Goal: Task Accomplishment & Management: Complete application form

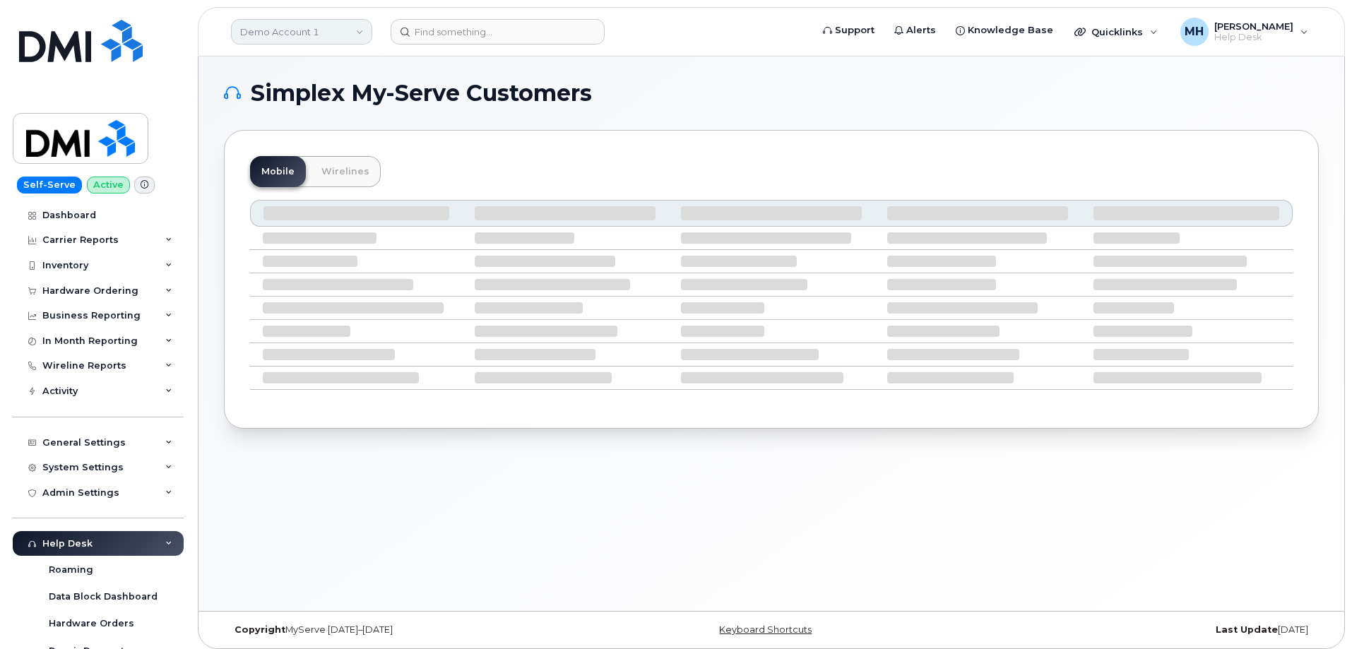
click at [297, 33] on link "Demo Account 1" at bounding box center [301, 31] width 141 height 25
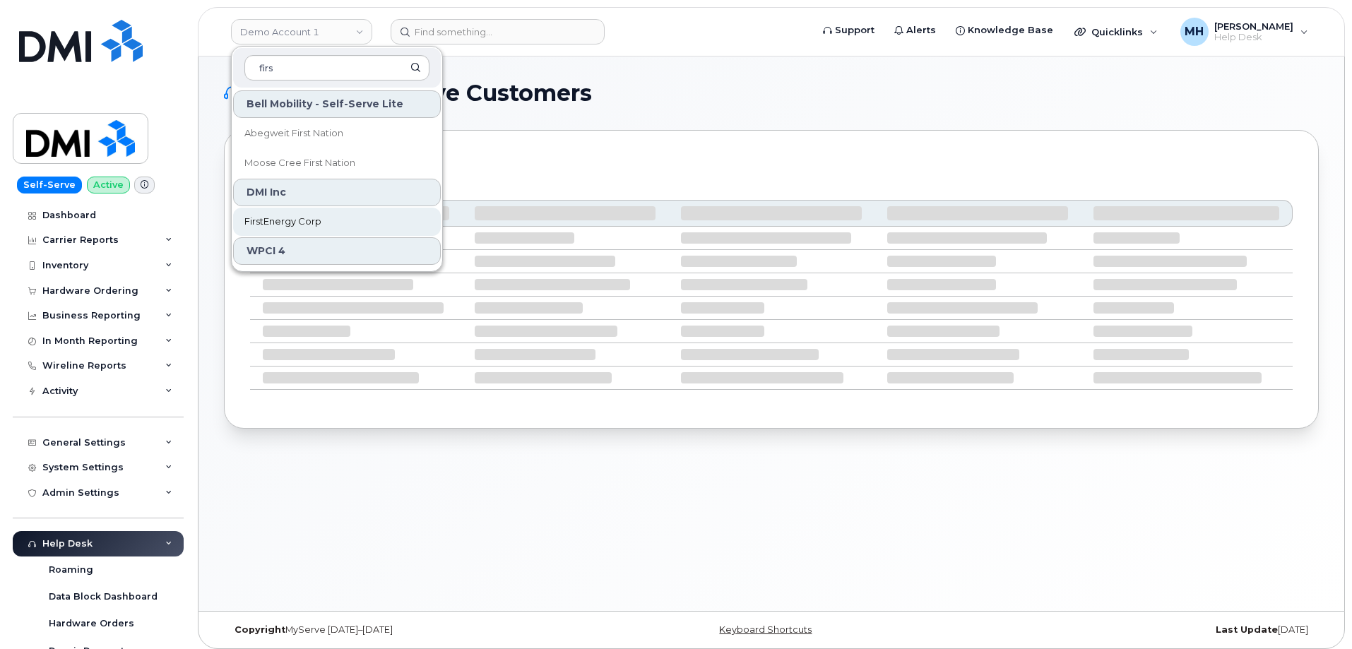
type input "firs"
click at [295, 218] on span "FirstEnergy Corp" at bounding box center [282, 222] width 77 height 14
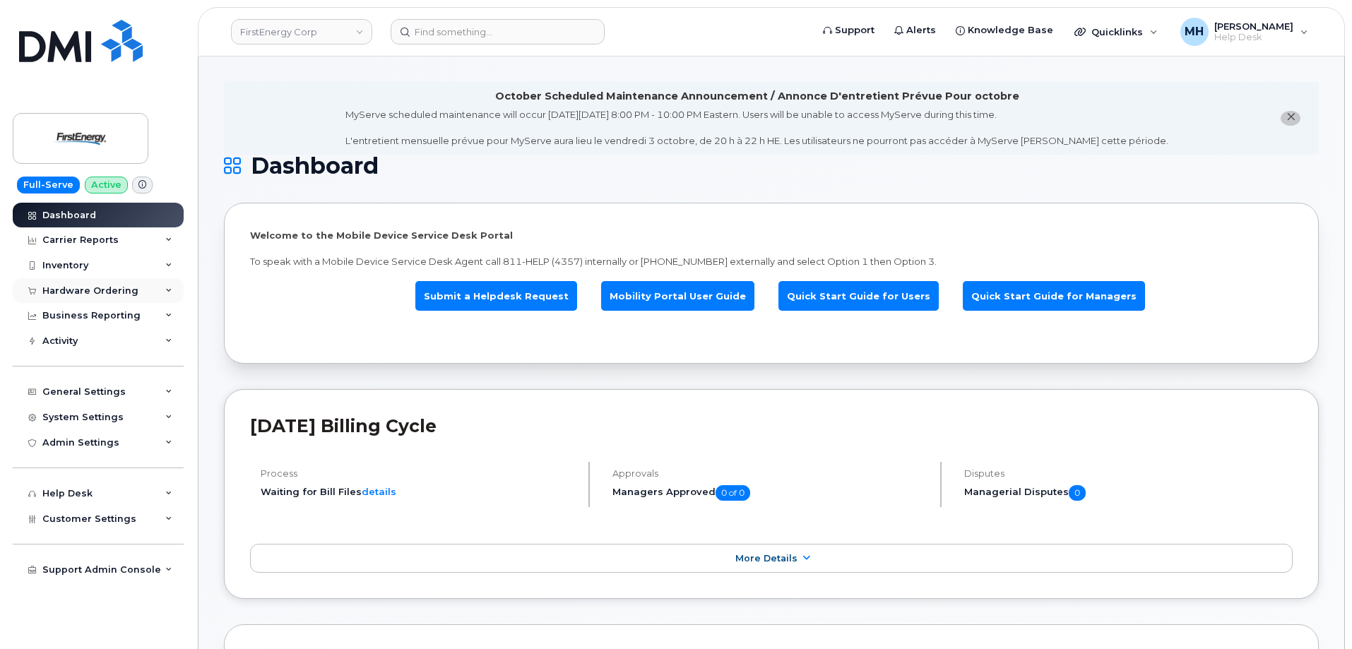
click at [71, 299] on div "Hardware Ordering" at bounding box center [98, 290] width 171 height 25
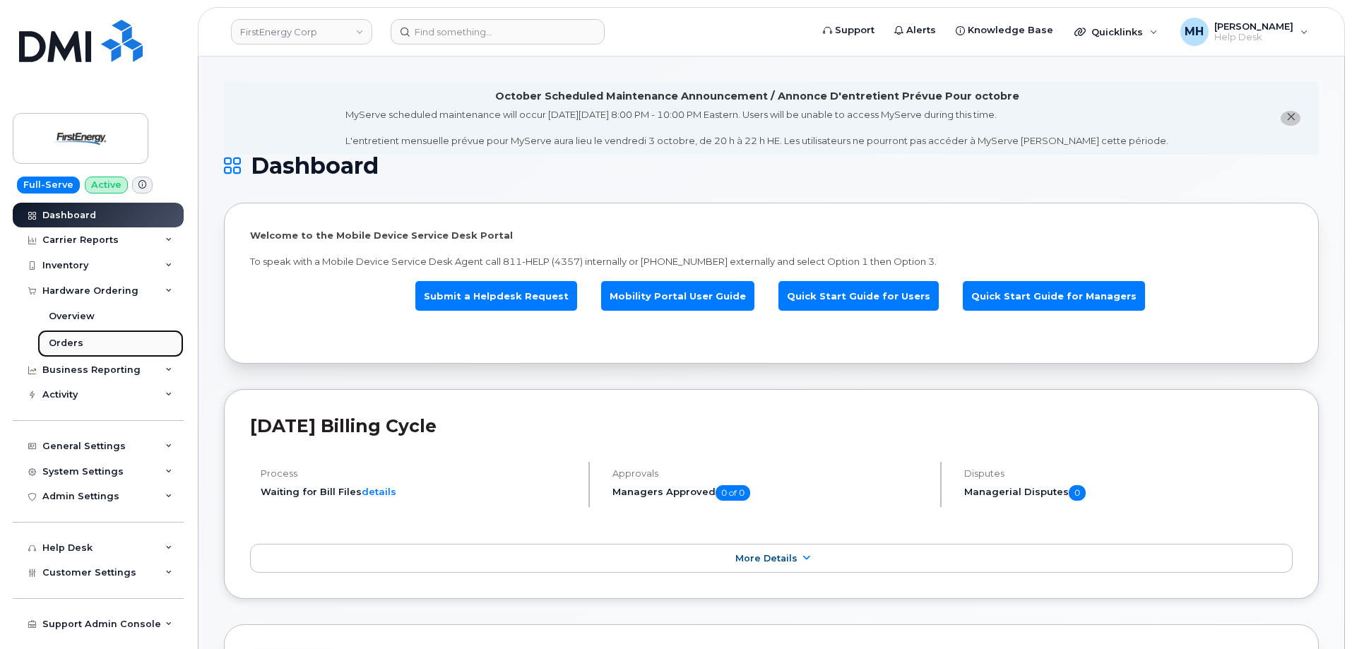
click at [64, 340] on div "Orders" at bounding box center [66, 343] width 35 height 13
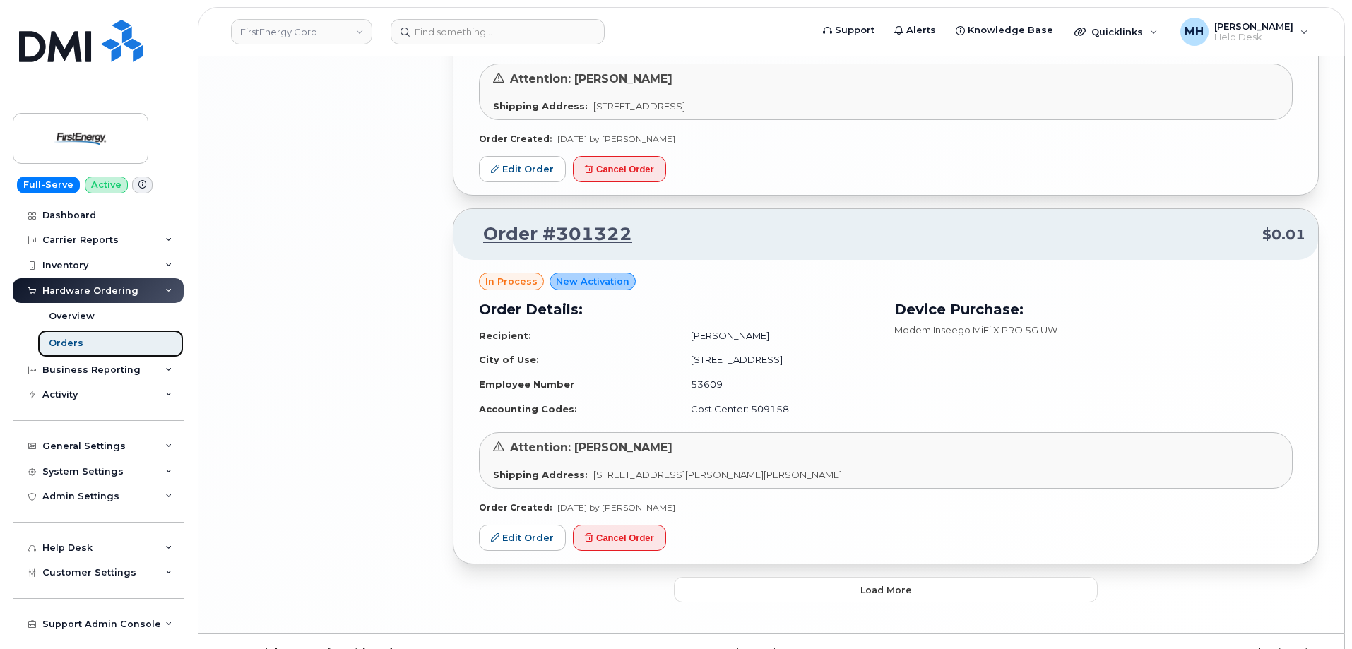
scroll to position [2987, 0]
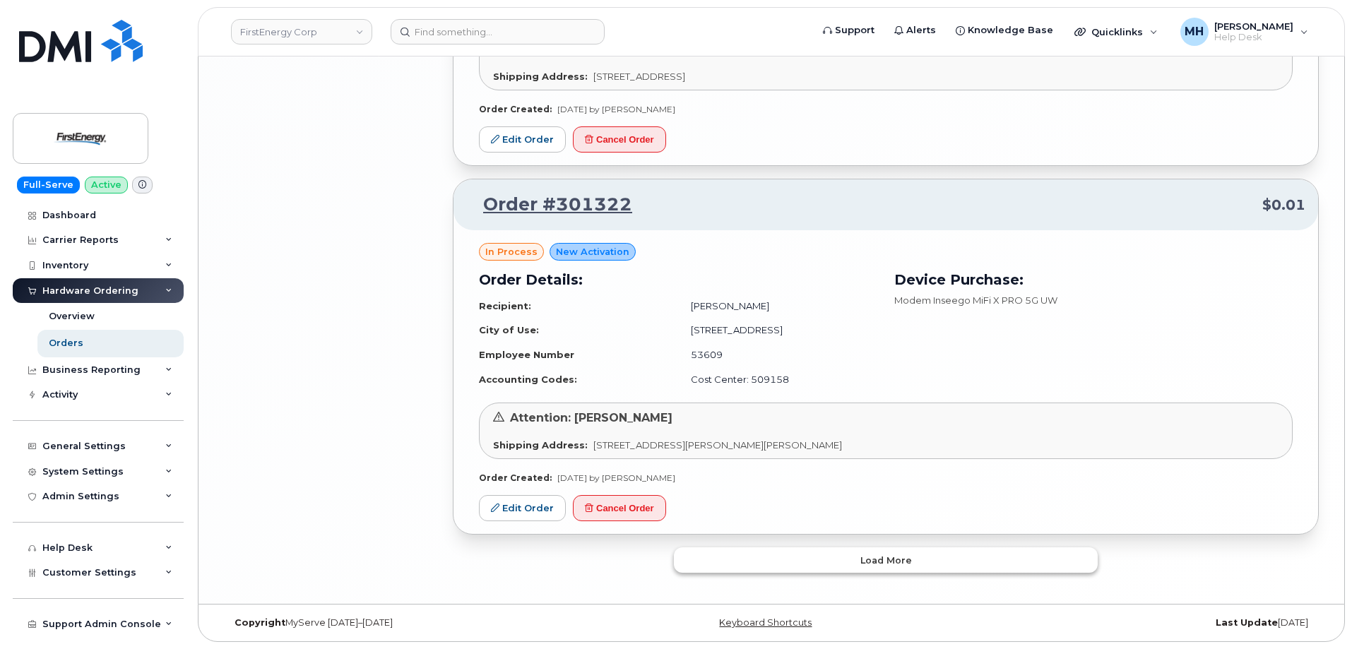
click at [752, 567] on button "Load more" at bounding box center [886, 559] width 424 height 25
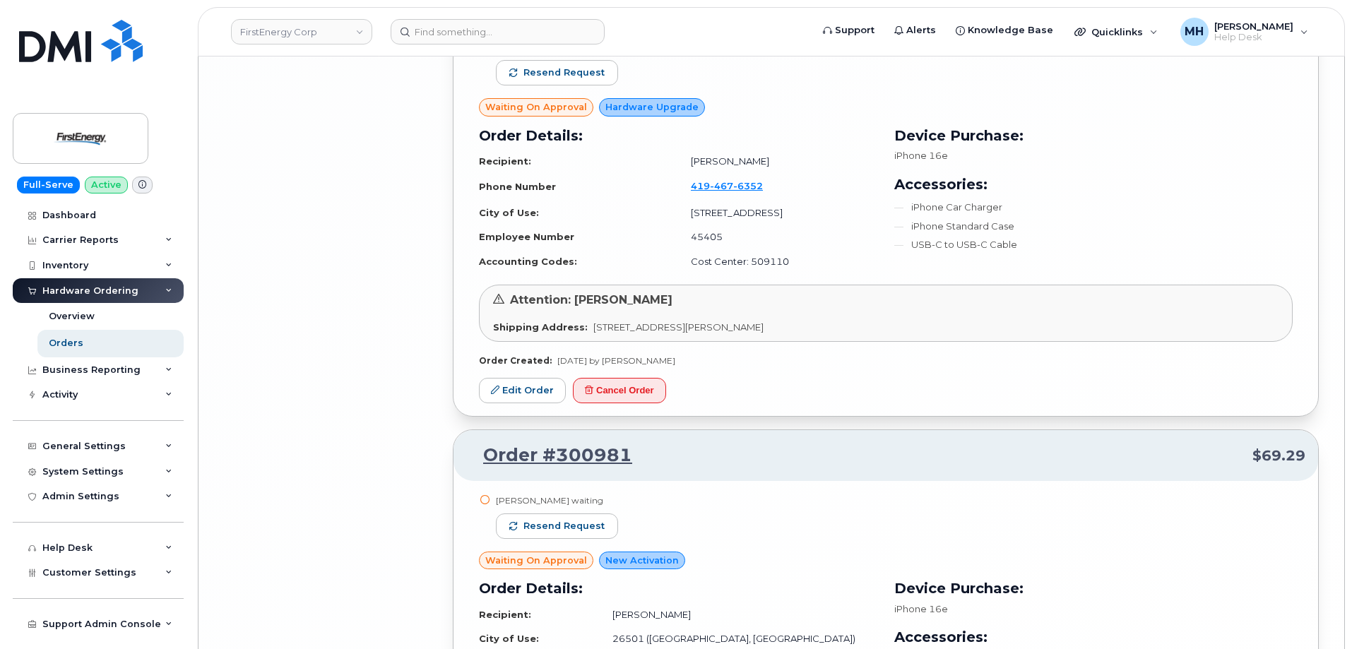
scroll to position [6279, 0]
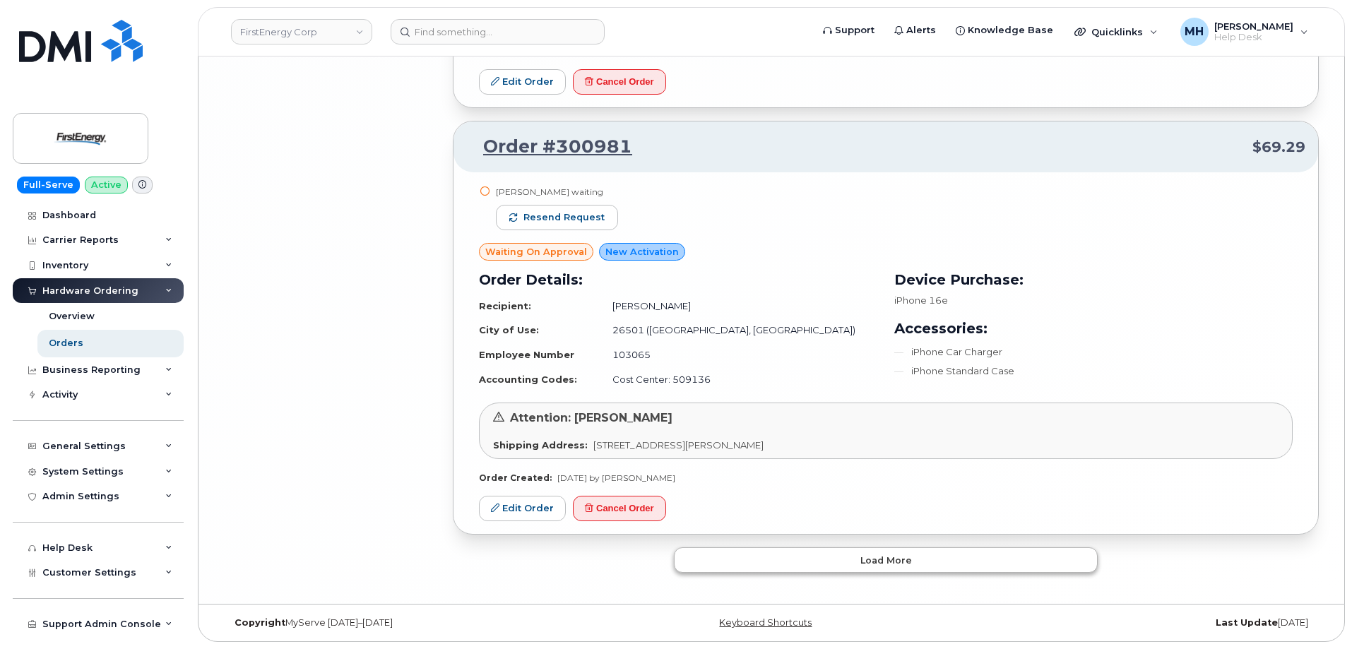
click at [723, 553] on button "Load more" at bounding box center [886, 559] width 424 height 25
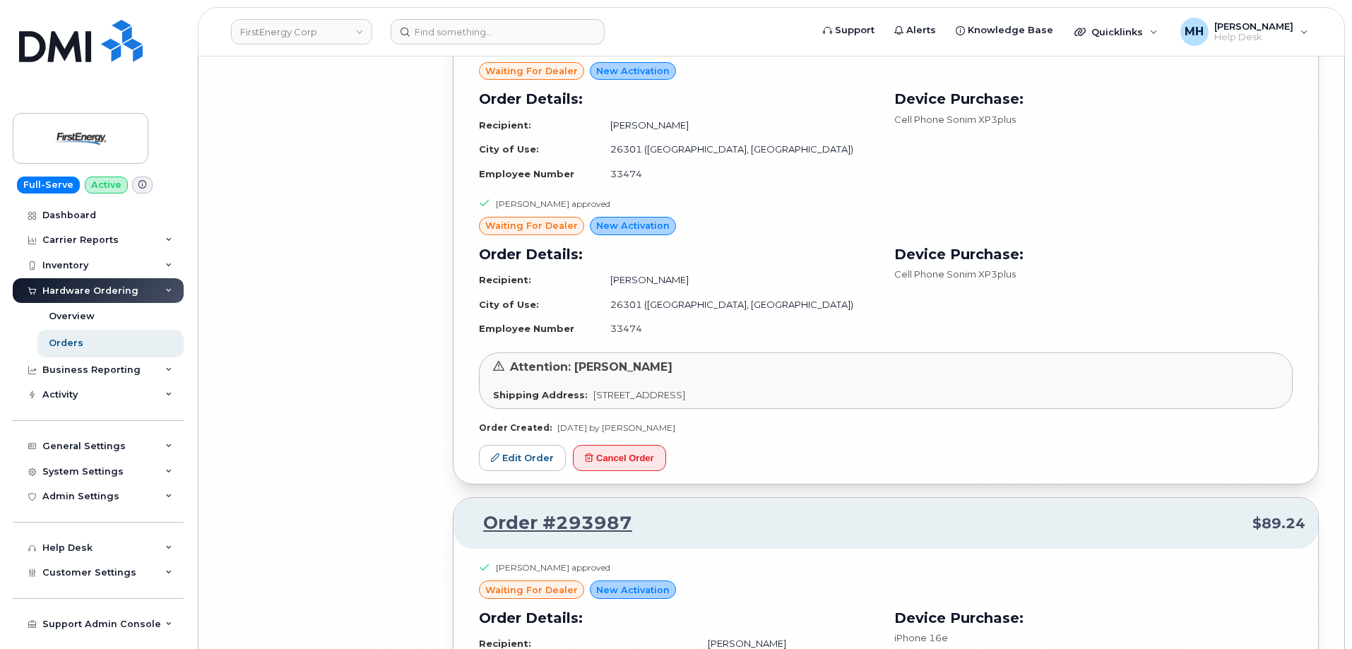
scroll to position [9209, 0]
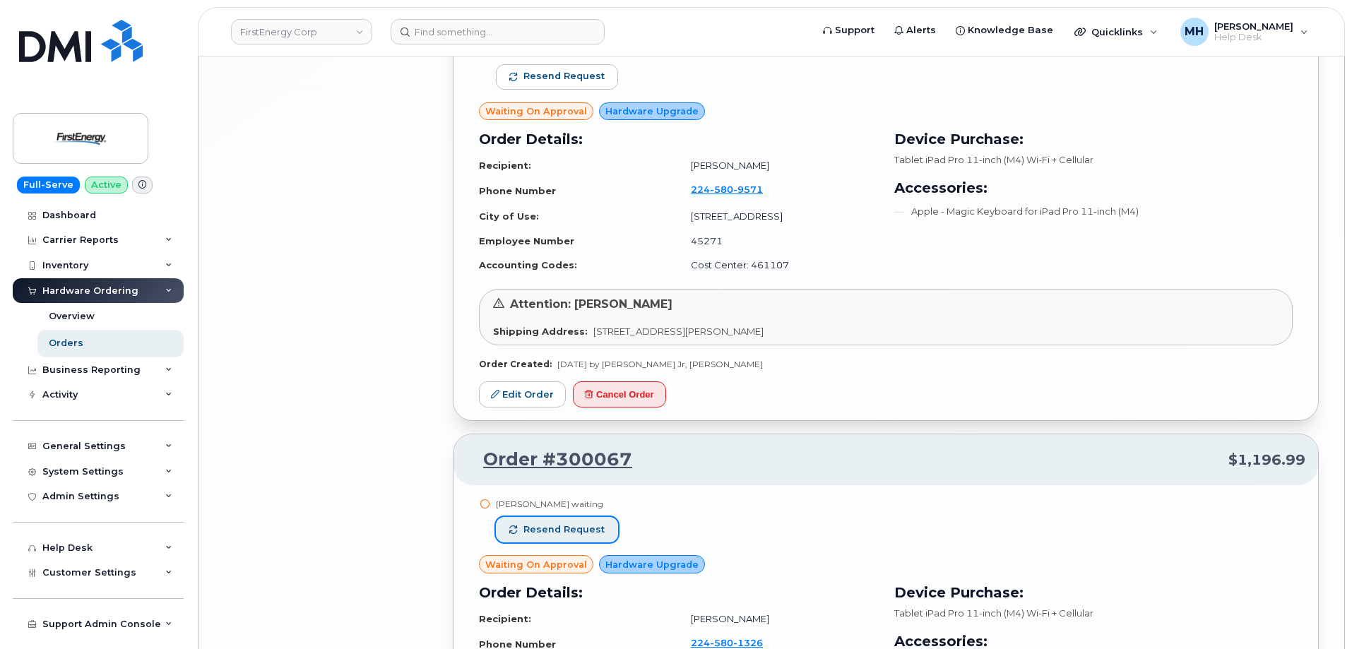
drag, startPoint x: 576, startPoint y: 532, endPoint x: 625, endPoint y: 518, distance: 50.7
click at [576, 532] on span "Resend request" at bounding box center [563, 529] width 81 height 13
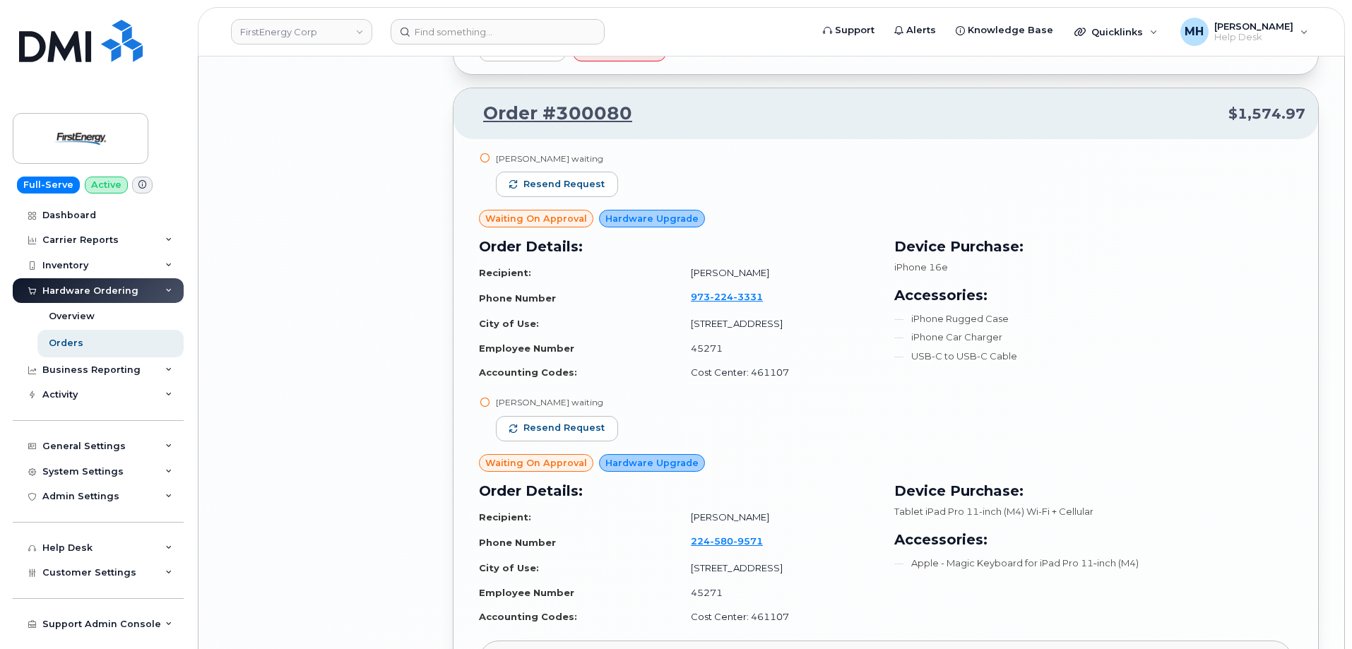
scroll to position [6737, 0]
click at [583, 429] on span "Resend request" at bounding box center [563, 429] width 81 height 13
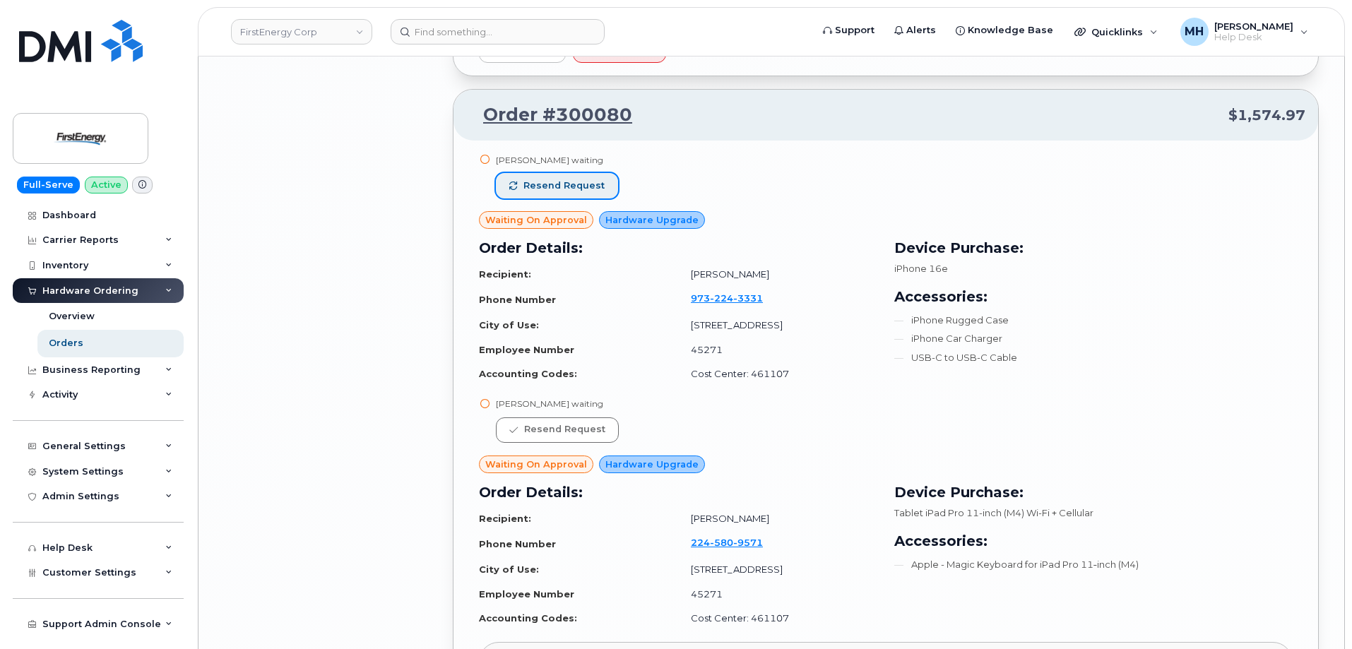
click at [590, 183] on span "Resend request" at bounding box center [563, 185] width 81 height 13
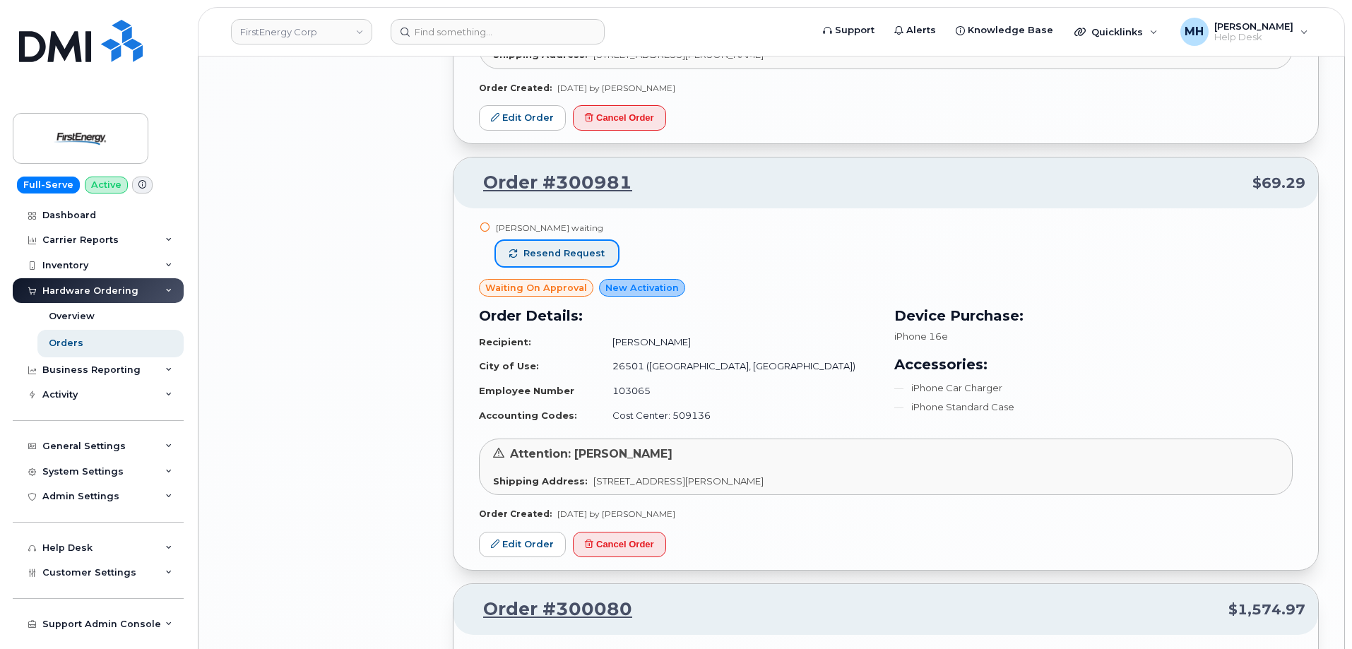
click at [577, 251] on span "Resend request" at bounding box center [563, 253] width 81 height 13
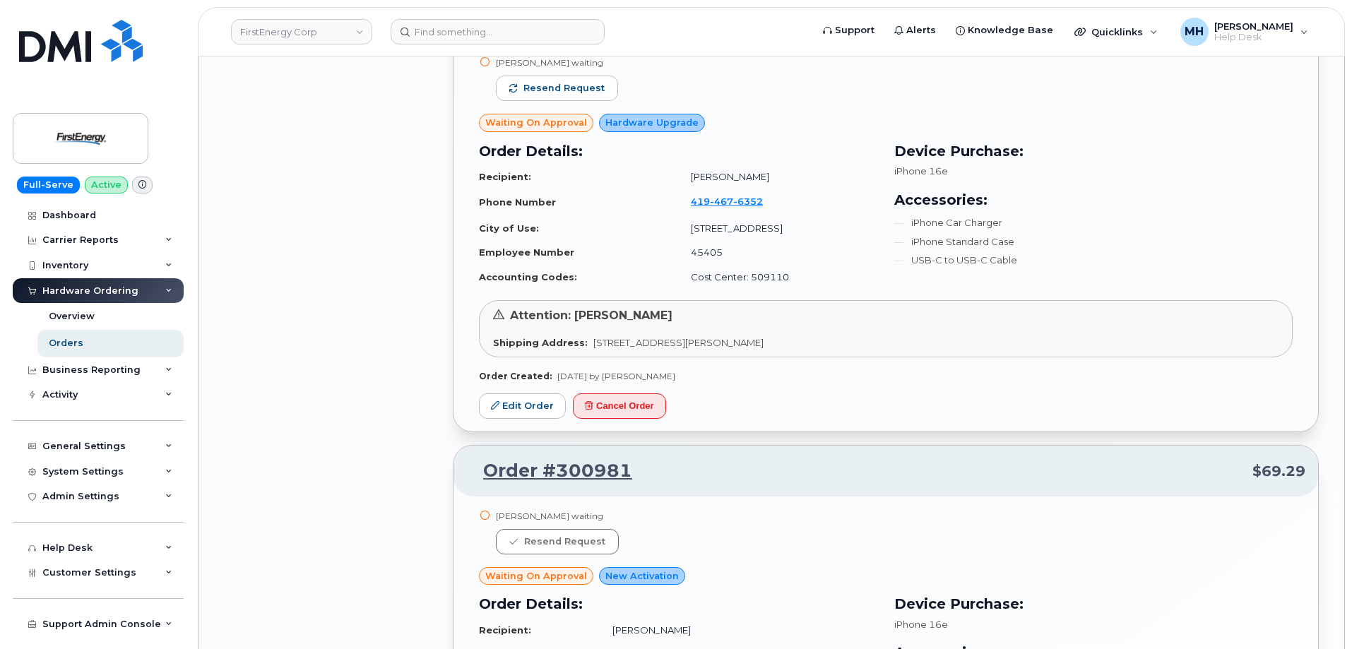
scroll to position [5748, 0]
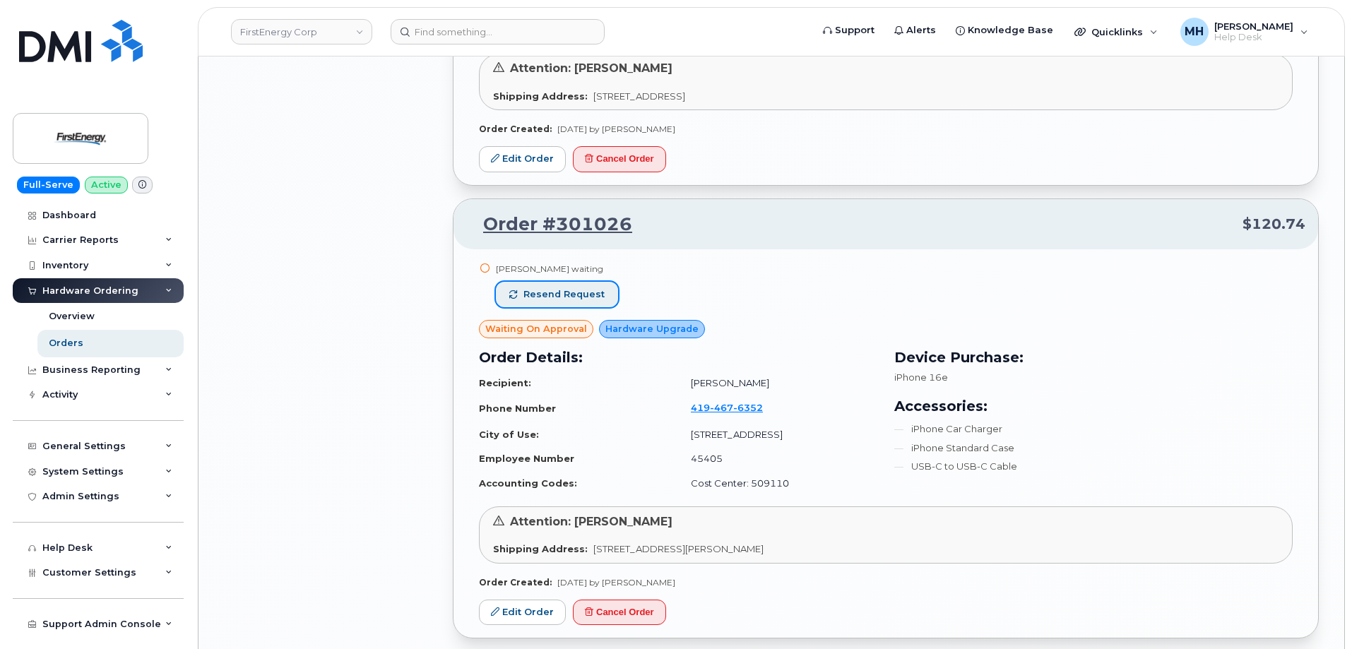
click at [589, 287] on button "Resend request" at bounding box center [557, 294] width 122 height 25
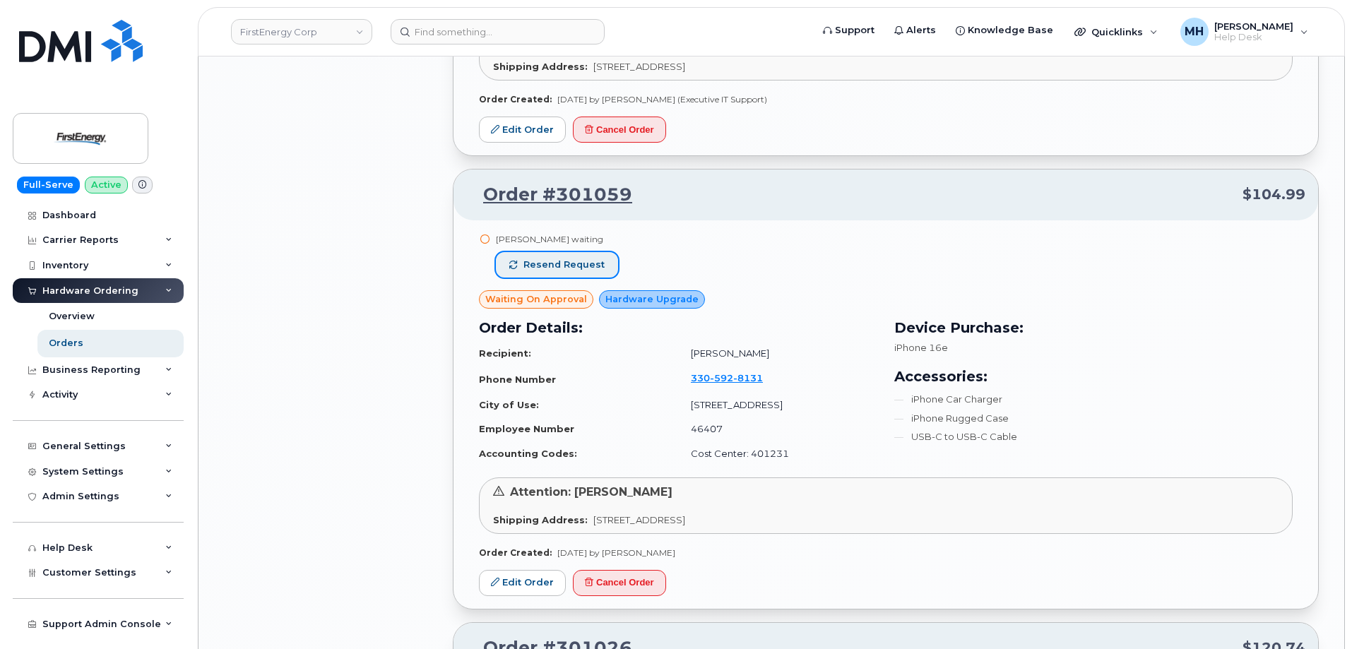
click at [595, 268] on span "Resend request" at bounding box center [563, 265] width 81 height 13
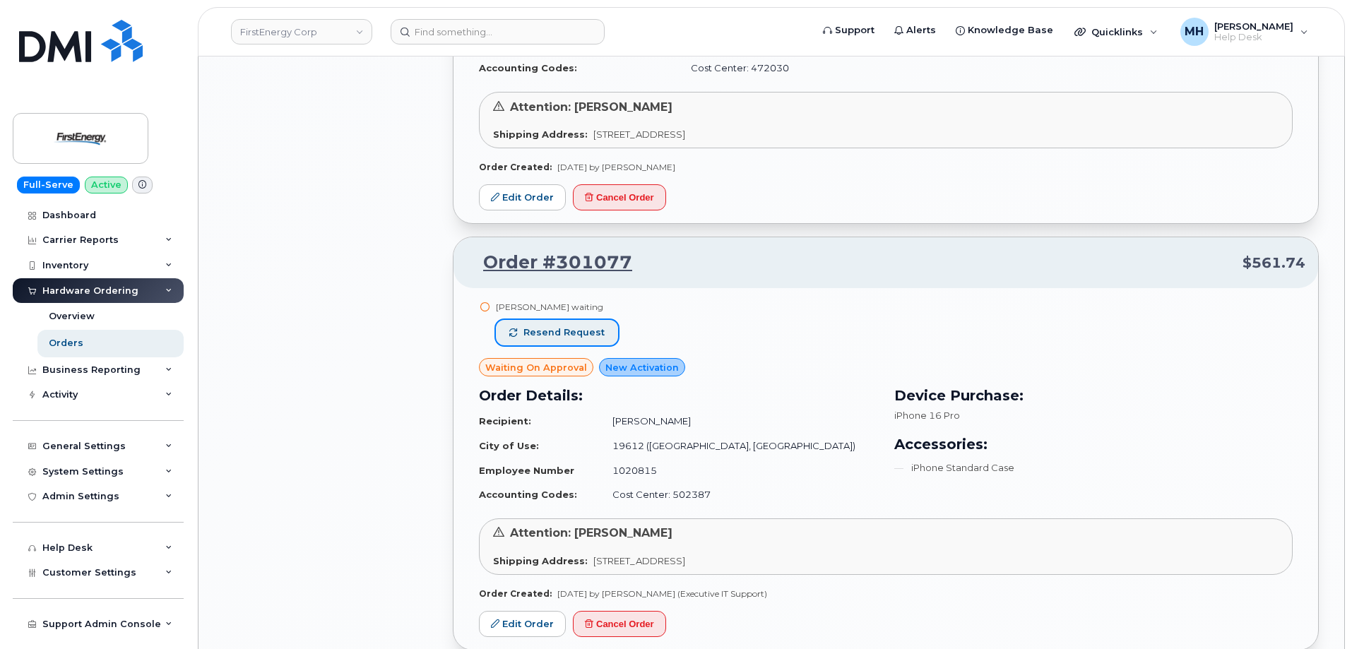
click at [596, 328] on span "Resend request" at bounding box center [563, 332] width 81 height 13
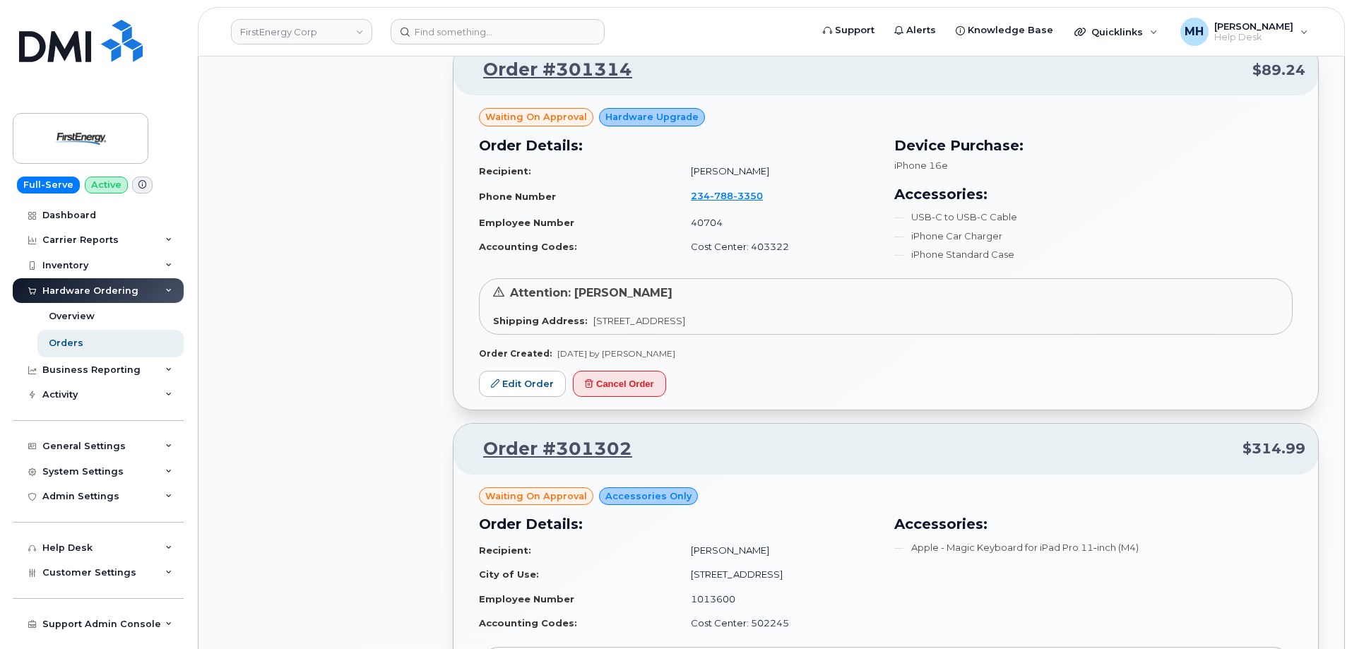
scroll to position [3417, 0]
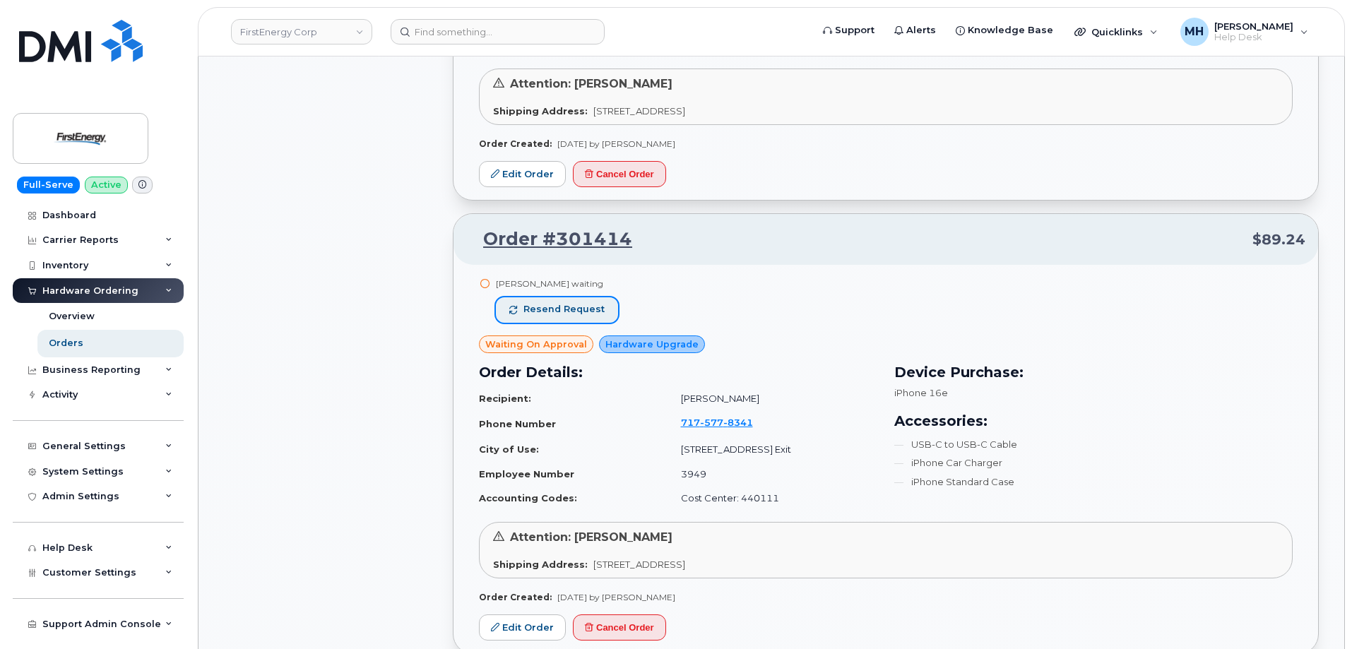
click at [559, 307] on span "Resend request" at bounding box center [563, 309] width 81 height 13
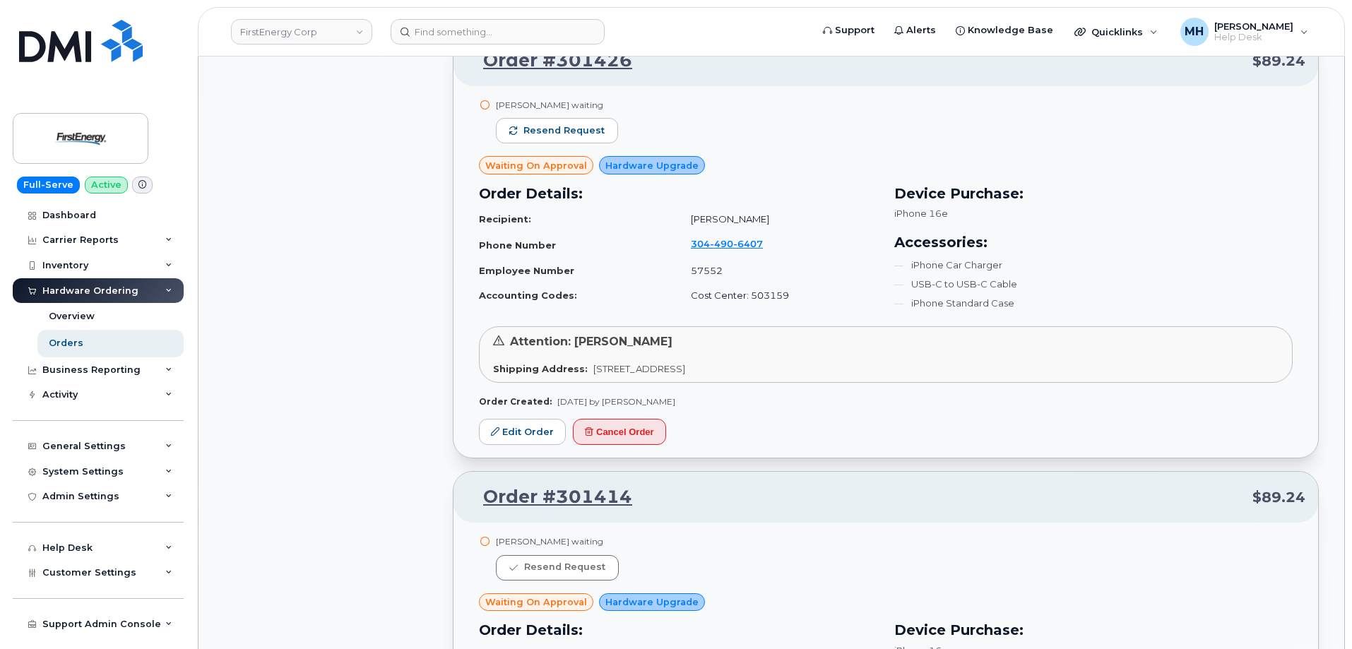
scroll to position [2216, 0]
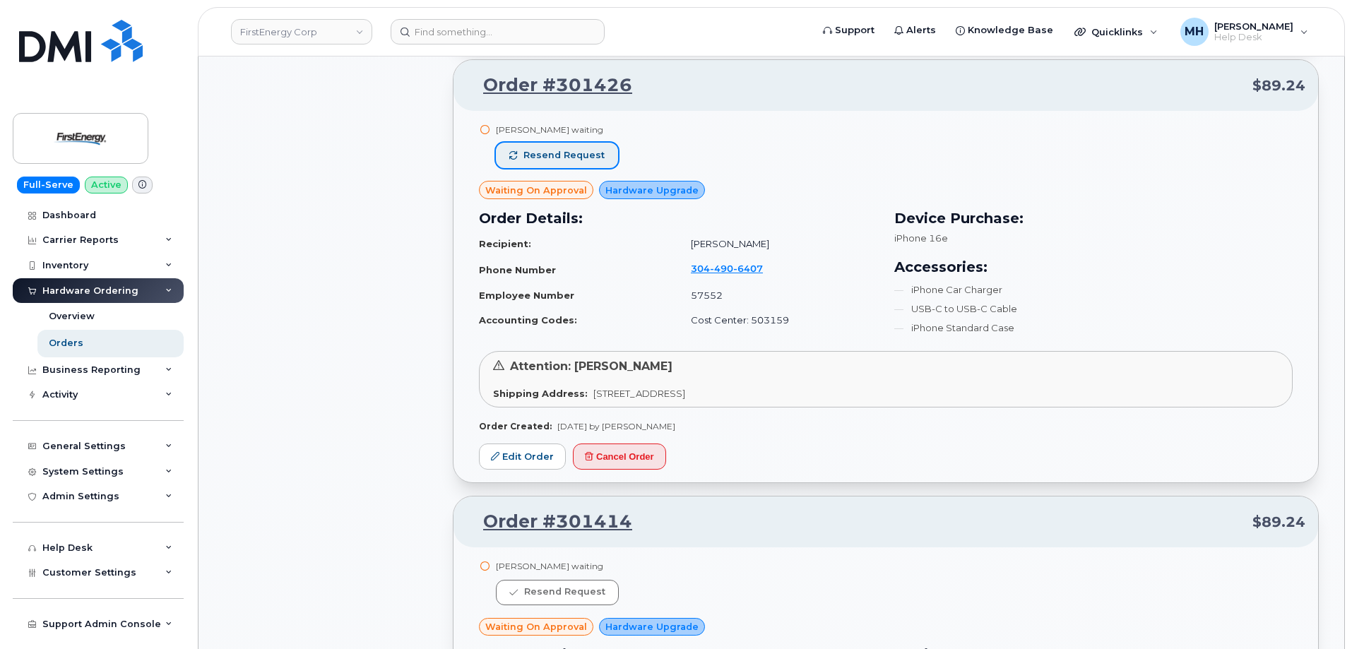
click at [591, 154] on span "Resend request" at bounding box center [563, 155] width 81 height 13
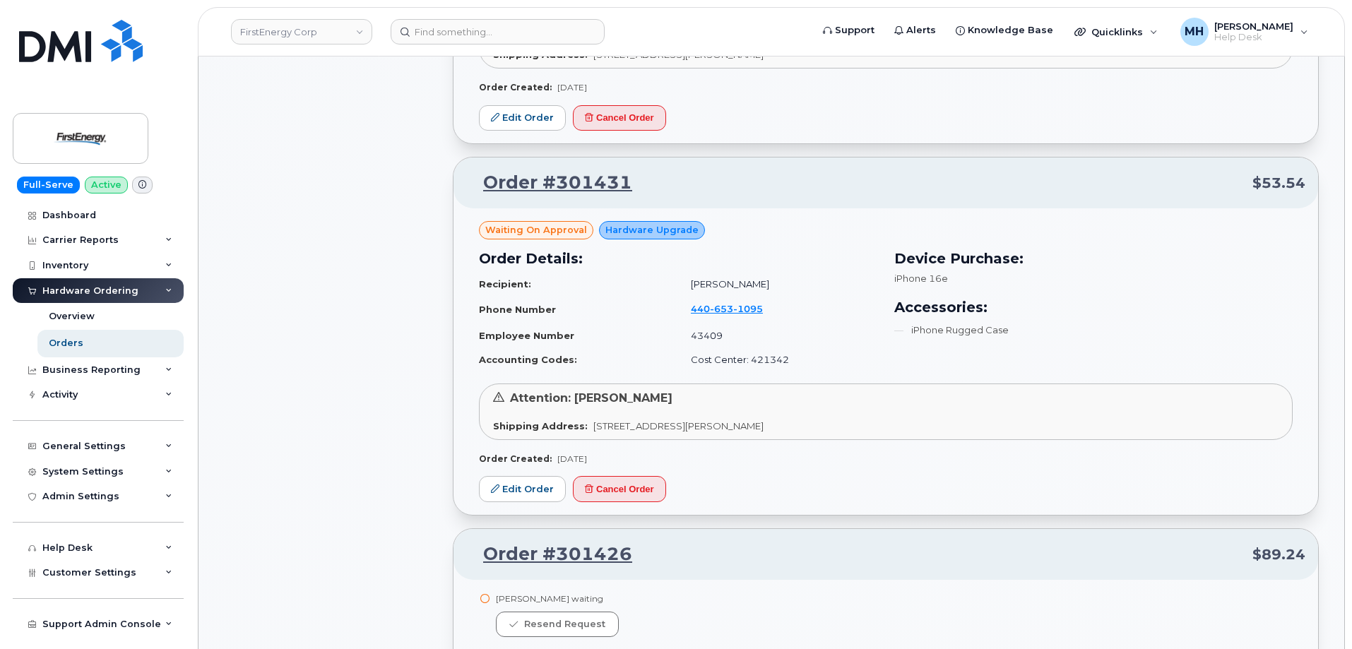
scroll to position [1722, 0]
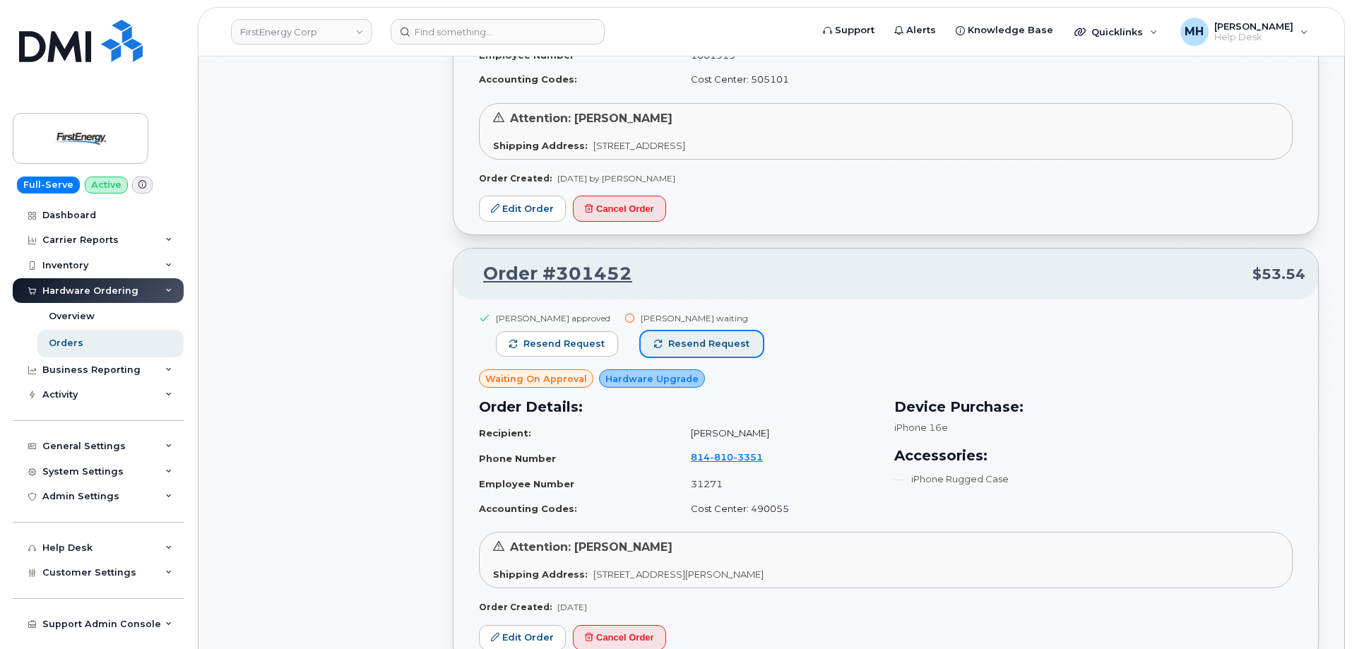
click at [741, 345] on span "Resend request" at bounding box center [708, 344] width 81 height 13
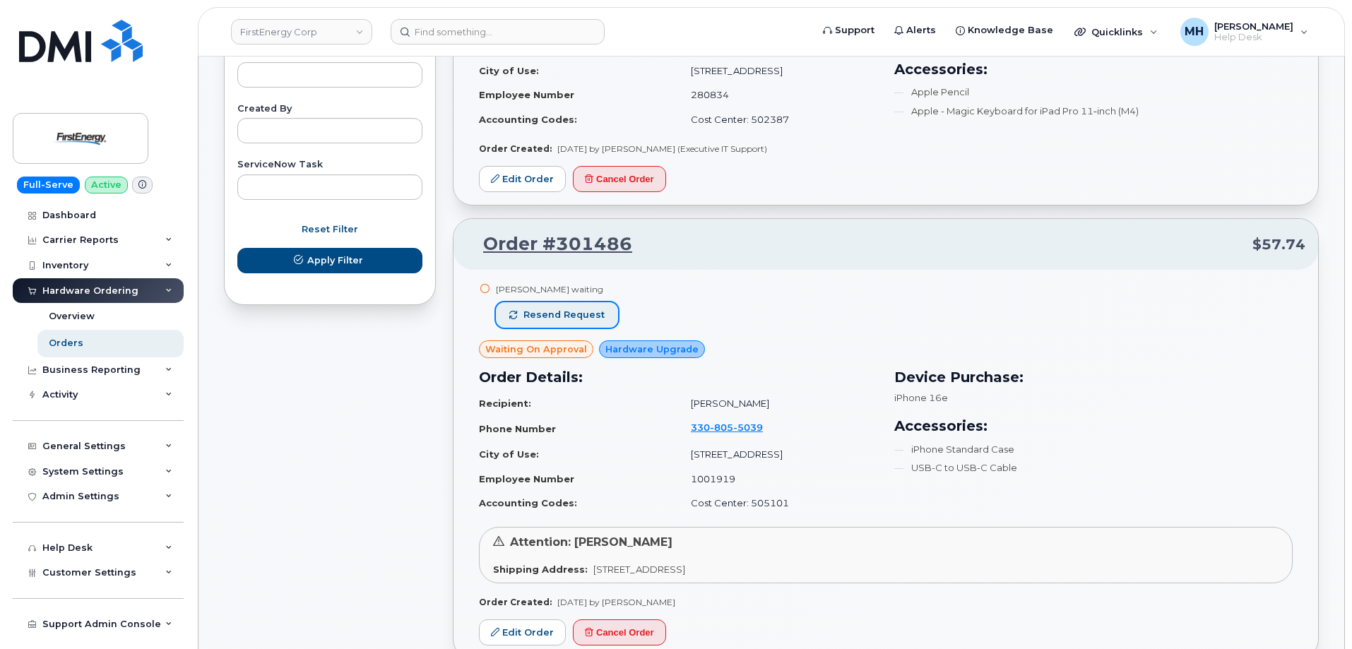
click at [597, 309] on span "Resend request" at bounding box center [563, 315] width 81 height 13
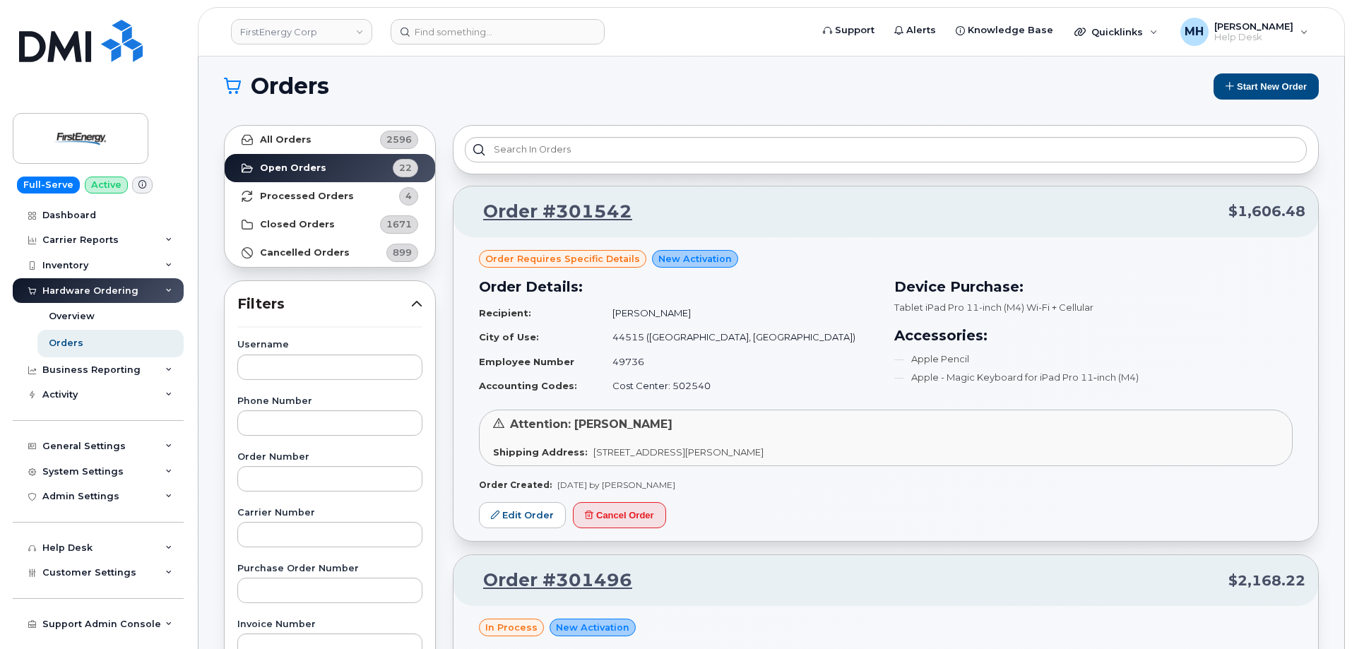
scroll to position [0, 0]
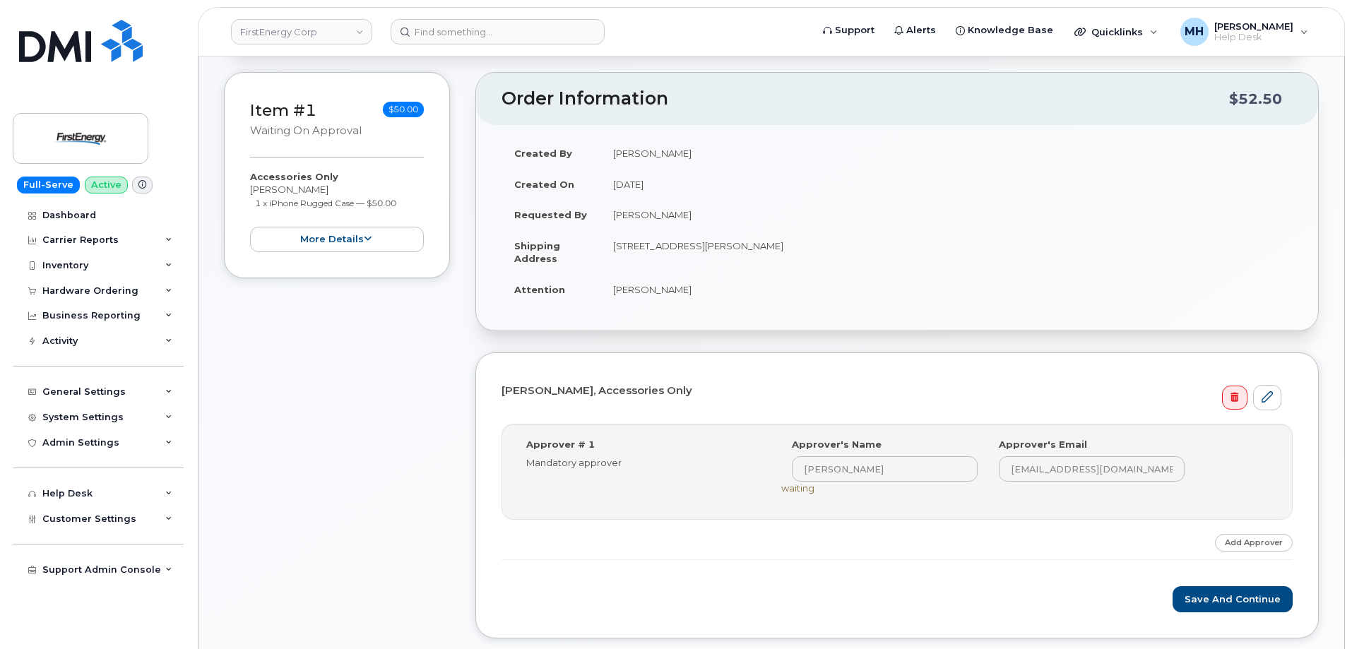
scroll to position [353, 0]
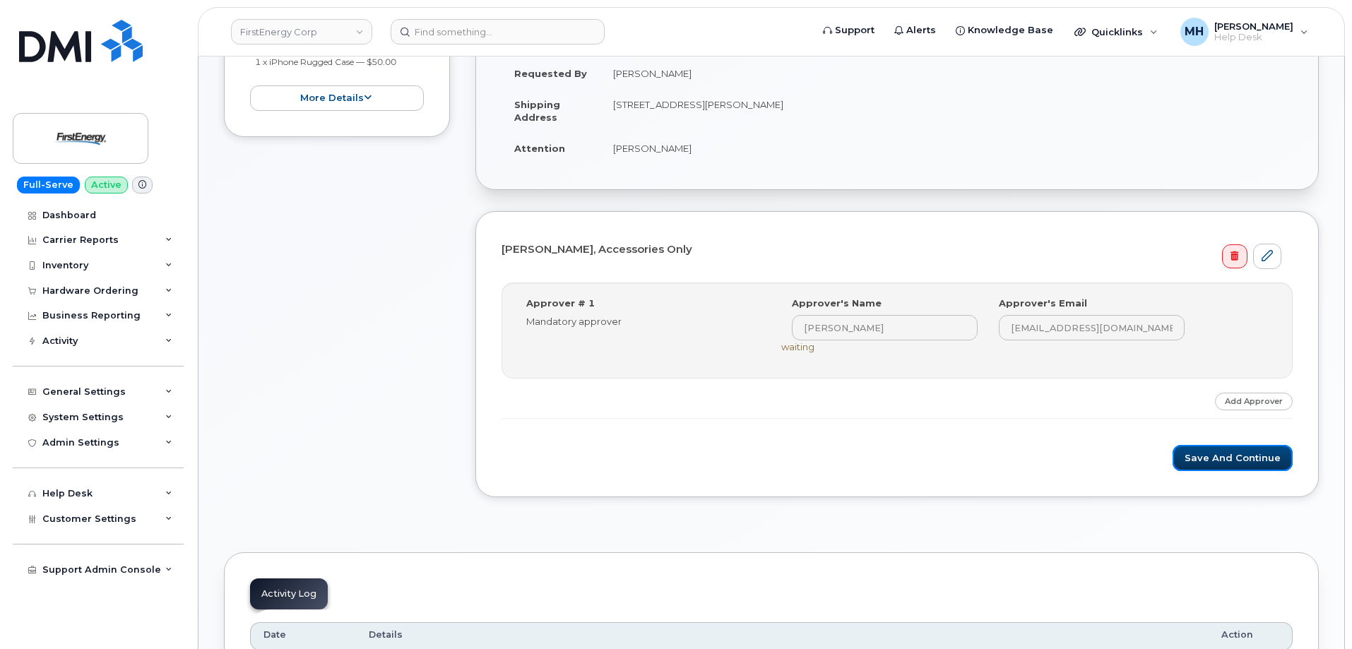
click at [1204, 456] on button "Save and Continue" at bounding box center [1233, 458] width 120 height 26
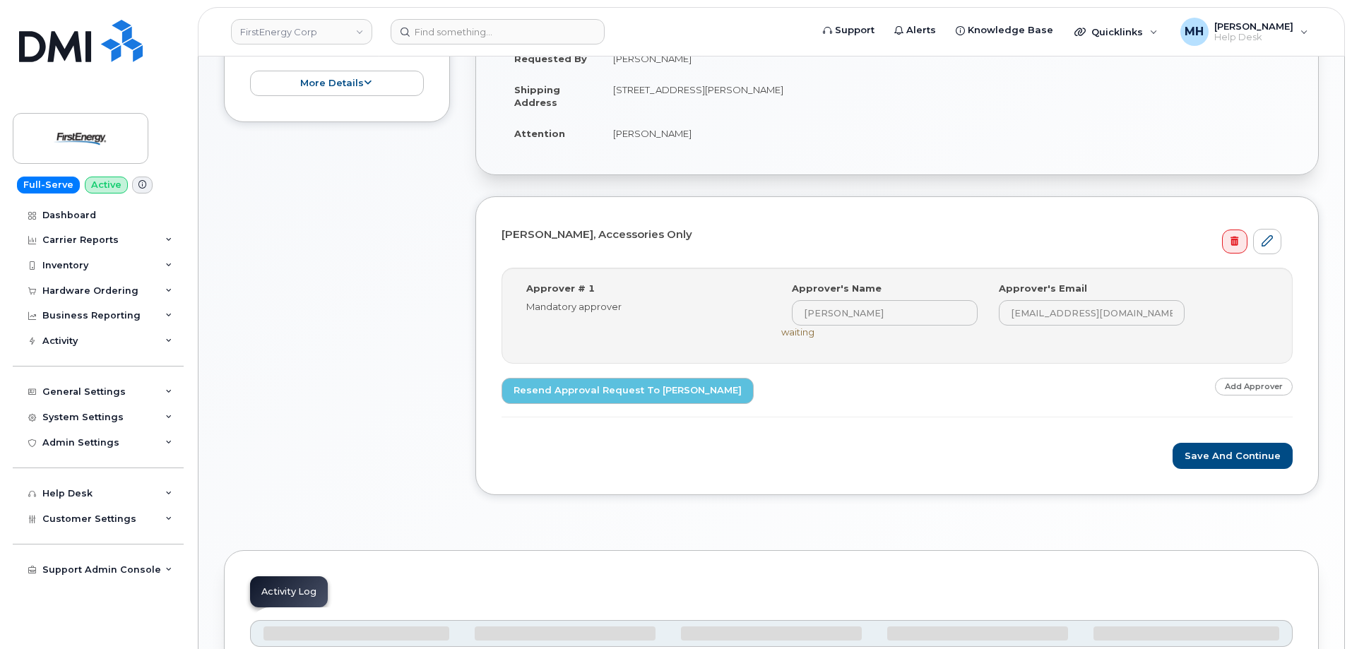
scroll to position [494, 0]
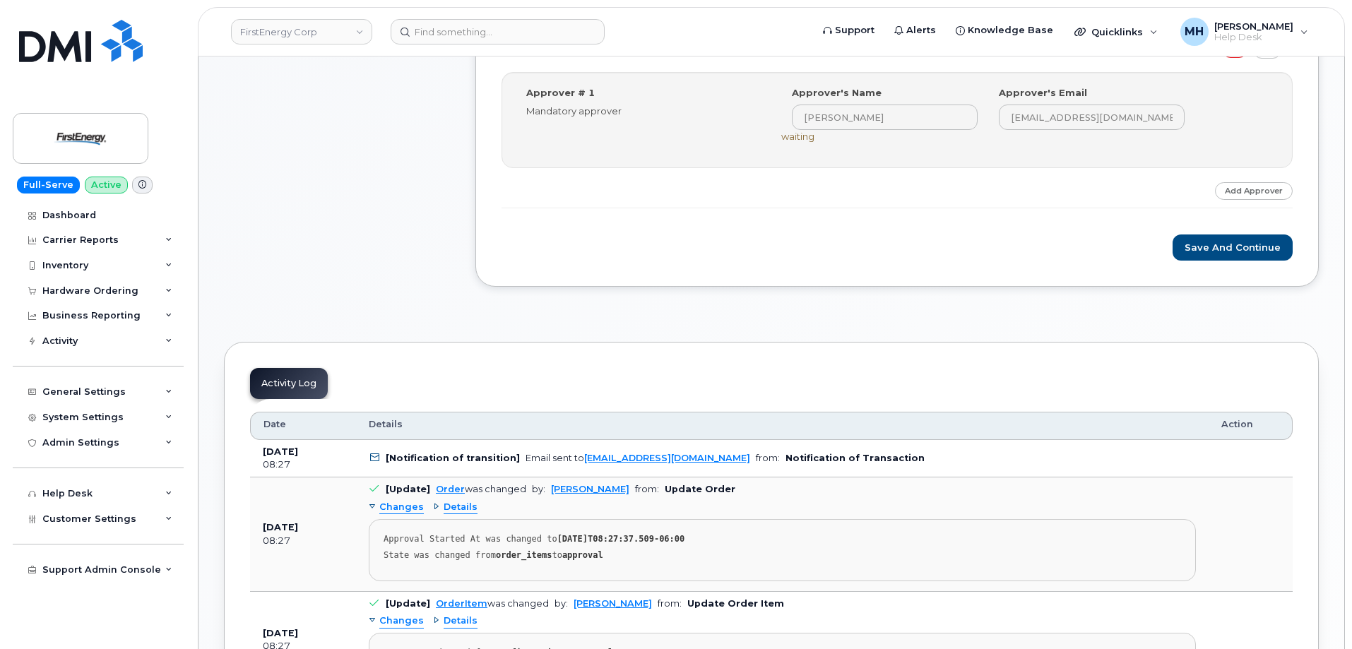
scroll to position [565, 0]
click at [1251, 254] on button "Save and Continue" at bounding box center [1233, 246] width 120 height 26
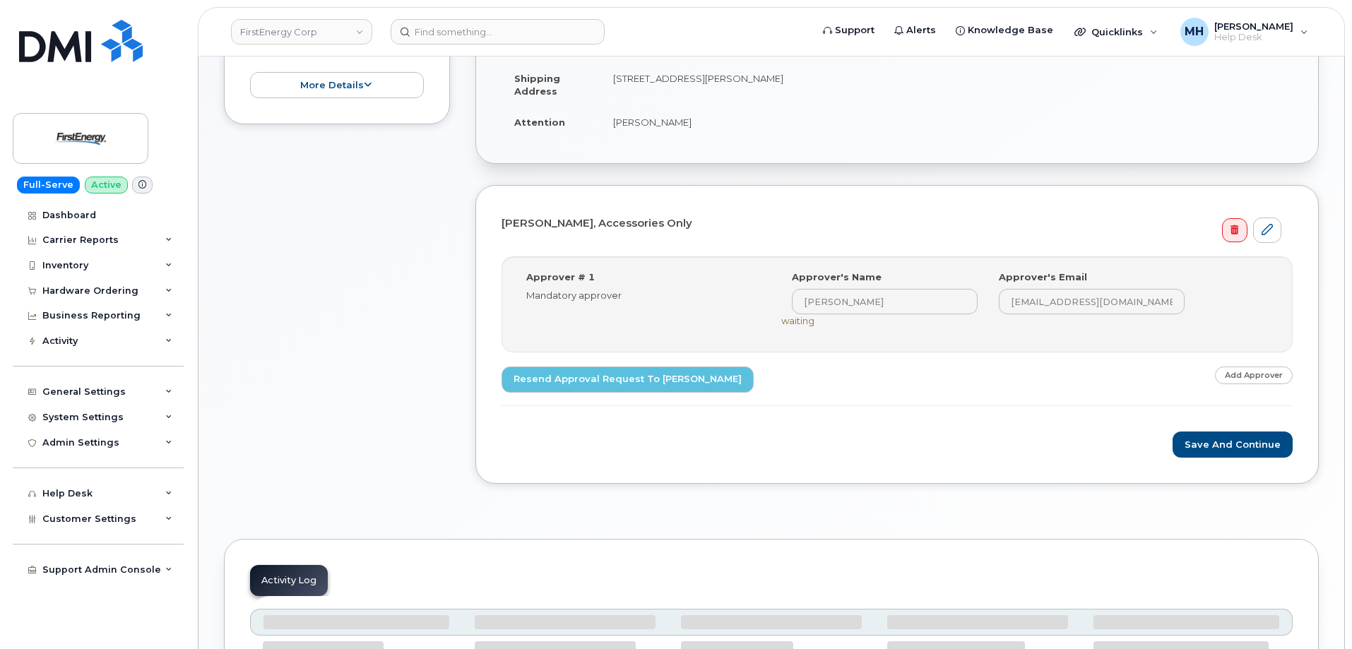
scroll to position [494, 0]
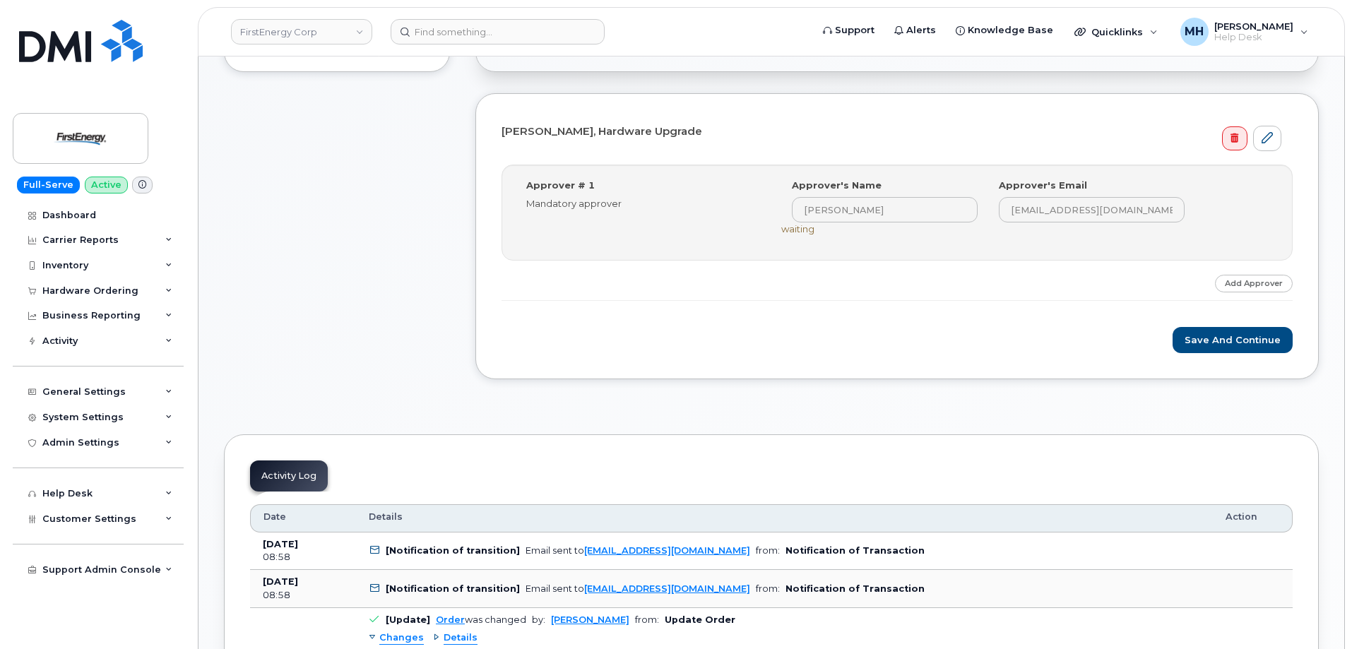
scroll to position [565, 0]
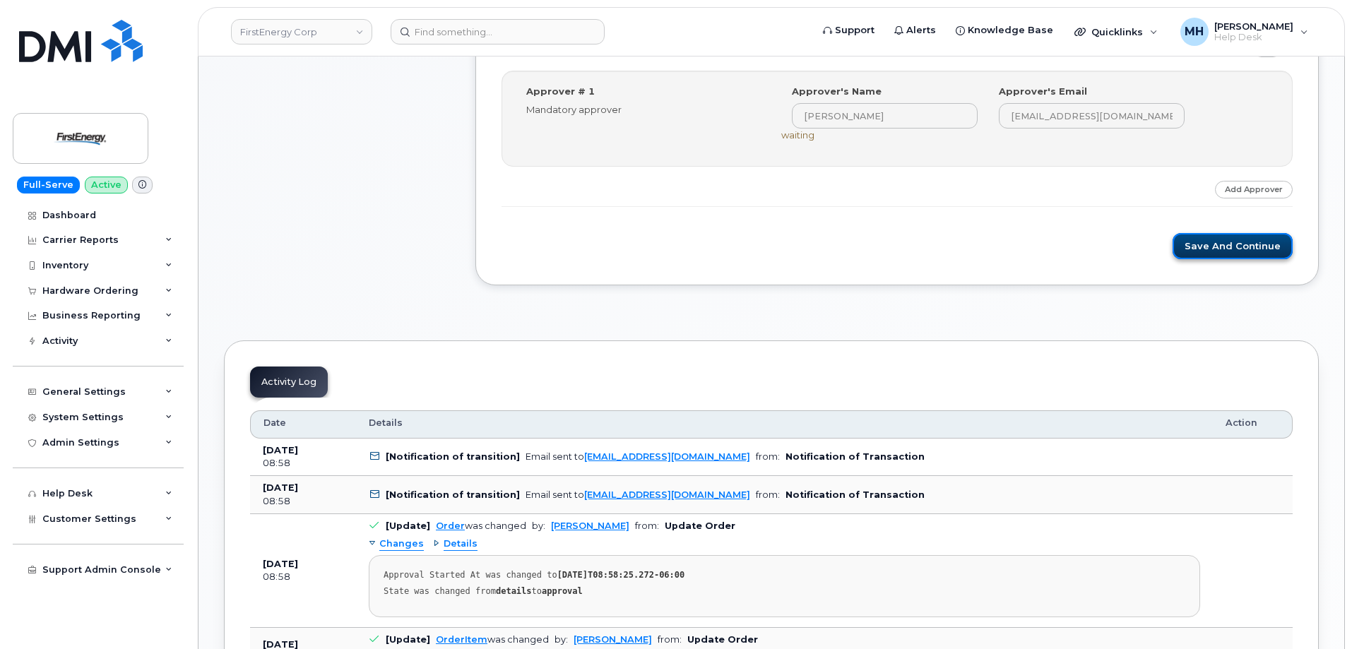
click at [1255, 253] on button "Save and Continue" at bounding box center [1233, 246] width 120 height 26
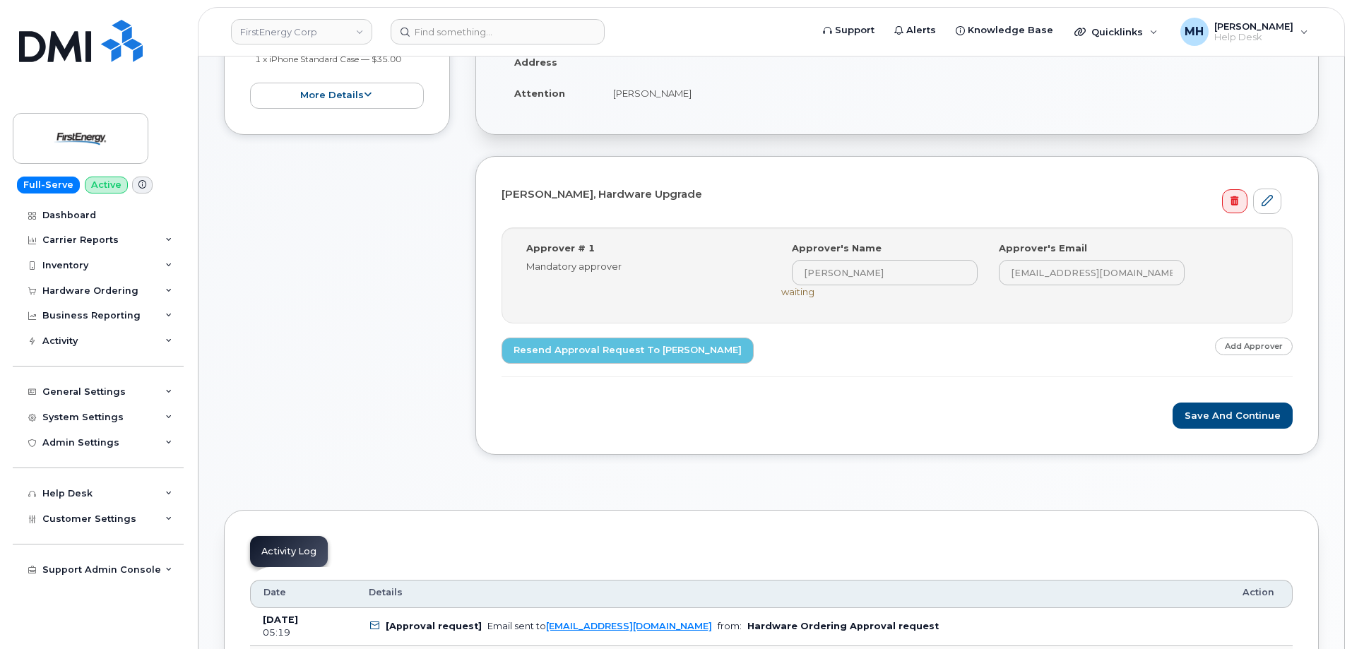
scroll to position [494, 0]
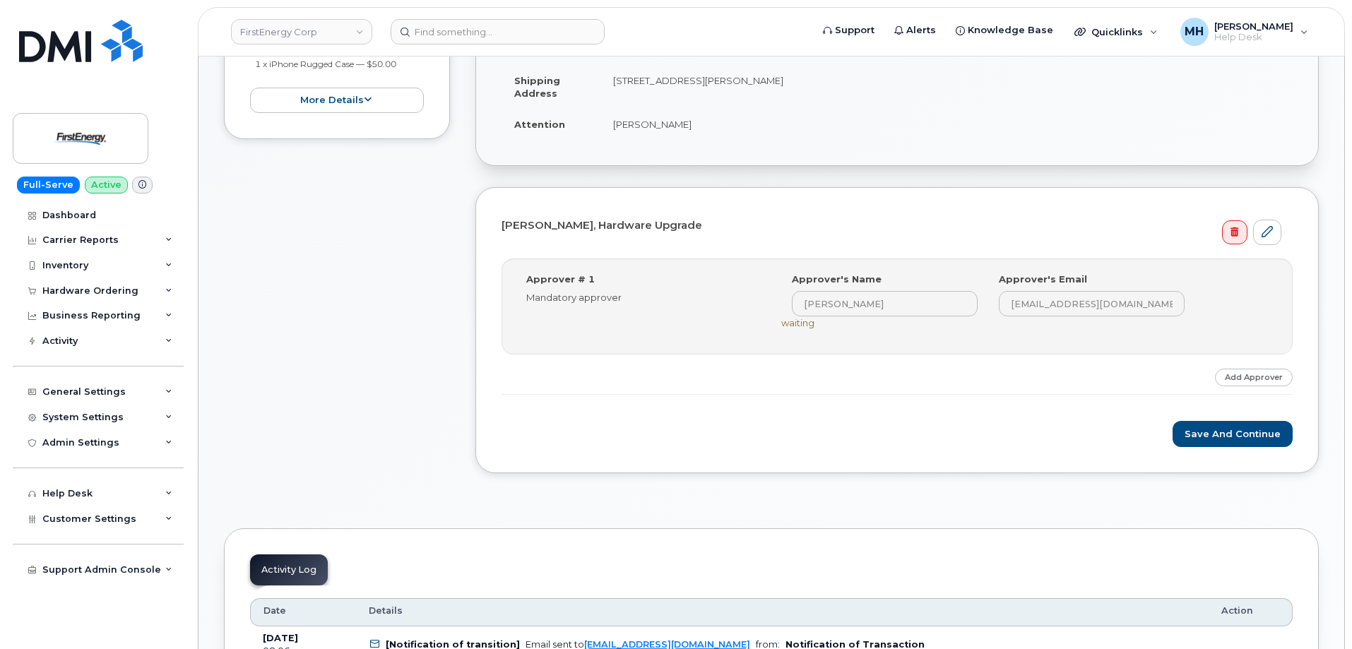
scroll to position [494, 0]
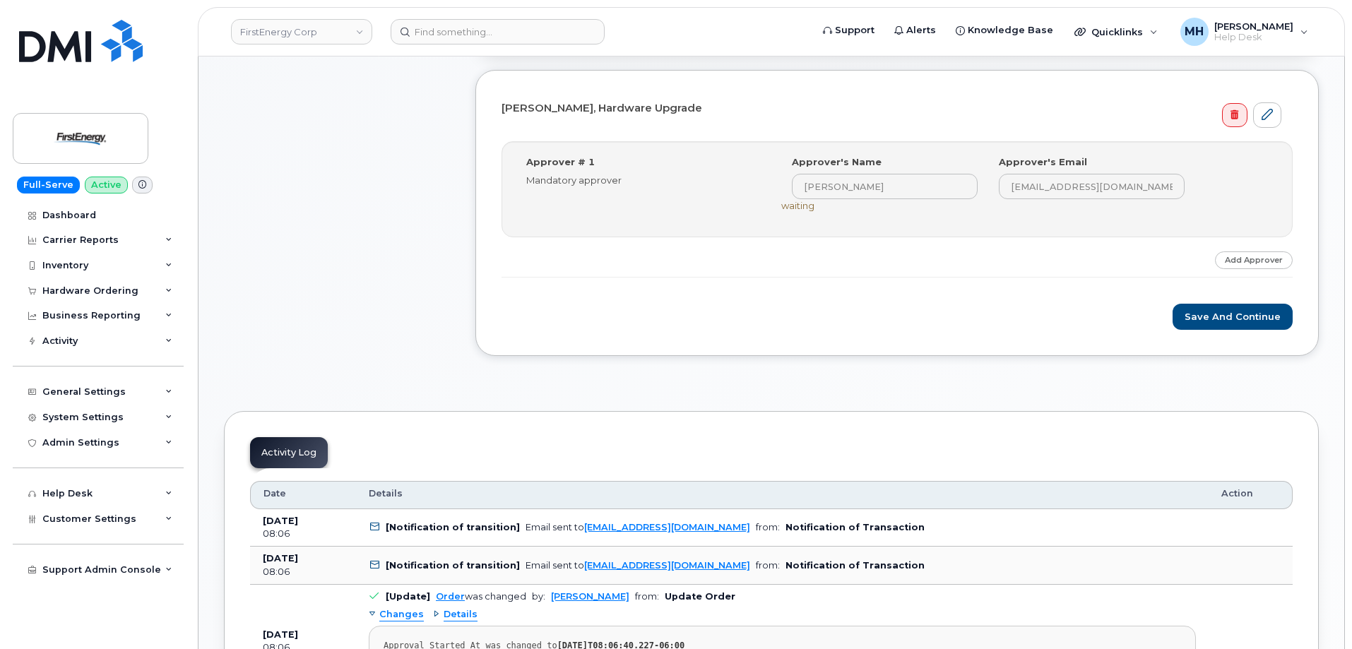
click at [1175, 325] on div "Save and Continue" at bounding box center [896, 317] width 791 height 26
click at [1187, 322] on button "Save and Continue" at bounding box center [1233, 317] width 120 height 26
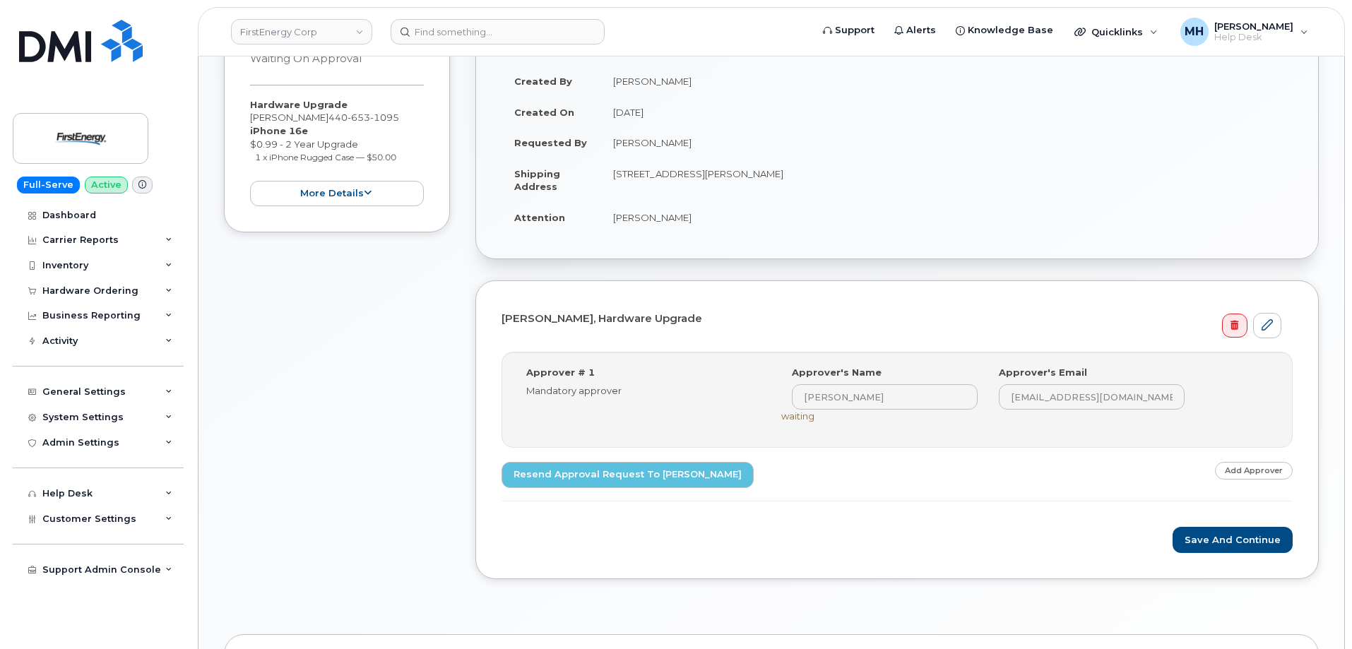
scroll to position [566, 0]
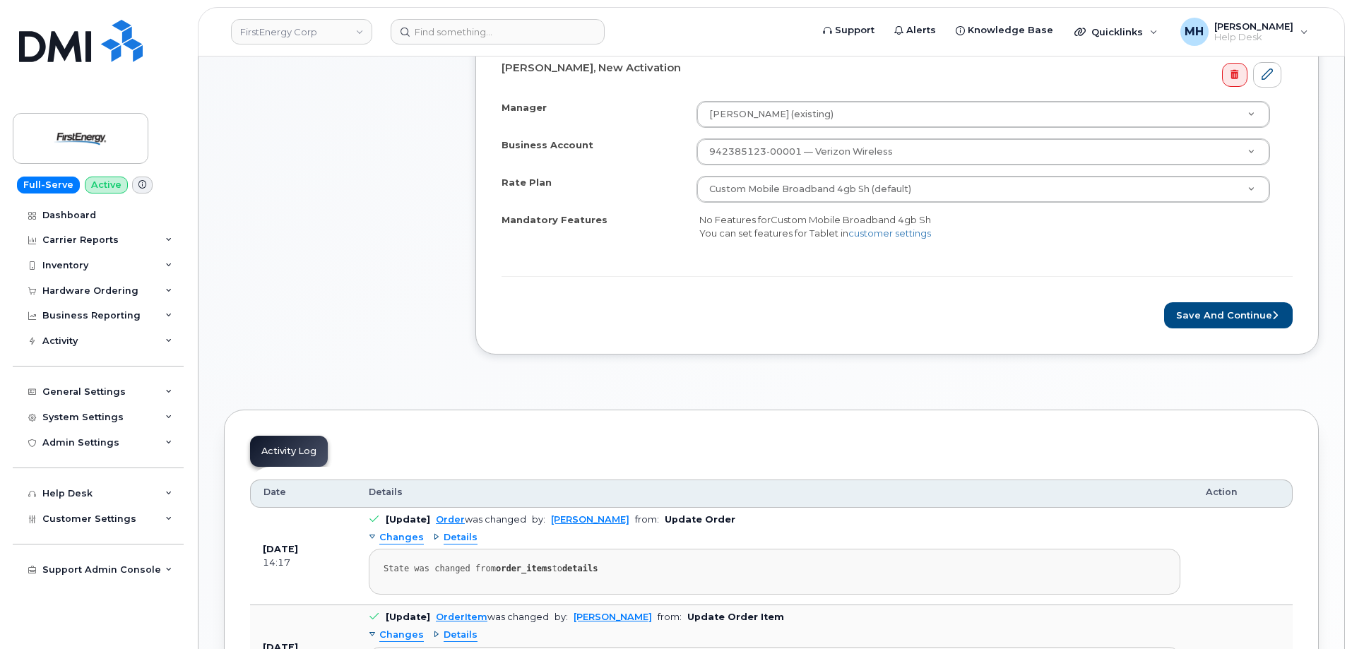
scroll to position [636, 0]
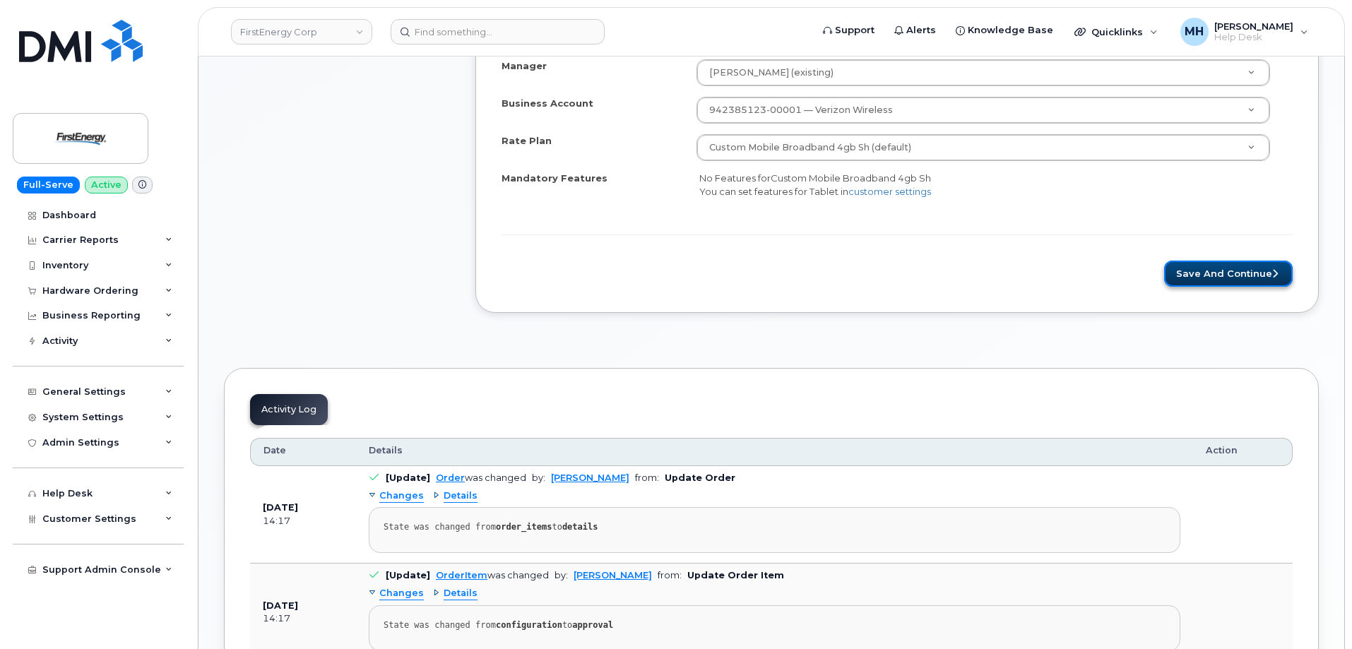
click at [1187, 278] on button "Save and Continue" at bounding box center [1228, 274] width 129 height 26
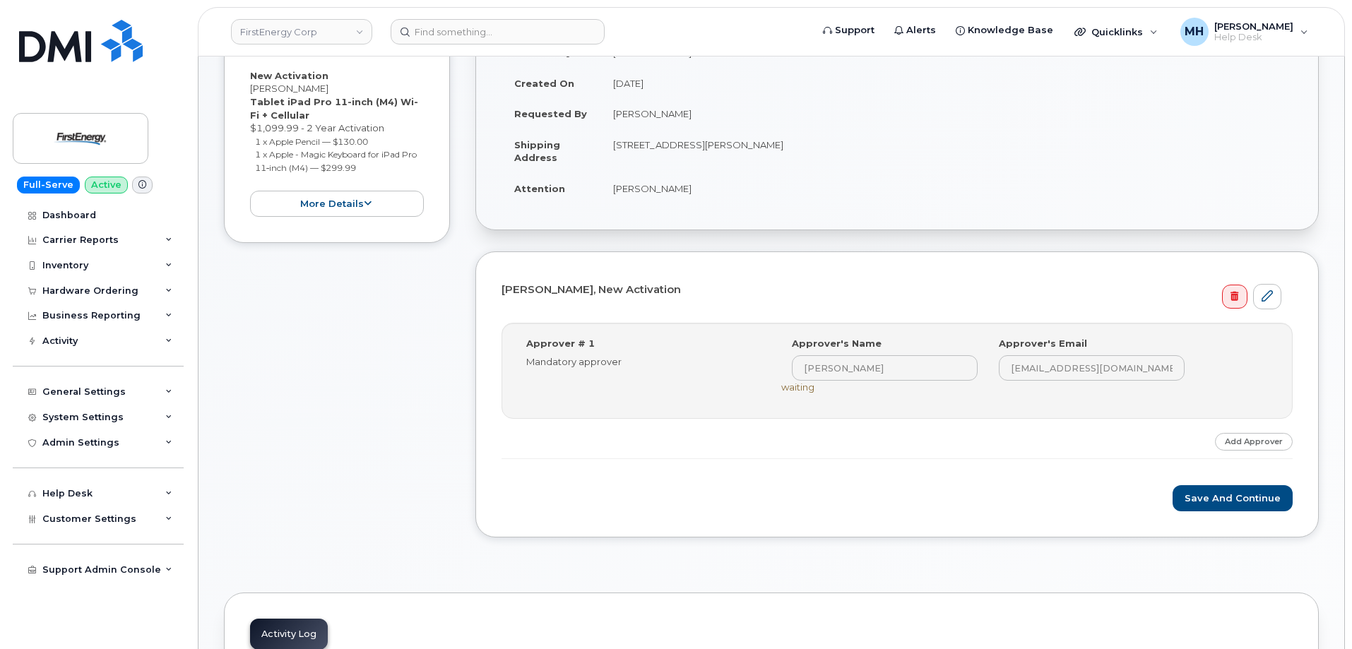
scroll to position [424, 0]
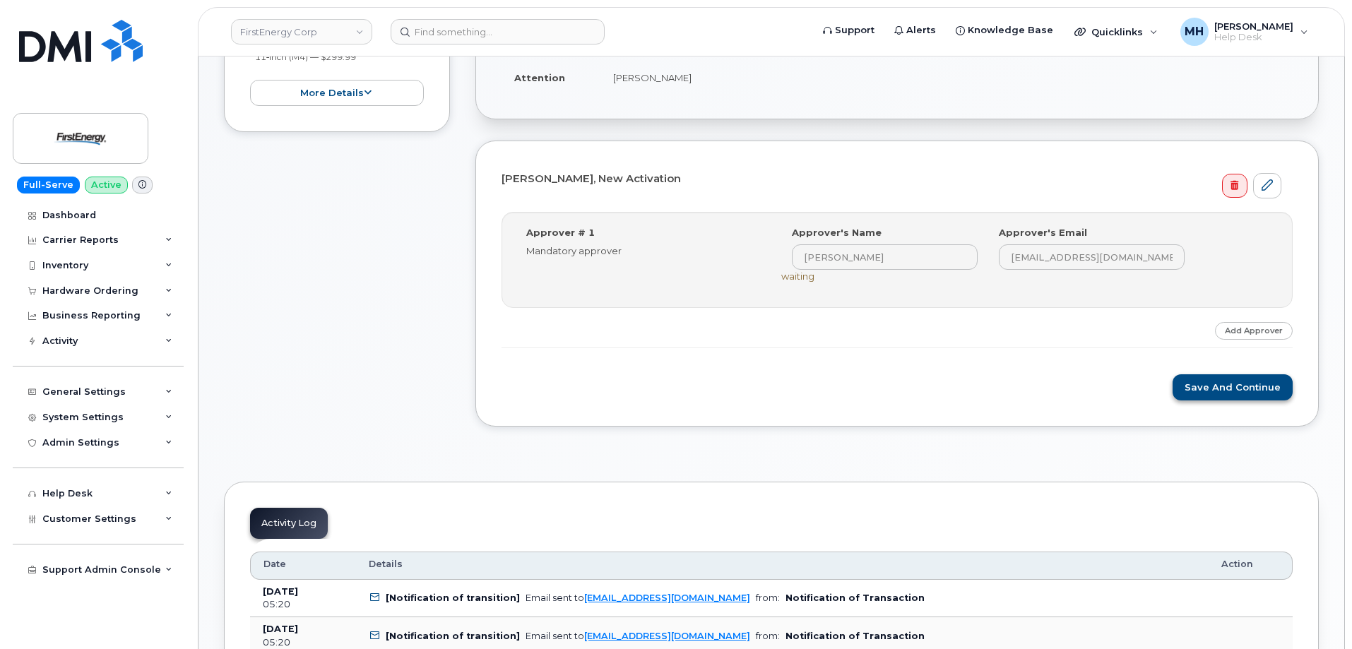
drag, startPoint x: 1166, startPoint y: 394, endPoint x: 1206, endPoint y: 392, distance: 39.6
click at [1168, 394] on div "Save and Continue" at bounding box center [896, 387] width 791 height 26
click at [1206, 392] on button "Save and Continue" at bounding box center [1233, 387] width 120 height 26
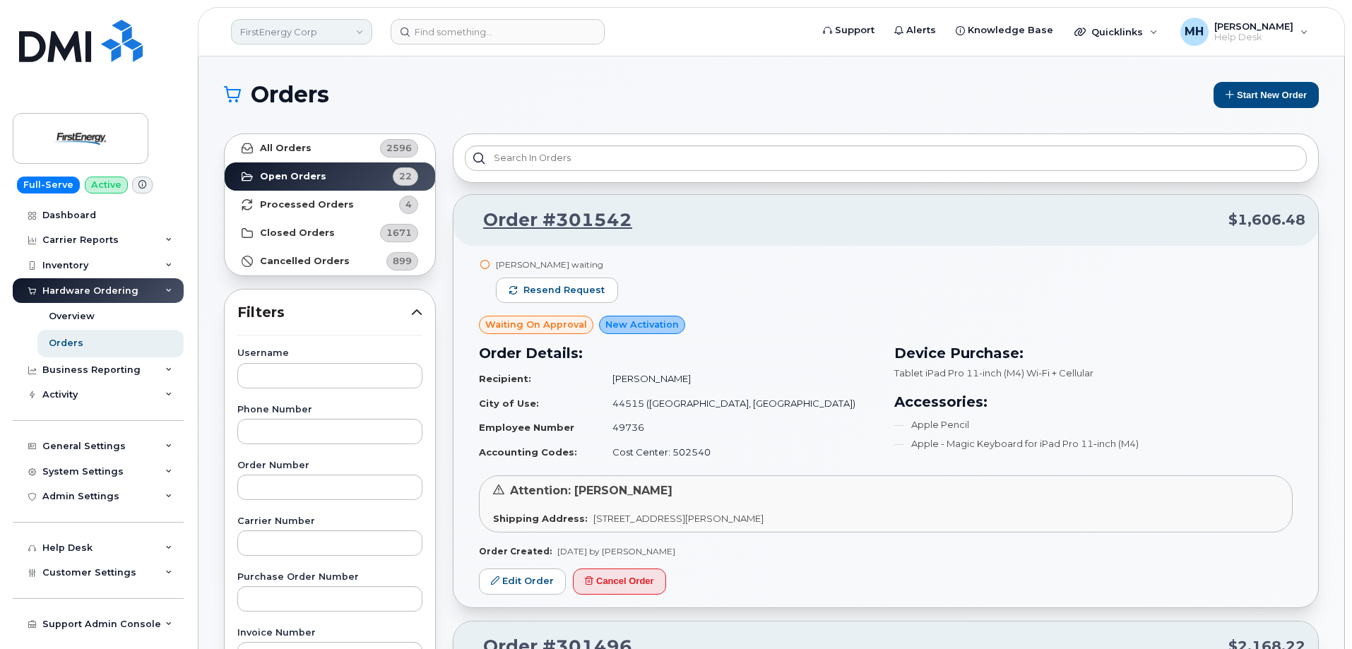
click at [309, 37] on link "FirstEnergy Corp" at bounding box center [301, 31] width 141 height 25
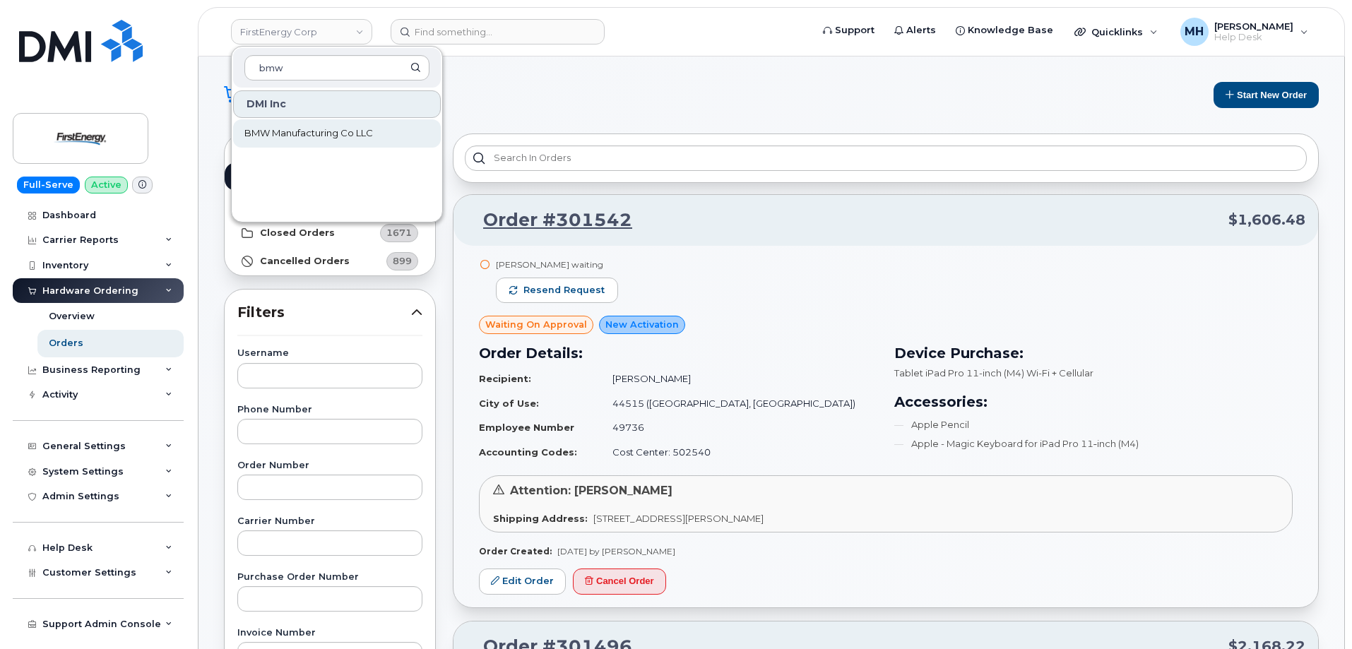
type input "bmw"
click at [292, 128] on span "BMW Manufacturing Co LLC" at bounding box center [308, 133] width 129 height 14
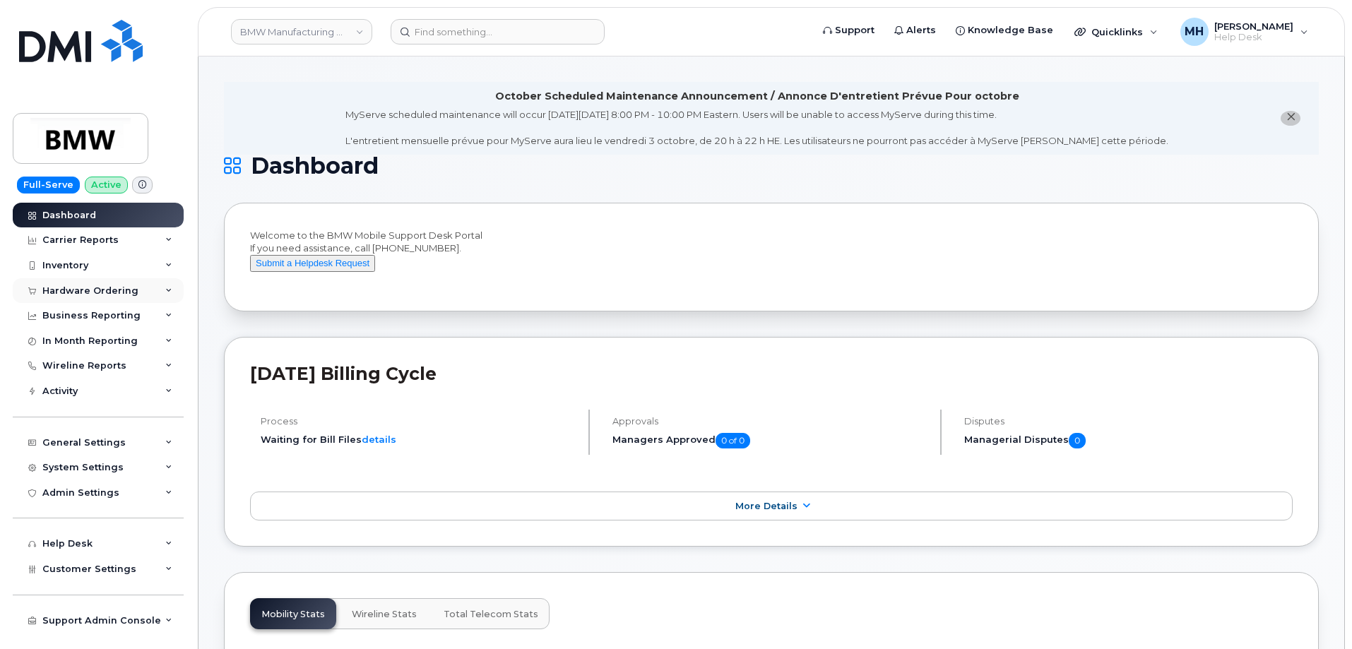
click at [119, 299] on div "Hardware Ordering" at bounding box center [98, 290] width 171 height 25
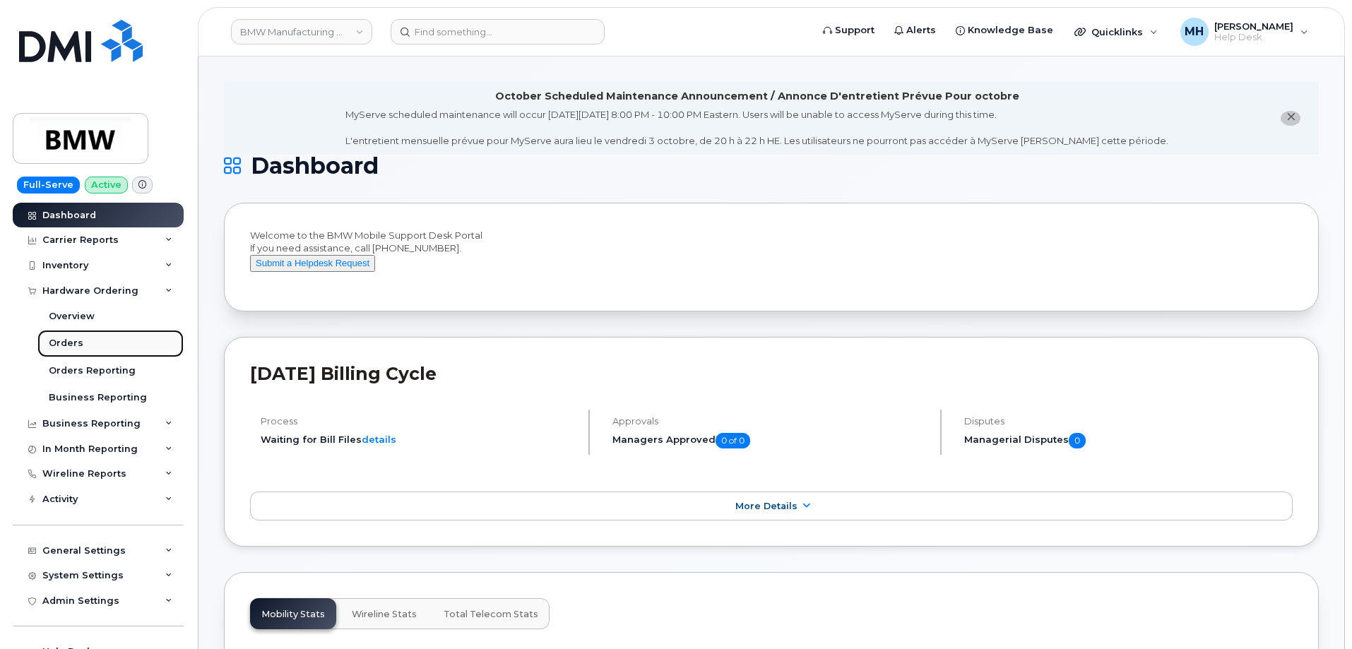
click at [96, 343] on link "Orders" at bounding box center [110, 343] width 146 height 27
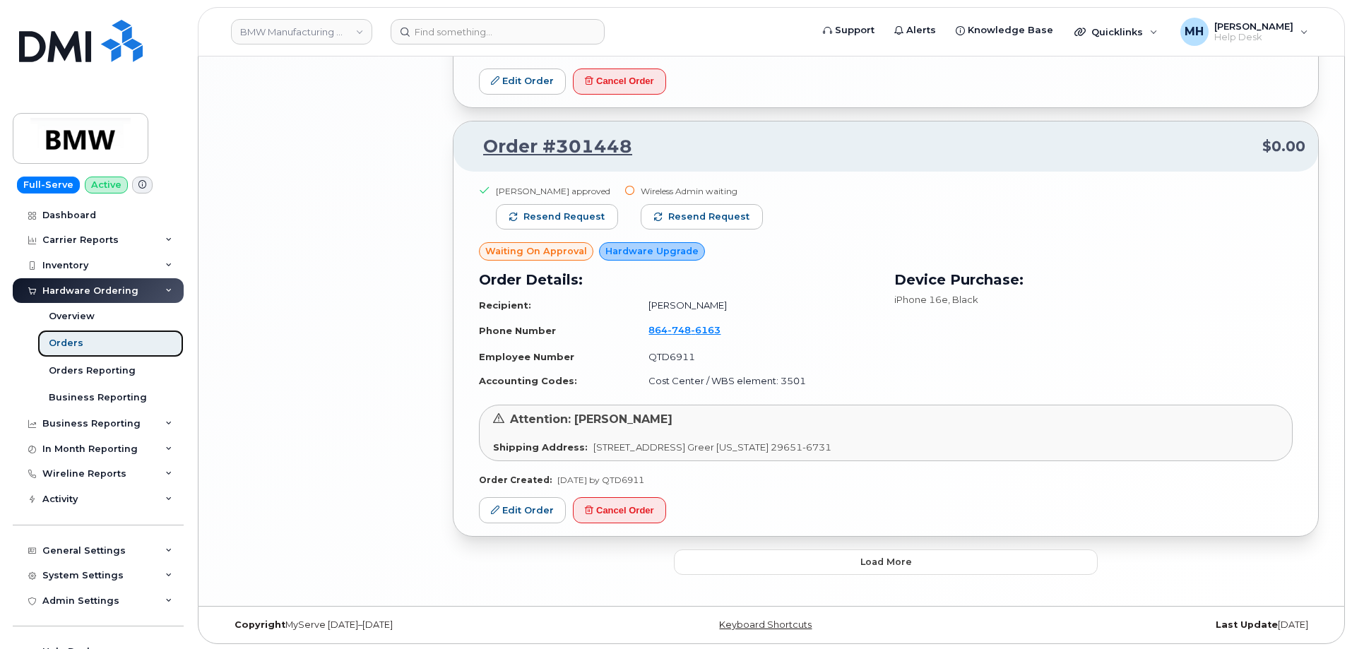
scroll to position [2620, 0]
click at [751, 559] on button "Load more" at bounding box center [886, 559] width 424 height 25
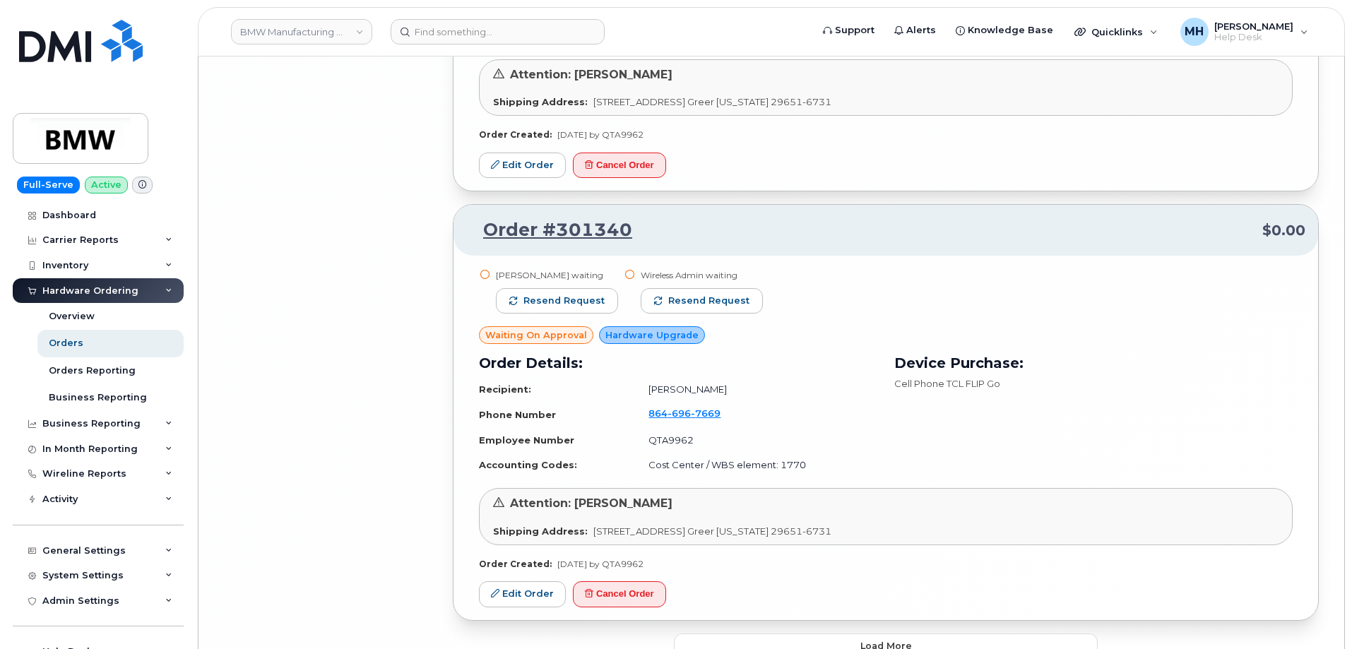
scroll to position [5862, 0]
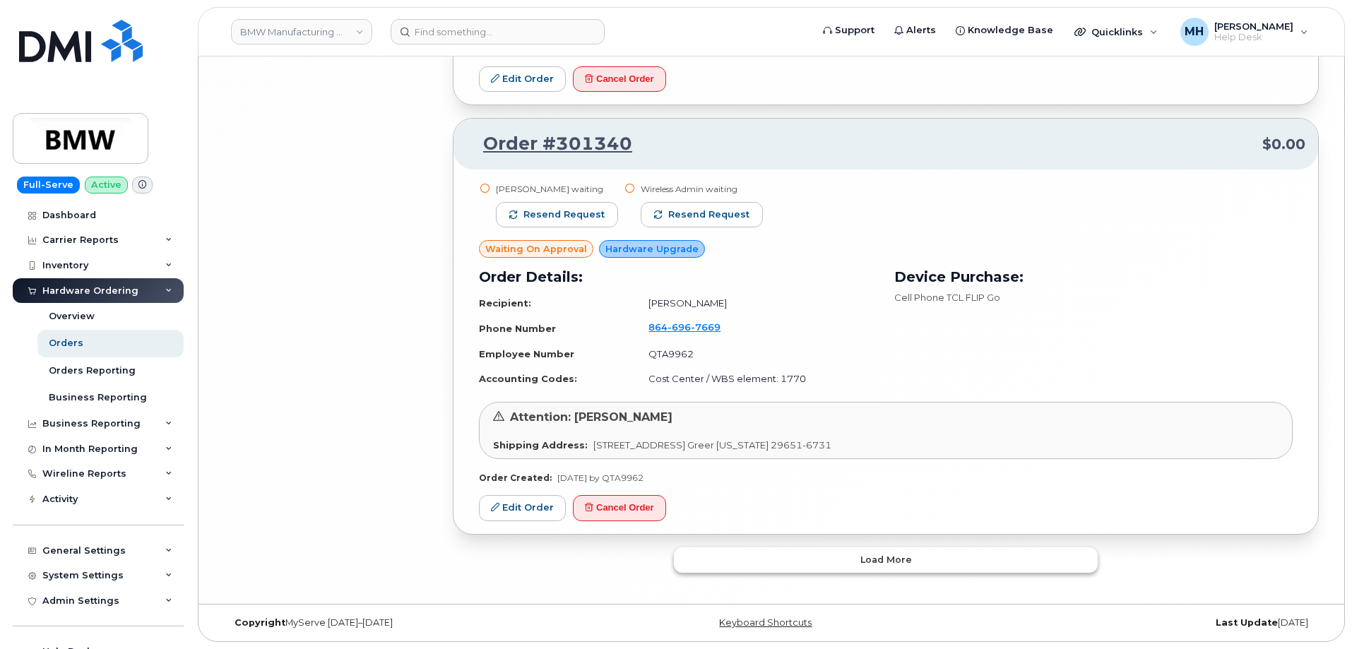
click at [828, 548] on button "Load more" at bounding box center [886, 559] width 424 height 25
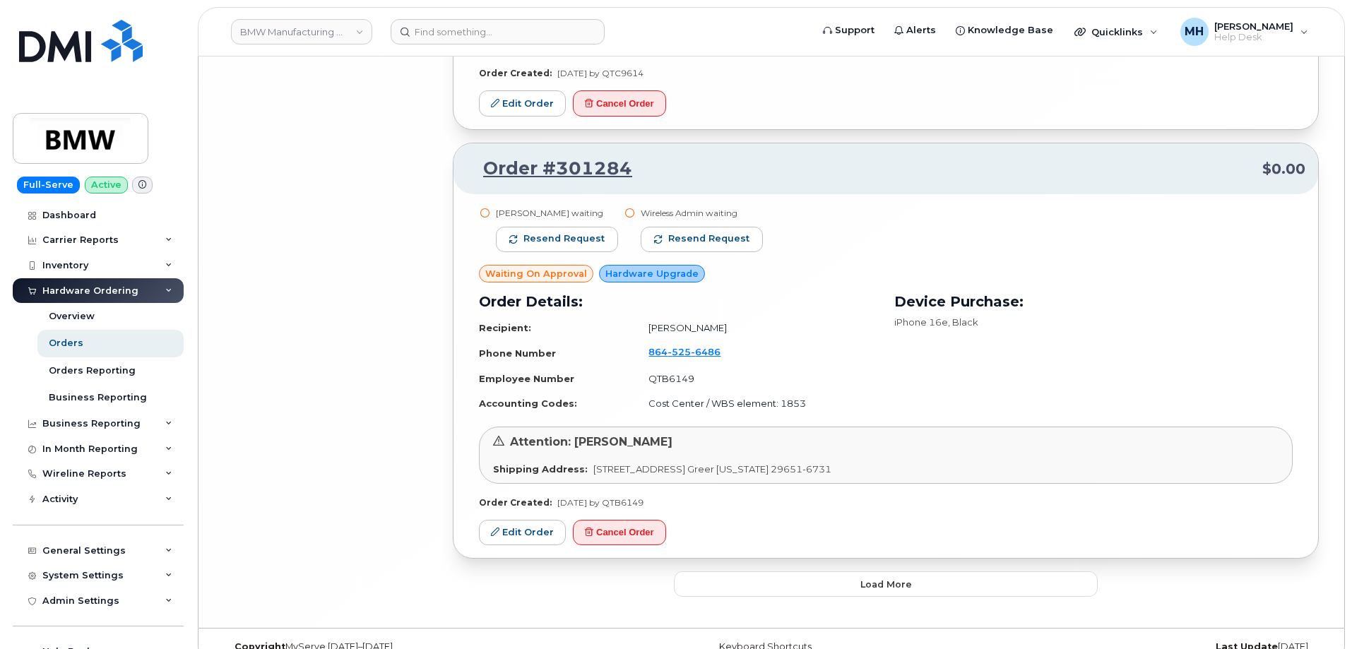
scroll to position [9093, 0]
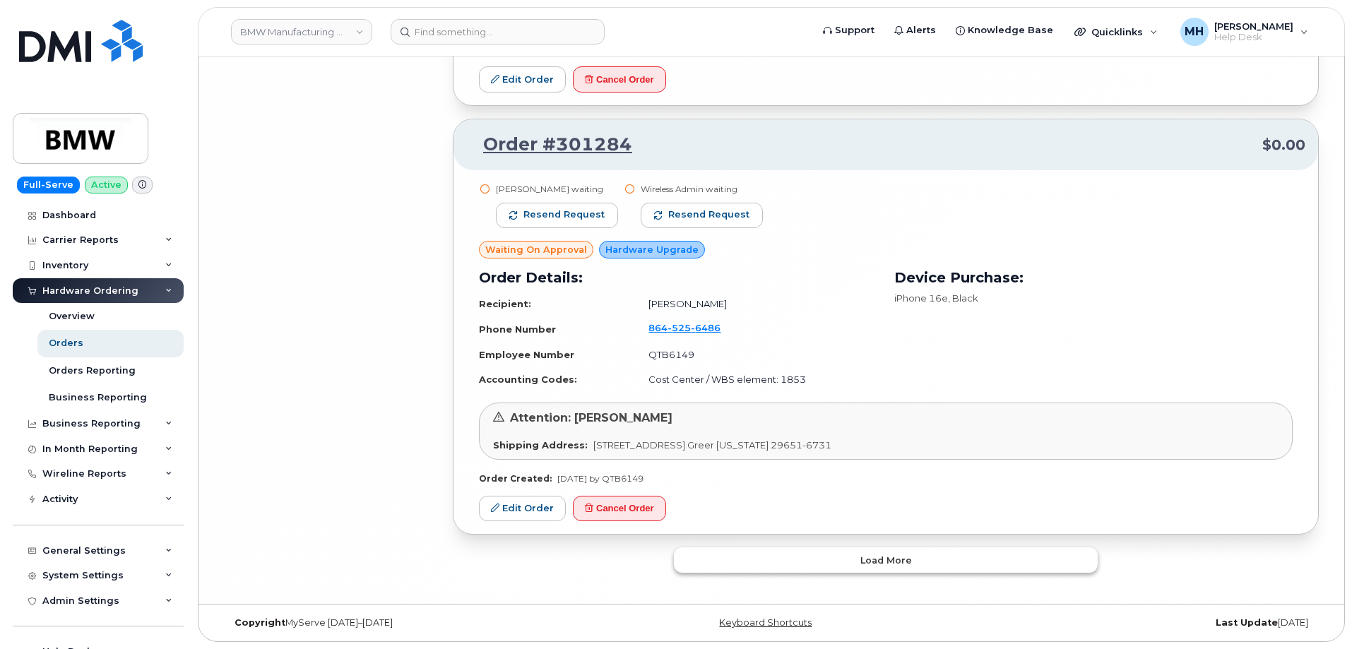
click at [807, 559] on button "Load more" at bounding box center [886, 559] width 424 height 25
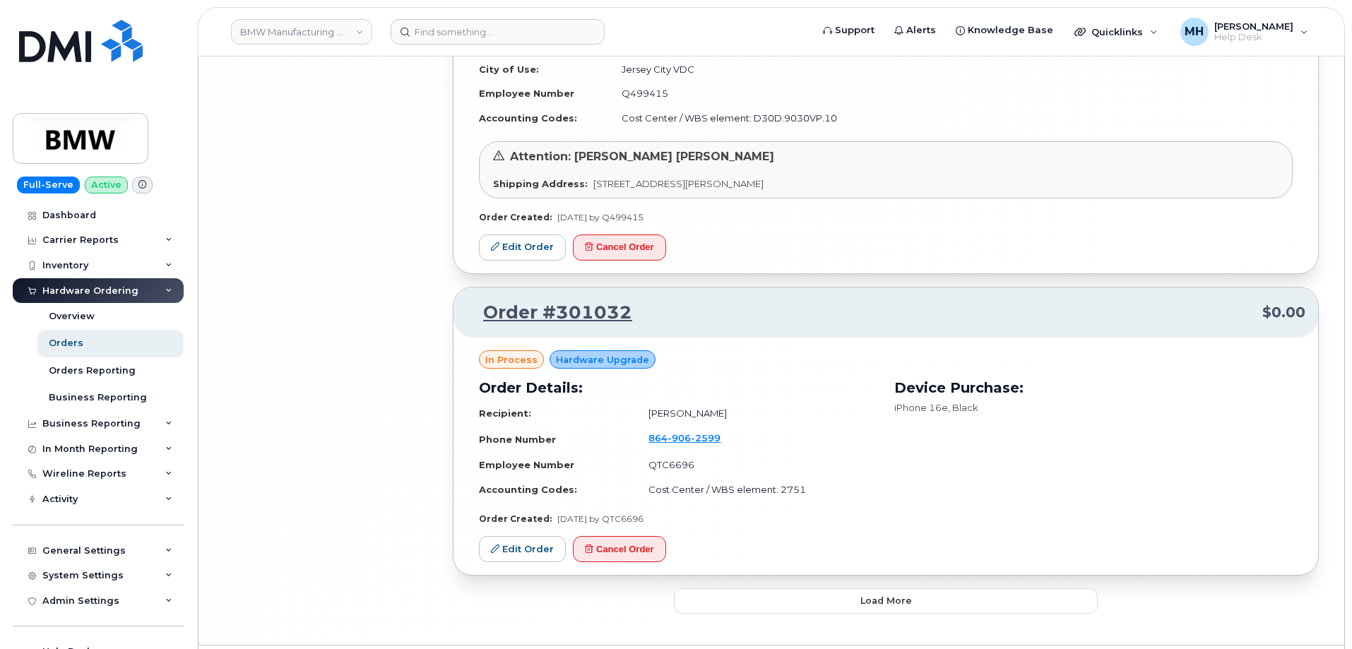
scroll to position [12372, 0]
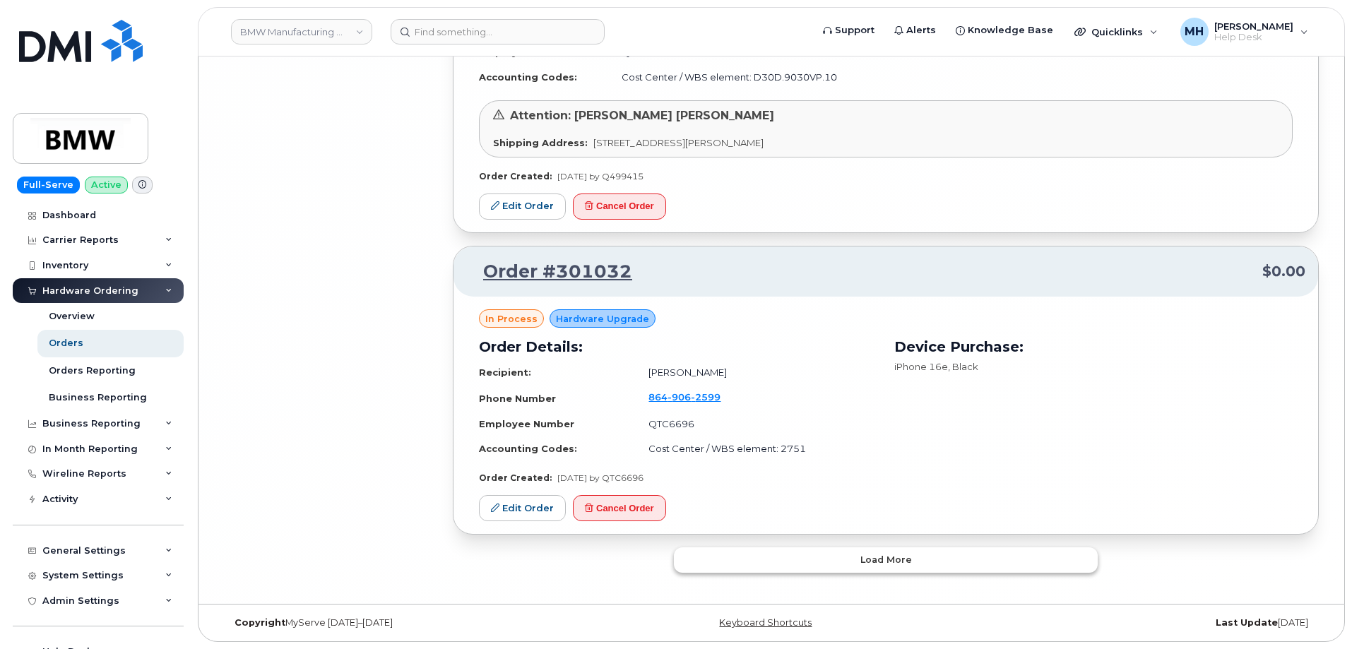
click at [776, 559] on button "Load more" at bounding box center [886, 559] width 424 height 25
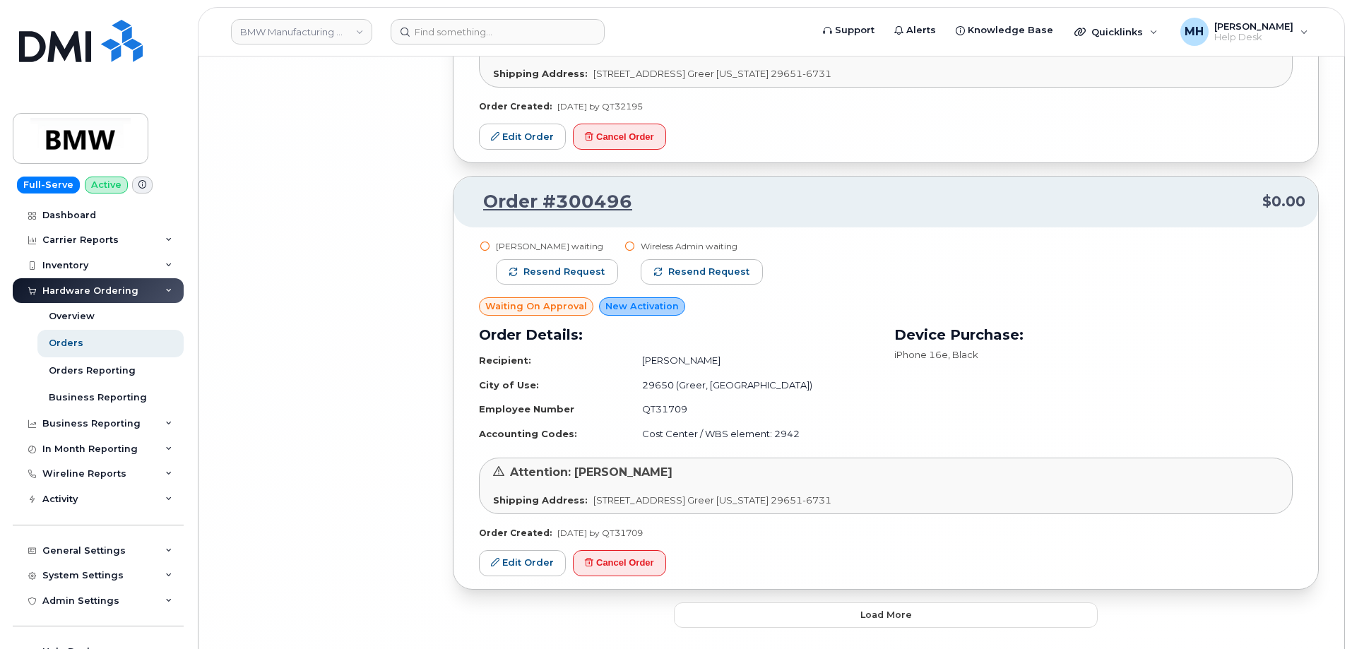
scroll to position [15796, 0]
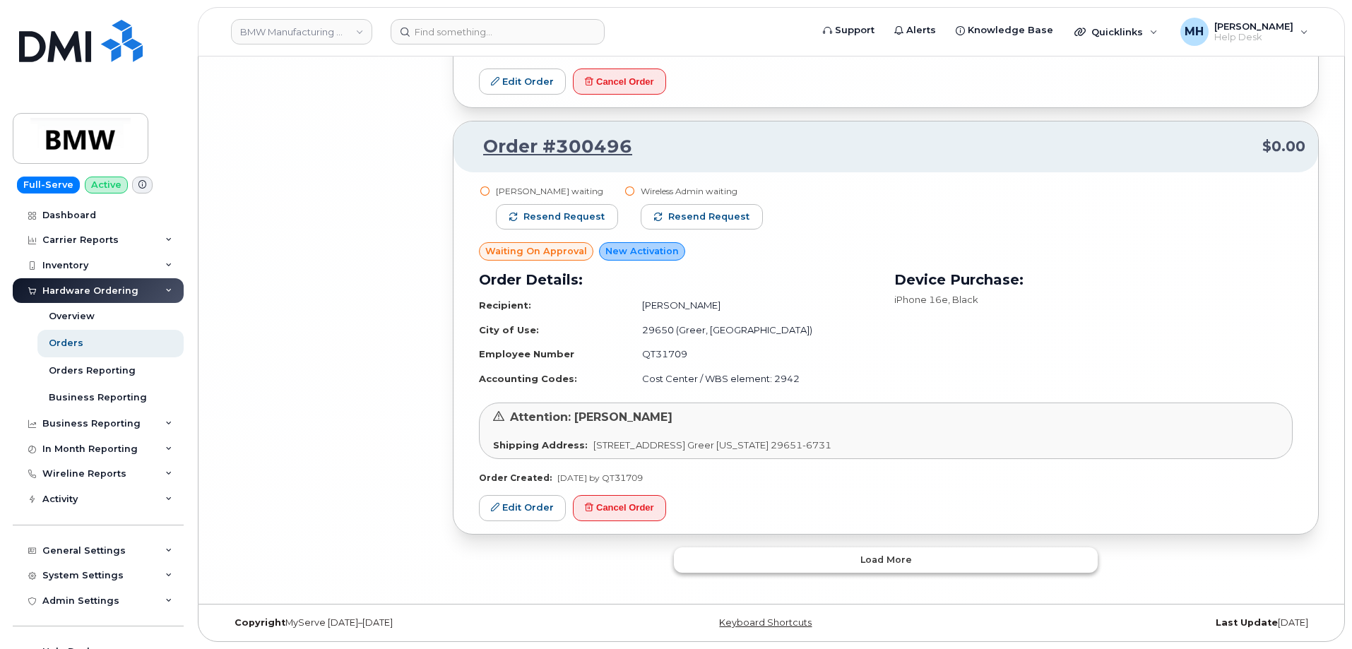
click at [825, 557] on button "Load more" at bounding box center [886, 559] width 424 height 25
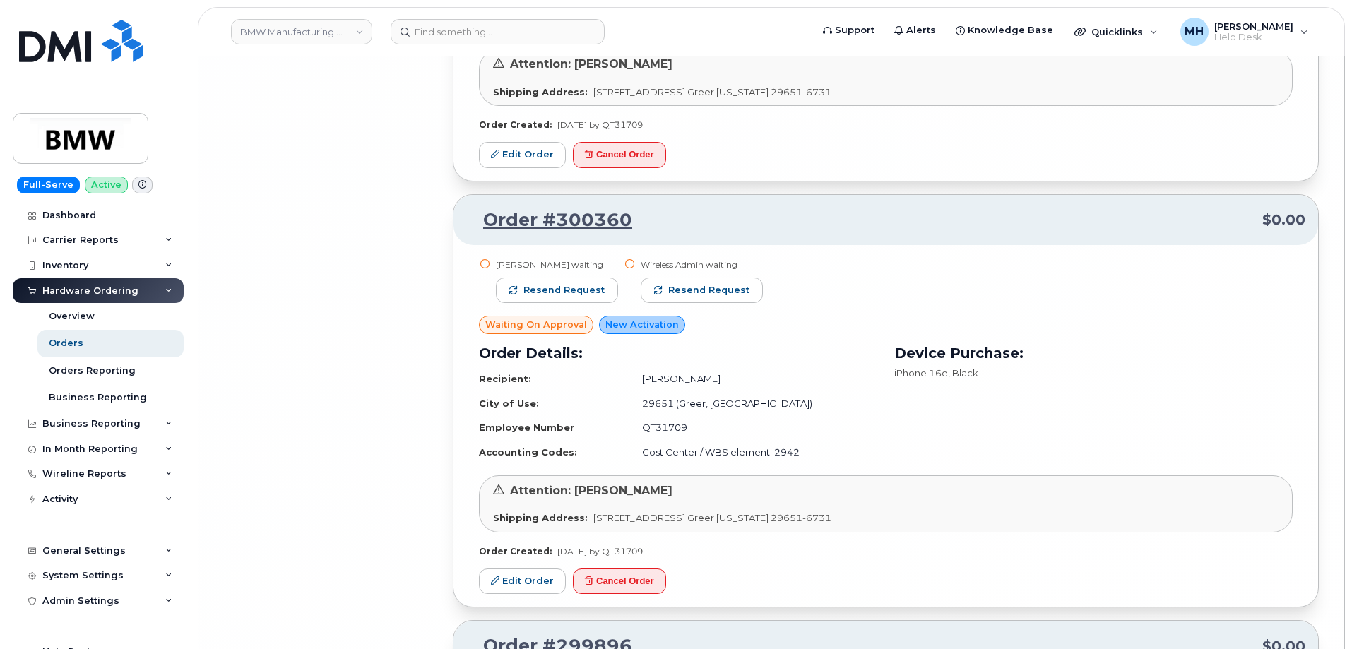
scroll to position [16618, 0]
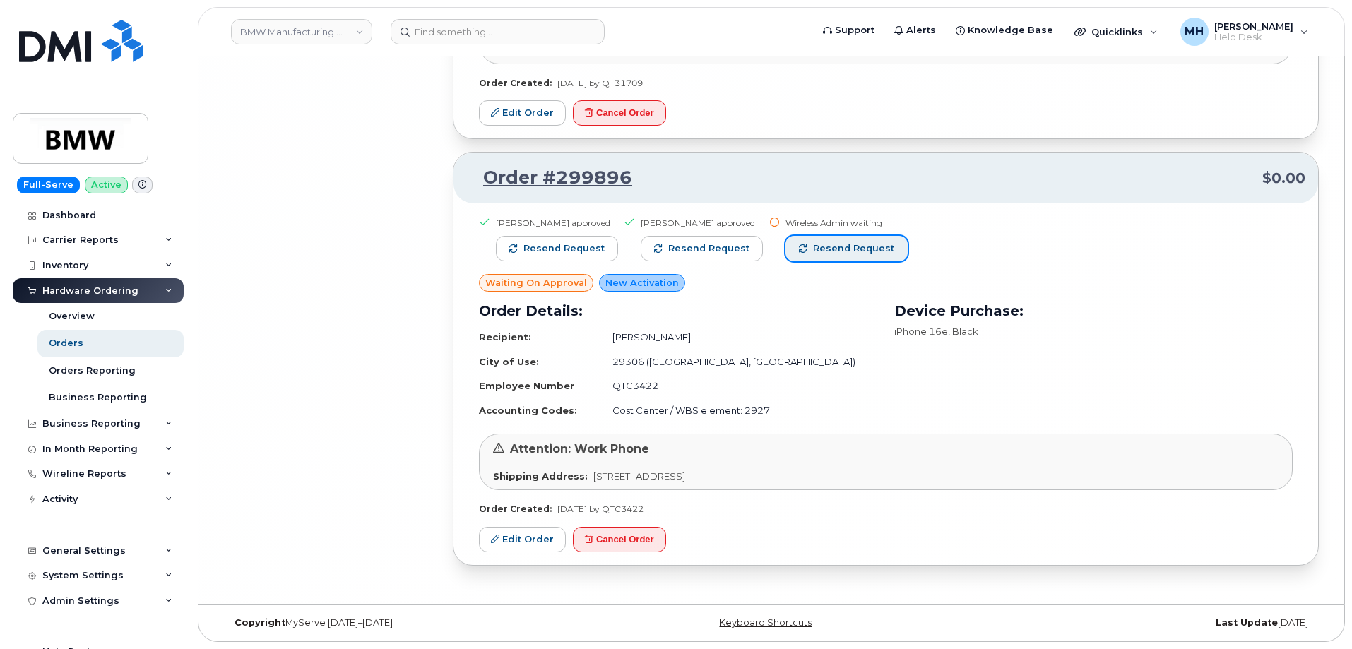
click at [813, 254] on span "Resend request" at bounding box center [853, 248] width 81 height 13
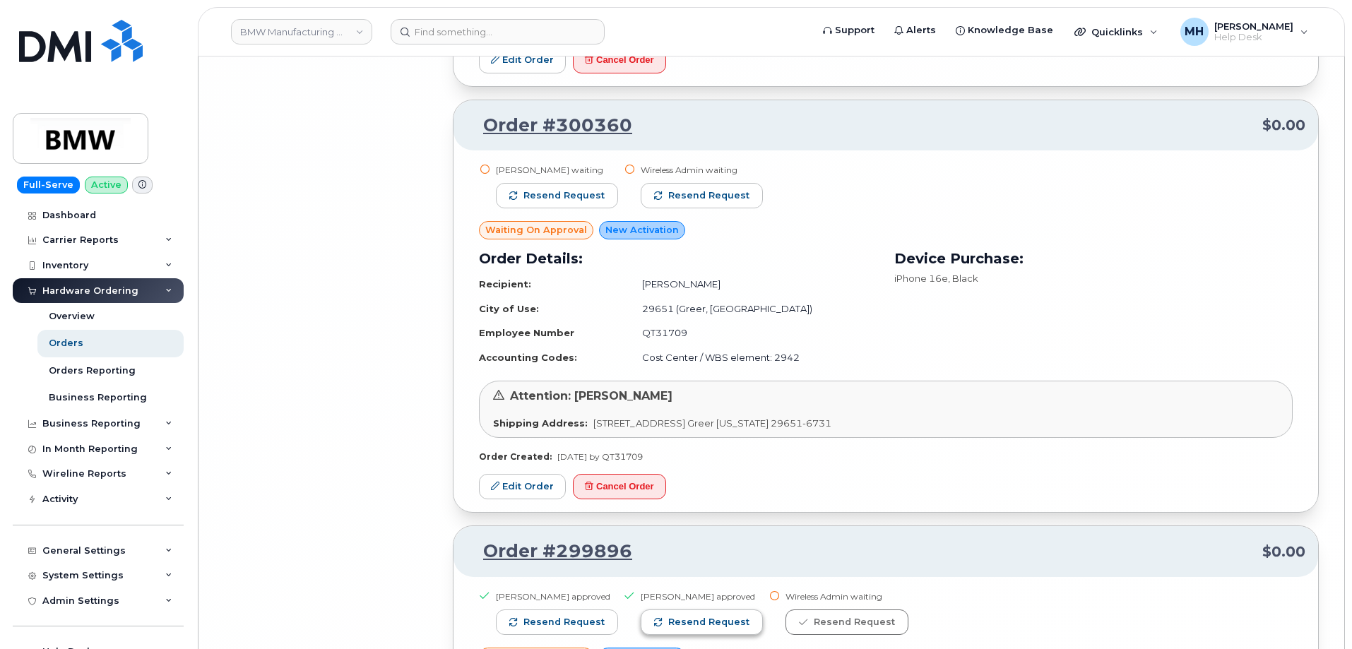
scroll to position [16123, 0]
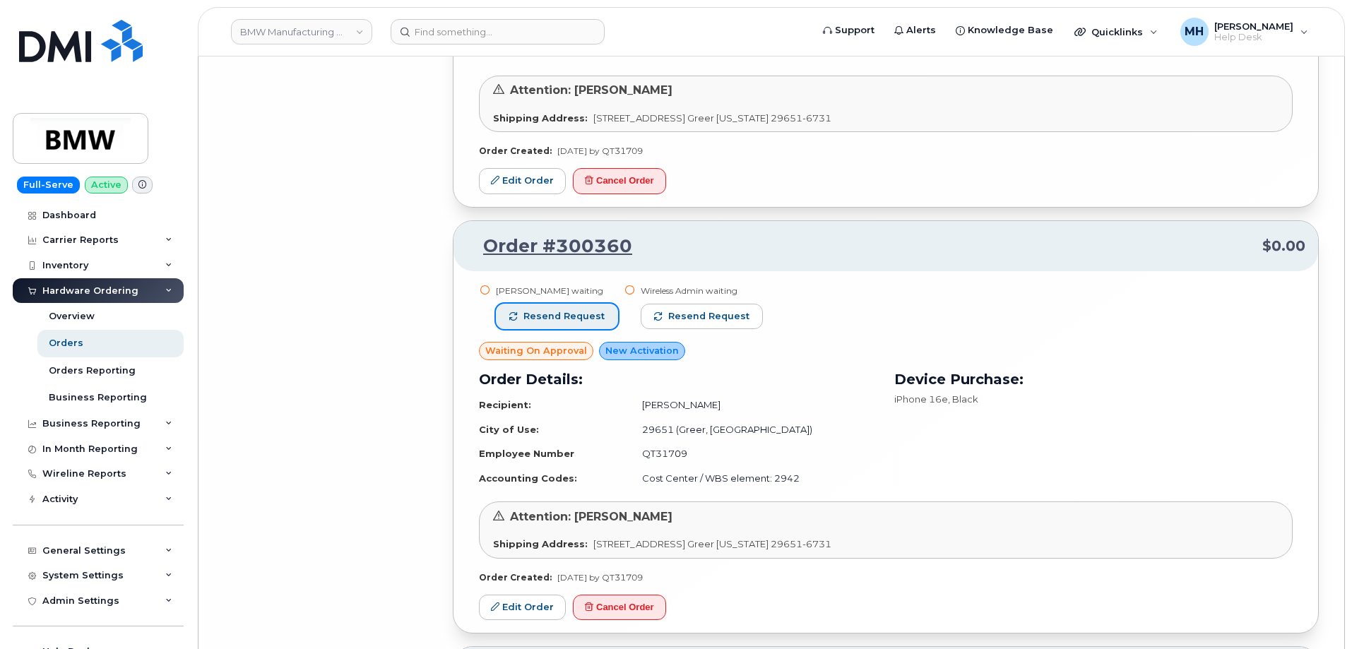
click at [588, 314] on span "Resend request" at bounding box center [563, 316] width 81 height 13
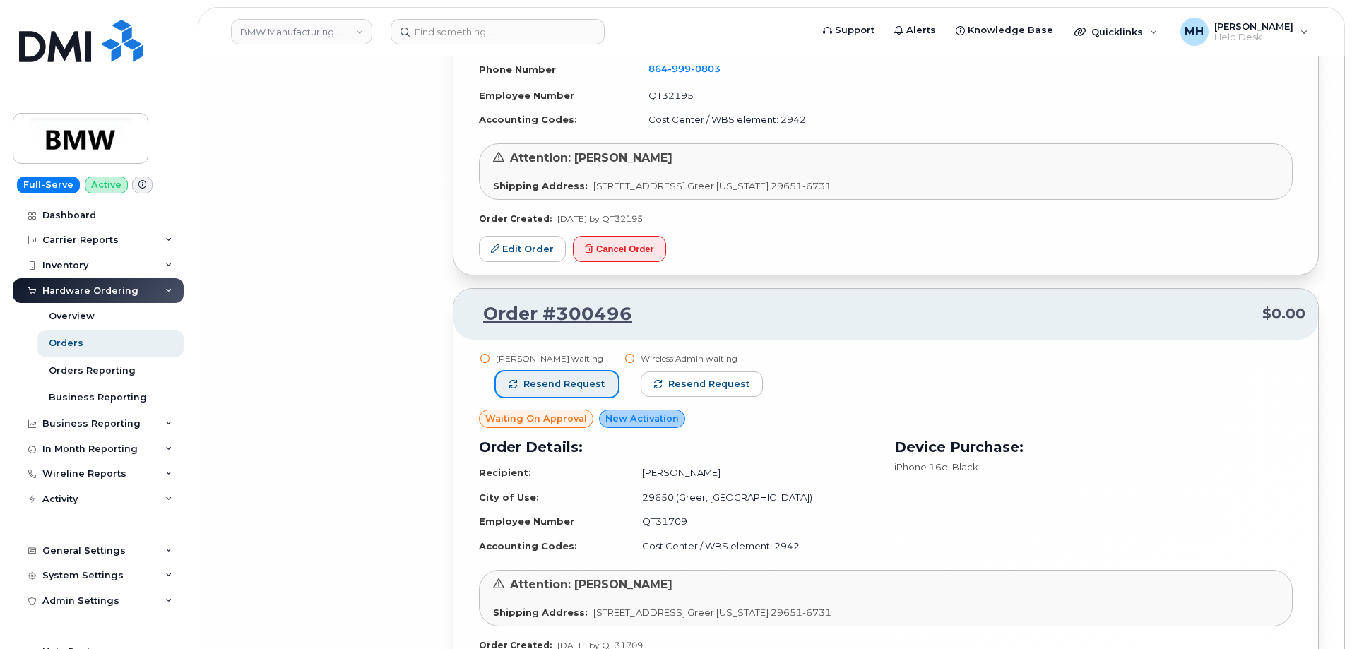
click at [595, 380] on span "Resend request" at bounding box center [563, 384] width 81 height 13
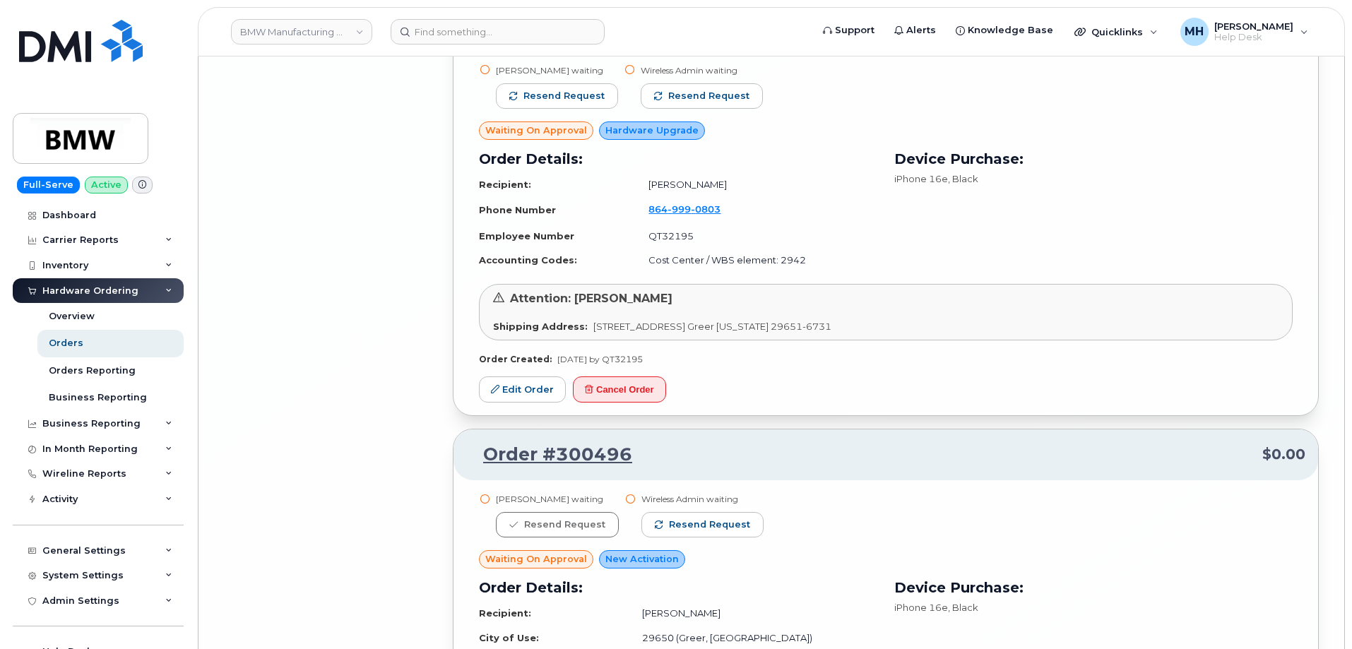
scroll to position [15346, 0]
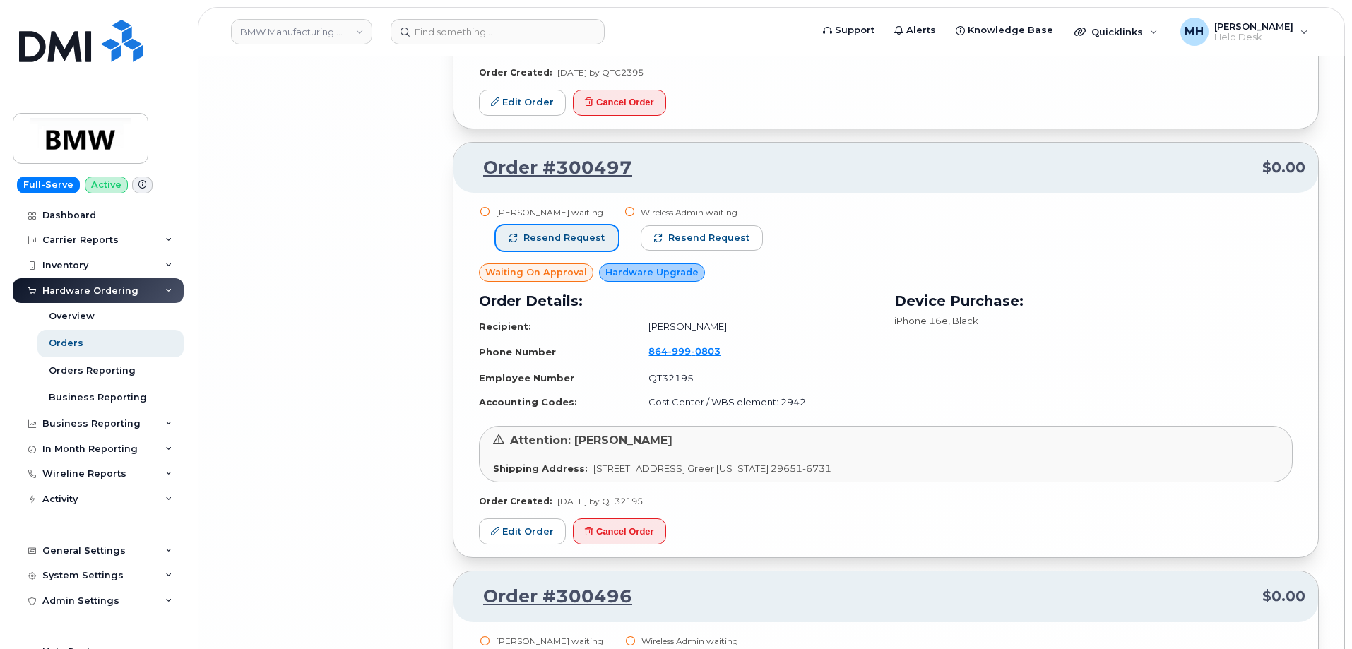
click at [549, 242] on span "Resend request" at bounding box center [563, 238] width 81 height 13
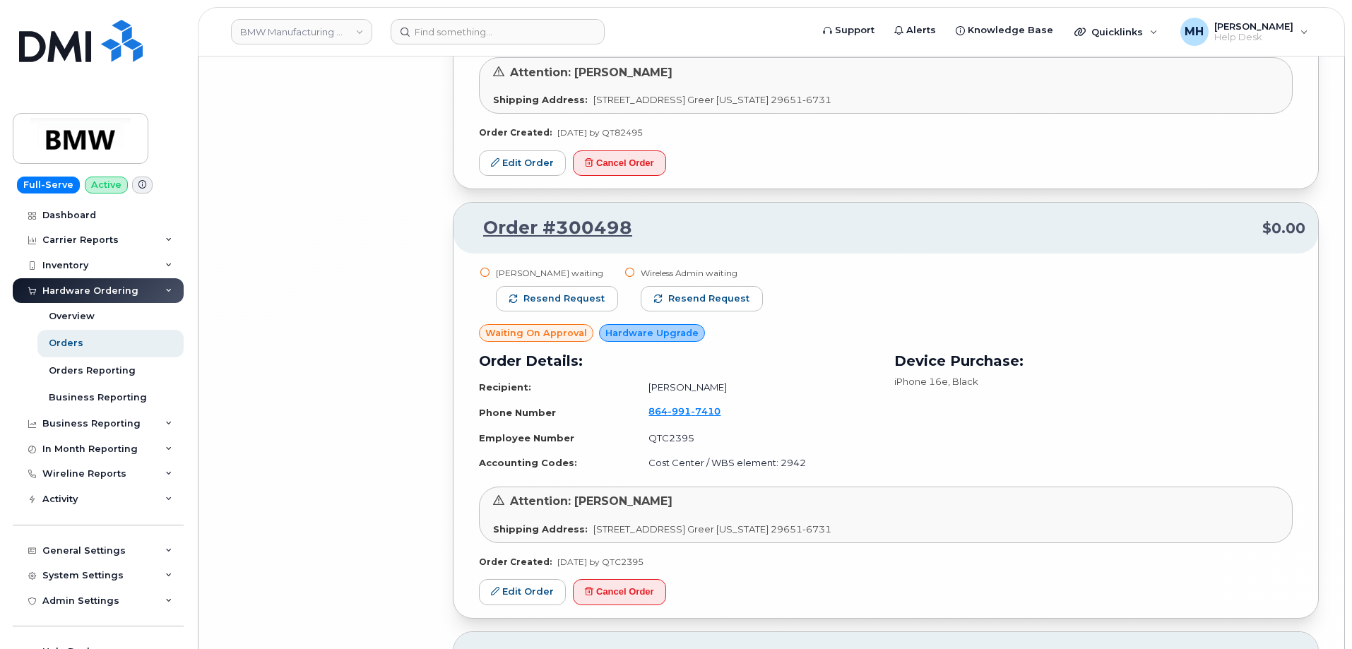
scroll to position [14852, 0]
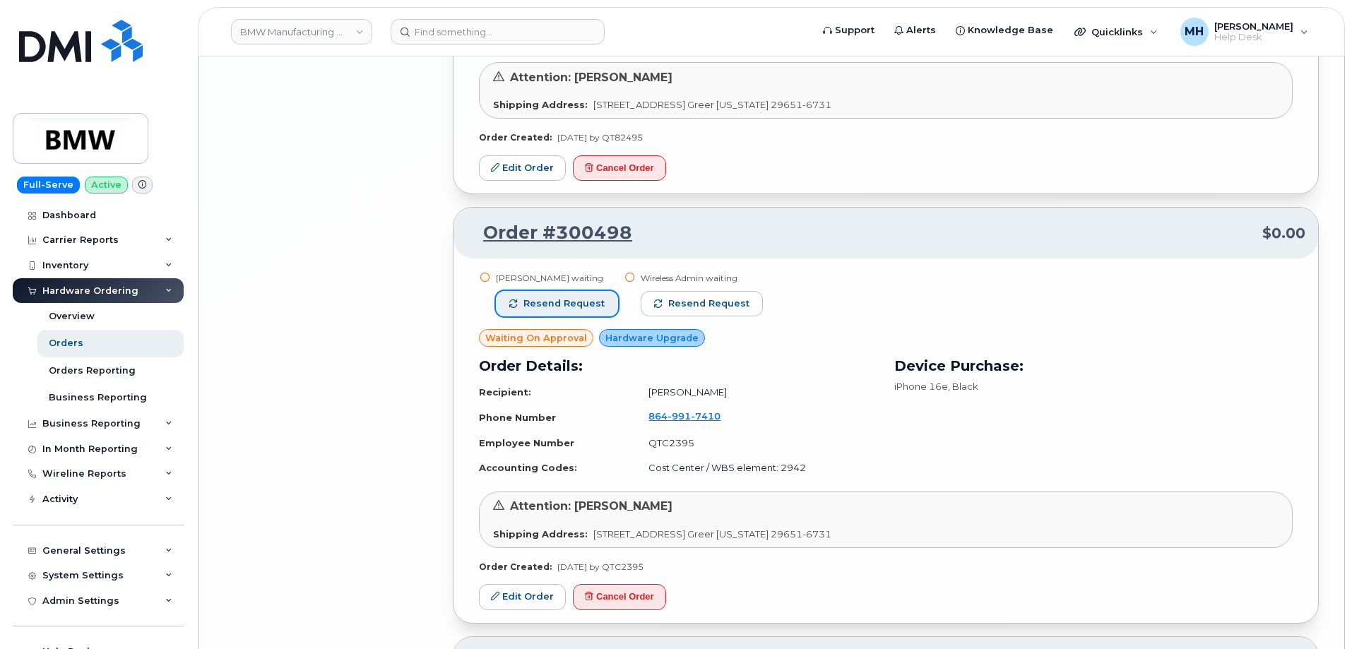
click at [581, 304] on span "Resend request" at bounding box center [563, 303] width 81 height 13
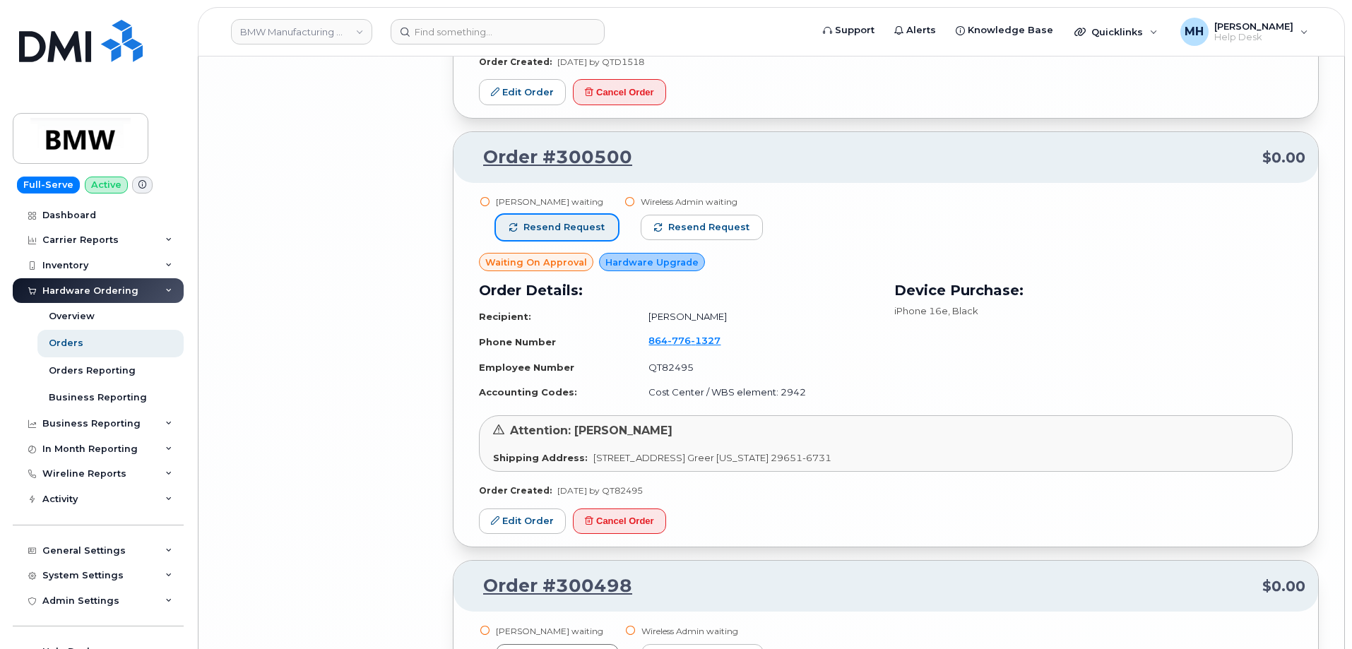
click at [581, 227] on span "Resend request" at bounding box center [563, 227] width 81 height 13
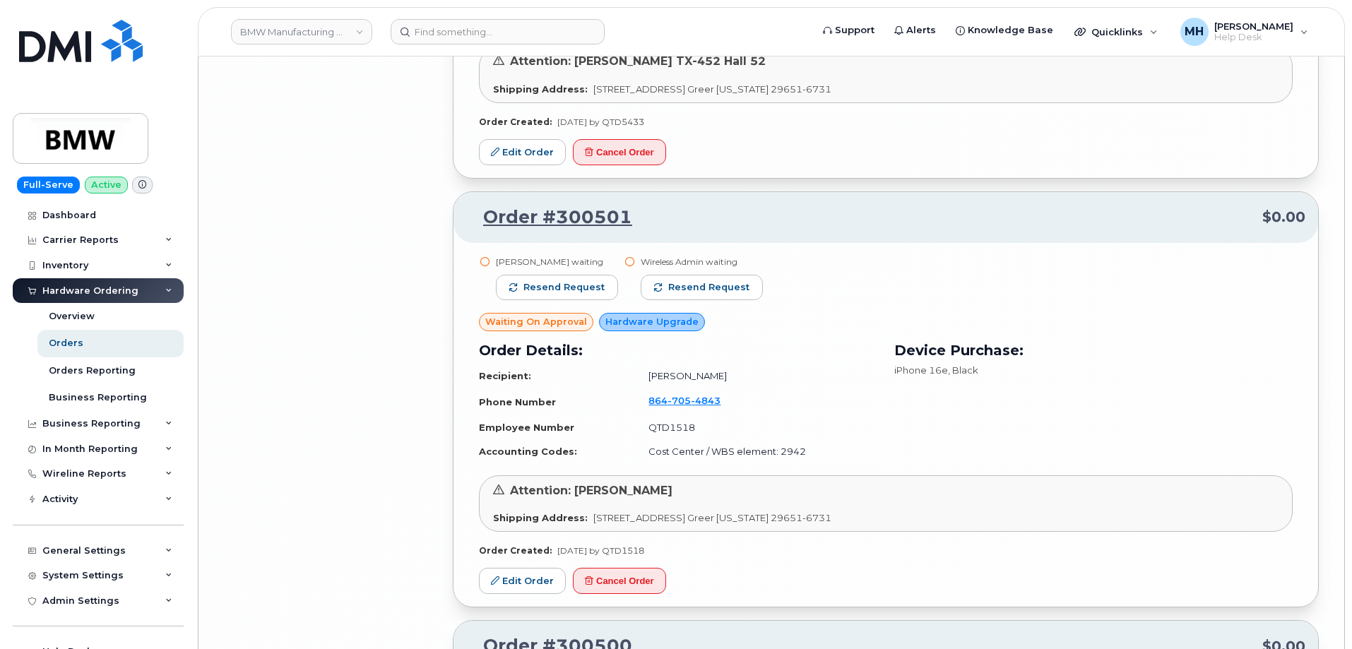
scroll to position [14004, 0]
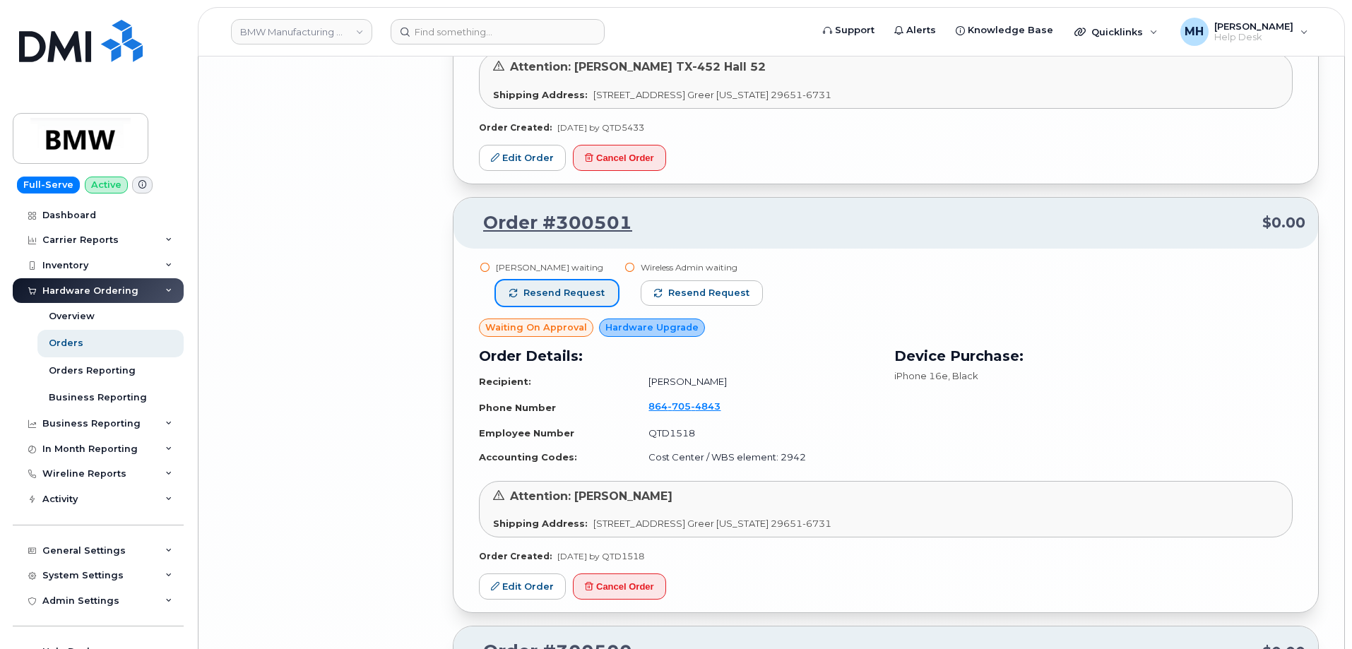
click at [590, 295] on span "Resend request" at bounding box center [563, 293] width 81 height 13
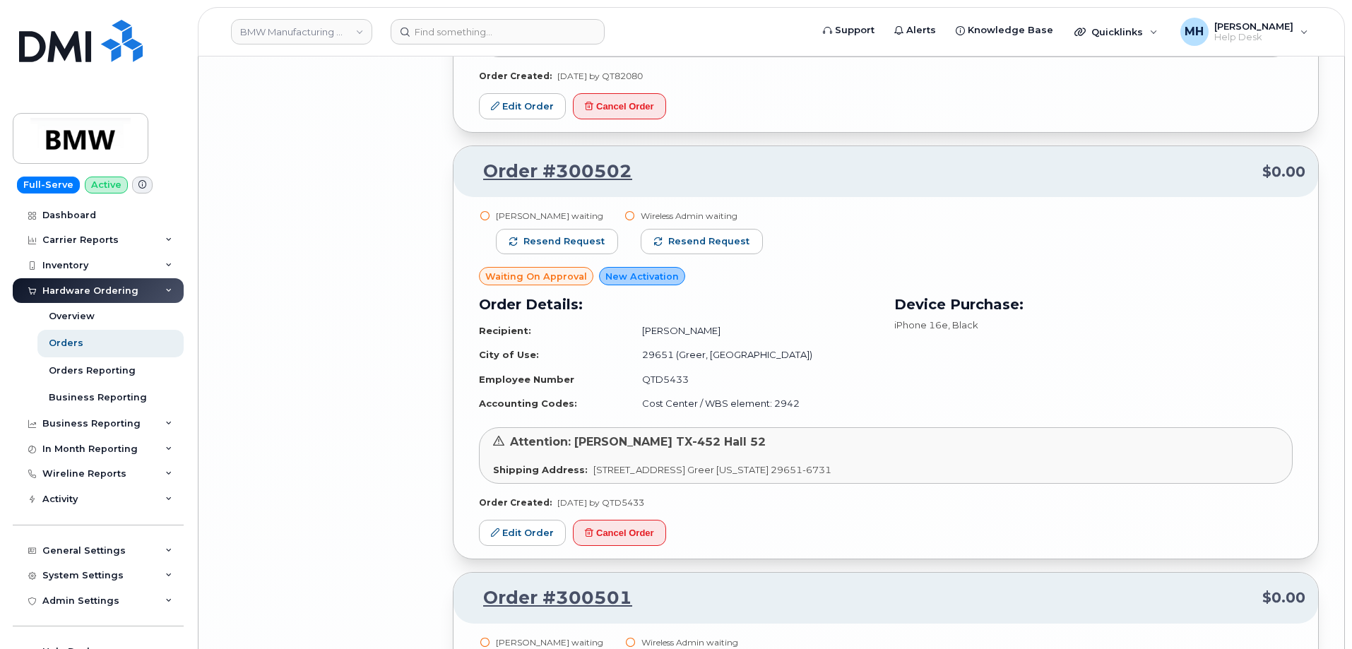
scroll to position [13510, 0]
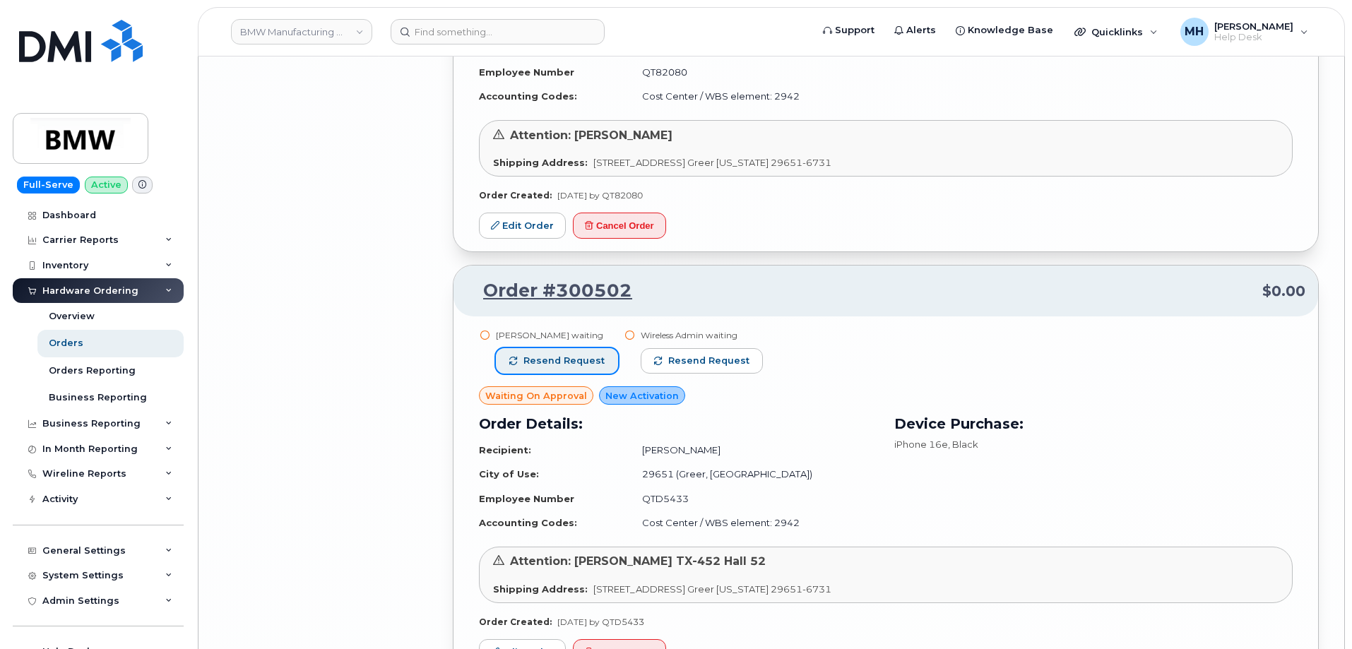
click at [591, 357] on span "Resend request" at bounding box center [563, 361] width 81 height 13
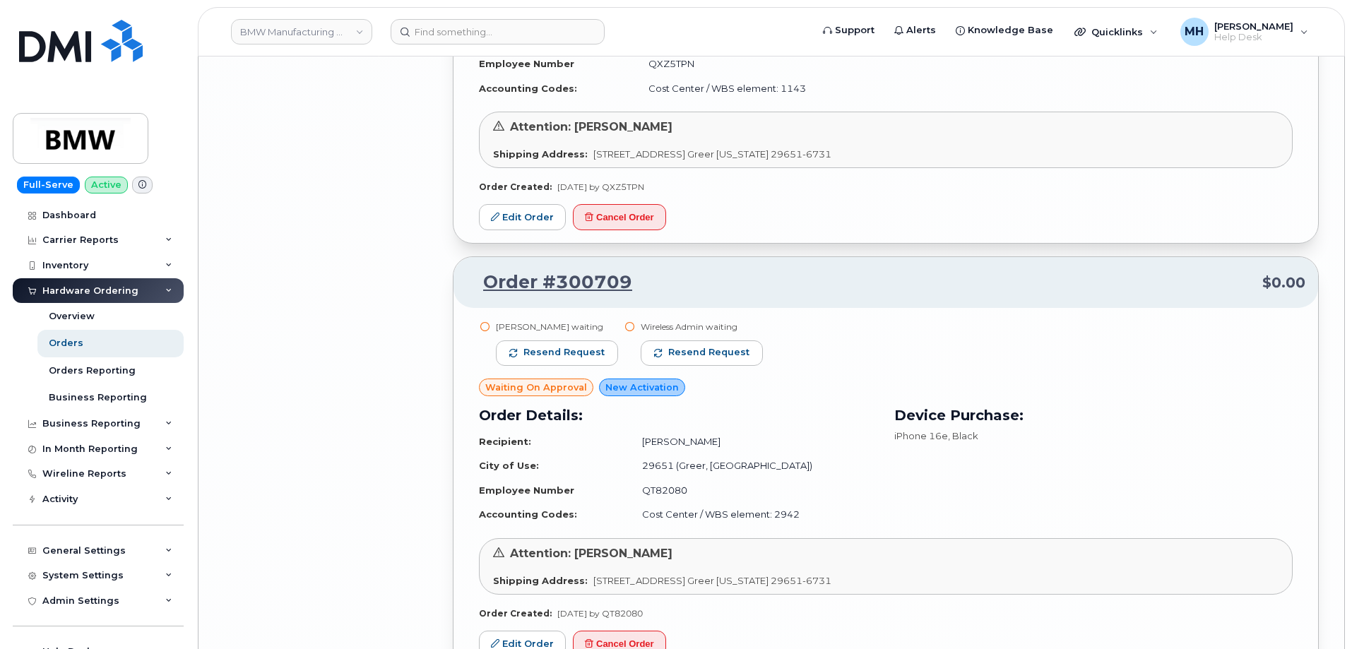
scroll to position [13015, 0]
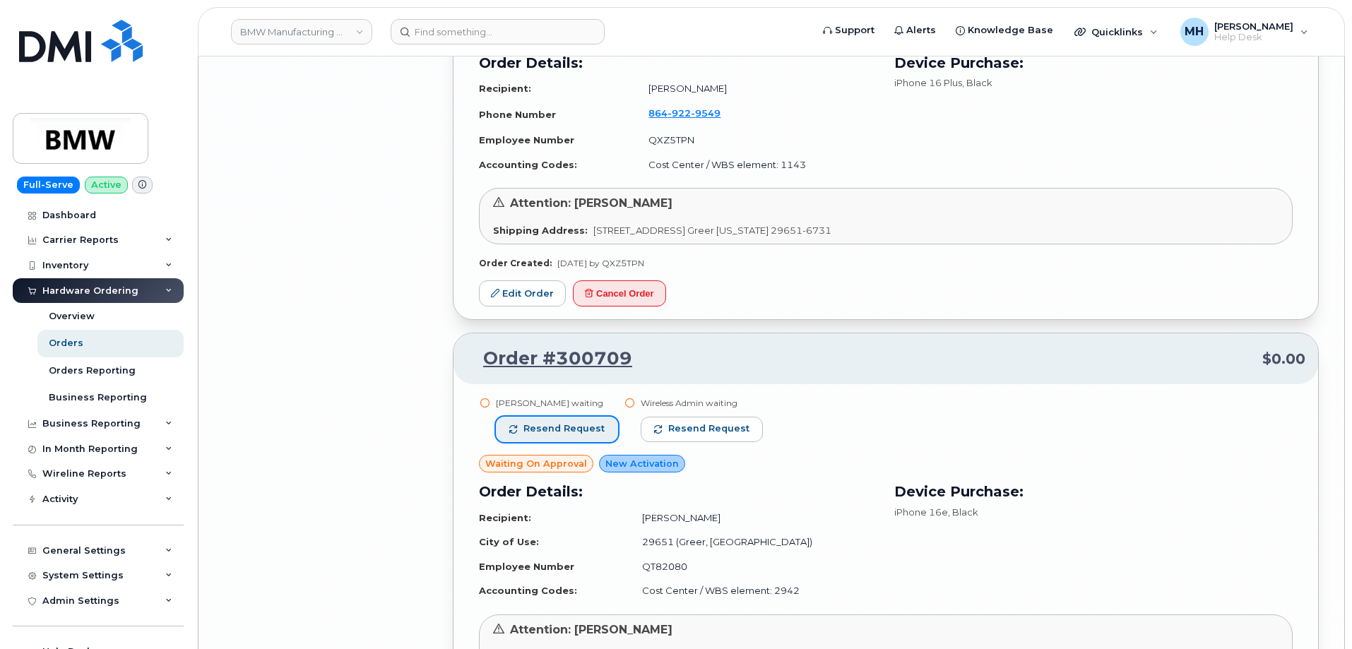
click at [600, 429] on button "Resend request" at bounding box center [557, 429] width 122 height 25
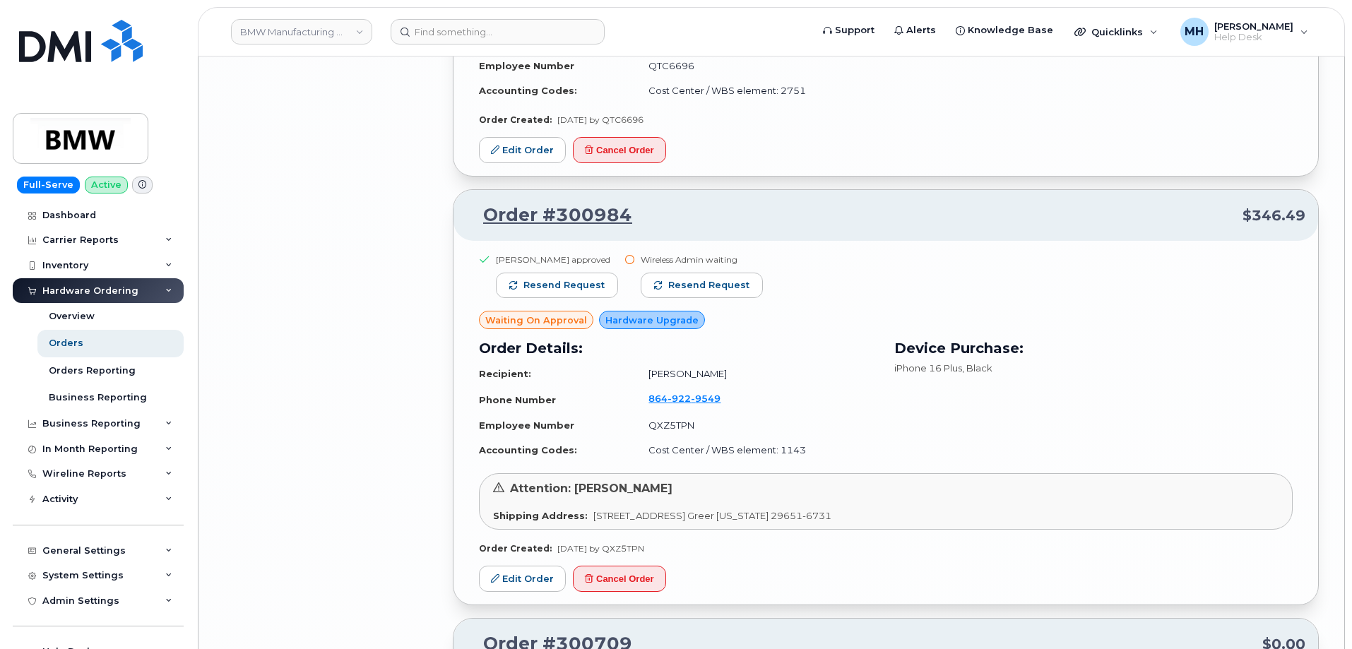
scroll to position [12662, 0]
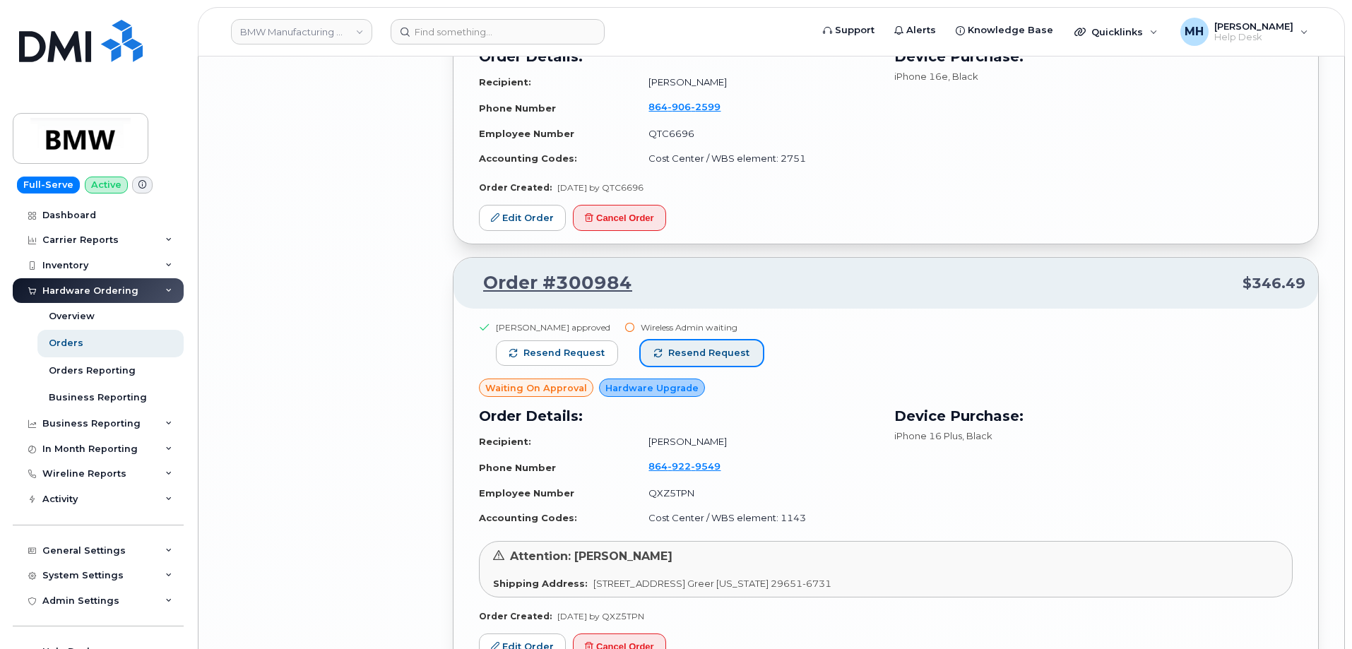
click at [698, 341] on button "Resend request" at bounding box center [702, 352] width 122 height 25
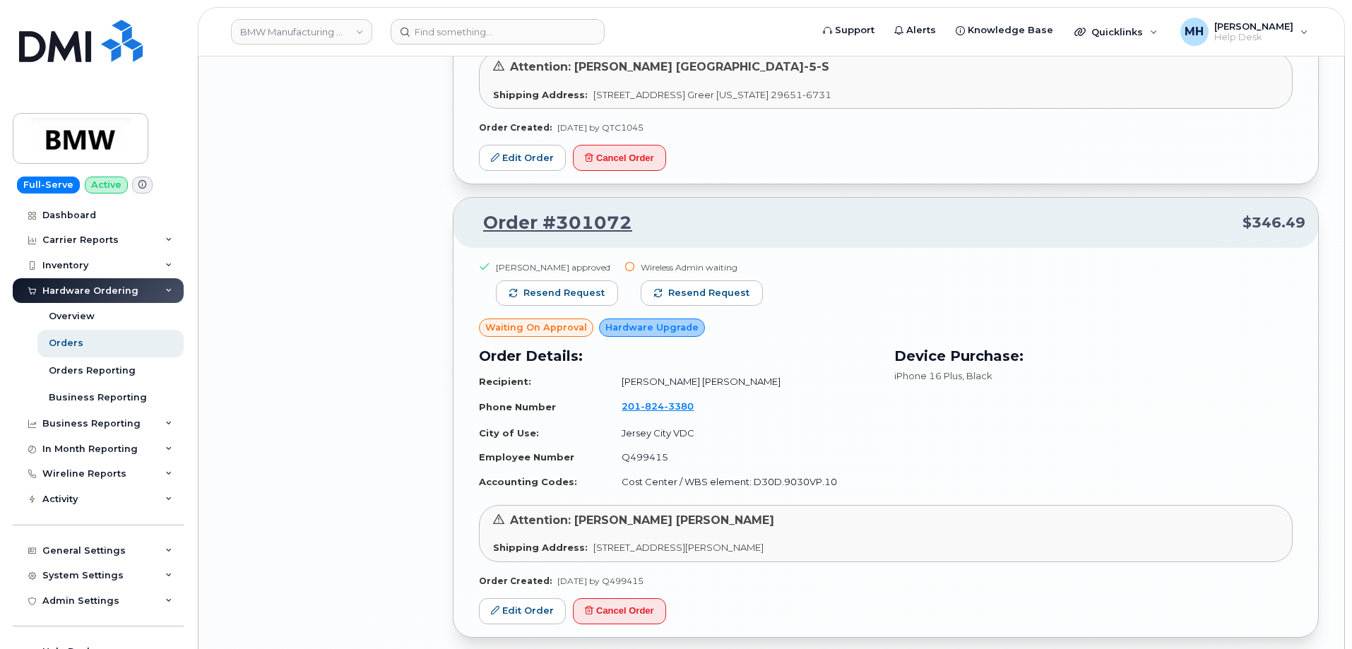
scroll to position [11885, 0]
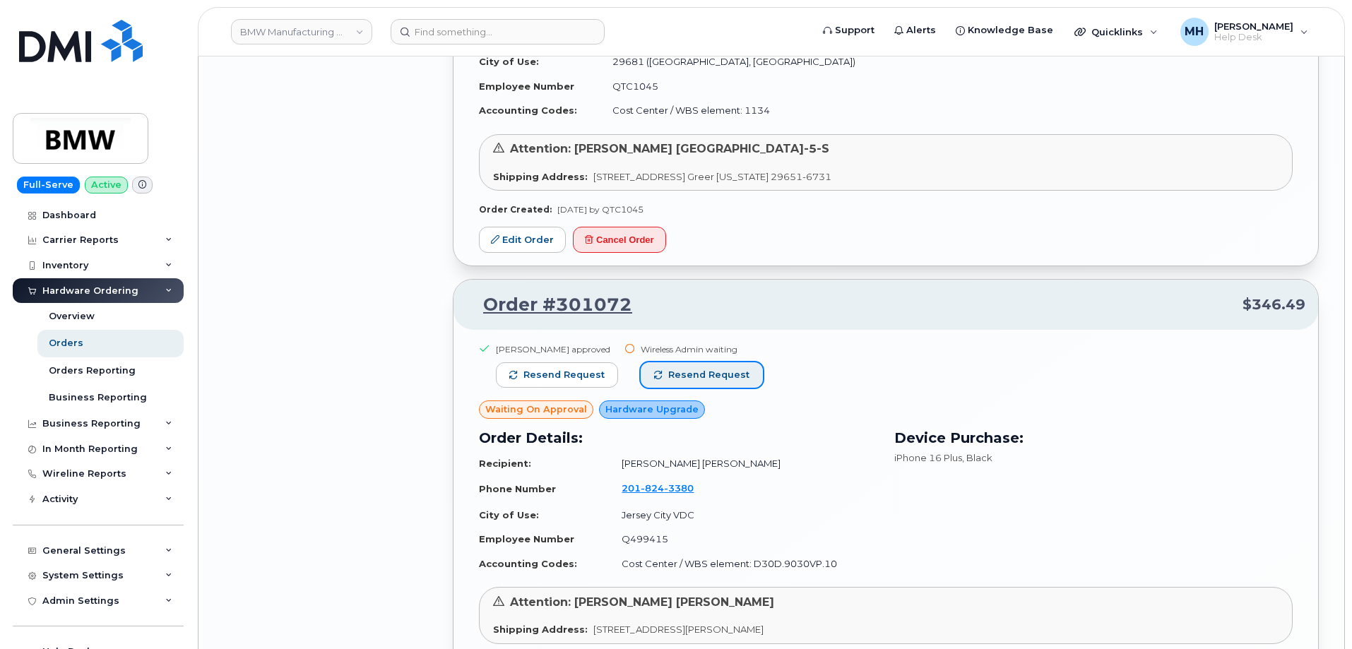
click at [716, 371] on span "Resend request" at bounding box center [708, 375] width 81 height 13
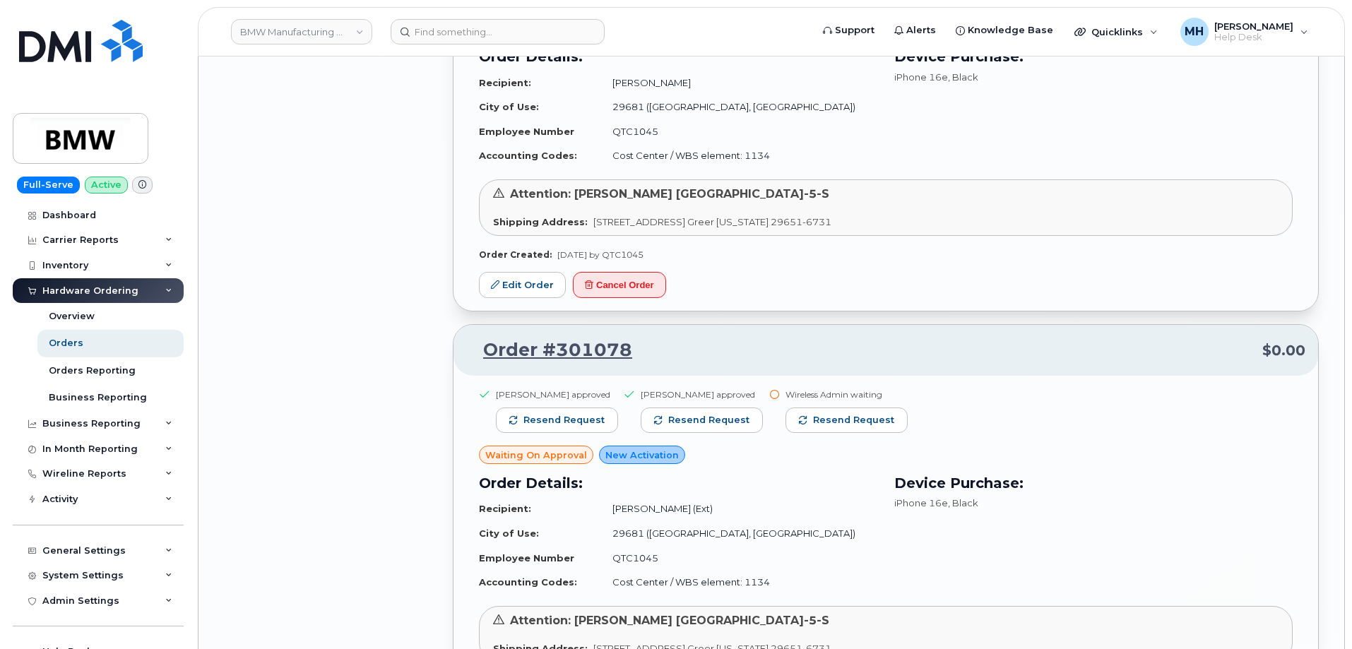
scroll to position [11391, 0]
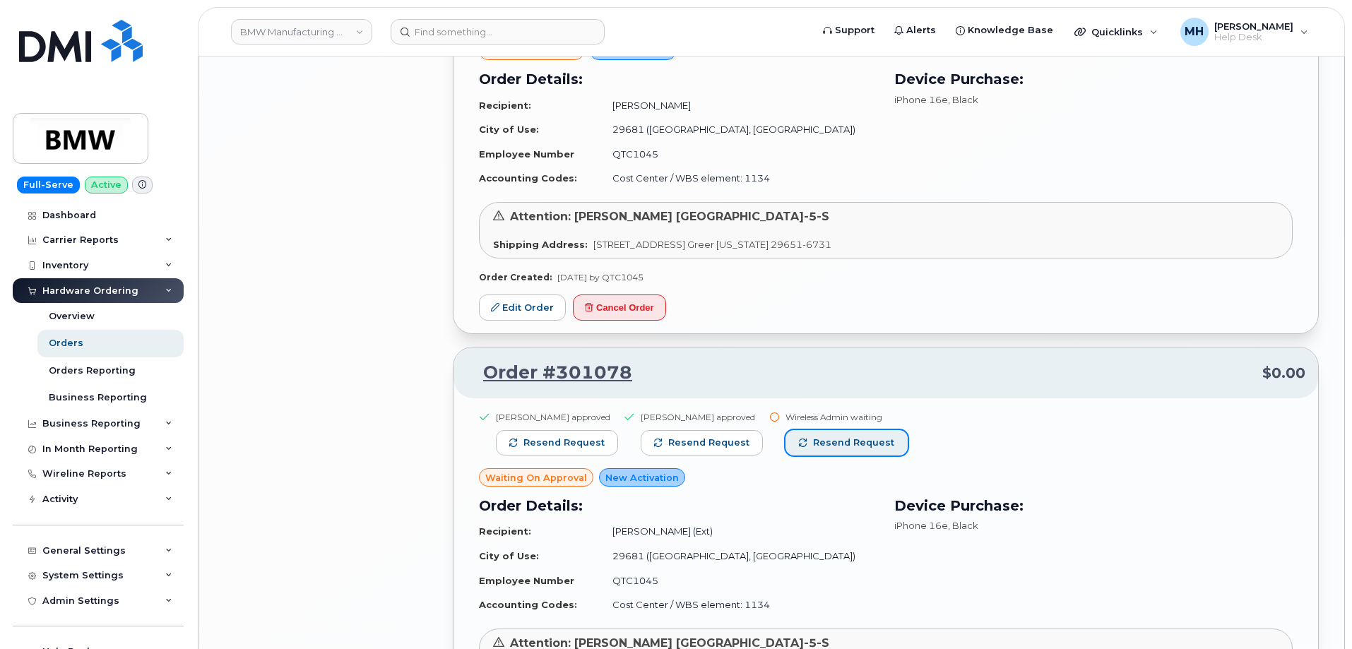
click at [800, 434] on button "Resend request" at bounding box center [846, 442] width 122 height 25
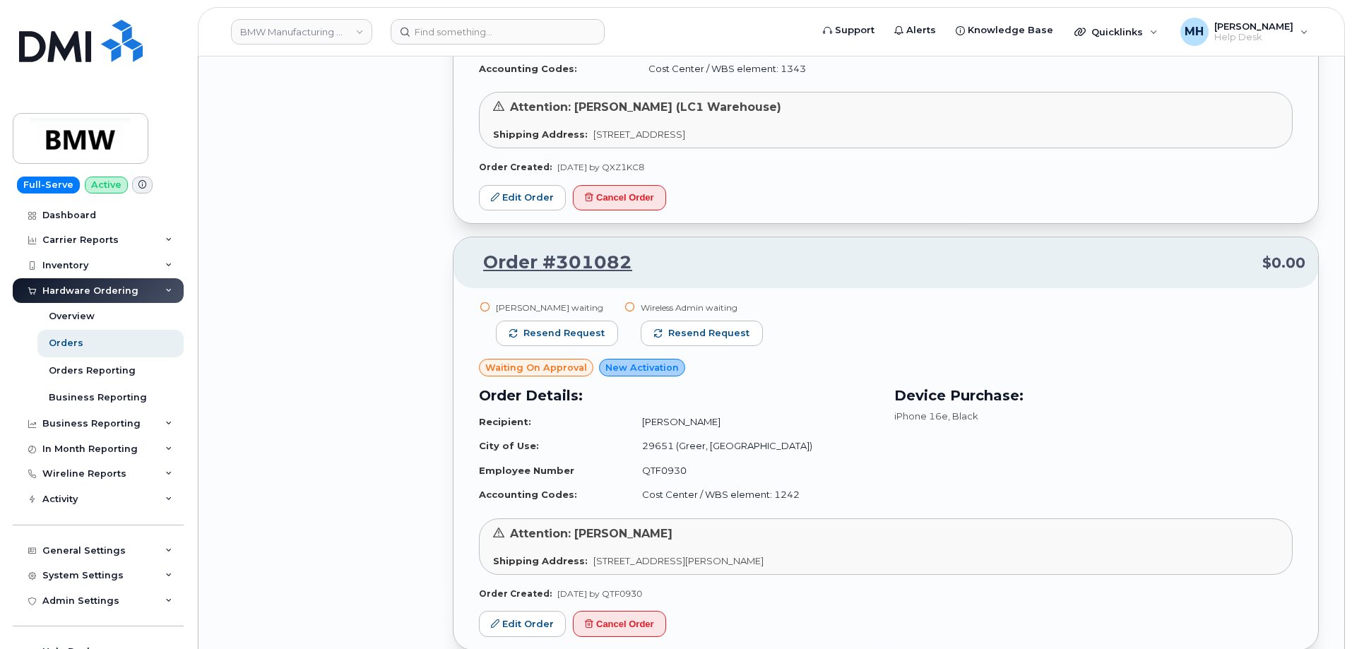
scroll to position [10685, 0]
click at [575, 327] on button "Resend request" at bounding box center [557, 334] width 122 height 25
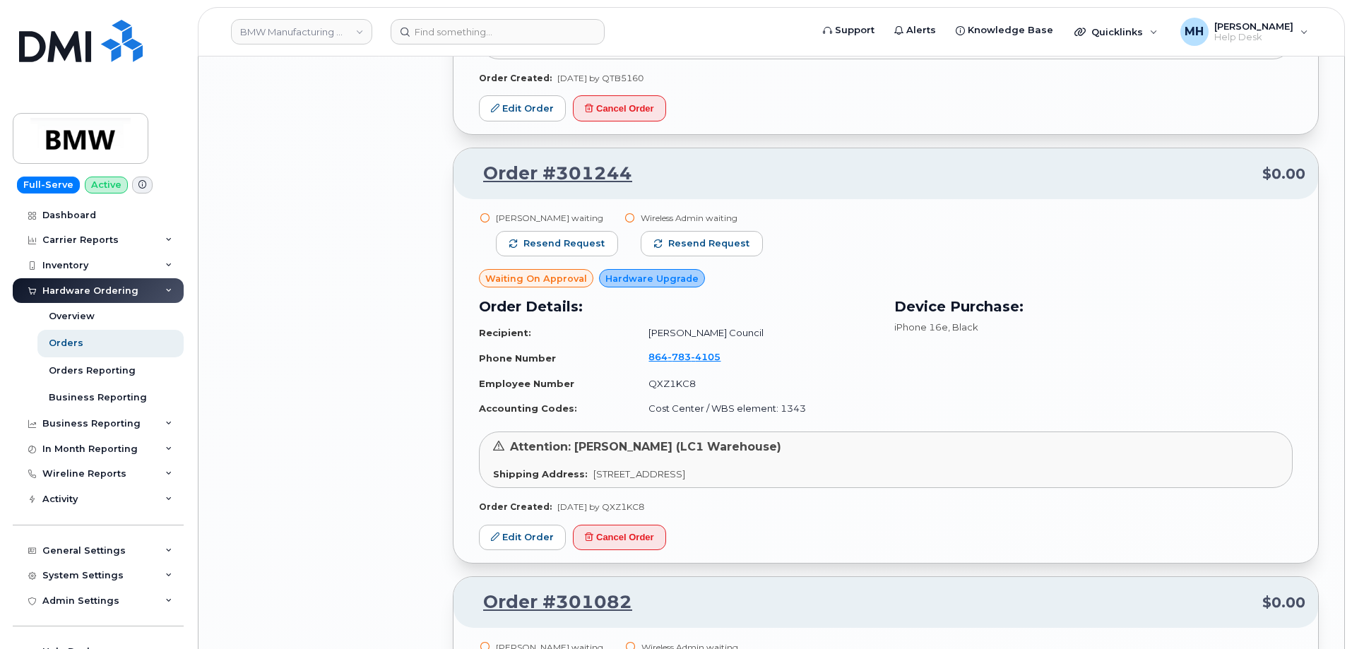
scroll to position [10261, 0]
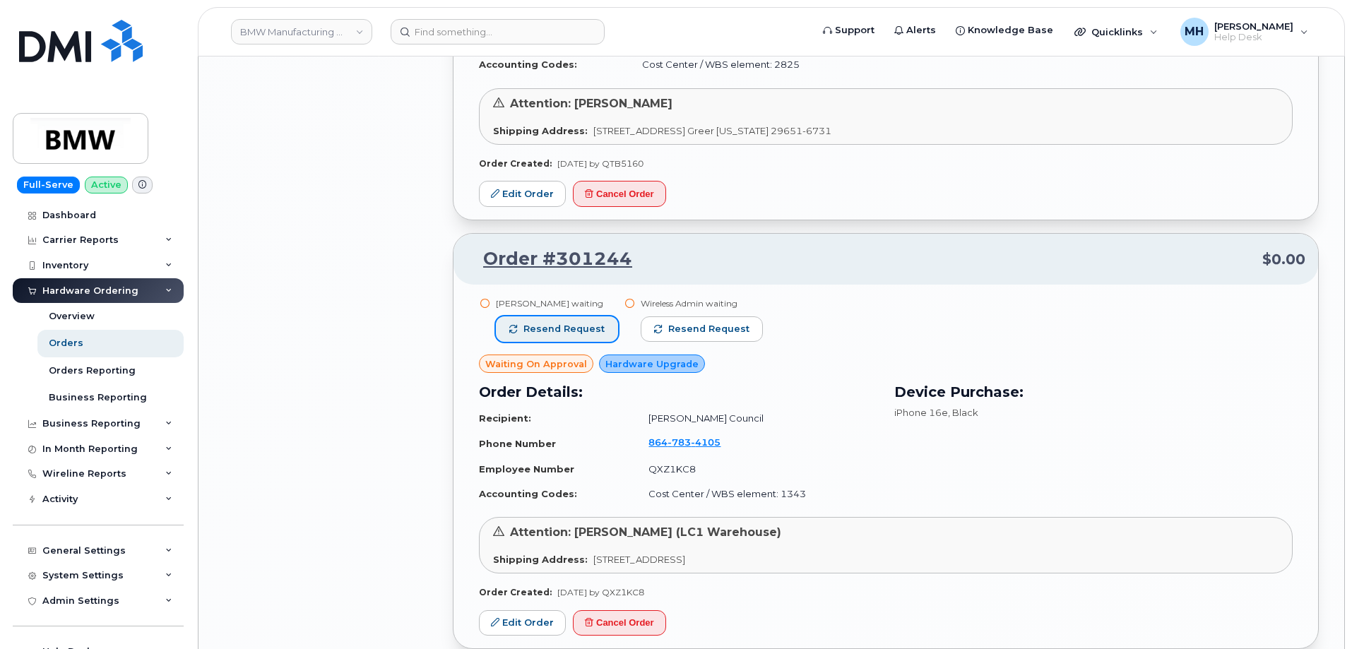
click at [593, 331] on span "Resend request" at bounding box center [563, 329] width 81 height 13
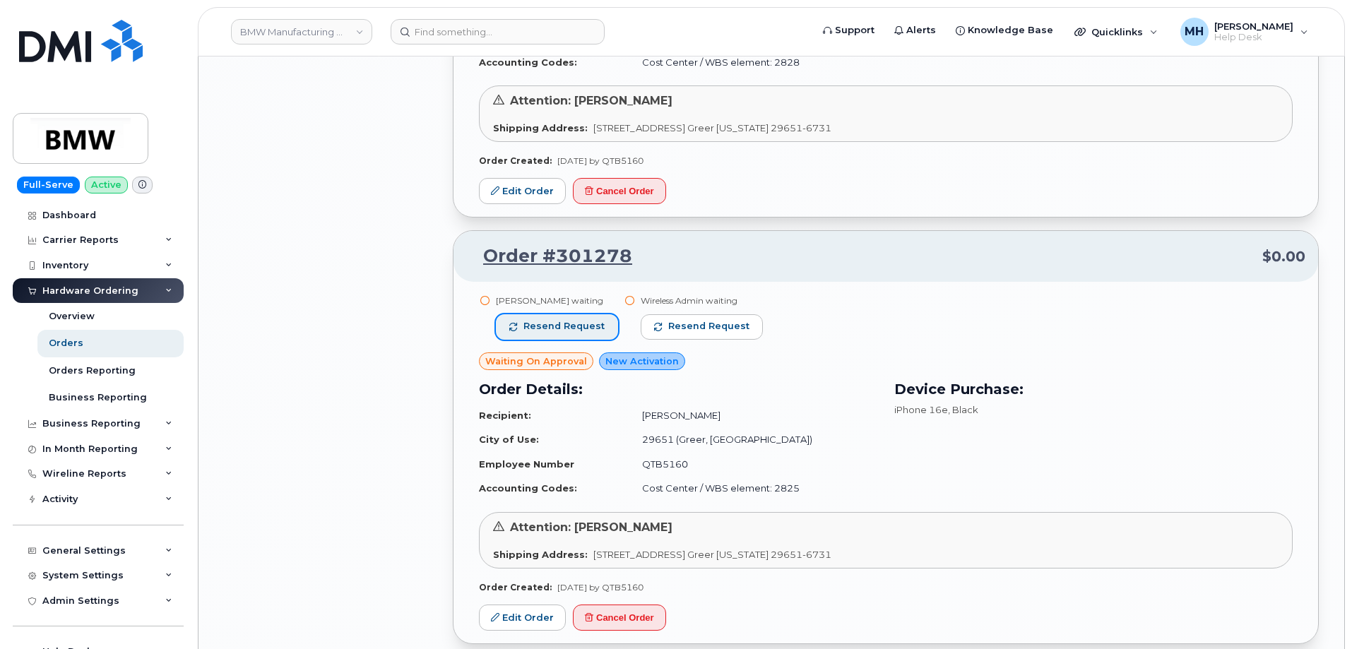
click at [597, 322] on span "Resend request" at bounding box center [563, 326] width 81 height 13
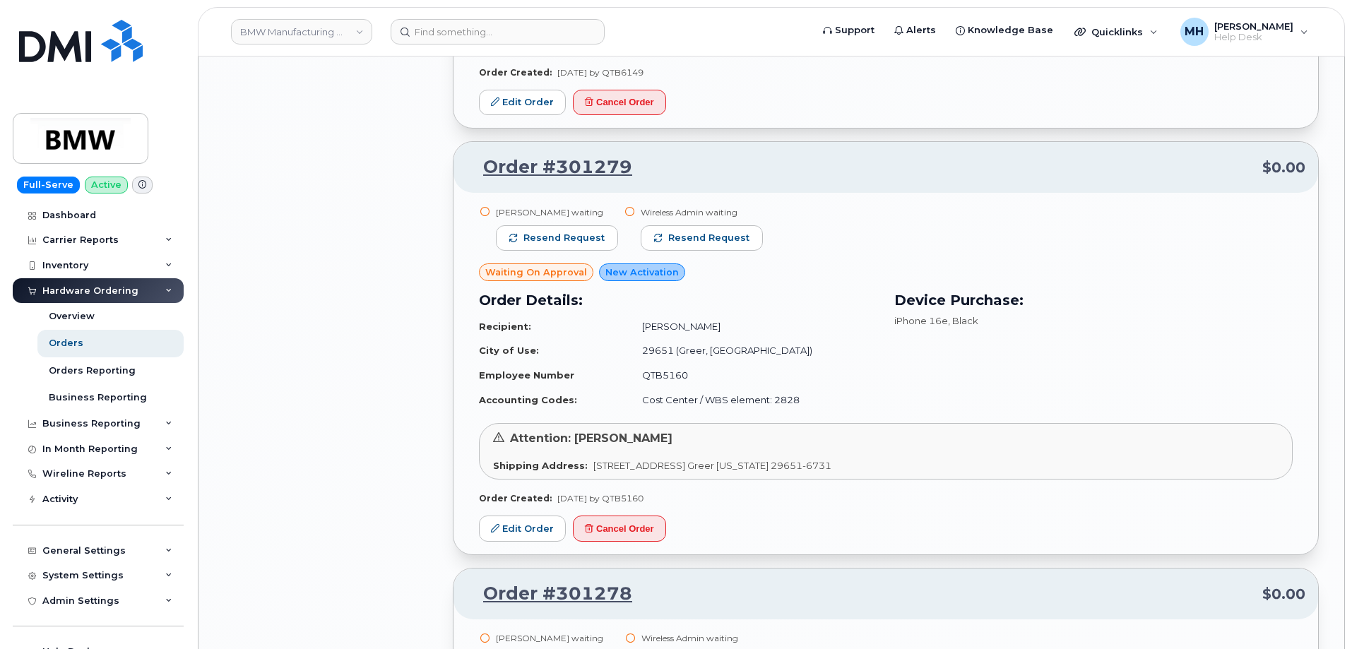
scroll to position [9413, 0]
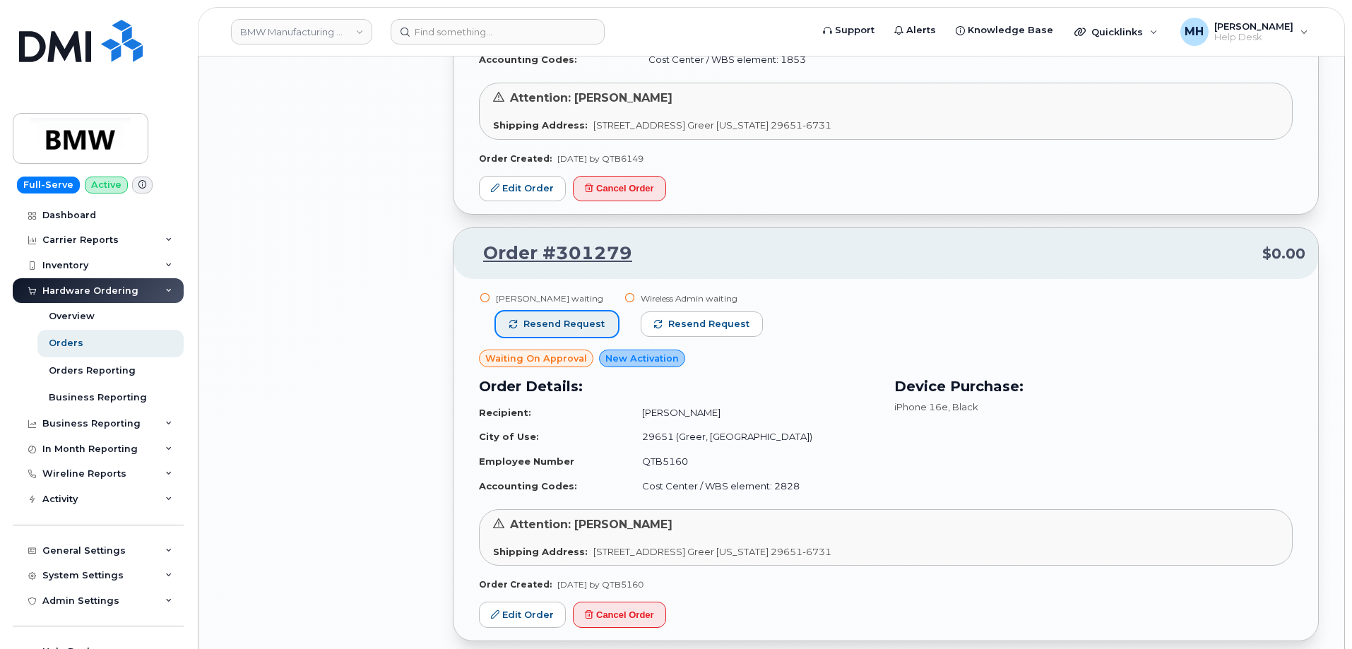
click at [592, 326] on span "Resend request" at bounding box center [563, 324] width 81 height 13
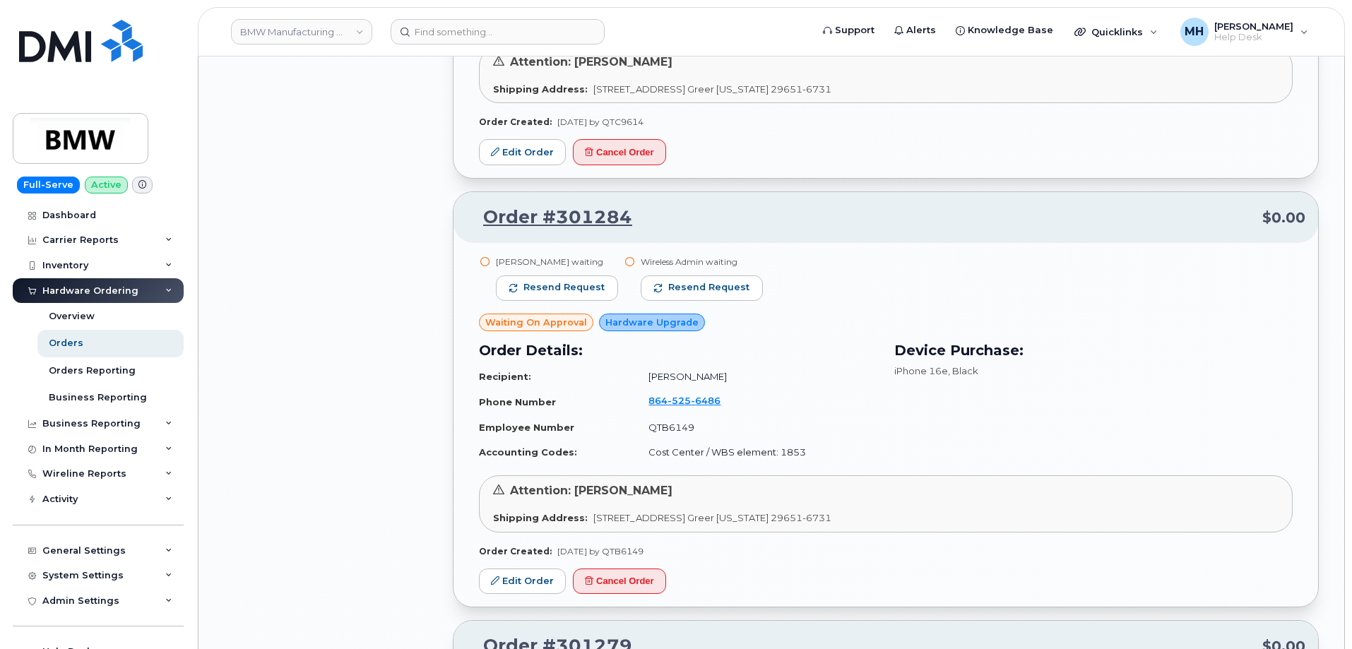
scroll to position [8989, 0]
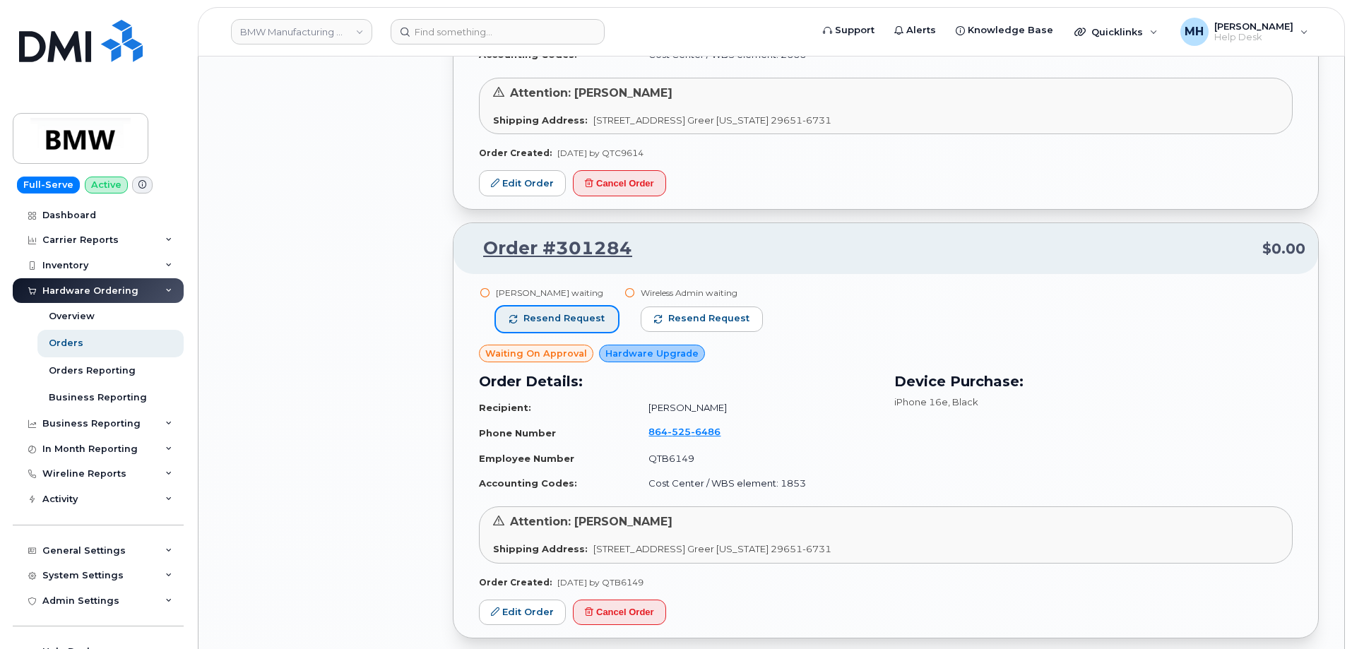
click at [564, 322] on span "Resend request" at bounding box center [563, 318] width 81 height 13
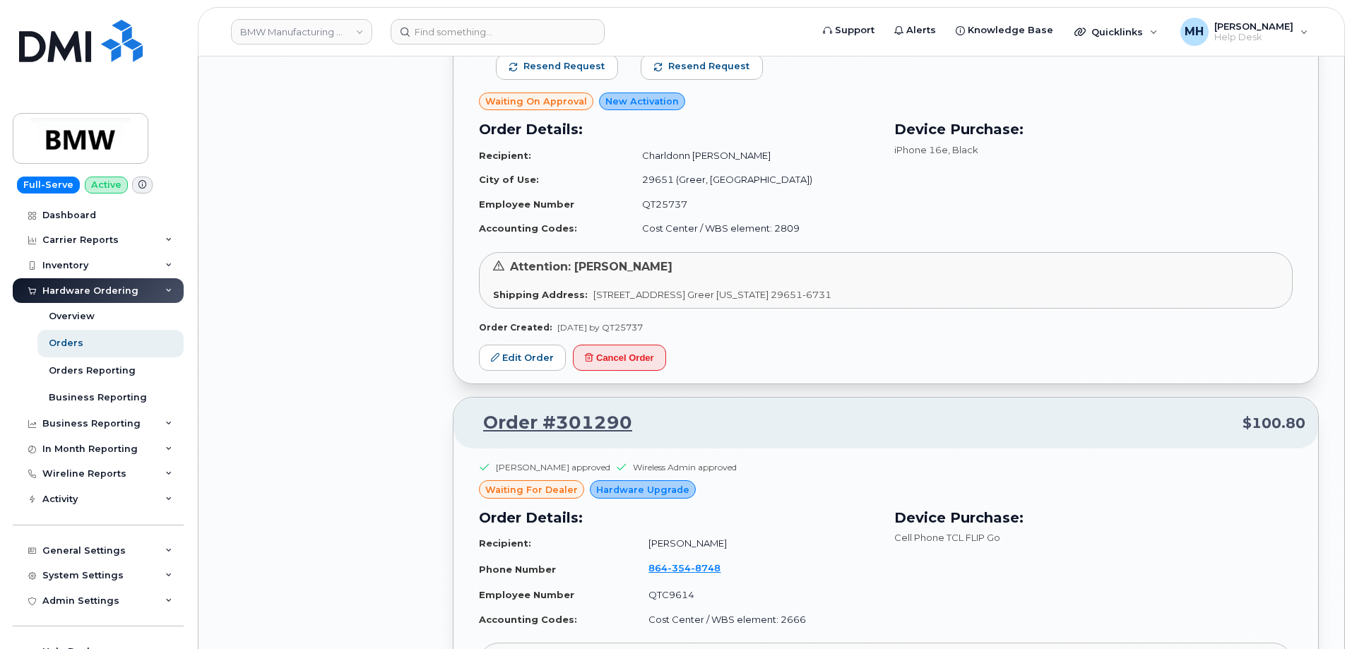
scroll to position [8212, 0]
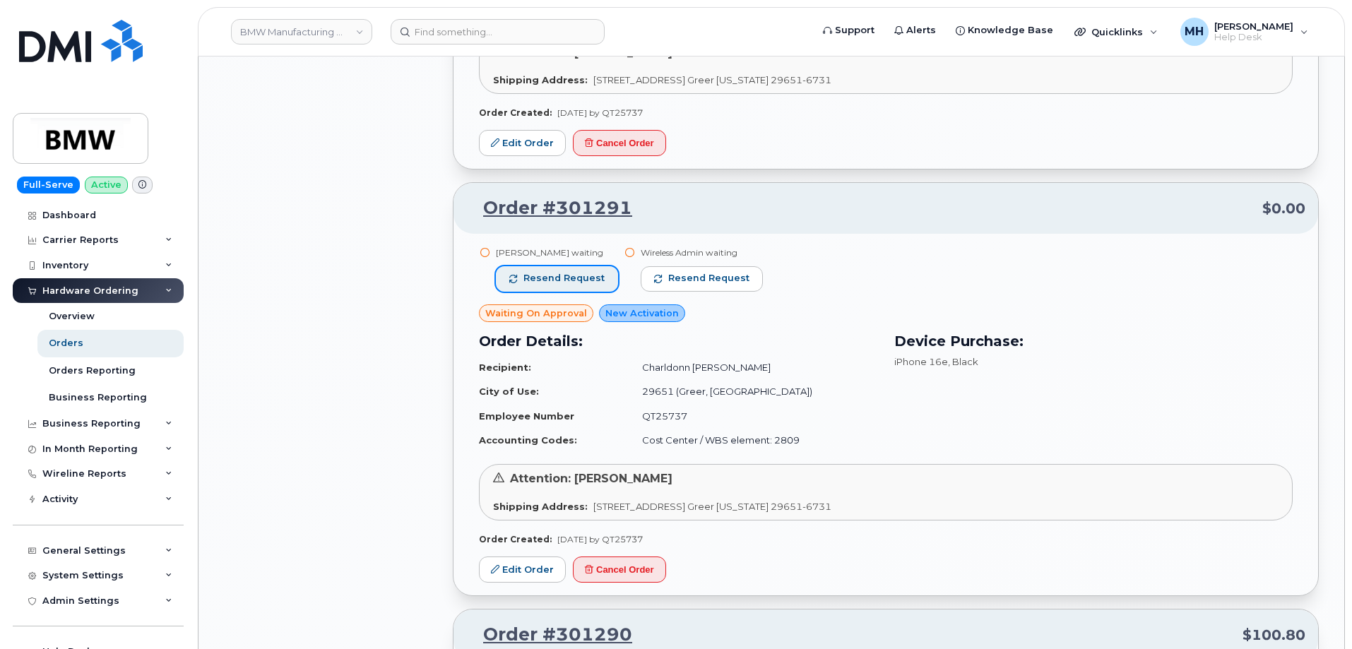
click at [571, 280] on span "Resend request" at bounding box center [563, 278] width 81 height 13
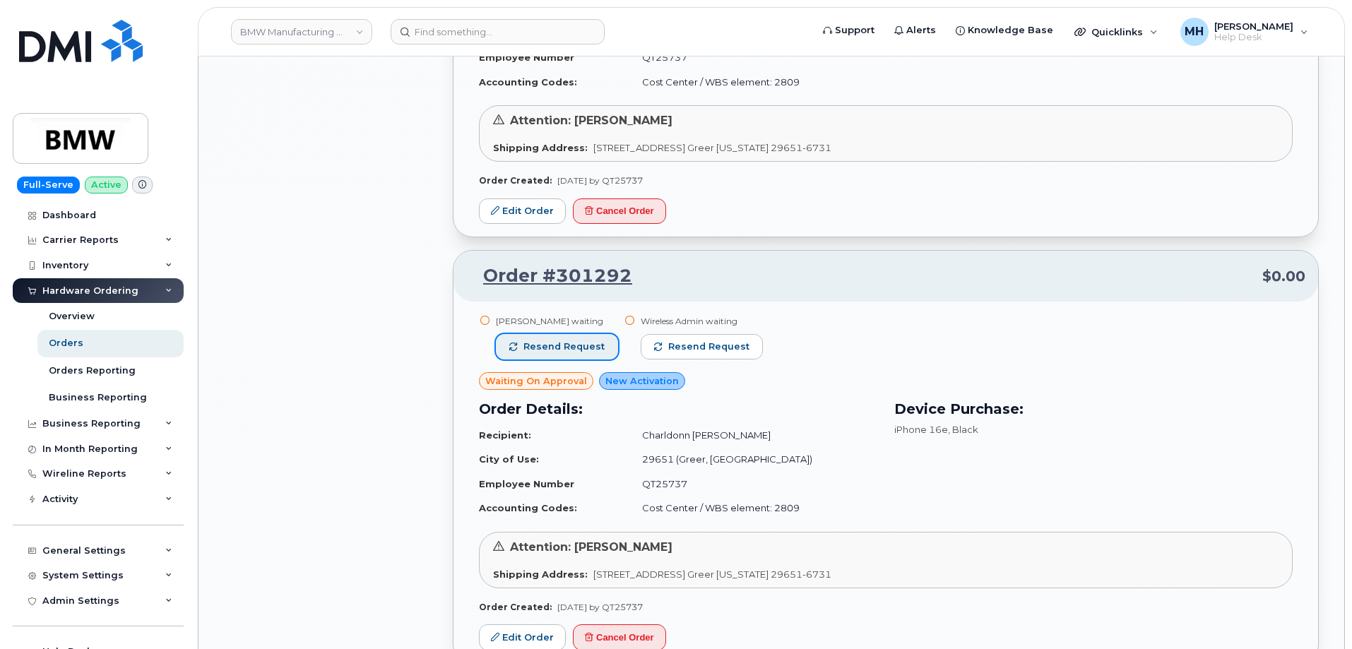
click at [588, 352] on span "Resend request" at bounding box center [563, 346] width 81 height 13
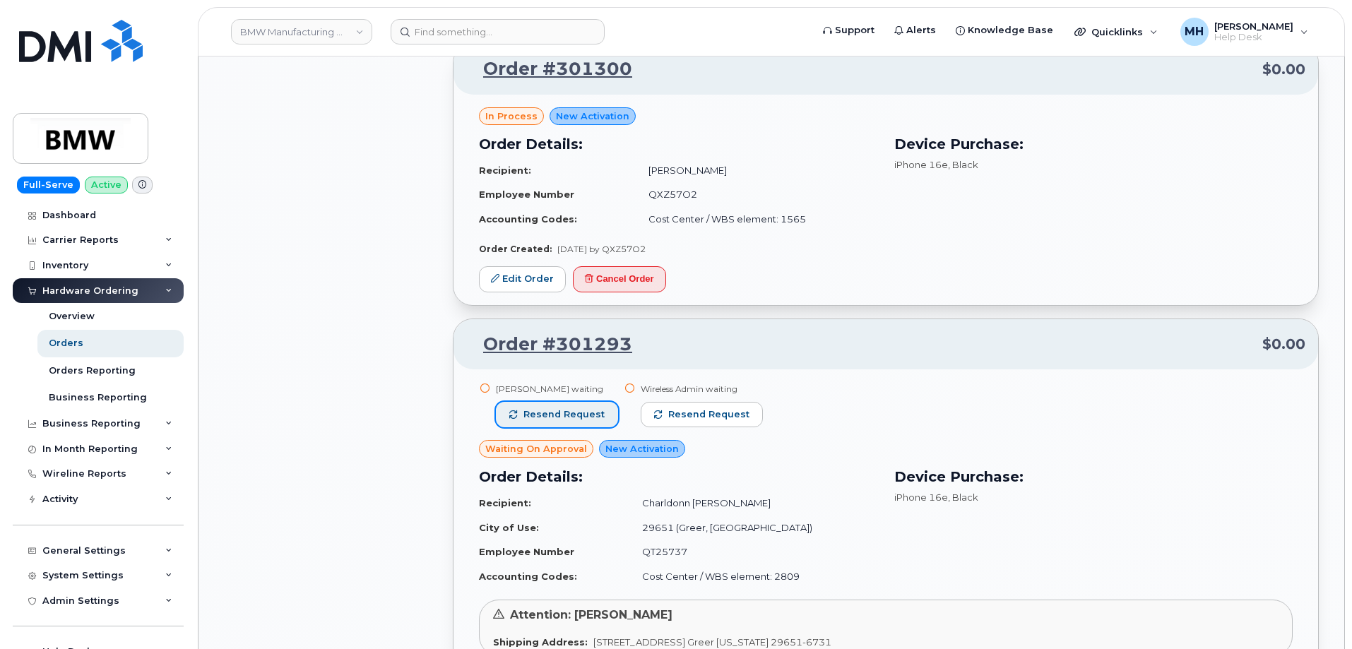
click at [582, 410] on span "Resend request" at bounding box center [563, 414] width 81 height 13
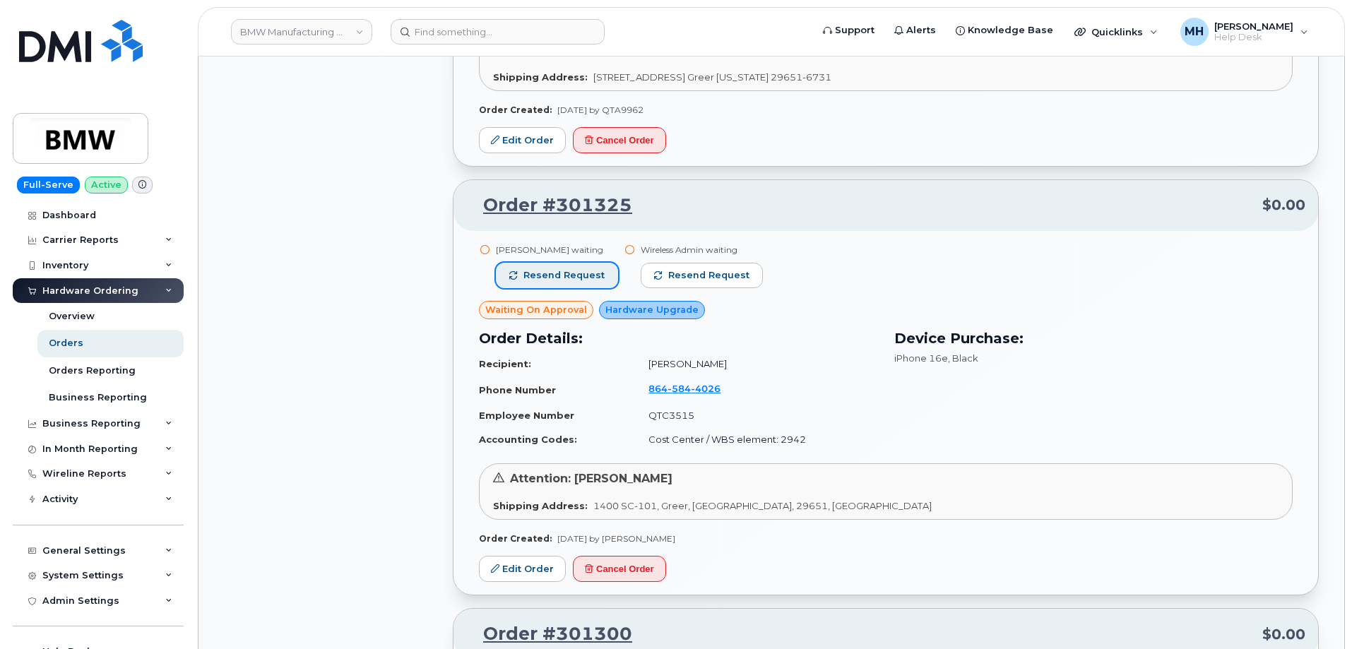
click at [578, 269] on span "Resend request" at bounding box center [563, 275] width 81 height 13
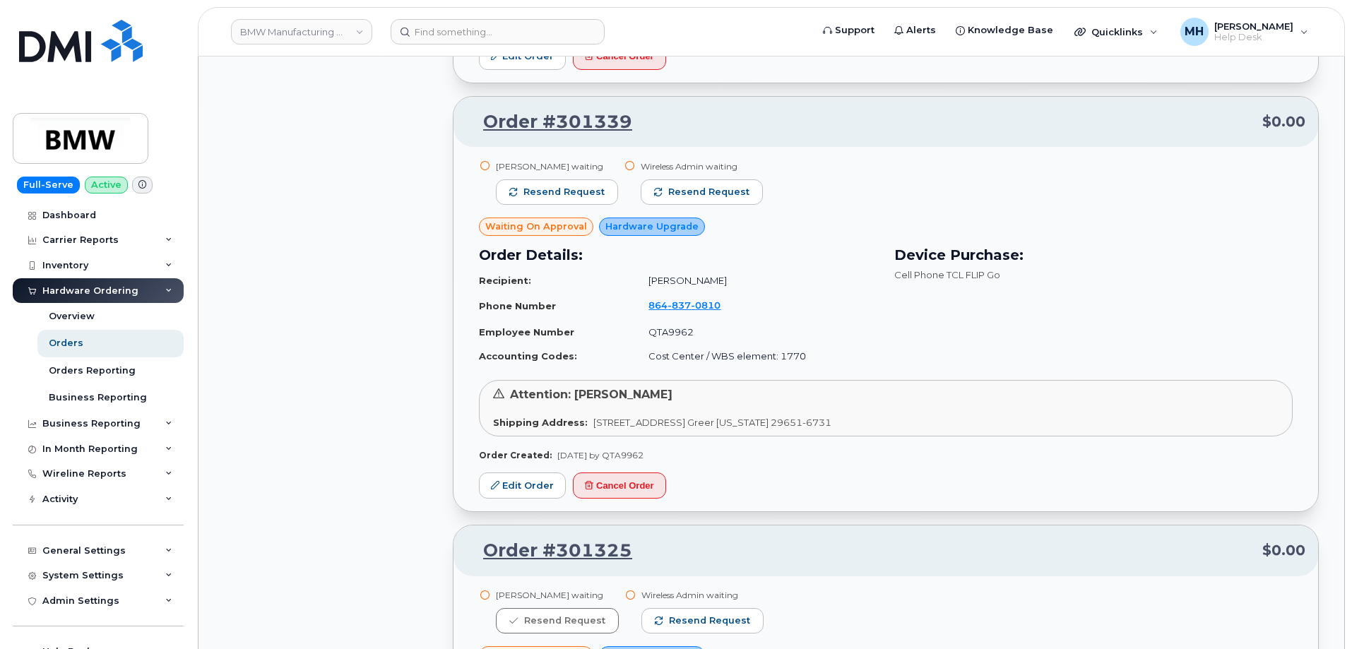
scroll to position [6235, 0]
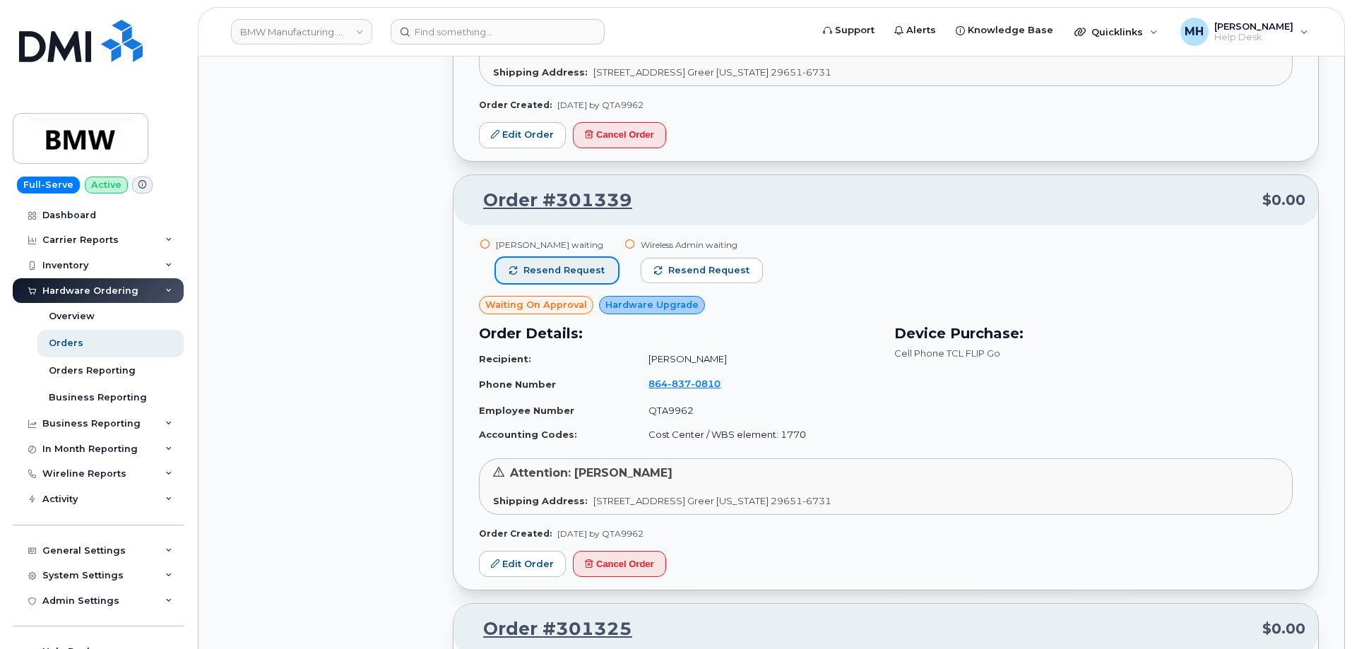
click at [574, 280] on button "Resend request" at bounding box center [557, 270] width 122 height 25
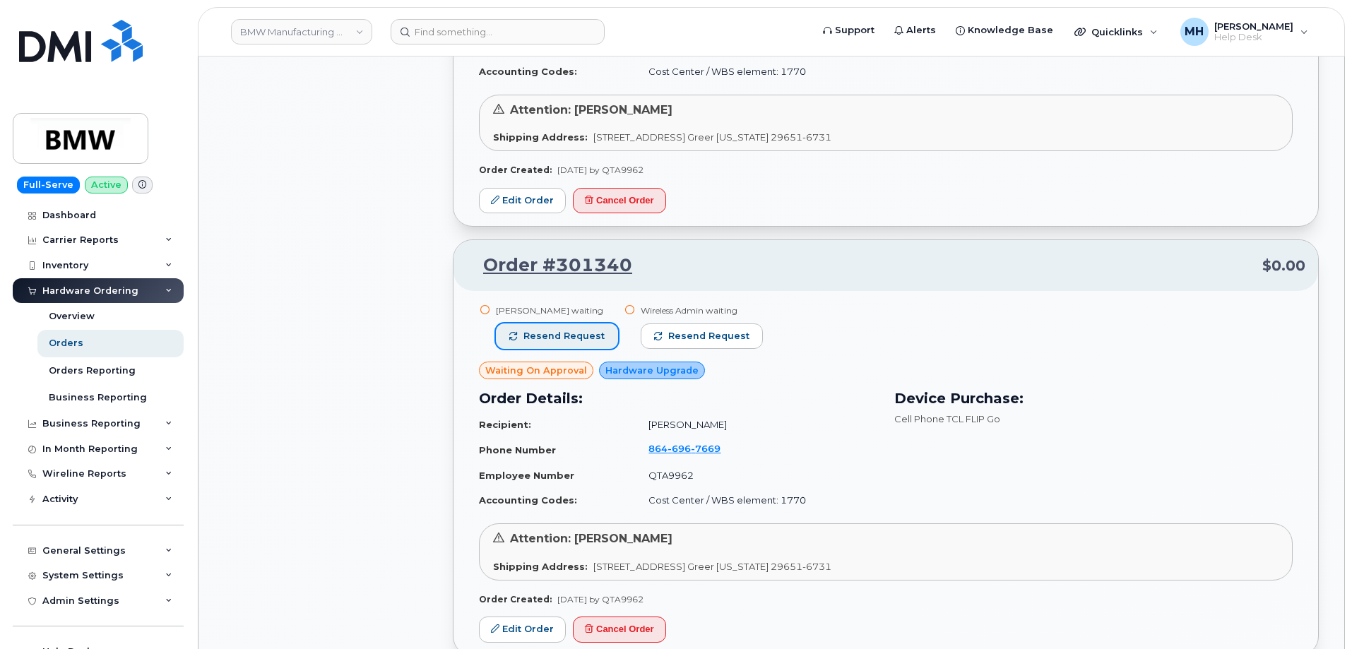
click at [578, 340] on span "Resend request" at bounding box center [563, 336] width 81 height 13
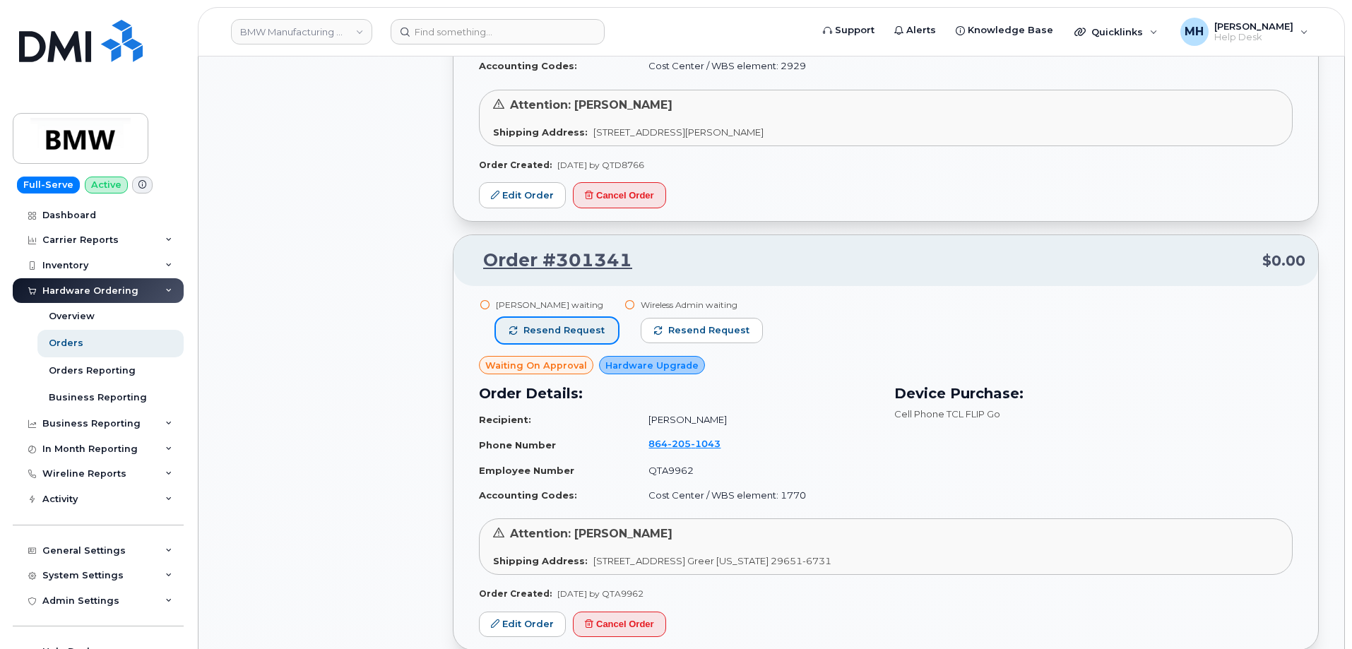
click at [582, 333] on span "Resend request" at bounding box center [563, 330] width 81 height 13
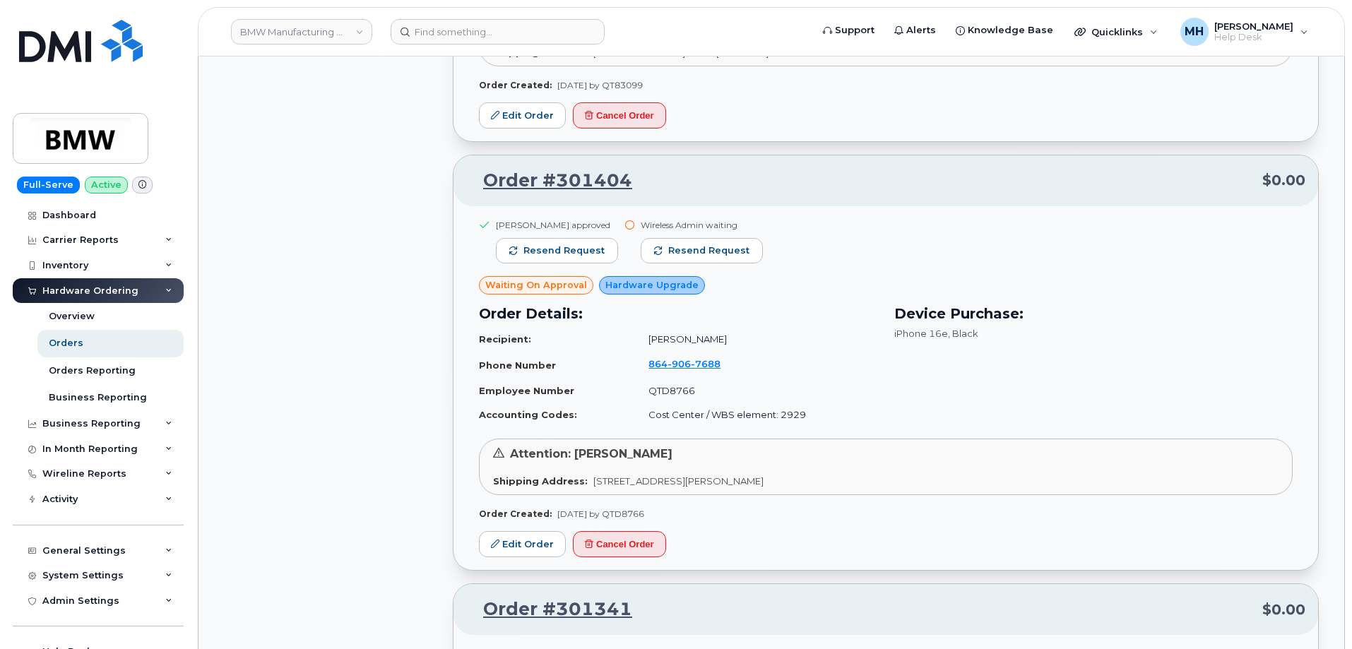
scroll to position [4893, 0]
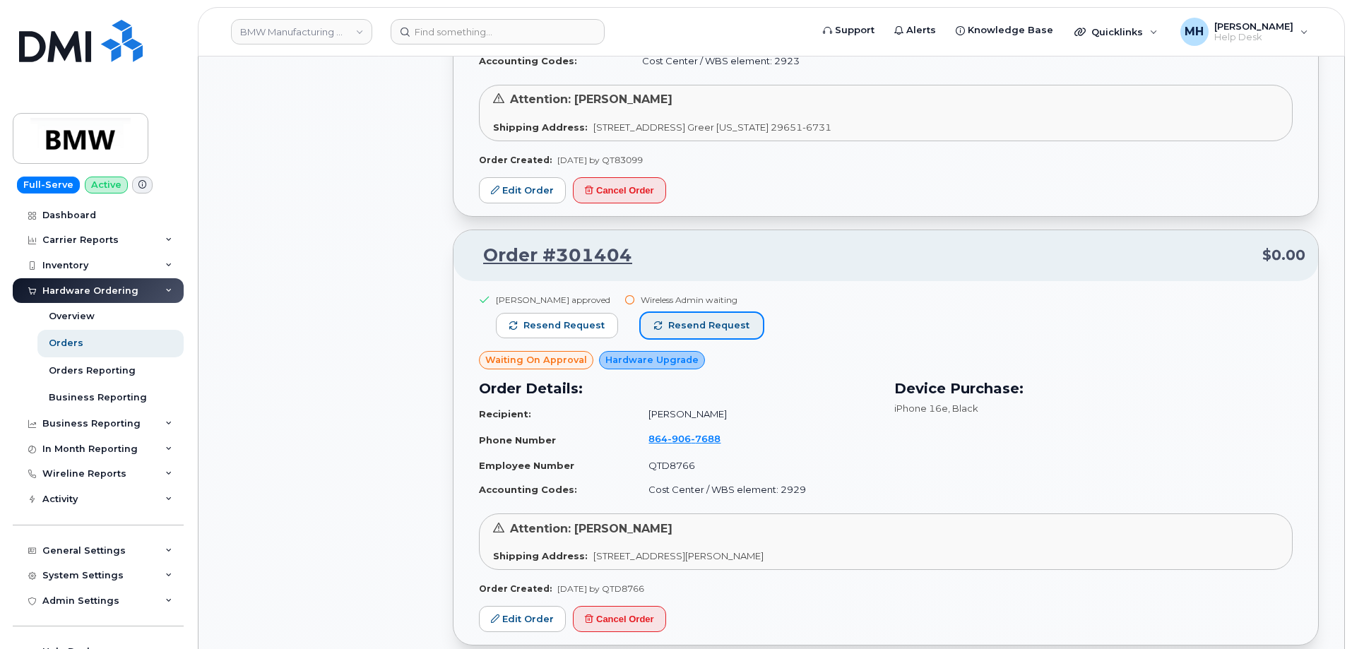
click at [682, 323] on span "Resend request" at bounding box center [708, 325] width 81 height 13
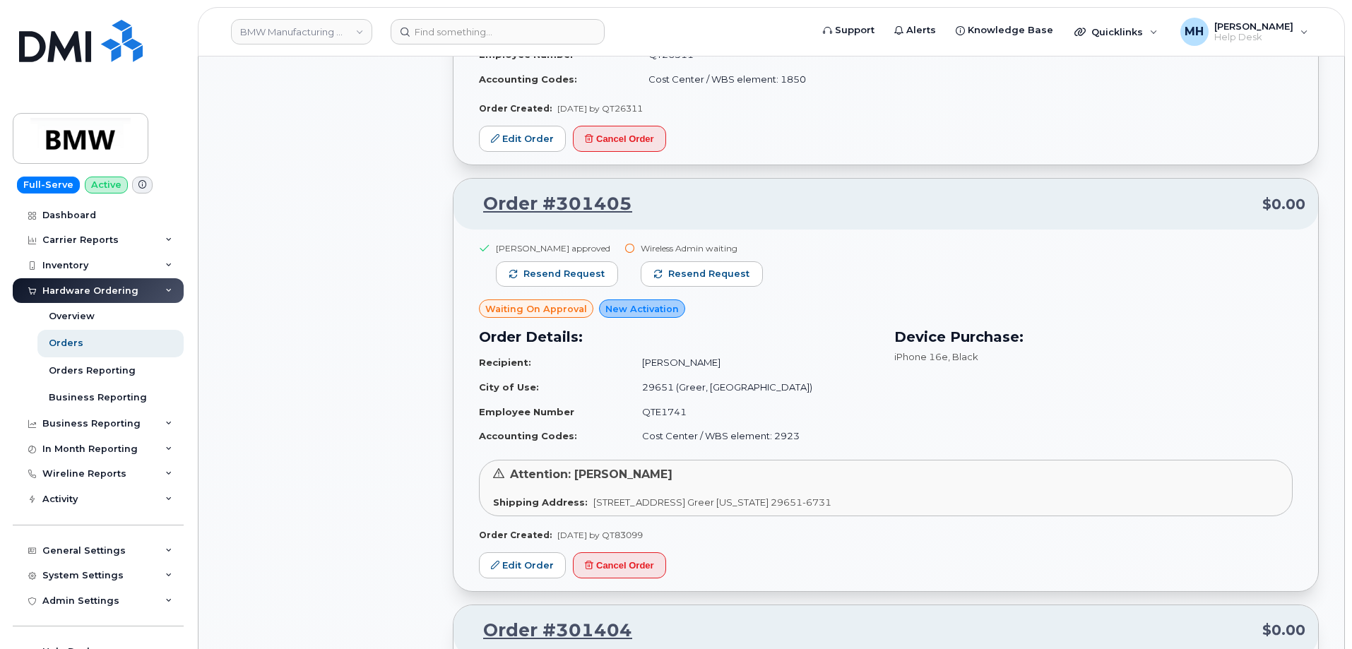
scroll to position [4398, 0]
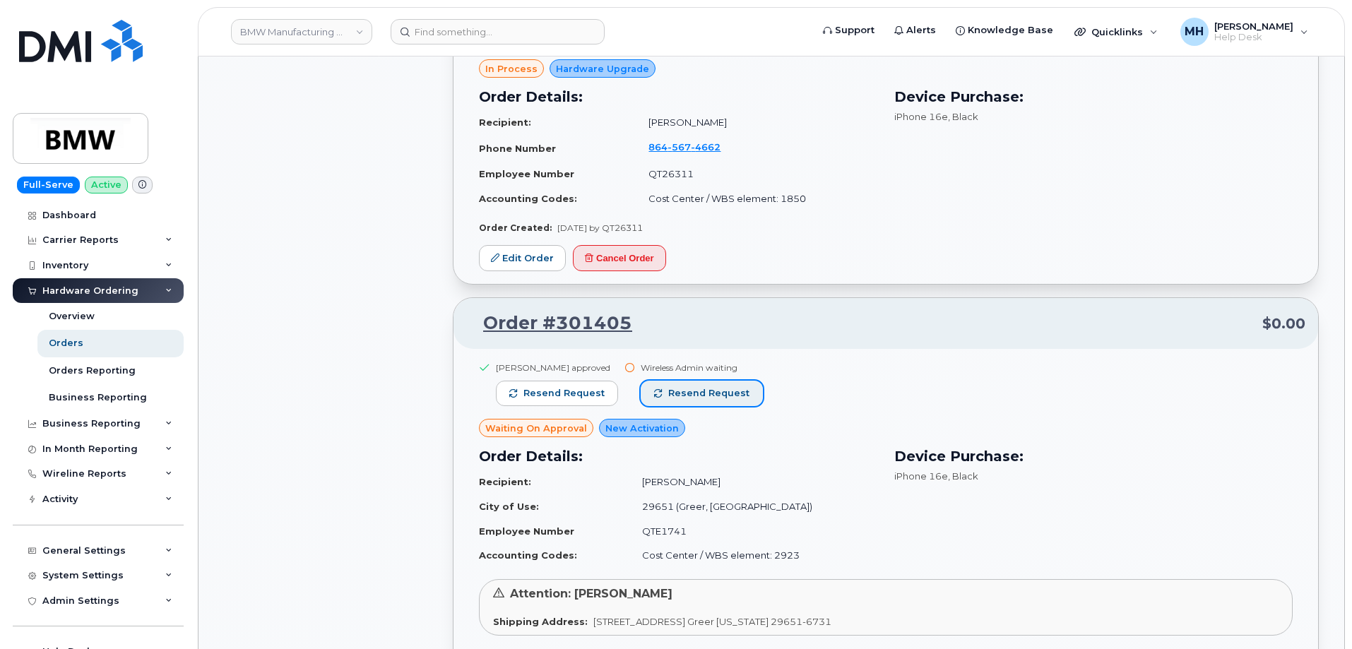
click at [699, 401] on button "Resend request" at bounding box center [702, 393] width 122 height 25
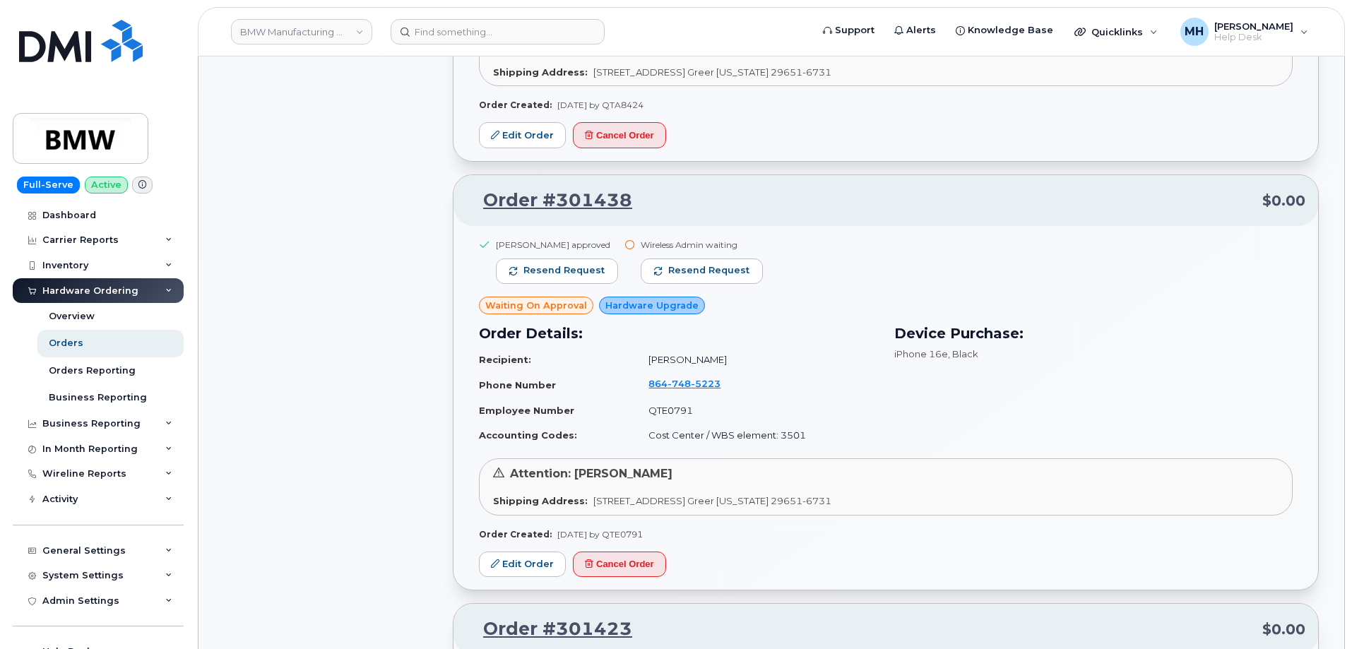
scroll to position [3409, 0]
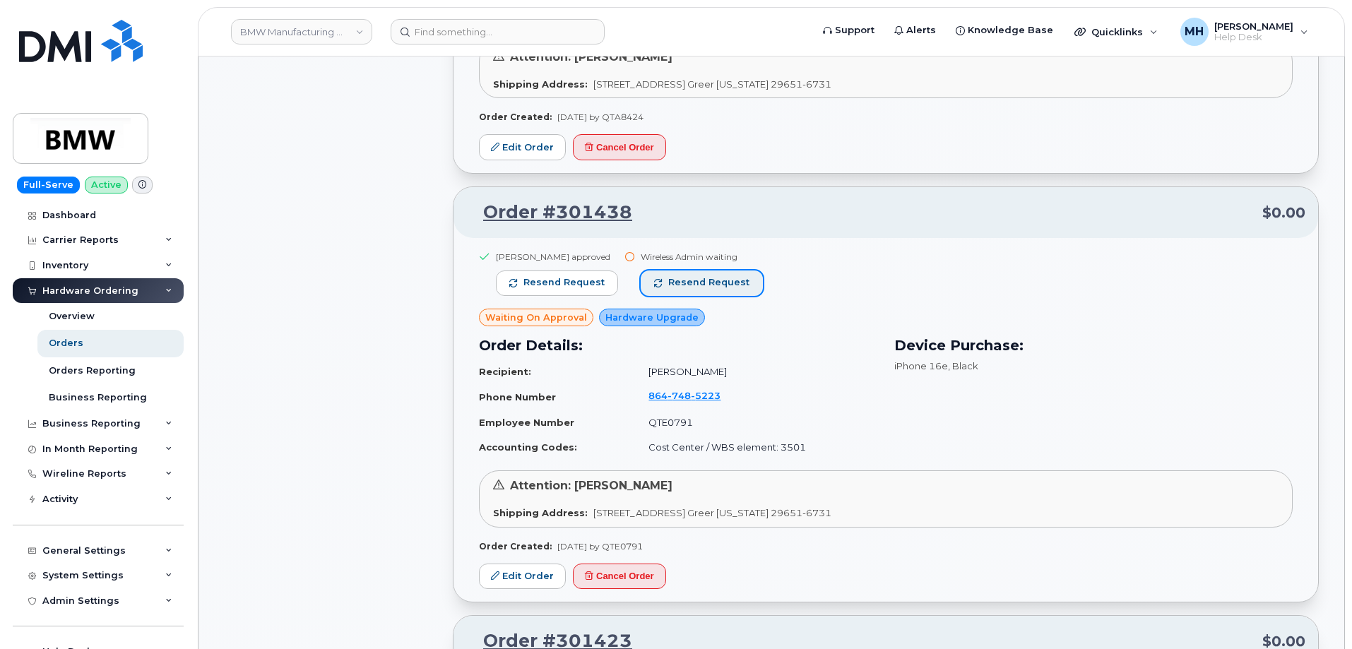
click at [737, 285] on span "Resend request" at bounding box center [708, 282] width 81 height 13
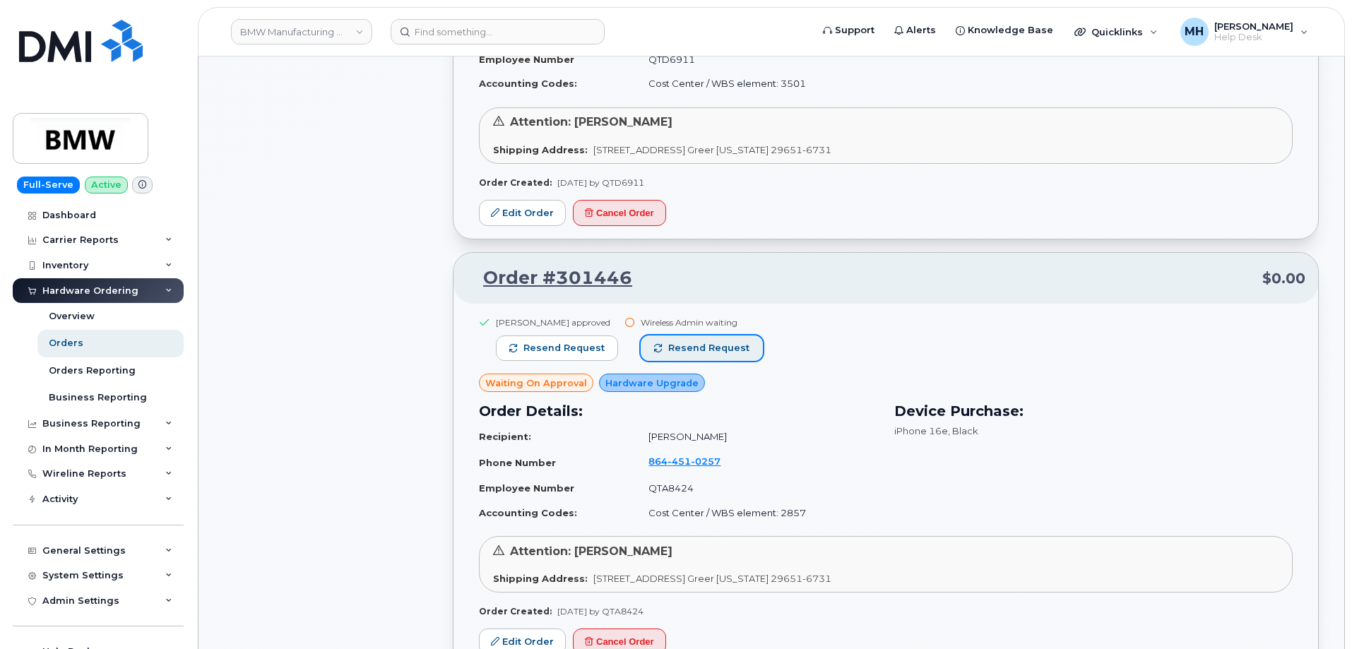
click at [749, 355] on button "Resend request" at bounding box center [702, 348] width 122 height 25
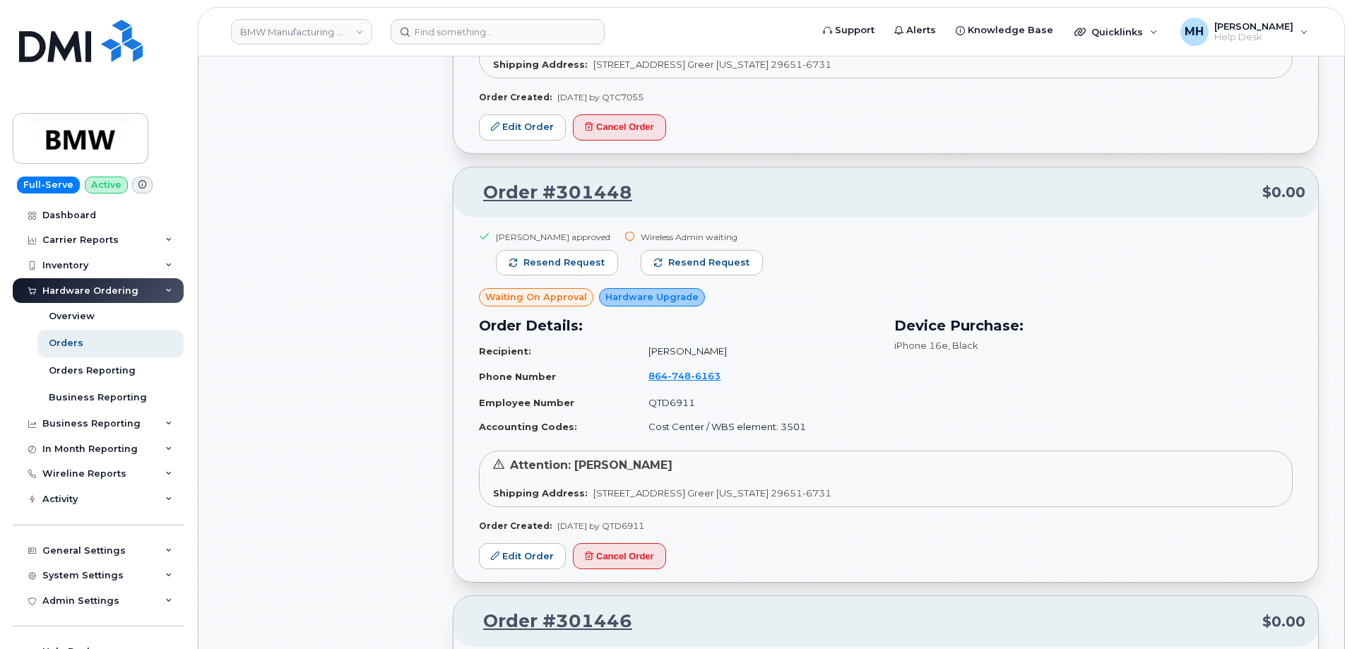
scroll to position [2491, 0]
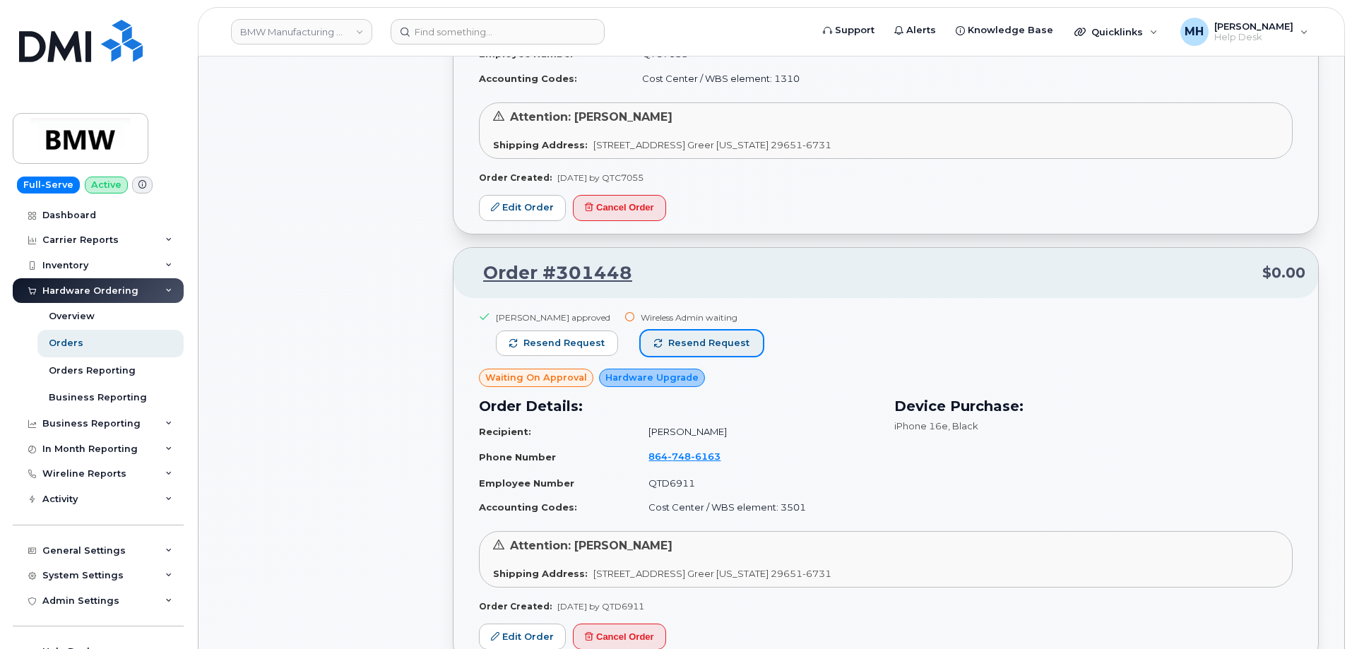
click at [740, 344] on button "Resend request" at bounding box center [702, 343] width 122 height 25
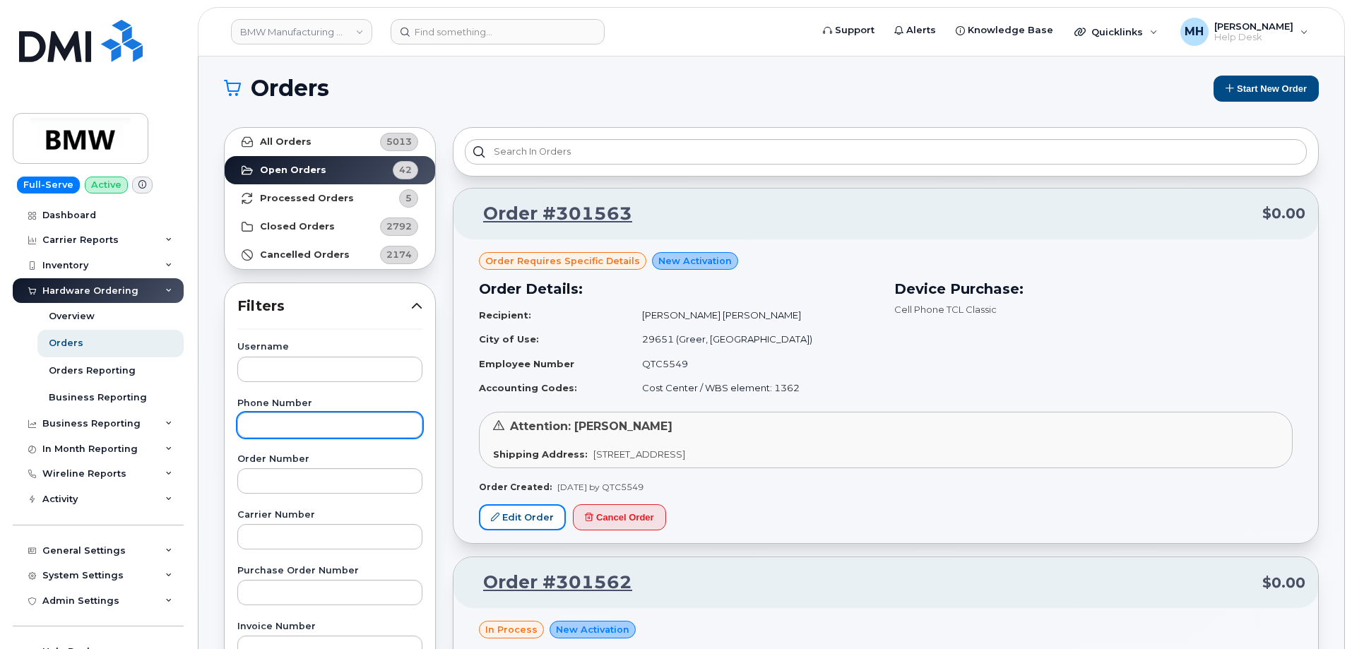
scroll to position [0, 0]
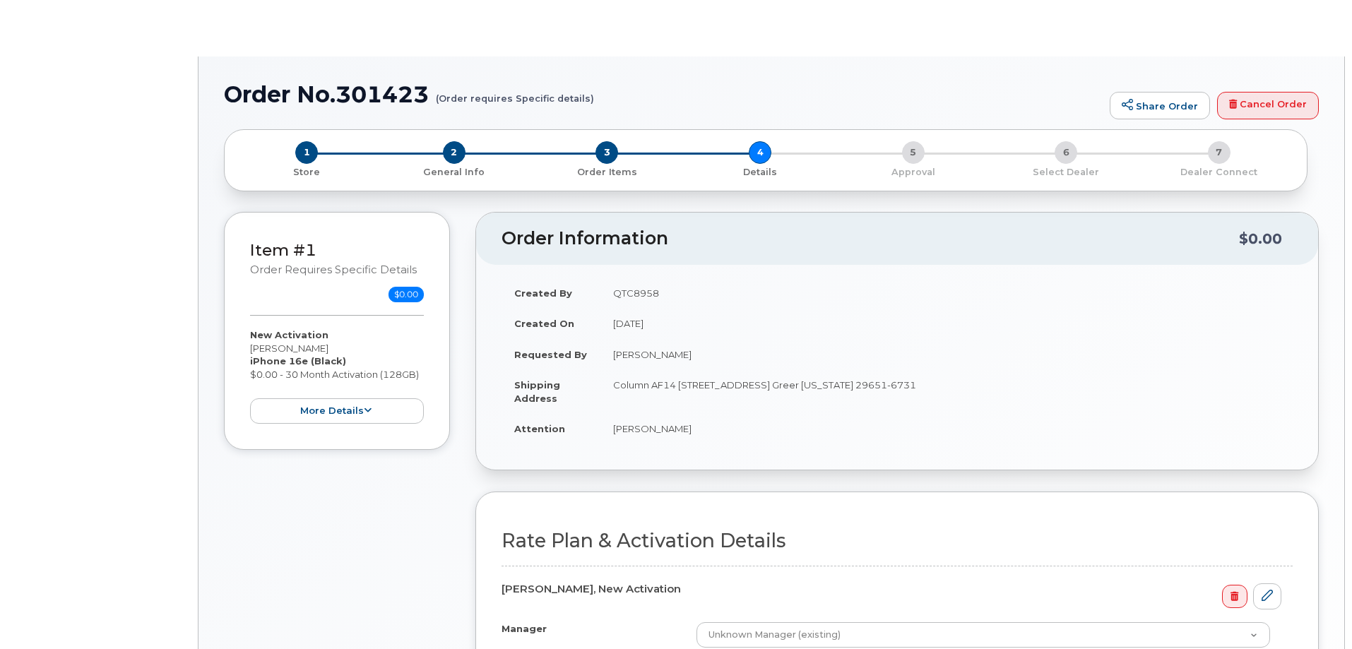
select select "Bus Unl Phone"
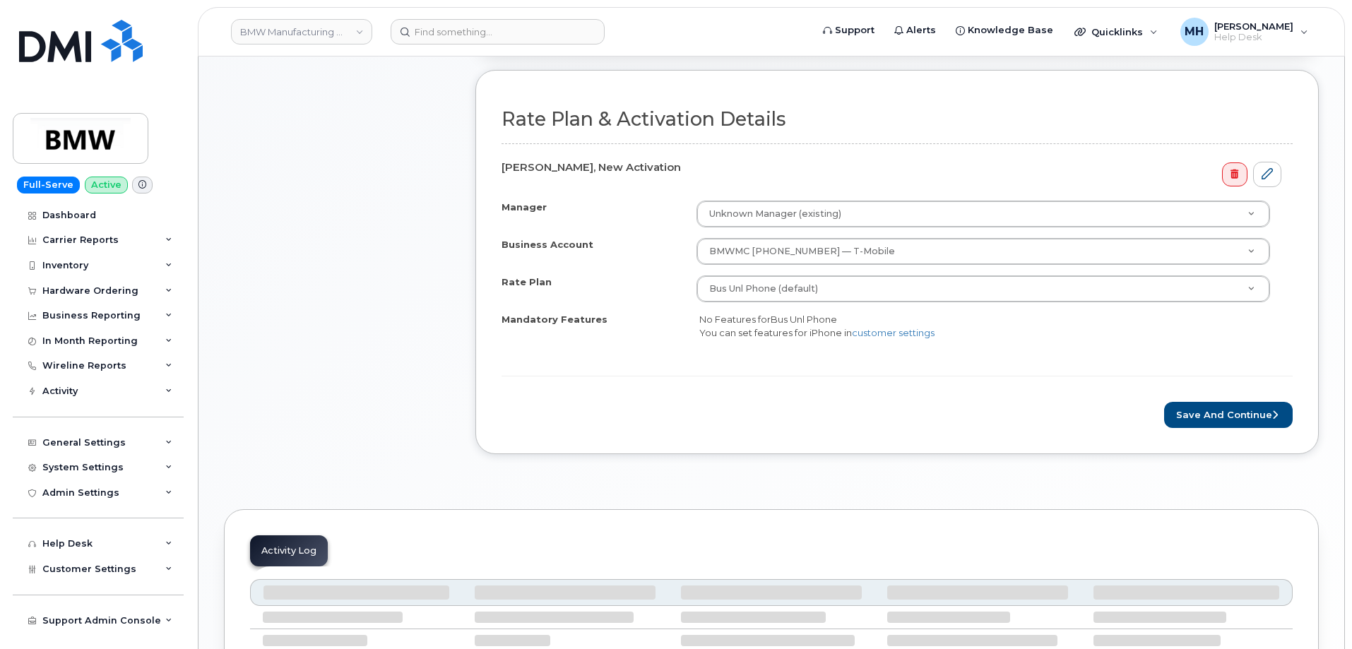
scroll to position [565, 0]
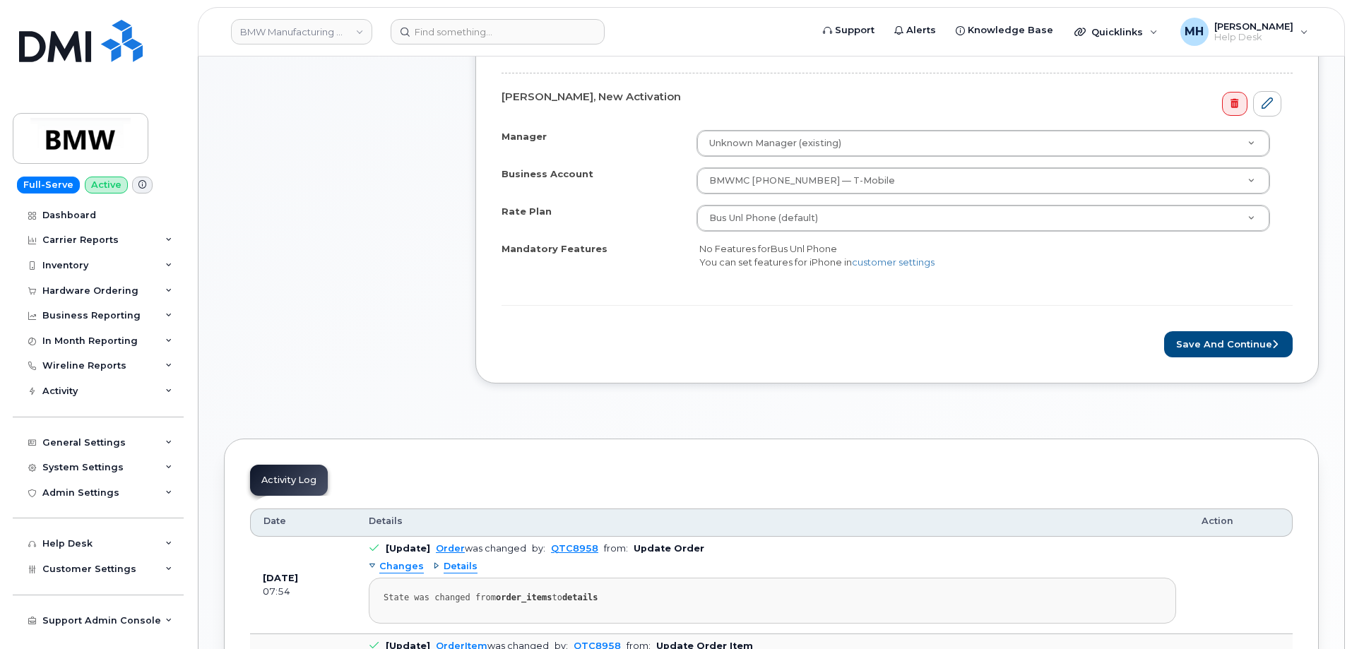
click at [1204, 329] on form "Rate Plan & Activation Details Jasmine Walker, New Activation Manager Unknown M…" at bounding box center [896, 197] width 791 height 319
click at [1199, 339] on button "Save and Continue" at bounding box center [1228, 344] width 129 height 26
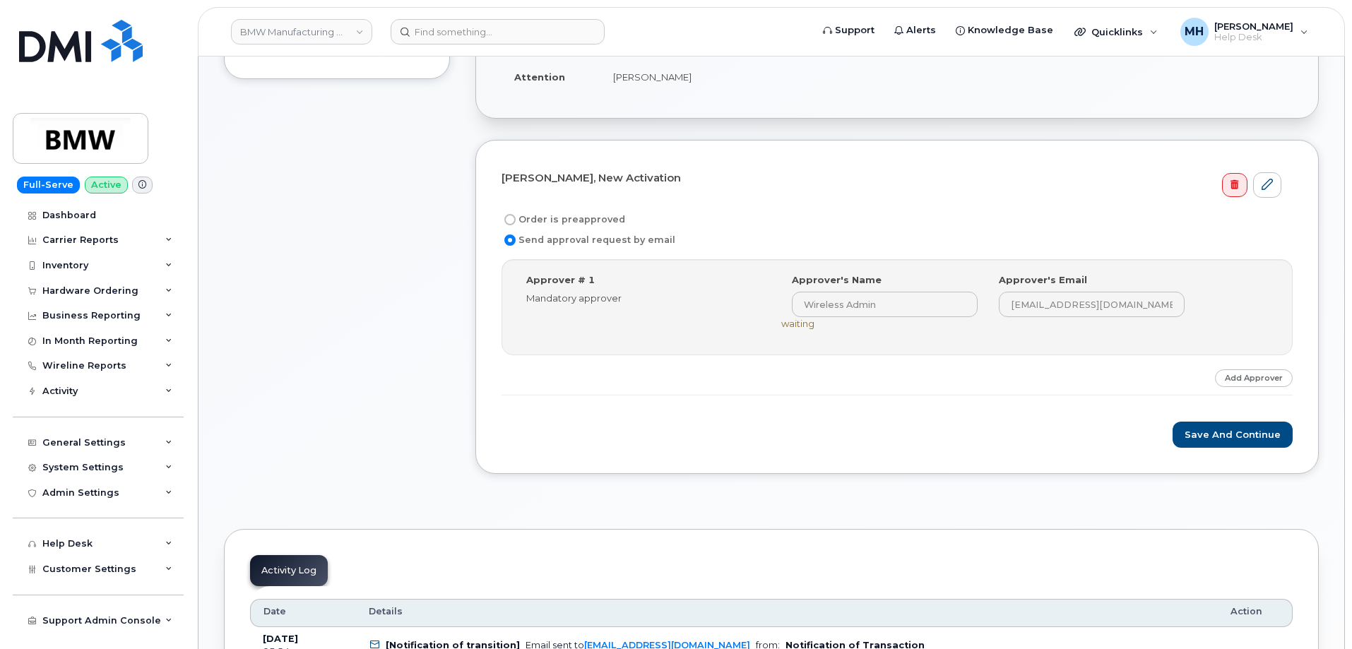
scroll to position [565, 0]
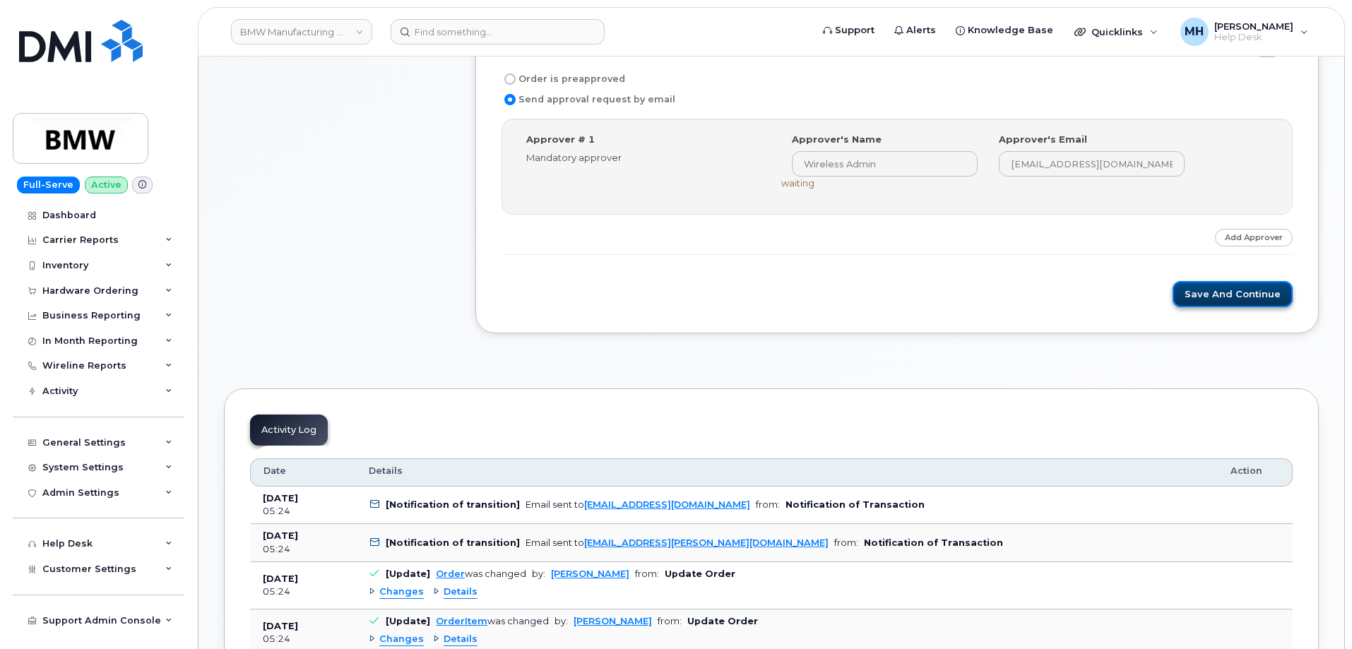
click at [1247, 294] on button "Save and Continue" at bounding box center [1233, 294] width 120 height 26
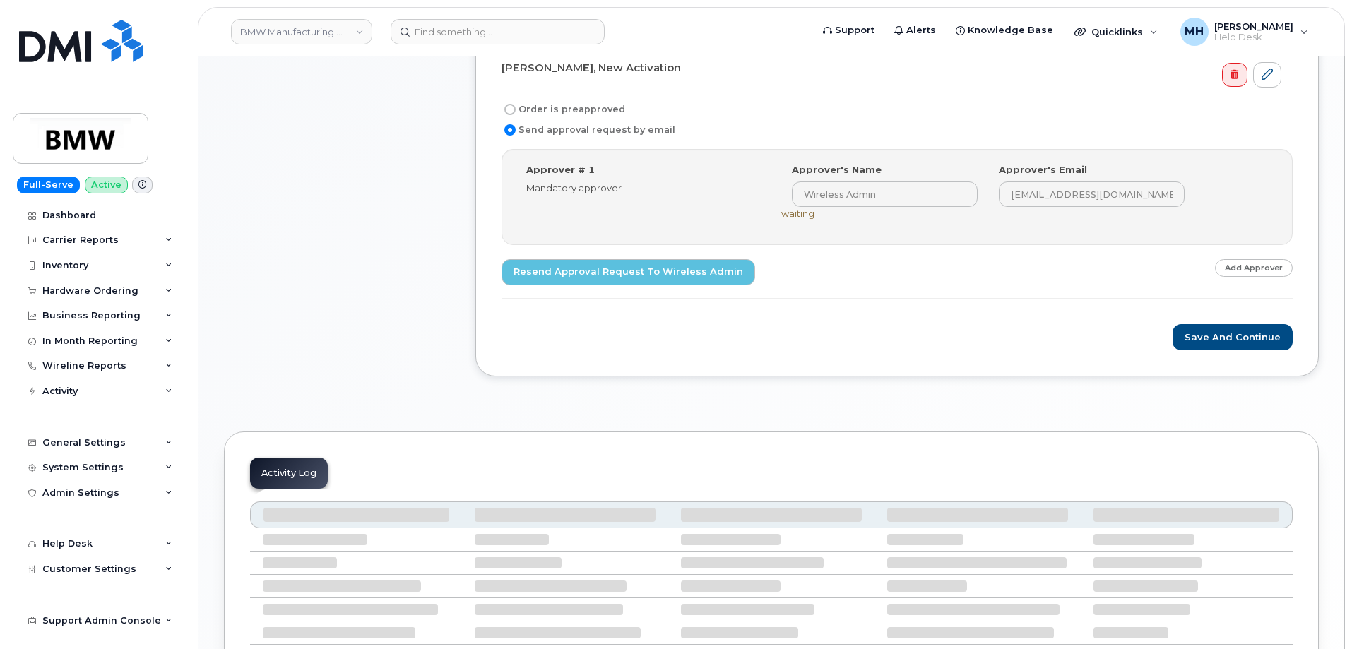
scroll to position [636, 0]
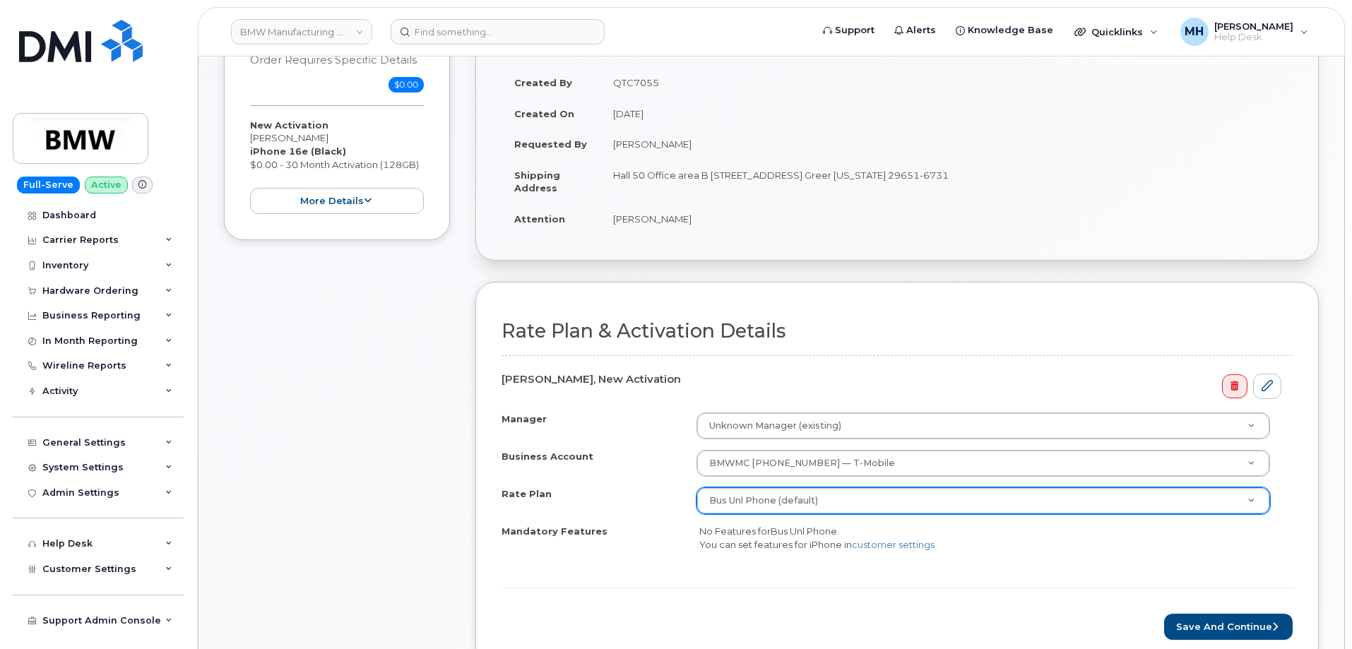
scroll to position [565, 0]
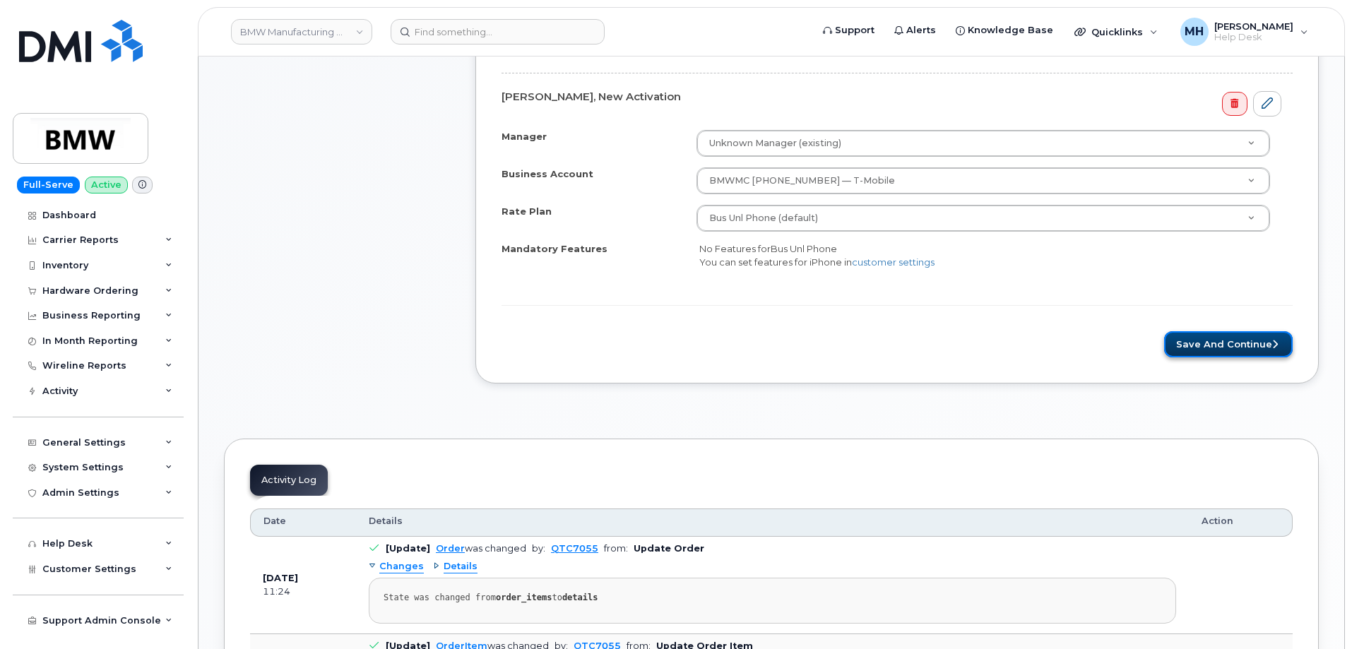
click at [1265, 342] on button "Save and Continue" at bounding box center [1228, 344] width 129 height 26
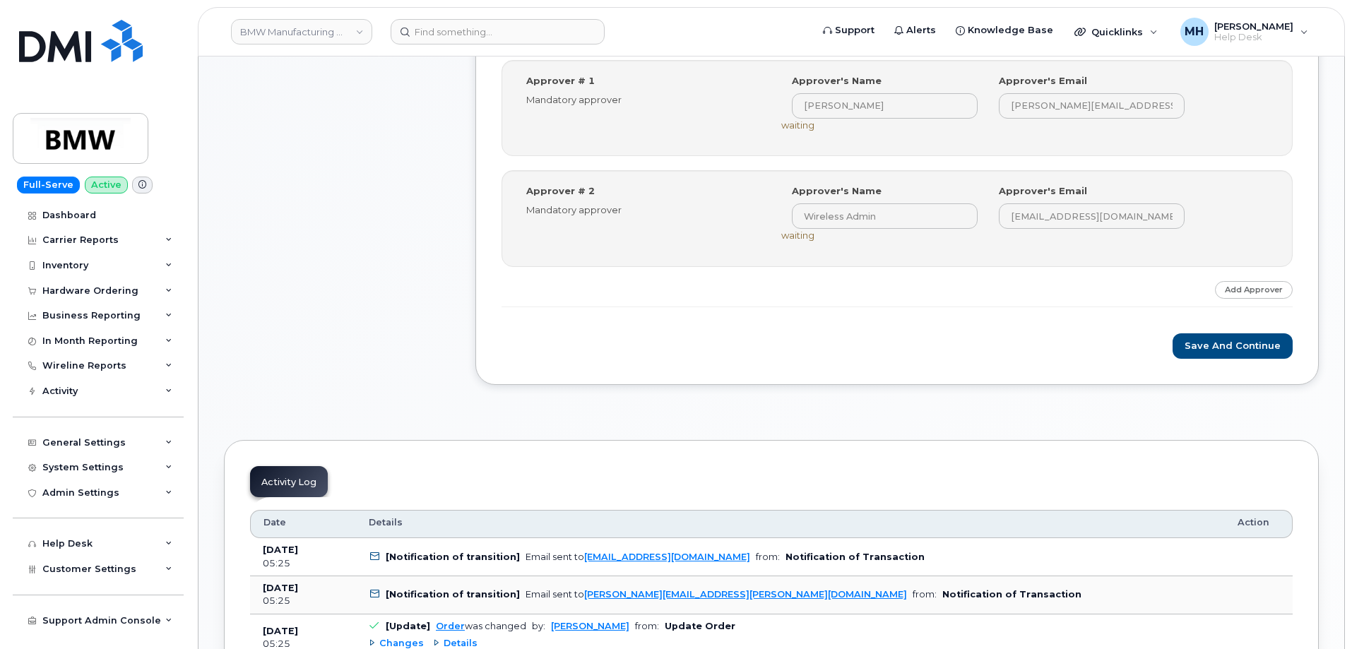
scroll to position [777, 0]
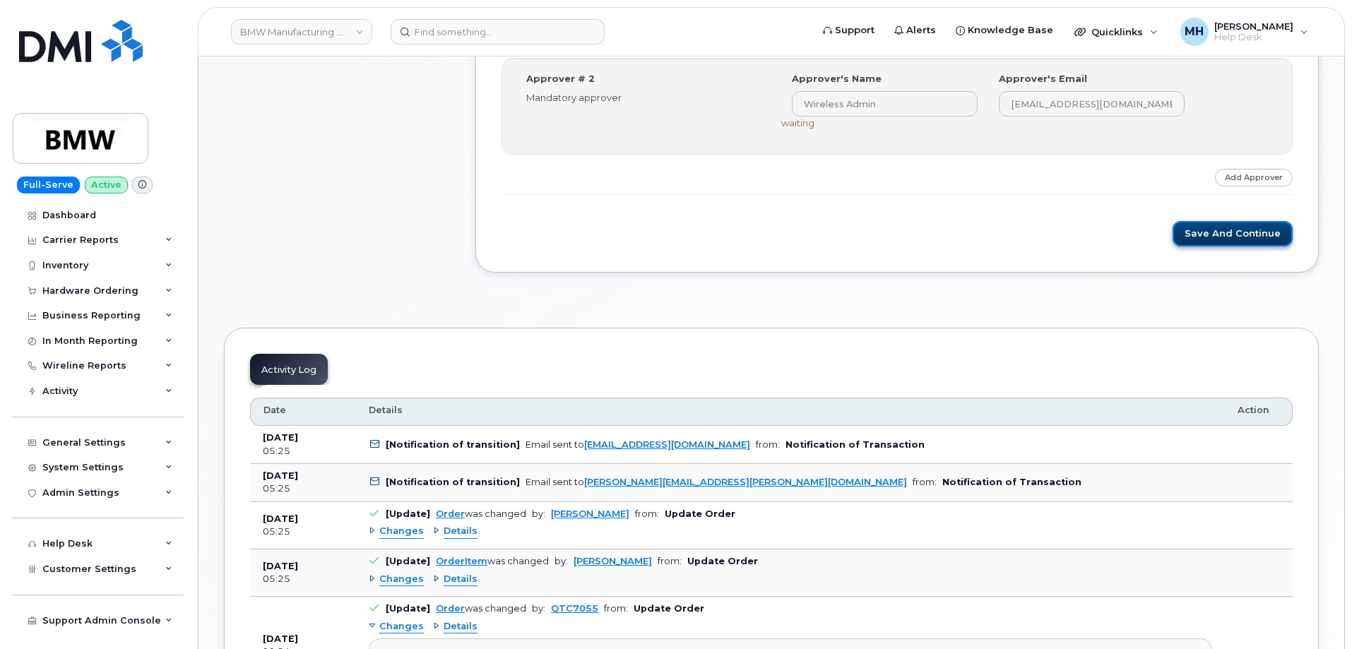
click at [1228, 232] on button "Save and Continue" at bounding box center [1233, 234] width 120 height 26
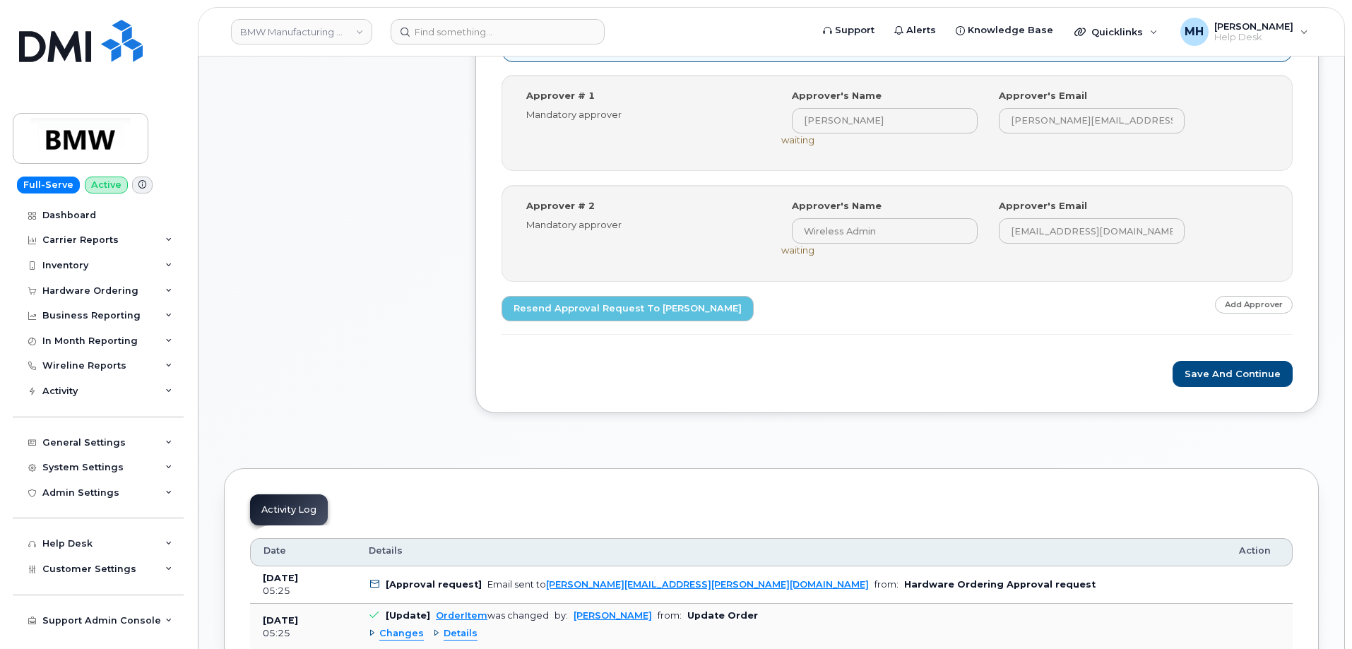
scroll to position [777, 0]
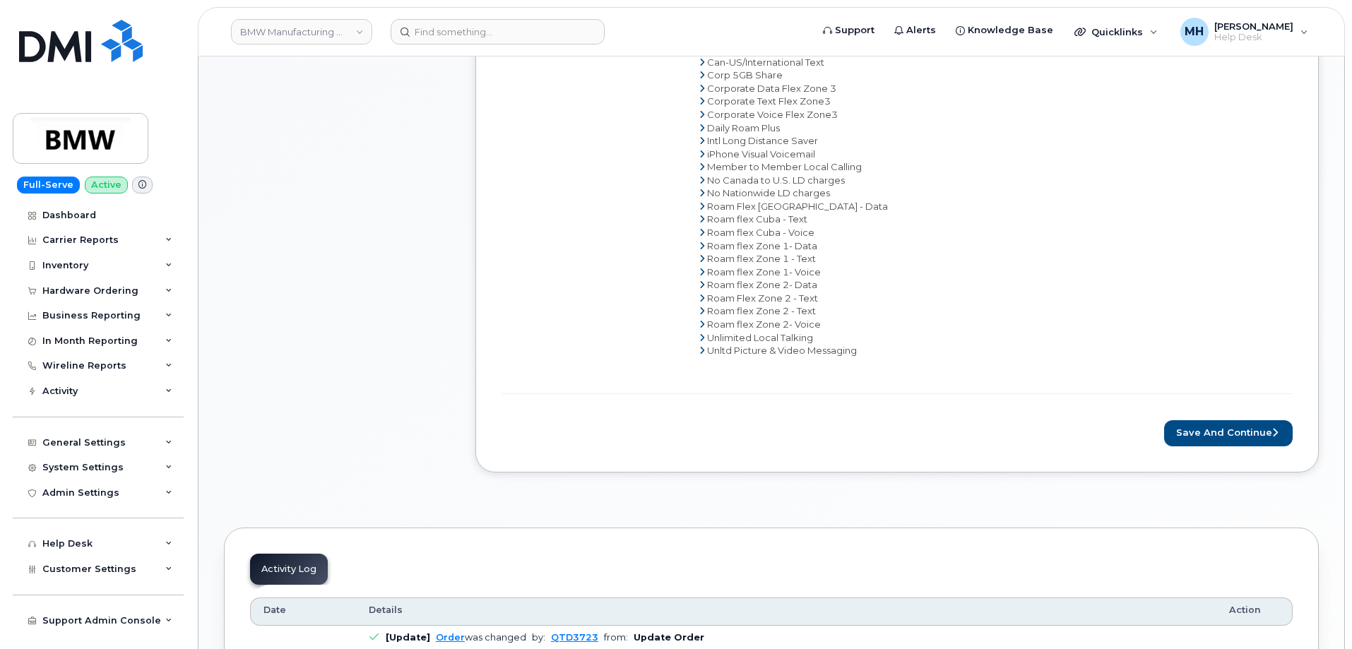
scroll to position [989, 0]
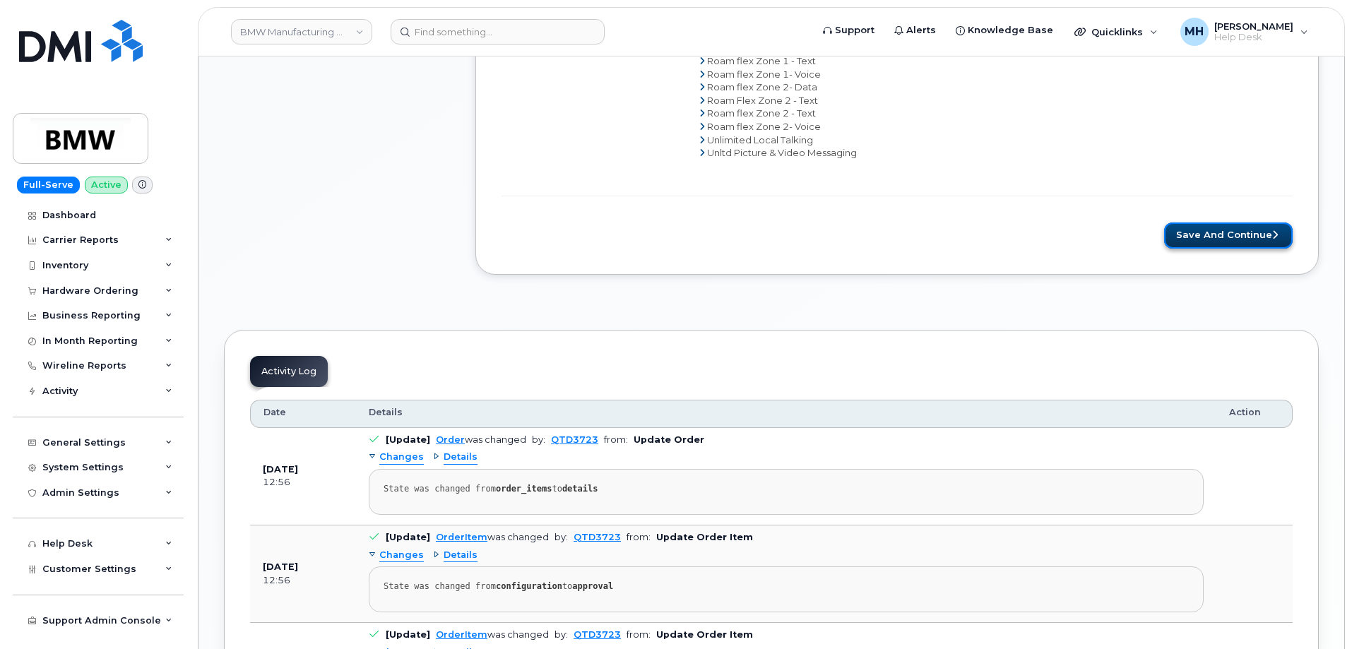
click at [1201, 235] on button "Save and Continue" at bounding box center [1228, 235] width 129 height 26
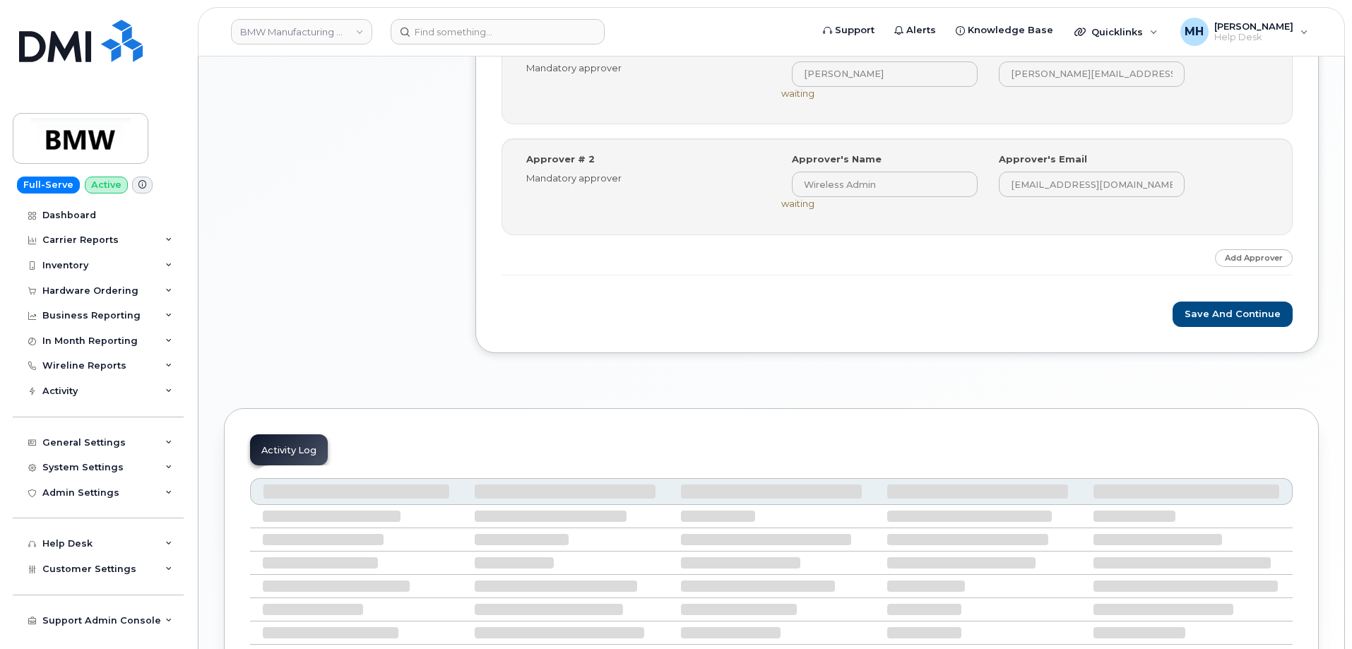
scroll to position [708, 0]
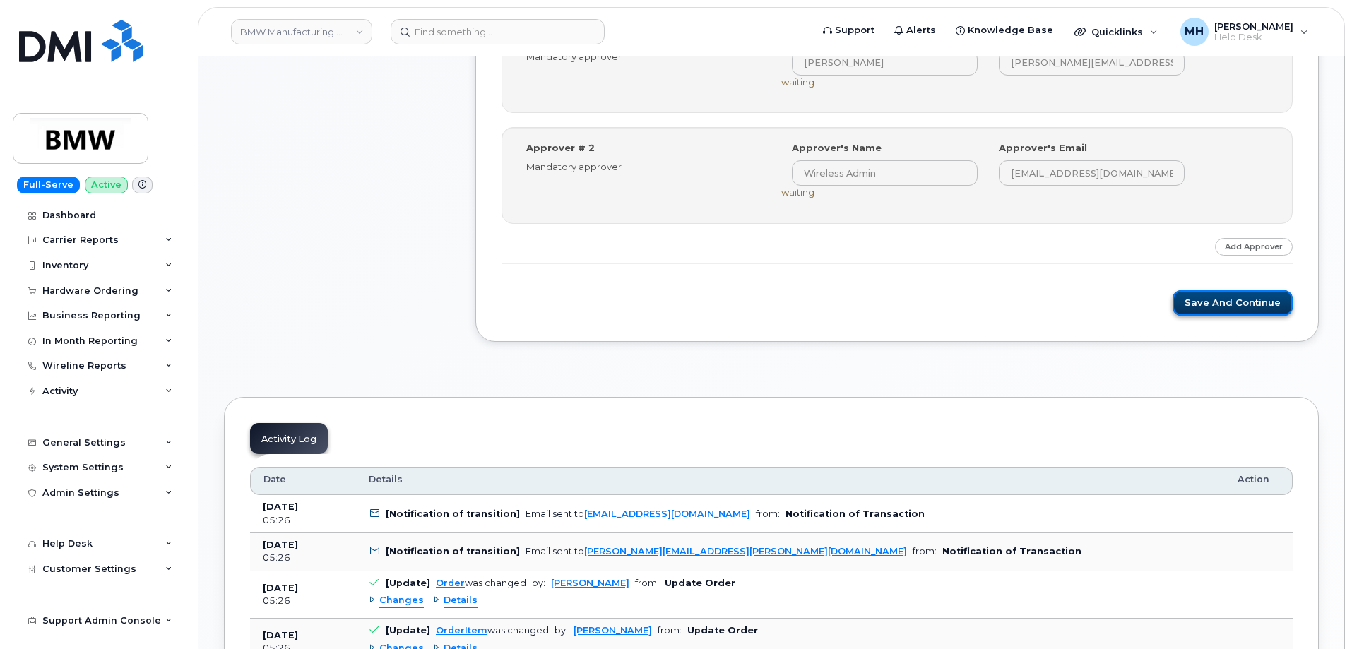
click at [1194, 302] on button "Save and Continue" at bounding box center [1233, 303] width 120 height 26
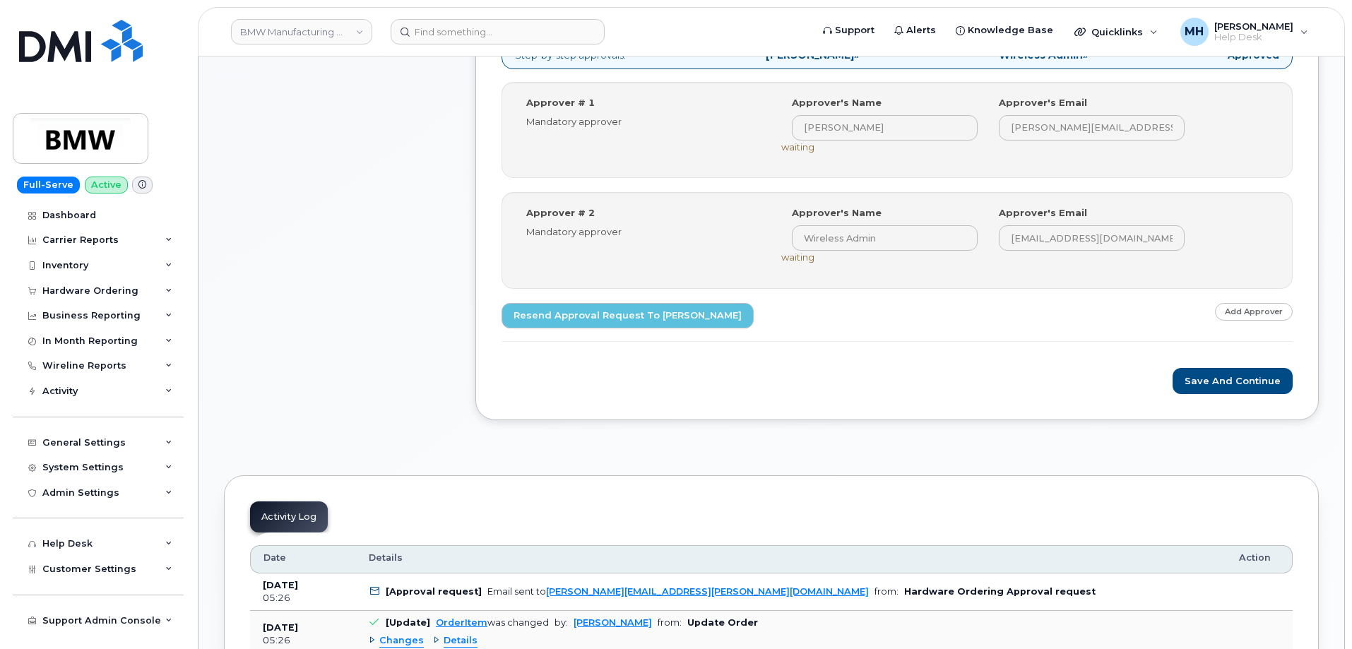
scroll to position [777, 0]
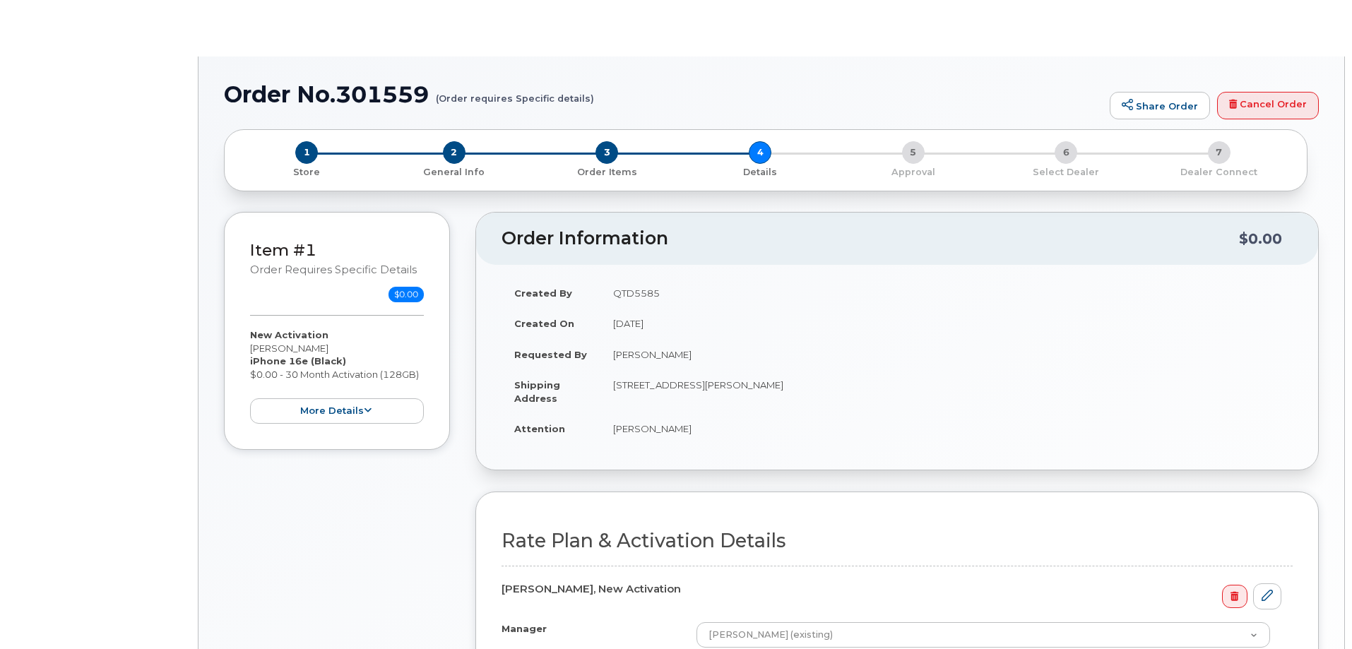
select select "Bus Unl Phone"
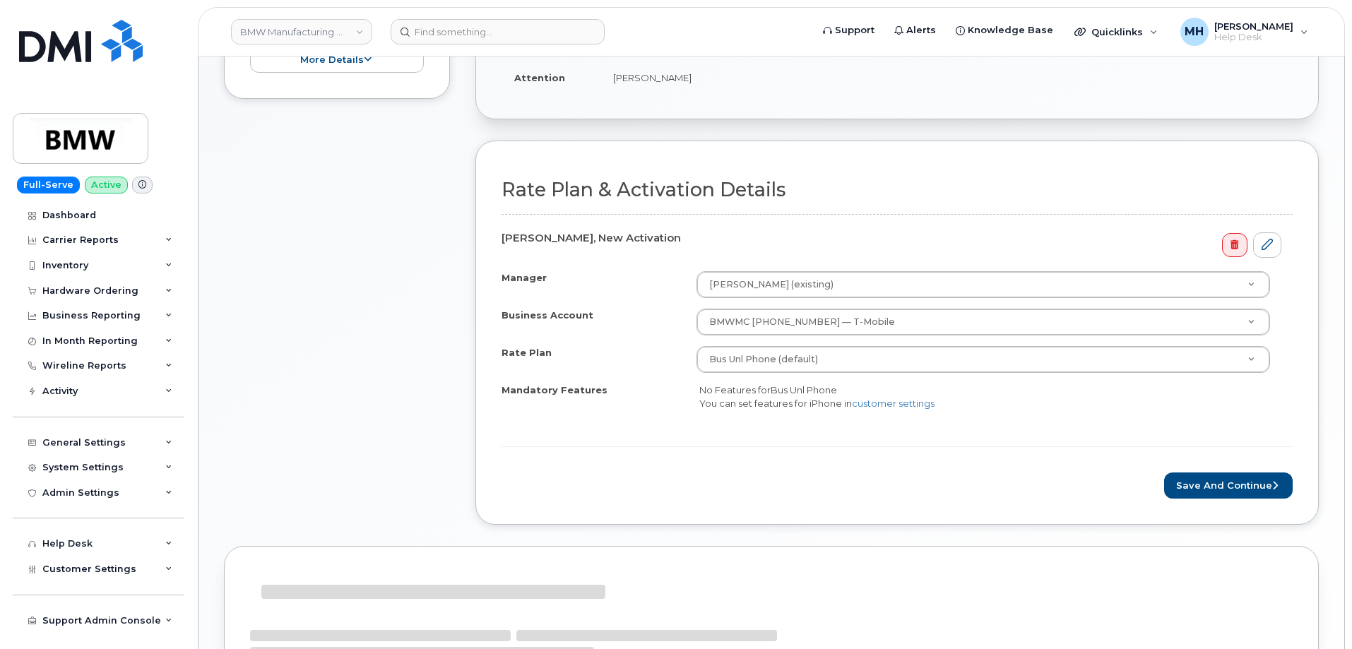
scroll to position [496, 0]
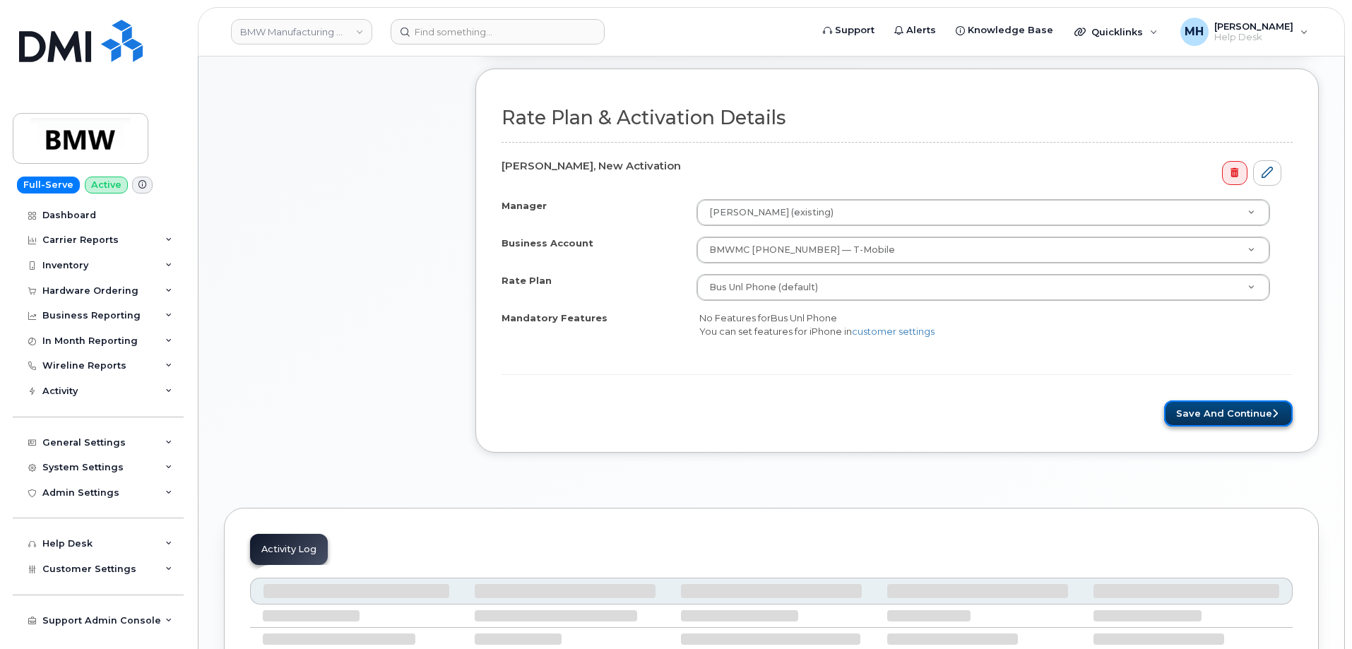
click at [1177, 422] on button "Save and Continue" at bounding box center [1228, 413] width 129 height 26
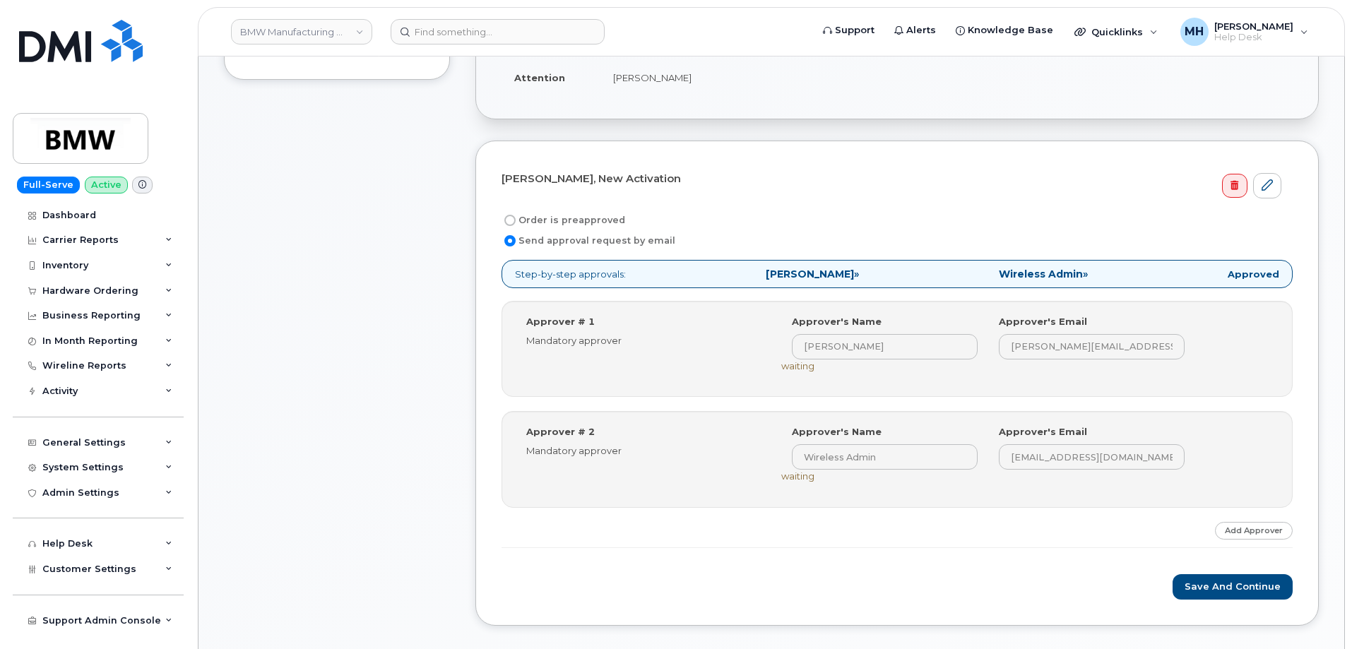
scroll to position [706, 0]
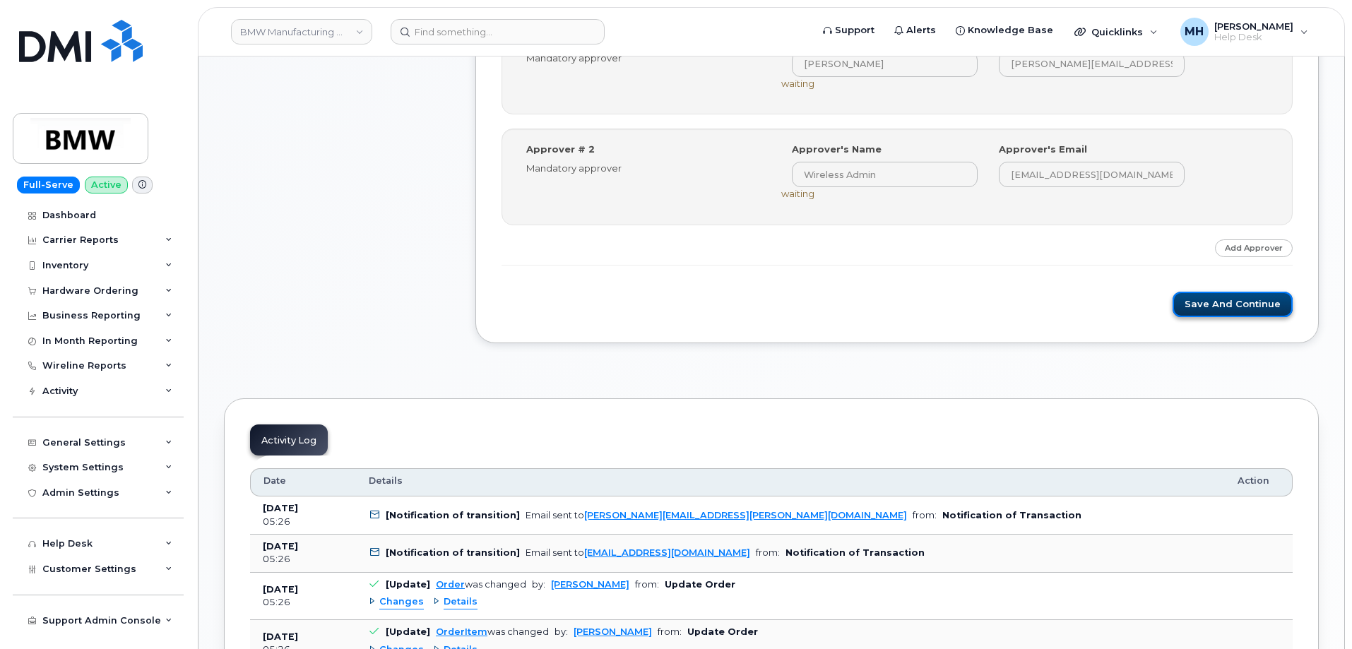
click at [1216, 313] on button "Save and Continue" at bounding box center [1233, 305] width 120 height 26
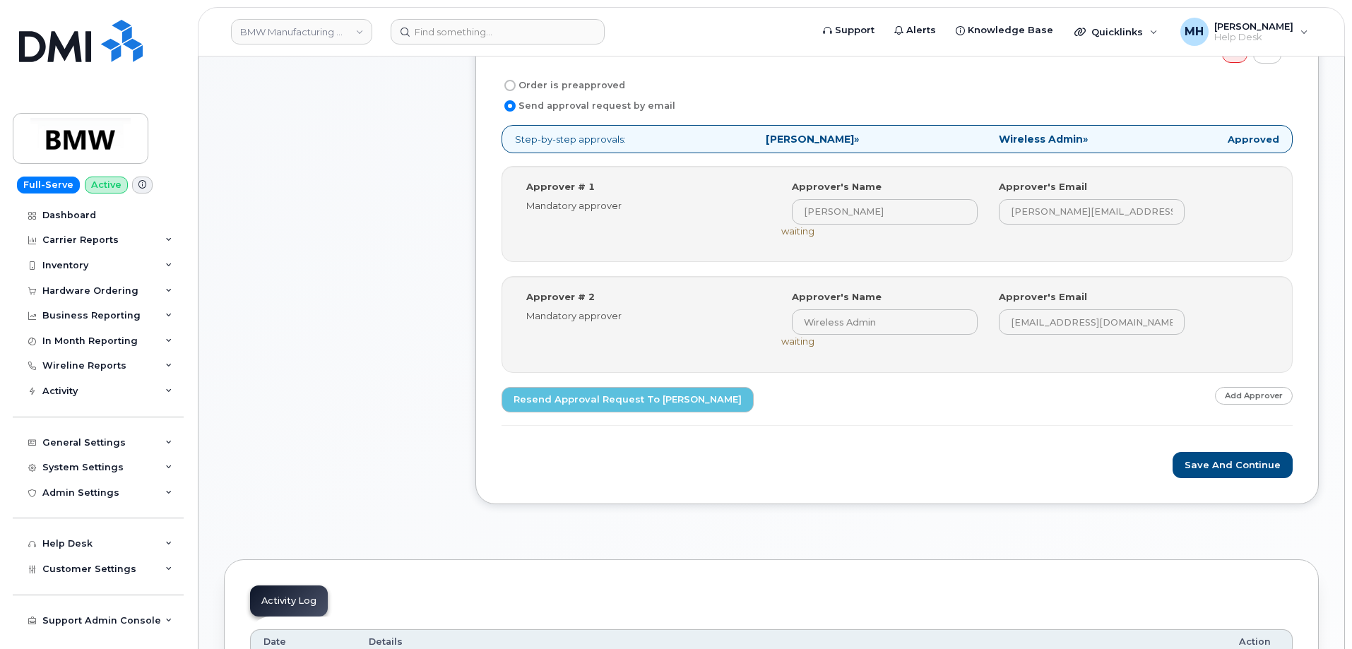
scroll to position [706, 0]
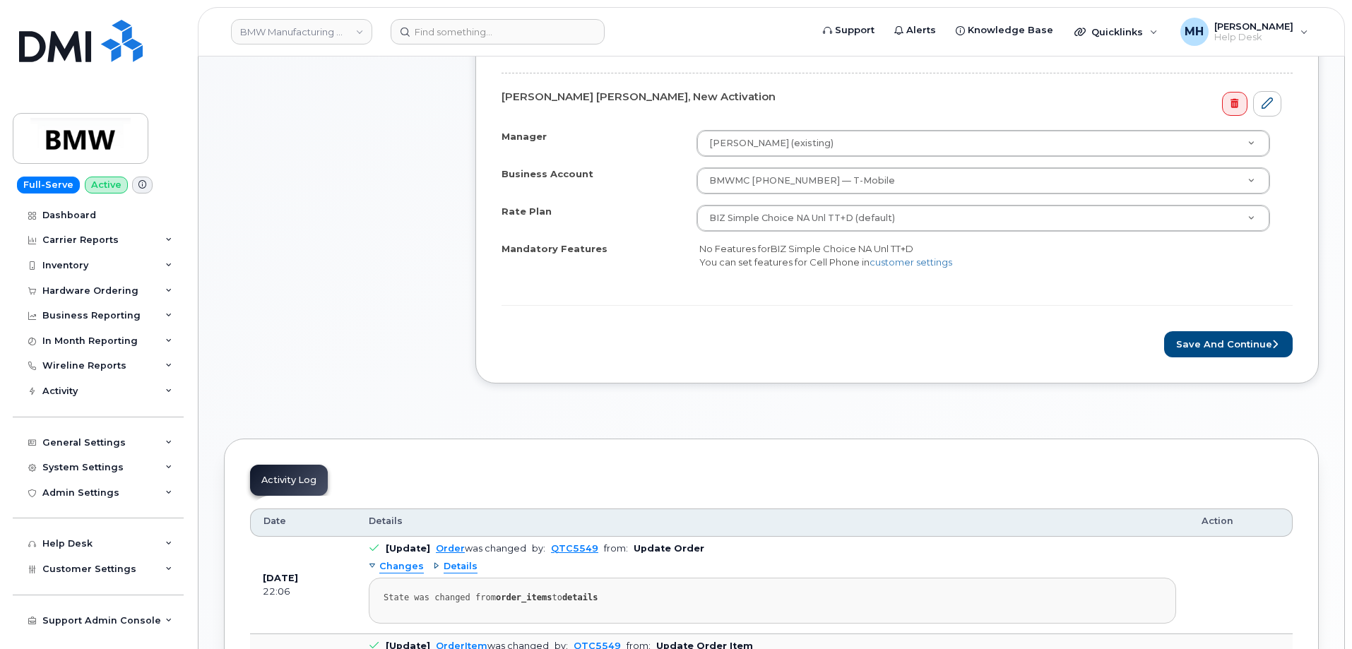
scroll to position [636, 0]
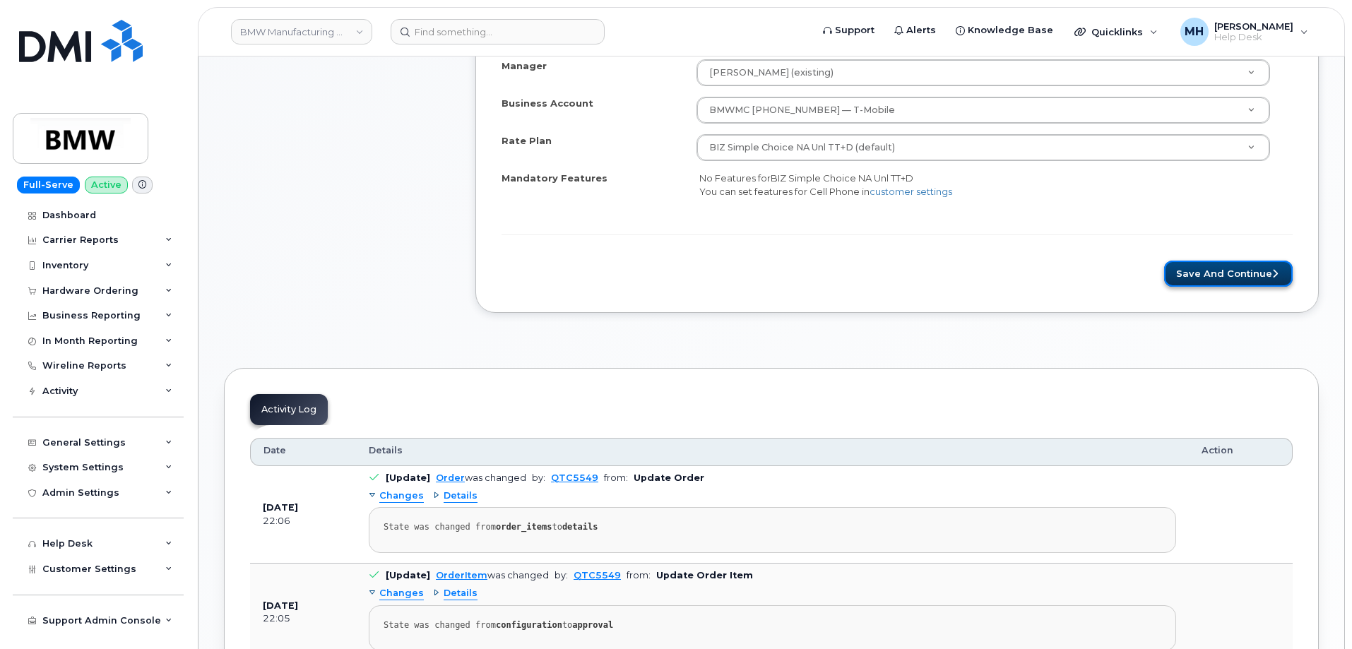
click at [1181, 283] on button "Save and Continue" at bounding box center [1228, 274] width 129 height 26
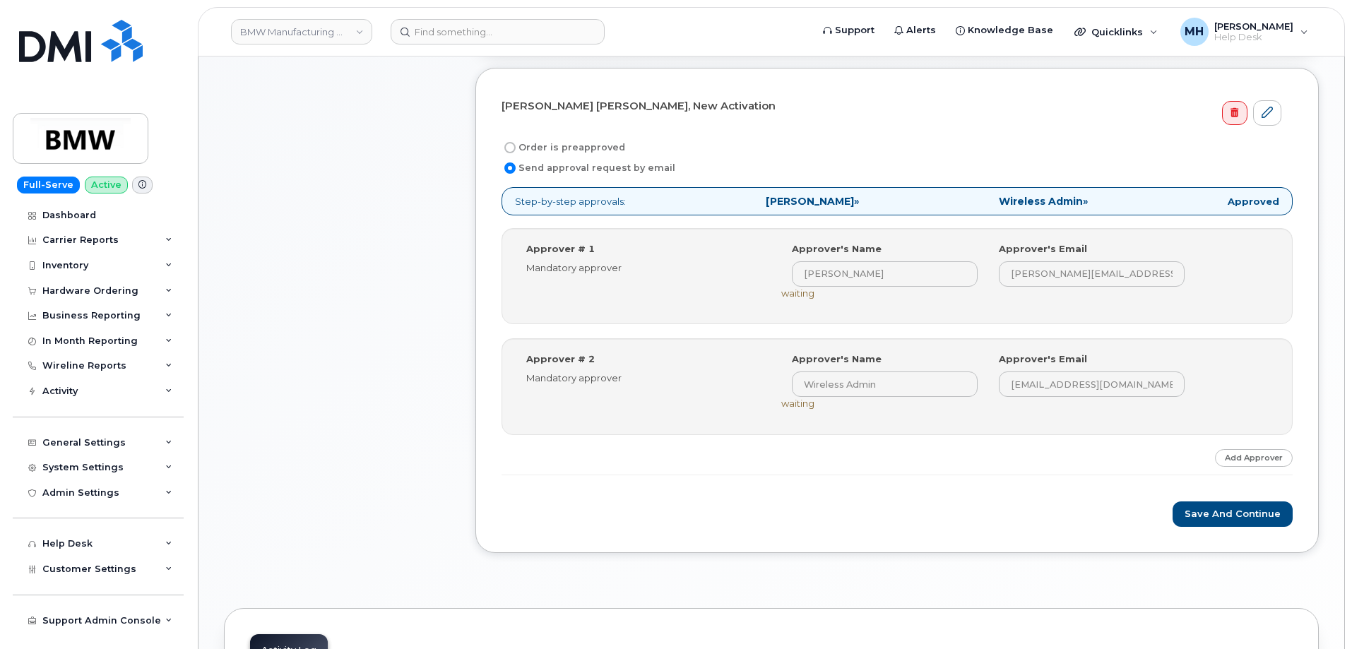
scroll to position [779, 0]
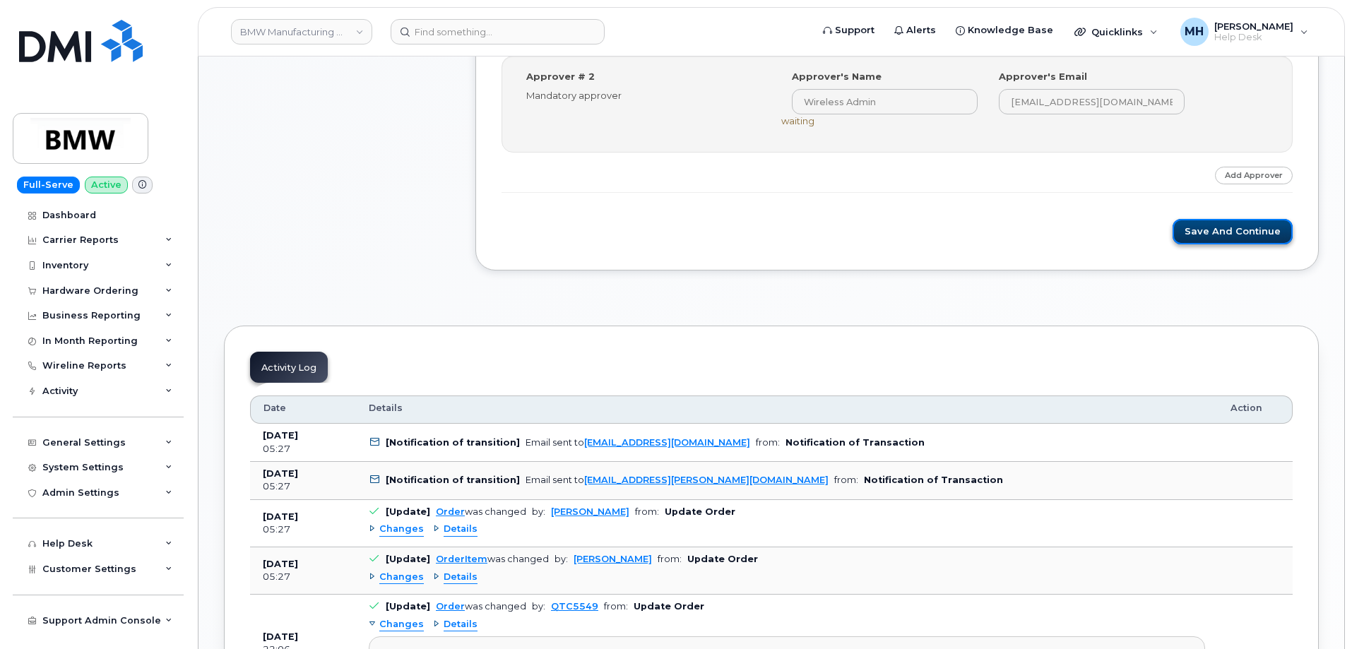
click at [1181, 237] on button "Save and Continue" at bounding box center [1233, 232] width 120 height 26
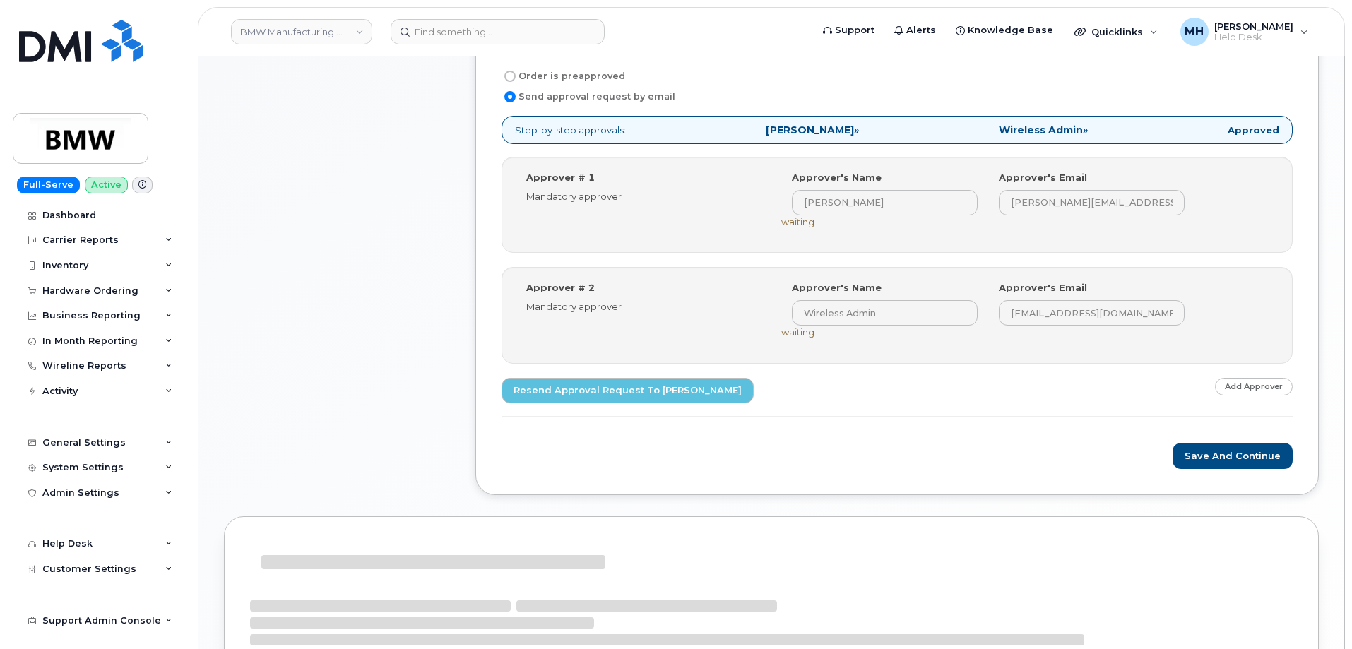
scroll to position [708, 0]
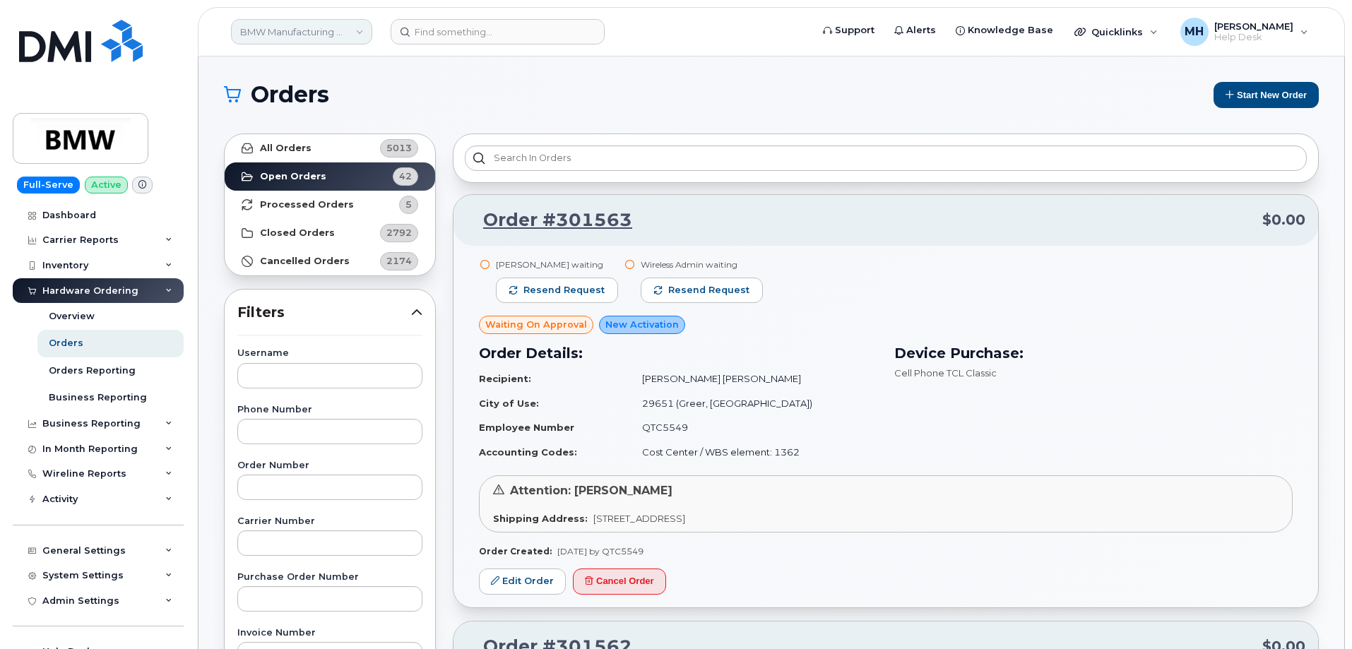
click at [298, 32] on link "BMW Manufacturing Co LLC" at bounding box center [301, 31] width 141 height 25
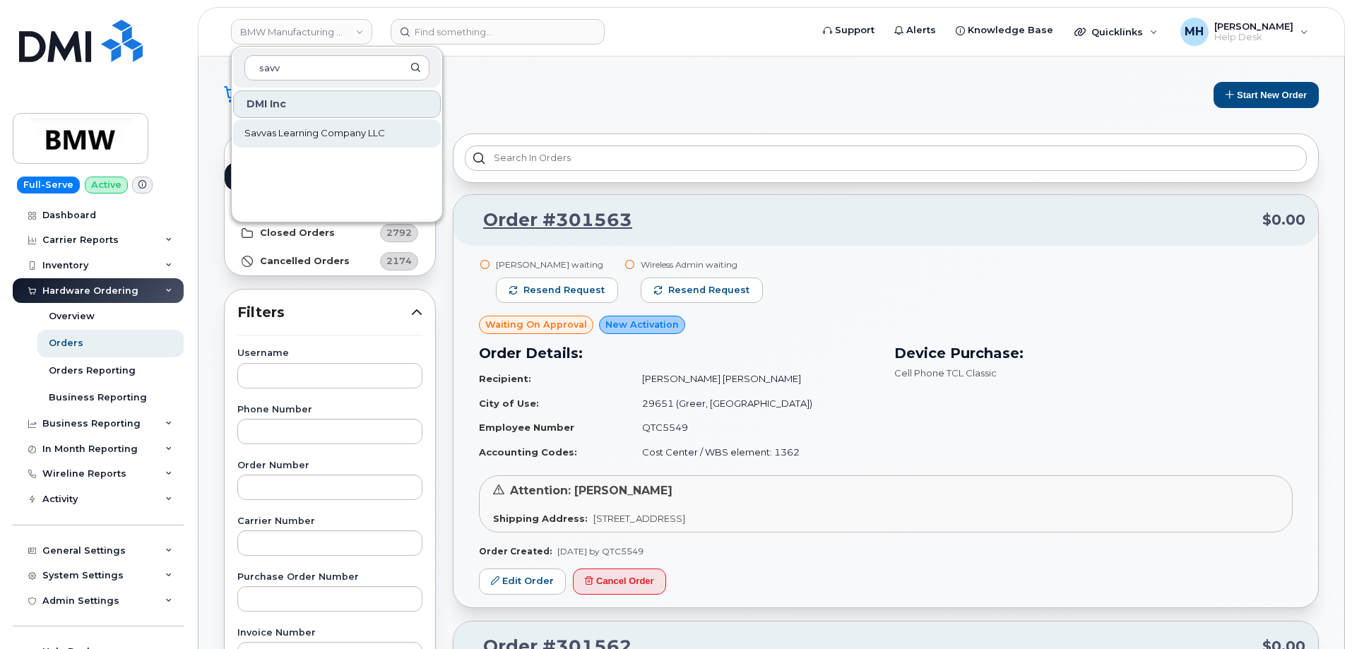
type input "savv"
click at [297, 136] on span "Savvas Learning Company LLC" at bounding box center [314, 133] width 141 height 14
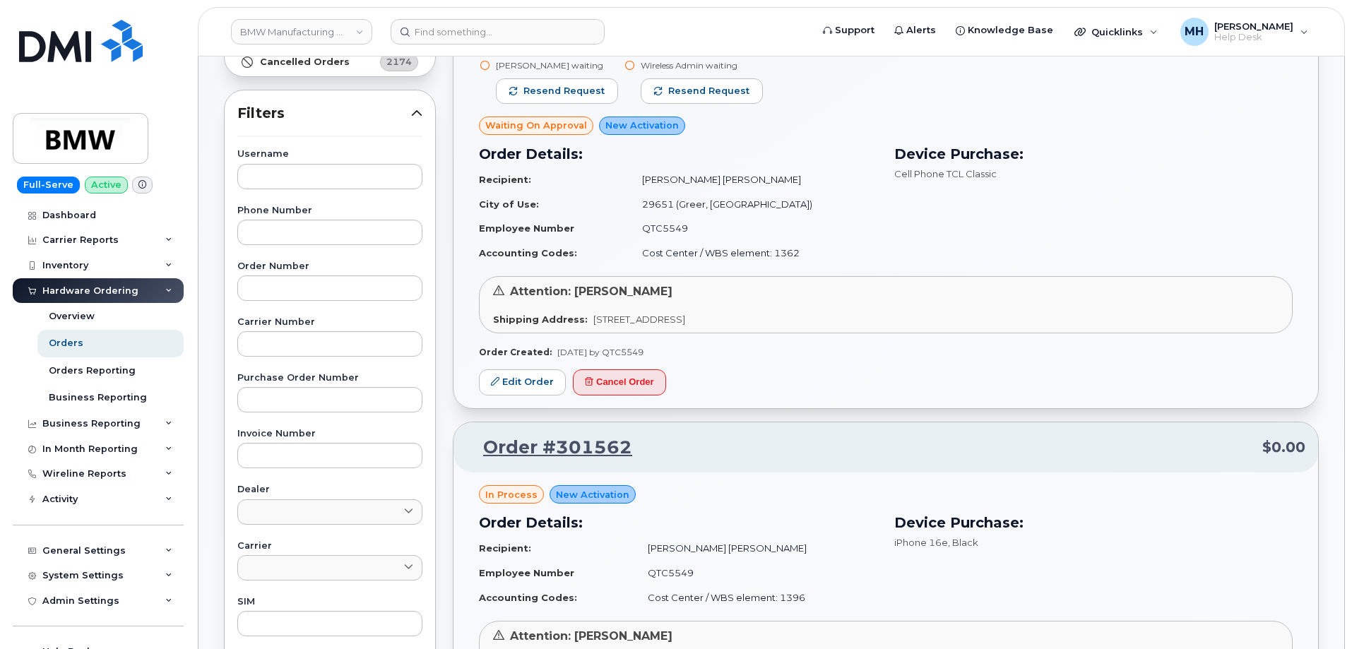
scroll to position [212, 0]
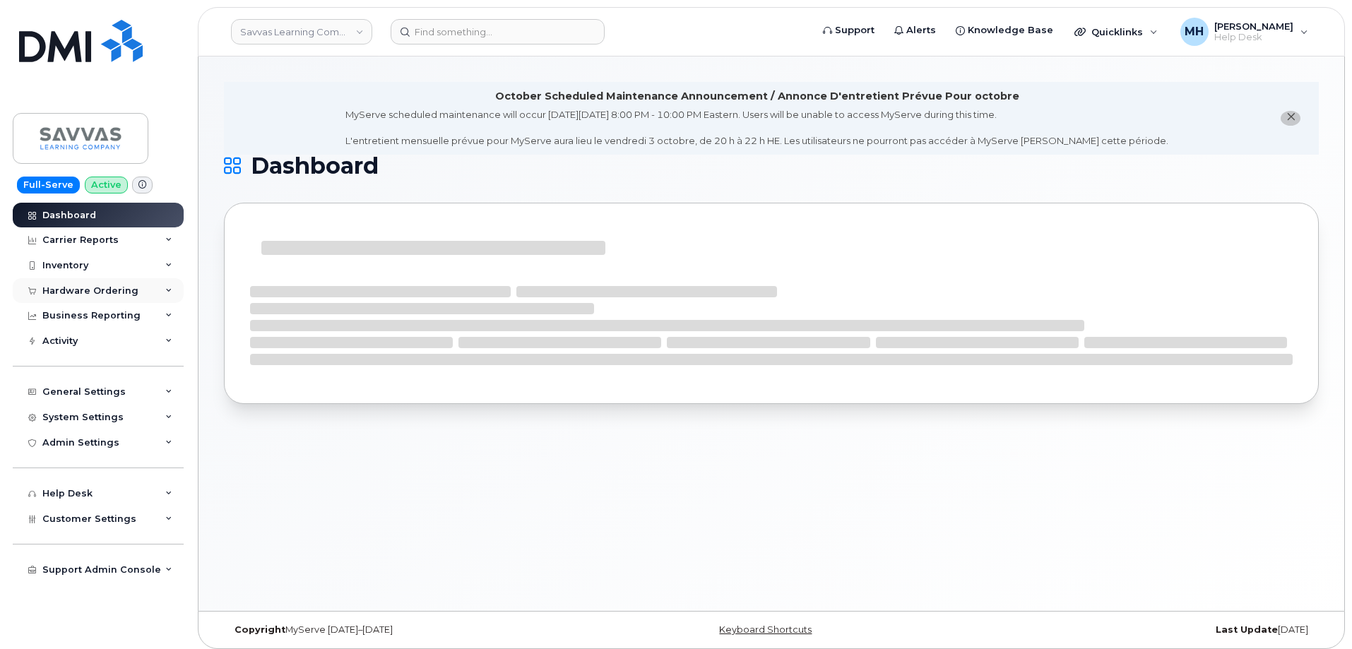
click at [90, 297] on div "Hardware Ordering" at bounding box center [98, 290] width 171 height 25
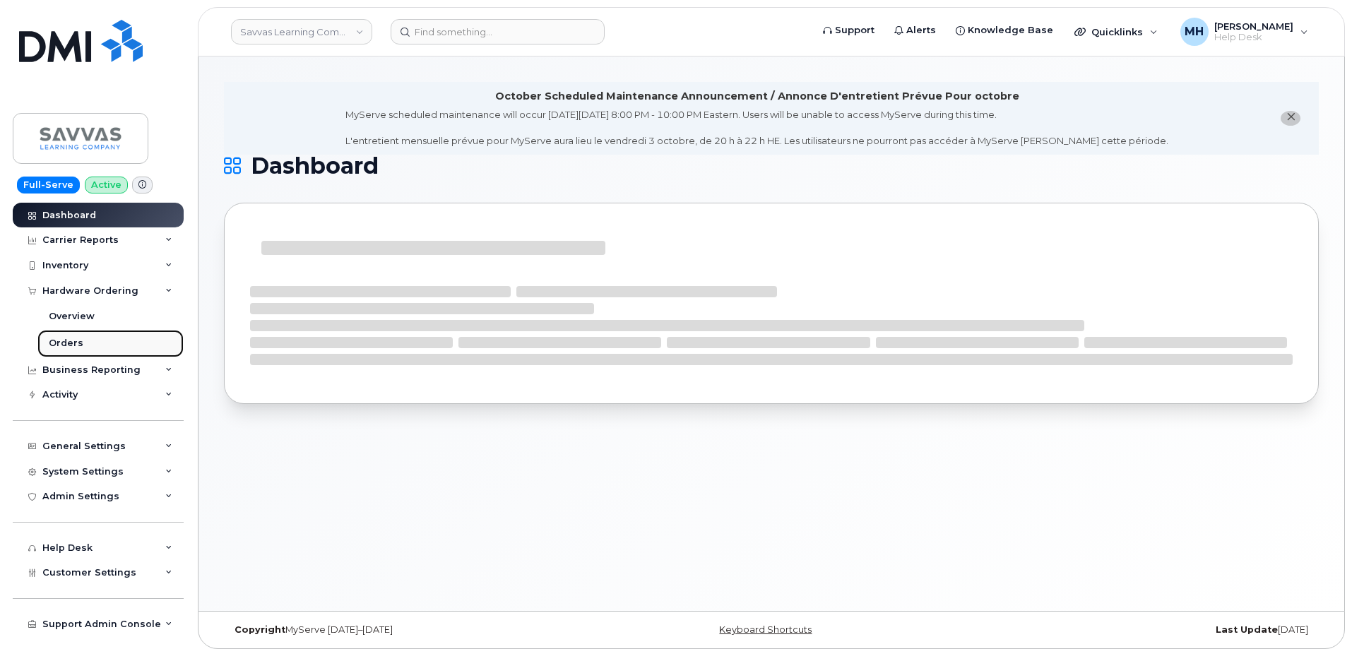
click at [68, 340] on div "Orders" at bounding box center [66, 343] width 35 height 13
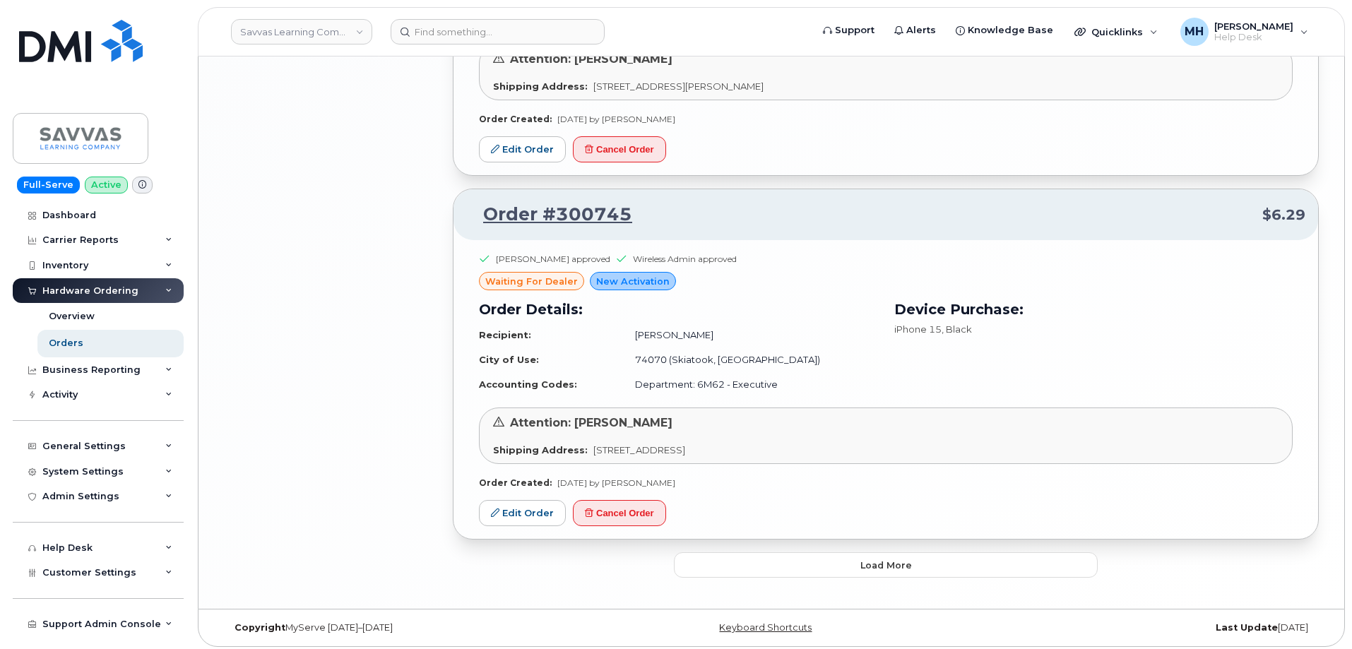
scroll to position [2423, 0]
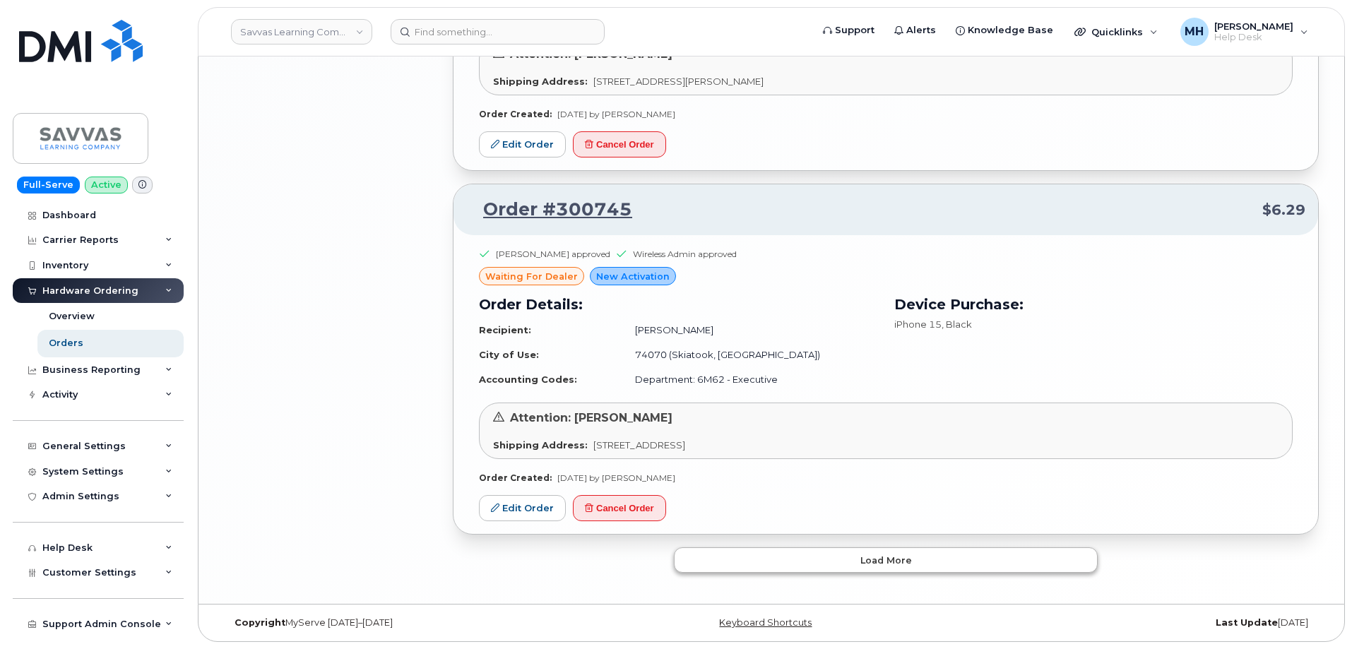
click at [775, 547] on button "Load more" at bounding box center [886, 559] width 424 height 25
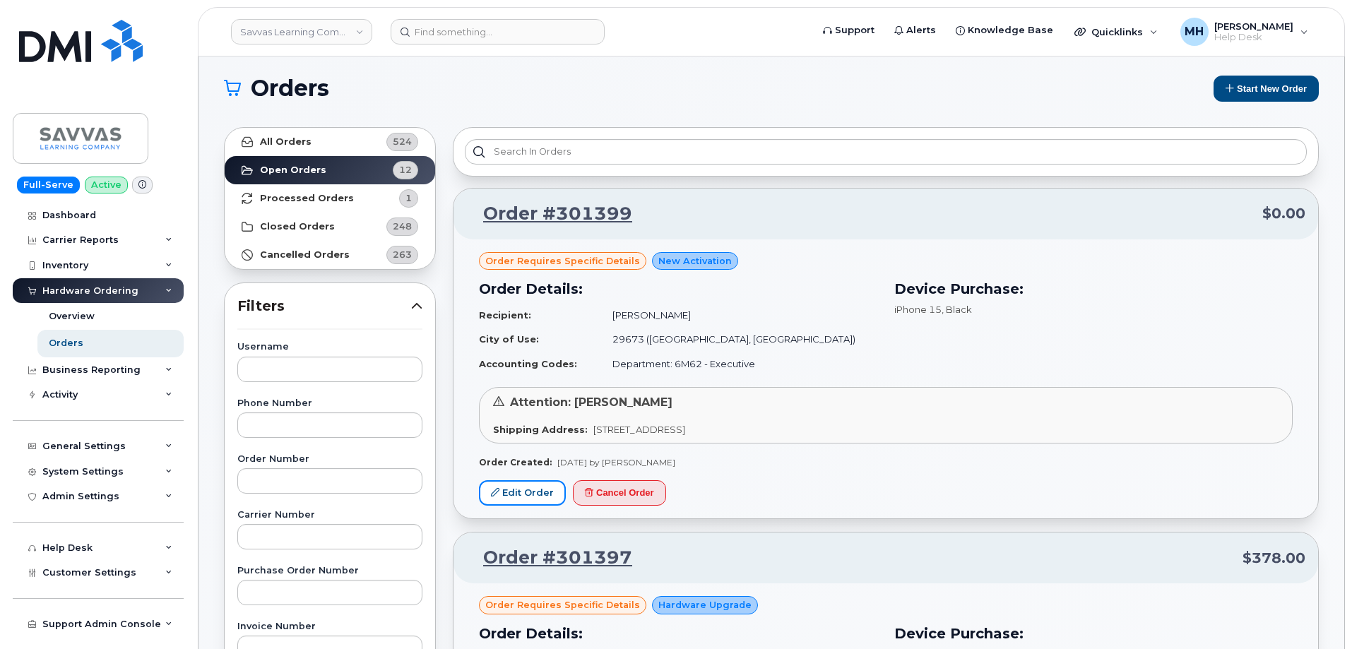
scroll to position [0, 0]
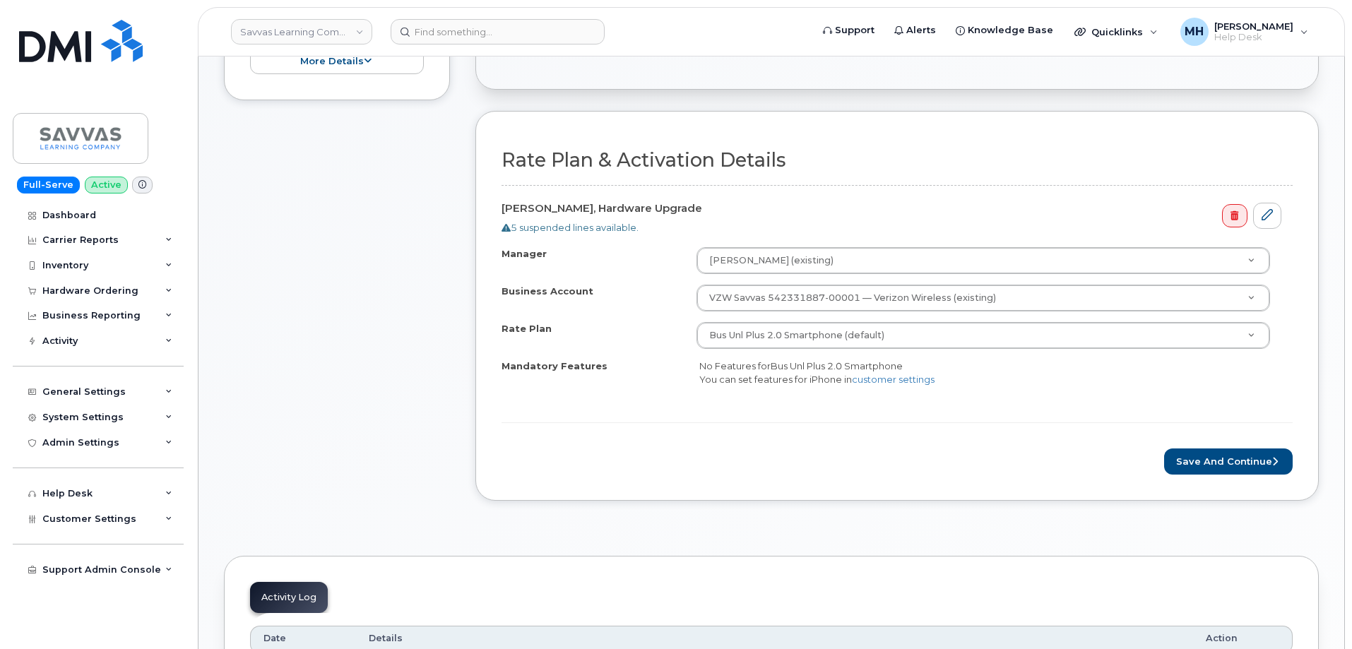
scroll to position [424, 0]
click at [1264, 453] on button "Save and Continue" at bounding box center [1228, 460] width 129 height 26
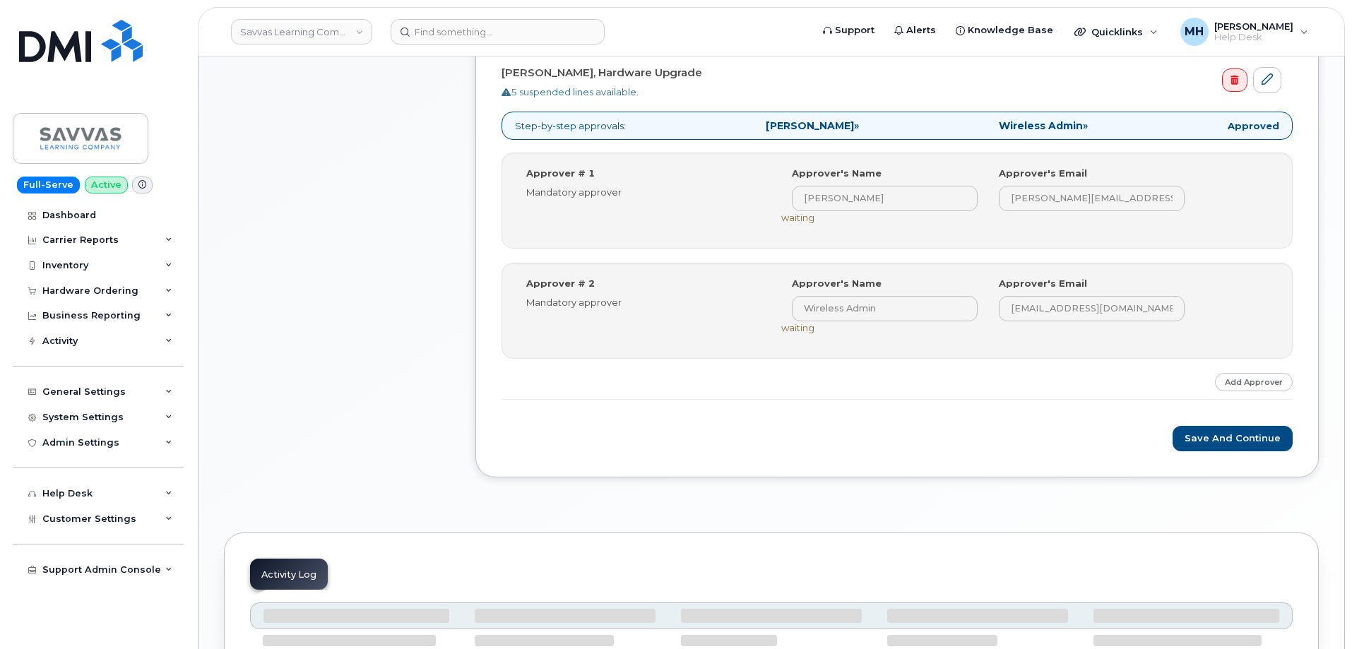
scroll to position [638, 0]
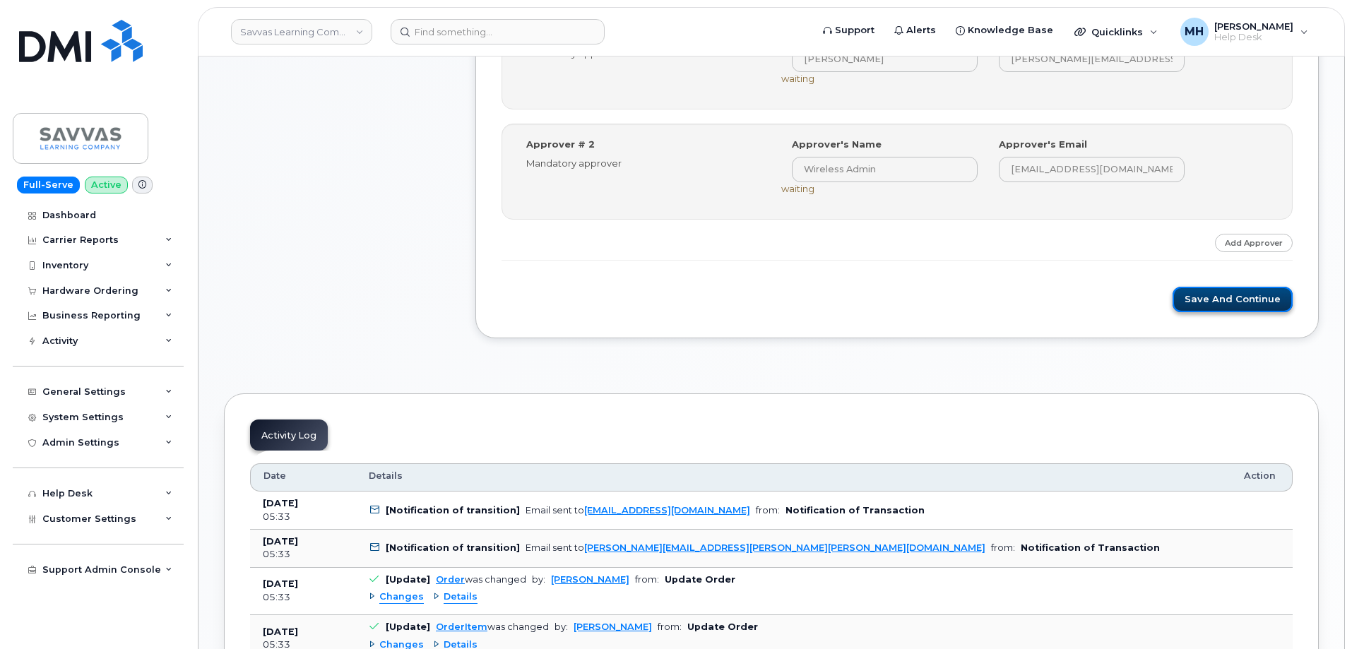
click at [1221, 299] on button "Save and Continue" at bounding box center [1233, 300] width 120 height 26
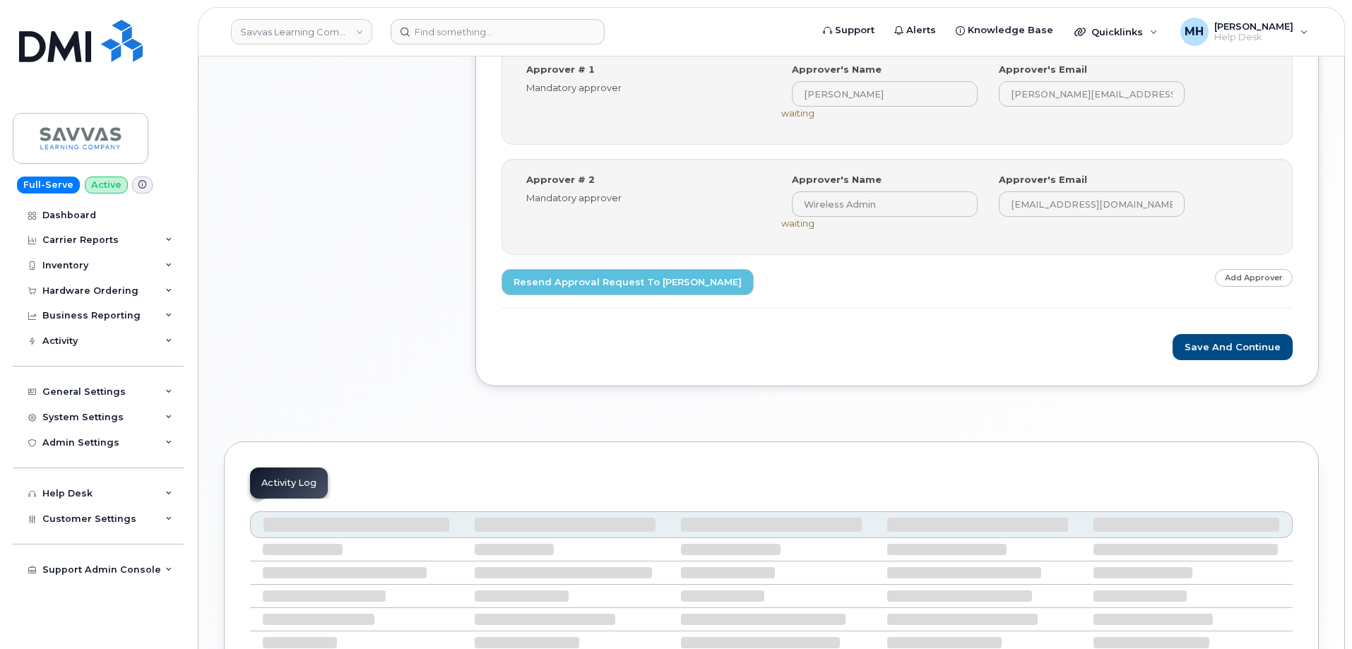
scroll to position [764, 0]
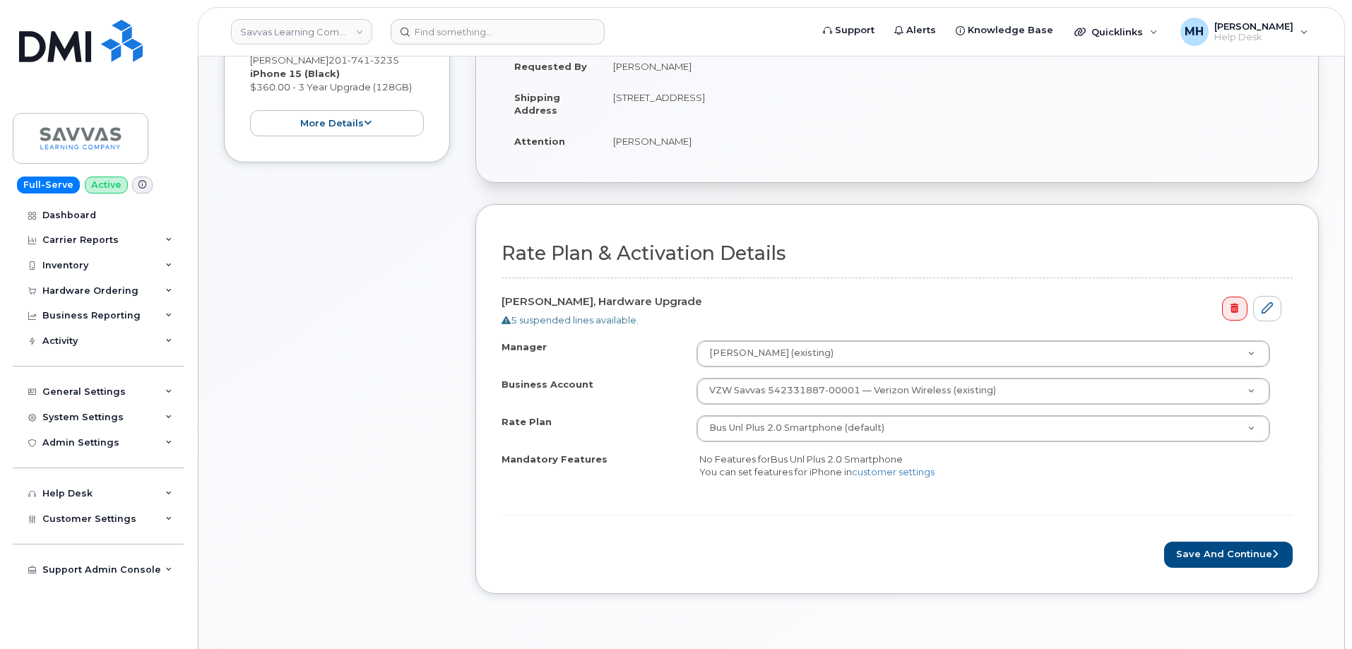
scroll to position [494, 0]
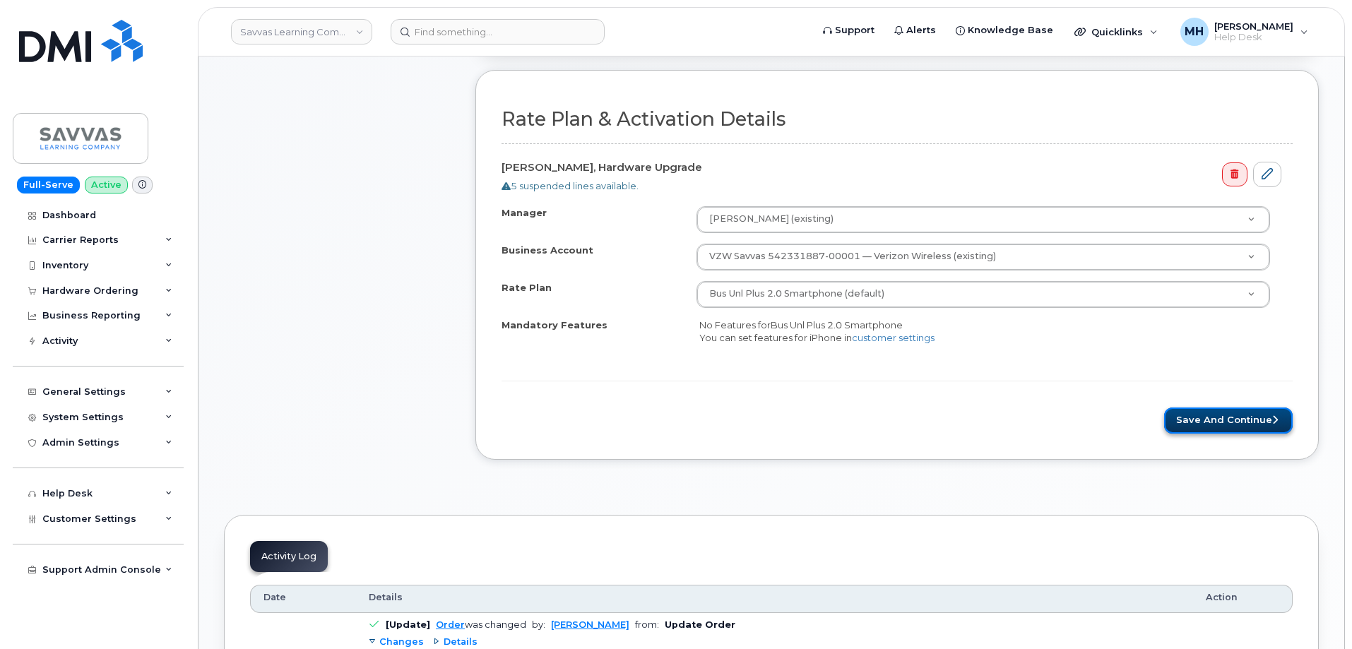
click at [1175, 414] on button "Save and Continue" at bounding box center [1228, 421] width 129 height 26
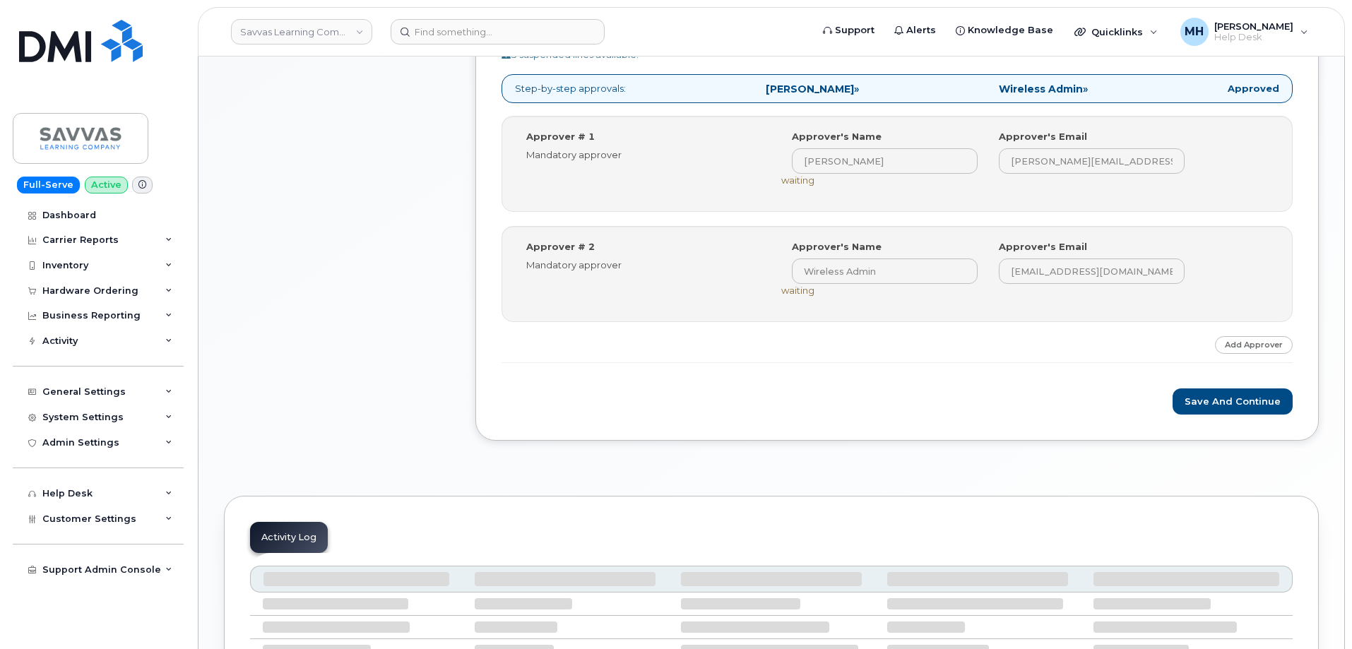
scroll to position [673, 0]
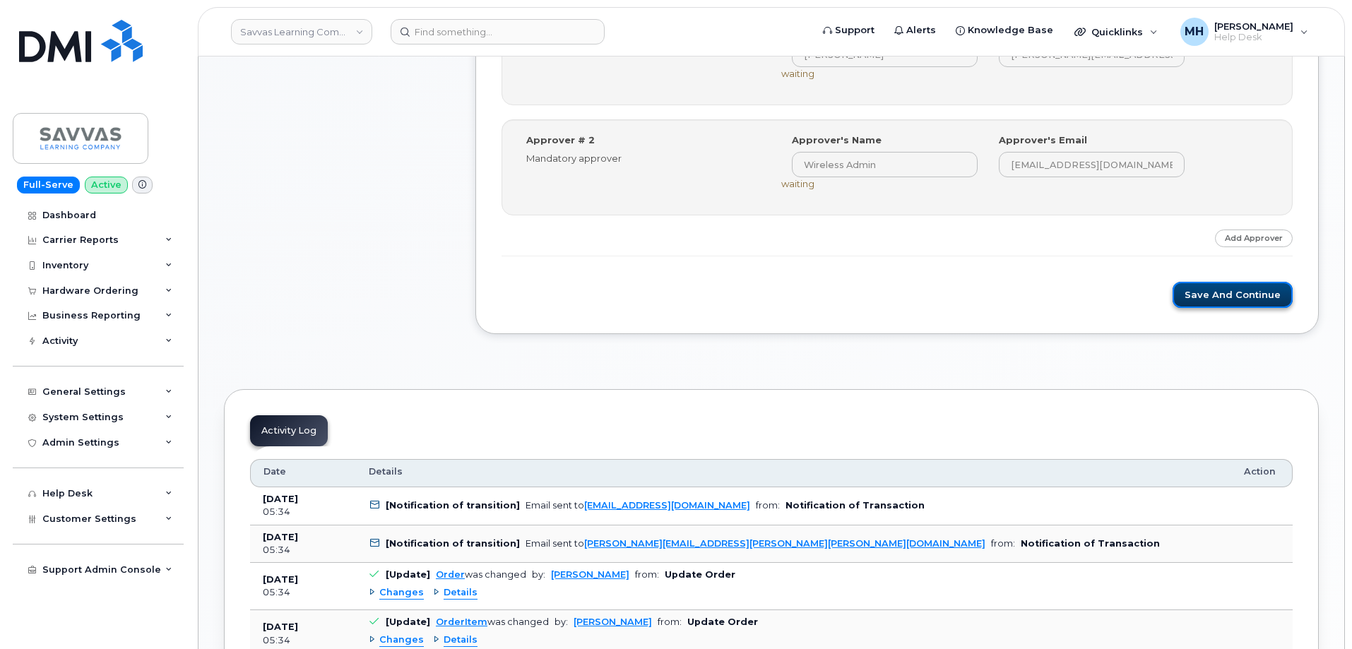
click at [1230, 286] on button "Save and Continue" at bounding box center [1233, 295] width 120 height 26
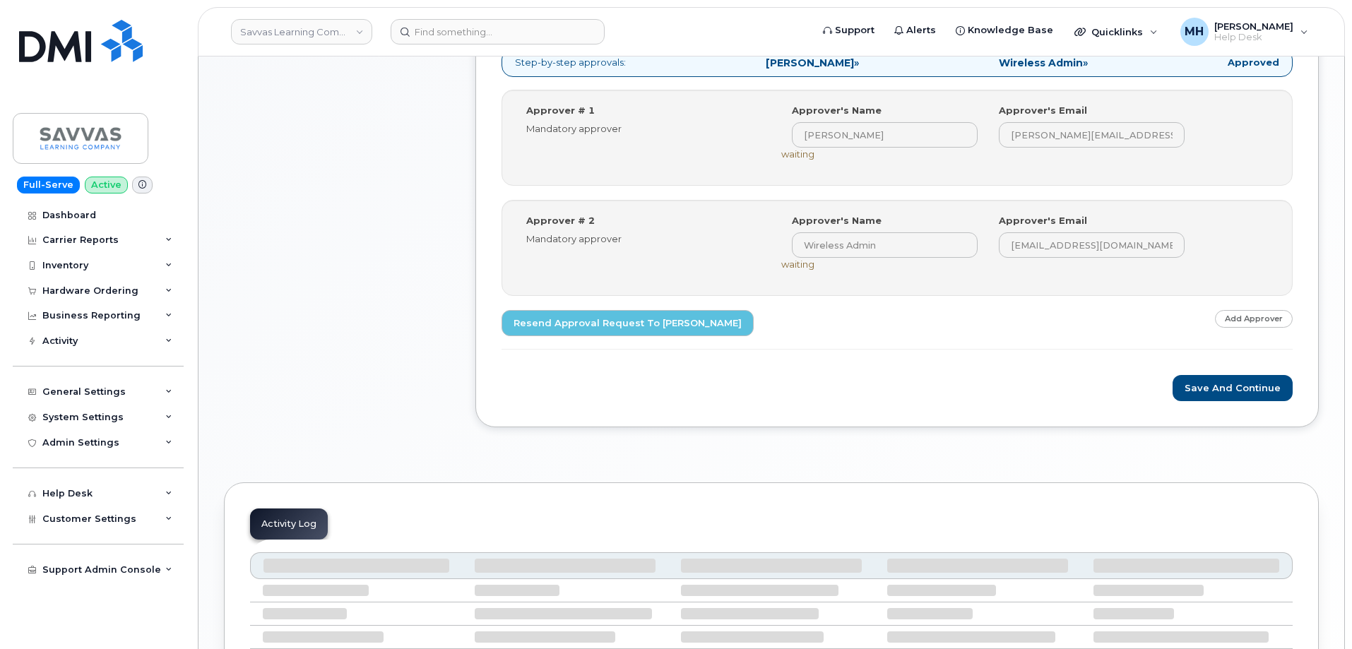
scroll to position [706, 0]
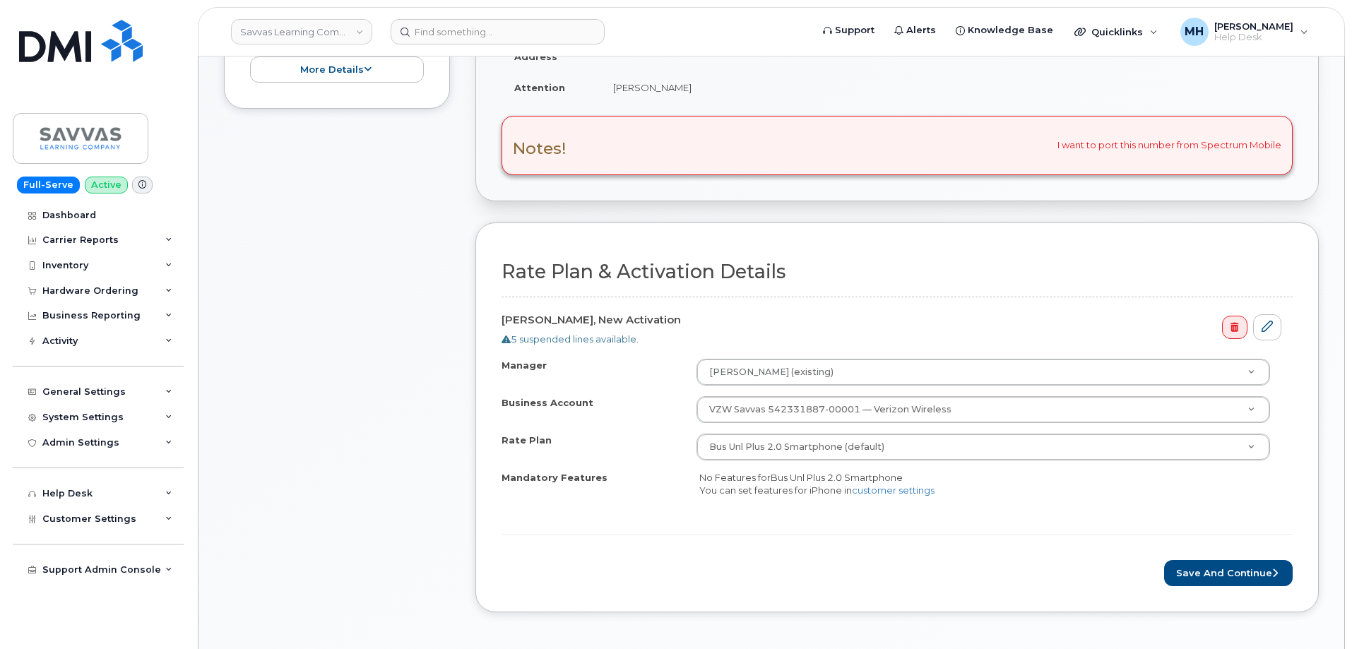
scroll to position [565, 0]
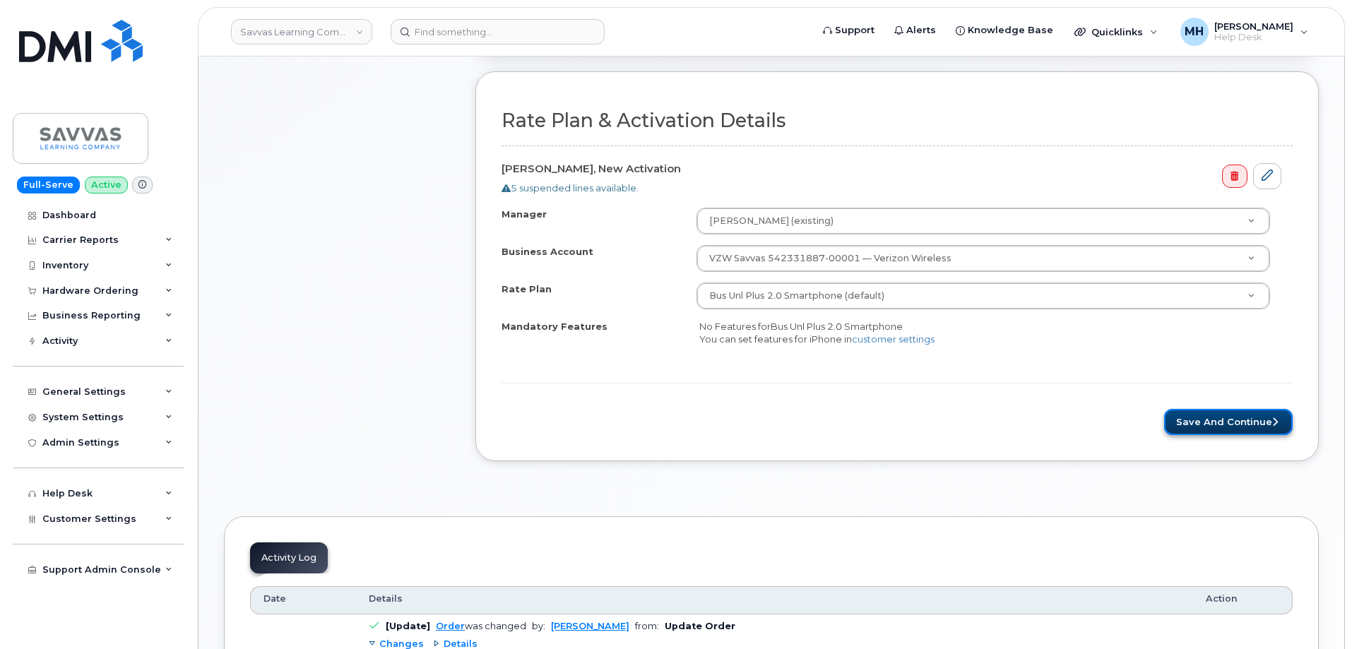
click at [1176, 426] on button "Save and Continue" at bounding box center [1228, 422] width 129 height 26
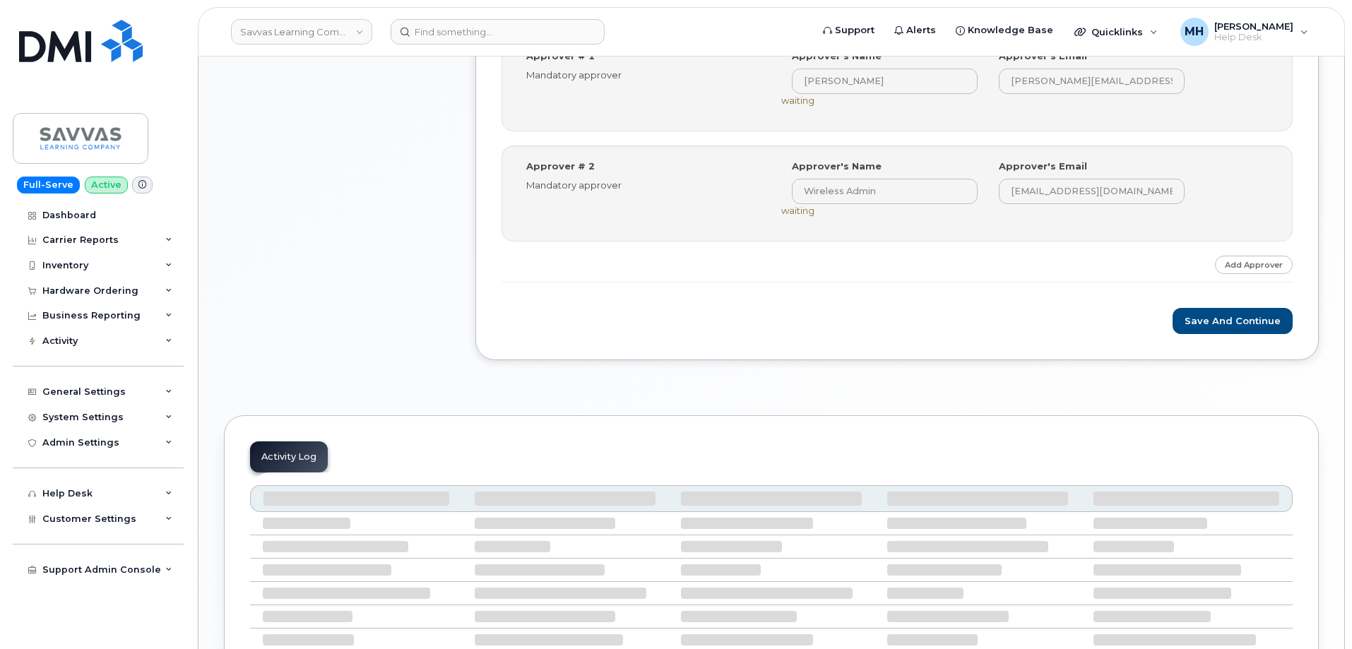
scroll to position [855, 0]
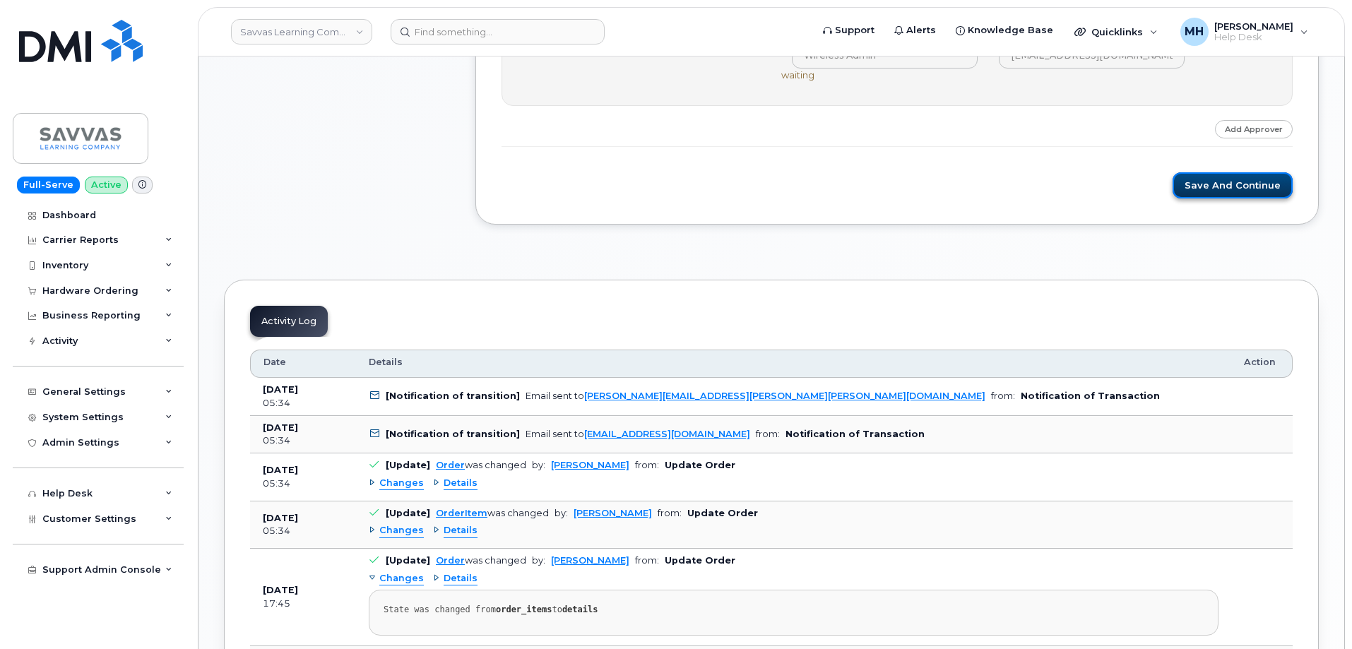
click at [1245, 188] on button "Save and Continue" at bounding box center [1233, 185] width 120 height 26
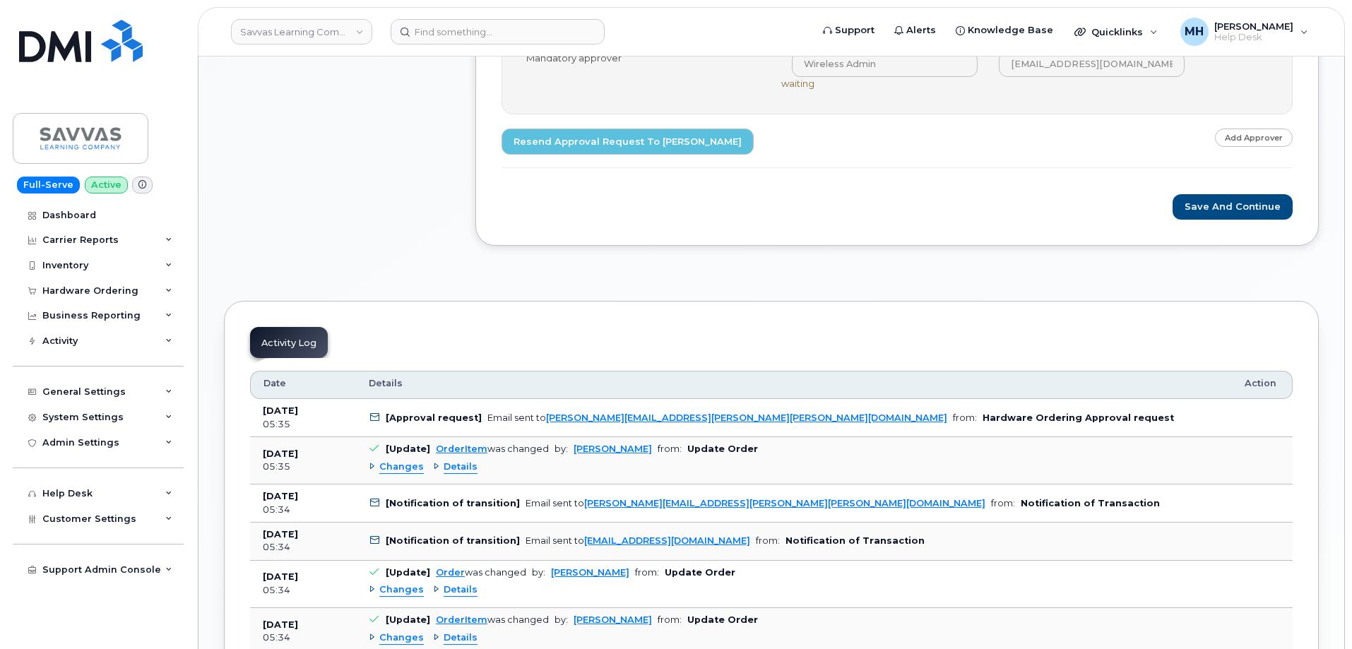
scroll to position [848, 0]
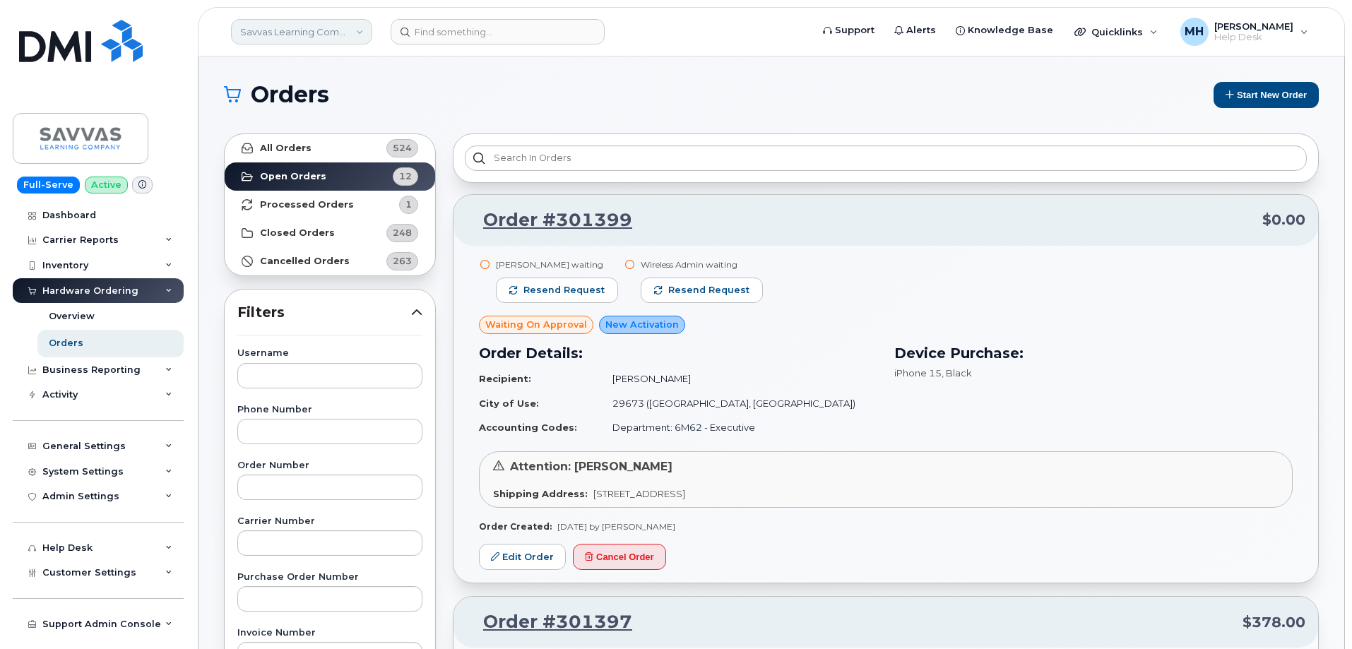
click at [283, 36] on link "Savvas Learning Company LLC" at bounding box center [301, 31] width 141 height 25
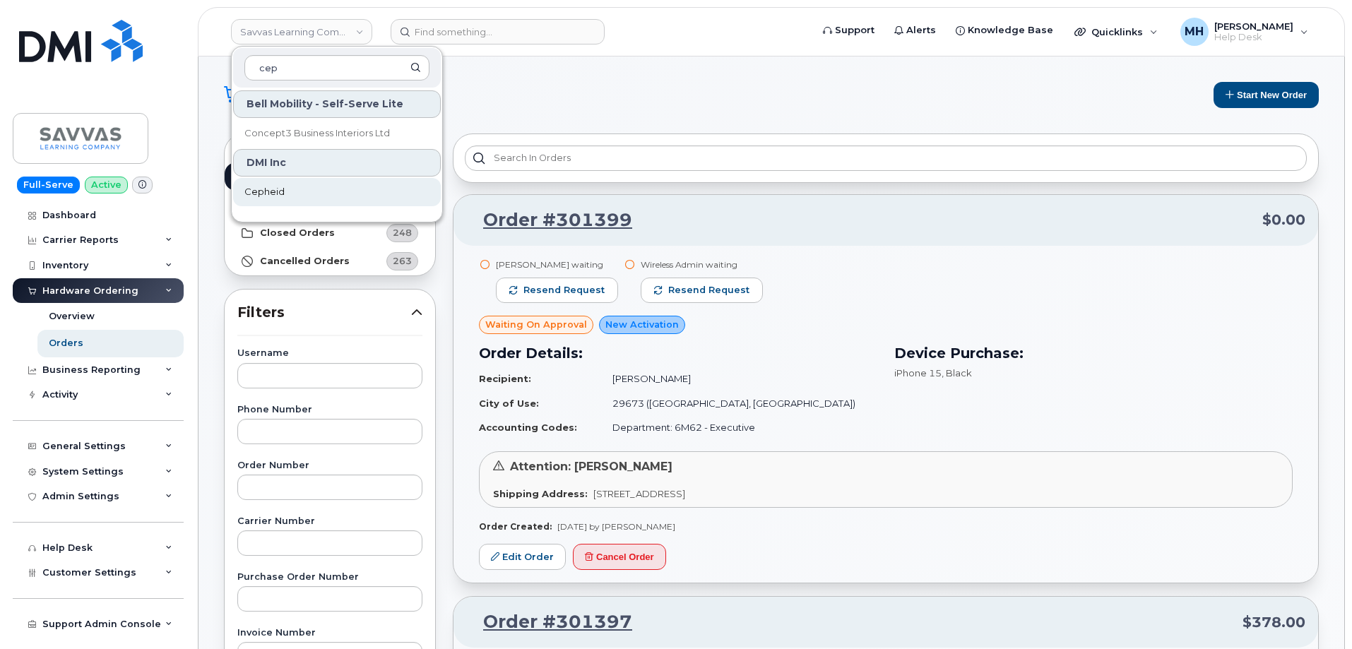
type input "cep"
click at [275, 193] on span "Cepheid" at bounding box center [264, 192] width 40 height 14
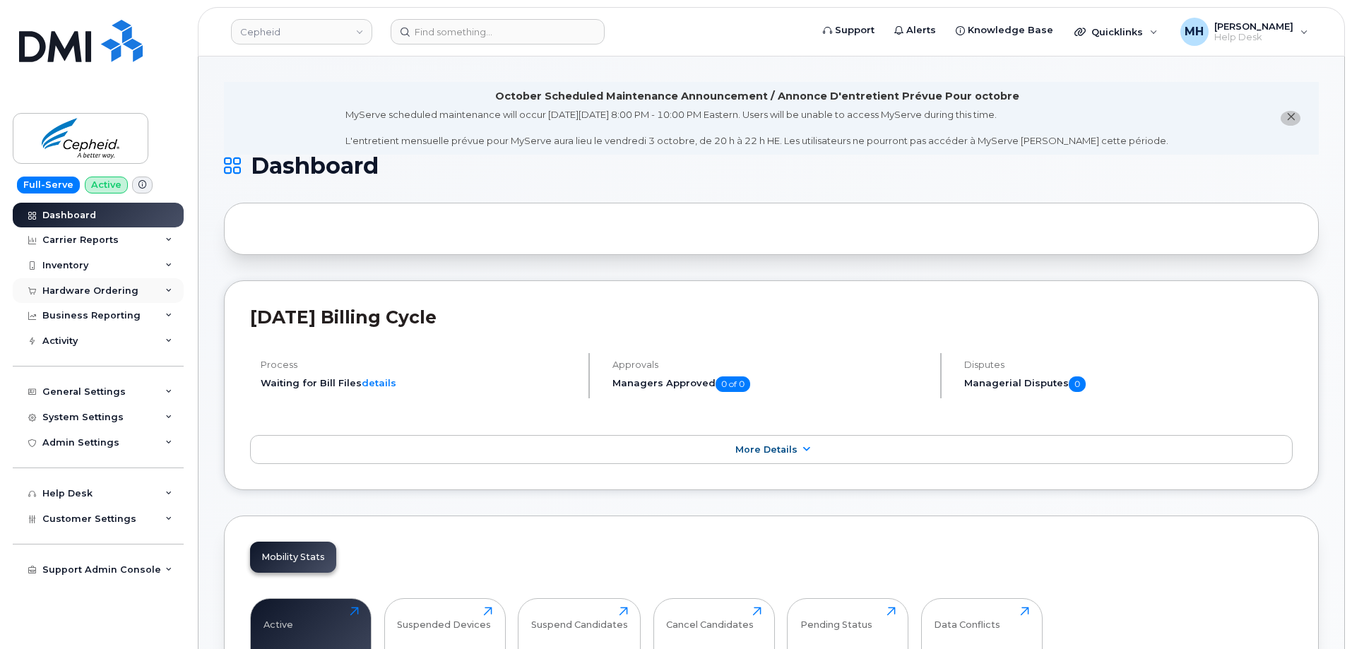
click at [124, 287] on div "Hardware Ordering" at bounding box center [90, 290] width 96 height 11
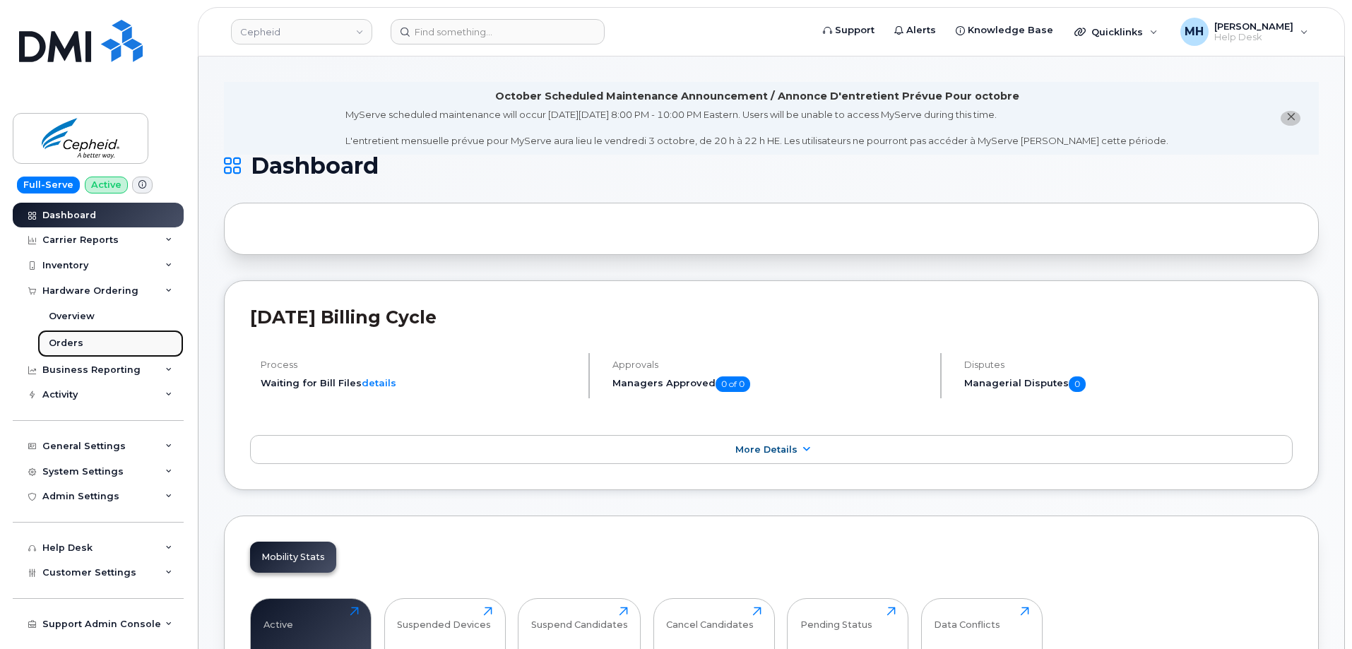
click at [103, 334] on link "Orders" at bounding box center [110, 343] width 146 height 27
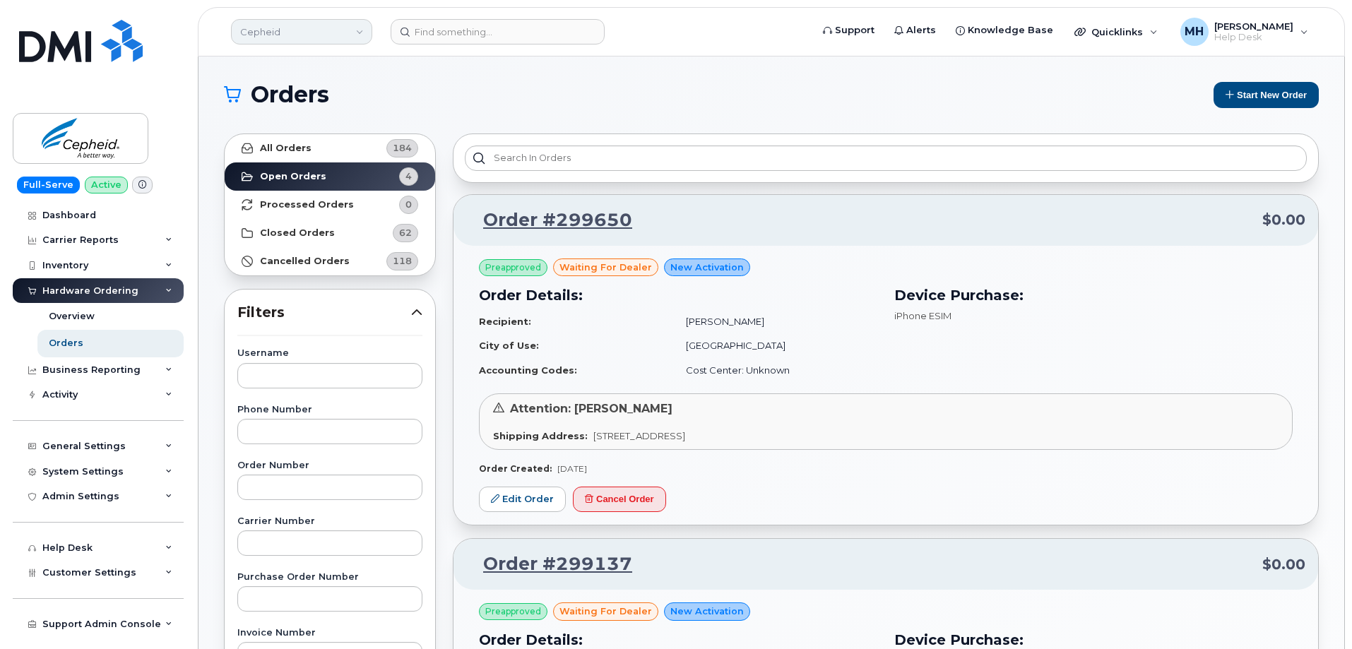
click at [306, 36] on link "Cepheid" at bounding box center [301, 31] width 141 height 25
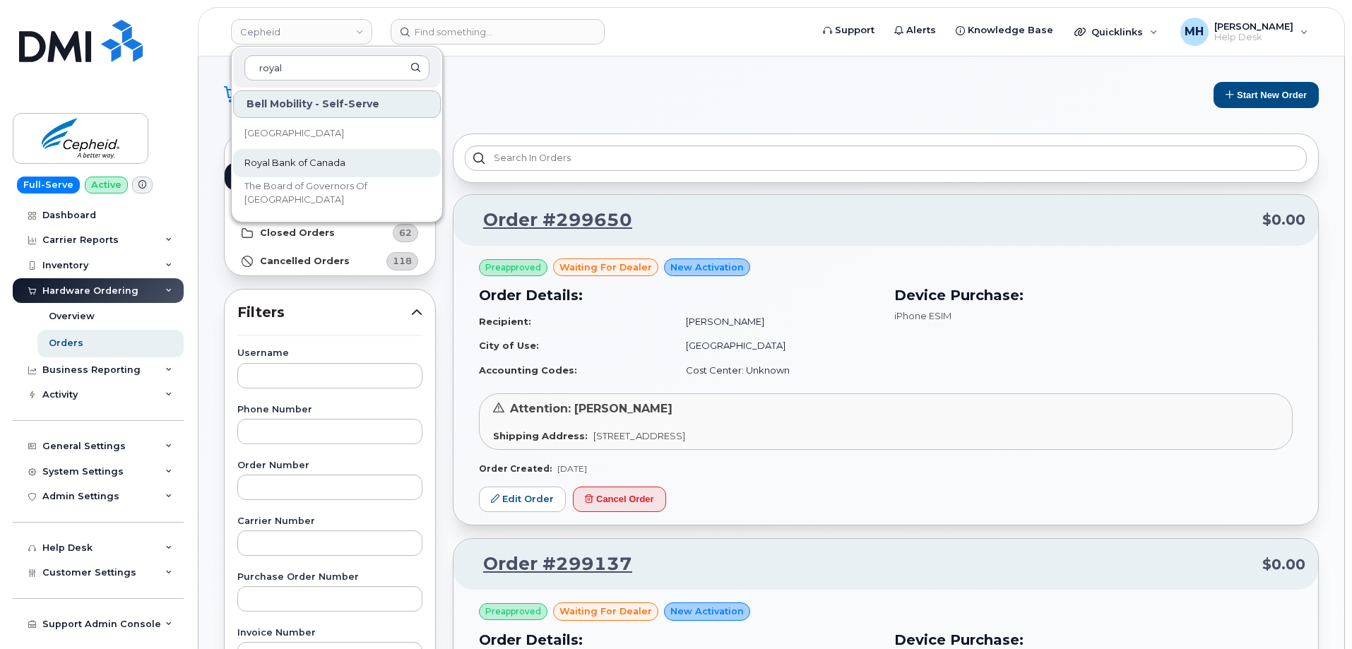
type input "royal"
click at [308, 158] on span "Royal Bank of Canada" at bounding box center [294, 163] width 101 height 14
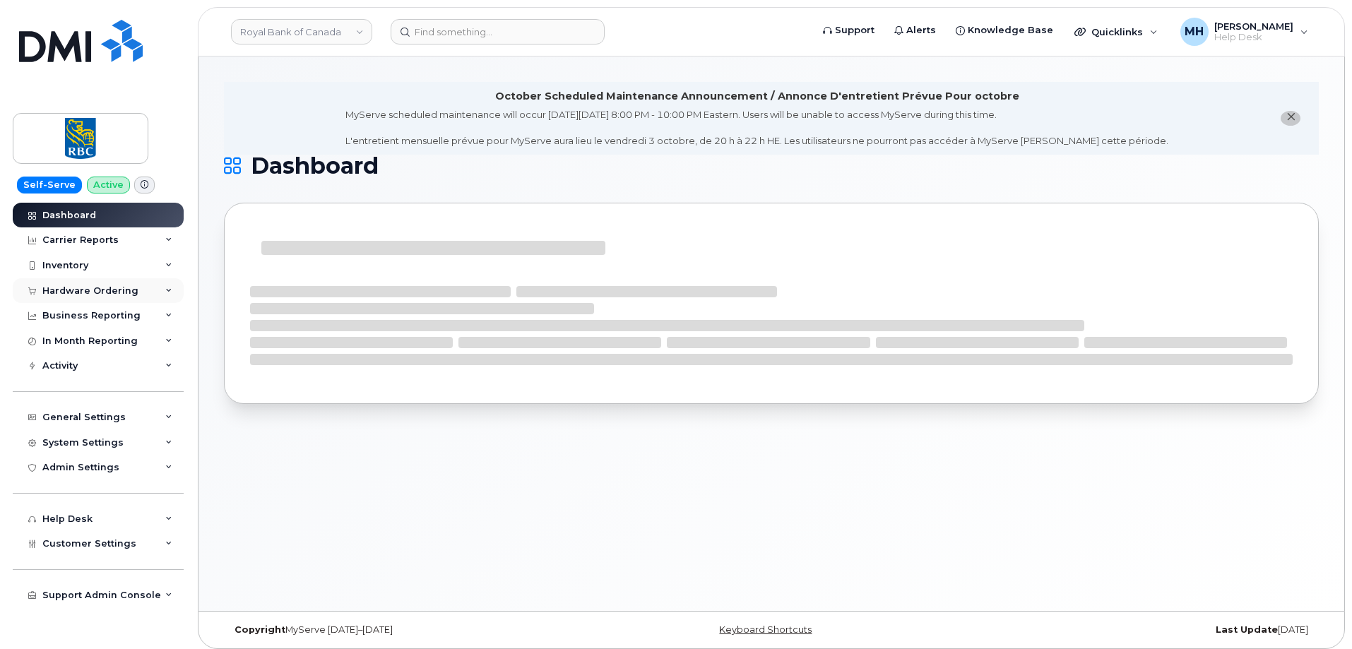
click at [121, 299] on div "Hardware Ordering" at bounding box center [98, 290] width 171 height 25
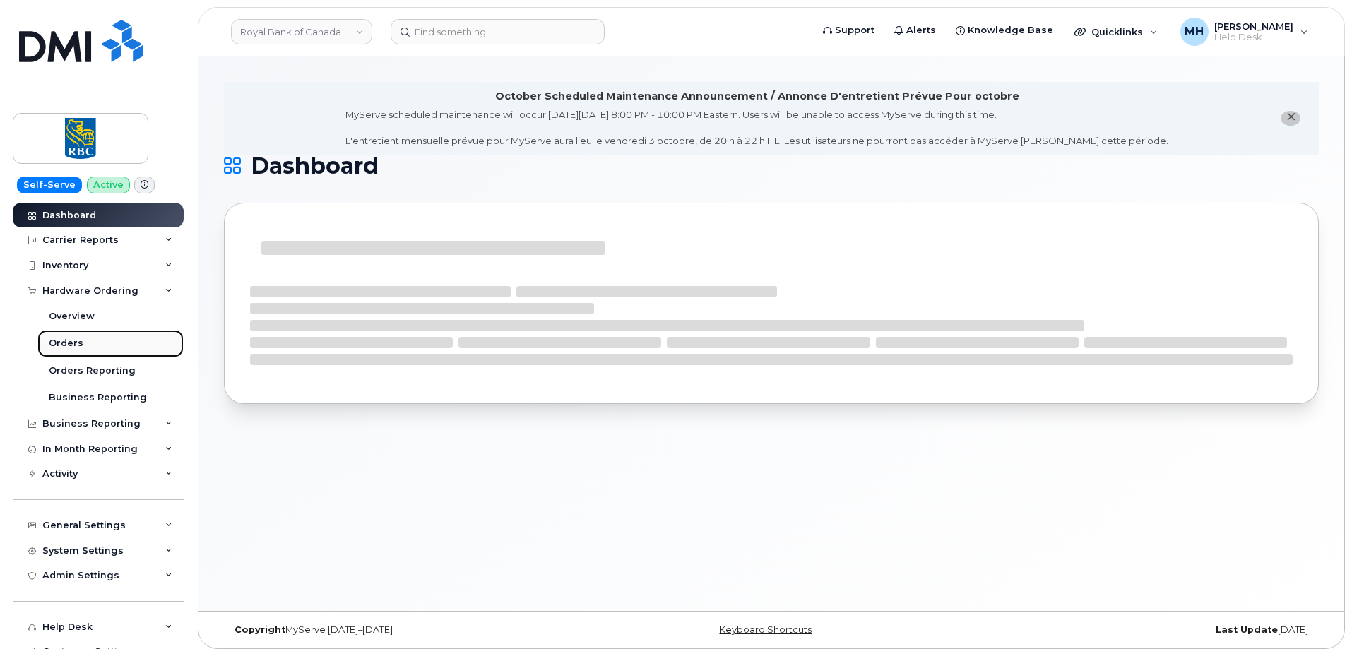
click at [95, 341] on link "Orders" at bounding box center [110, 343] width 146 height 27
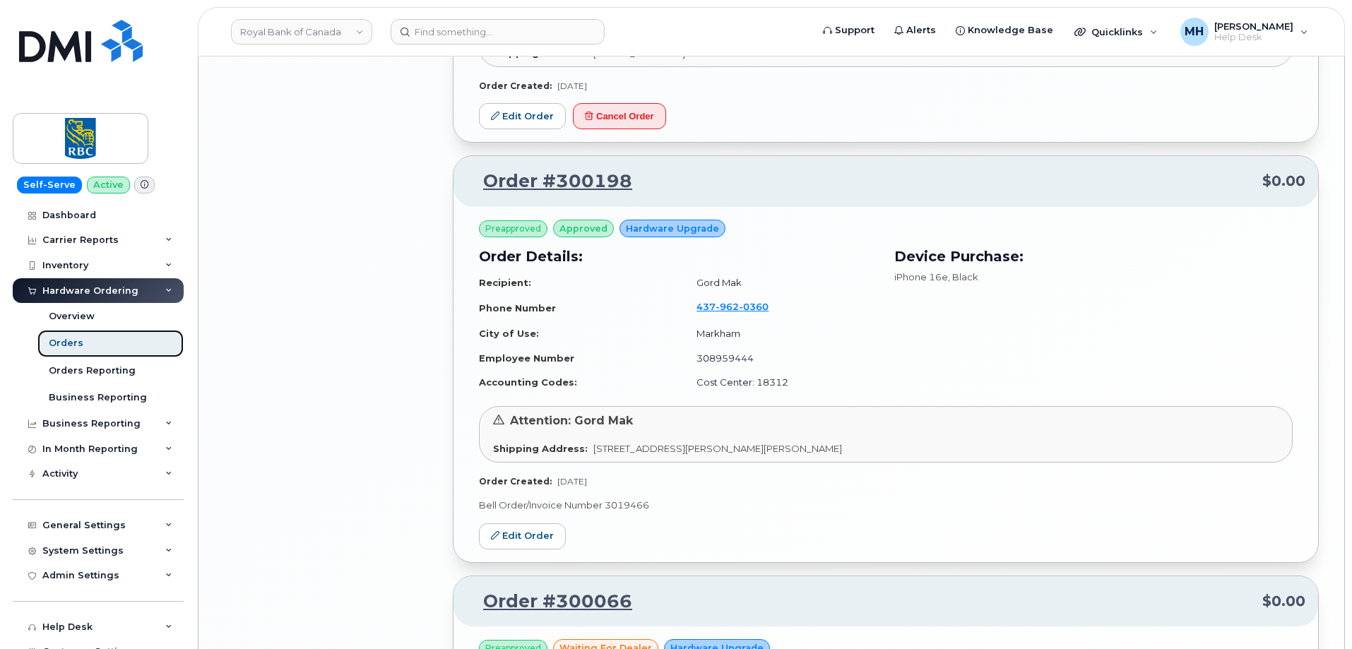
scroll to position [2837, 0]
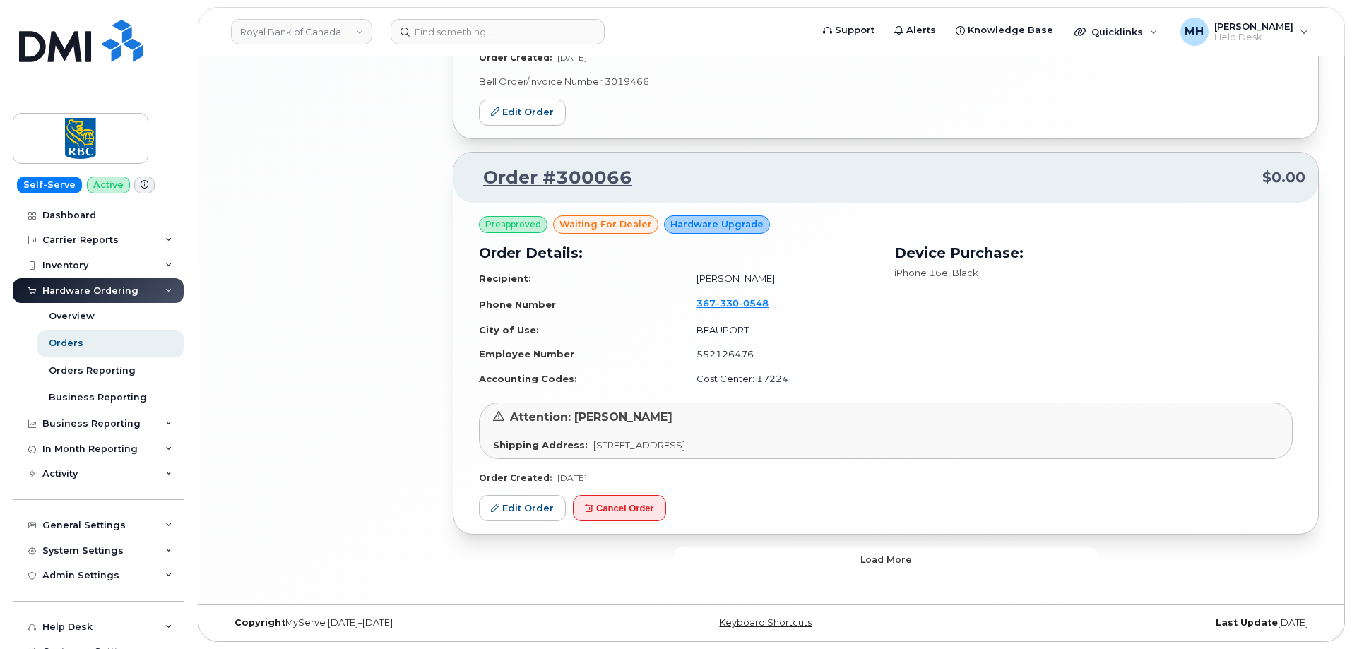
click at [759, 557] on button "Load more" at bounding box center [886, 559] width 424 height 25
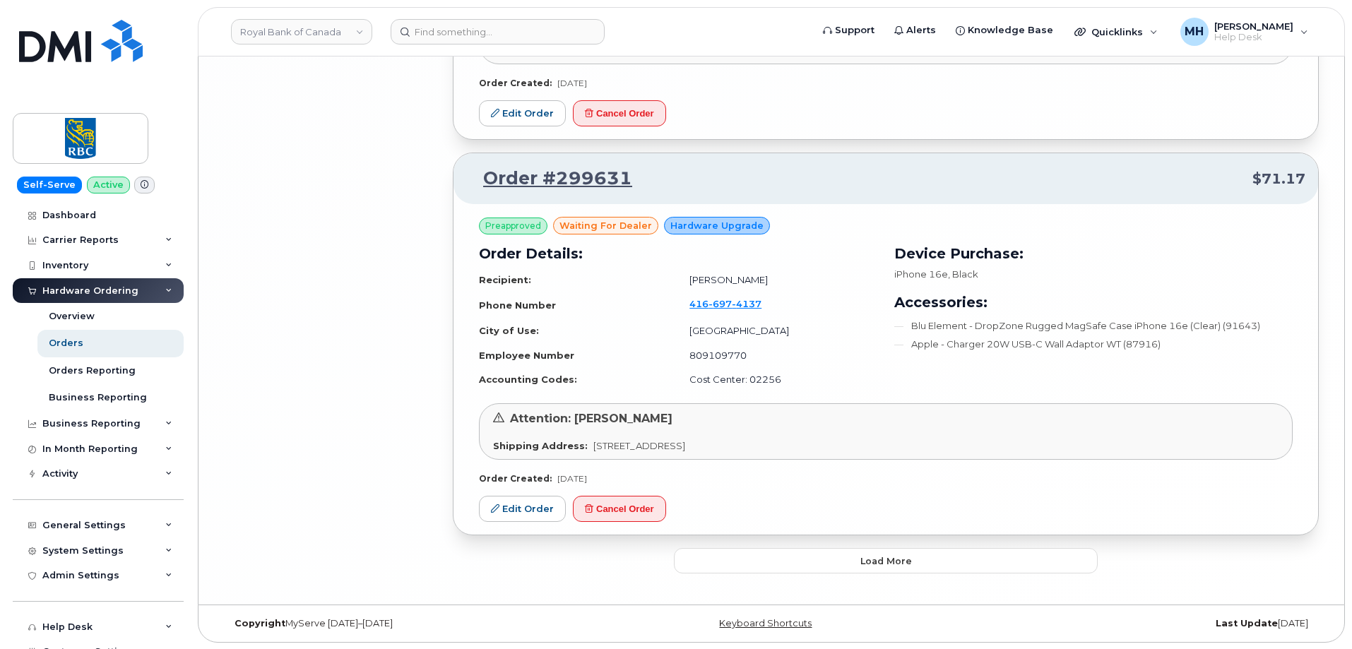
scroll to position [5948, 0]
click at [781, 564] on button "Load more" at bounding box center [886, 559] width 424 height 25
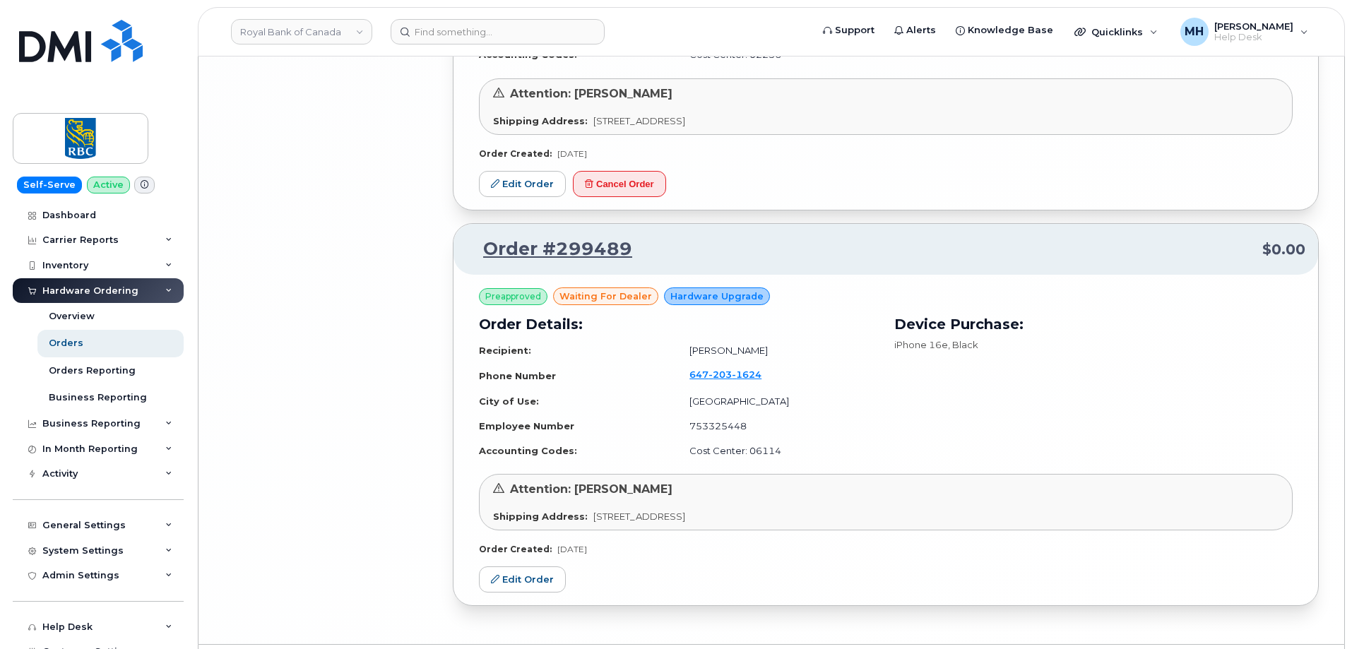
scroll to position [6312, 0]
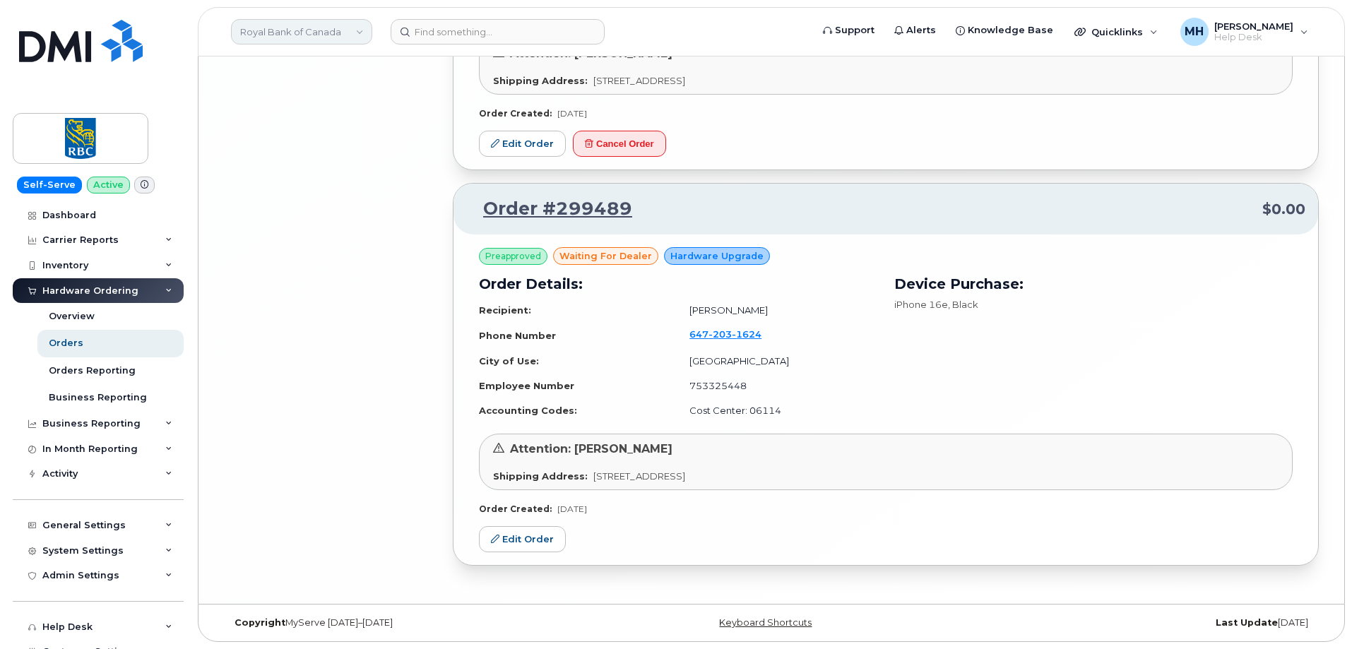
click at [269, 39] on link "Royal Bank of Canada" at bounding box center [301, 31] width 141 height 25
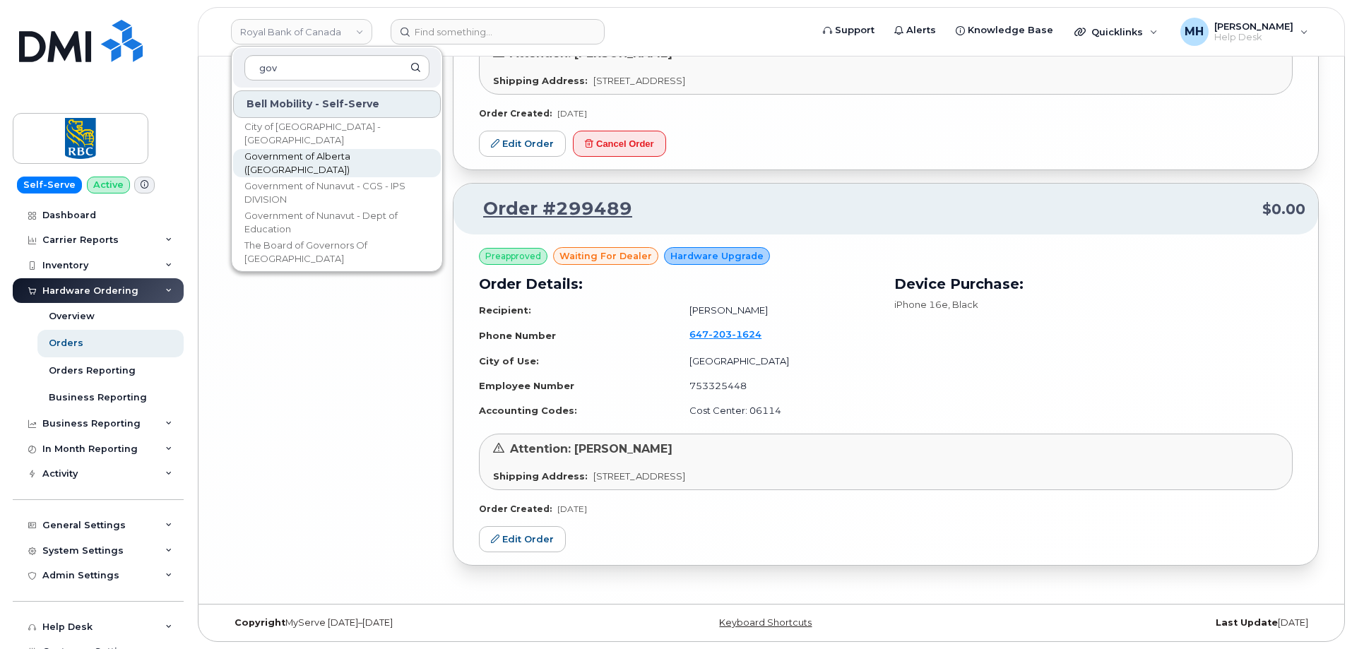
type input "gov"
click at [270, 161] on span "Government of Alberta ([GEOGRAPHIC_DATA])" at bounding box center [325, 164] width 162 height 28
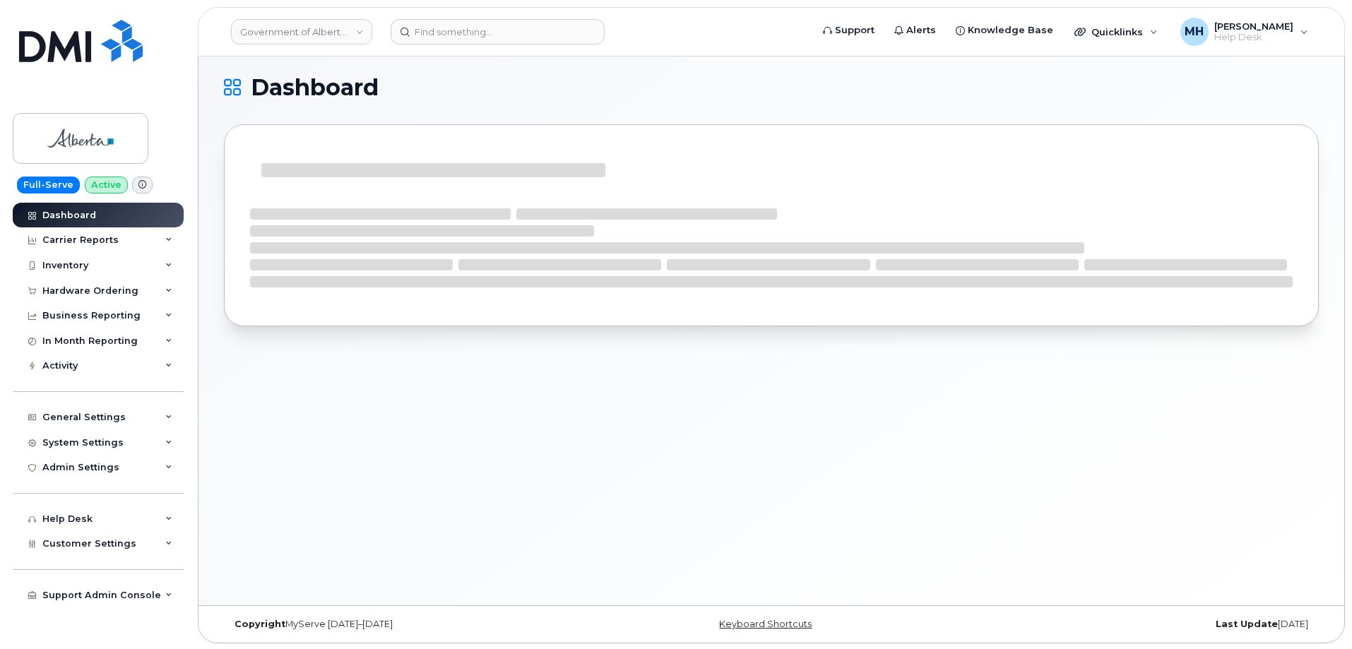
scroll to position [7, 0]
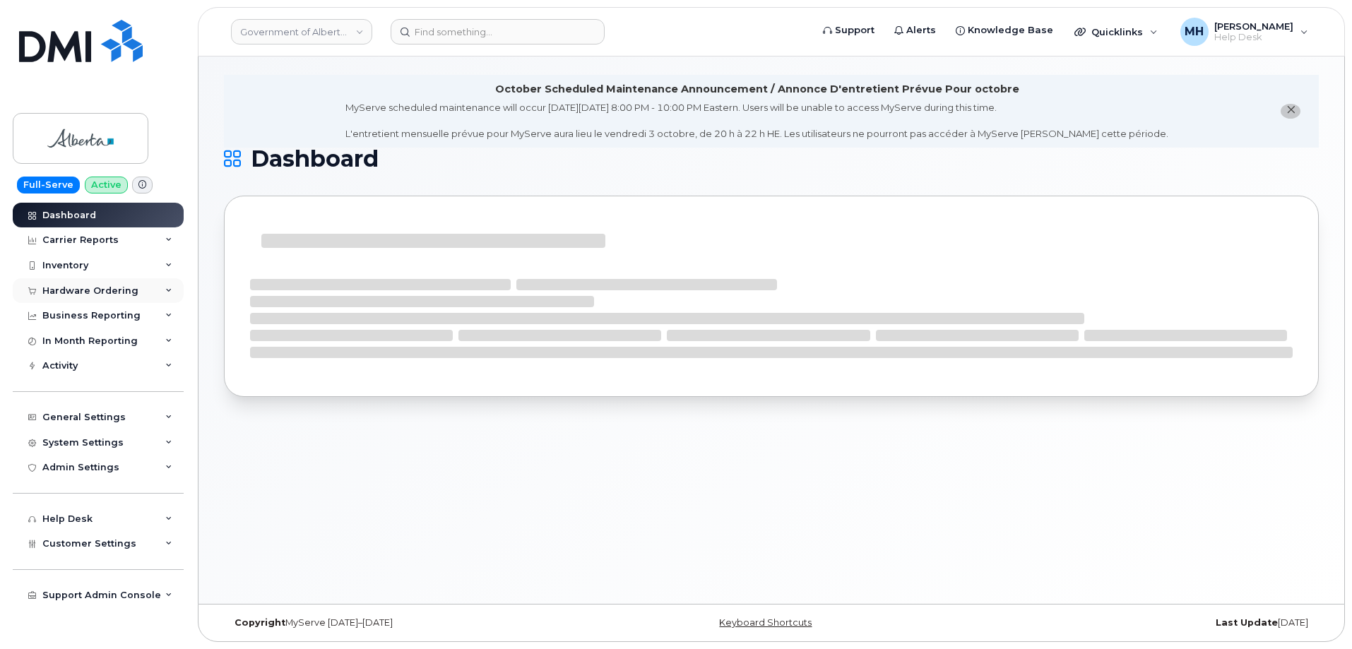
click at [119, 295] on div "Hardware Ordering" at bounding box center [90, 290] width 96 height 11
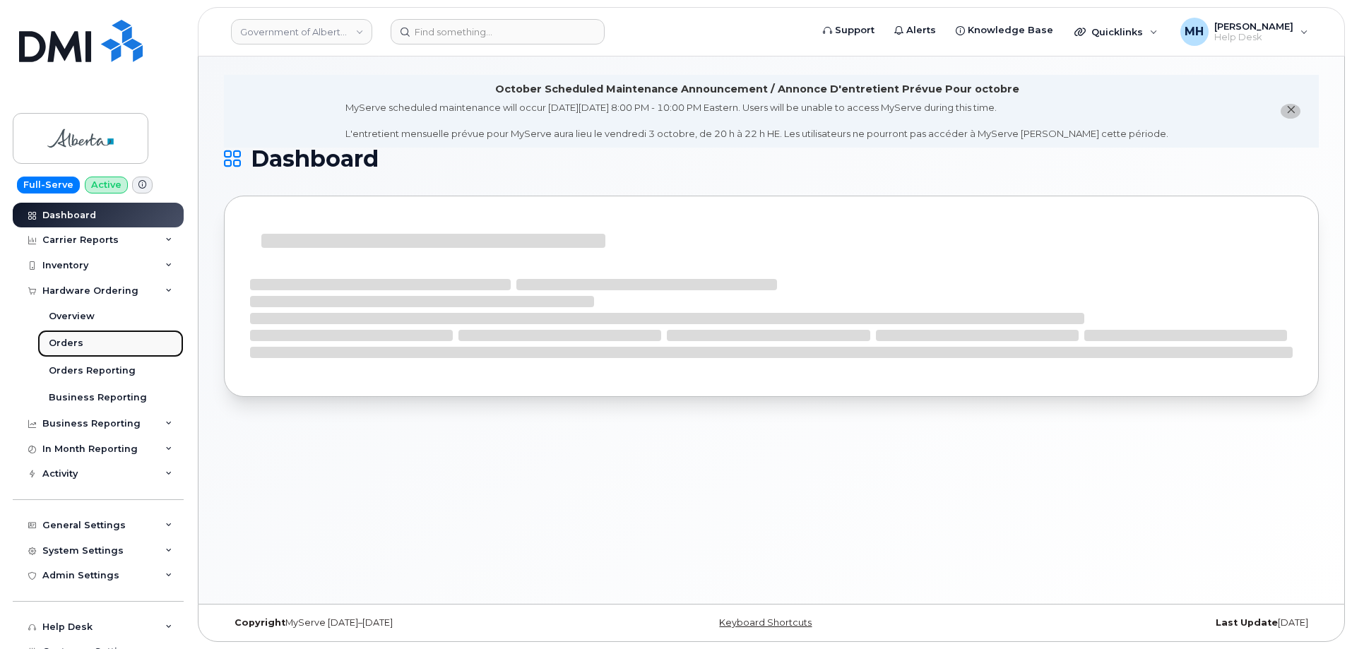
click at [95, 344] on link "Orders" at bounding box center [110, 343] width 146 height 27
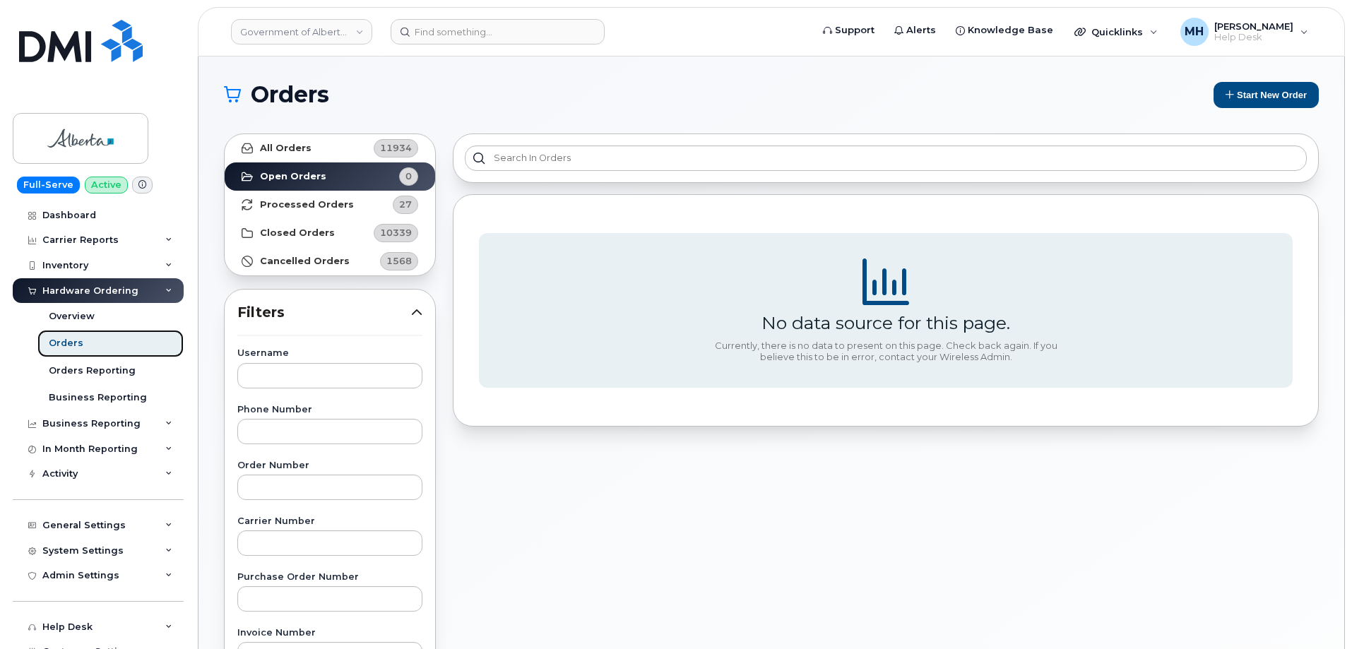
click at [112, 340] on link "Orders" at bounding box center [110, 343] width 146 height 27
click at [311, 33] on link "Government of Alberta ([GEOGRAPHIC_DATA])" at bounding box center [301, 31] width 141 height 25
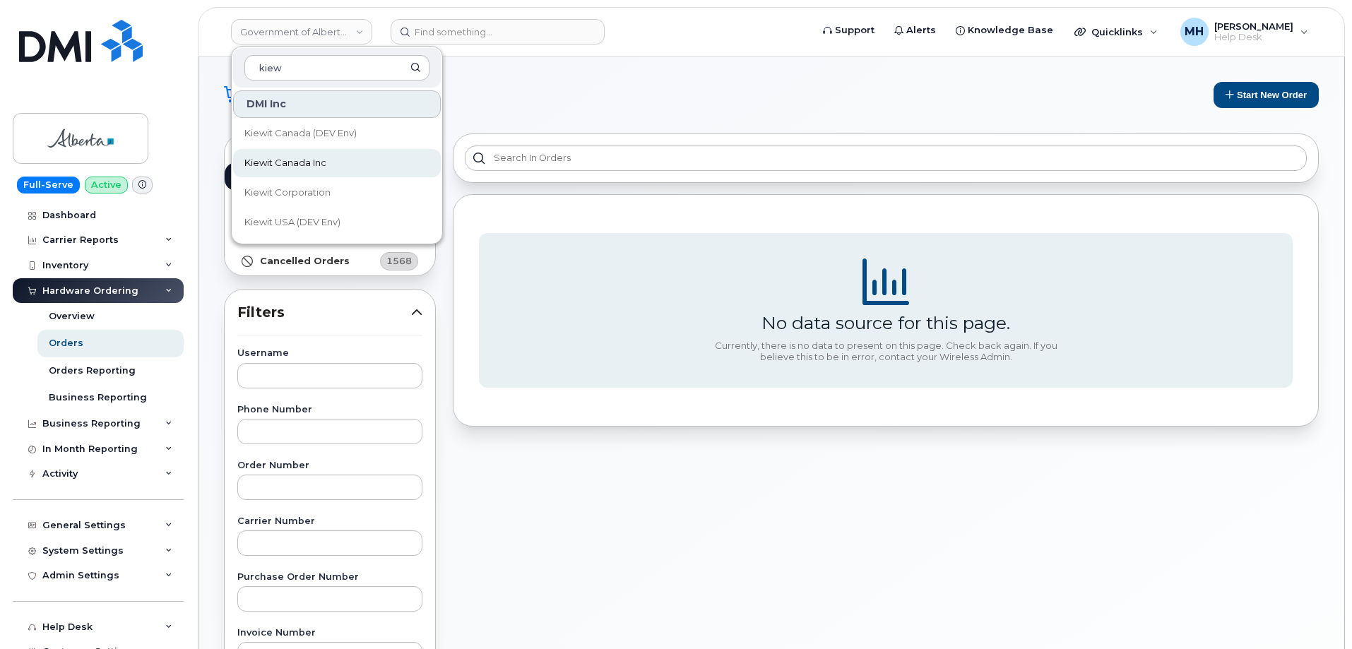
type input "kiew"
click at [343, 166] on link "Kiewit Canada Inc" at bounding box center [337, 163] width 208 height 28
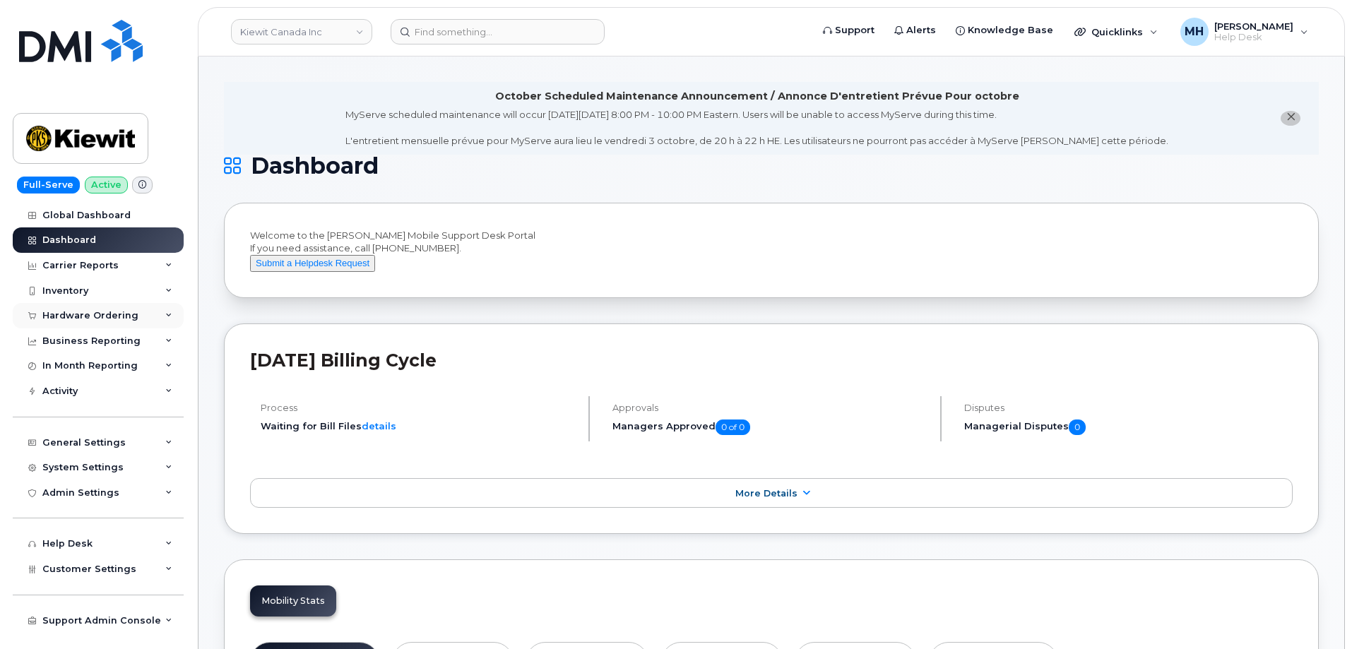
click at [76, 319] on div "Hardware Ordering" at bounding box center [90, 315] width 96 height 11
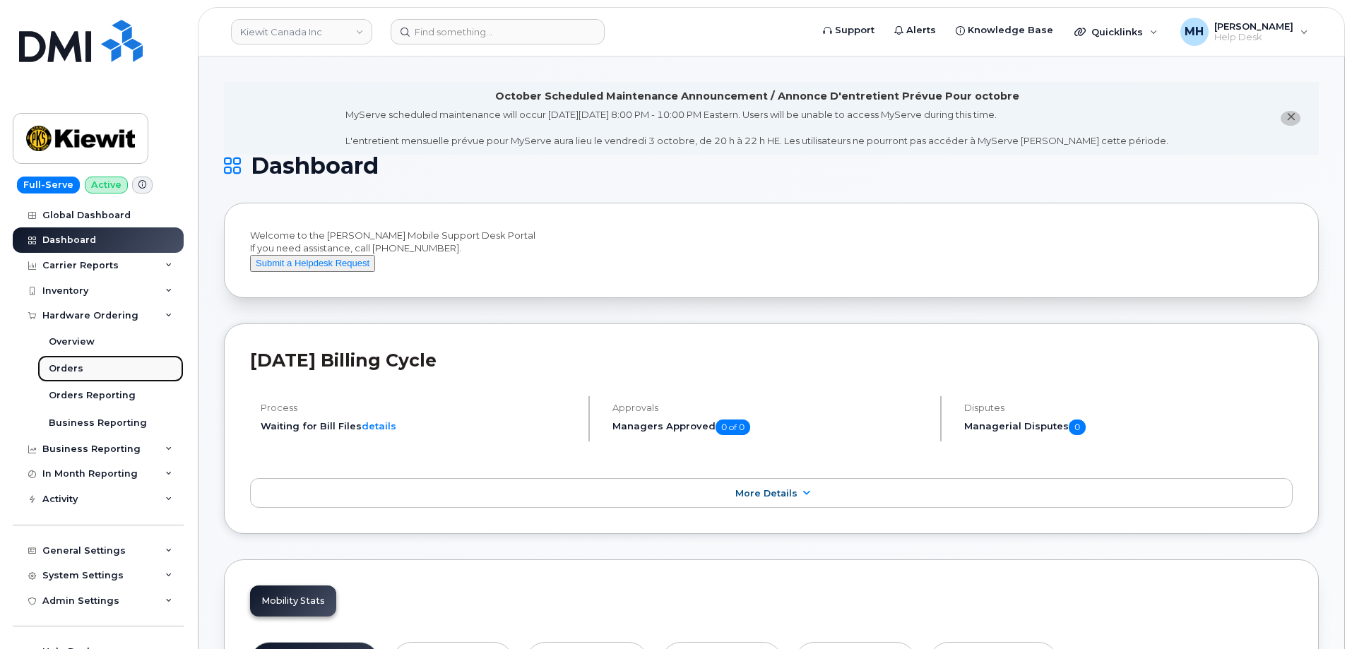
click at [72, 364] on div "Orders" at bounding box center [66, 368] width 35 height 13
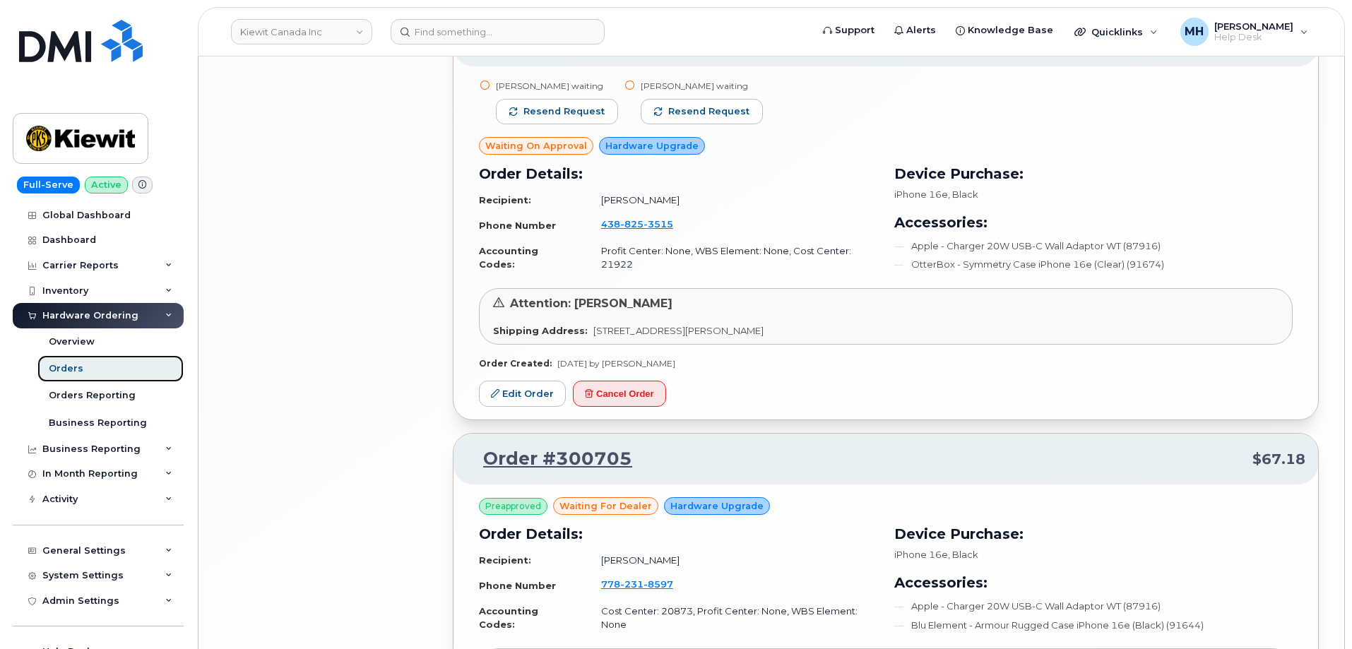
scroll to position [2931, 0]
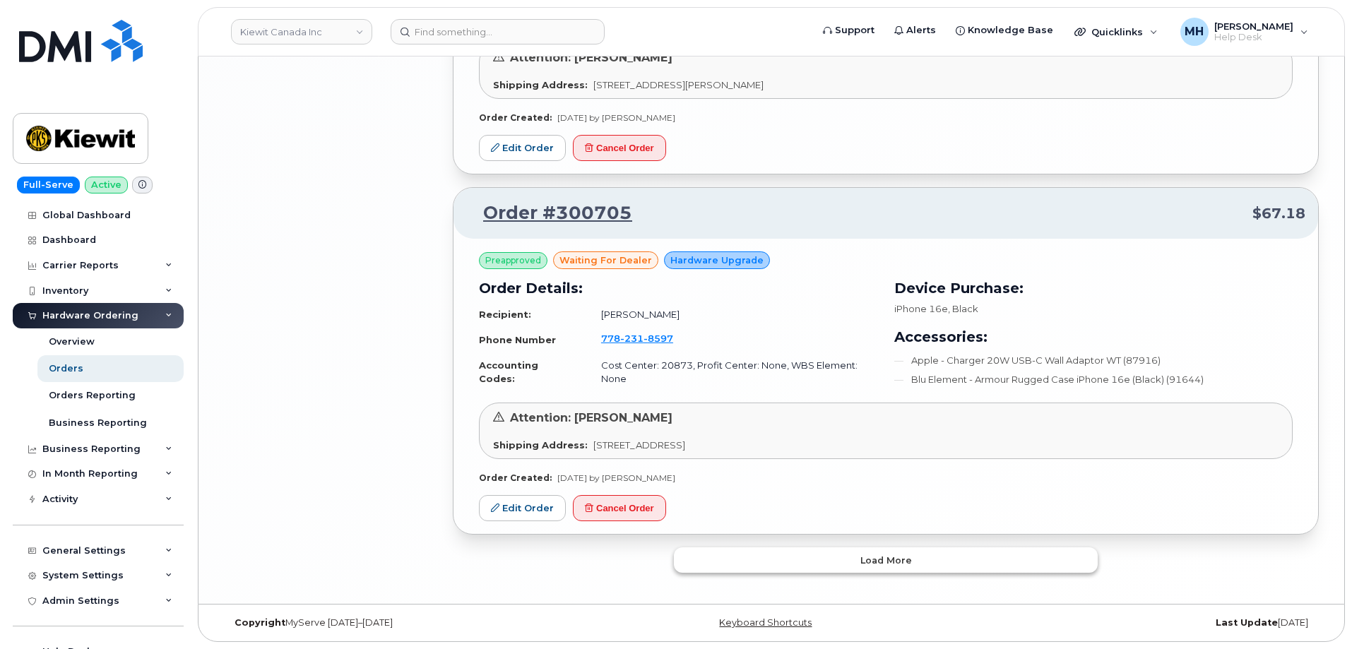
click at [814, 553] on button "Load more" at bounding box center [886, 559] width 424 height 25
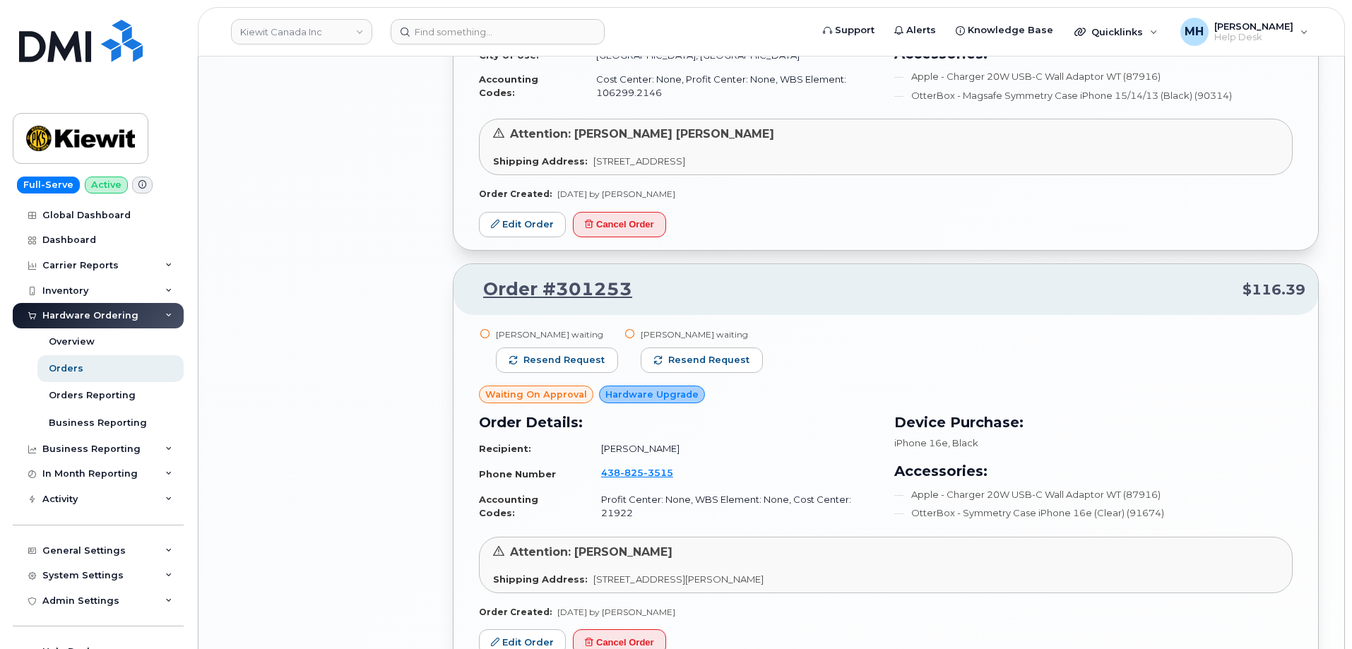
scroll to position [2418, 0]
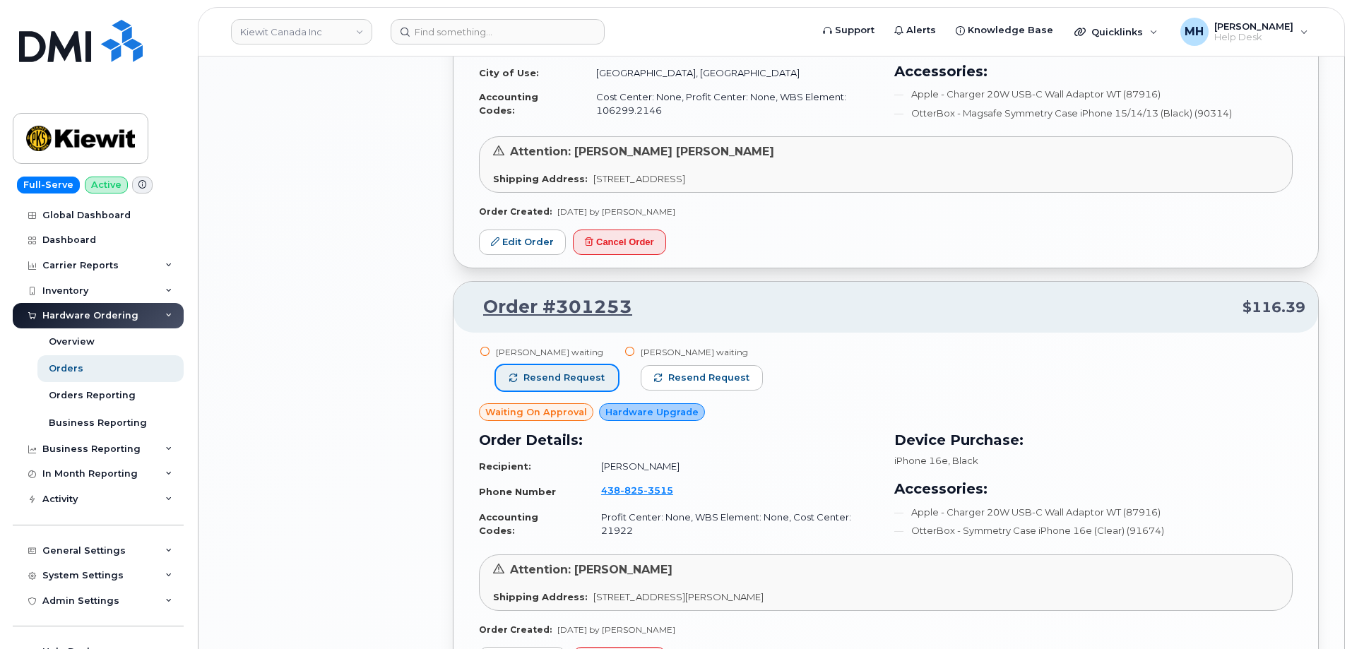
click at [595, 382] on span "Resend request" at bounding box center [563, 378] width 81 height 13
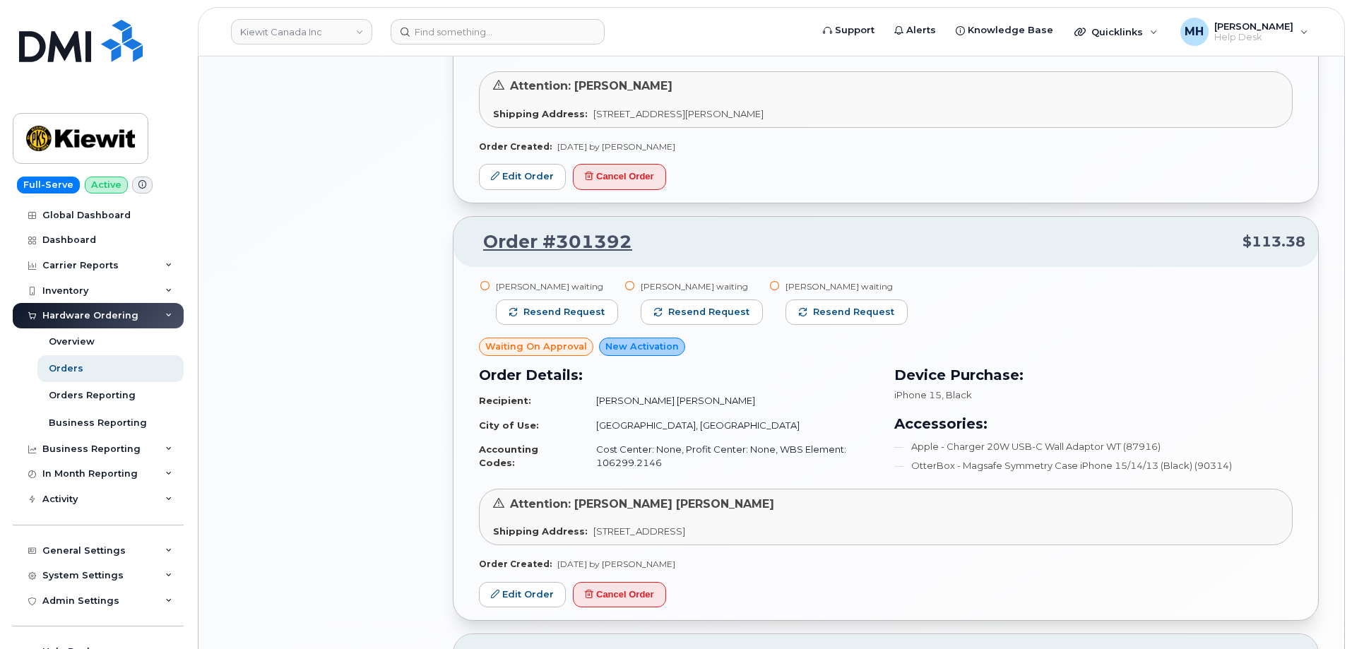
scroll to position [2065, 0]
click at [586, 311] on span "Resend request" at bounding box center [563, 313] width 81 height 13
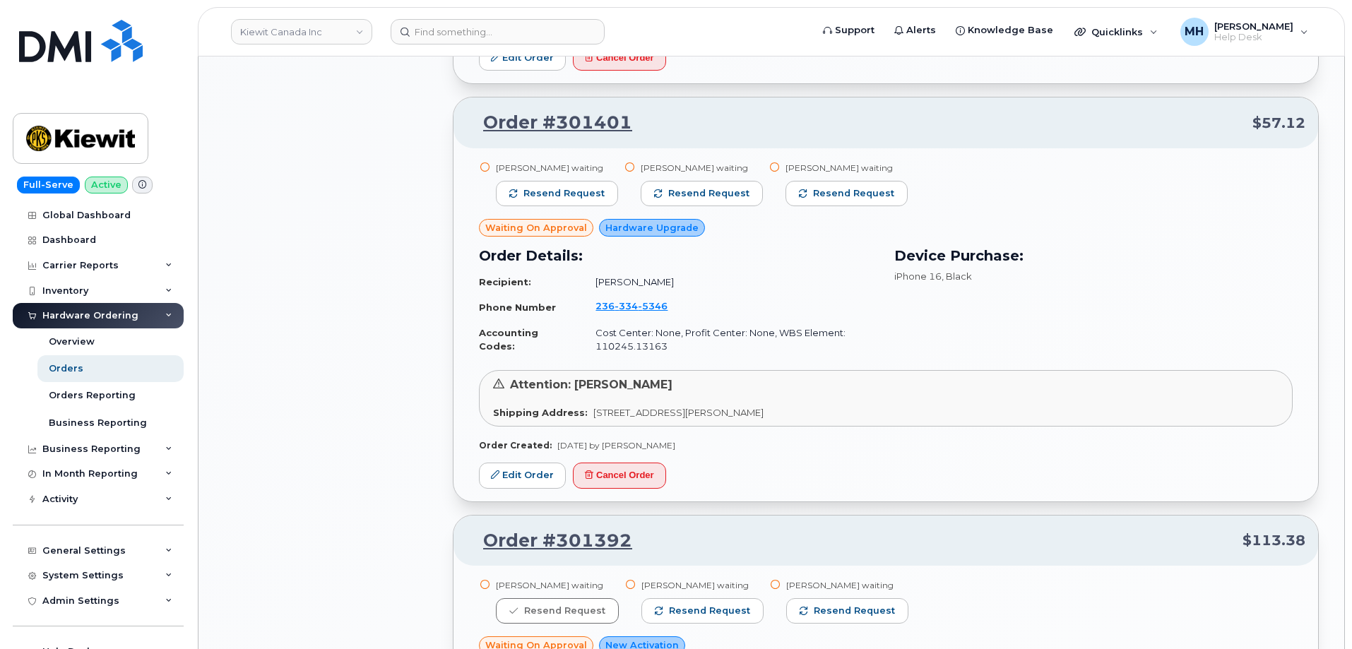
scroll to position [1642, 0]
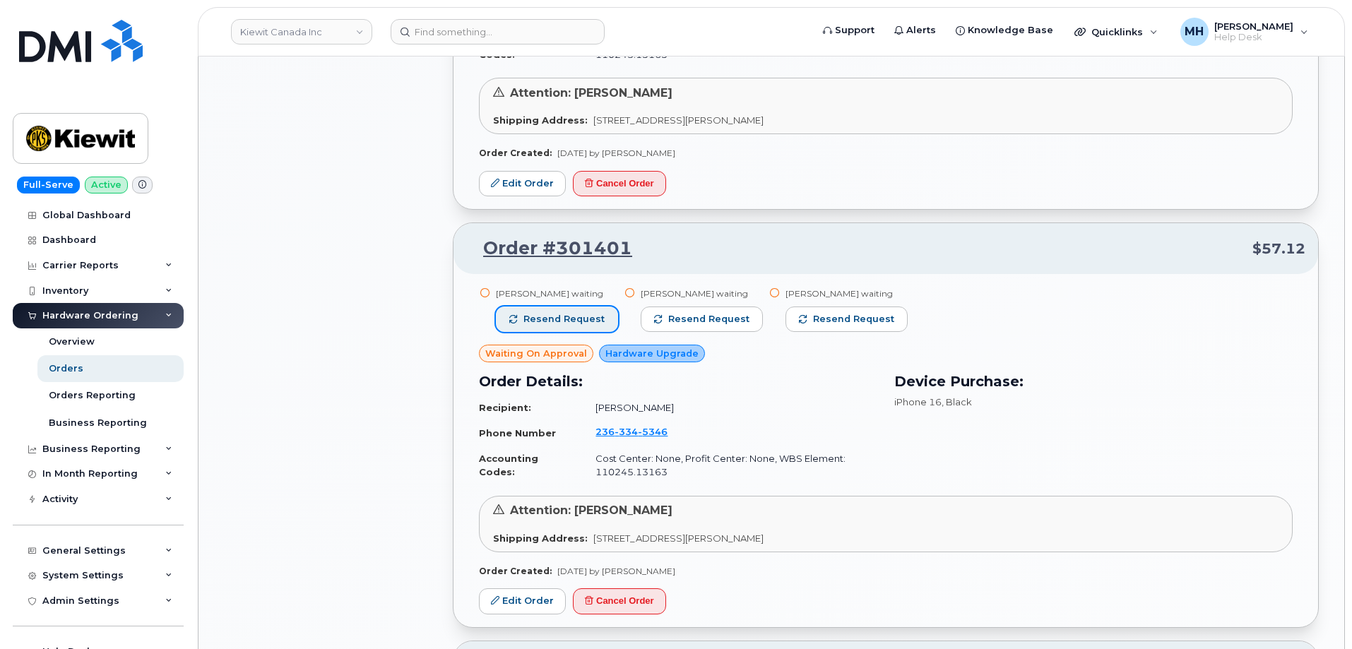
click at [590, 309] on button "Resend request" at bounding box center [557, 319] width 122 height 25
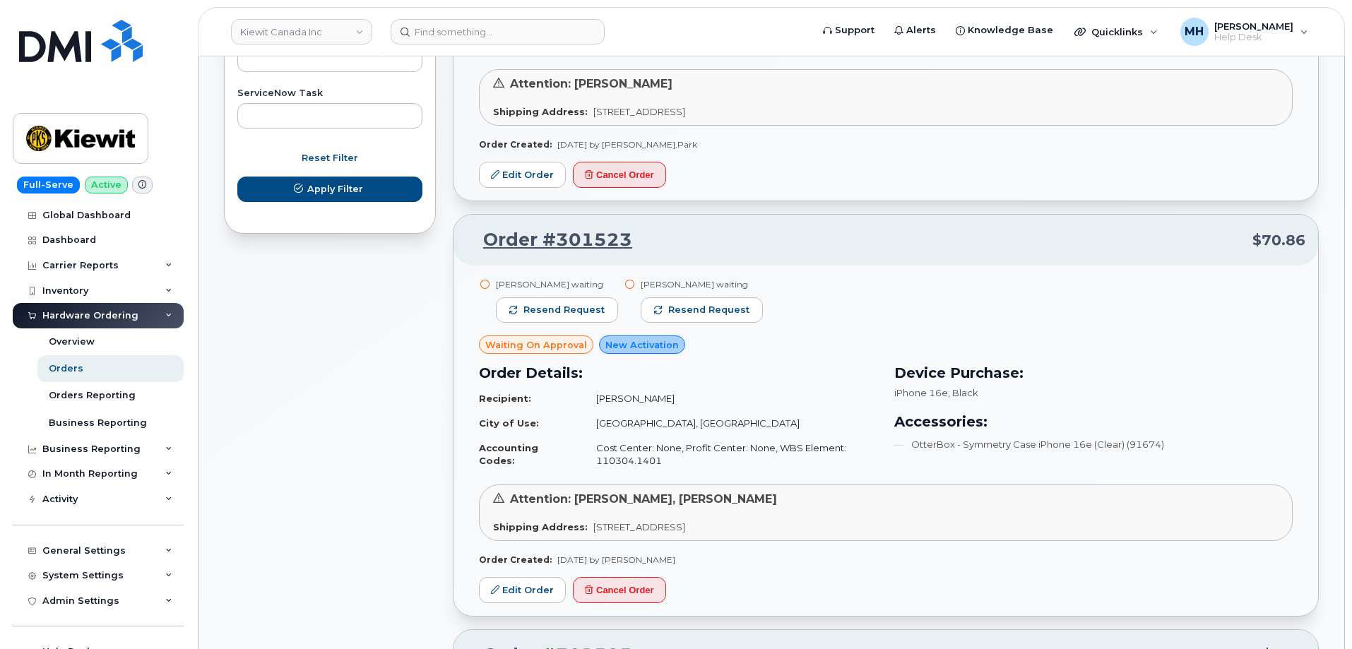
scroll to position [865, 0]
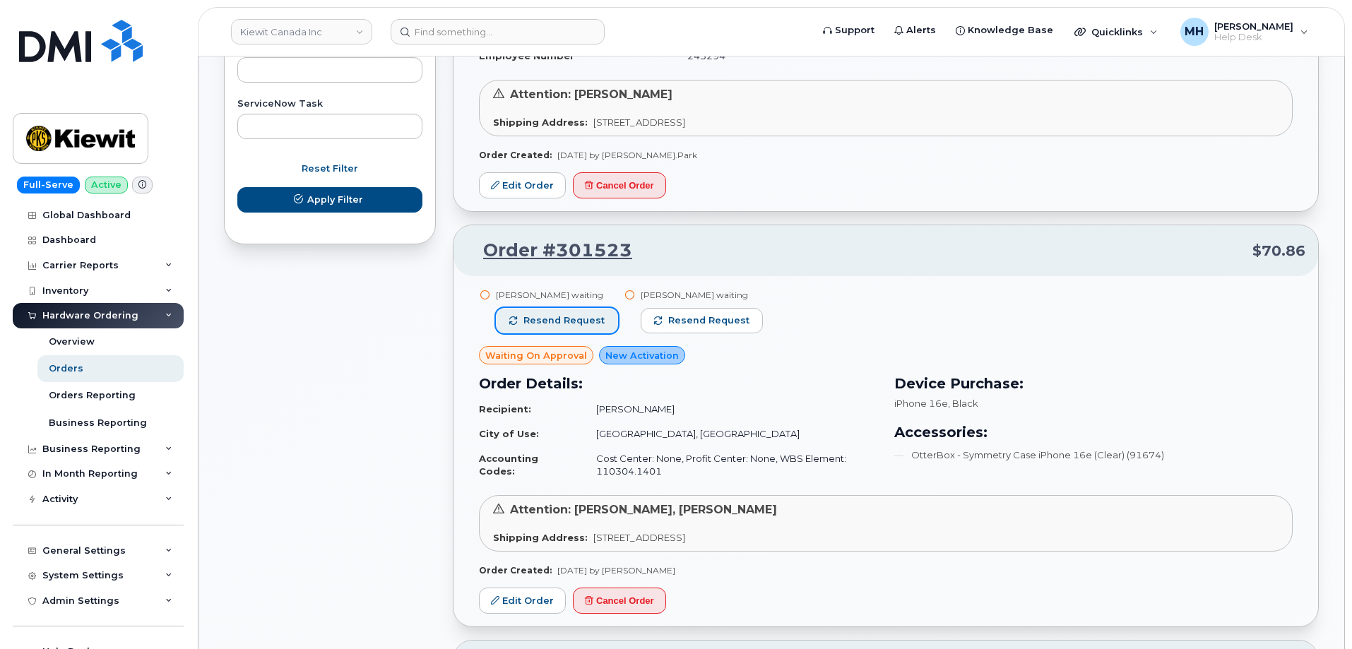
click at [584, 319] on span "Resend request" at bounding box center [563, 320] width 81 height 13
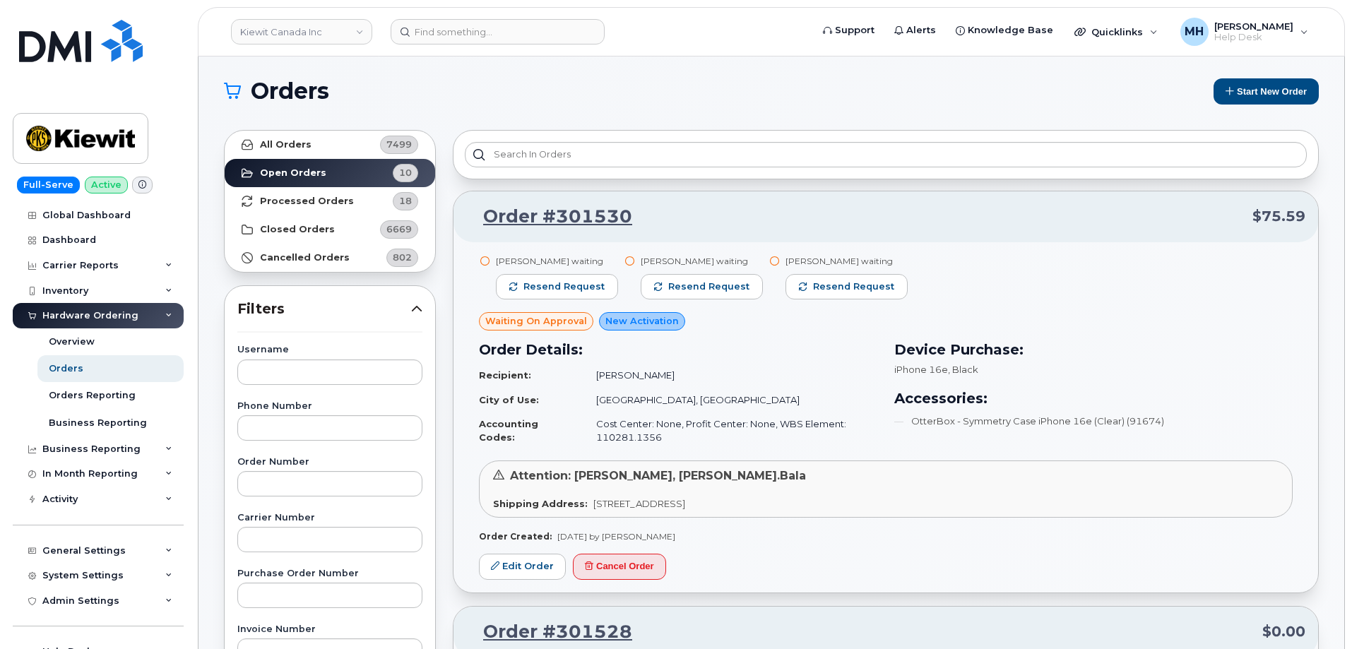
scroll to position [0, 0]
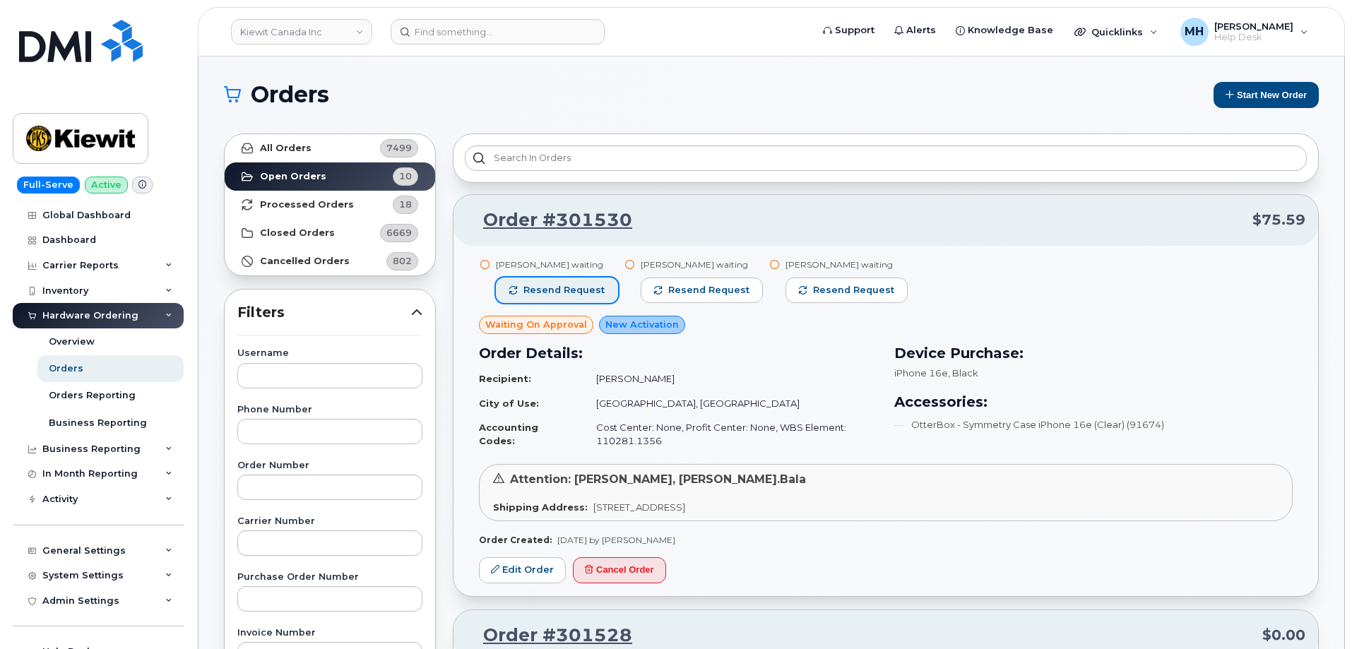
click at [586, 290] on span "Resend request" at bounding box center [563, 290] width 81 height 13
click at [314, 37] on link "Kiewit Canada Inc" at bounding box center [301, 31] width 141 height 25
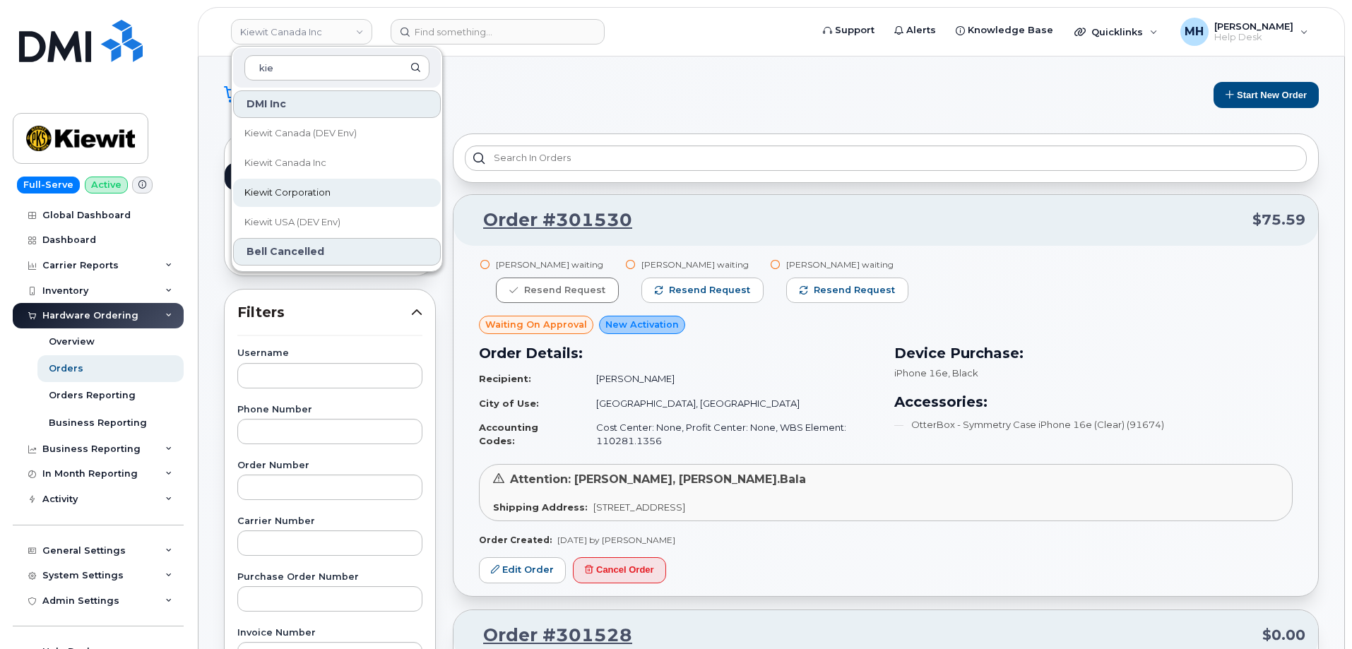
type input "kie"
click at [291, 189] on span "Kiewit Corporation" at bounding box center [287, 193] width 86 height 14
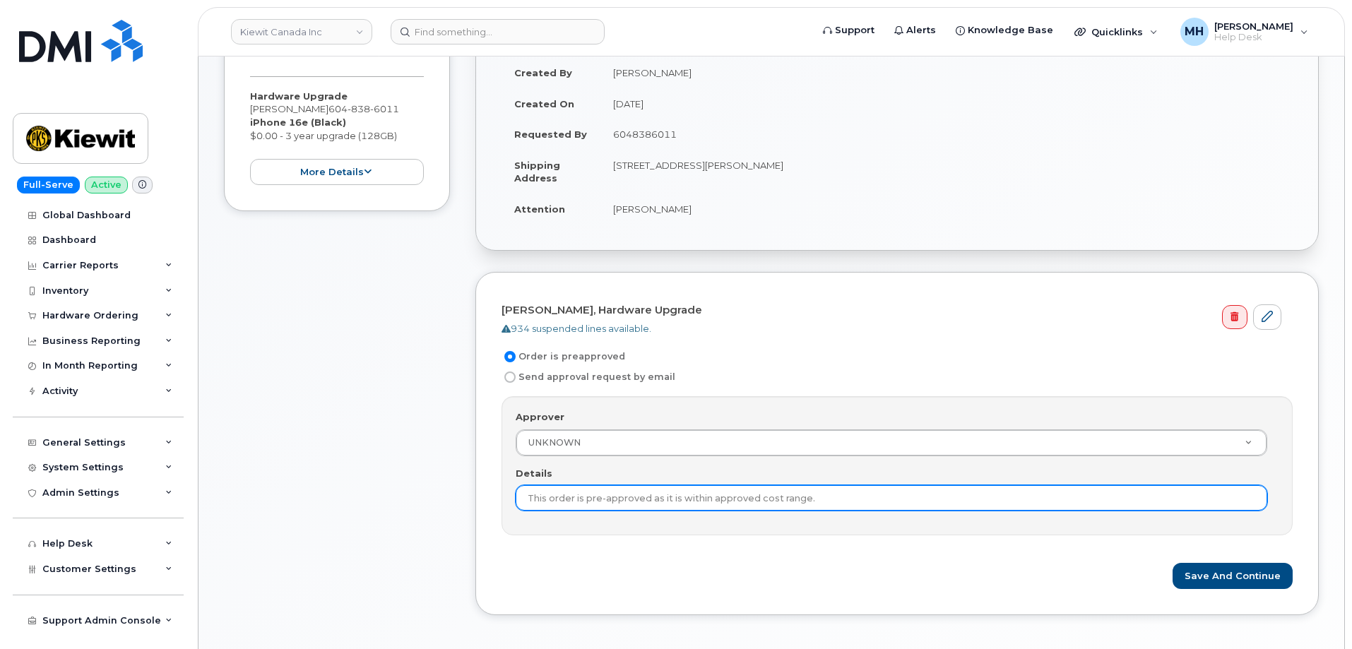
scroll to position [494, 0]
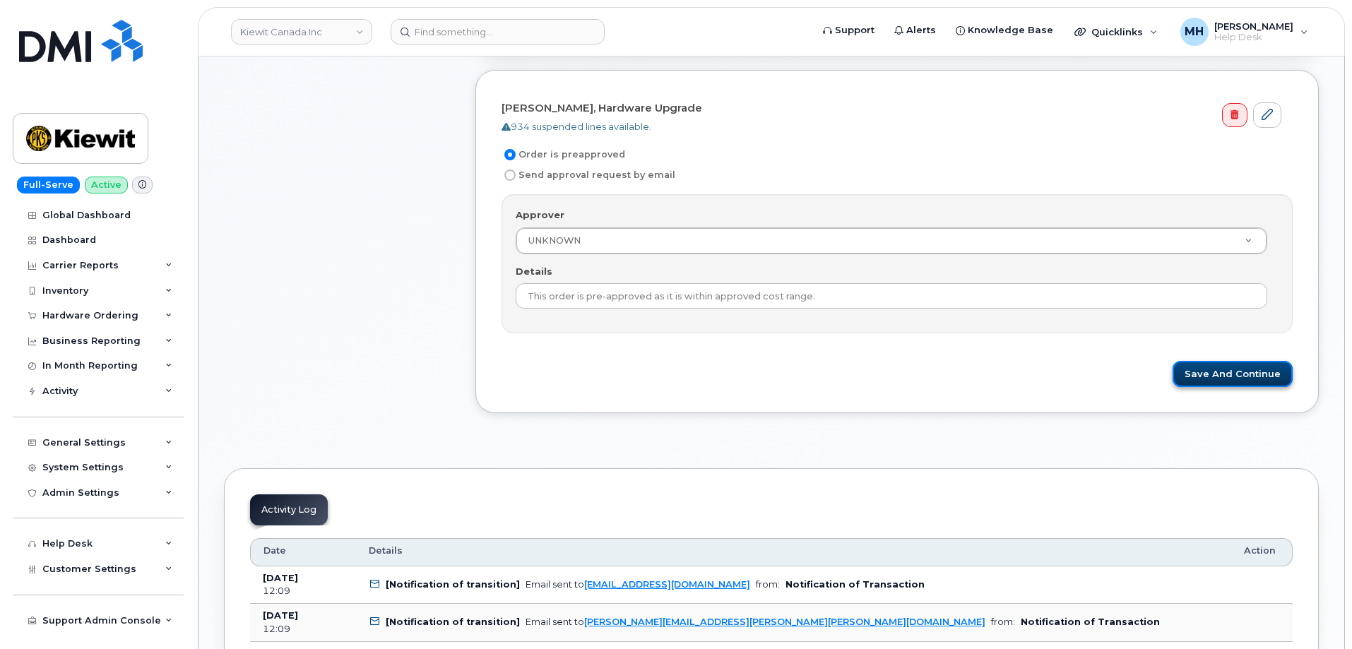
click at [1209, 379] on button "Save and Continue" at bounding box center [1233, 374] width 120 height 26
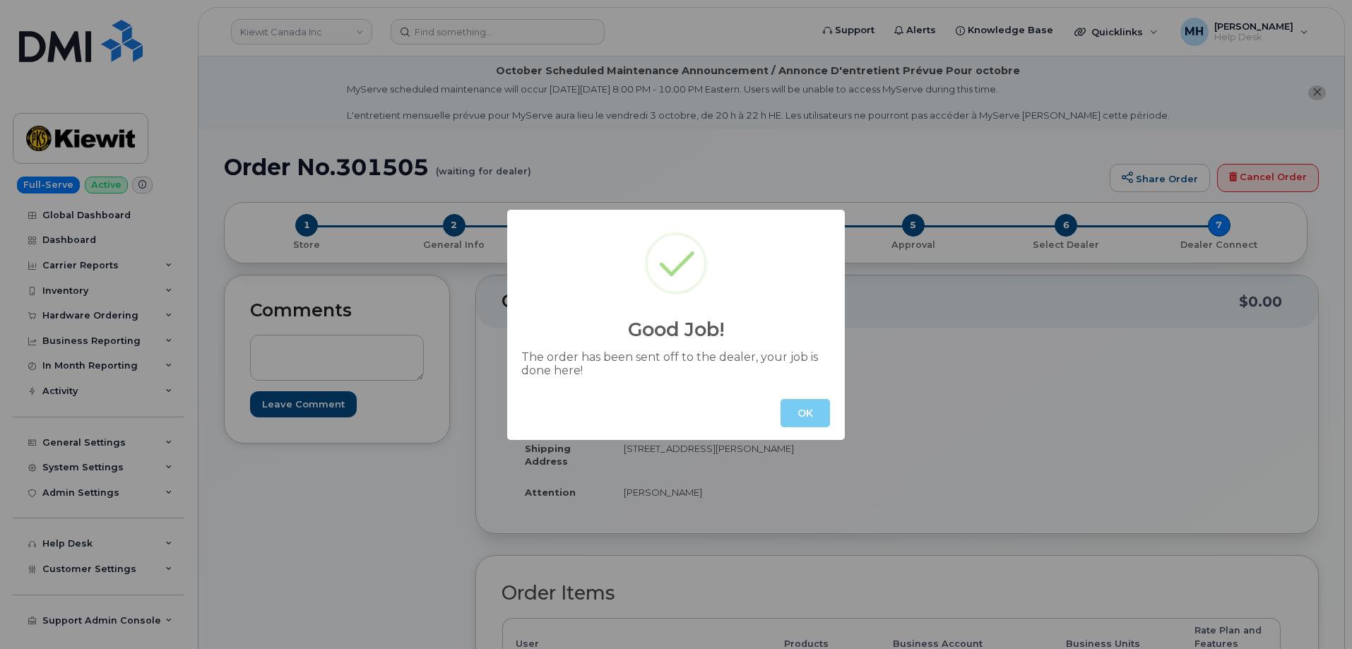
click at [802, 422] on button "OK" at bounding box center [804, 413] width 49 height 28
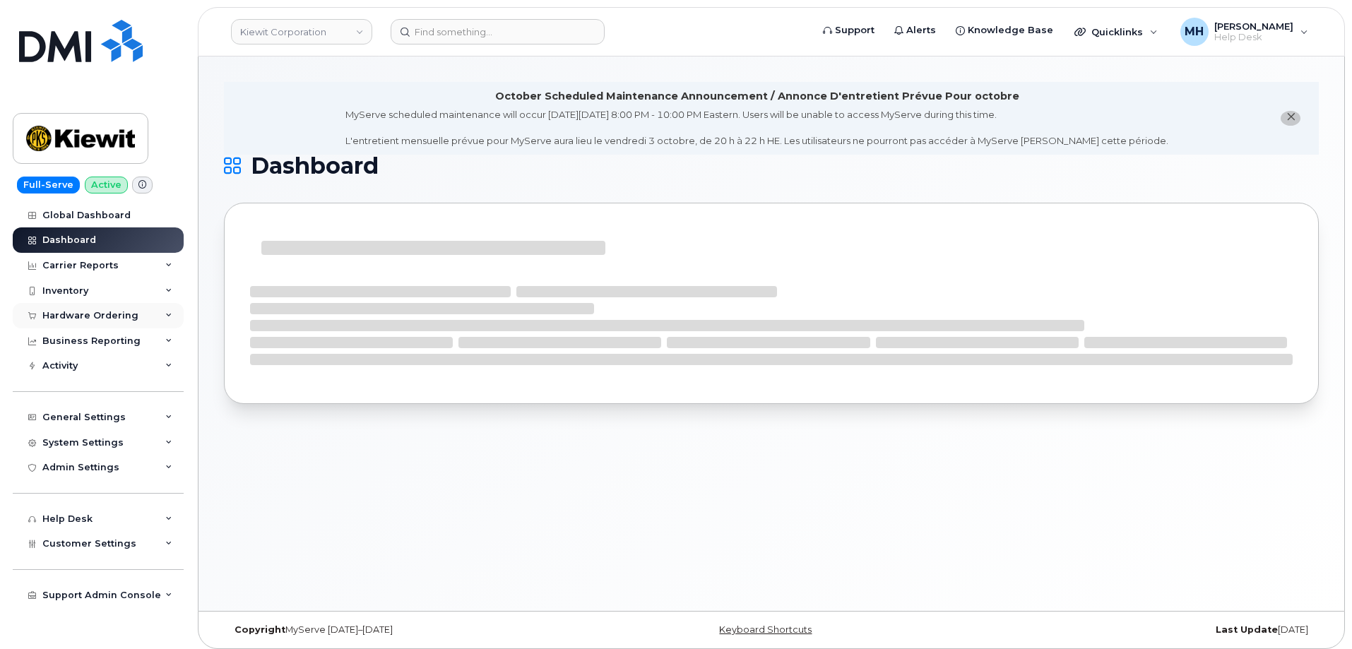
click at [146, 319] on div "Hardware Ordering" at bounding box center [98, 315] width 171 height 25
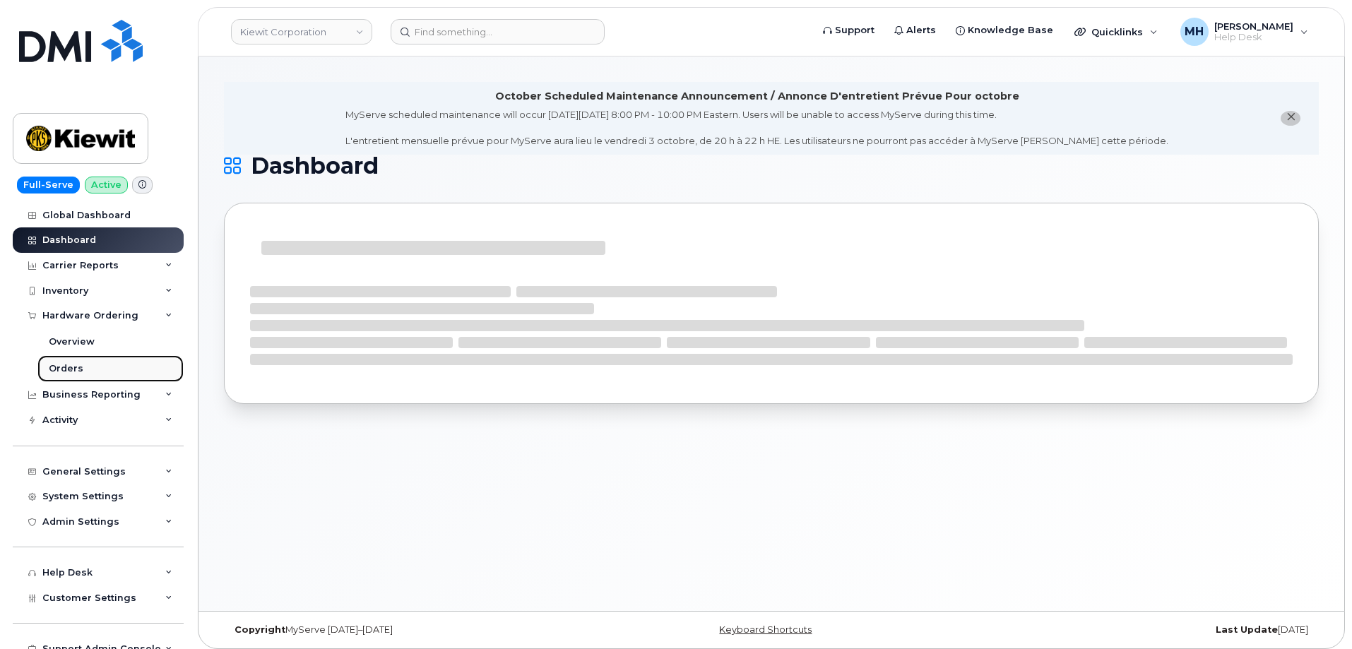
click at [121, 364] on link "Orders" at bounding box center [110, 368] width 146 height 27
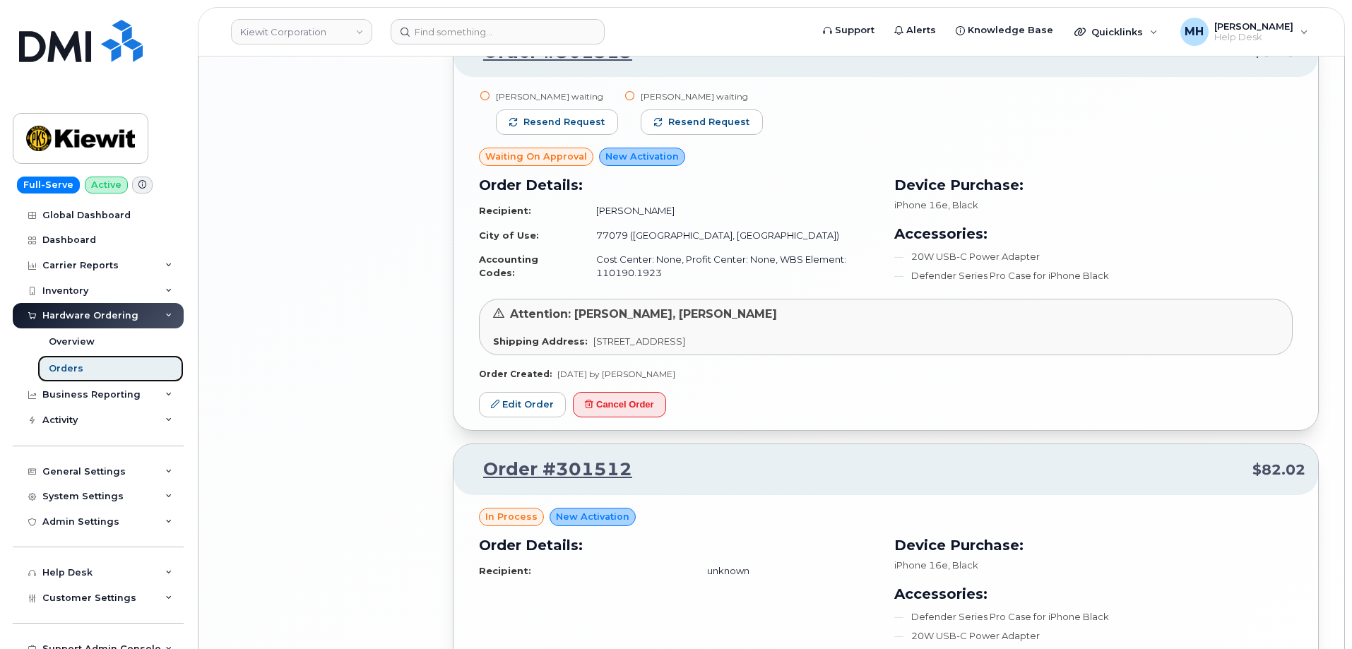
scroll to position [2792, 0]
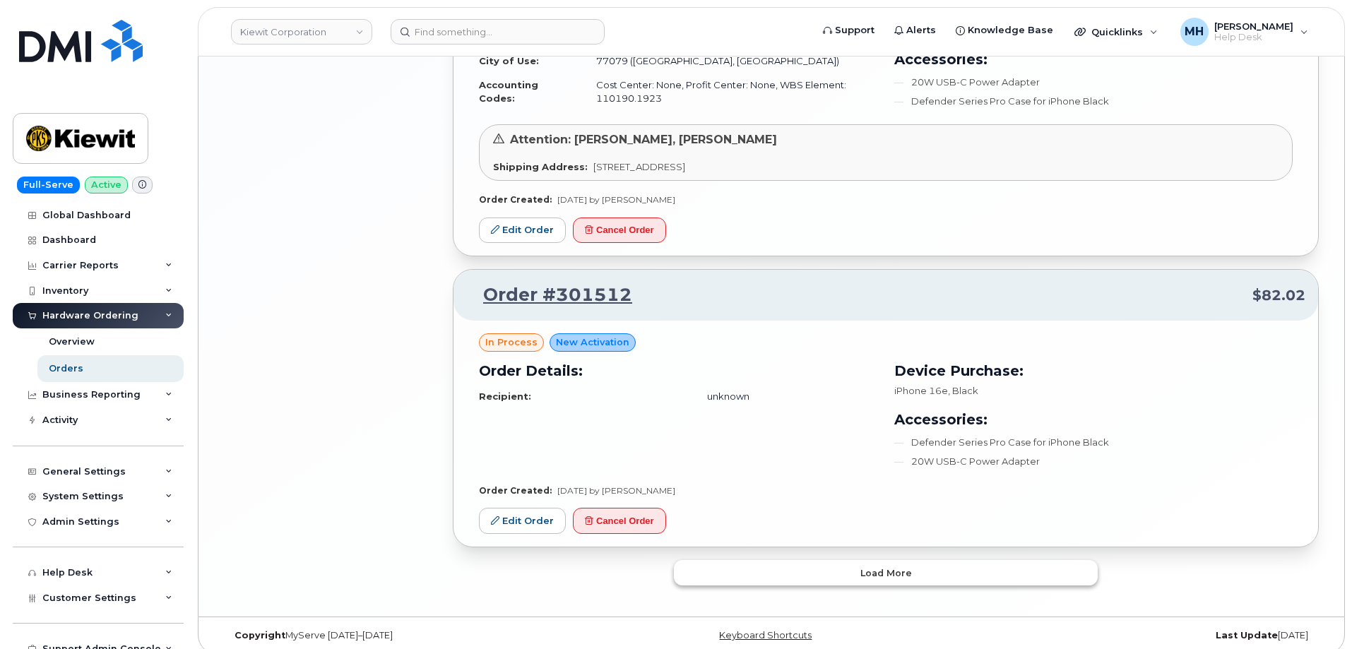
click at [718, 560] on button "Load more" at bounding box center [886, 572] width 424 height 25
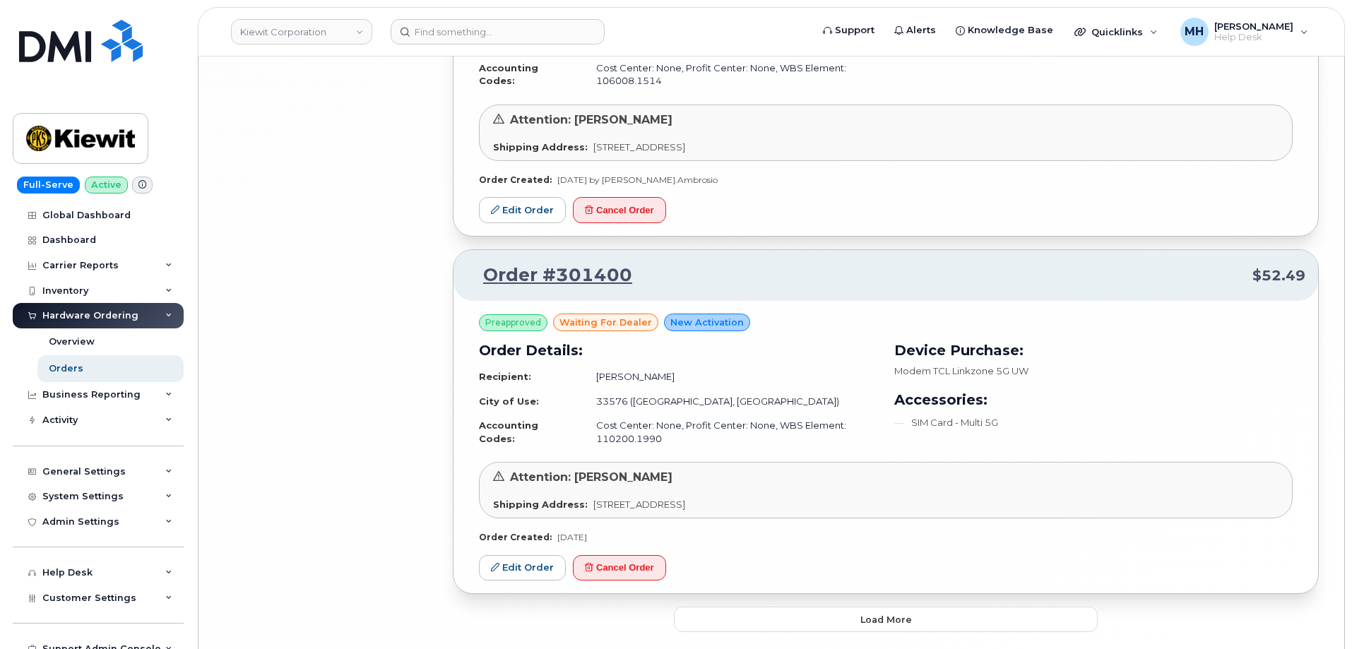
scroll to position [5957, 0]
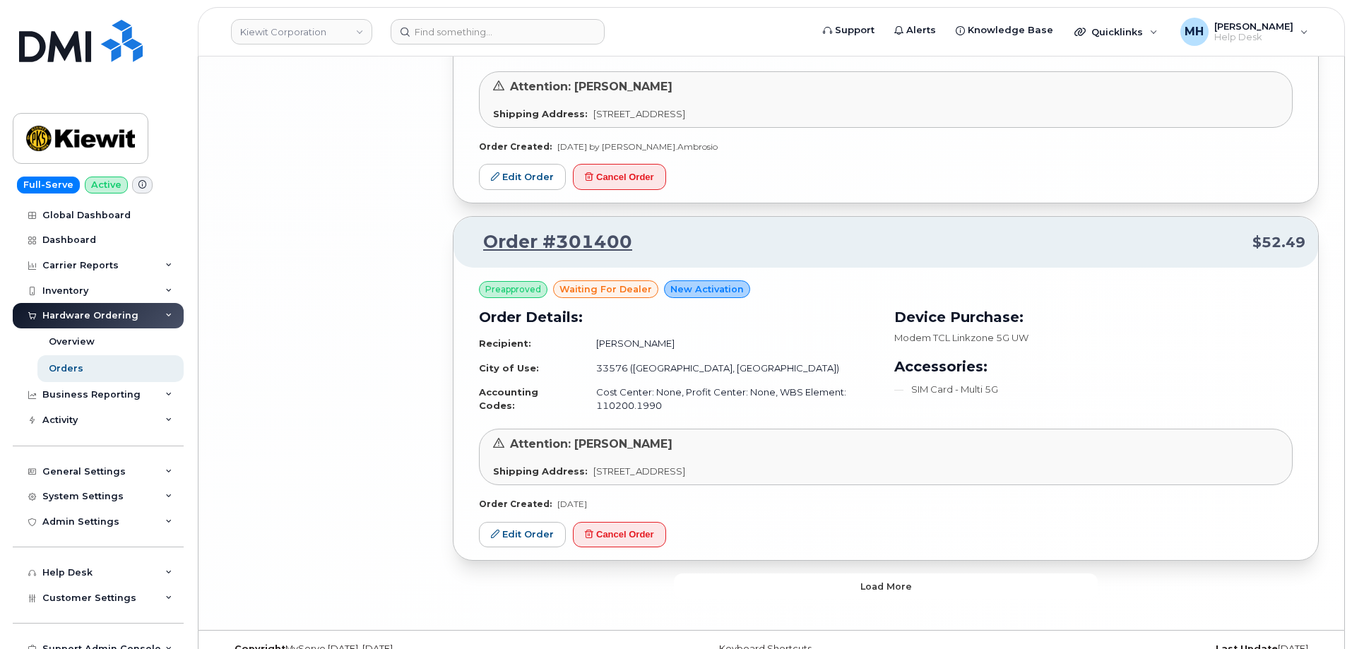
click at [778, 574] on button "Load more" at bounding box center [886, 586] width 424 height 25
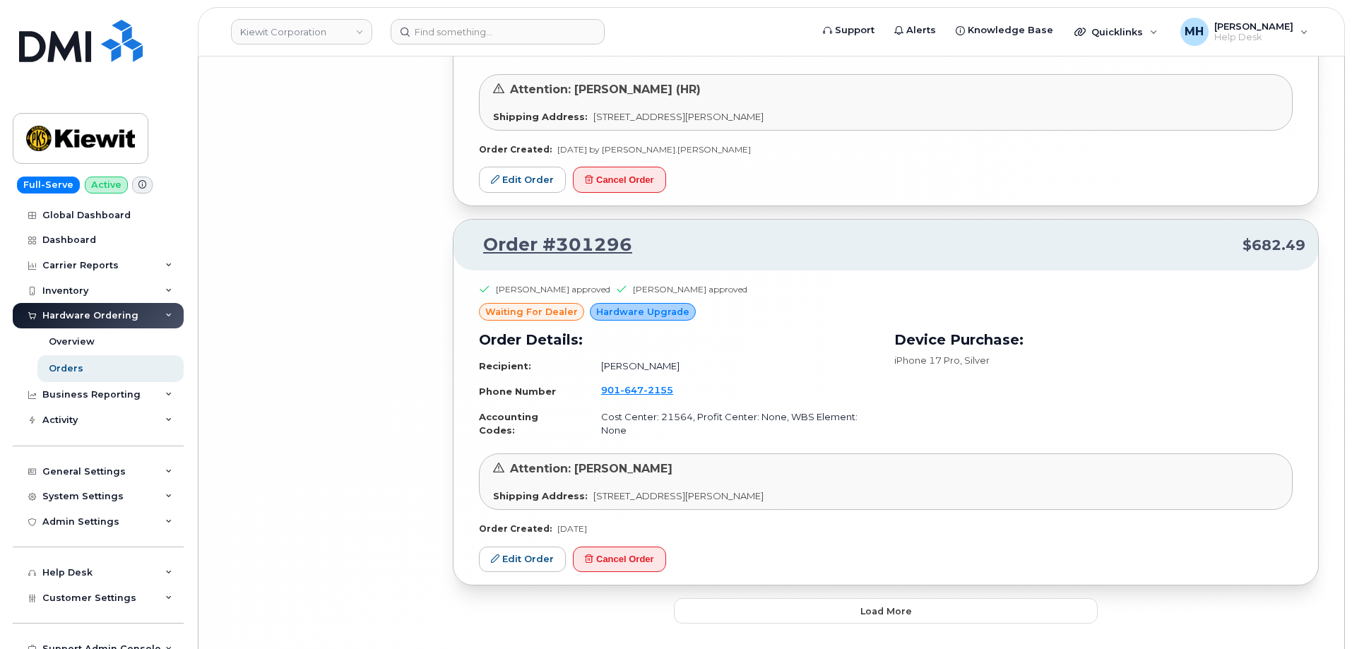
scroll to position [9179, 0]
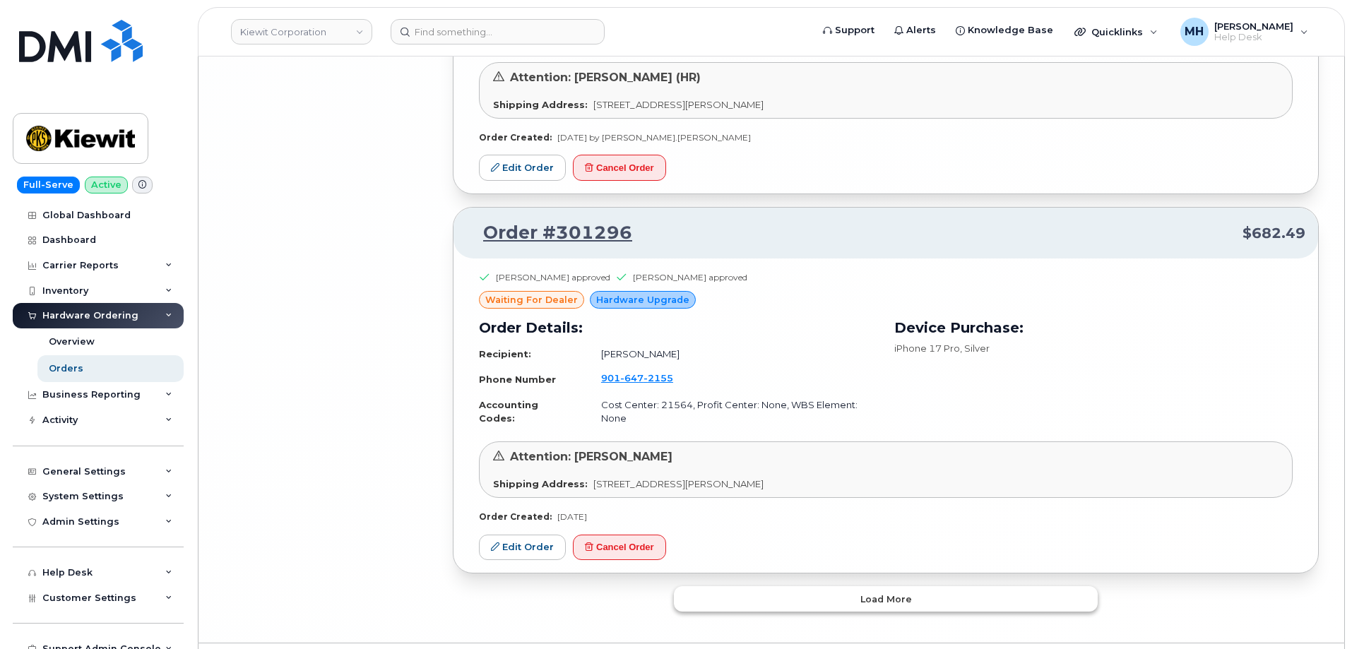
click at [789, 586] on button "Load more" at bounding box center [886, 598] width 424 height 25
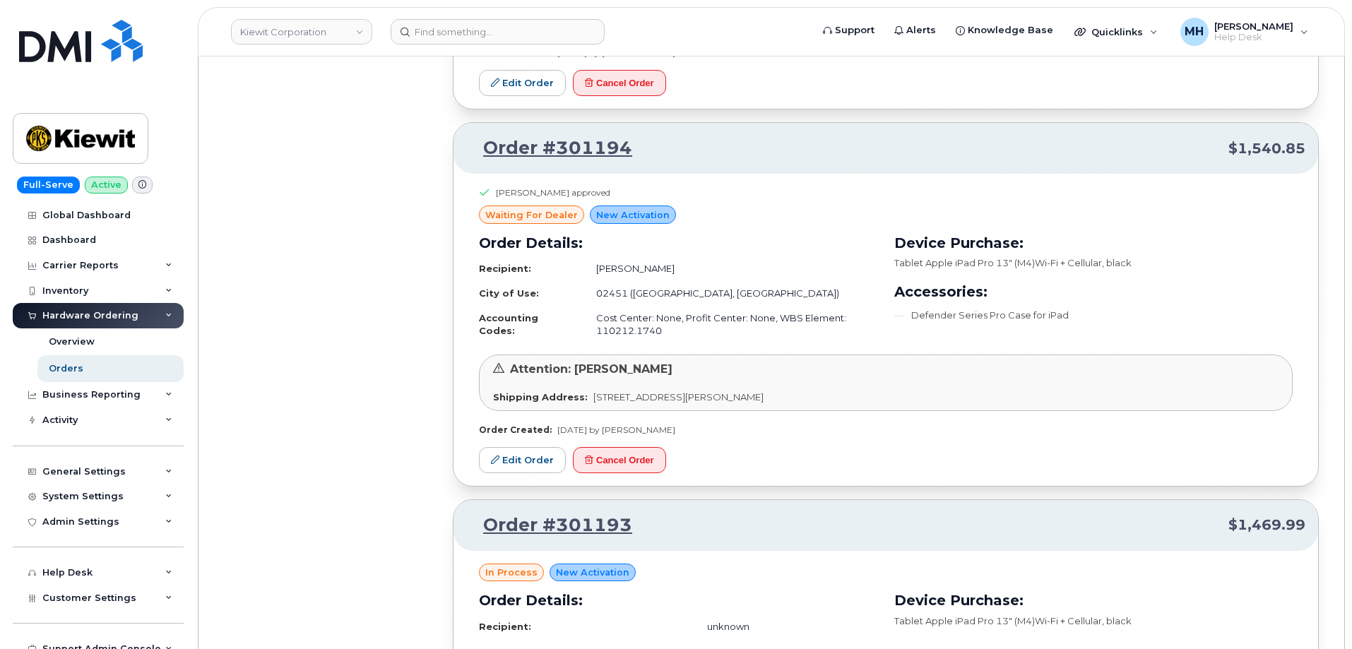
scroll to position [12154, 0]
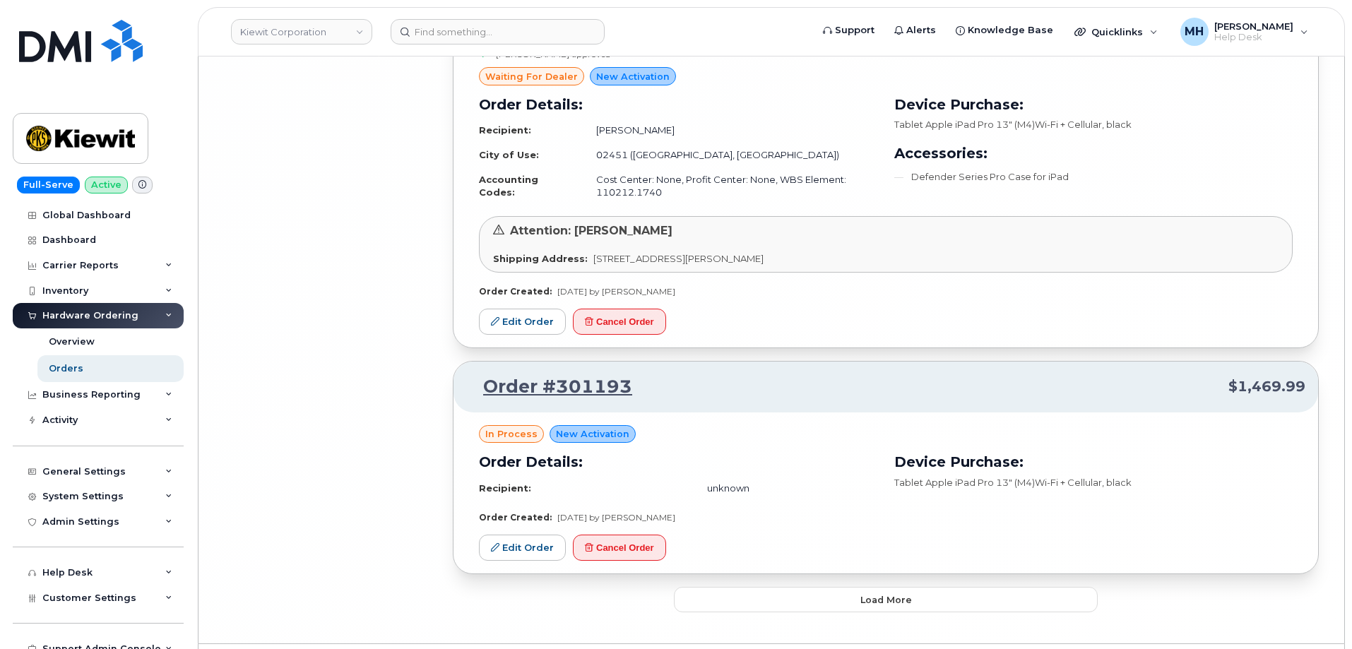
click at [797, 587] on button "Load more" at bounding box center [886, 599] width 424 height 25
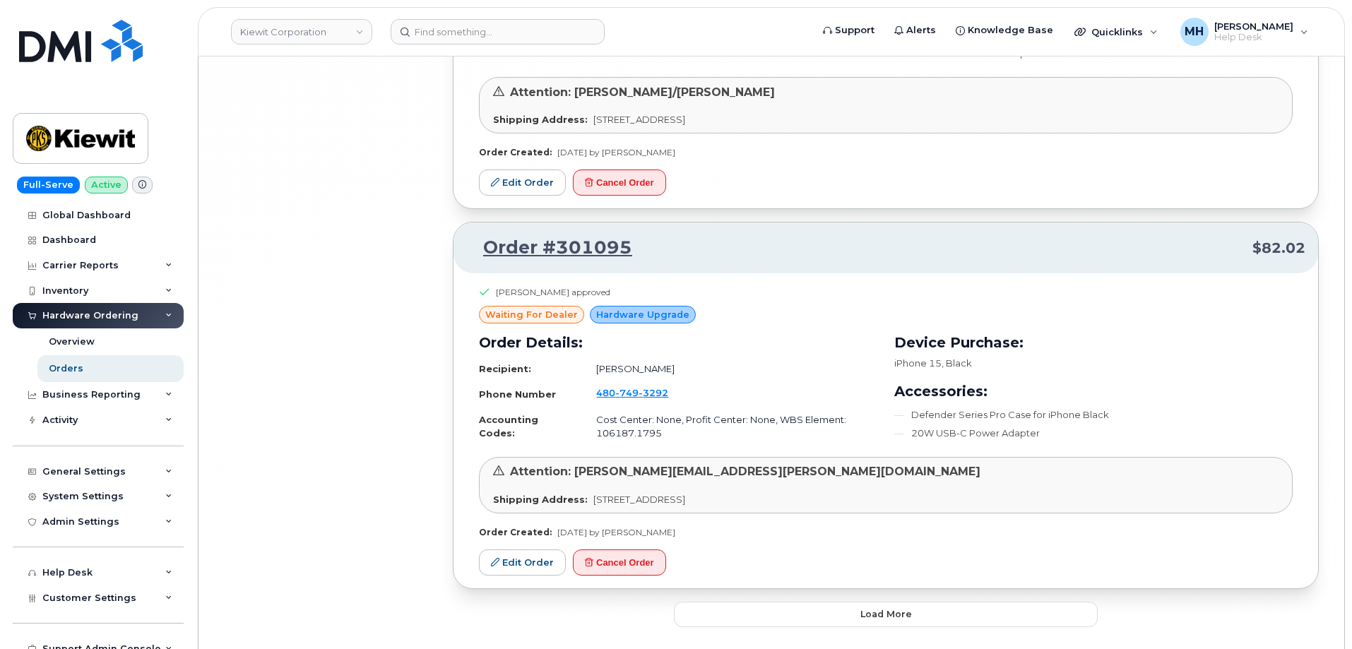
scroll to position [15555, 0]
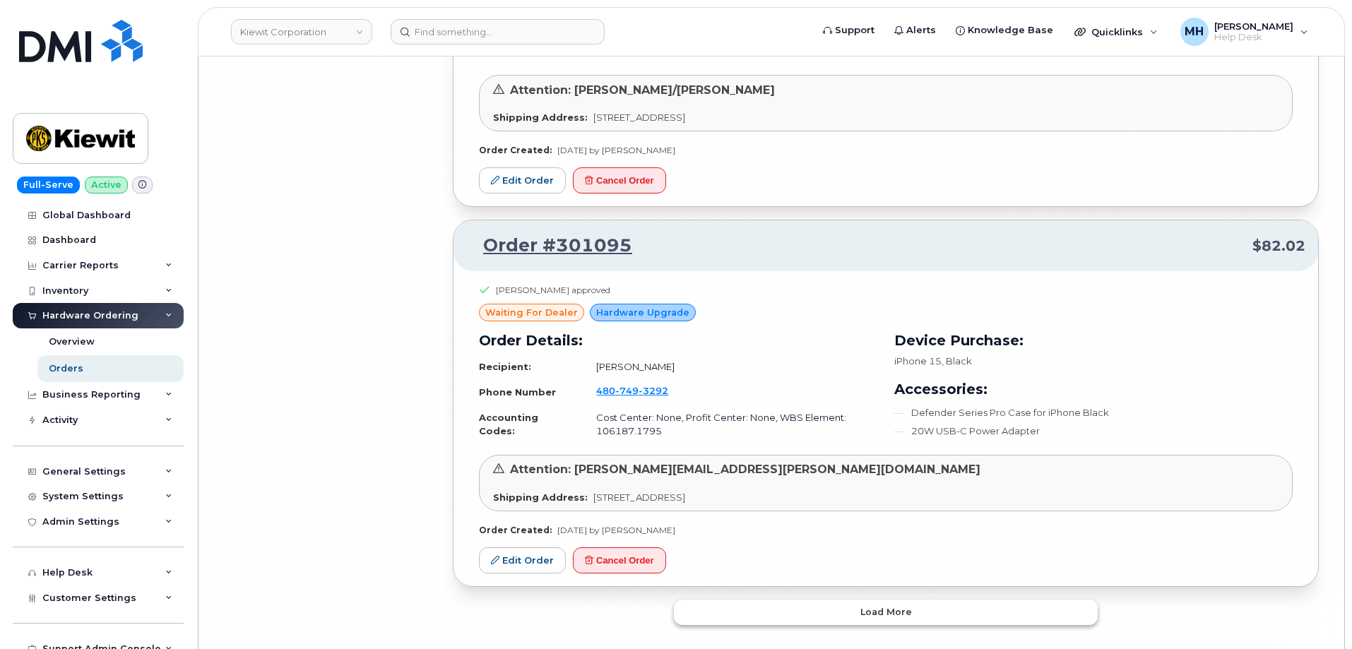
click at [788, 600] on button "Load more" at bounding box center [886, 612] width 424 height 25
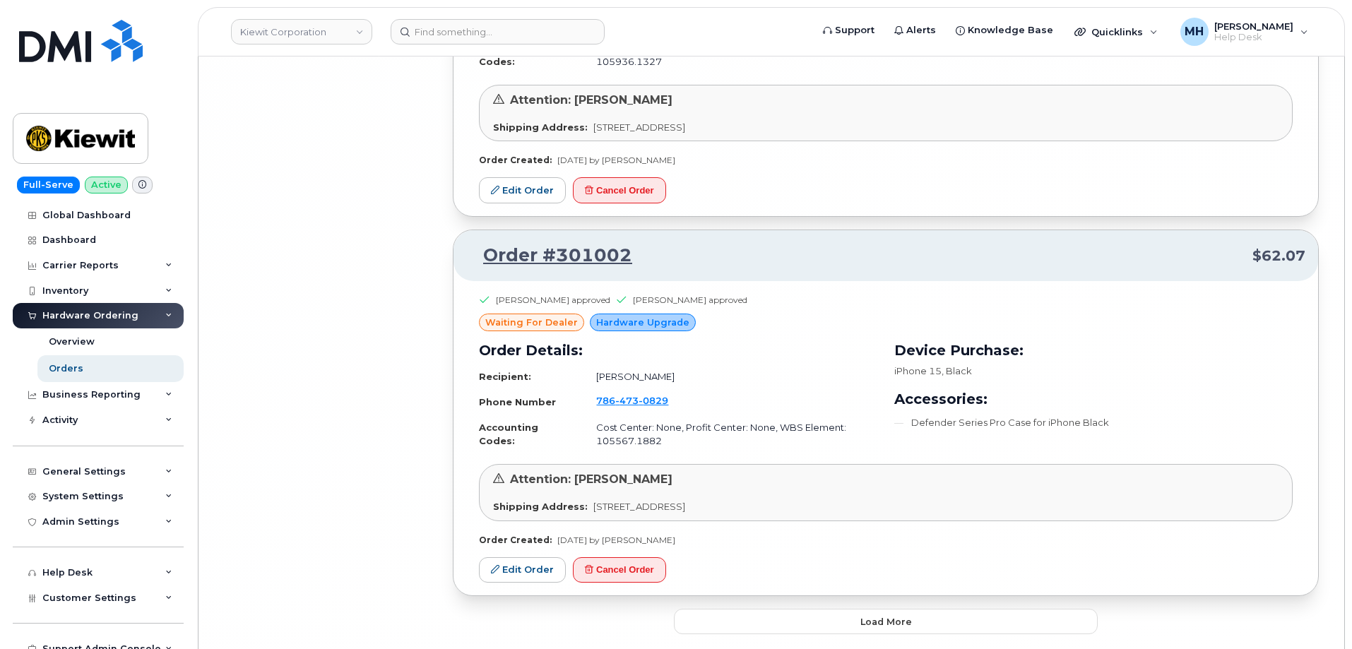
scroll to position [18547, 0]
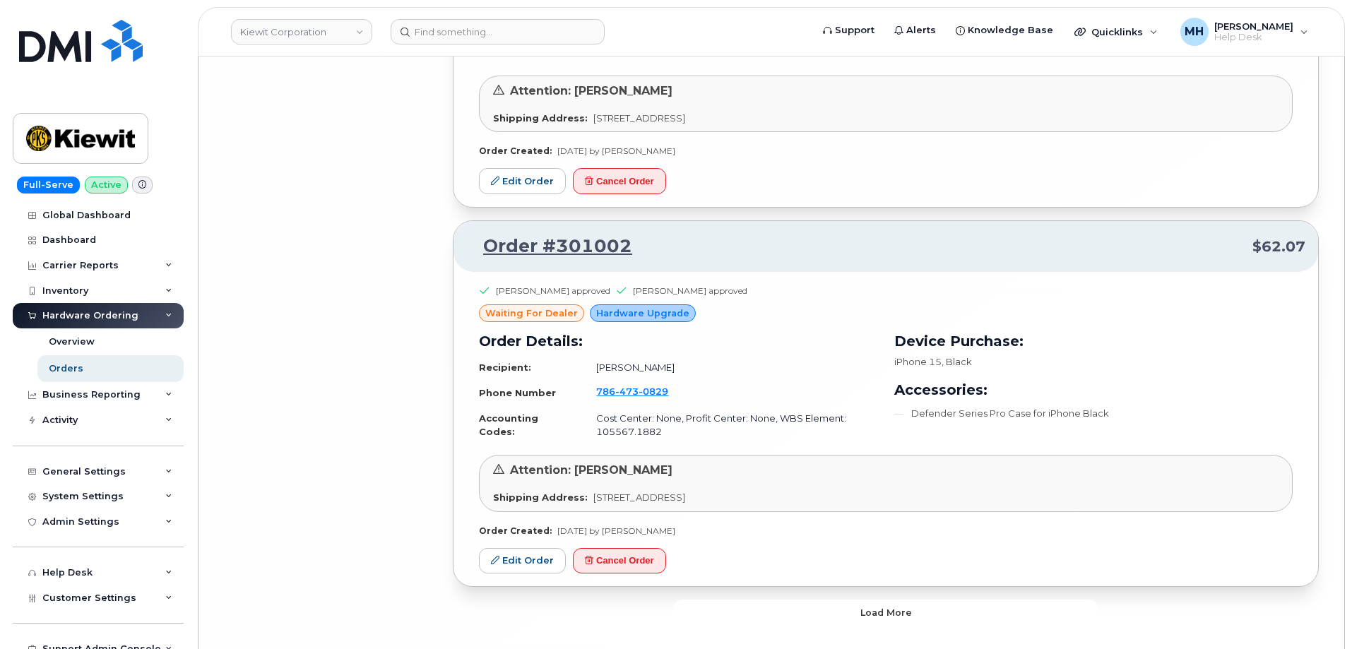
click at [789, 600] on button "Load more" at bounding box center [886, 612] width 424 height 25
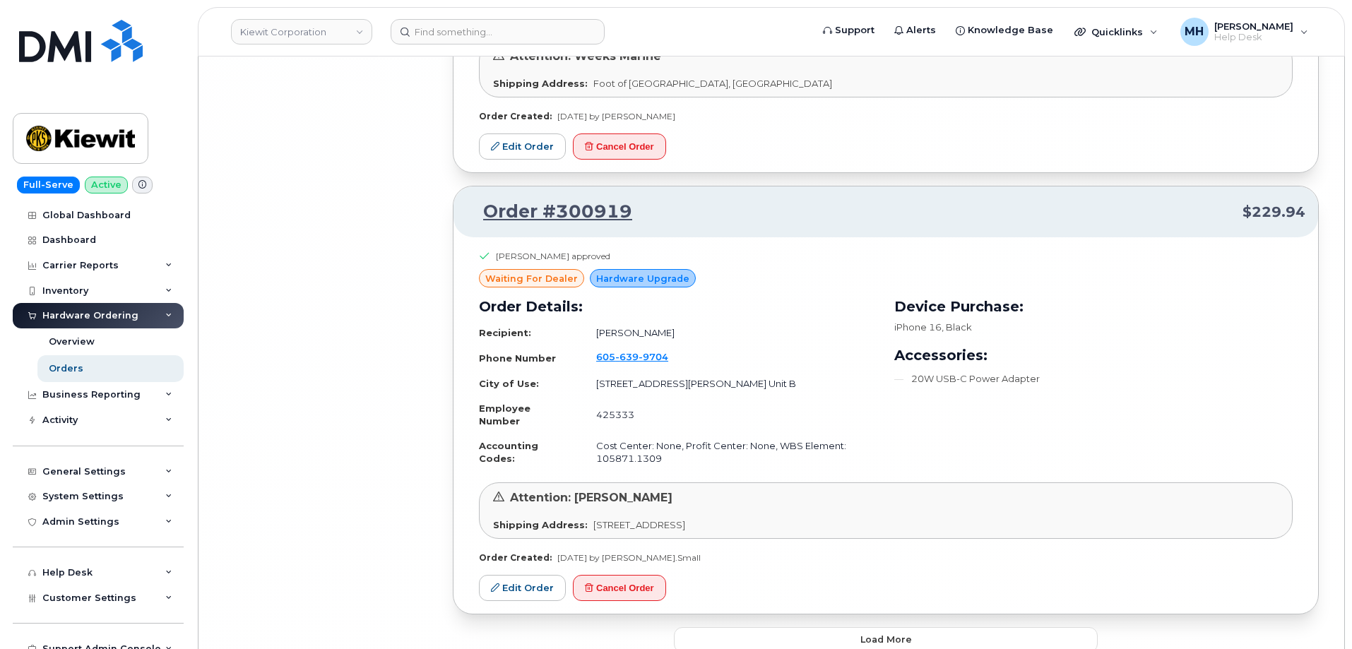
scroll to position [21797, 0]
click at [788, 626] on button "Load more" at bounding box center [886, 638] width 424 height 25
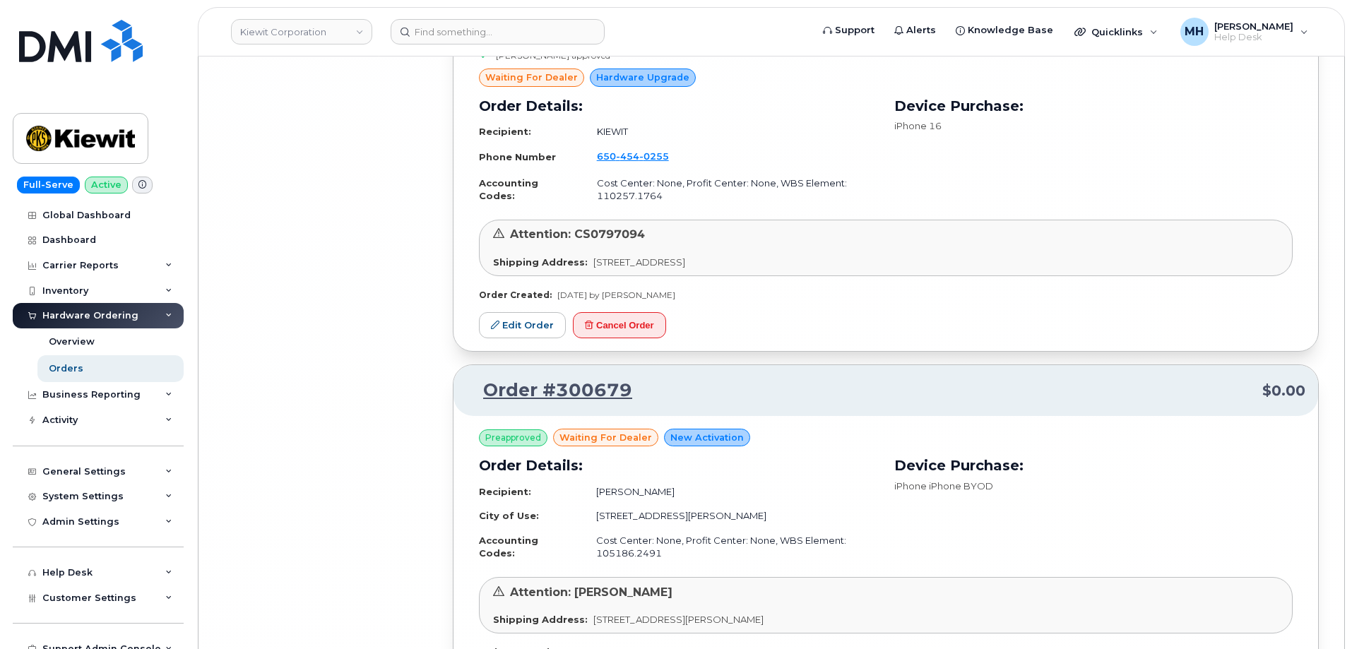
scroll to position [24586, 0]
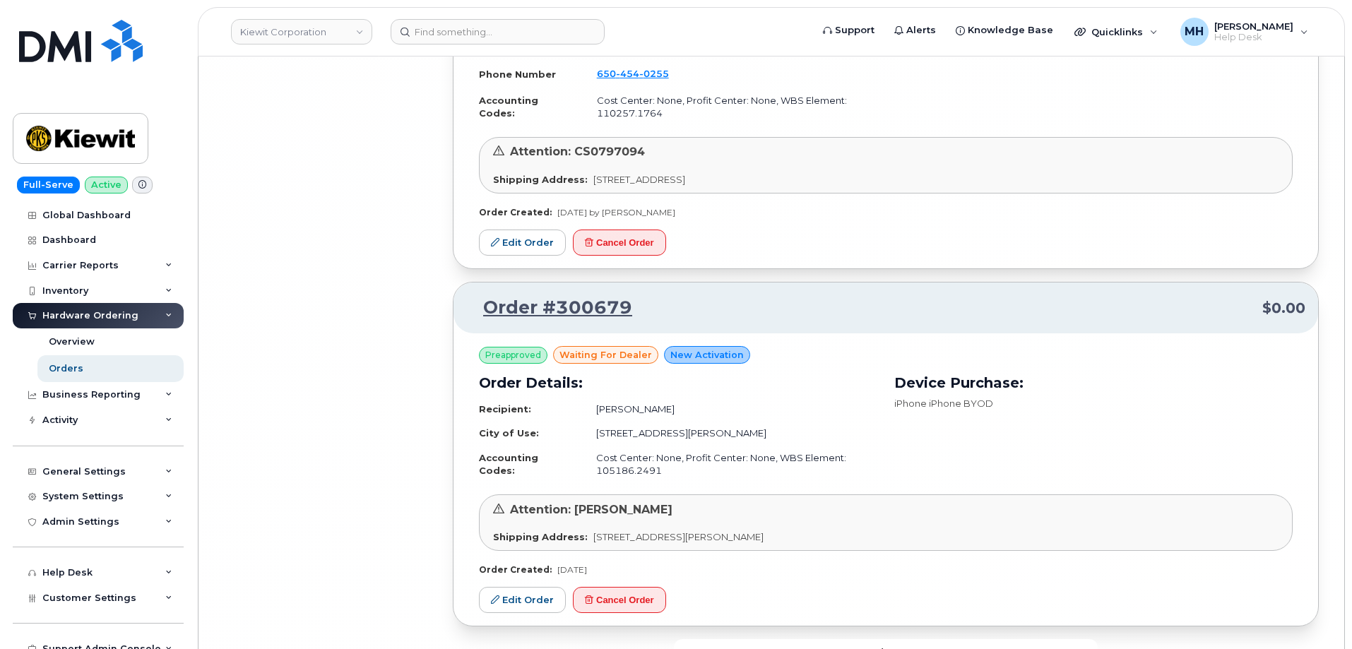
click at [790, 639] on button "Load more" at bounding box center [886, 651] width 424 height 25
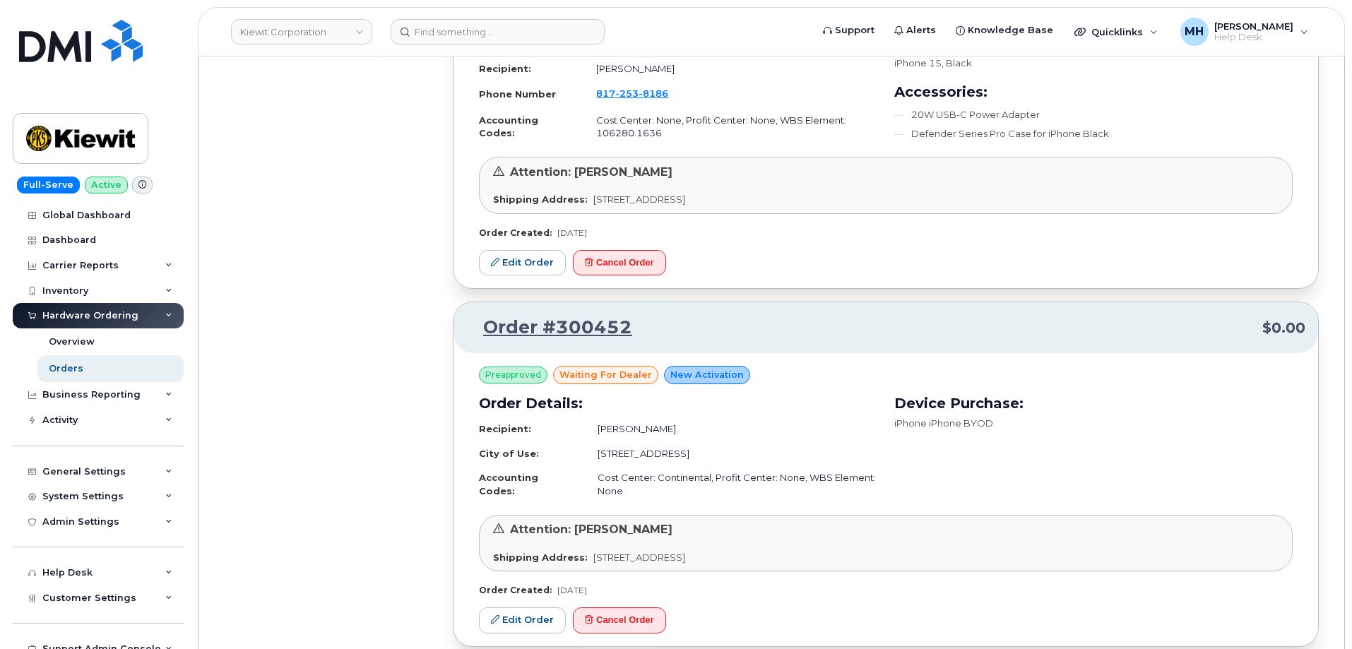
scroll to position [27339, 0]
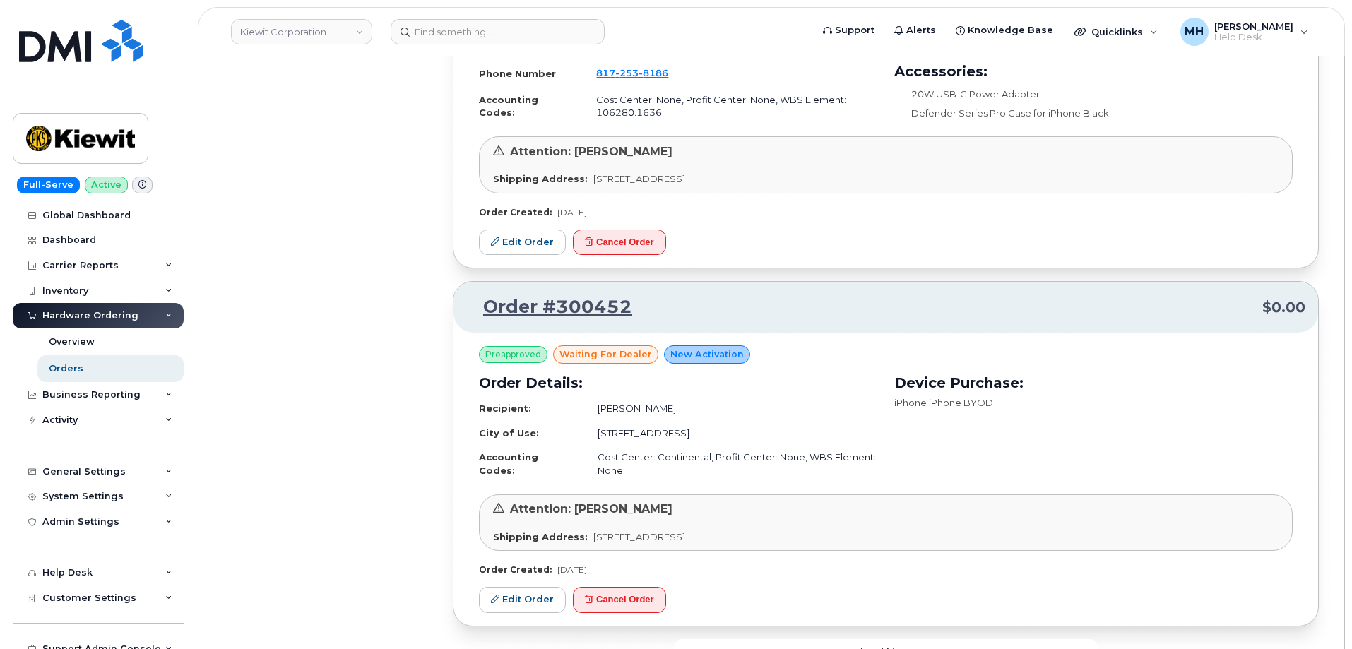
click at [791, 639] on button "Load more" at bounding box center [886, 651] width 424 height 25
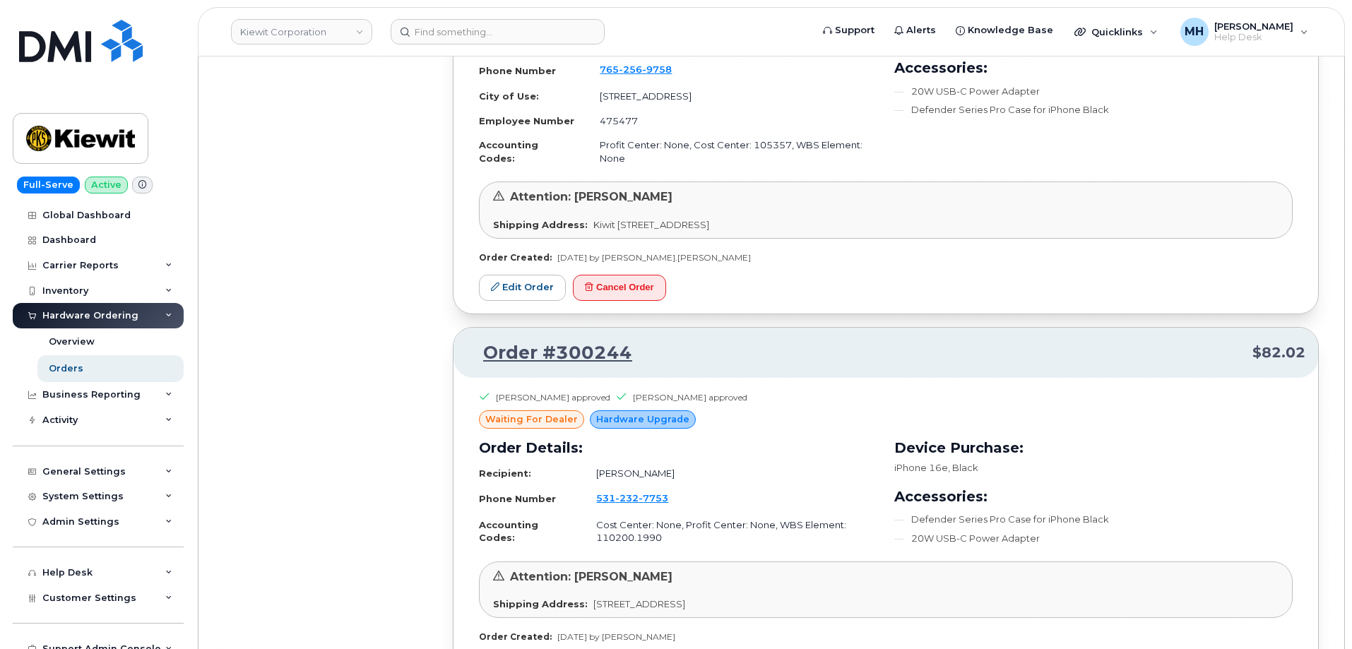
scroll to position [30270, 0]
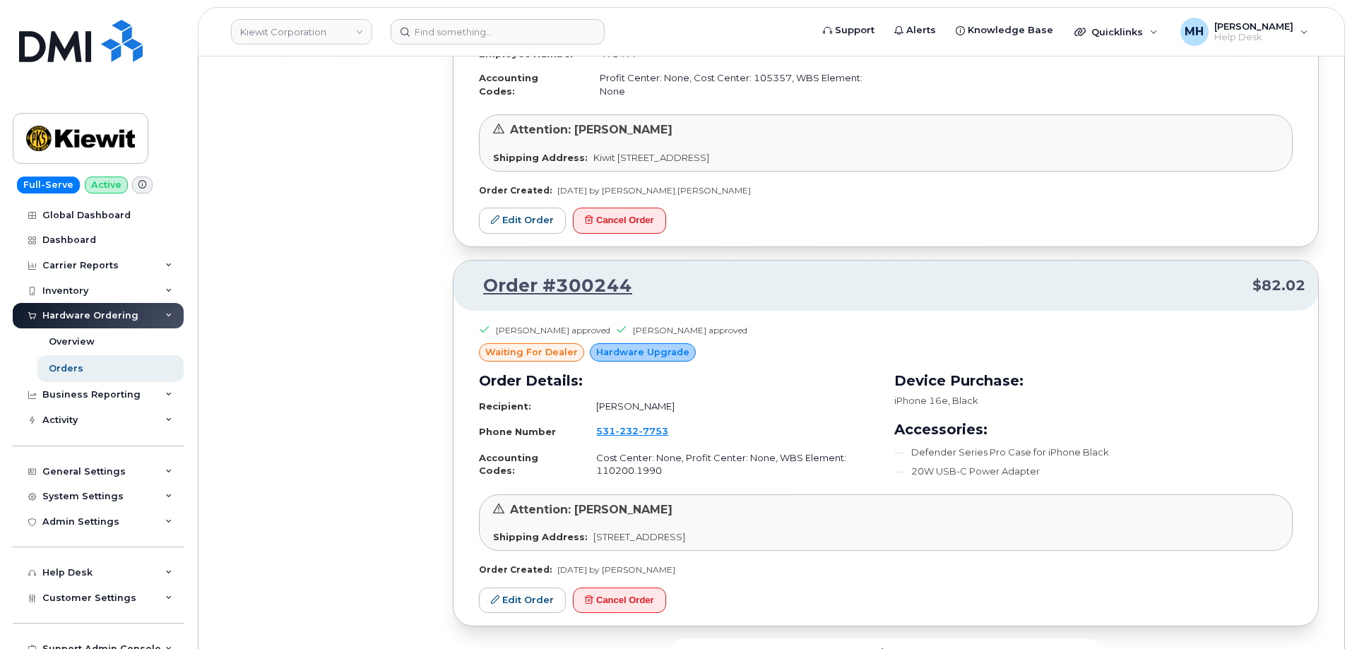
click at [795, 639] on button "Load more" at bounding box center [886, 651] width 424 height 25
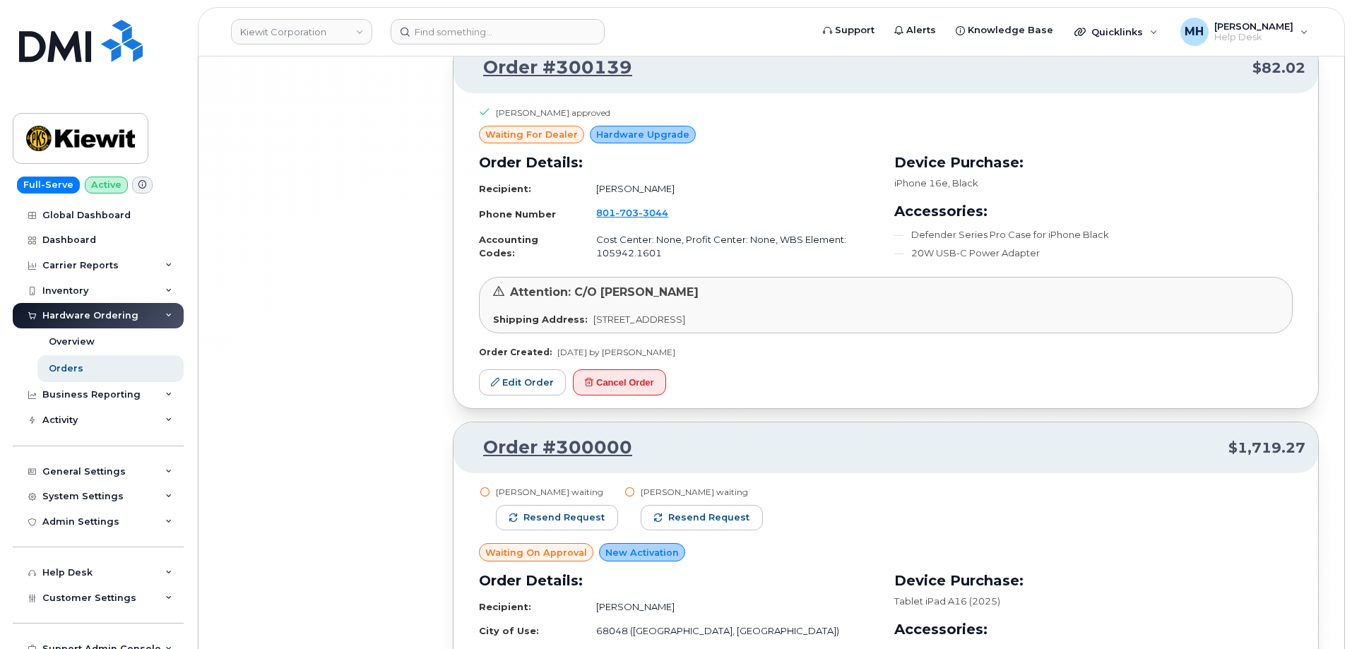
scroll to position [30863, 0]
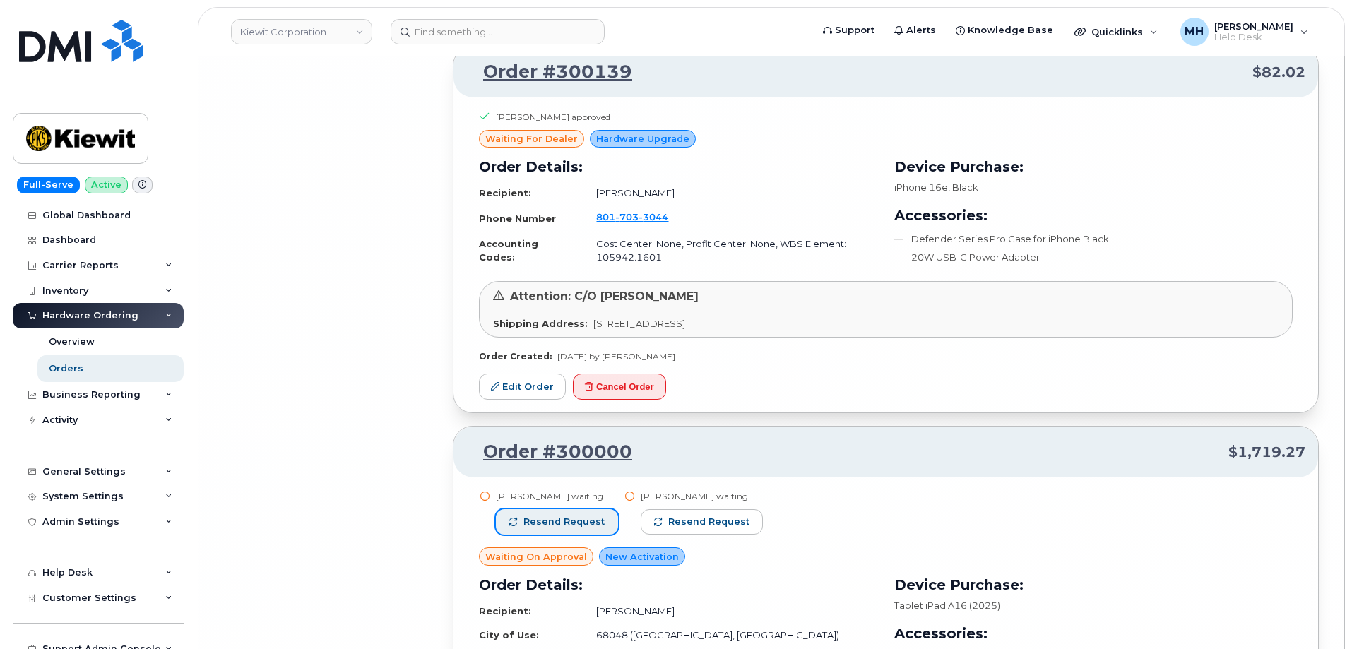
click at [583, 509] on button "Resend request" at bounding box center [557, 521] width 122 height 25
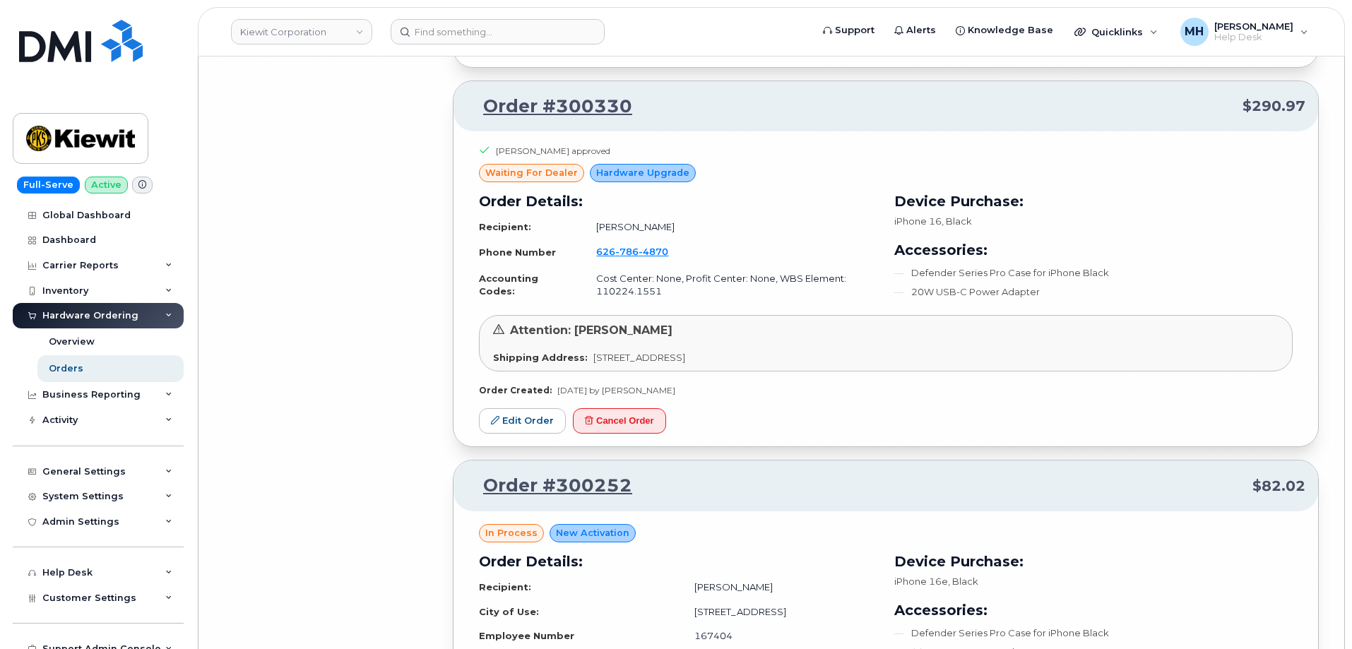
scroll to position [29450, 0]
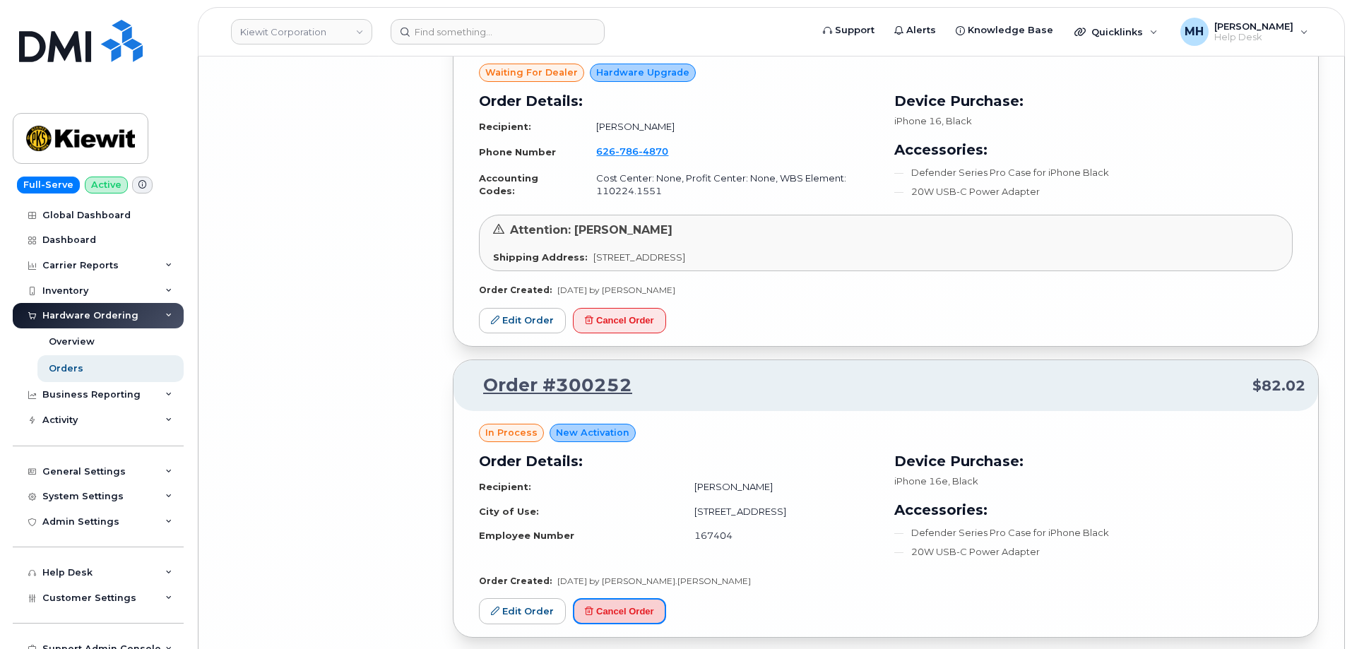
drag, startPoint x: 658, startPoint y: 520, endPoint x: 751, endPoint y: 52, distance: 477.5
click at [658, 598] on button "Cancel Order" at bounding box center [619, 611] width 93 height 26
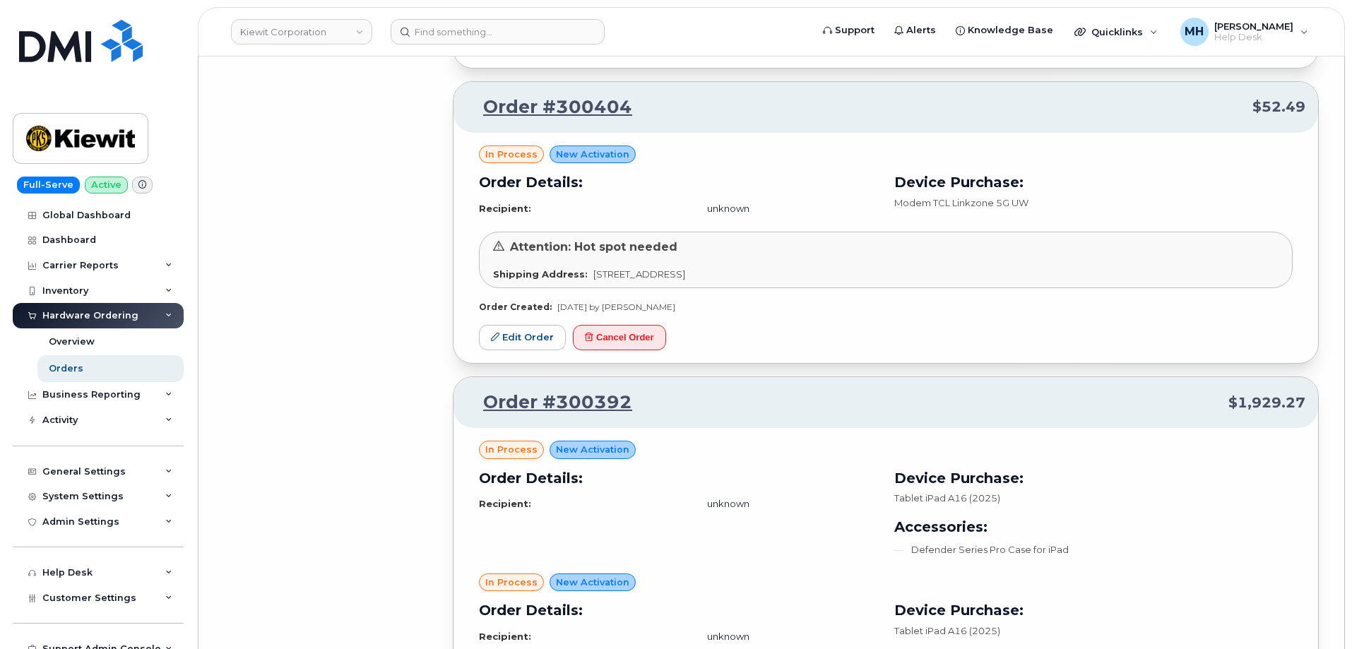
scroll to position [28391, 0]
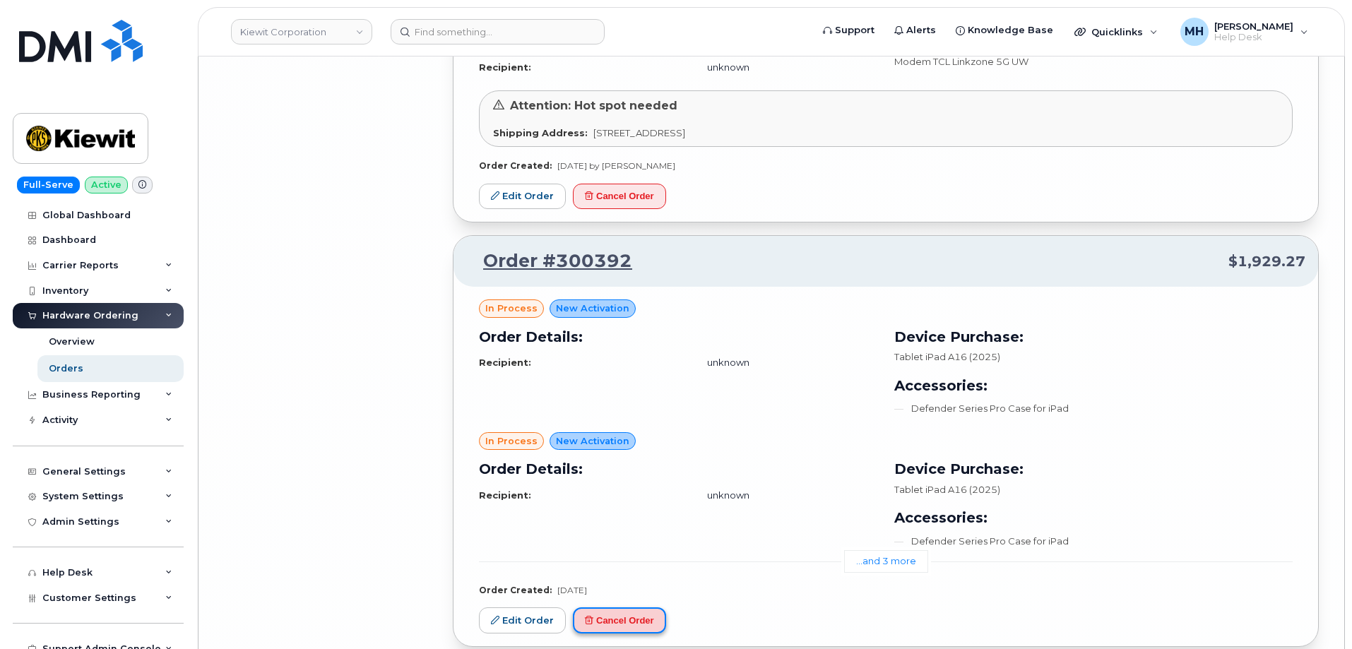
click at [626, 607] on button "Cancel Order" at bounding box center [619, 620] width 93 height 26
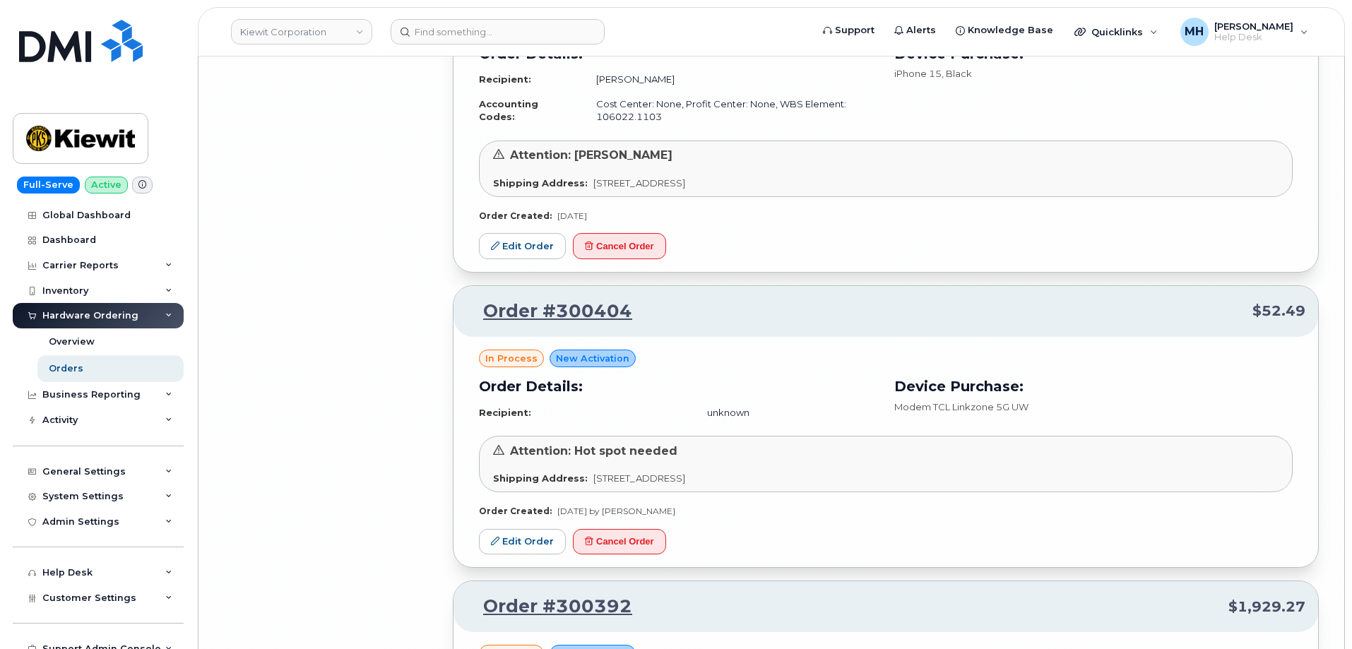
scroll to position [27967, 0]
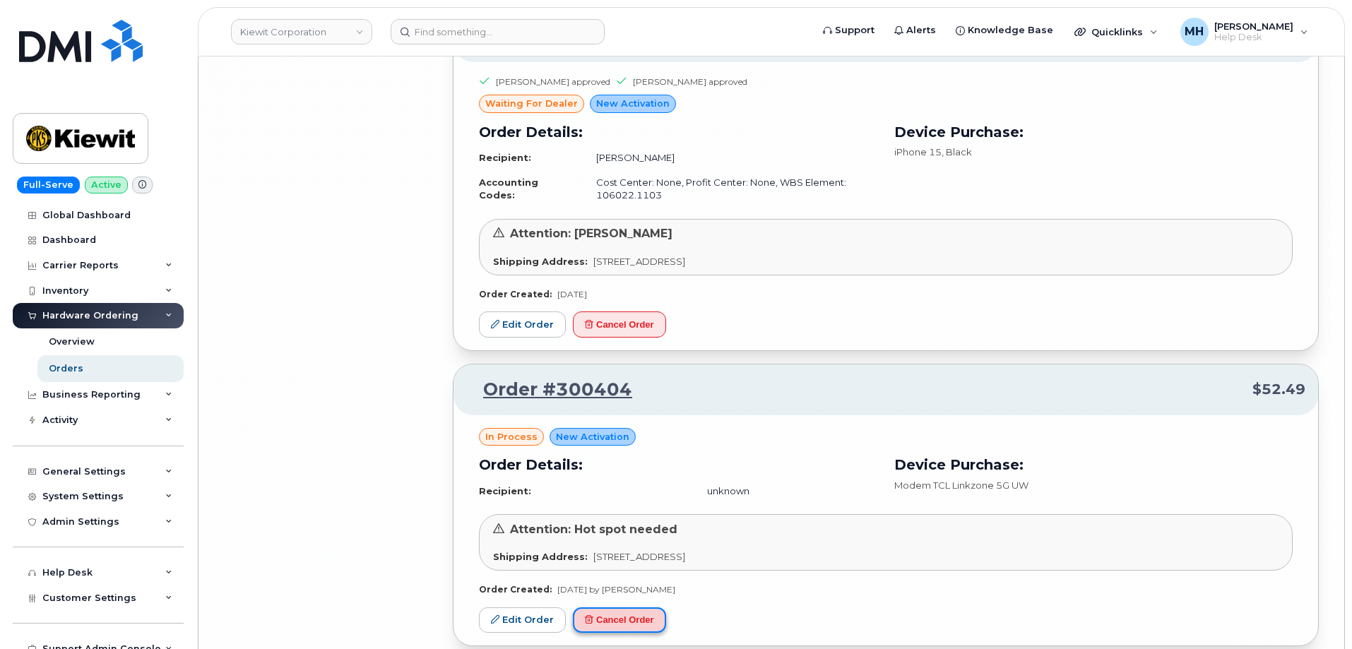
click at [613, 607] on button "Cancel Order" at bounding box center [619, 620] width 93 height 26
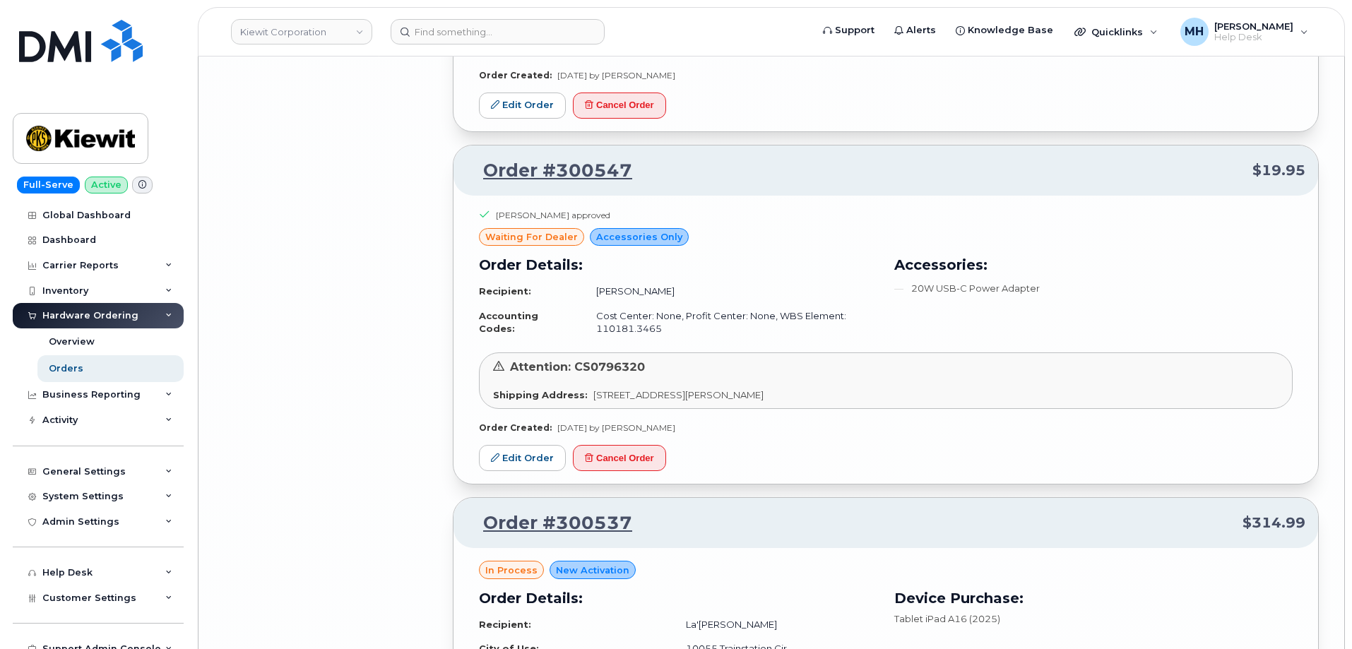
scroll to position [26201, 0]
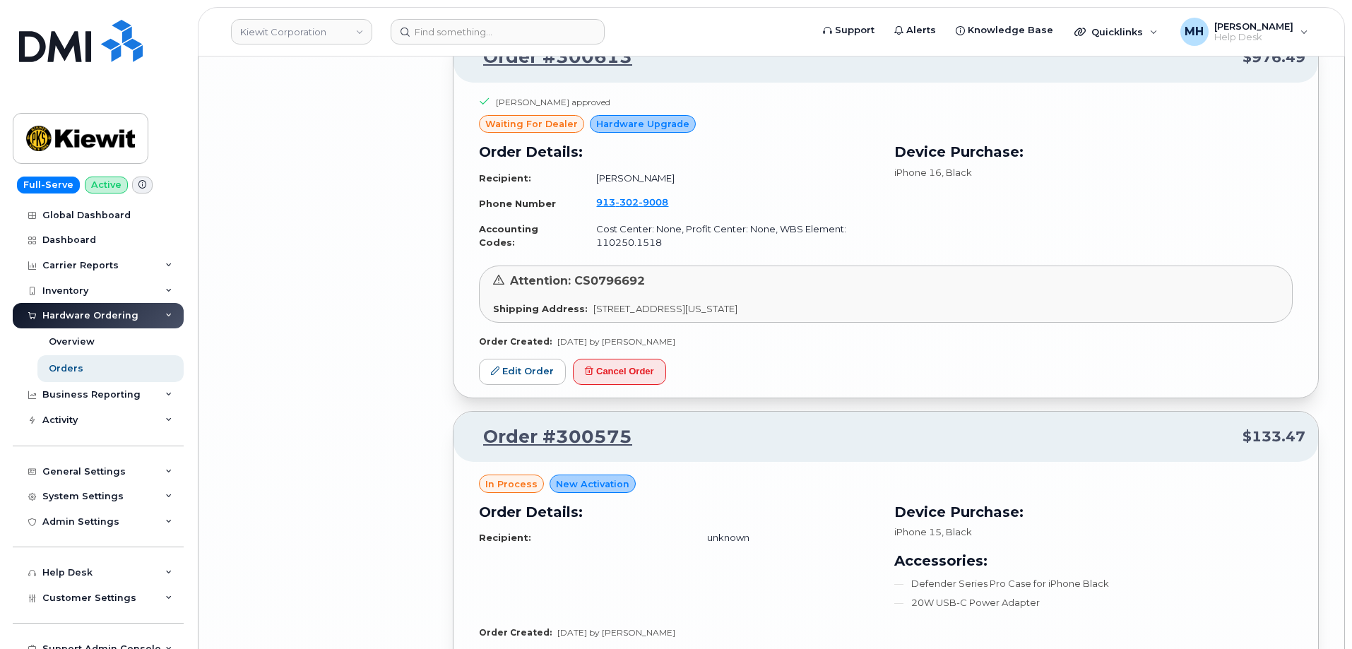
scroll to position [25565, 0]
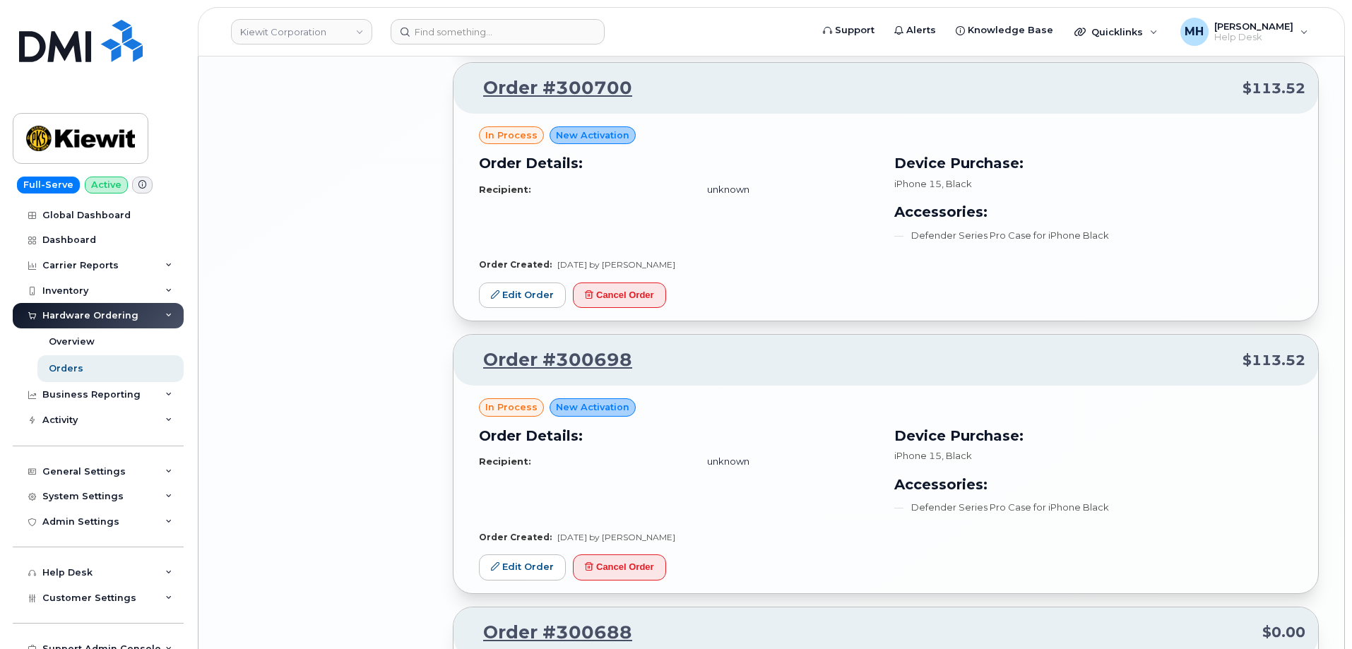
scroll to position [23800, 0]
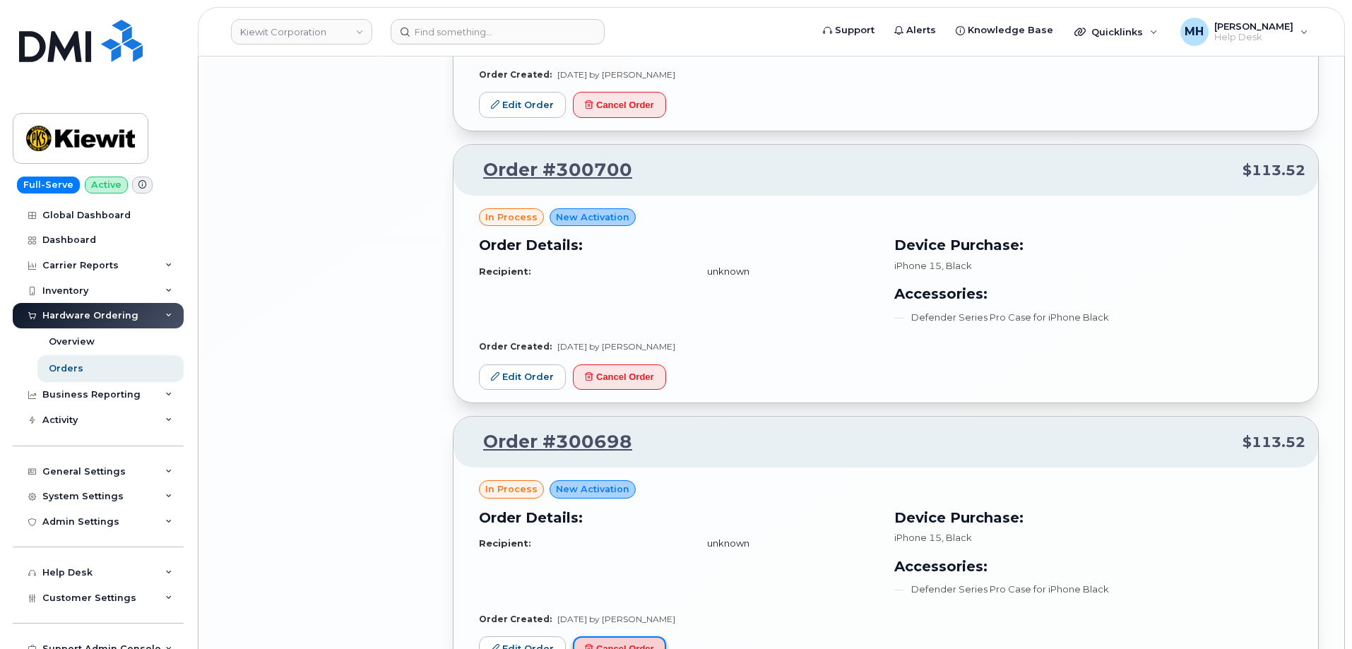
click at [648, 636] on button "Cancel Order" at bounding box center [619, 649] width 93 height 26
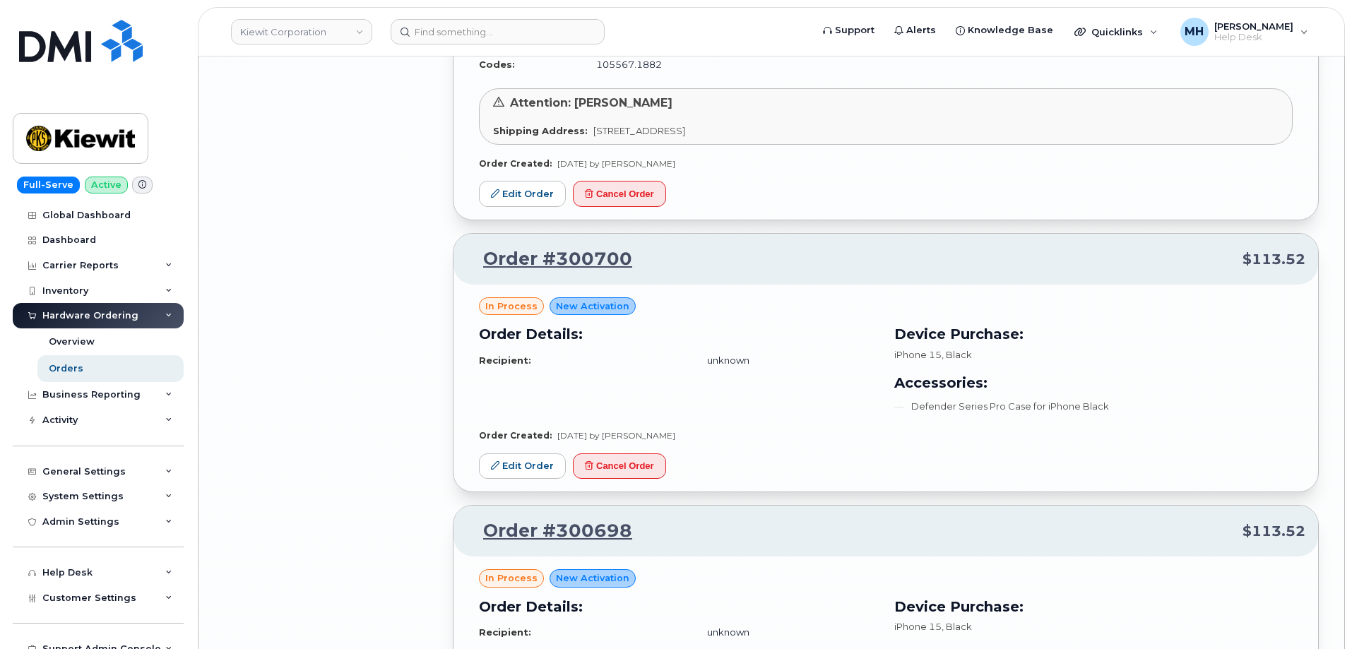
scroll to position [23658, 0]
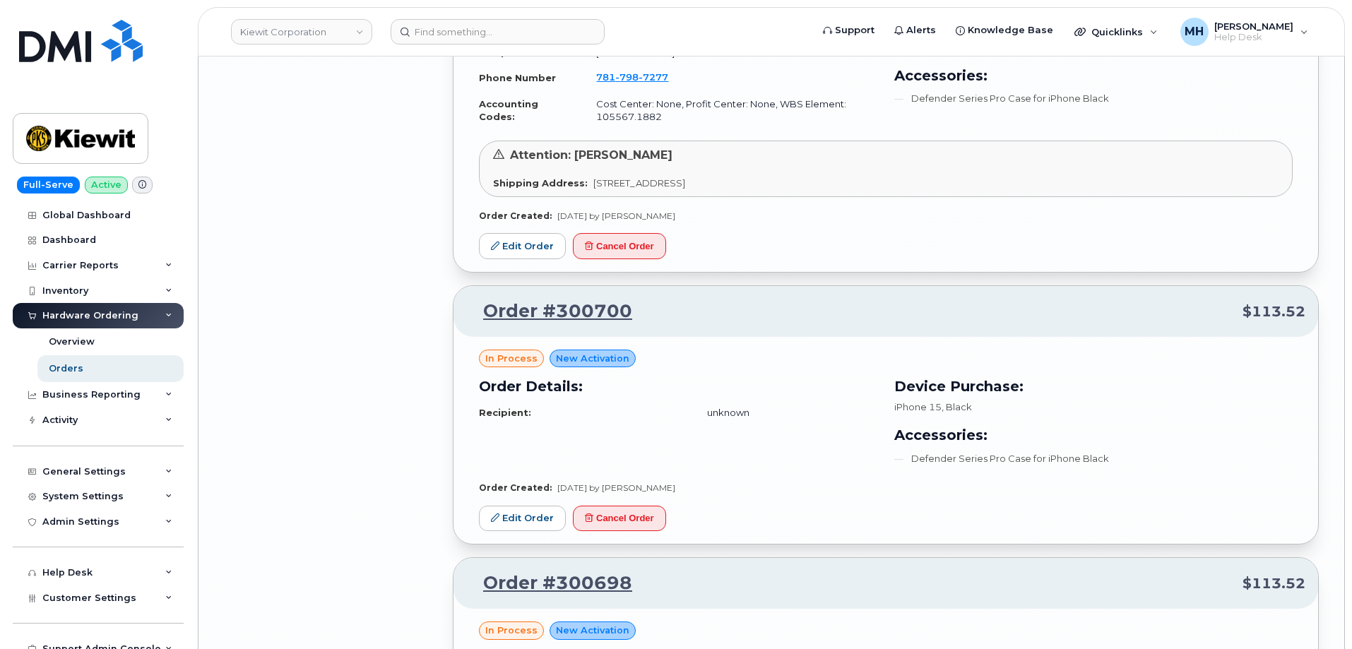
drag, startPoint x: 671, startPoint y: 439, endPoint x: 667, endPoint y: 432, distance: 8.2
click at [671, 438] on div "in process New Activation Order Details: Recipient: unknown Device Purchase: iP…" at bounding box center [885, 441] width 865 height 208
drag, startPoint x: 661, startPoint y: 423, endPoint x: 762, endPoint y: 46, distance: 390.5
click at [660, 506] on button "Cancel Order" at bounding box center [619, 519] width 93 height 26
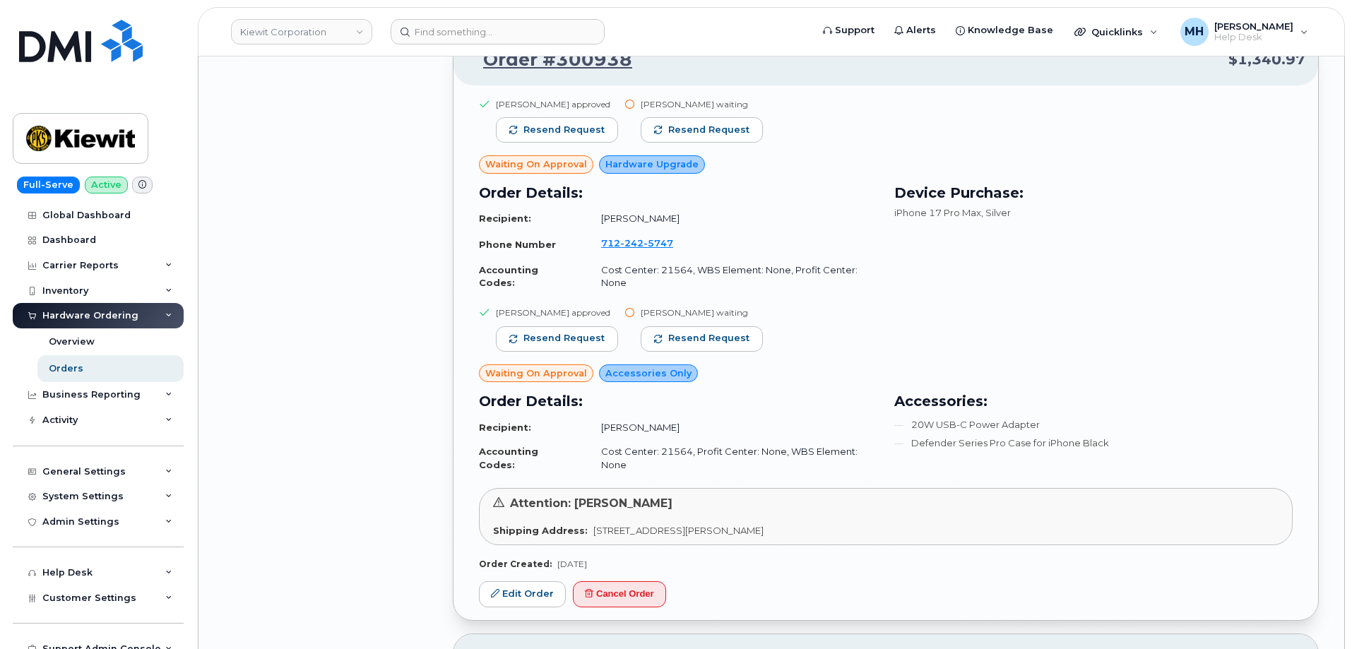
scroll to position [20692, 0]
click at [728, 333] on span "Resend request" at bounding box center [708, 339] width 81 height 13
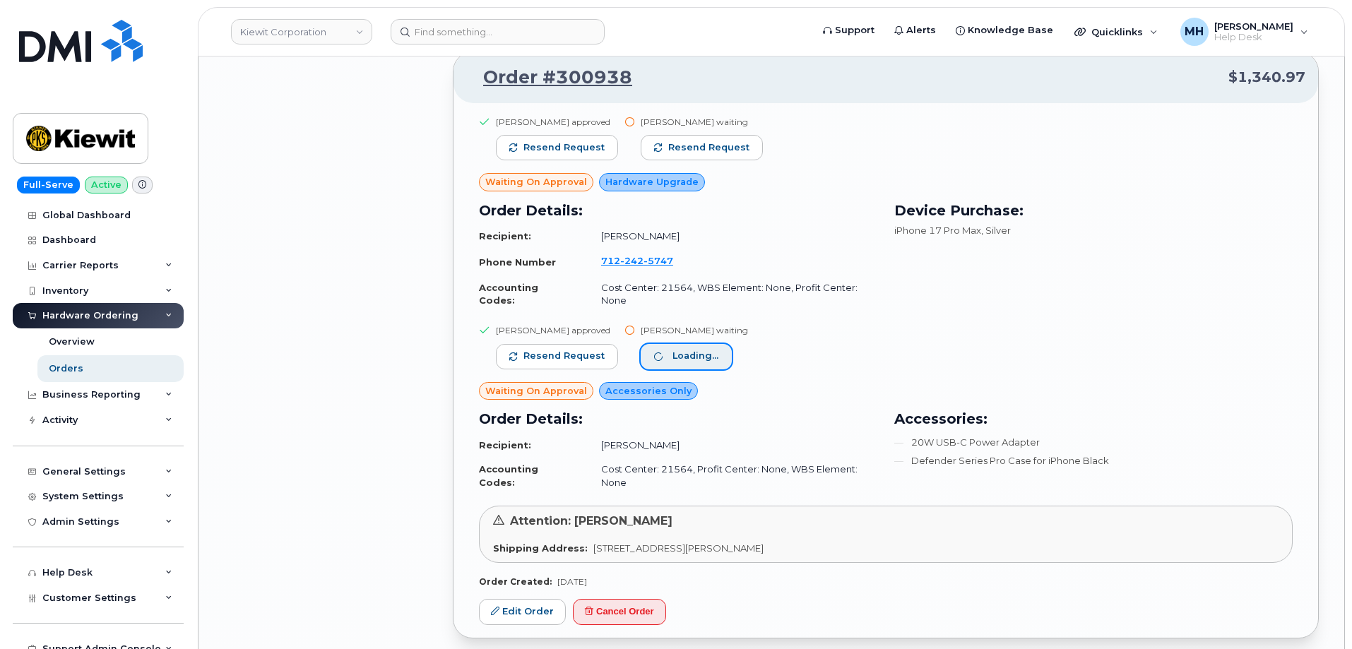
scroll to position [20551, 0]
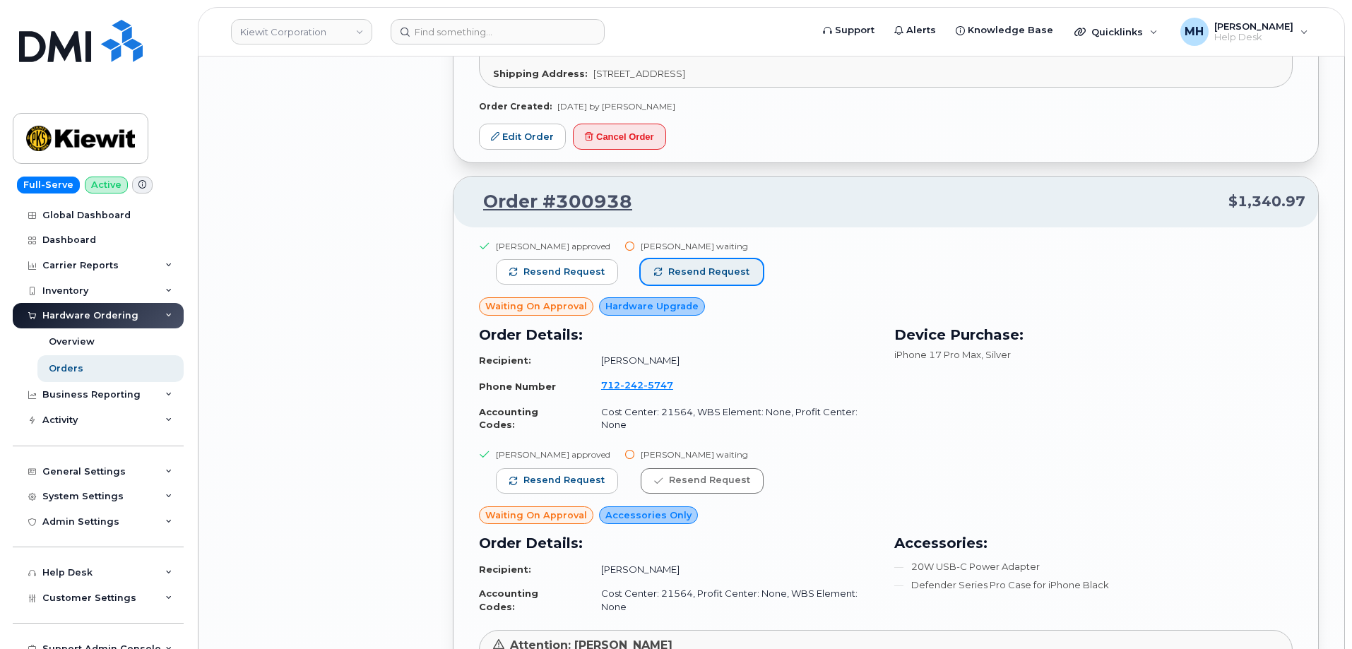
click at [742, 259] on button "Resend request" at bounding box center [702, 271] width 122 height 25
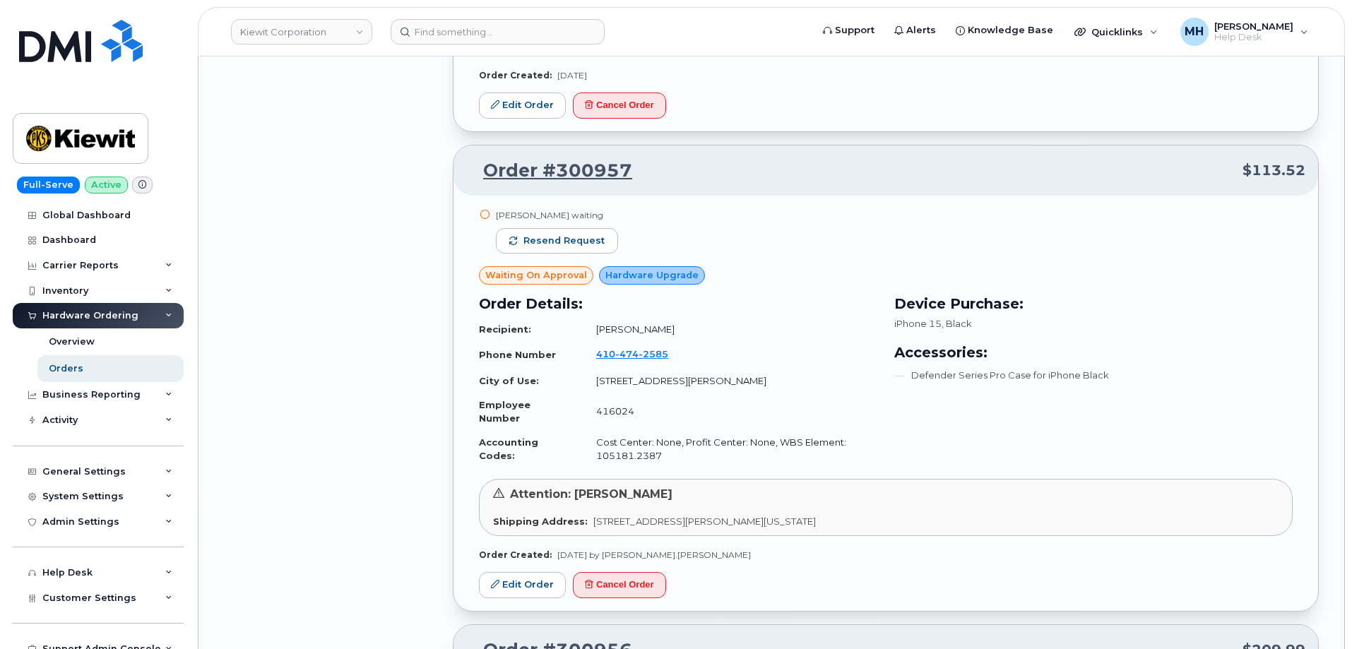
scroll to position [19279, 0]
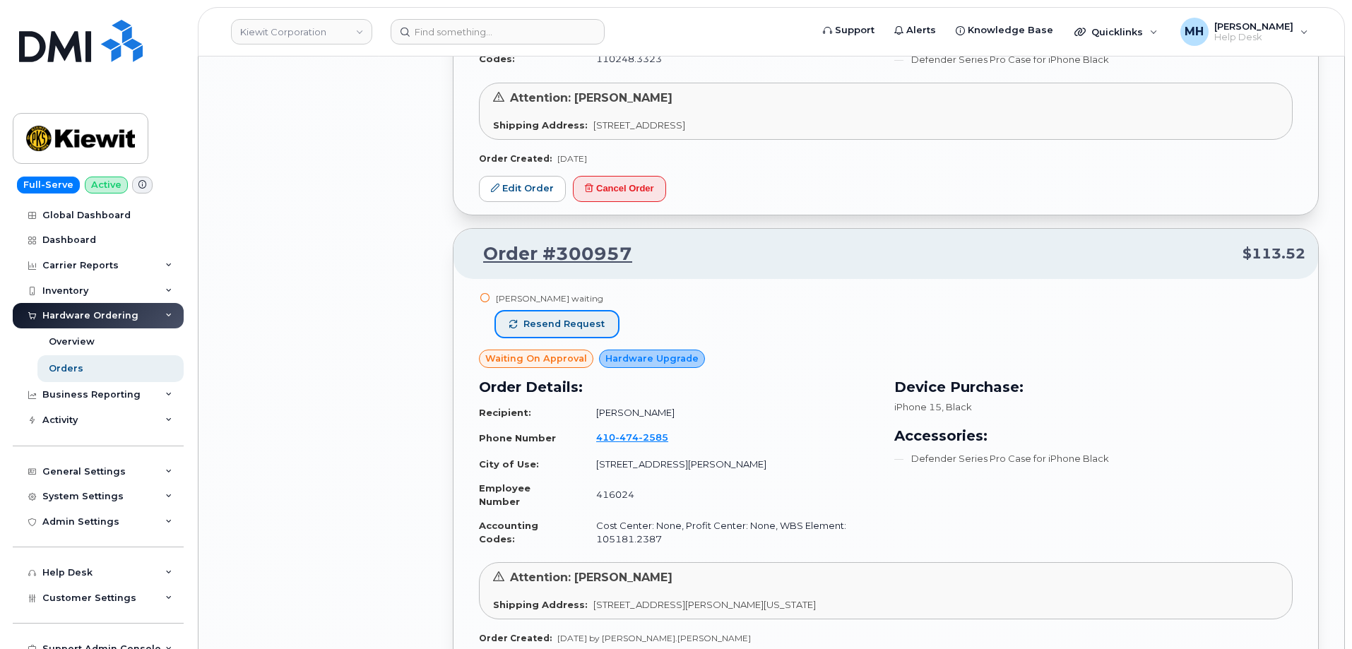
click at [602, 311] on button "Resend request" at bounding box center [557, 323] width 122 height 25
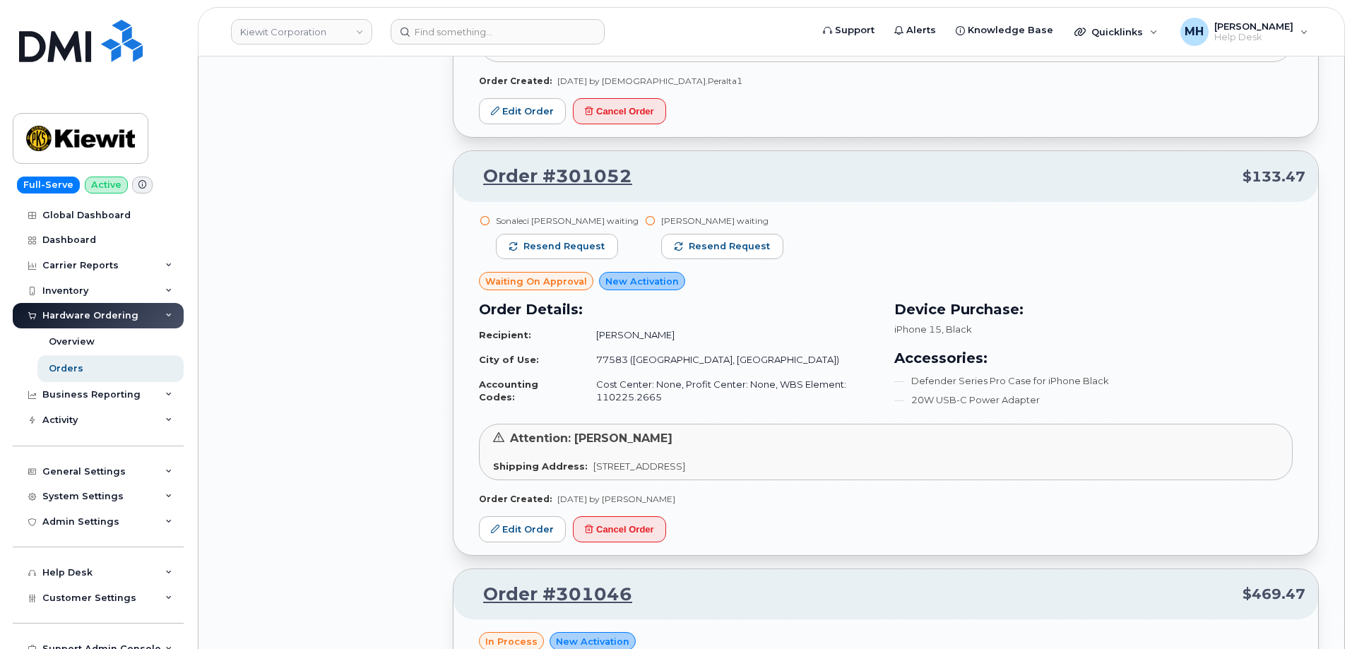
scroll to position [16736, 0]
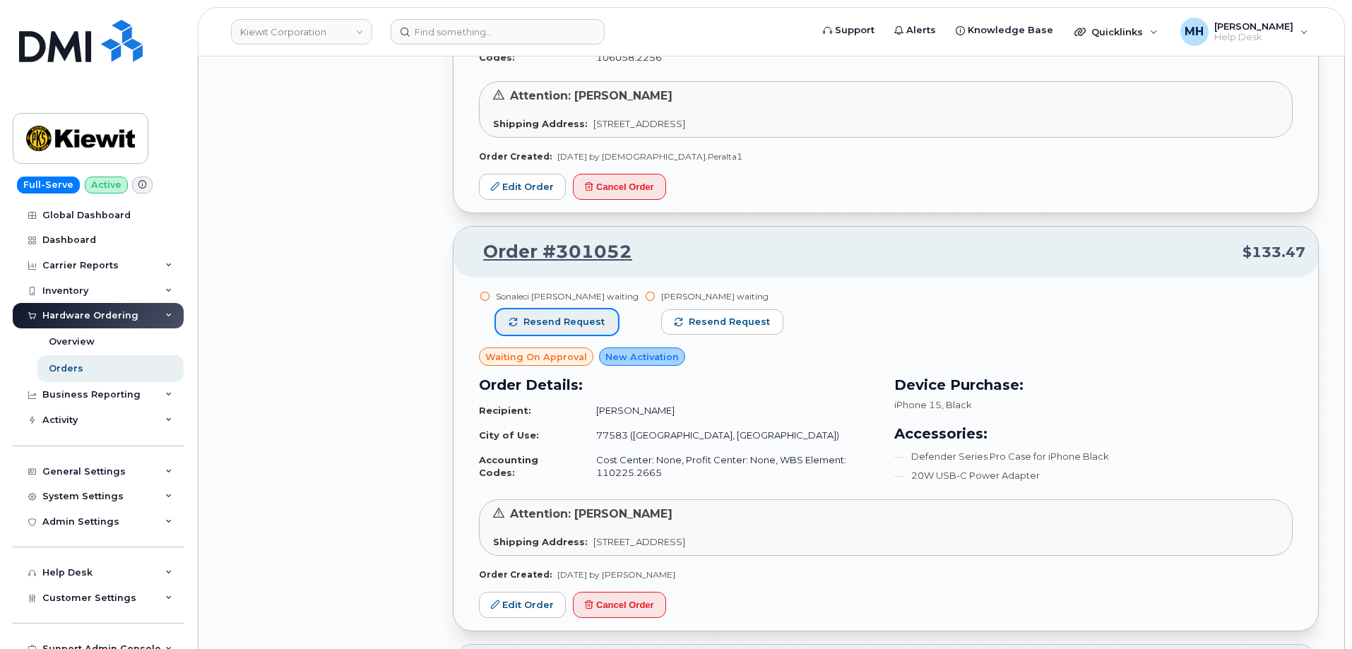
click at [595, 316] on span "Resend request" at bounding box center [563, 322] width 81 height 13
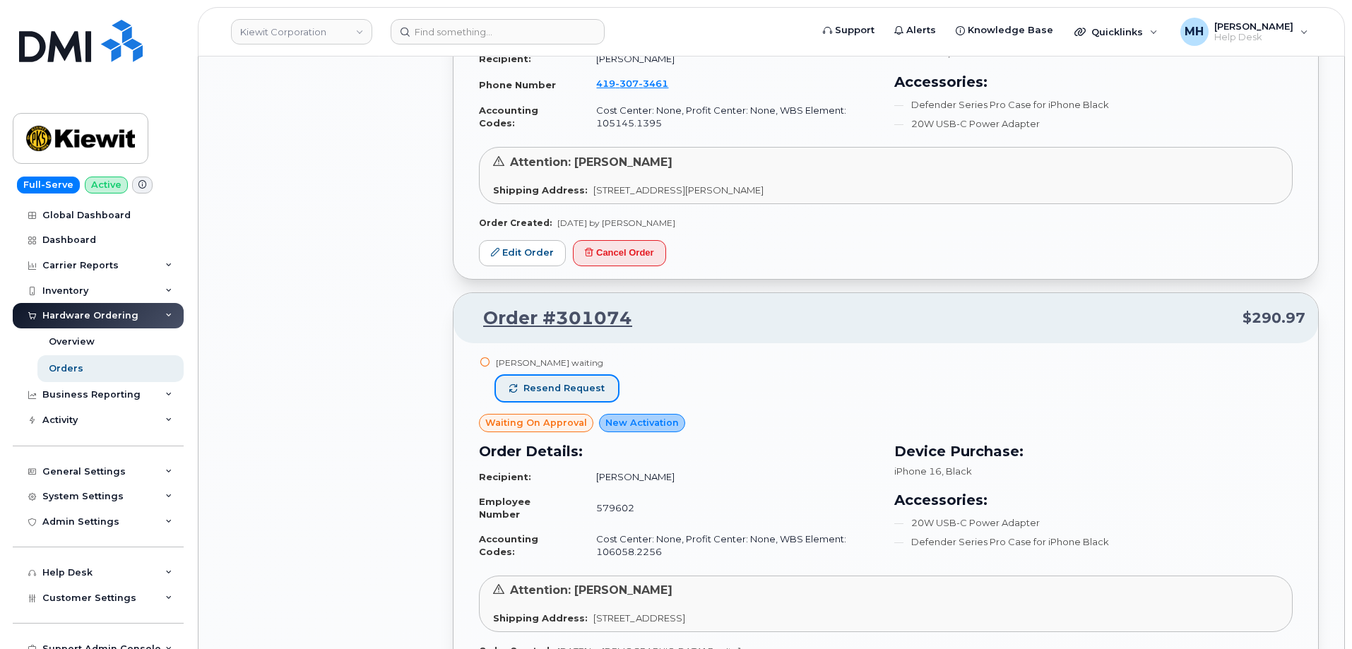
click at [589, 382] on span "Resend request" at bounding box center [563, 388] width 81 height 13
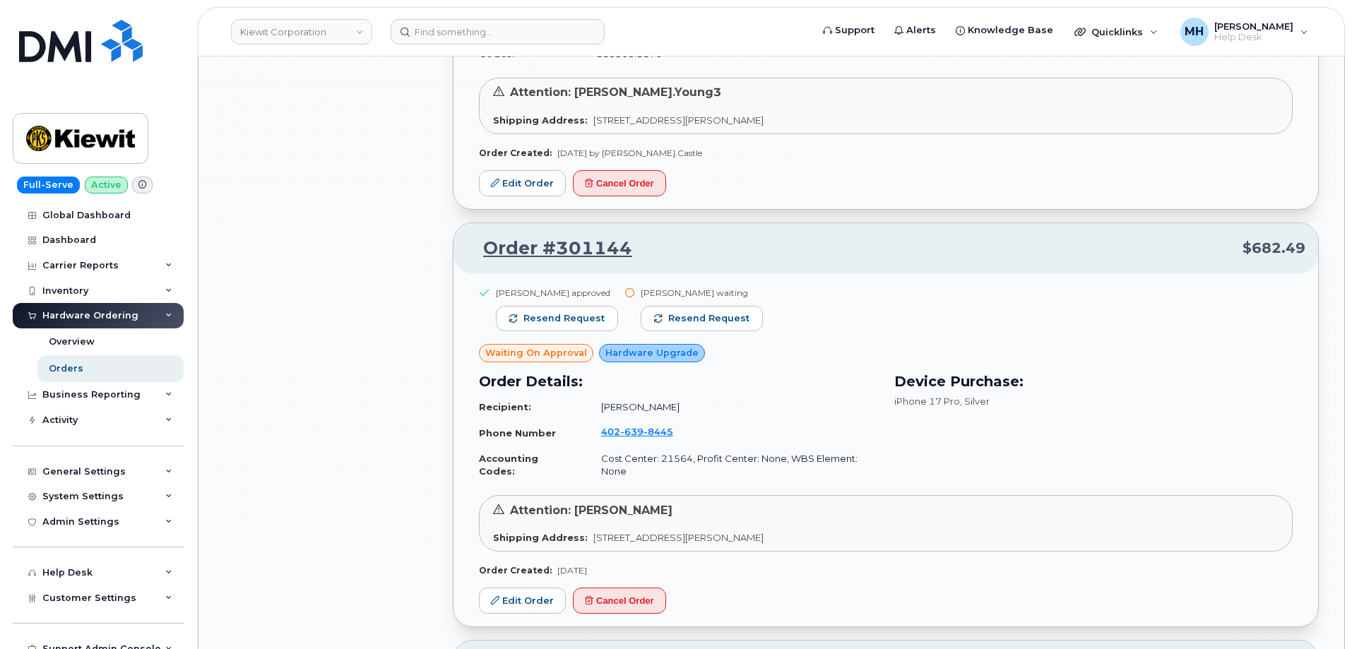
scroll to position [14759, 0]
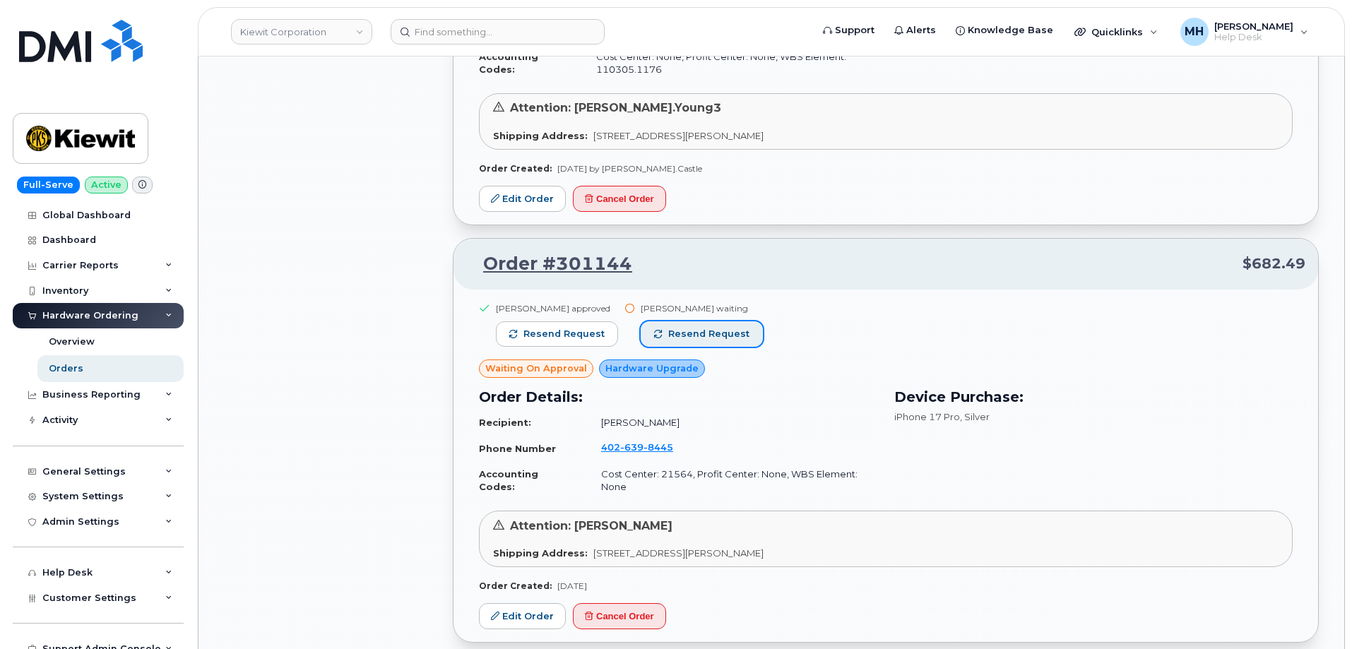
click at [718, 321] on button "Resend request" at bounding box center [702, 333] width 122 height 25
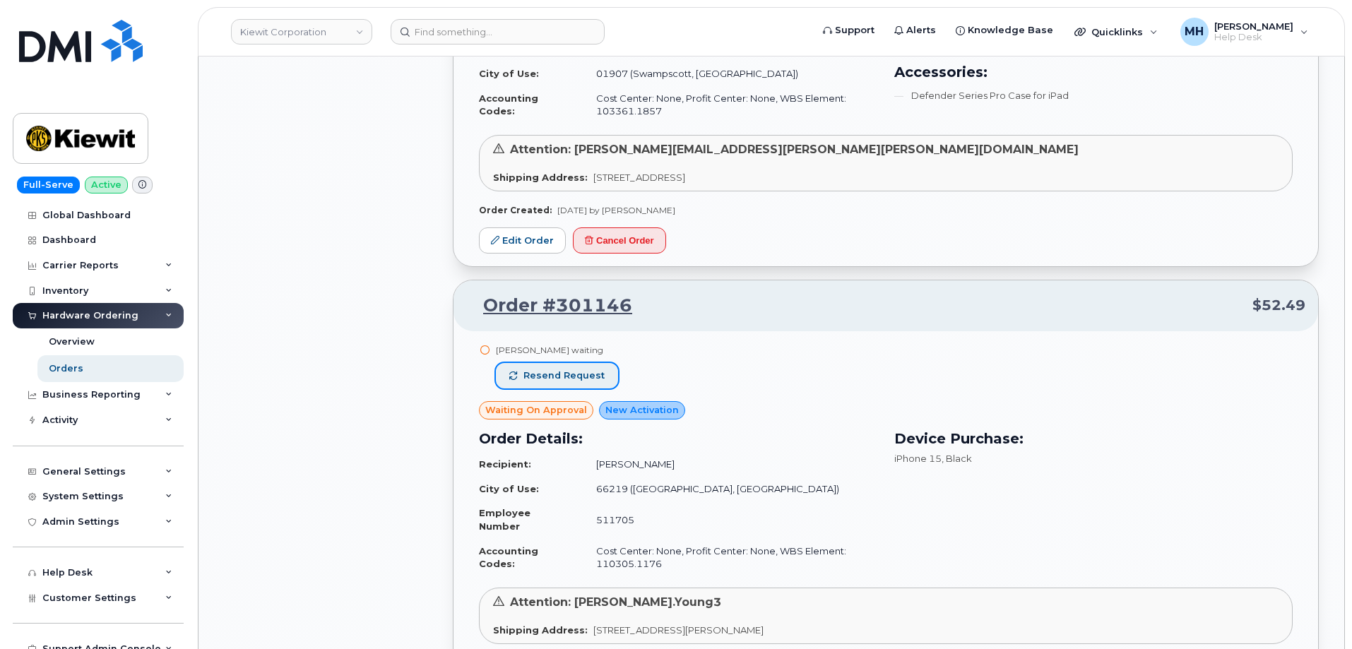
click at [591, 369] on span "Resend request" at bounding box center [563, 375] width 81 height 13
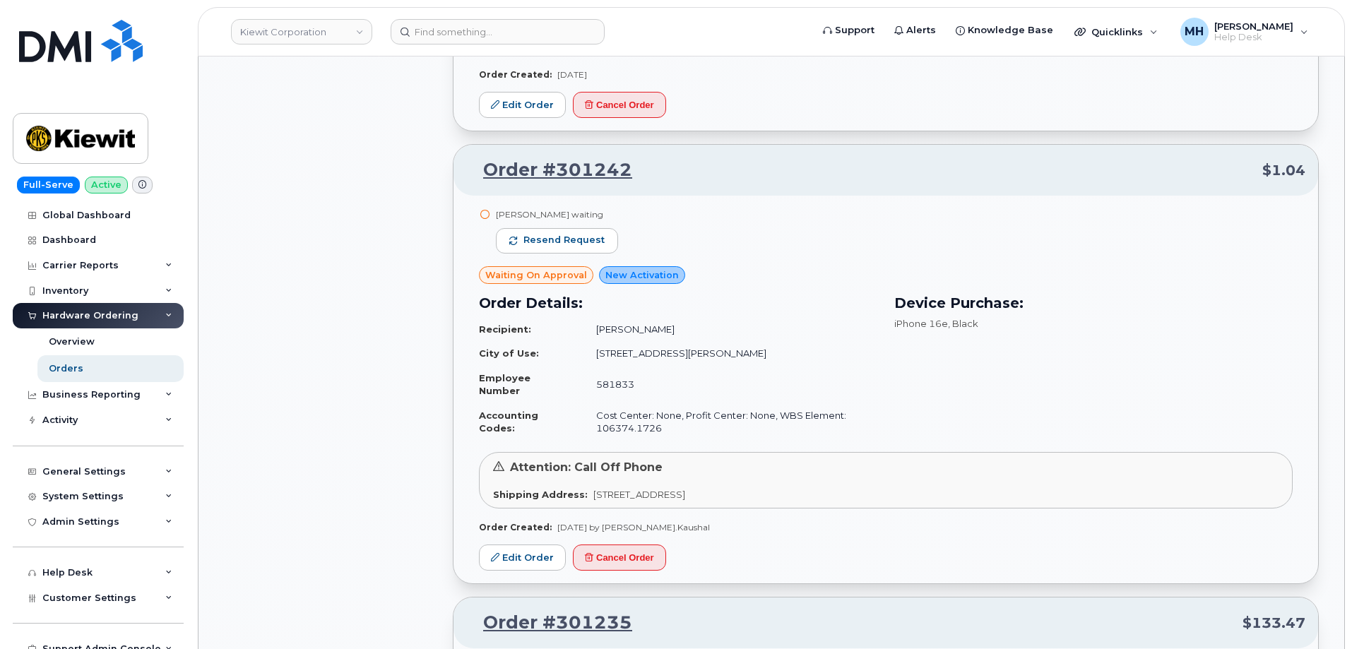
scroll to position [10733, 0]
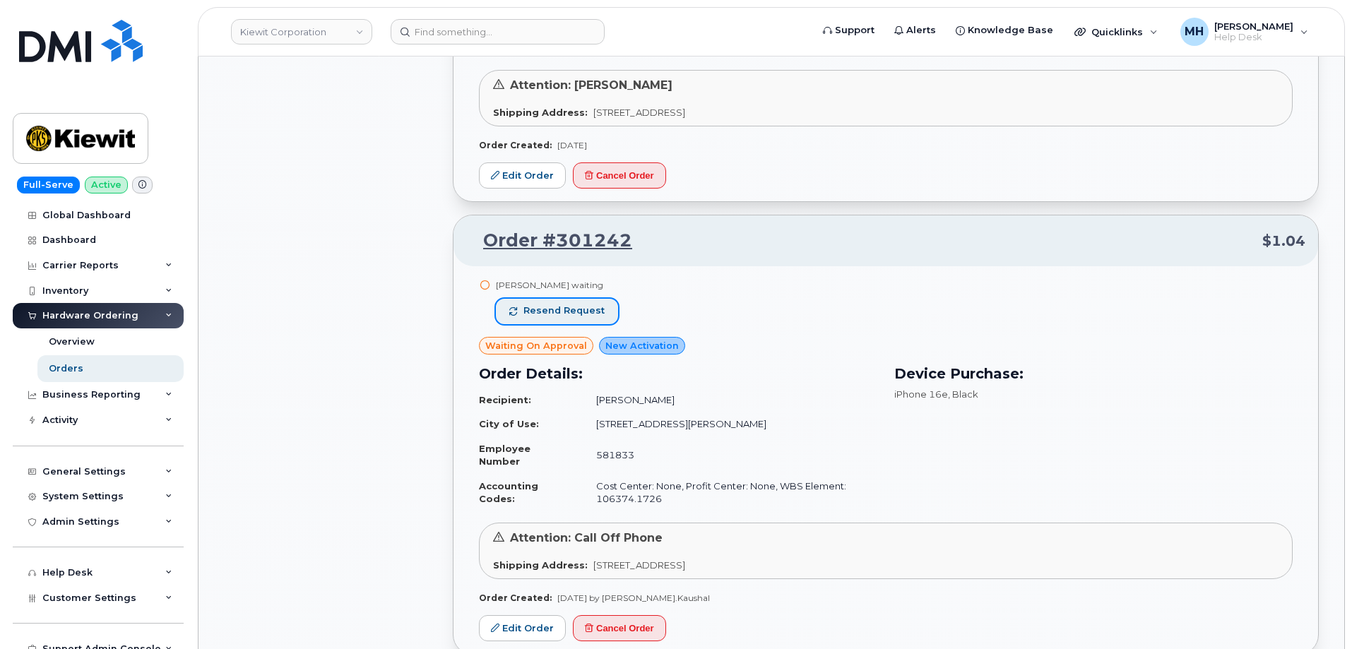
click at [595, 304] on span "Resend request" at bounding box center [563, 310] width 81 height 13
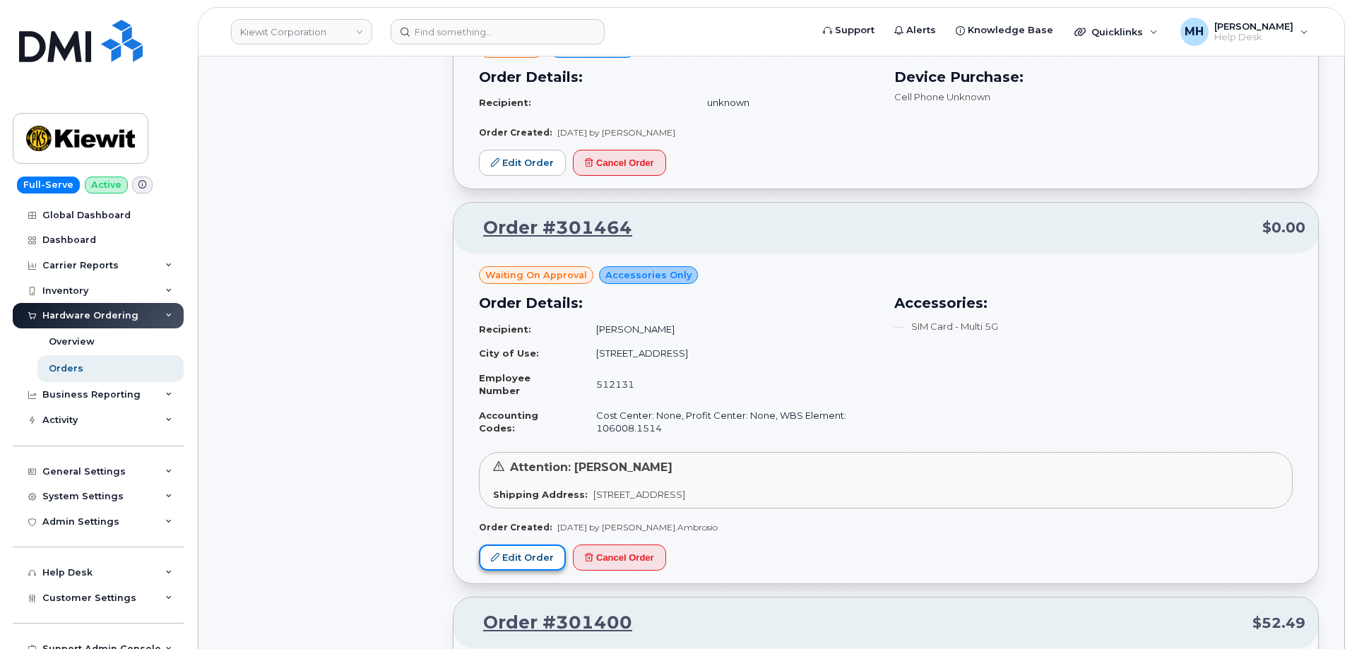
scroll to position [5506, 0]
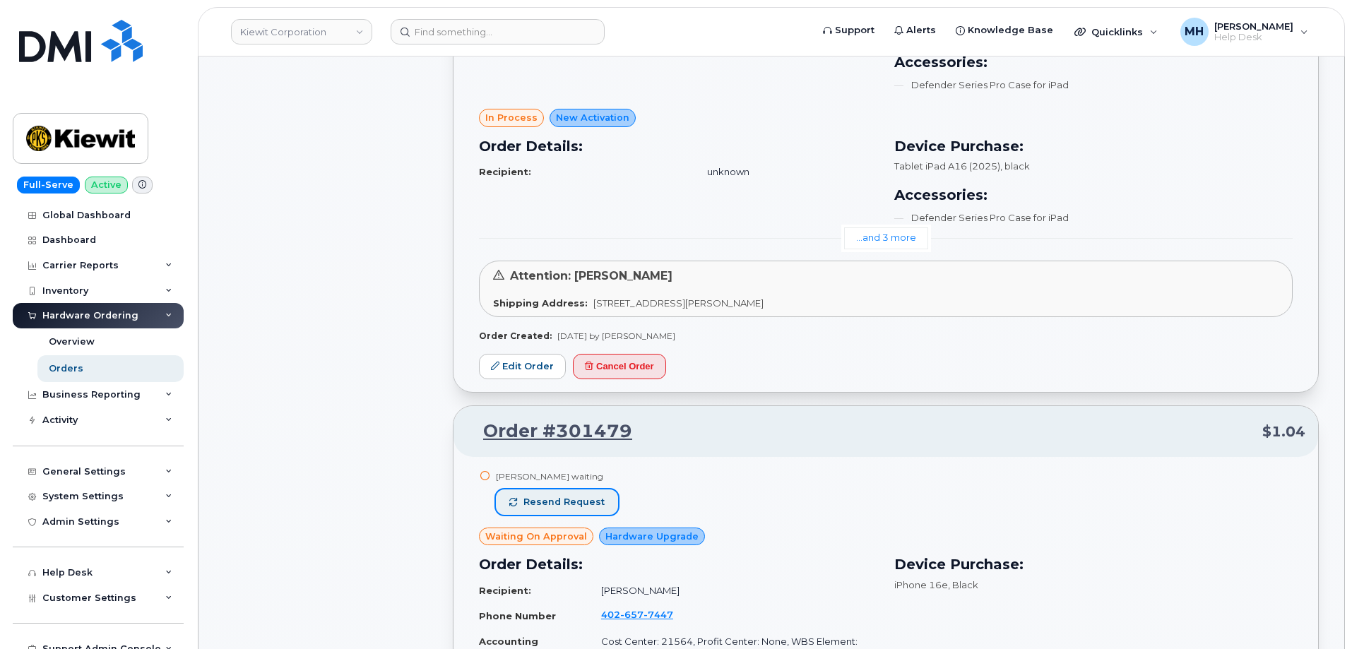
click at [572, 496] on span "Resend request" at bounding box center [563, 502] width 81 height 13
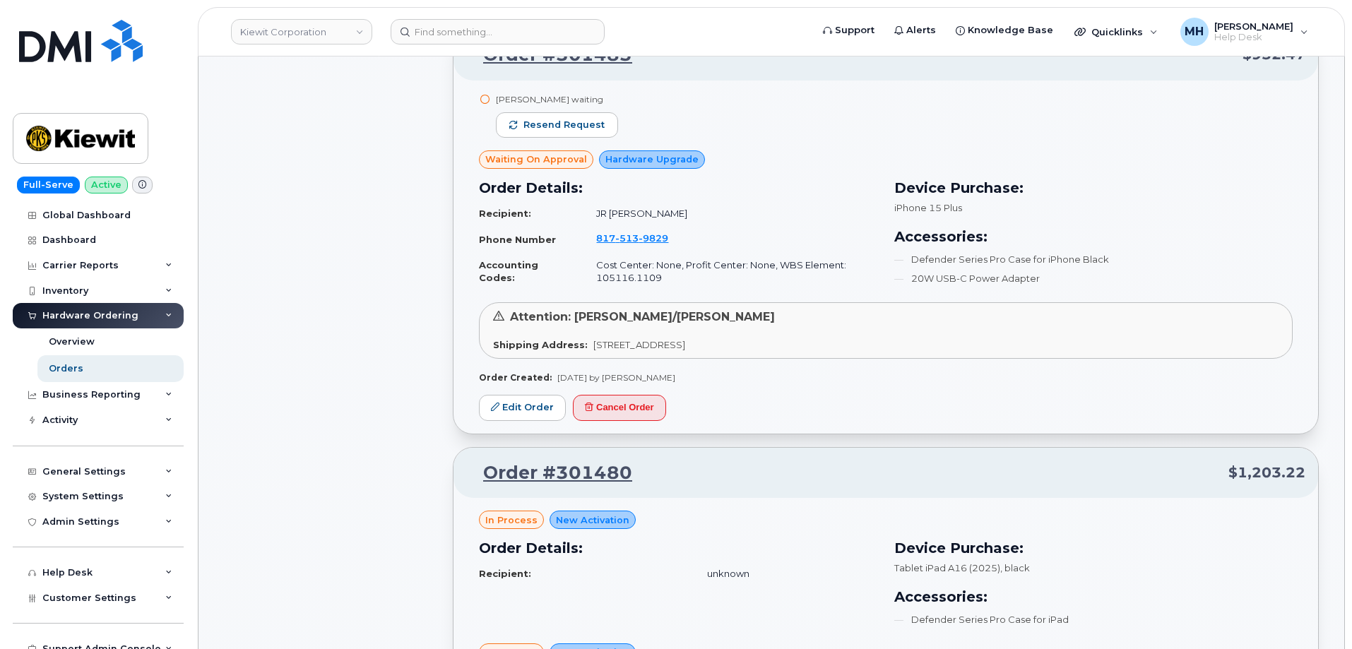
scroll to position [4023, 0]
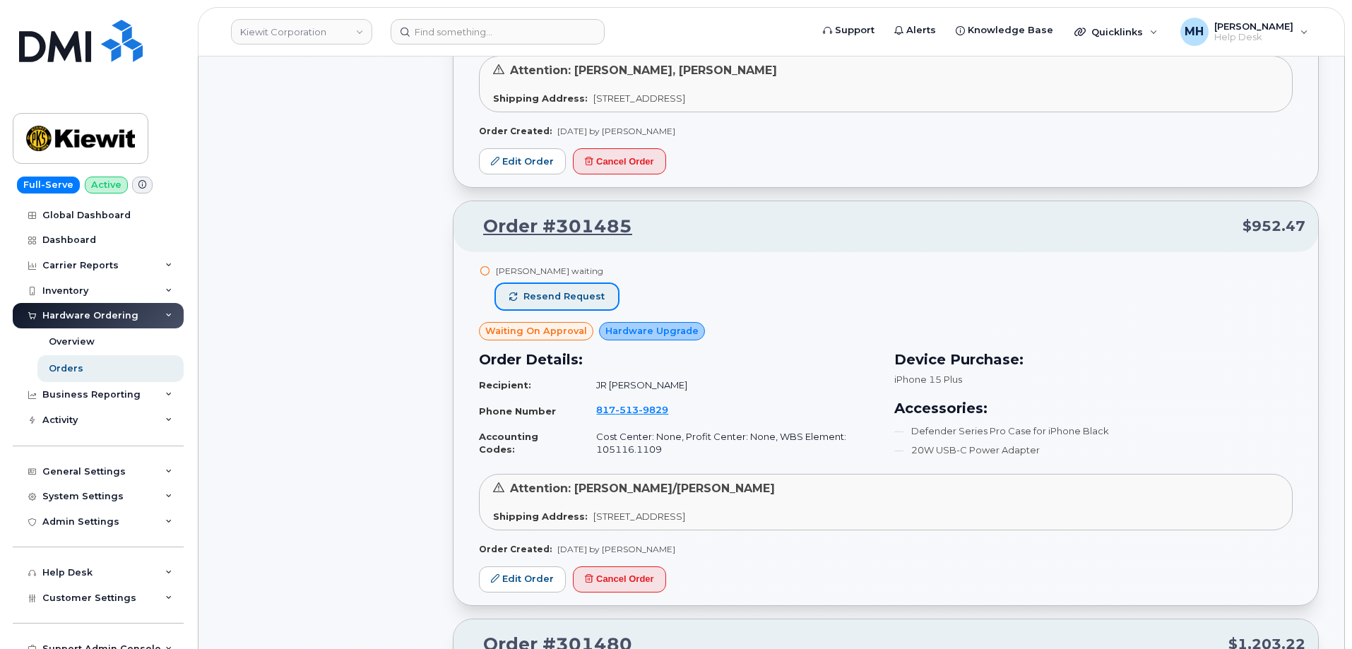
click at [593, 290] on span "Resend request" at bounding box center [563, 296] width 81 height 13
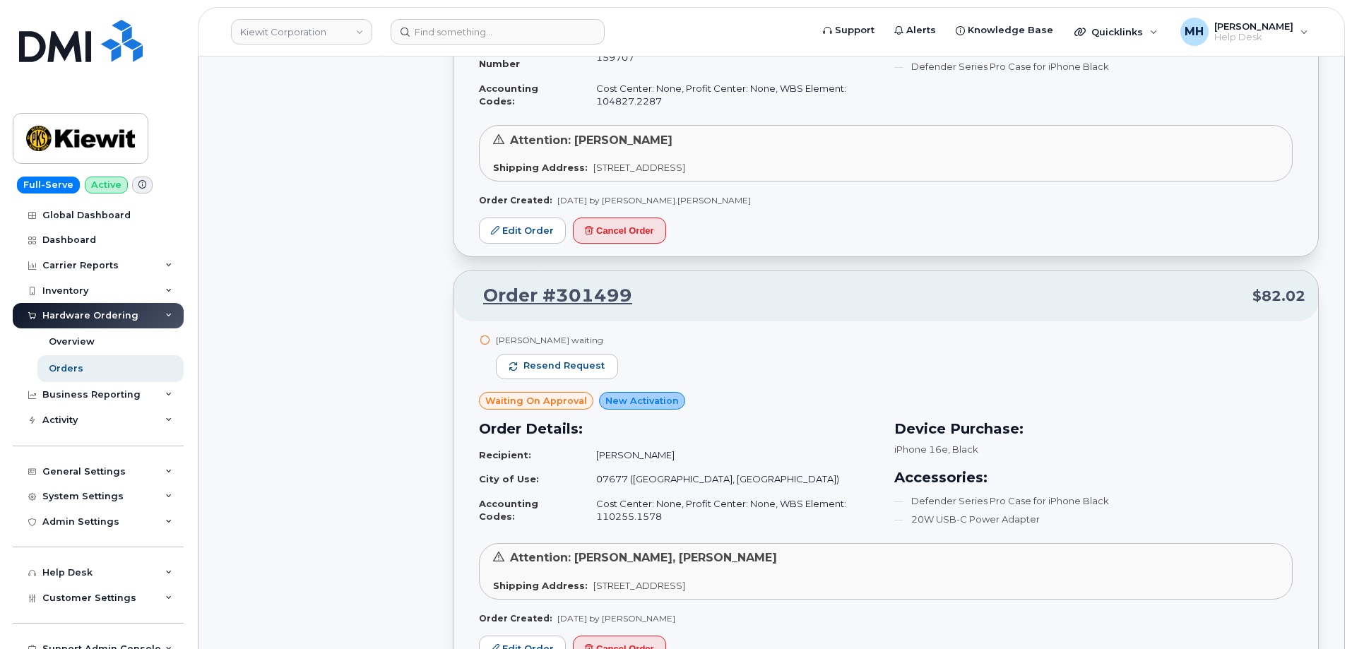
scroll to position [3528, 0]
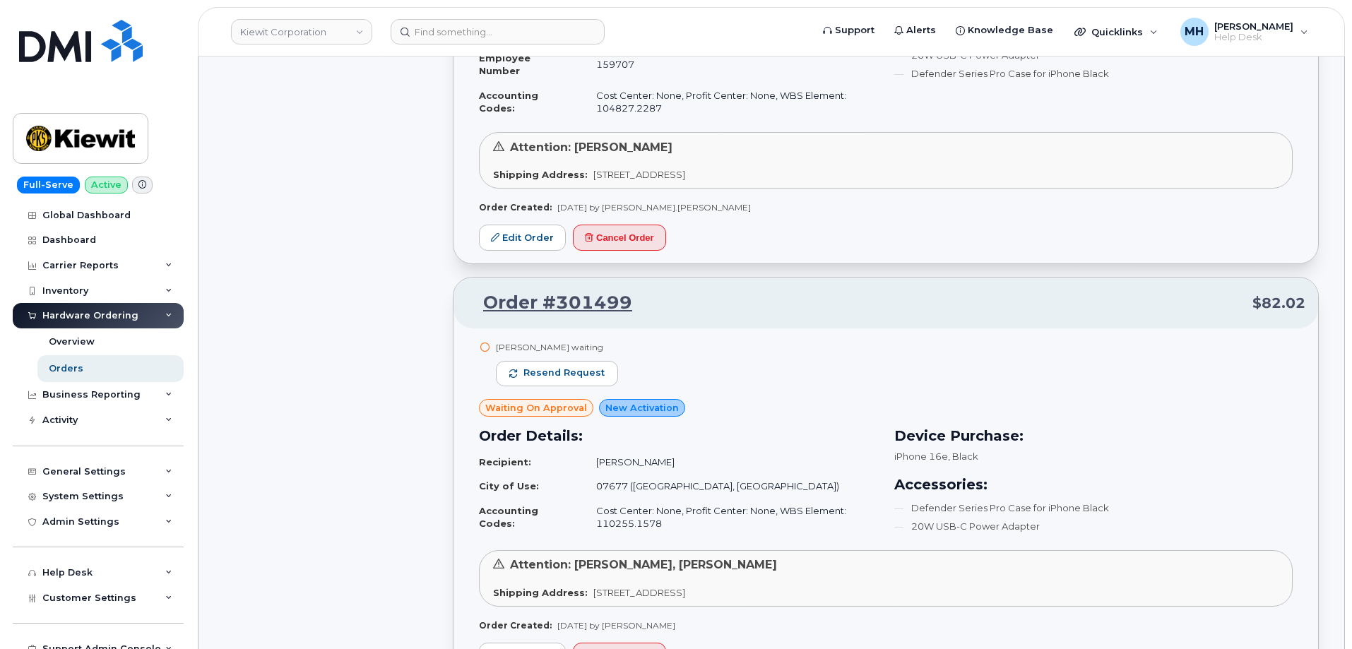
click at [598, 373] on div "Liliia Godunok waiting Resend request" at bounding box center [557, 369] width 122 height 57
click at [595, 367] on span "Resend request" at bounding box center [563, 373] width 81 height 13
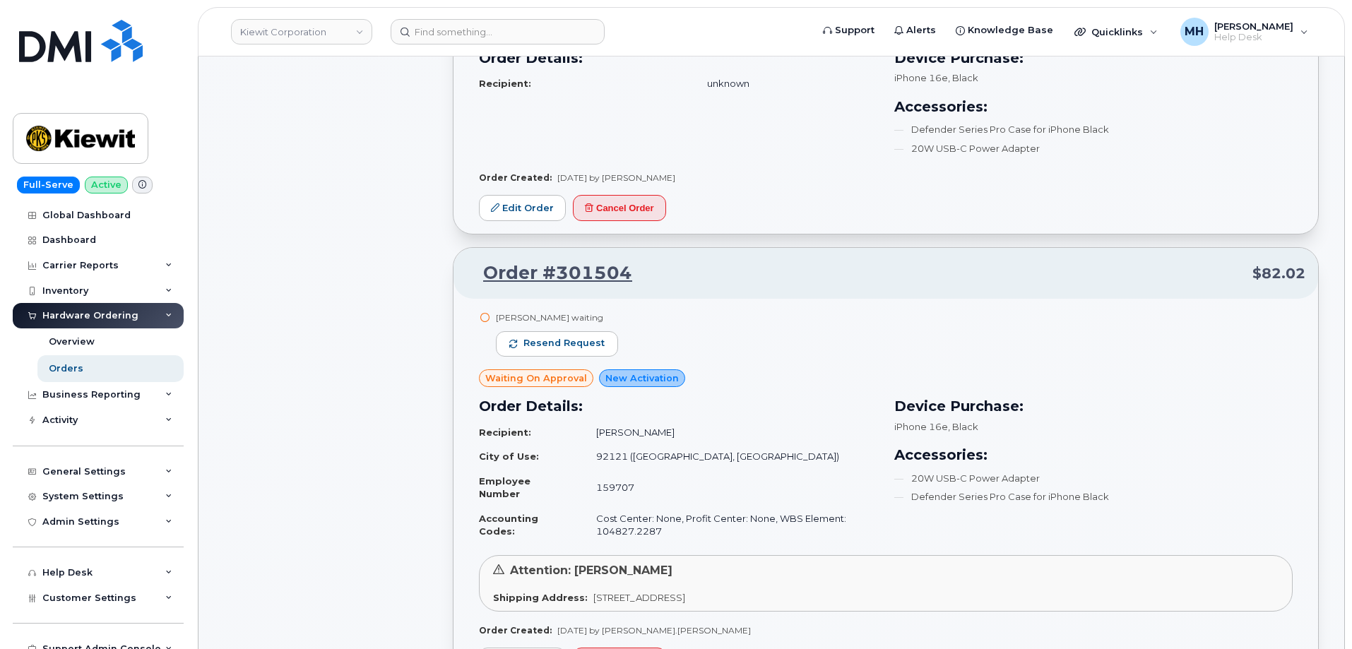
scroll to position [3104, 0]
click at [564, 338] on span "Resend request" at bounding box center [563, 344] width 81 height 13
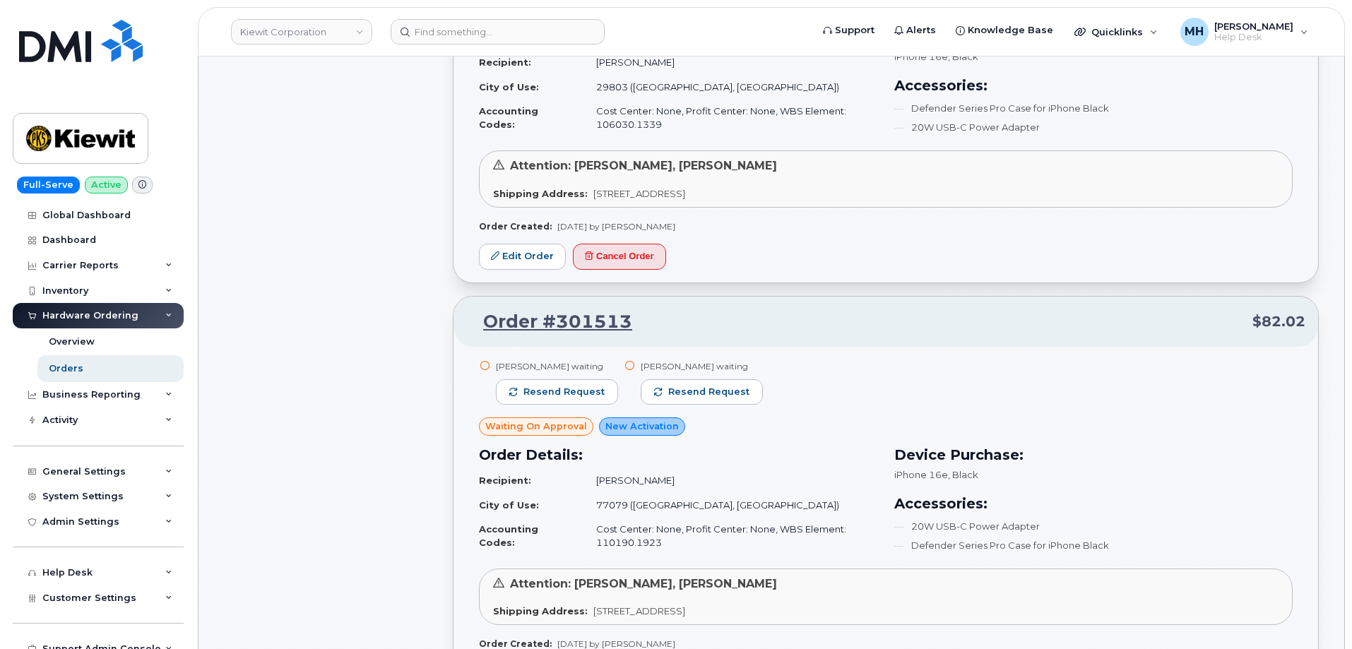
scroll to position [2327, 0]
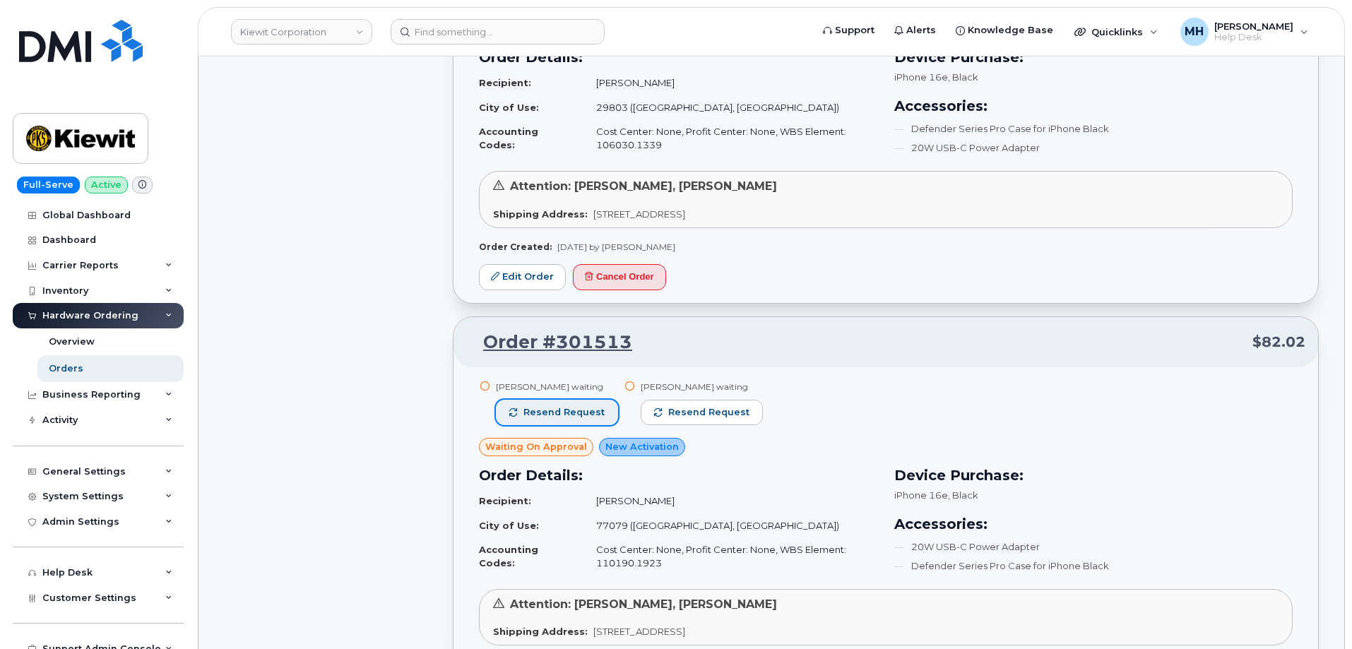
click at [596, 406] on span "Resend request" at bounding box center [563, 412] width 81 height 13
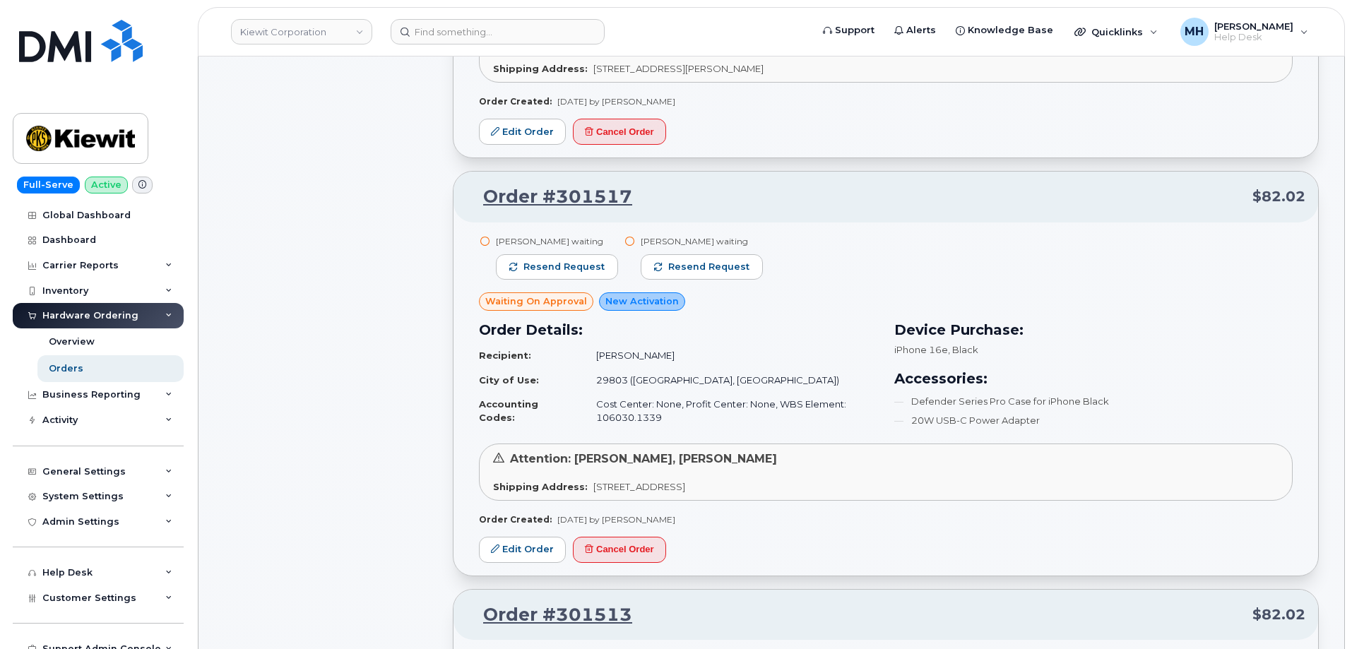
scroll to position [2045, 0]
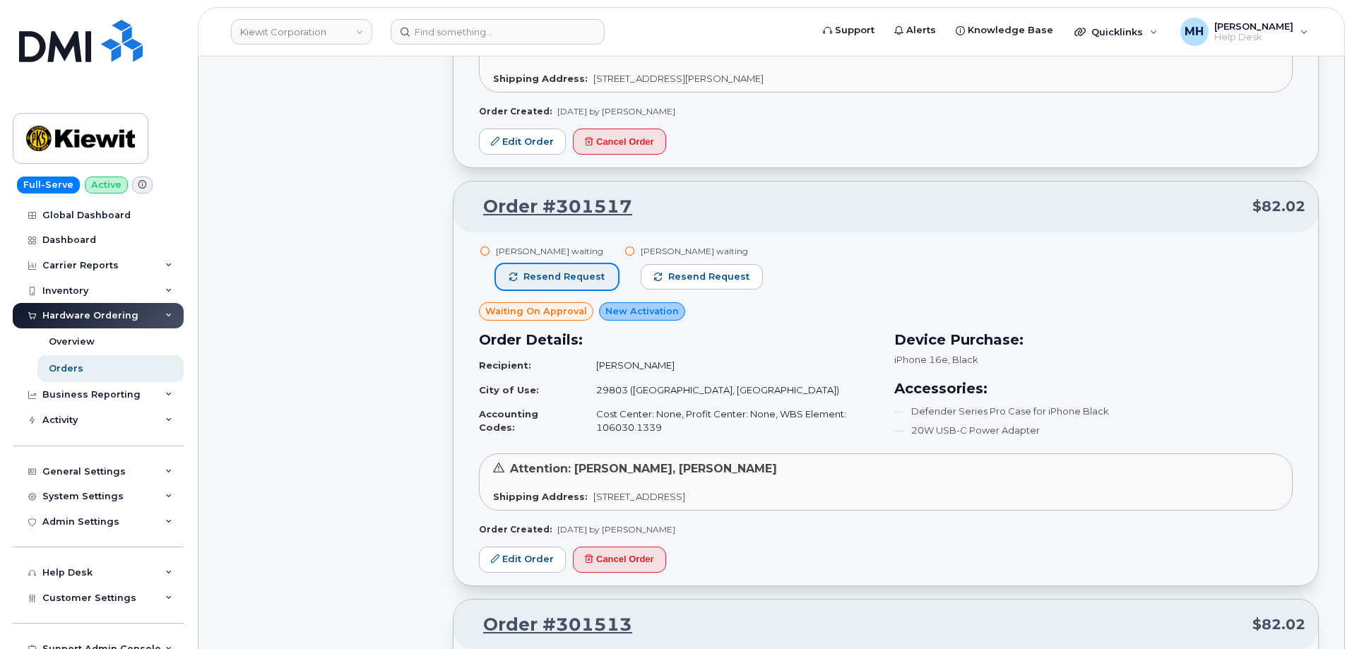
click at [587, 271] on span "Resend request" at bounding box center [563, 277] width 81 height 13
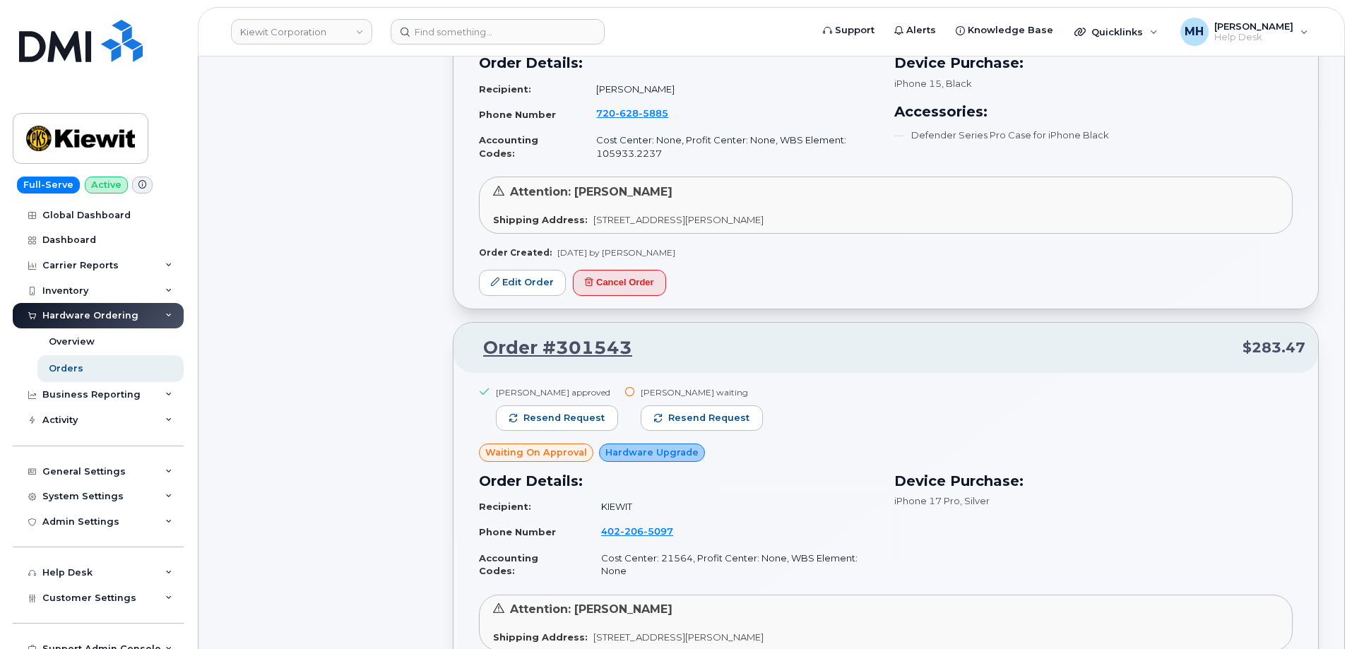
scroll to position [1480, 0]
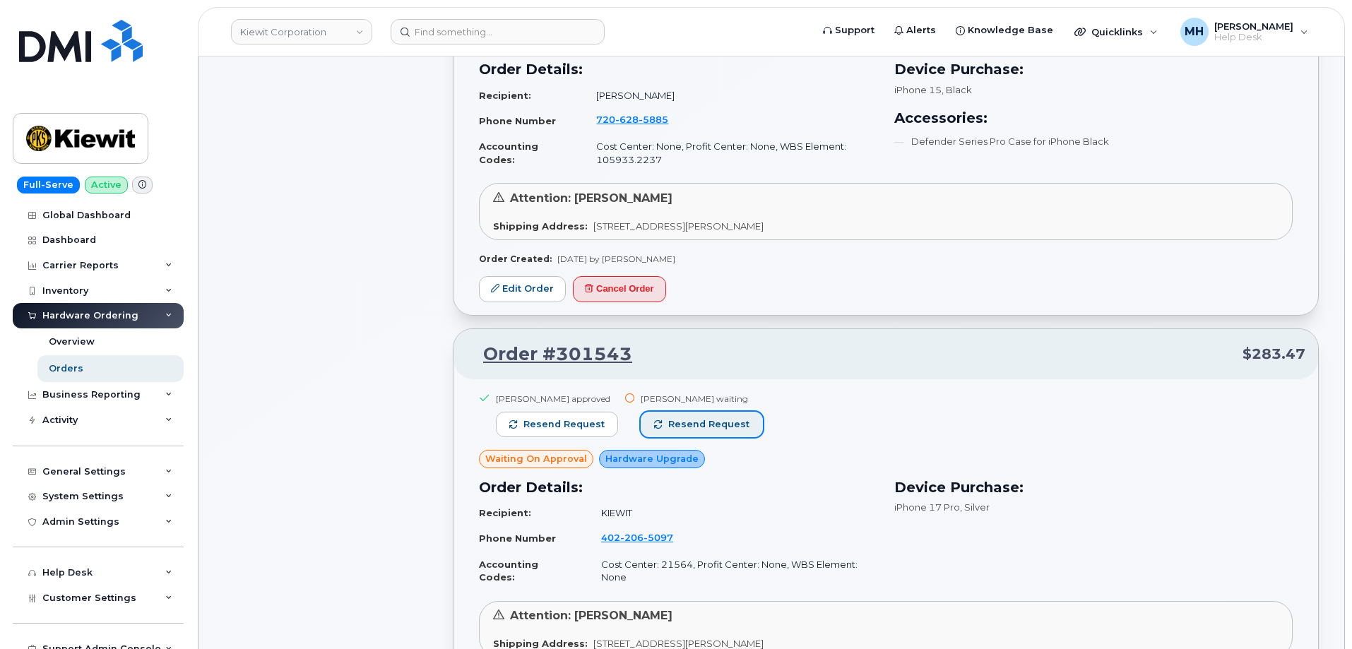
click at [709, 418] on span "Resend request" at bounding box center [708, 424] width 81 height 13
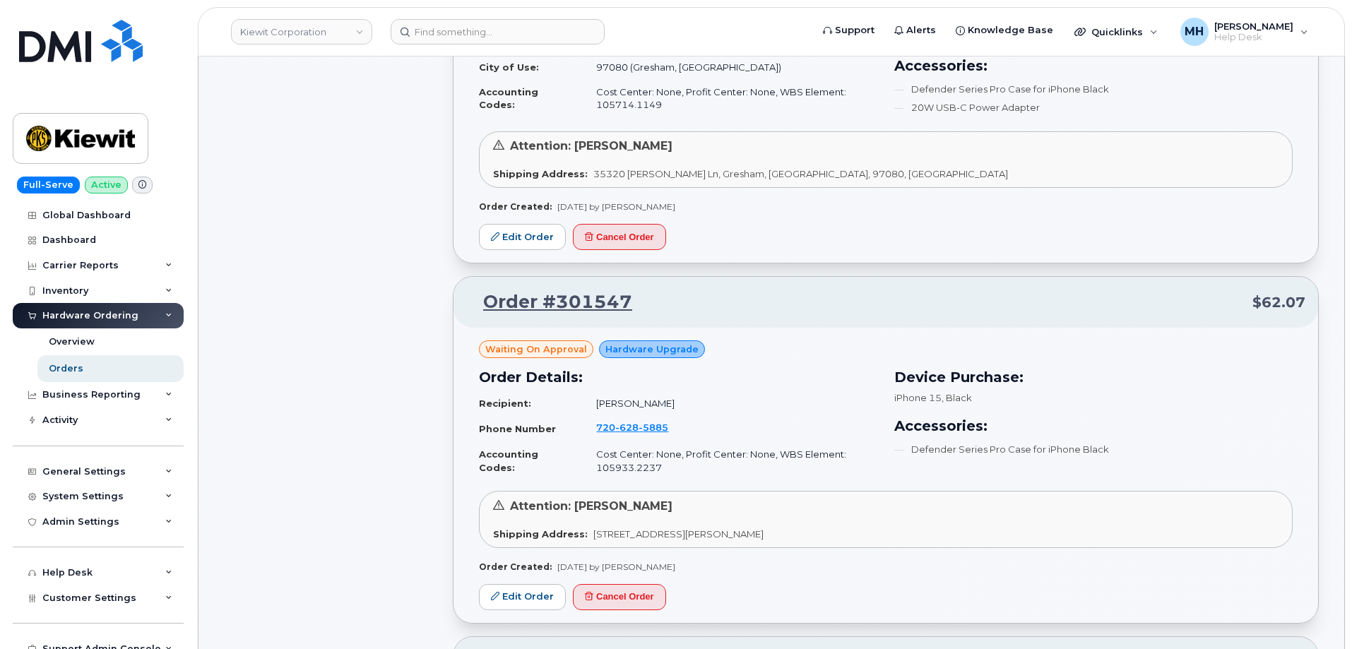
scroll to position [1197, 0]
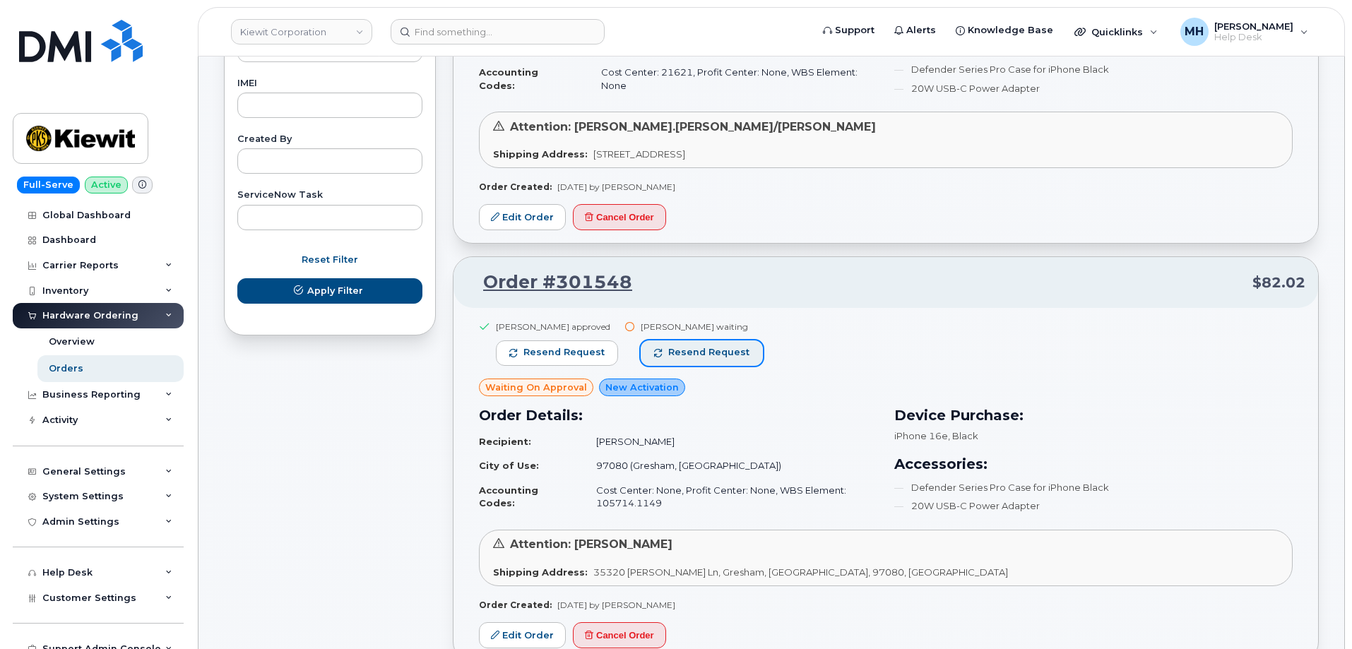
click at [725, 360] on button "Resend request" at bounding box center [702, 352] width 122 height 25
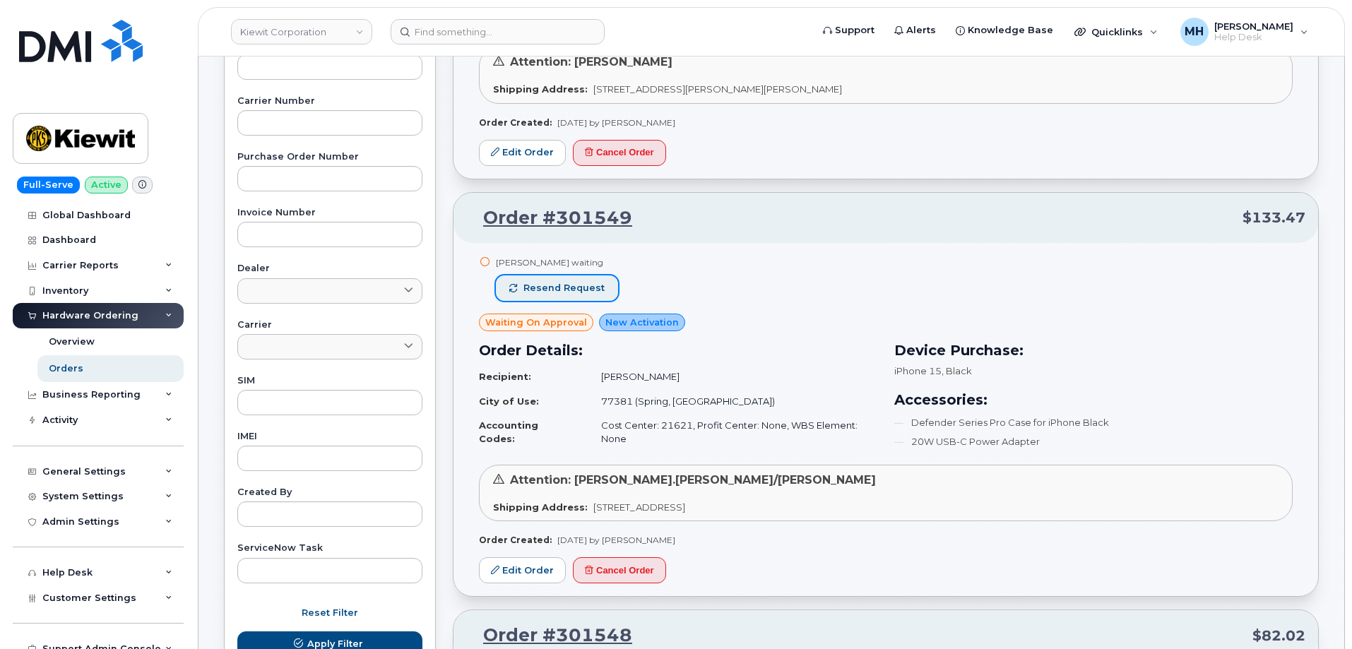
click at [591, 290] on span "Resend request" at bounding box center [563, 288] width 81 height 13
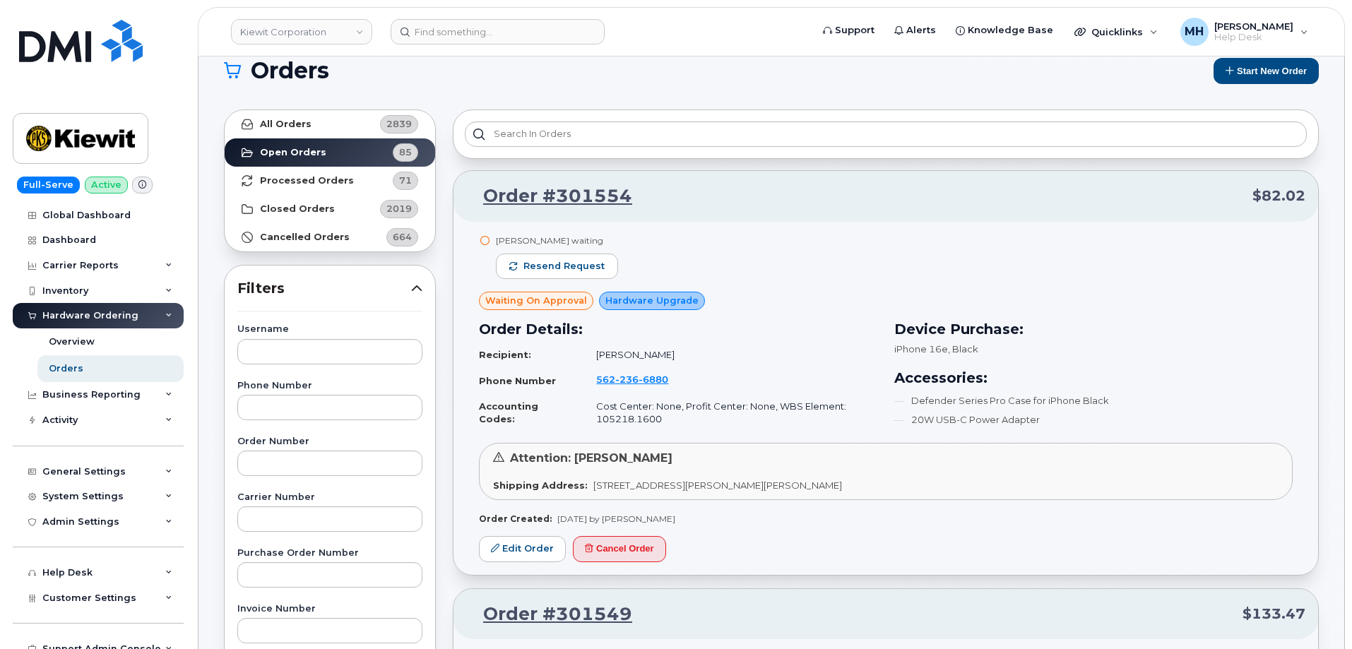
scroll to position [0, 0]
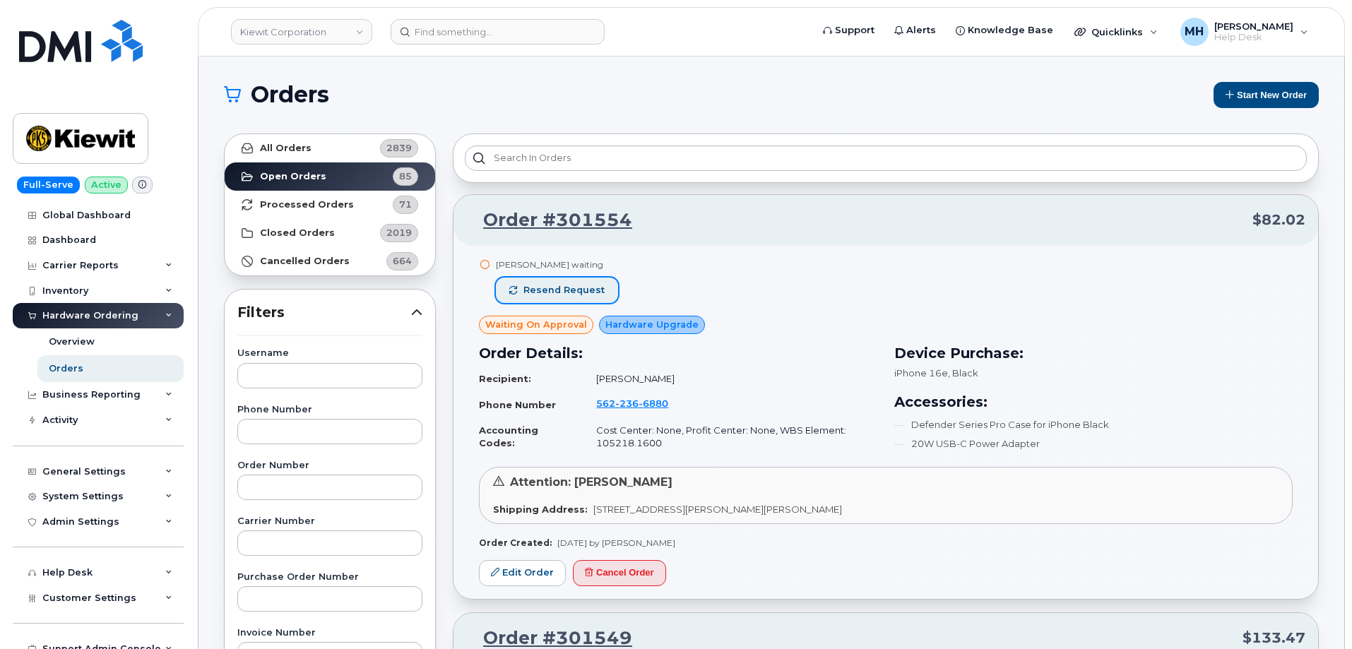
click at [581, 292] on span "Resend request" at bounding box center [563, 290] width 81 height 13
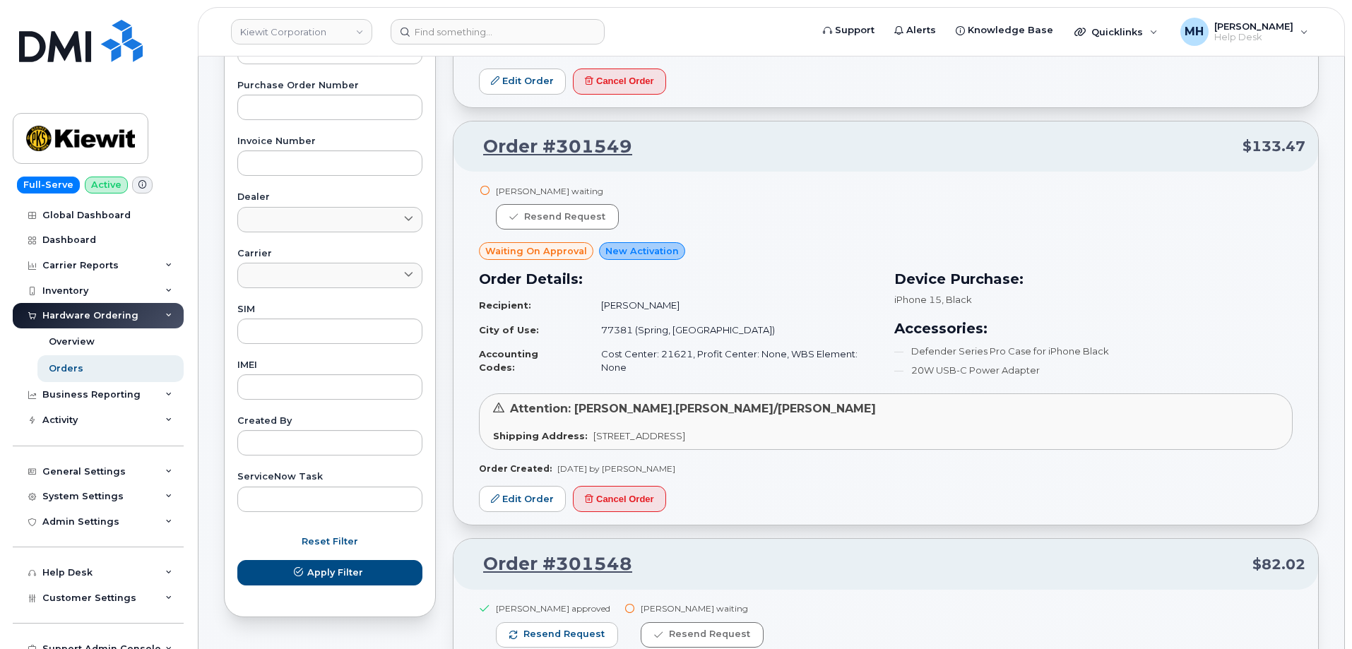
scroll to position [494, 0]
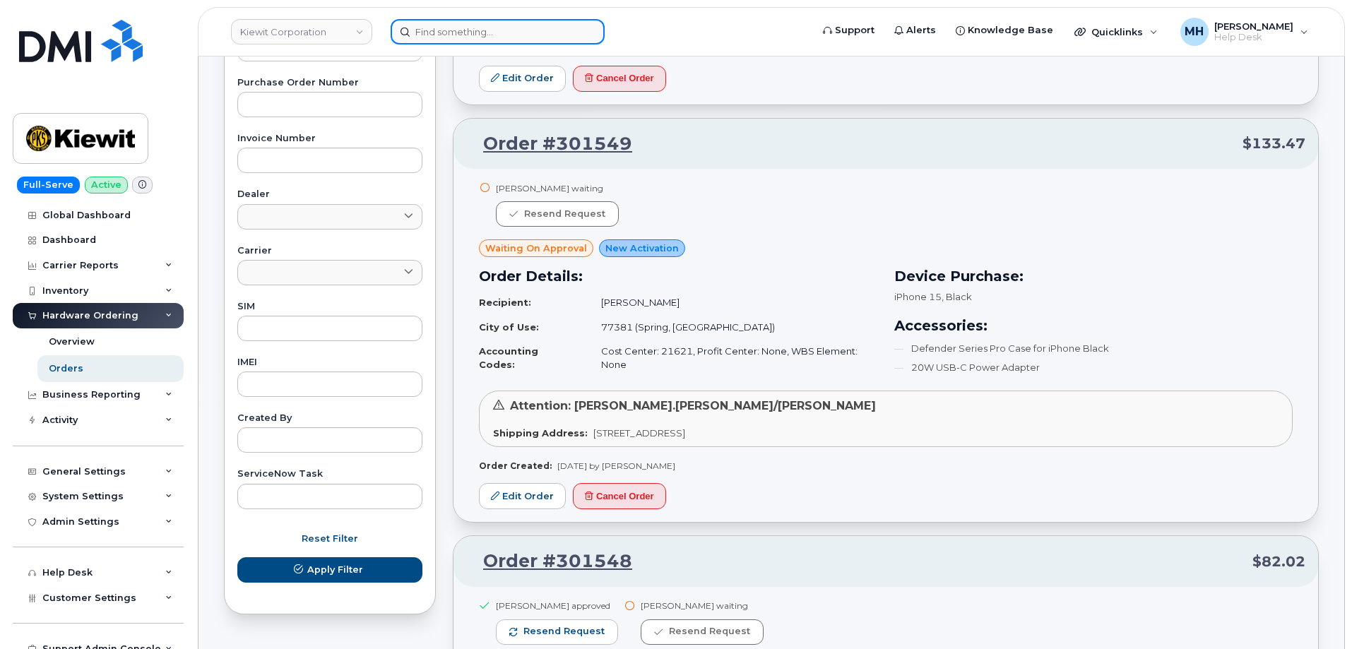
click at [593, 28] on div at bounding box center [498, 31] width 214 height 25
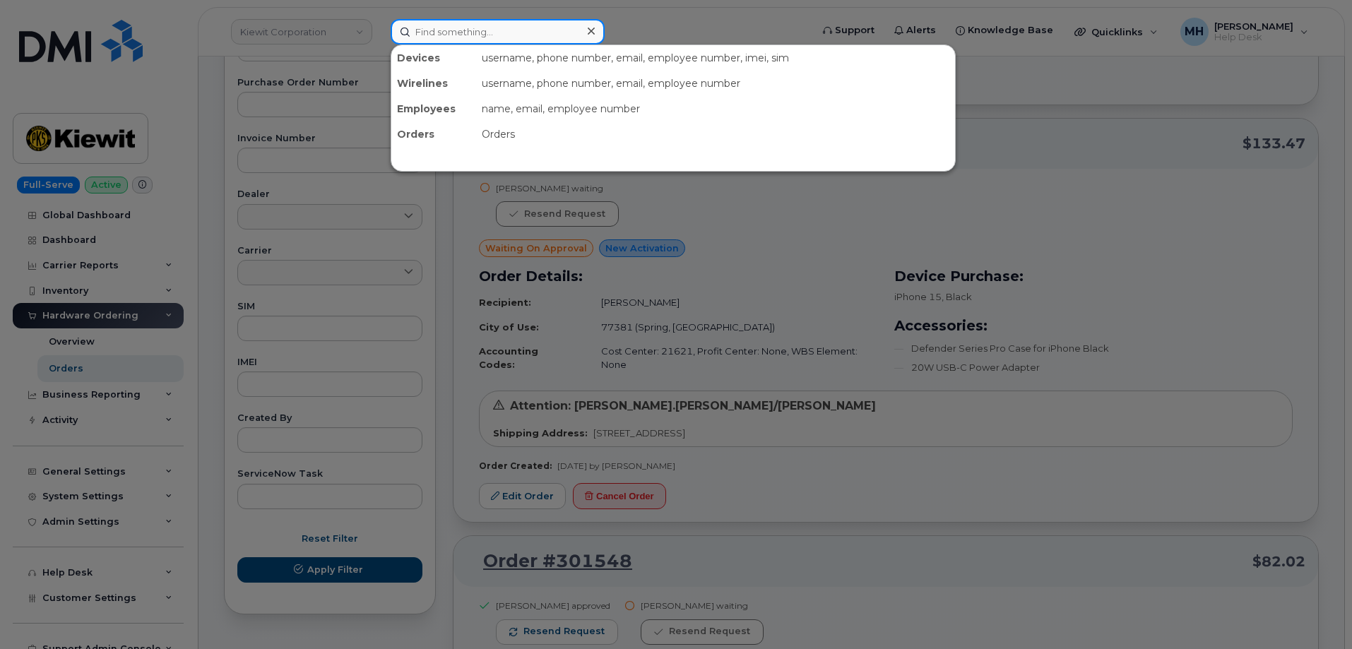
paste input "301364"
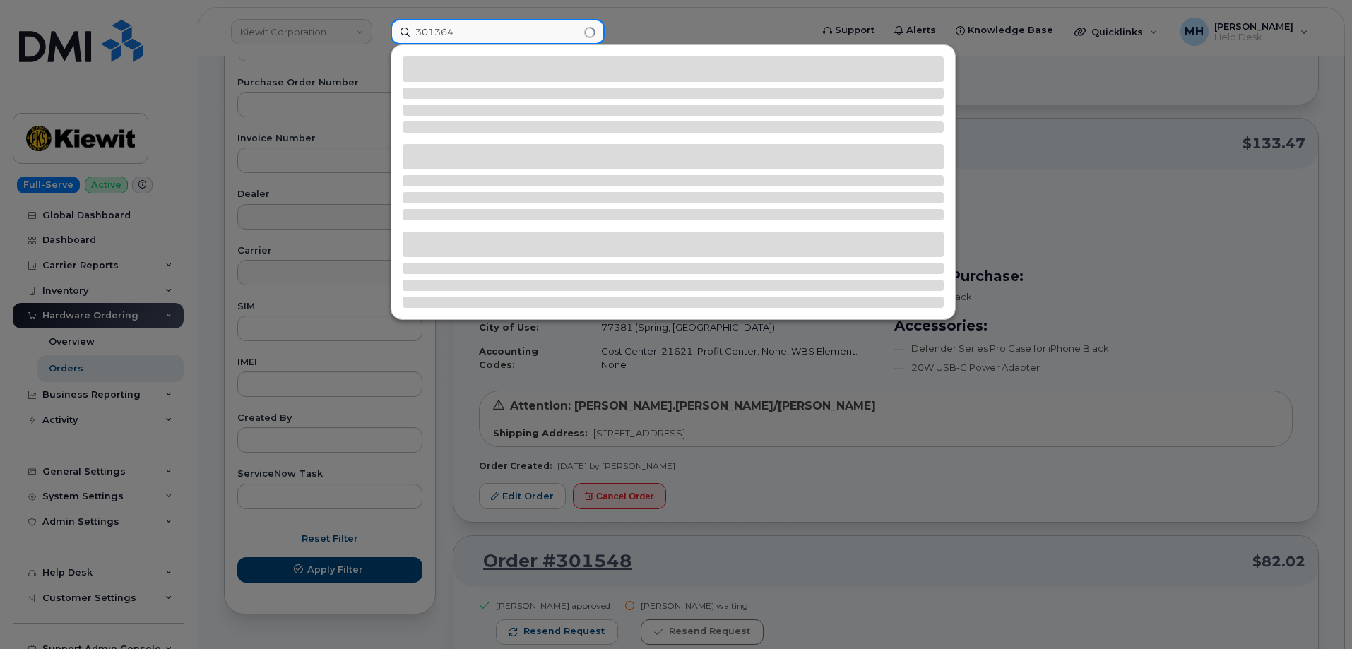
type input "301364"
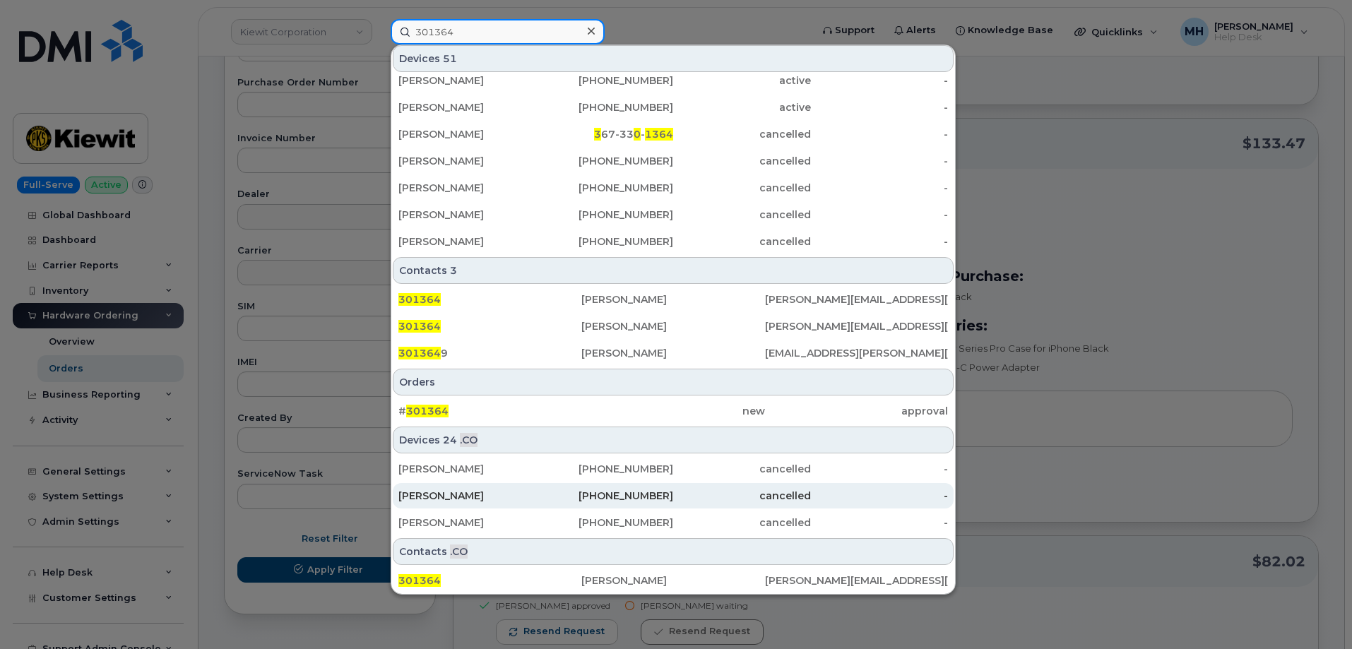
scroll to position [358, 0]
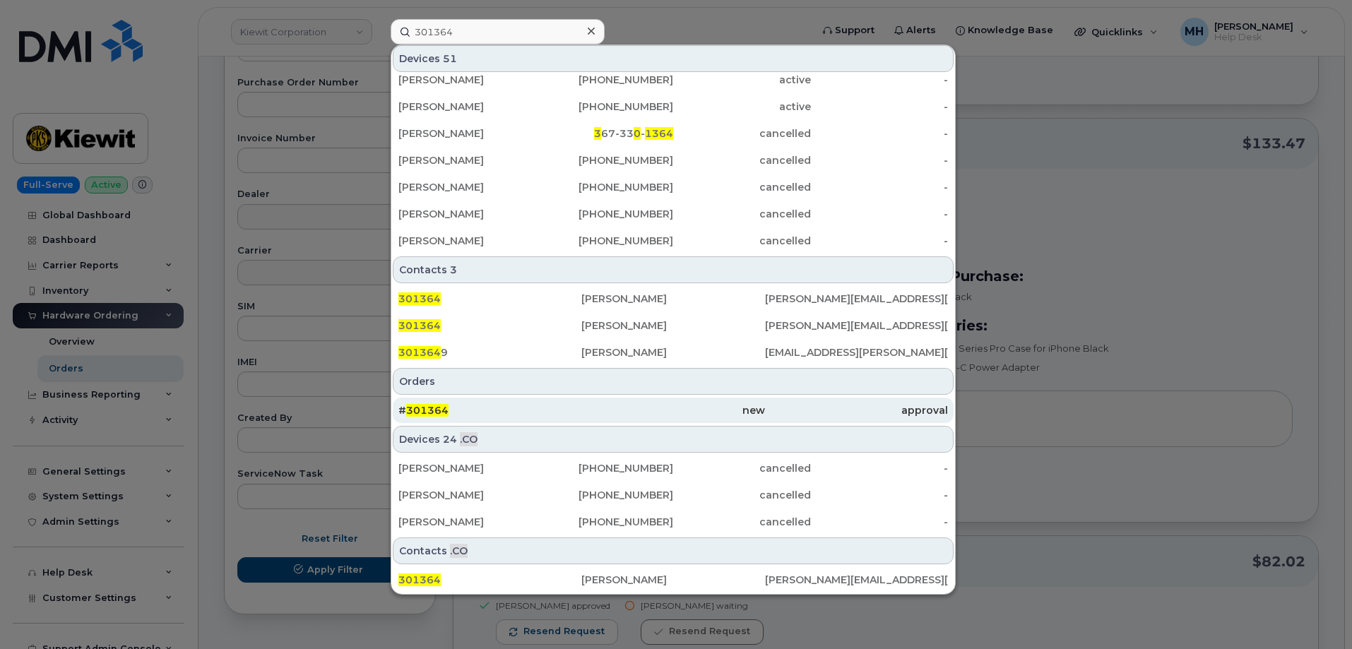
click at [571, 410] on div "# 301364" at bounding box center [489, 410] width 183 height 14
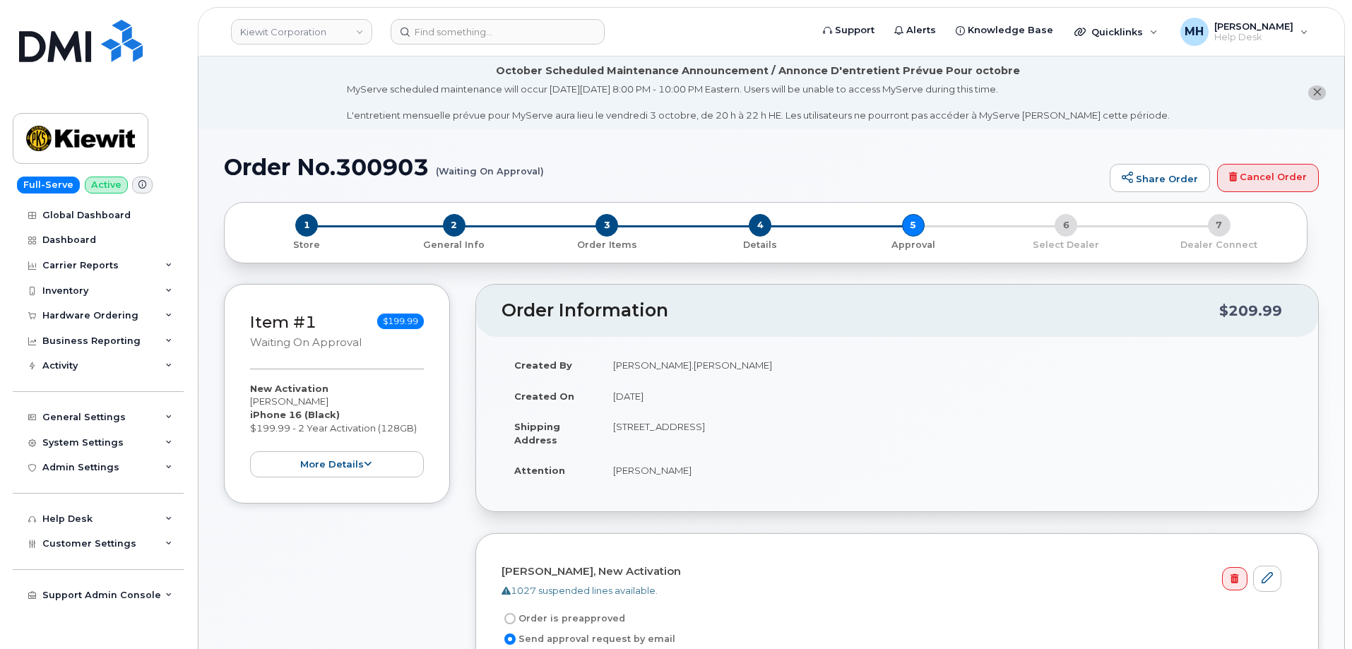
drag, startPoint x: 675, startPoint y: 473, endPoint x: 620, endPoint y: 470, distance: 55.2
click at [611, 473] on td "[PERSON_NAME]" at bounding box center [946, 470] width 692 height 31
copy td "[PERSON_NAME]"
drag, startPoint x: 583, startPoint y: 168, endPoint x: 289, endPoint y: 168, distance: 294.5
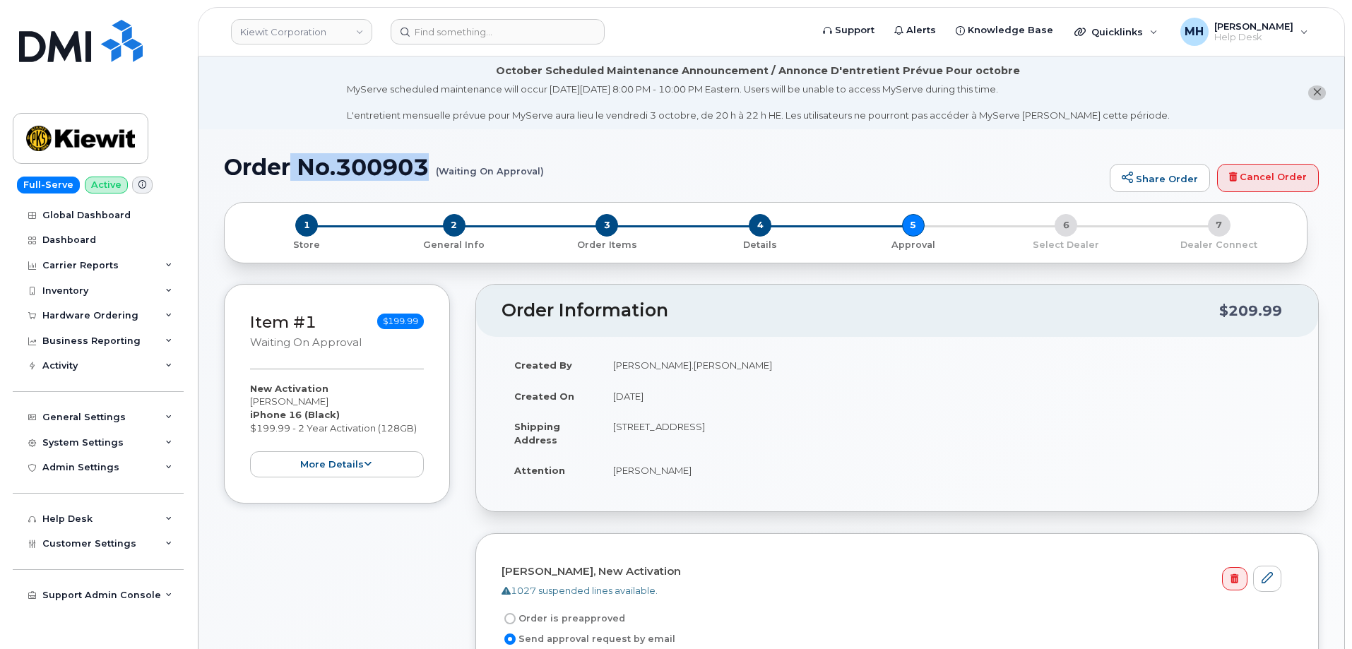
click at [289, 168] on h1 "Order No.300903 (Waiting On Approval)" at bounding box center [663, 167] width 879 height 25
click at [227, 172] on h1 "Order No.300903 (Waiting On Approval)" at bounding box center [663, 167] width 879 height 25
drag, startPoint x: 227, startPoint y: 174, endPoint x: 542, endPoint y: 173, distance: 315.7
click at [542, 173] on h1 "Order No.300903 (Waiting On Approval)" at bounding box center [663, 167] width 879 height 25
copy h1 "Order No.300903 (Waiting On Approval)"
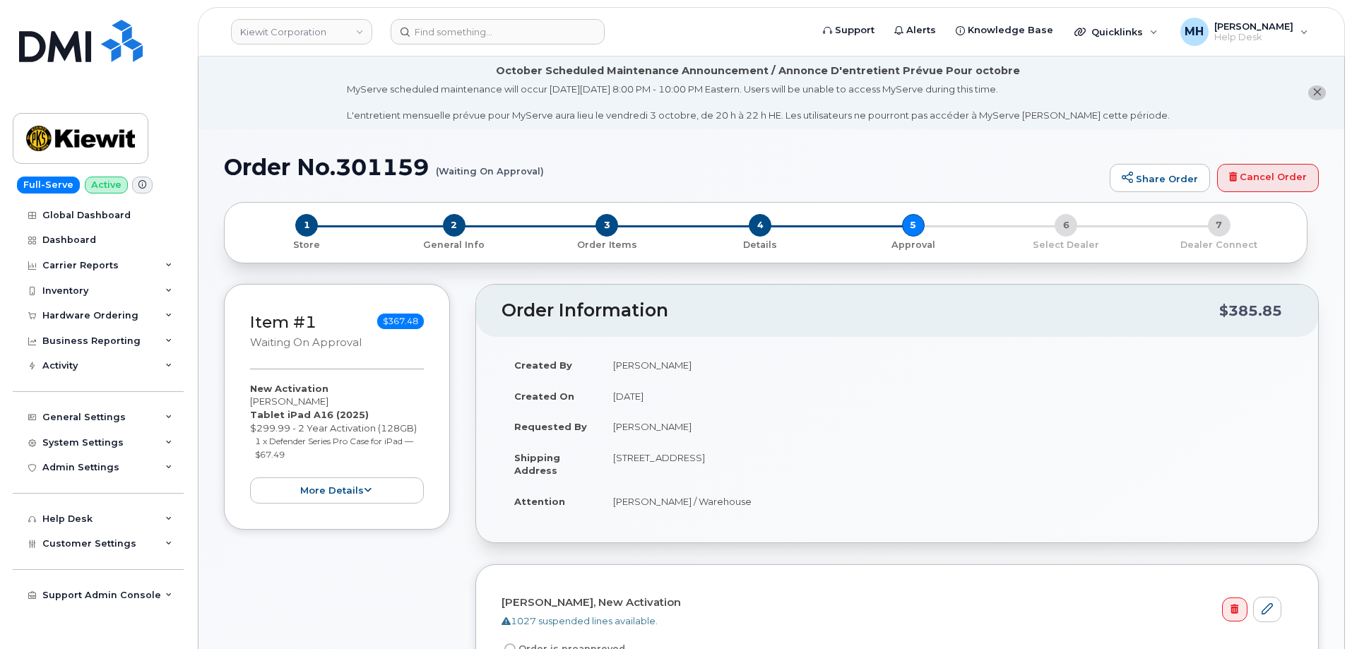
drag, startPoint x: 691, startPoint y: 427, endPoint x: 612, endPoint y: 429, distance: 78.5
click at [612, 429] on td "[PERSON_NAME]" at bounding box center [946, 426] width 692 height 31
copy td "[PERSON_NAME]"
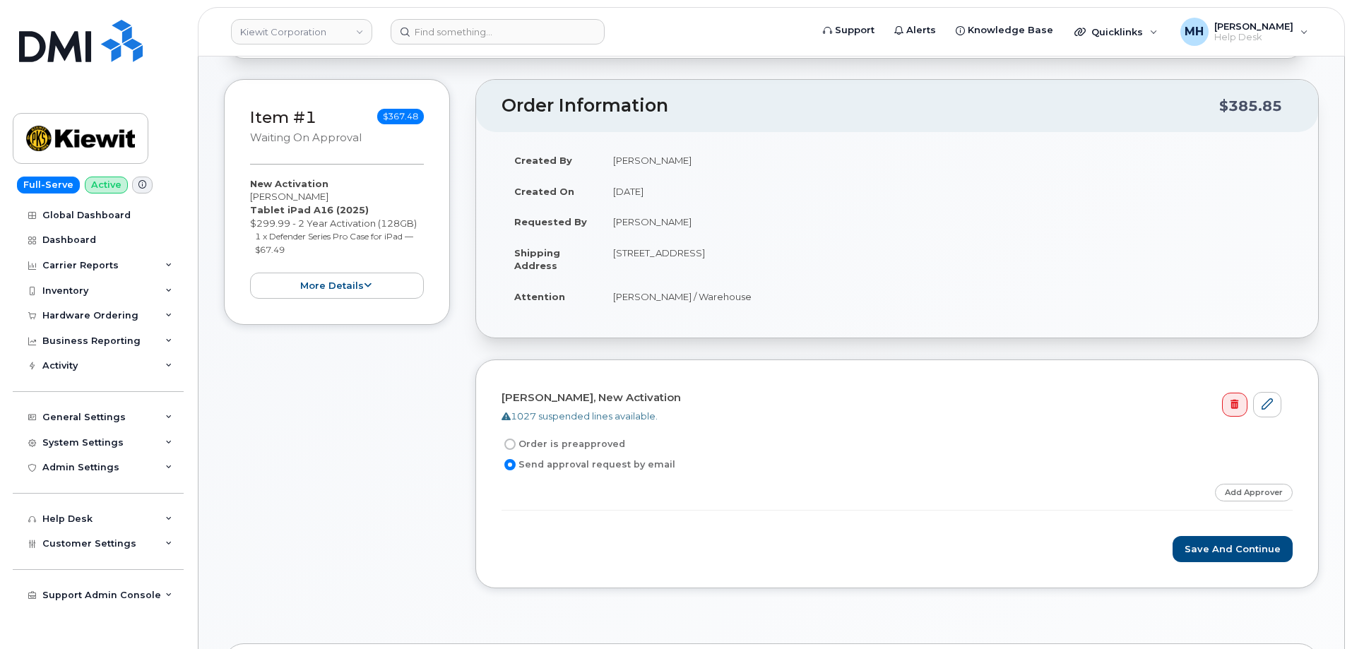
scroll to position [212, 0]
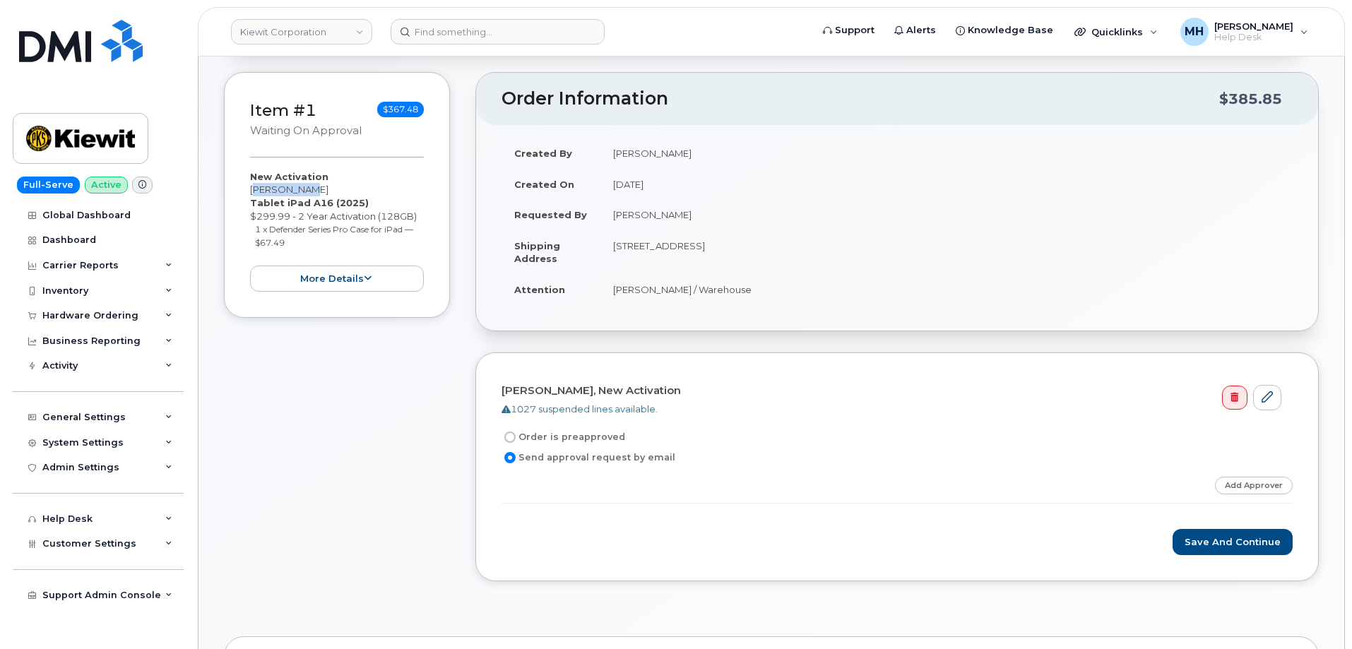
drag, startPoint x: 328, startPoint y: 192, endPoint x: 249, endPoint y: 193, distance: 79.1
click at [249, 193] on div "Item #1 Waiting On Approval $367.48 New Activation [PERSON_NAME] Tablet iPad A1…" at bounding box center [337, 195] width 226 height 246
copy div "[PERSON_NAME]"
drag, startPoint x: 699, startPoint y: 213, endPoint x: 602, endPoint y: 214, distance: 96.8
click at [602, 214] on td "[PERSON_NAME]" at bounding box center [946, 214] width 692 height 31
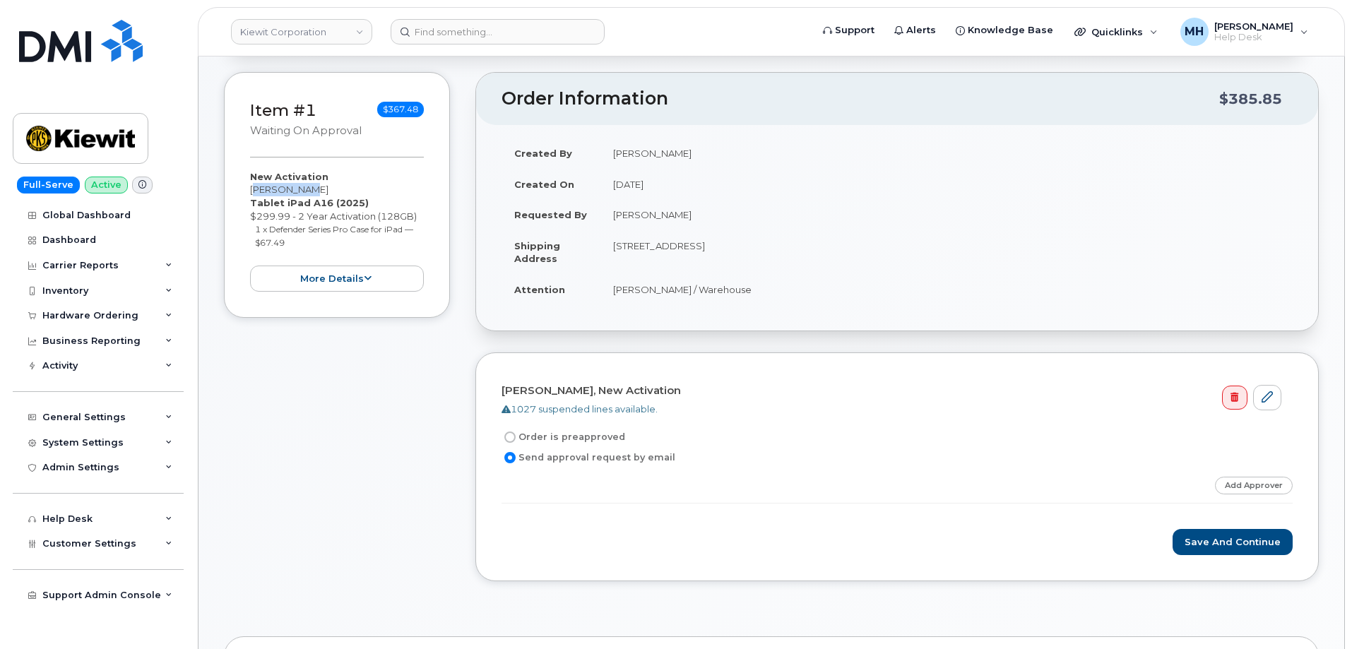
copy td "[PERSON_NAME]"
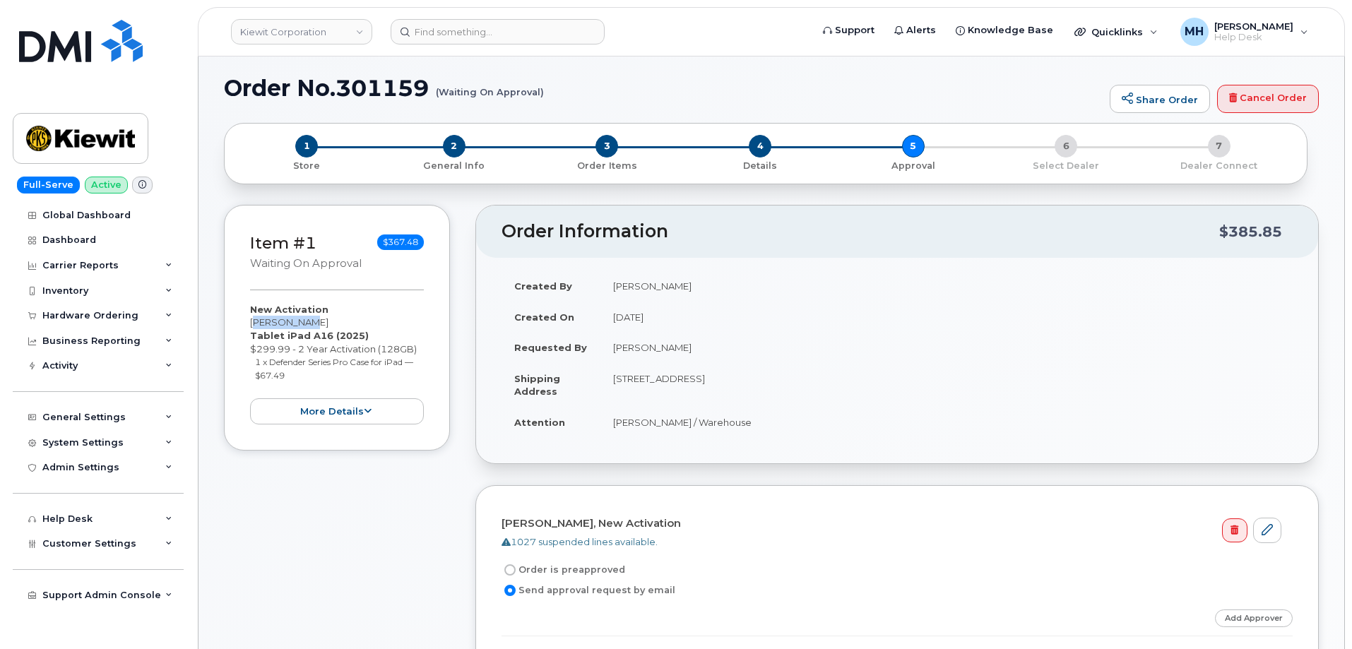
scroll to position [0, 0]
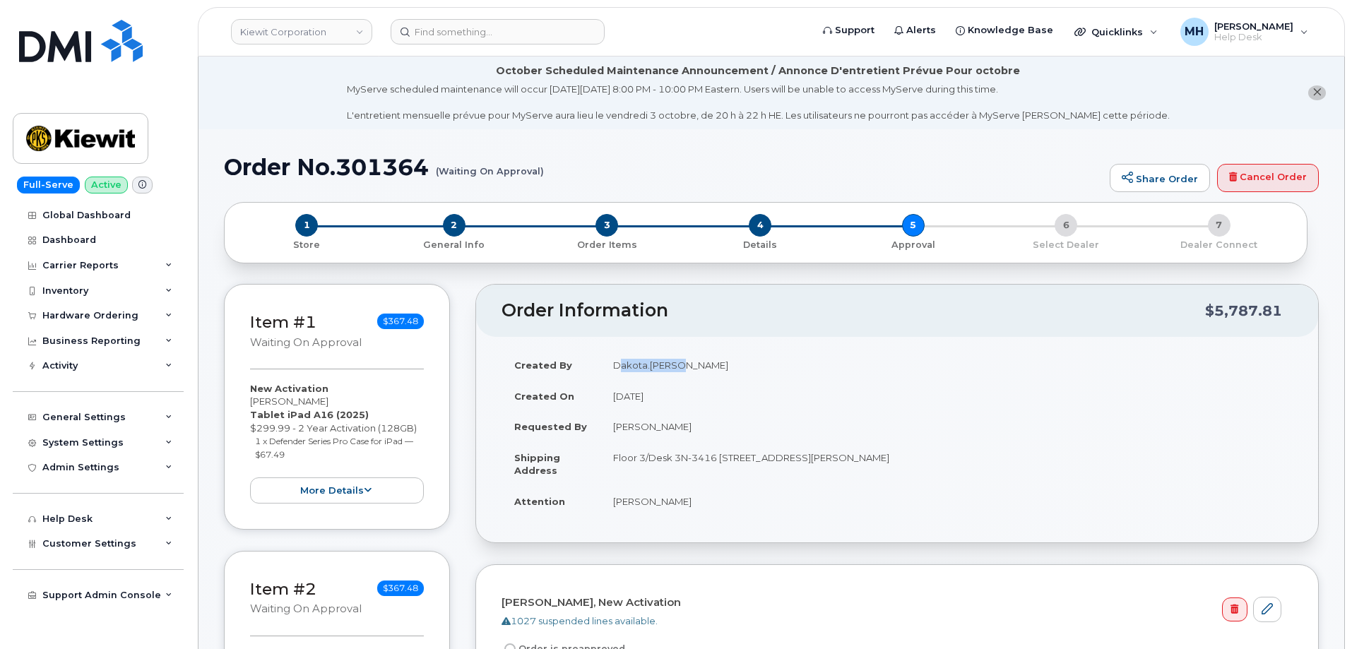
drag, startPoint x: 681, startPoint y: 362, endPoint x: 614, endPoint y: 363, distance: 67.1
click at [614, 363] on td "Dakota.[PERSON_NAME]" at bounding box center [946, 365] width 692 height 31
copy td "Dakota.[PERSON_NAME]"
drag, startPoint x: 540, startPoint y: 169, endPoint x: 272, endPoint y: 168, distance: 268.4
click at [272, 168] on h1 "Order No.301364 (Waiting On Approval)" at bounding box center [663, 167] width 879 height 25
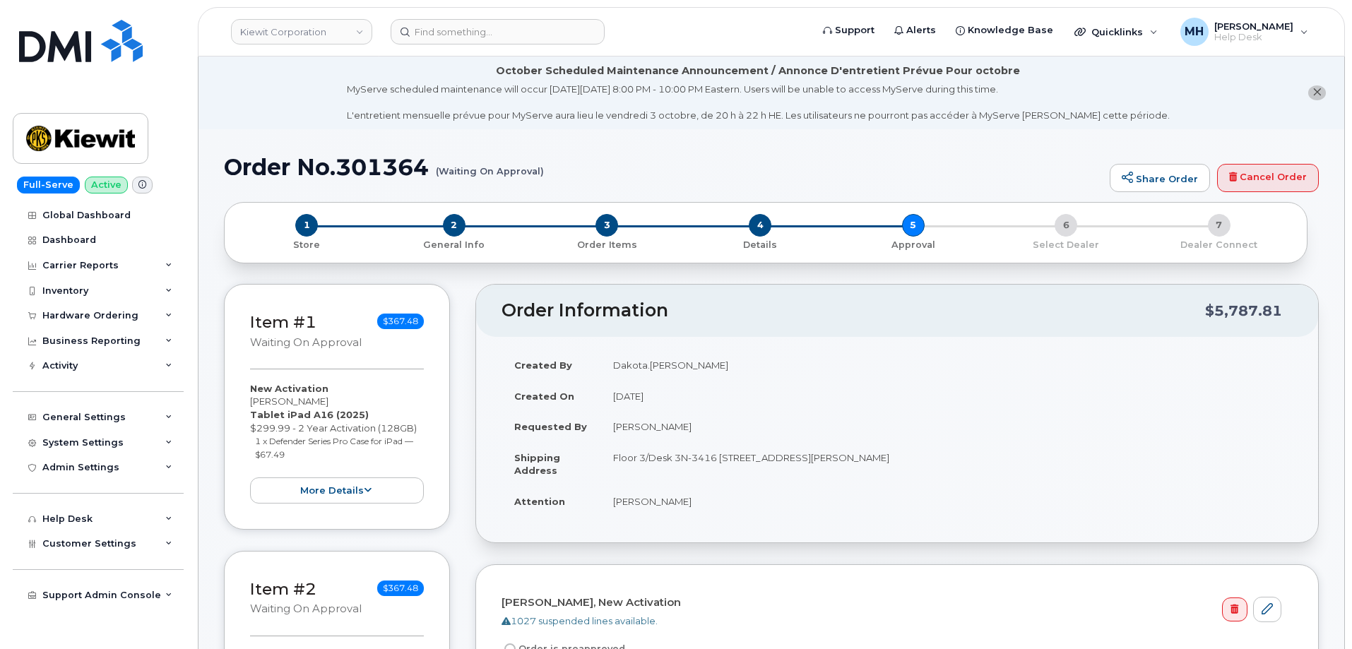
click at [237, 167] on h1 "Order No.301364 (Waiting On Approval)" at bounding box center [663, 167] width 879 height 25
drag, startPoint x: 221, startPoint y: 170, endPoint x: 540, endPoint y: 172, distance: 318.6
copy h1 "Order No.301364 (Waiting On Approval"
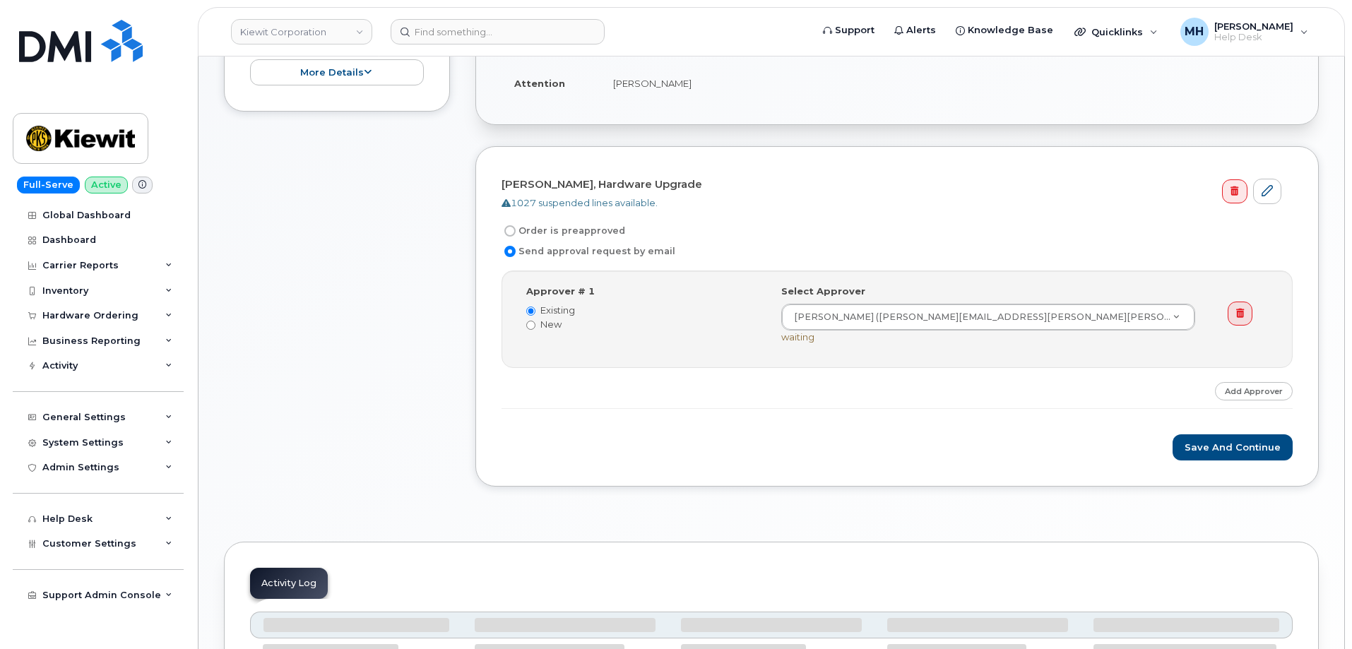
scroll to position [424, 0]
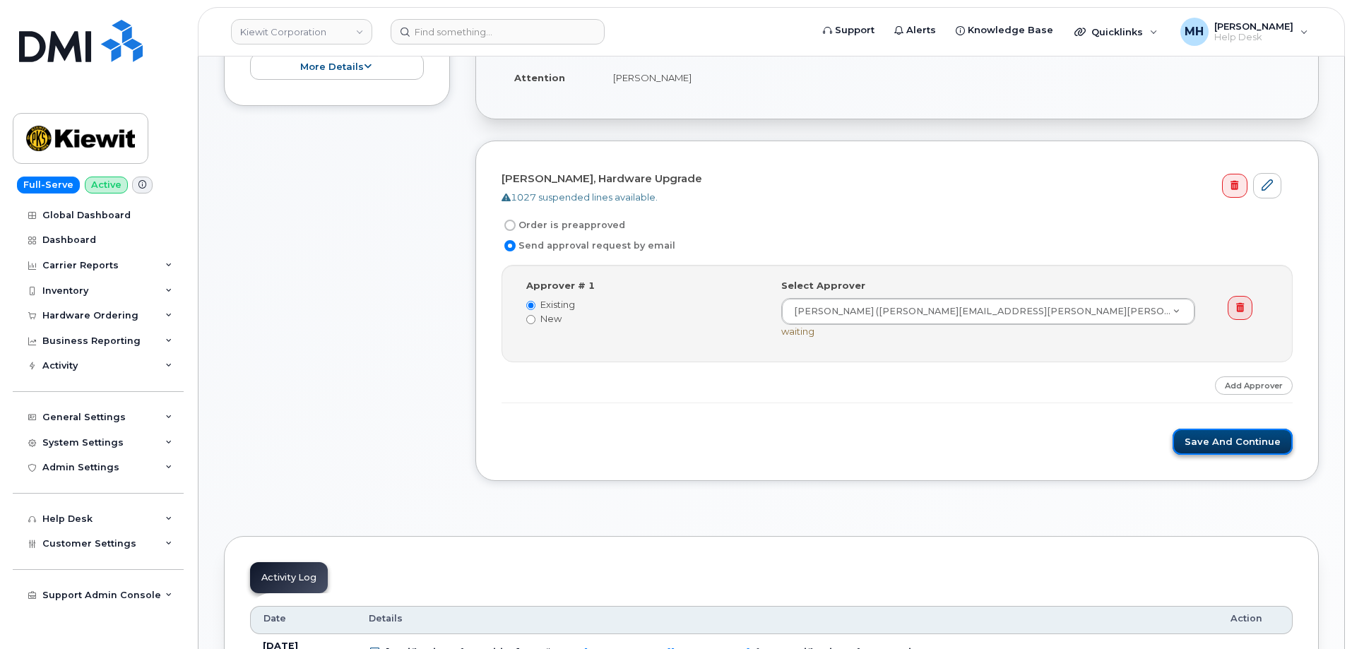
click at [1211, 438] on button "Save and Continue" at bounding box center [1233, 442] width 120 height 26
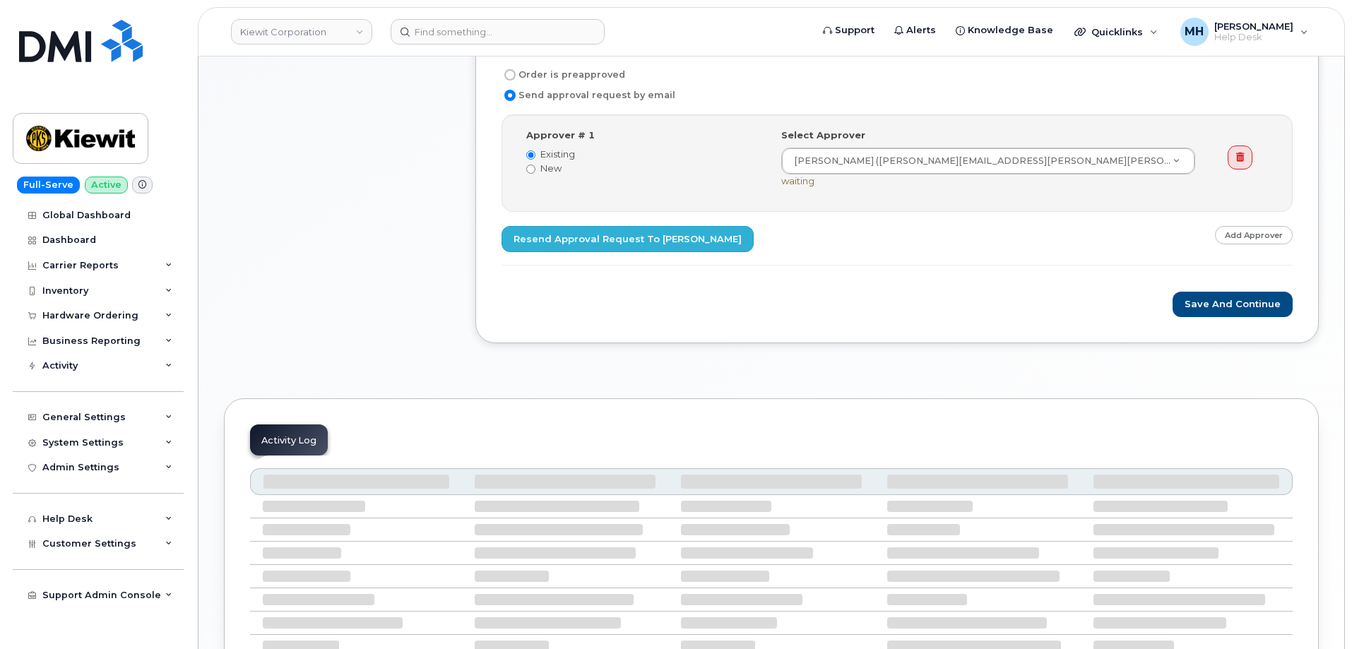
scroll to position [693, 0]
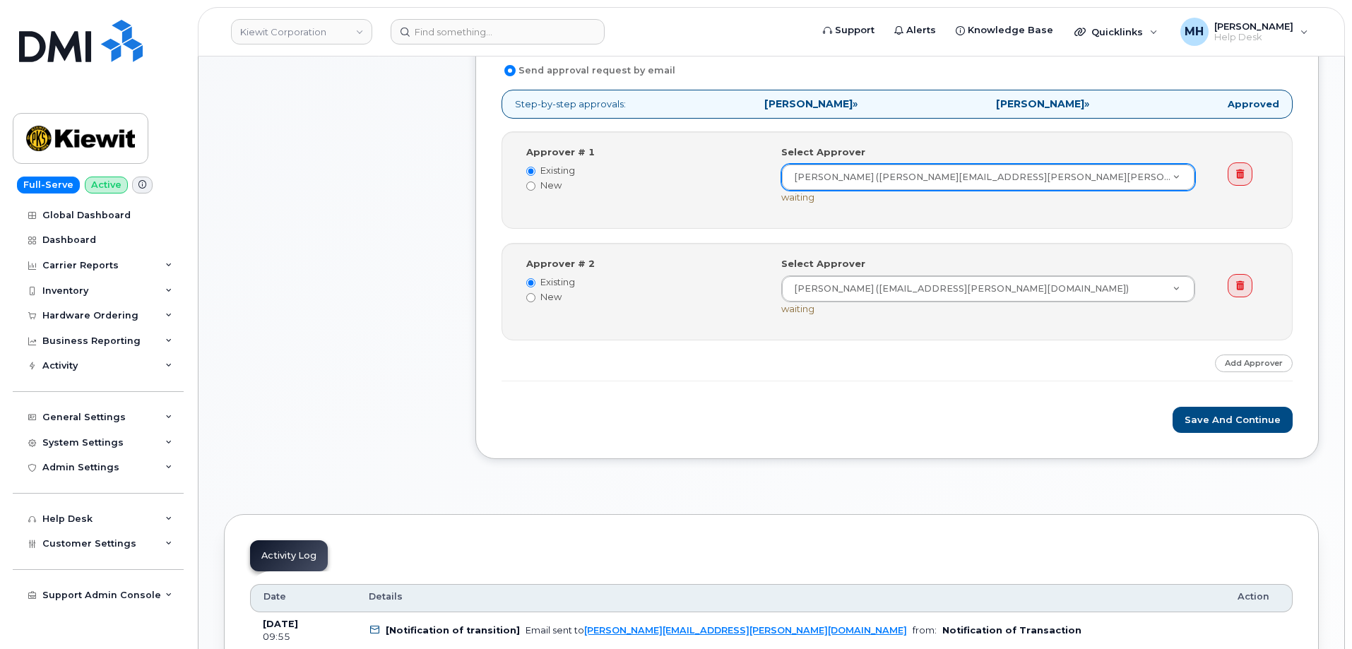
scroll to position [636, 0]
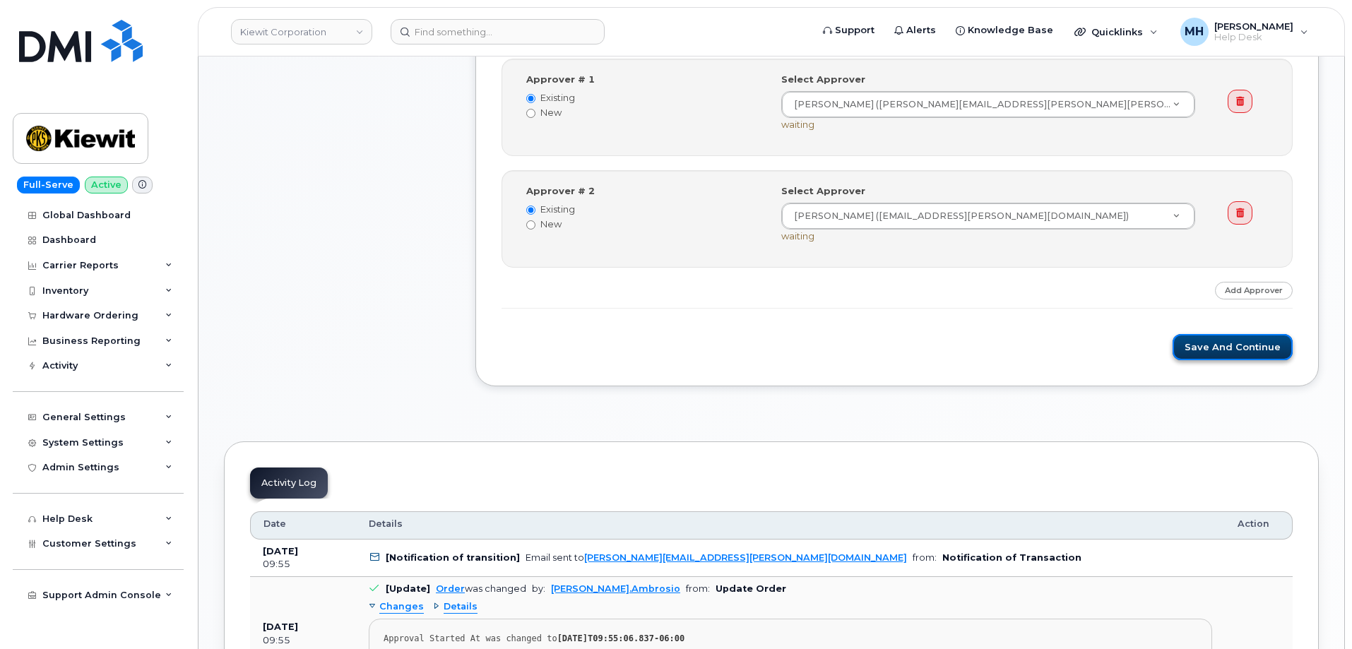
click at [1185, 357] on button "Save and Continue" at bounding box center [1233, 347] width 120 height 26
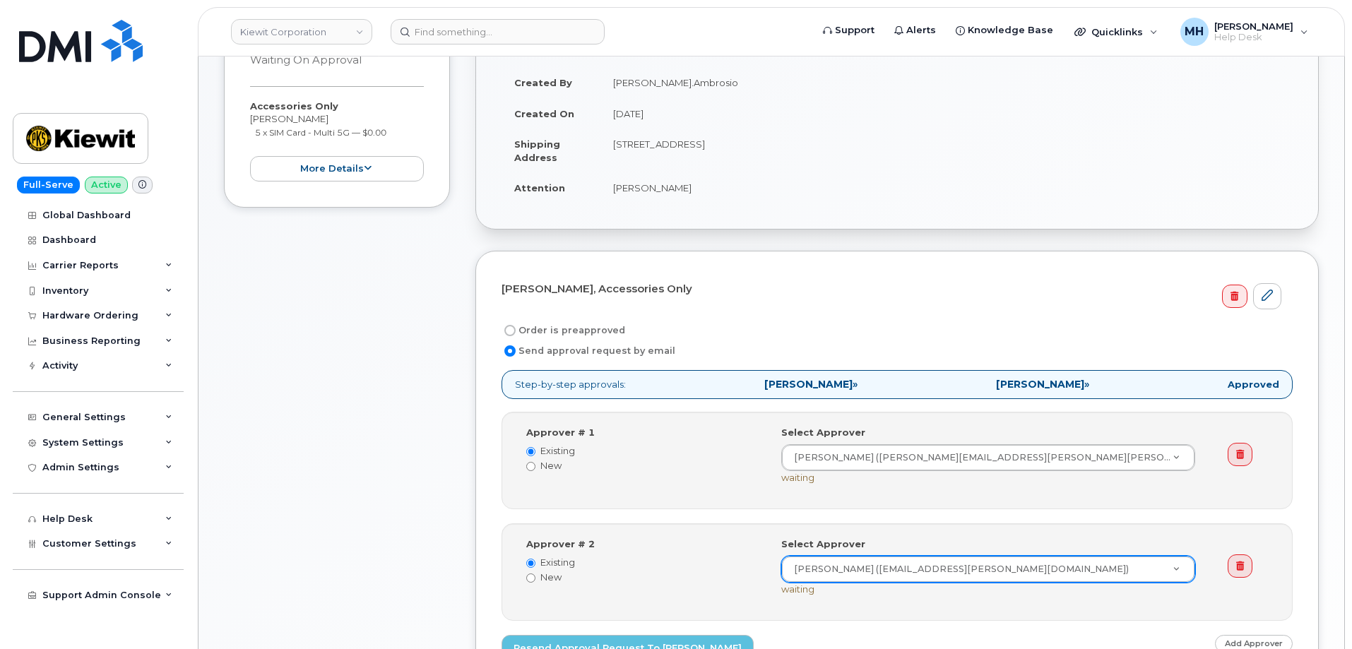
scroll to position [701, 0]
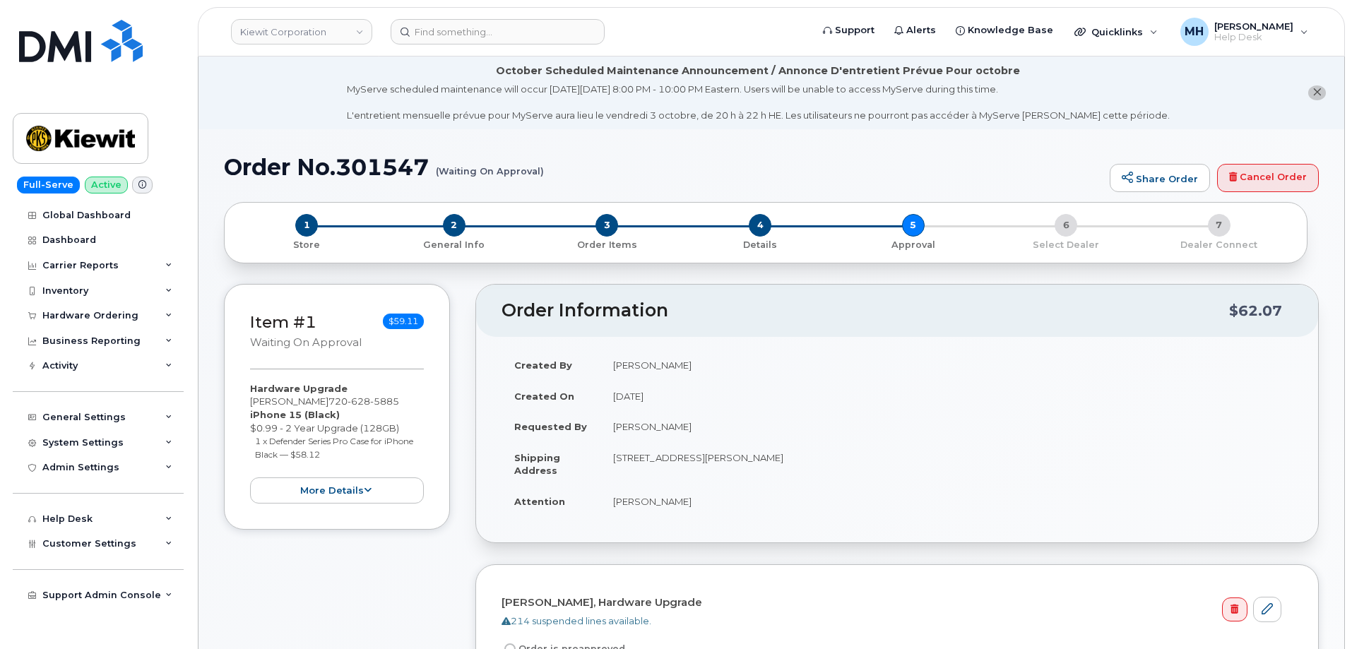
drag, startPoint x: 692, startPoint y: 367, endPoint x: 610, endPoint y: 367, distance: 81.9
click at [610, 367] on td "Sedrick Jennings" at bounding box center [946, 365] width 692 height 31
copy td "Sedrick Jennings"
drag, startPoint x: 691, startPoint y: 430, endPoint x: 621, endPoint y: 427, distance: 70.0
click at [610, 429] on td "Marcia Bardman" at bounding box center [946, 426] width 692 height 31
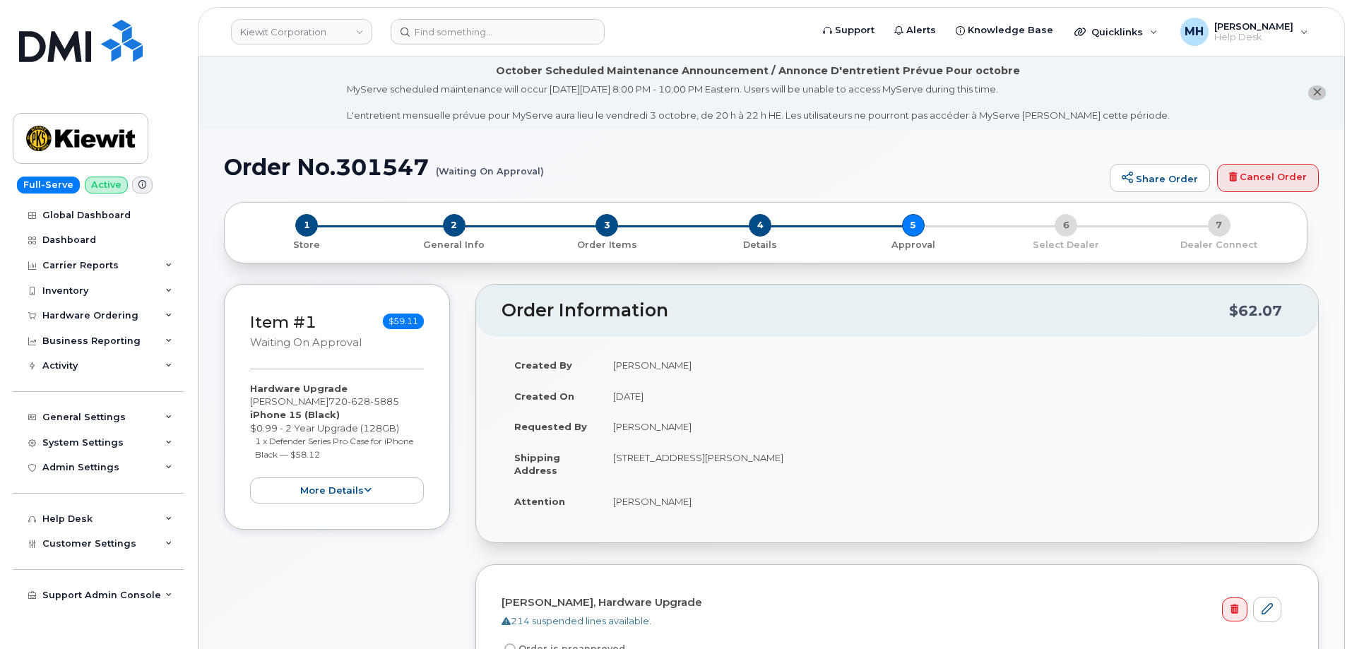
copy td "Marcia Bardman"
drag, startPoint x: 230, startPoint y: 170, endPoint x: 429, endPoint y: 168, distance: 199.2
copy h1 "Order No.301547"
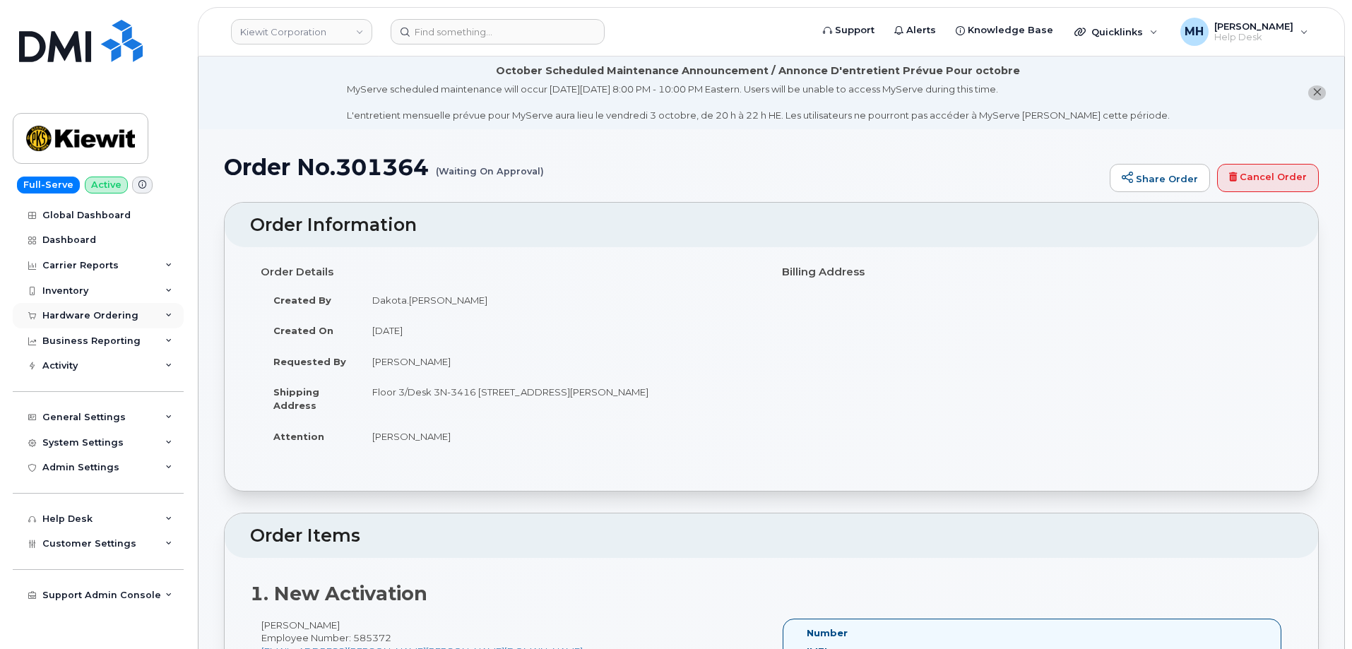
click at [113, 309] on div "Hardware Ordering" at bounding box center [98, 315] width 171 height 25
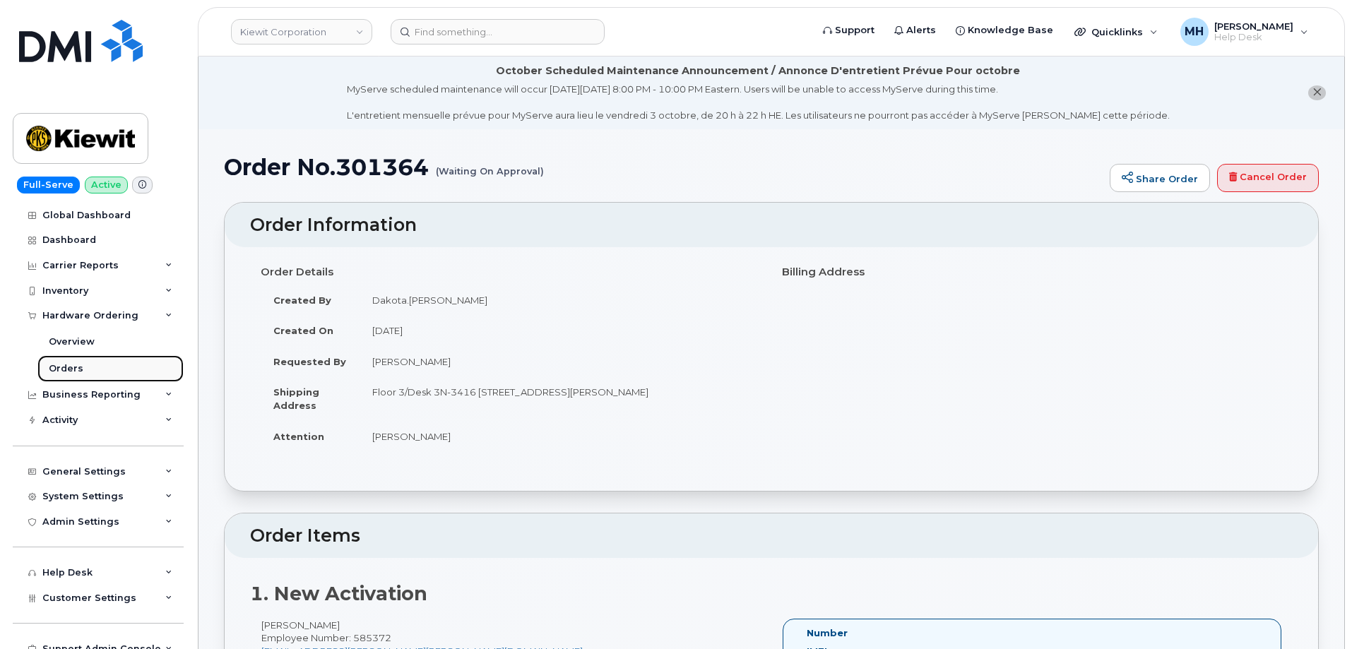
click at [92, 362] on link "Orders" at bounding box center [110, 368] width 146 height 27
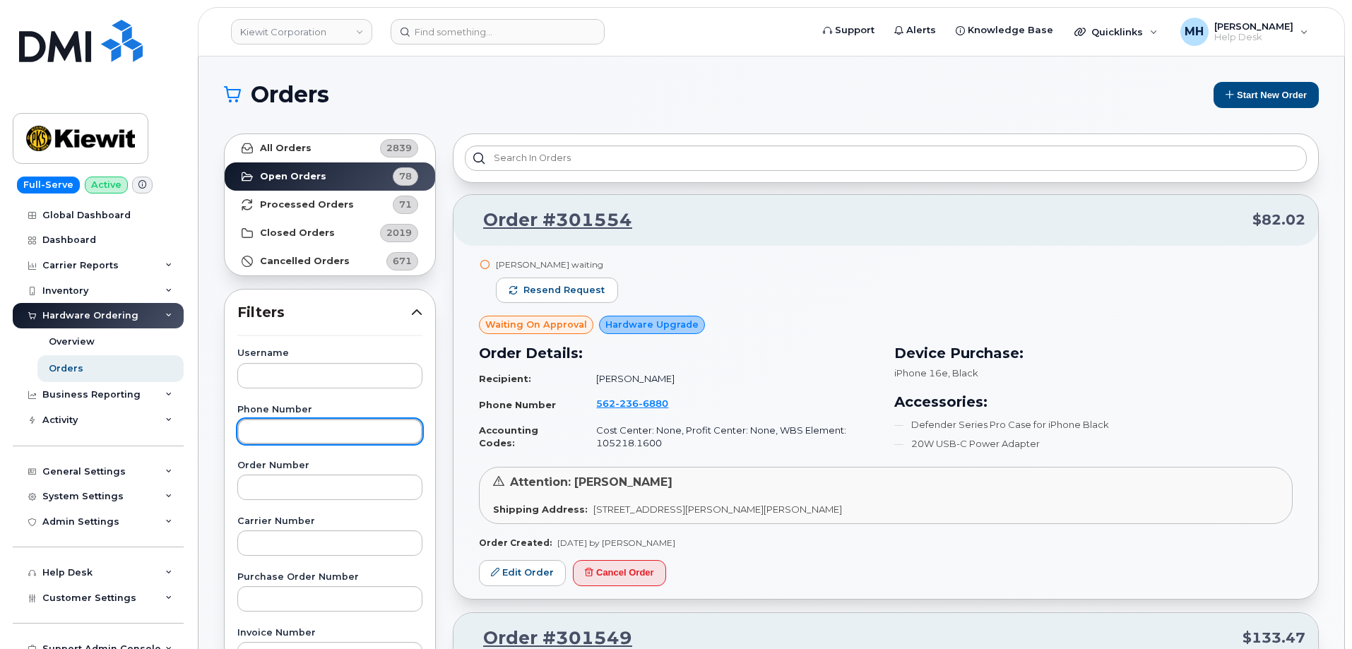
click at [338, 434] on input "text" at bounding box center [329, 431] width 185 height 25
click at [316, 489] on input "text" at bounding box center [329, 487] width 185 height 25
paste input "301364"
type input "301364"
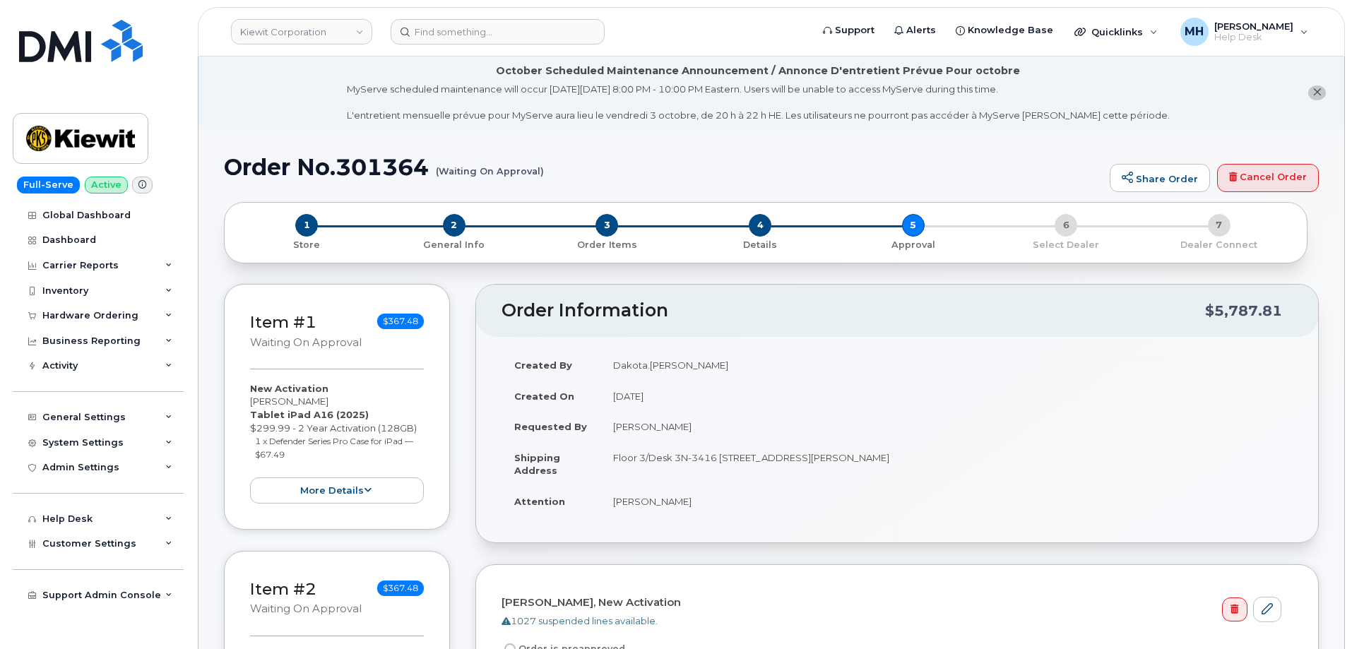
scroll to position [283, 0]
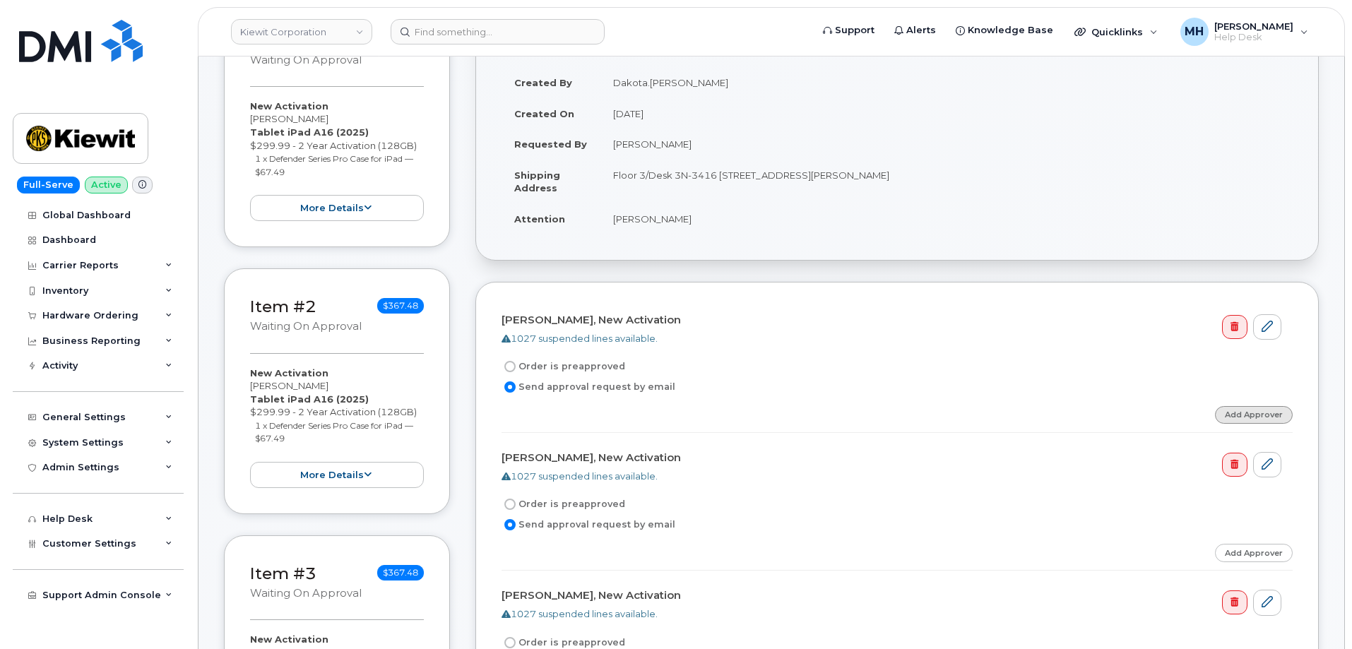
click at [1276, 416] on link "Add Approver" at bounding box center [1254, 415] width 78 height 18
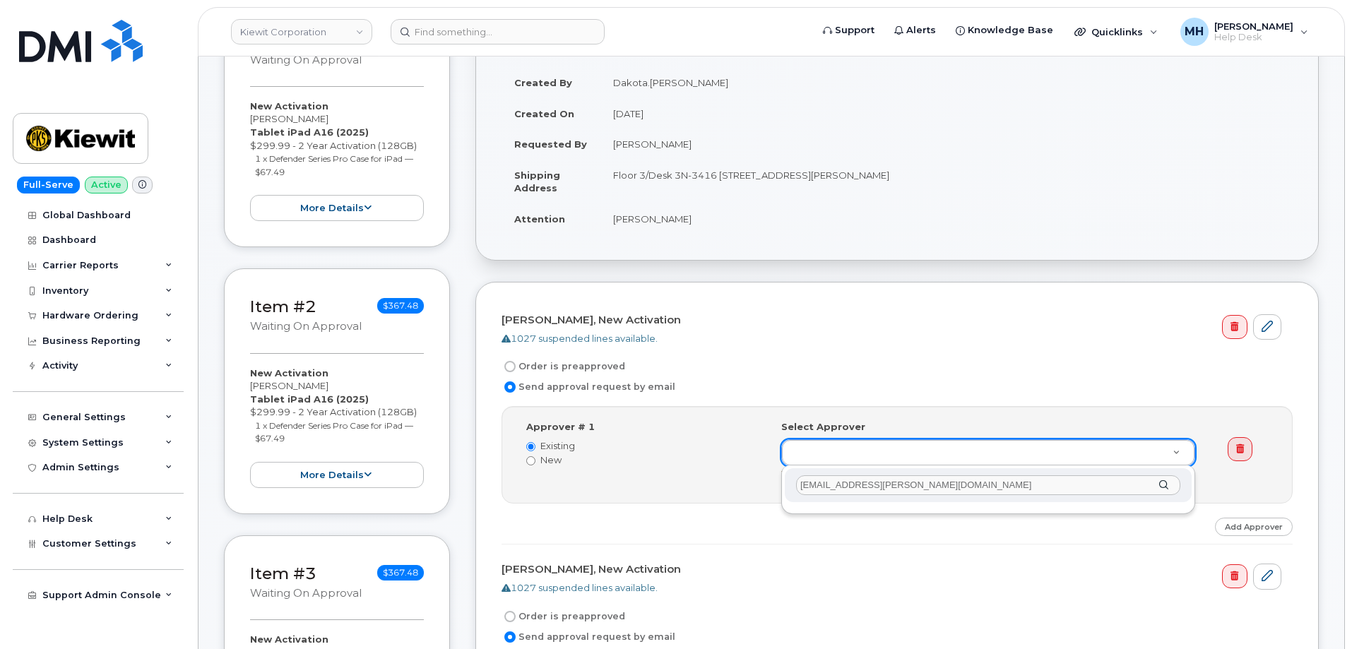
drag, startPoint x: 978, startPoint y: 485, endPoint x: 886, endPoint y: 485, distance: 91.1
click at [886, 485] on input "NICK.STEPHANI@MASSELEC.COM" at bounding box center [988, 485] width 384 height 20
click at [828, 482] on input "NICK.STEPHANI" at bounding box center [988, 485] width 384 height 20
type input "NICK STEPHANI"
drag, startPoint x: 841, startPoint y: 487, endPoint x: 782, endPoint y: 487, distance: 58.6
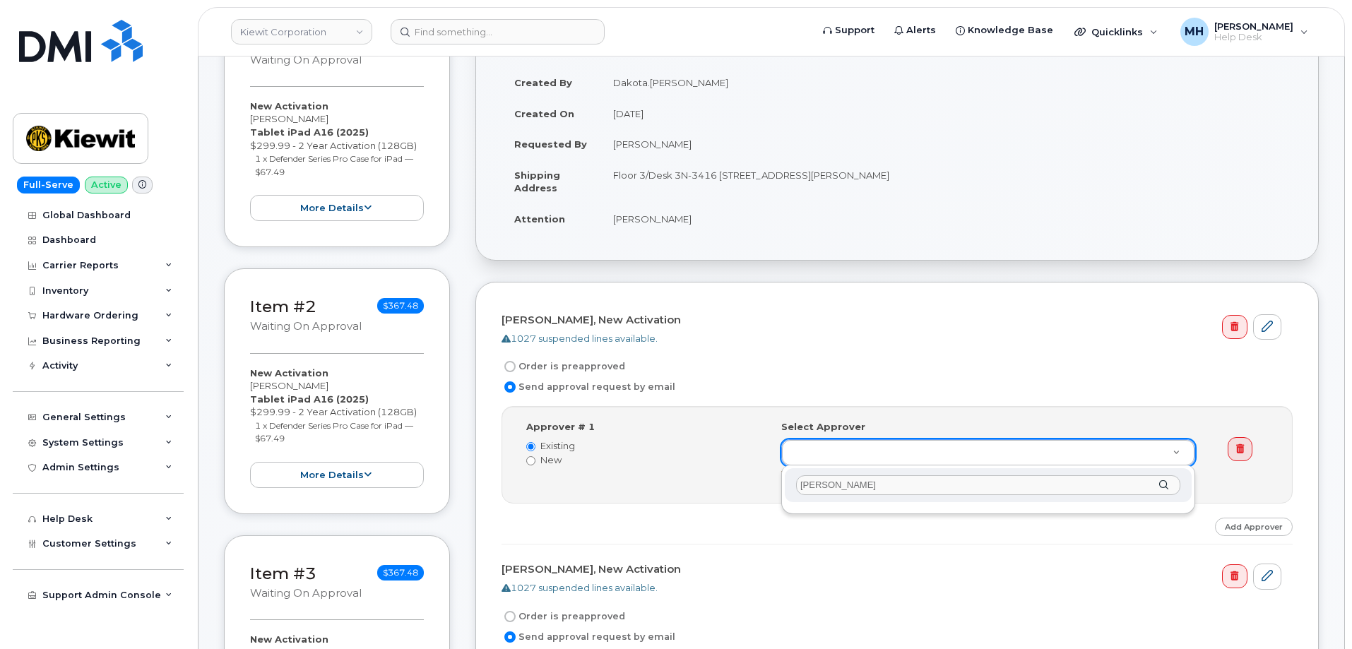
click at [782, 487] on div "NICK STEPHANI" at bounding box center [988, 489] width 414 height 49
click at [904, 482] on input "NICK STEPHANI" at bounding box center [988, 485] width 384 height 20
drag, startPoint x: 813, startPoint y: 490, endPoint x: 797, endPoint y: 490, distance: 15.5
click at [797, 490] on input "NICK STEPHANI" at bounding box center [988, 485] width 384 height 20
paste input "NICK STEPHANI"
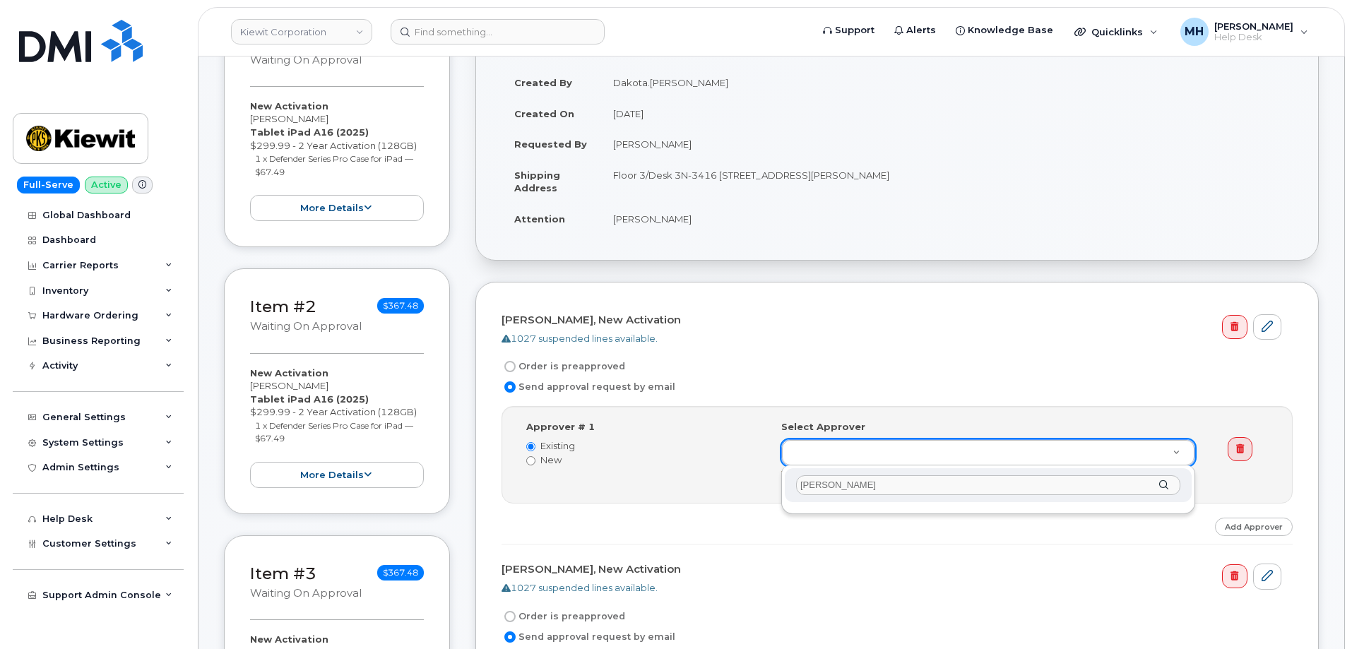
type input "NICK STEPHANI"
click at [906, 492] on input "NICK STEPHANI" at bounding box center [988, 485] width 384 height 20
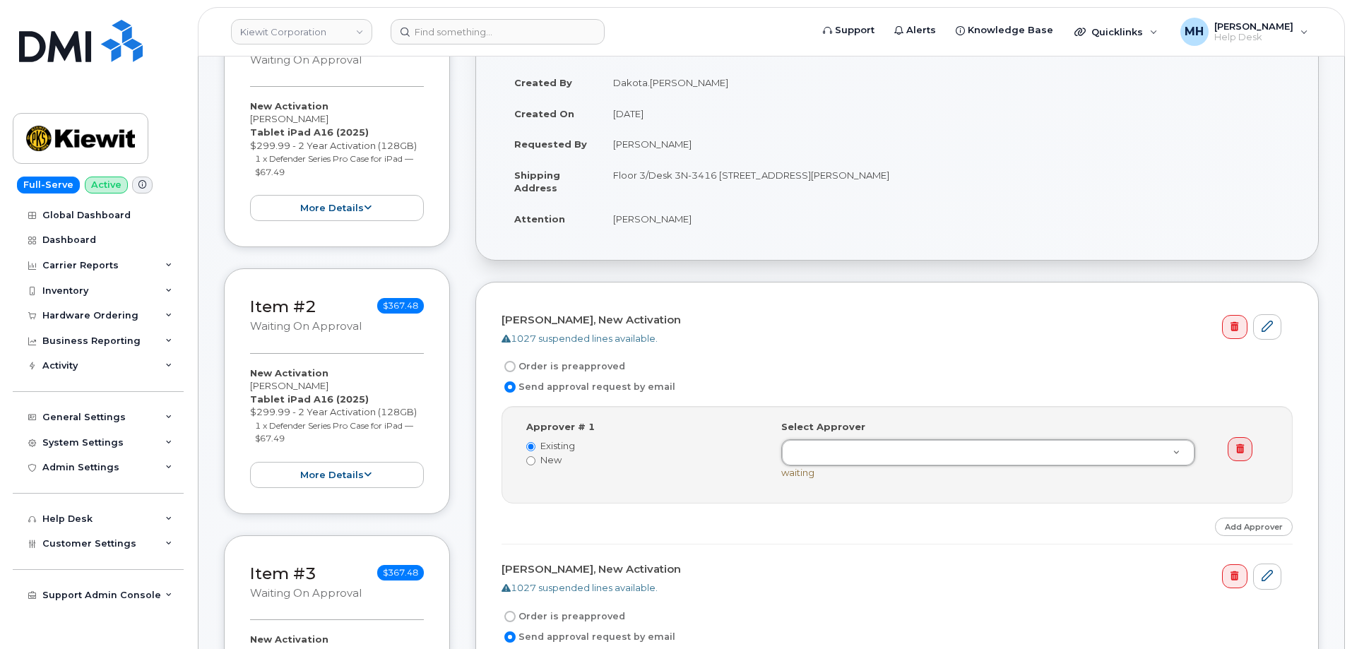
click at [550, 459] on label "New" at bounding box center [643, 459] width 234 height 13
click at [535, 459] on input "New" at bounding box center [530, 460] width 9 height 9
radio input "true"
radio input "false"
click at [838, 456] on input at bounding box center [885, 451] width 186 height 25
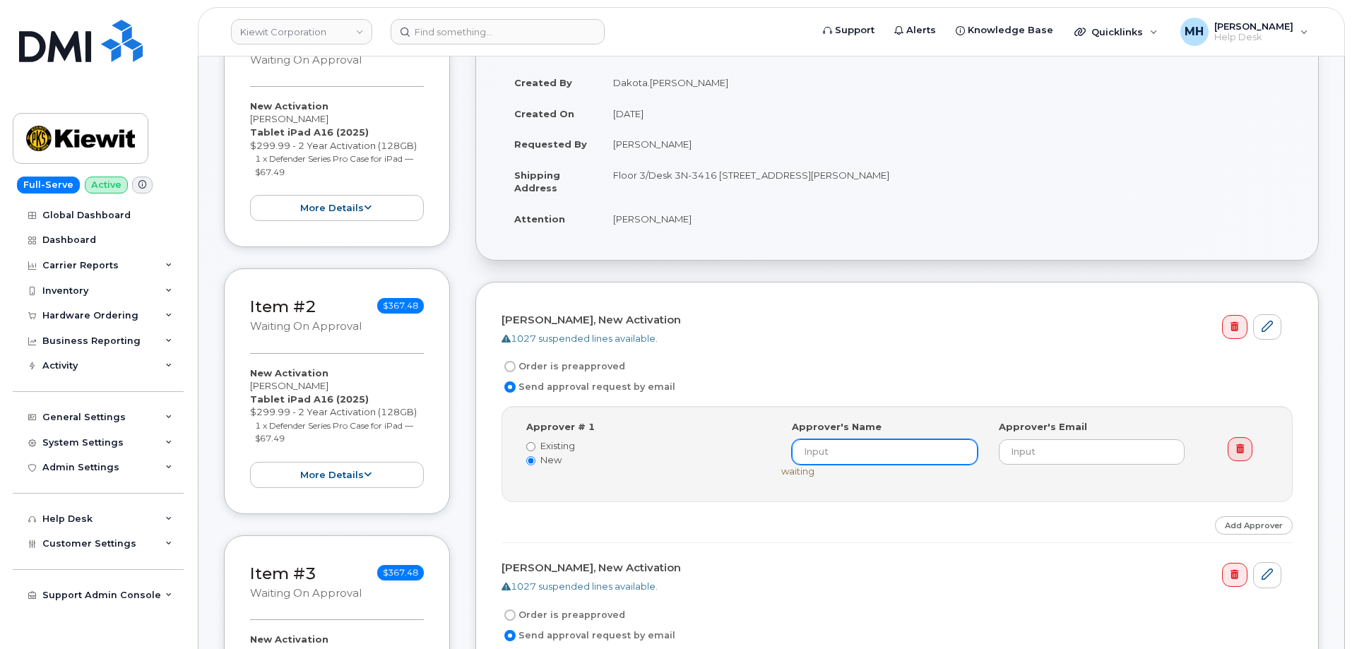
paste input "NICK STEPHANI"
type input "NICK STEPHANI"
click at [1040, 459] on input "email" at bounding box center [1092, 451] width 186 height 25
click at [1051, 453] on input "email" at bounding box center [1092, 451] width 186 height 25
paste input "Nick.Stephani@MassElec.com"
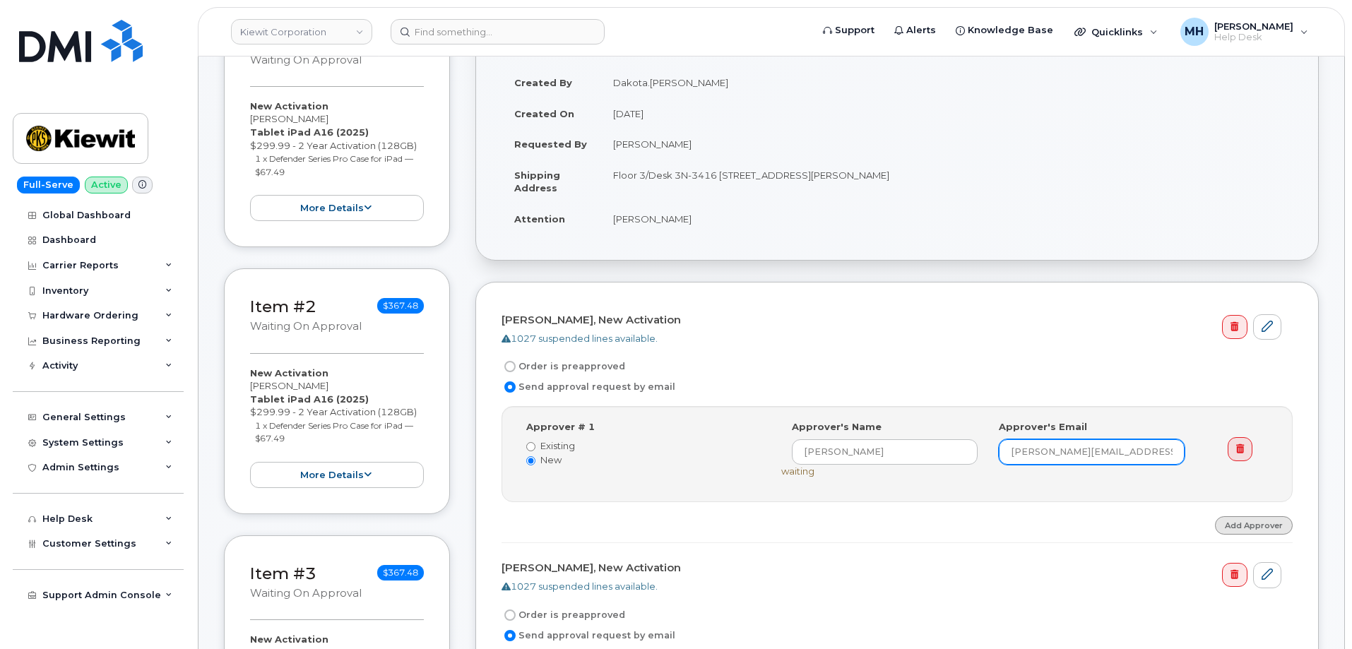
type input "Nick.Stephani@MassElec.com"
click at [1260, 525] on link "Add Approver" at bounding box center [1254, 525] width 78 height 18
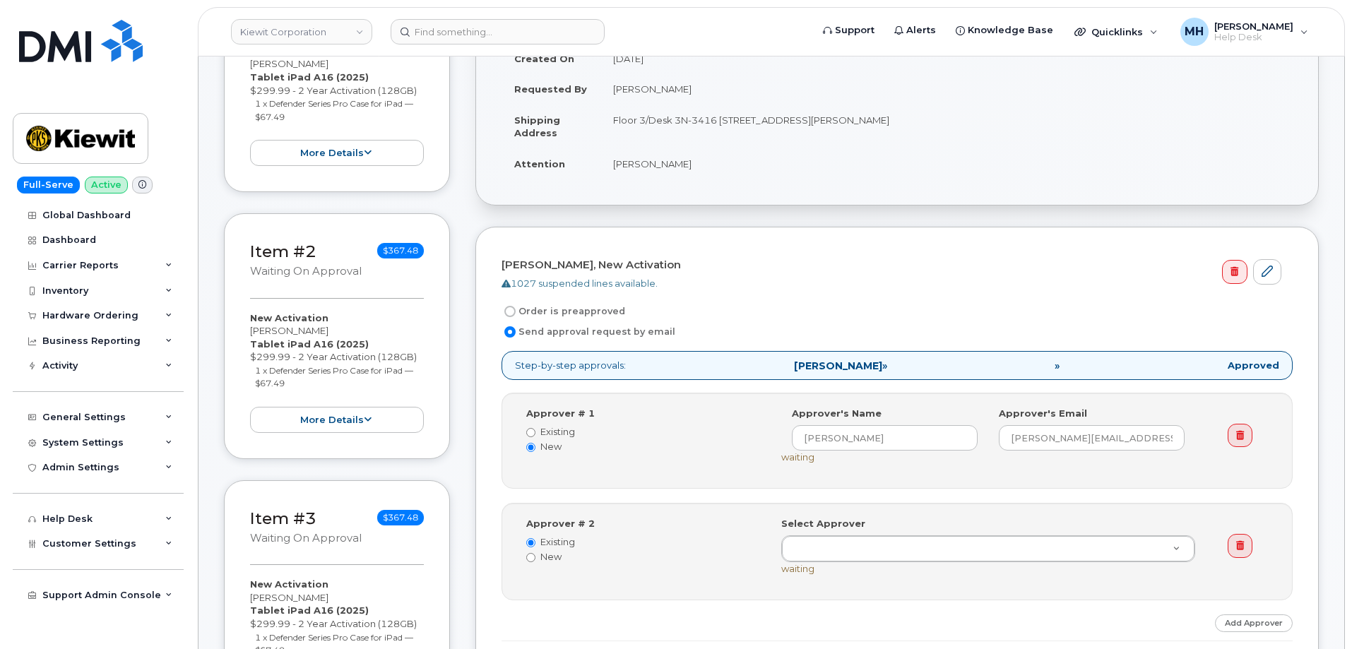
scroll to position [424, 0]
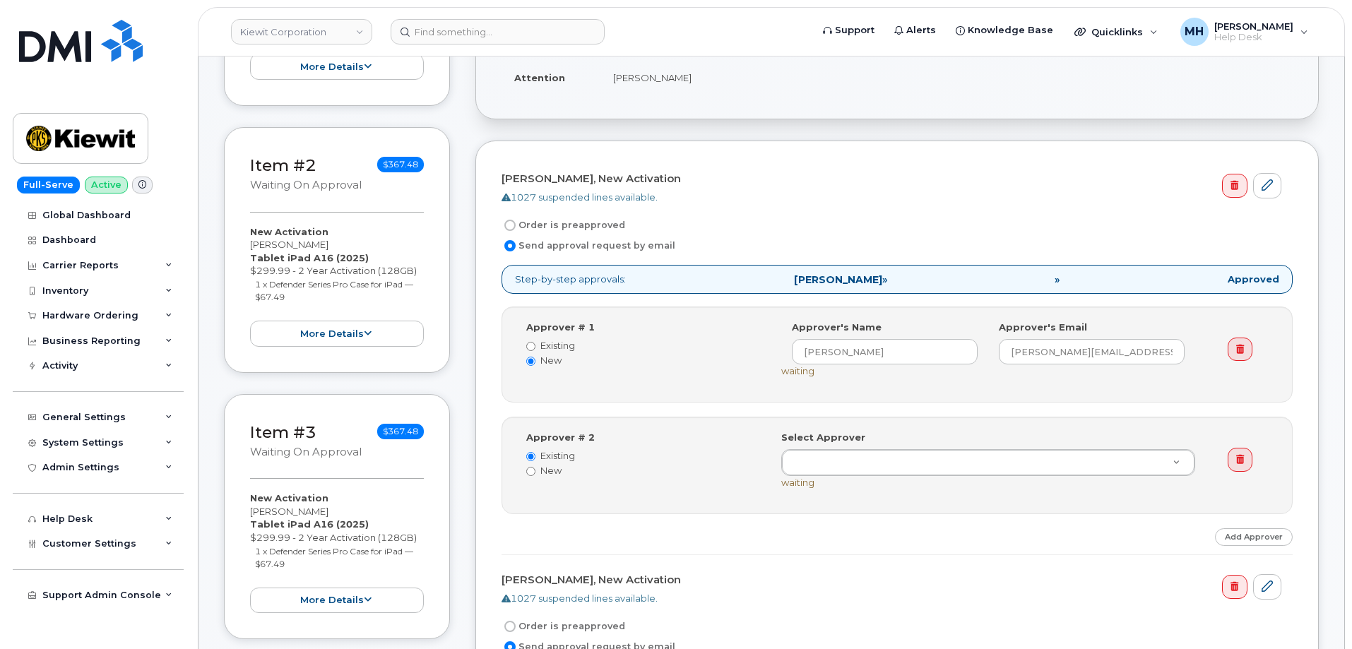
click at [554, 473] on label "New" at bounding box center [643, 470] width 234 height 13
click at [535, 473] on input "New" at bounding box center [530, 471] width 9 height 9
radio input "true"
click at [562, 453] on label "Existing" at bounding box center [643, 455] width 234 height 13
click at [535, 453] on input "Existing" at bounding box center [530, 456] width 9 height 9
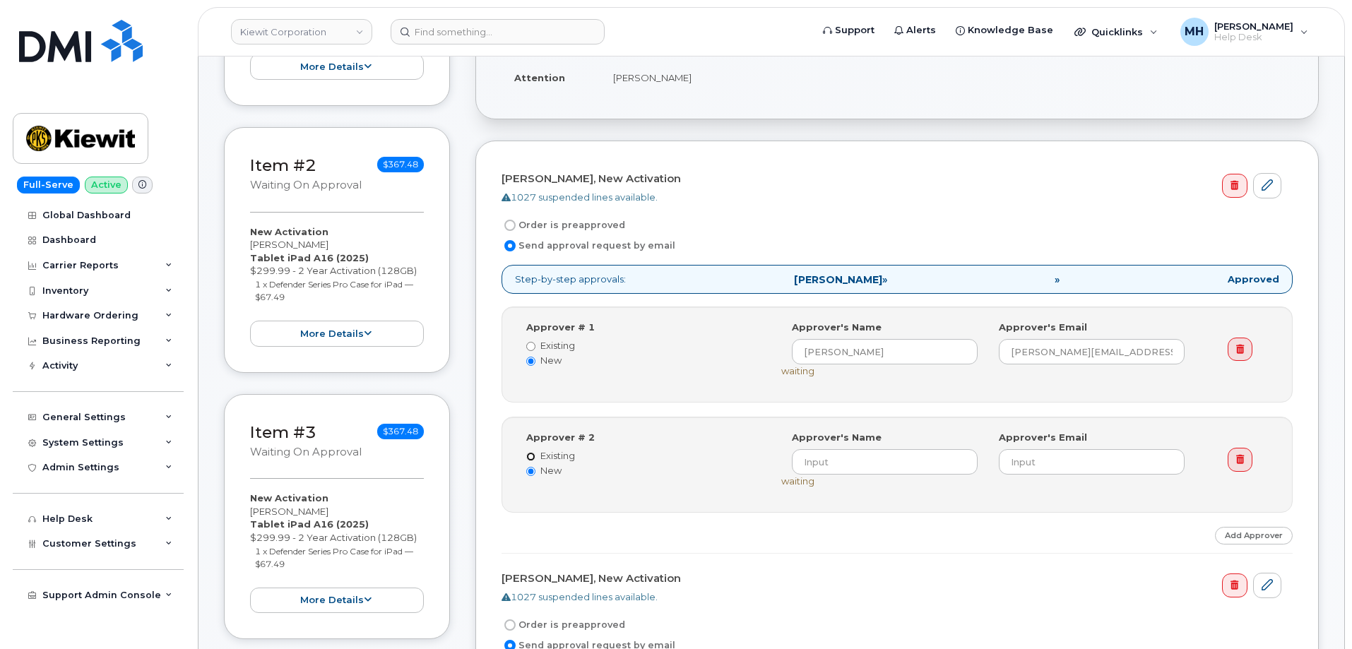
radio input "true"
radio input "false"
click at [1246, 457] on link at bounding box center [1240, 460] width 25 height 24
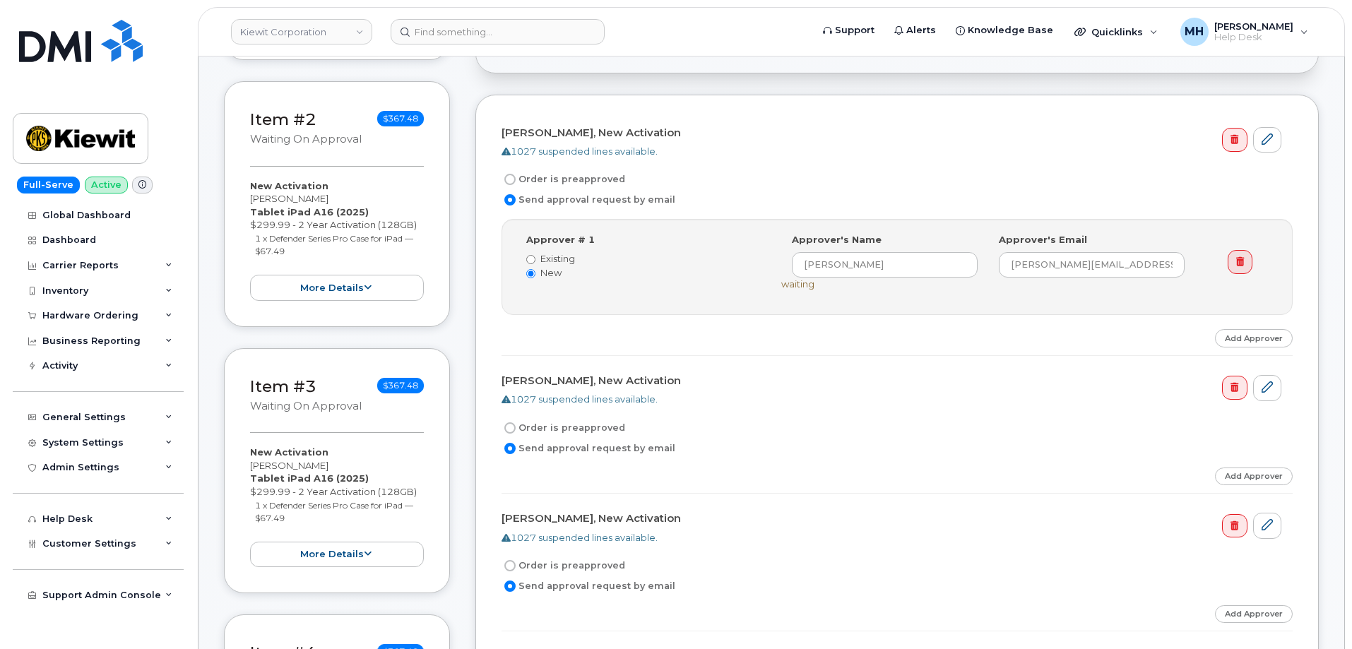
scroll to position [494, 0]
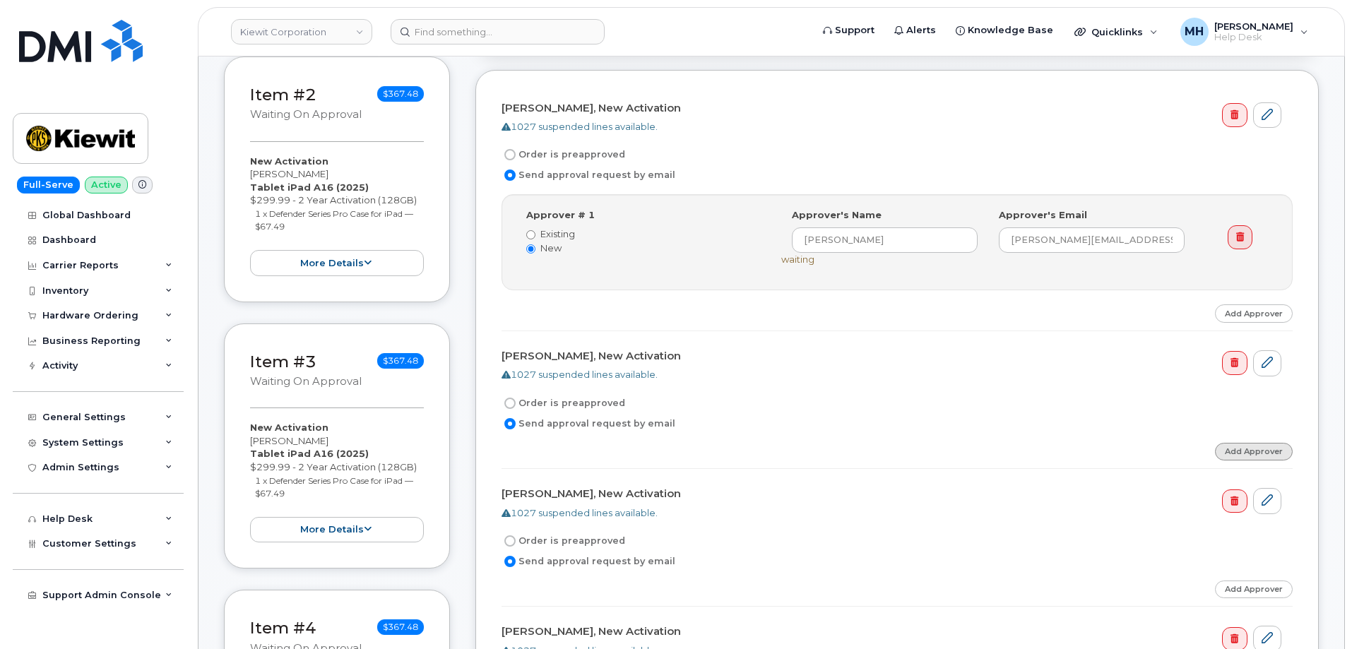
click at [1225, 453] on link "Add Approver" at bounding box center [1254, 452] width 78 height 18
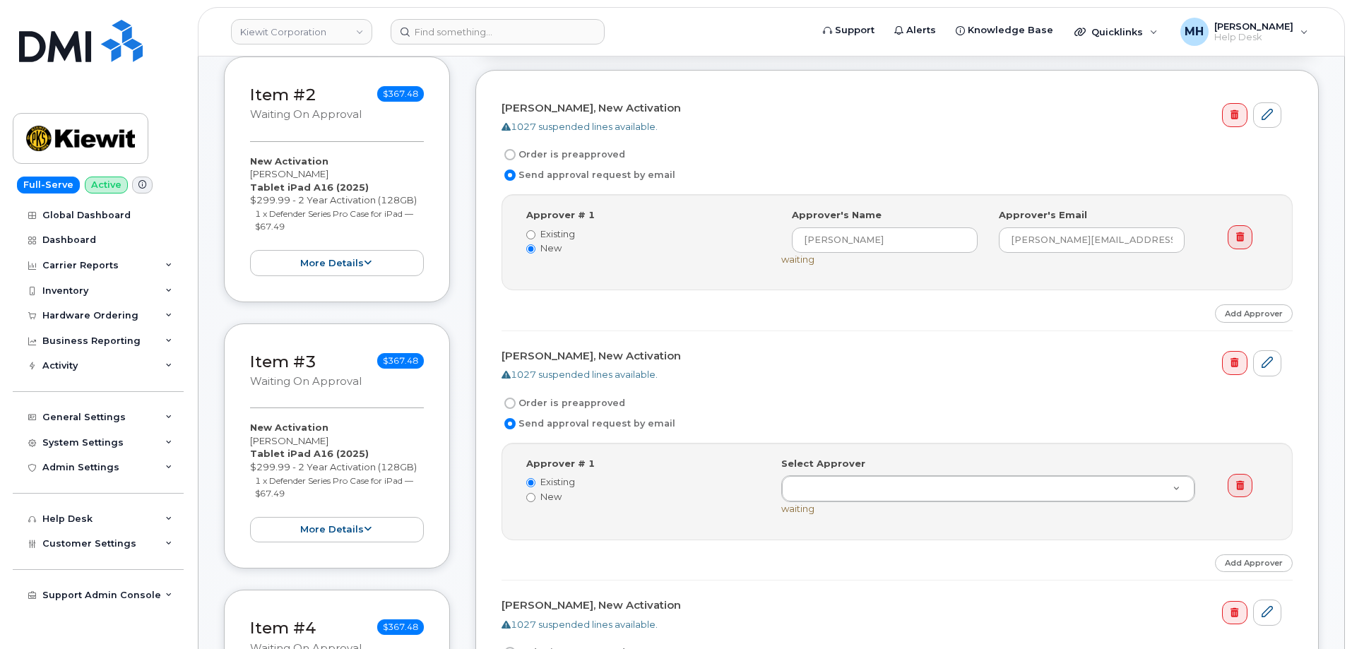
drag, startPoint x: 549, startPoint y: 496, endPoint x: 757, endPoint y: 496, distance: 208.4
click at [550, 496] on label "New" at bounding box center [643, 496] width 234 height 13
click at [535, 496] on input "New" at bounding box center [530, 497] width 9 height 9
radio input "true"
radio input "false"
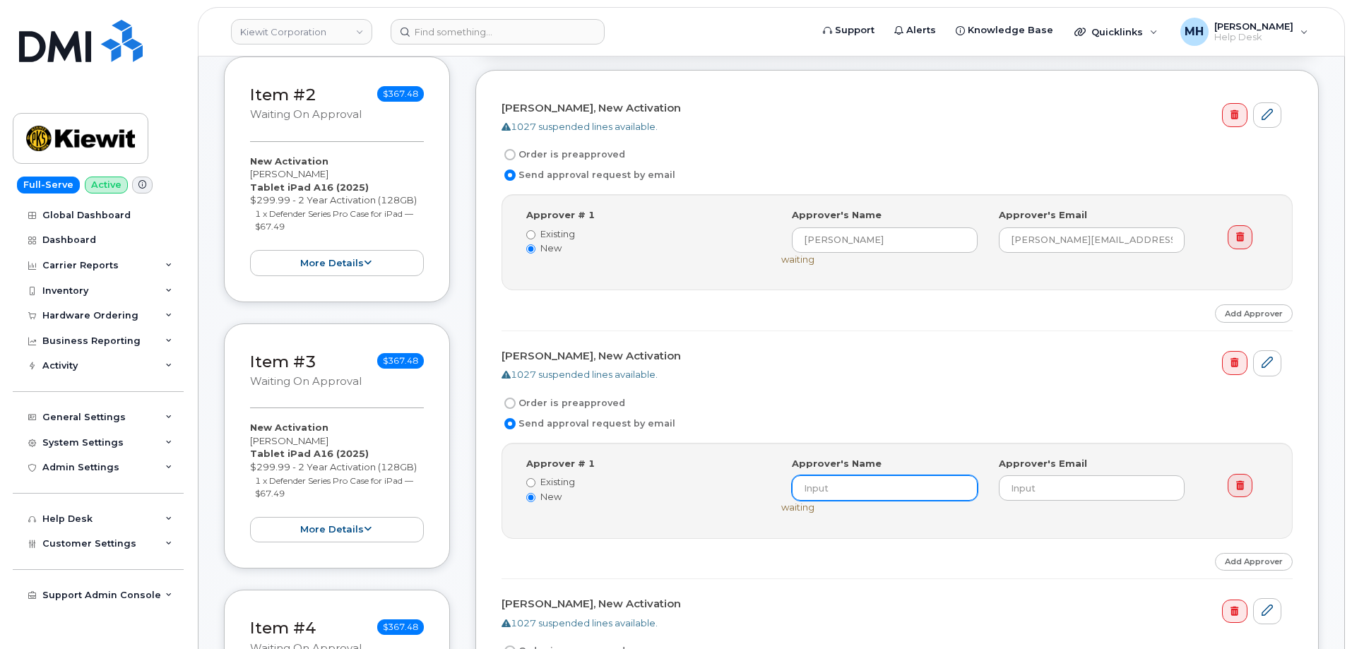
click at [924, 489] on input at bounding box center [885, 487] width 186 height 25
paste input "NICK STEPHANI"
type input "NICK STEPHANI"
click at [1044, 480] on input "email" at bounding box center [1092, 487] width 186 height 25
paste input "Nick.Stephani@MassElec.com"
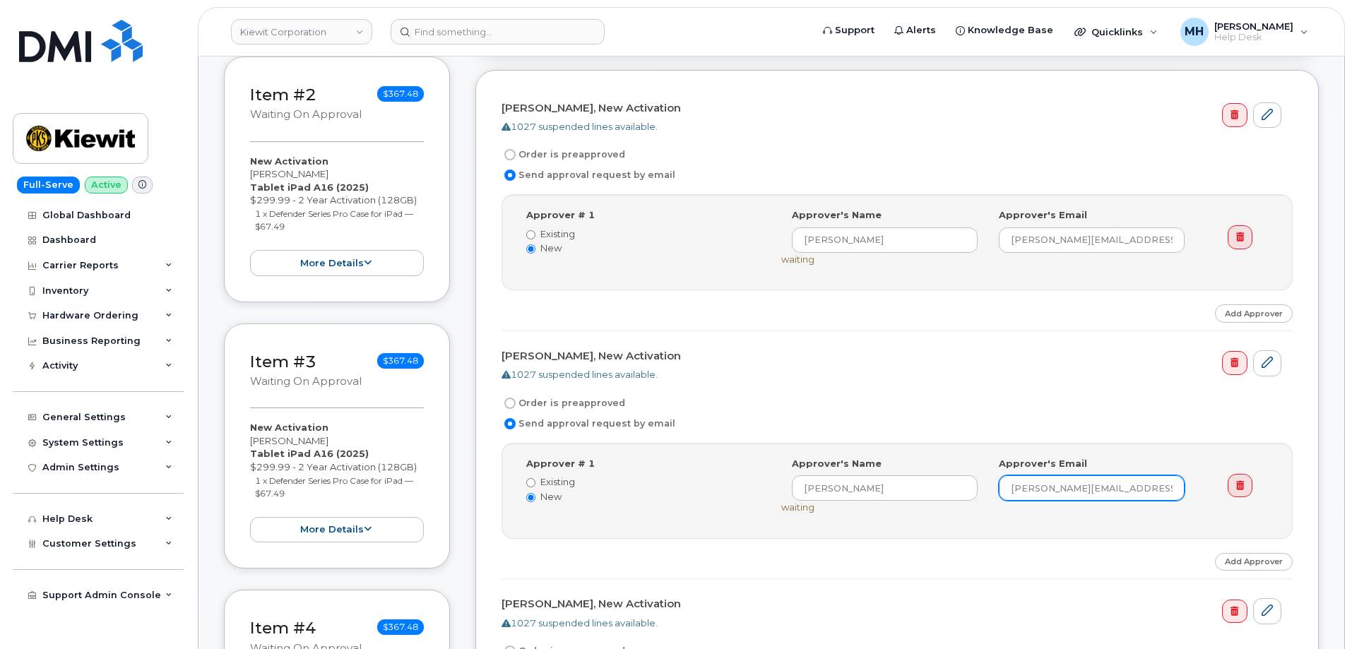
type input "Nick.Stephani@MassElec.com"
click at [1110, 548] on div "Step-by-step approvals: NICK STEPHANI » Approved Approver # 1 Existing New Sele…" at bounding box center [896, 511] width 791 height 137
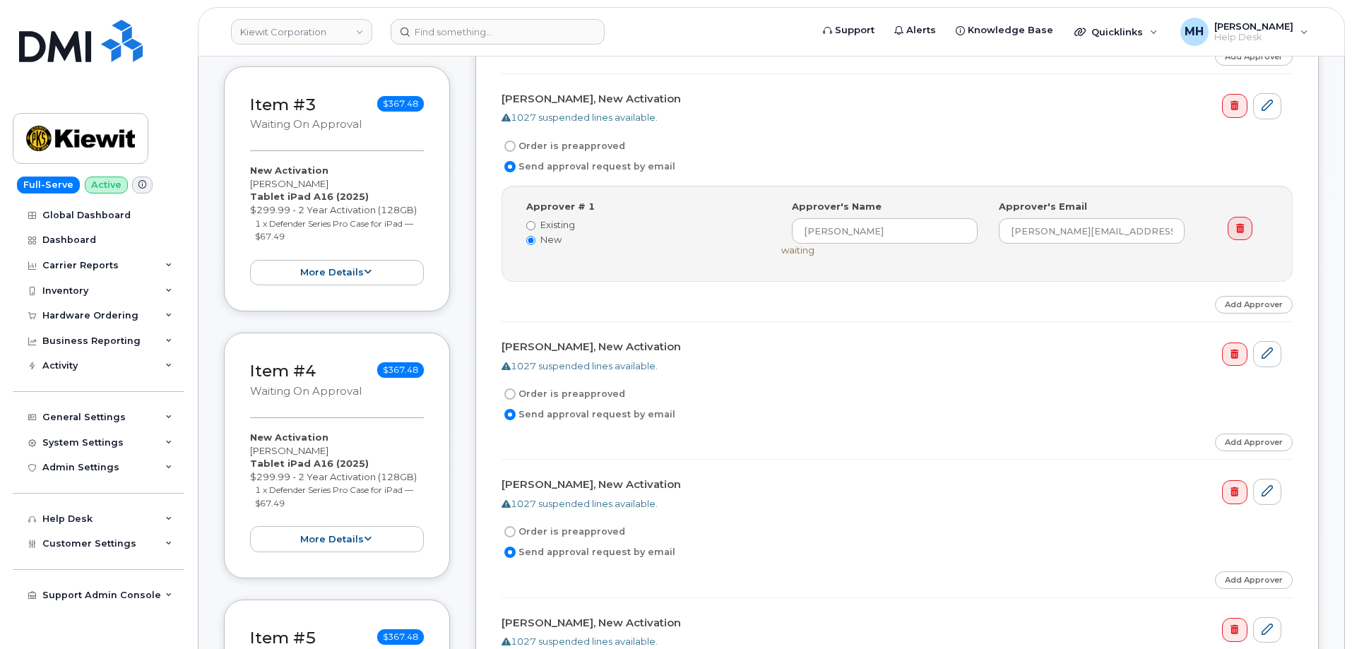
scroll to position [777, 0]
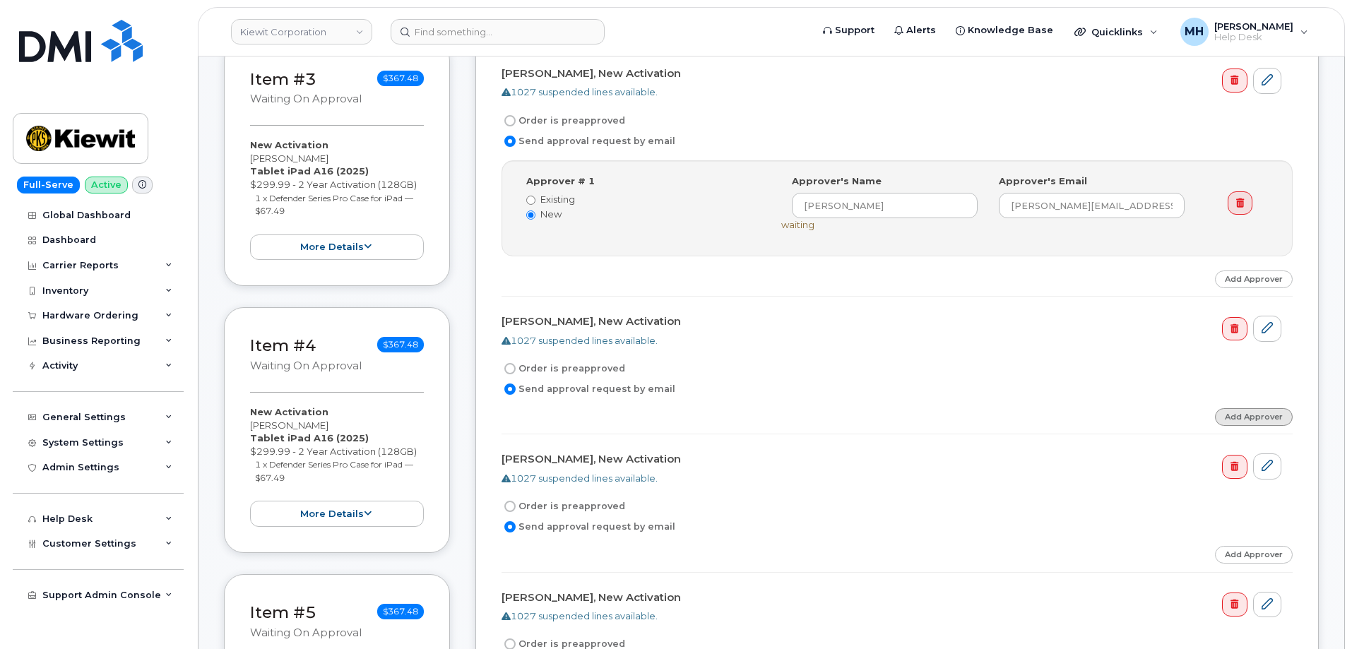
click at [1256, 422] on link "Add Approver" at bounding box center [1254, 417] width 78 height 18
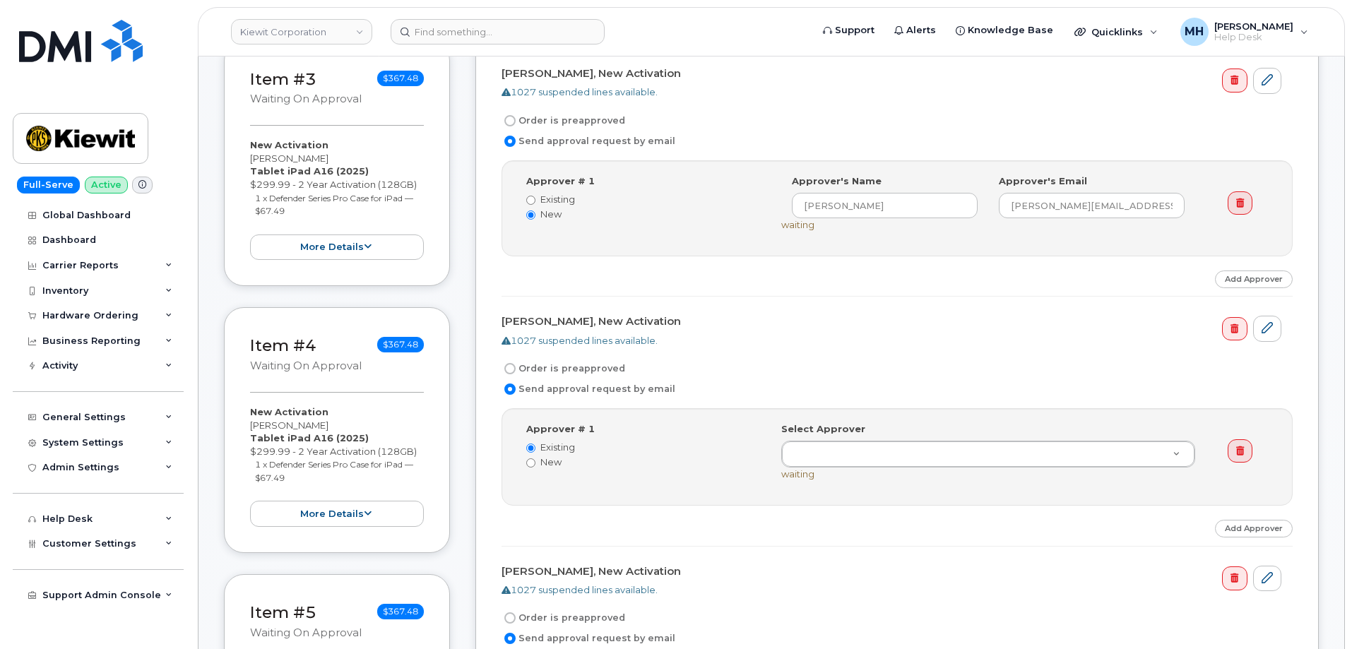
click at [572, 464] on label "New" at bounding box center [643, 462] width 234 height 13
click at [535, 464] on input "New" at bounding box center [530, 462] width 9 height 9
radio input "true"
radio input "false"
click at [848, 459] on input at bounding box center [885, 453] width 186 height 25
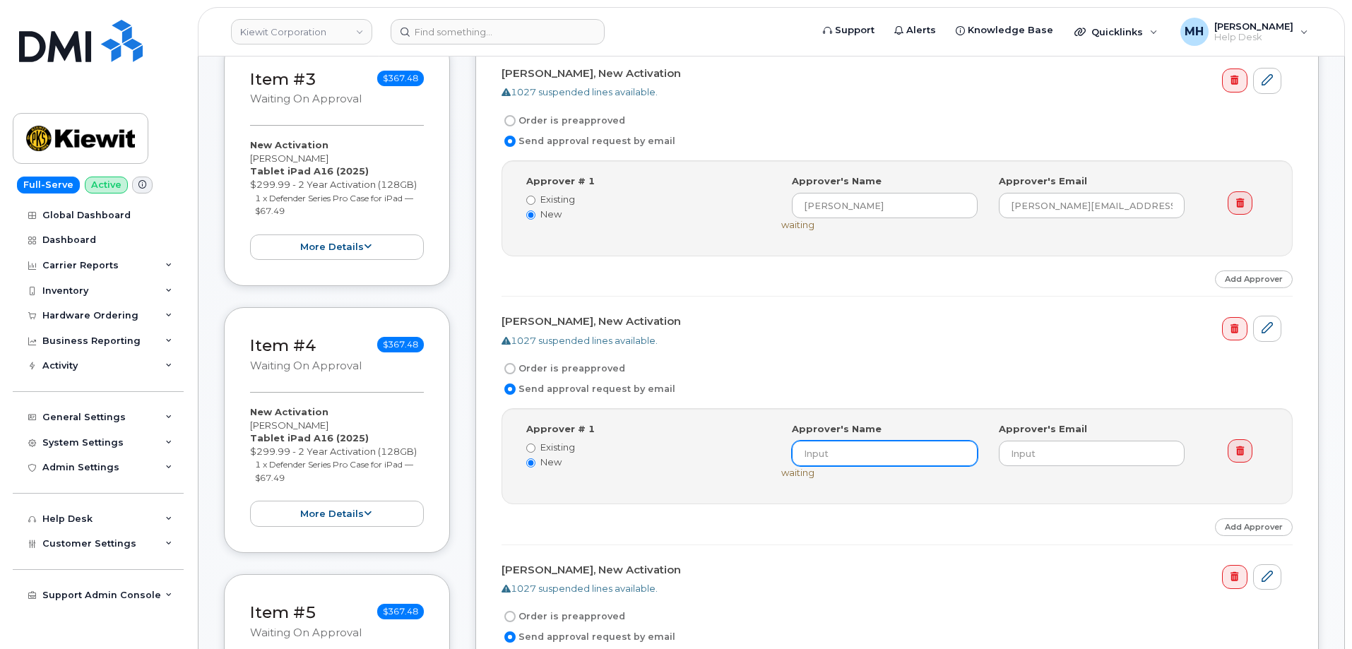
paste input "NICK STEPHANI"
type input "NICK STEPHANI"
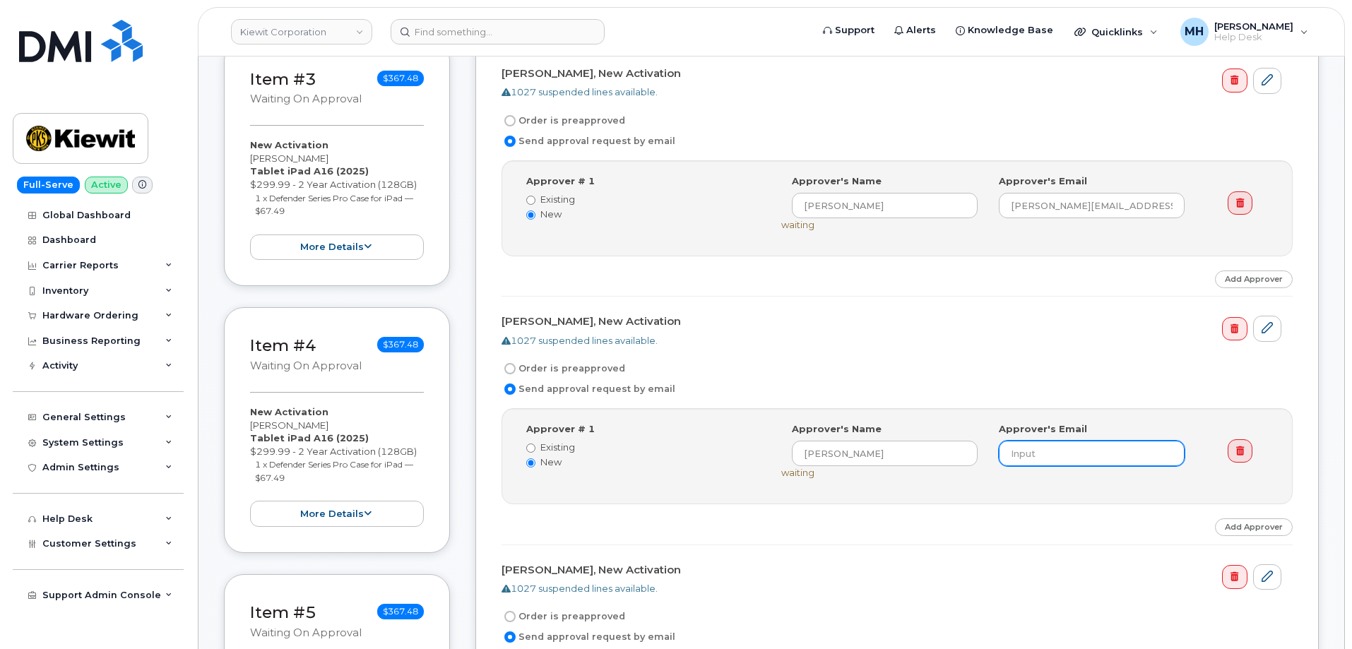
click at [1026, 452] on input "email" at bounding box center [1092, 453] width 186 height 25
paste input "Nick.Stephani@MassElec.com"
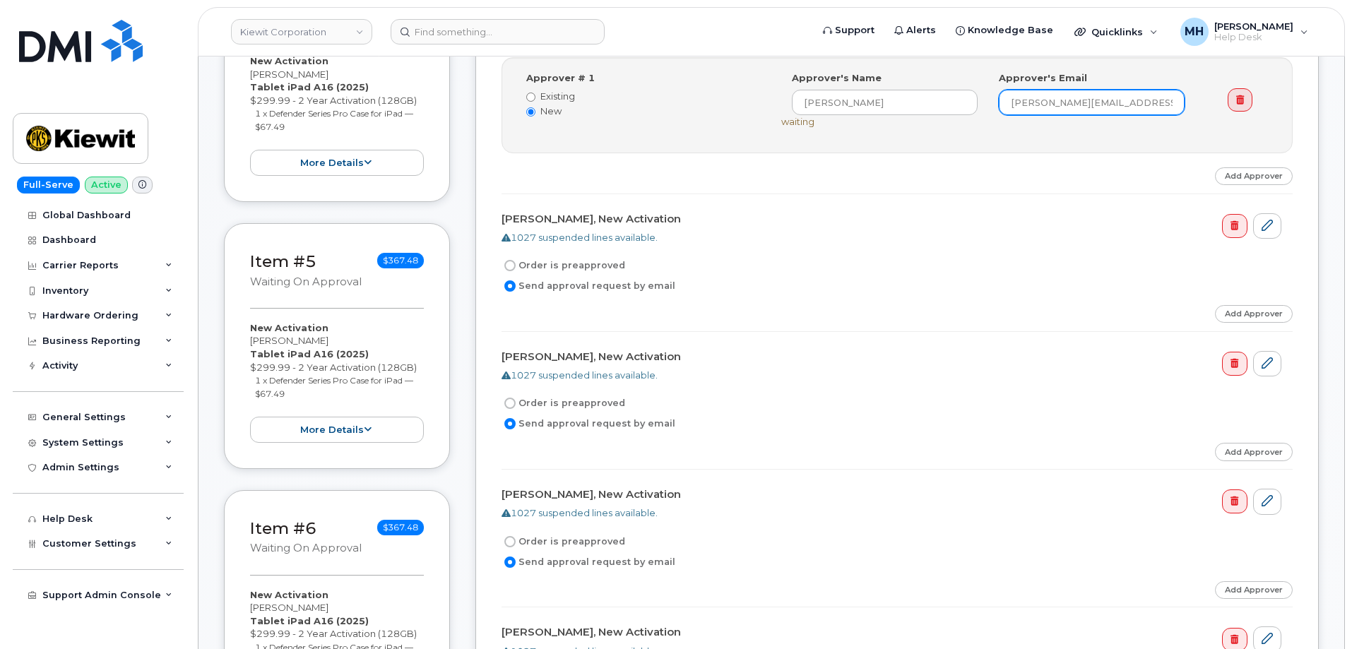
scroll to position [1130, 0]
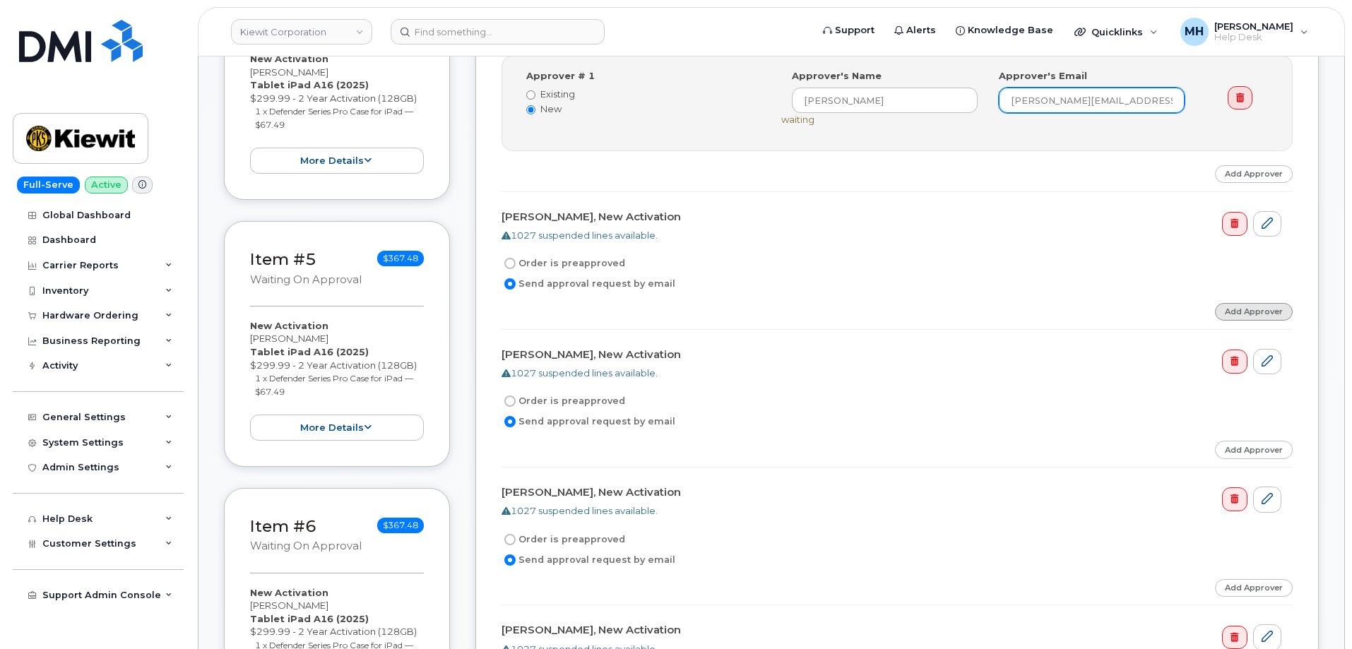
type input "Nick.Stephani@MassElec.com"
click at [1261, 307] on link "Add Approver" at bounding box center [1254, 312] width 78 height 18
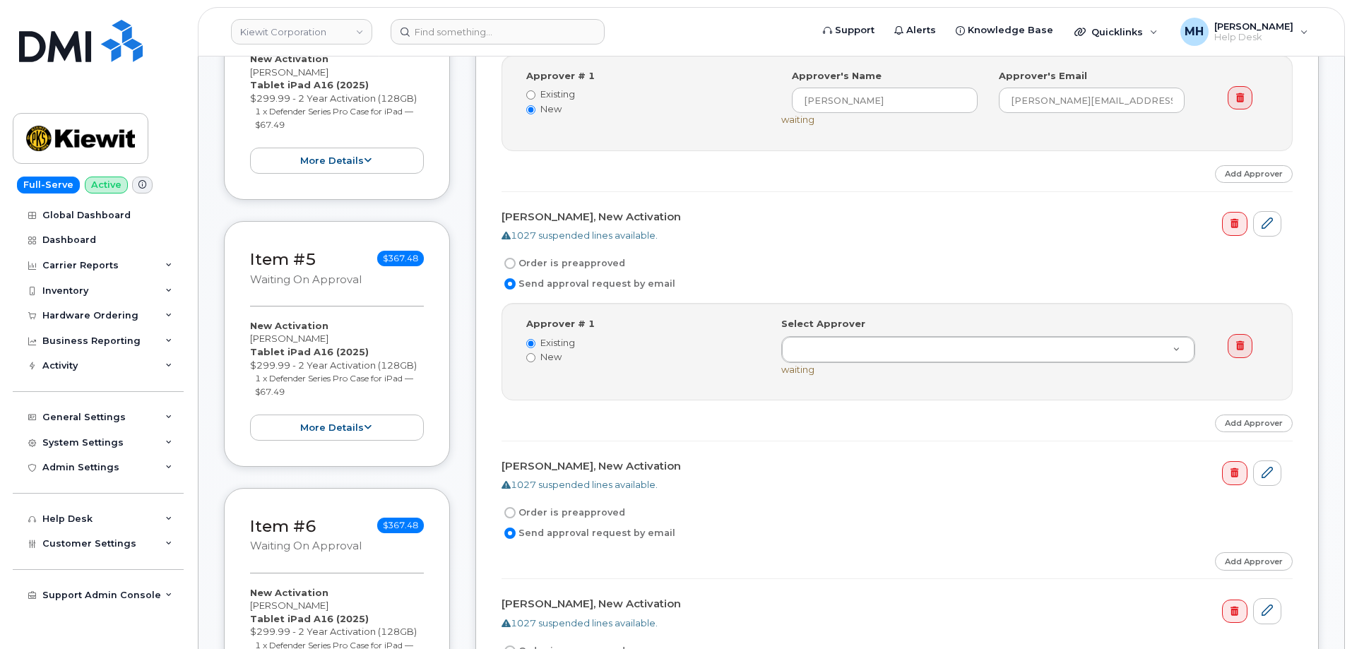
click at [557, 354] on label "New" at bounding box center [643, 356] width 234 height 13
click at [533, 355] on input "New" at bounding box center [530, 357] width 9 height 9
radio input "true"
radio input "false"
click at [835, 354] on input at bounding box center [885, 348] width 186 height 25
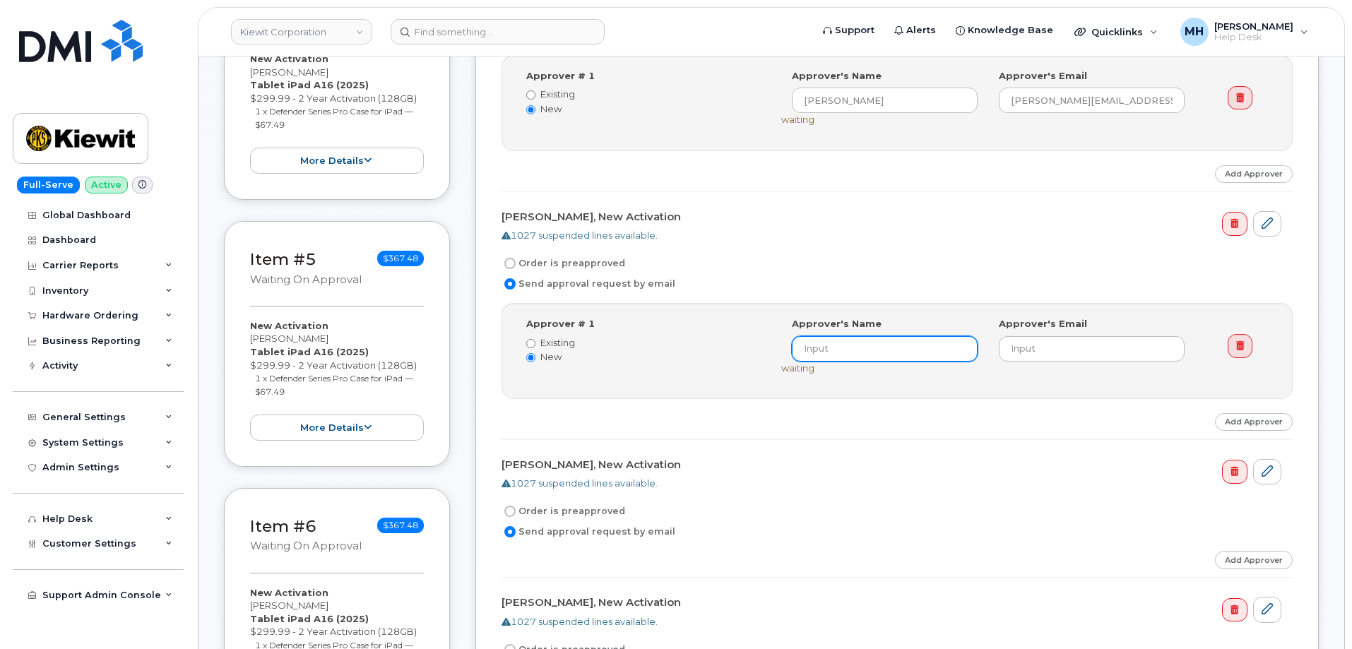
paste input "NICK STEPHANI"
type input "NICK STEPHANI"
click at [1050, 345] on input "email" at bounding box center [1092, 348] width 186 height 25
paste input "Nick.Stephani@MassElec.com"
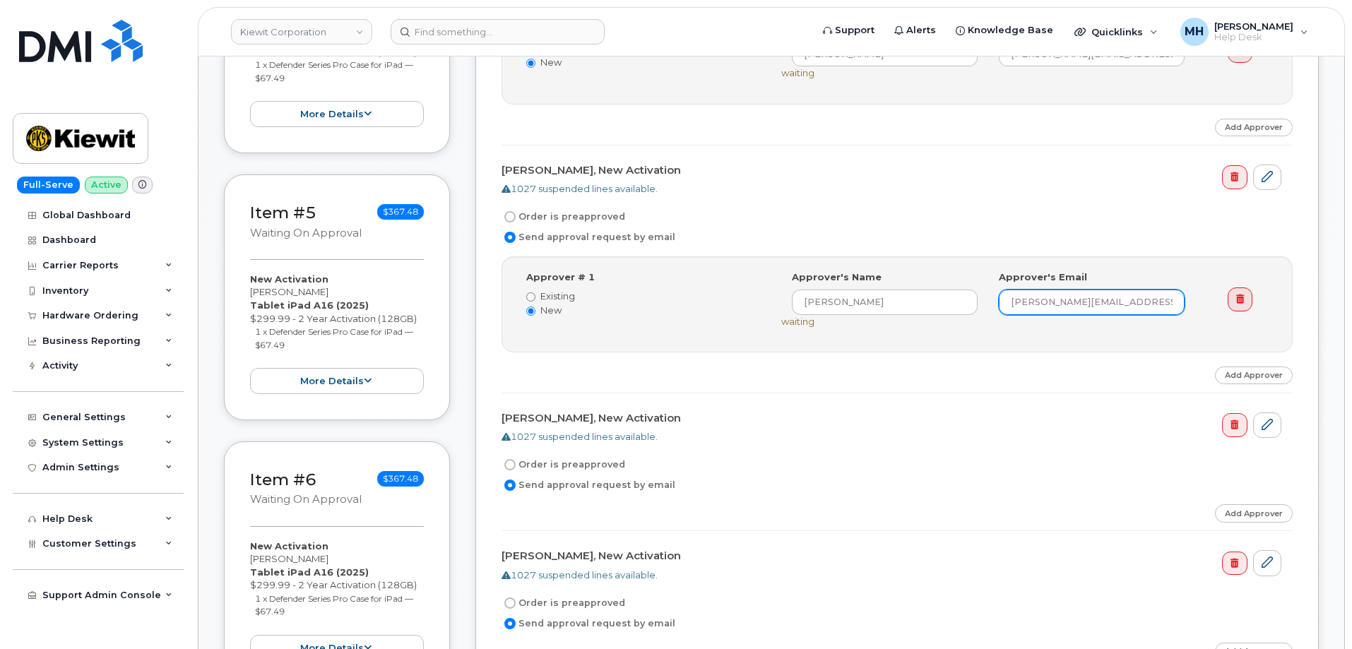
scroll to position [1271, 0]
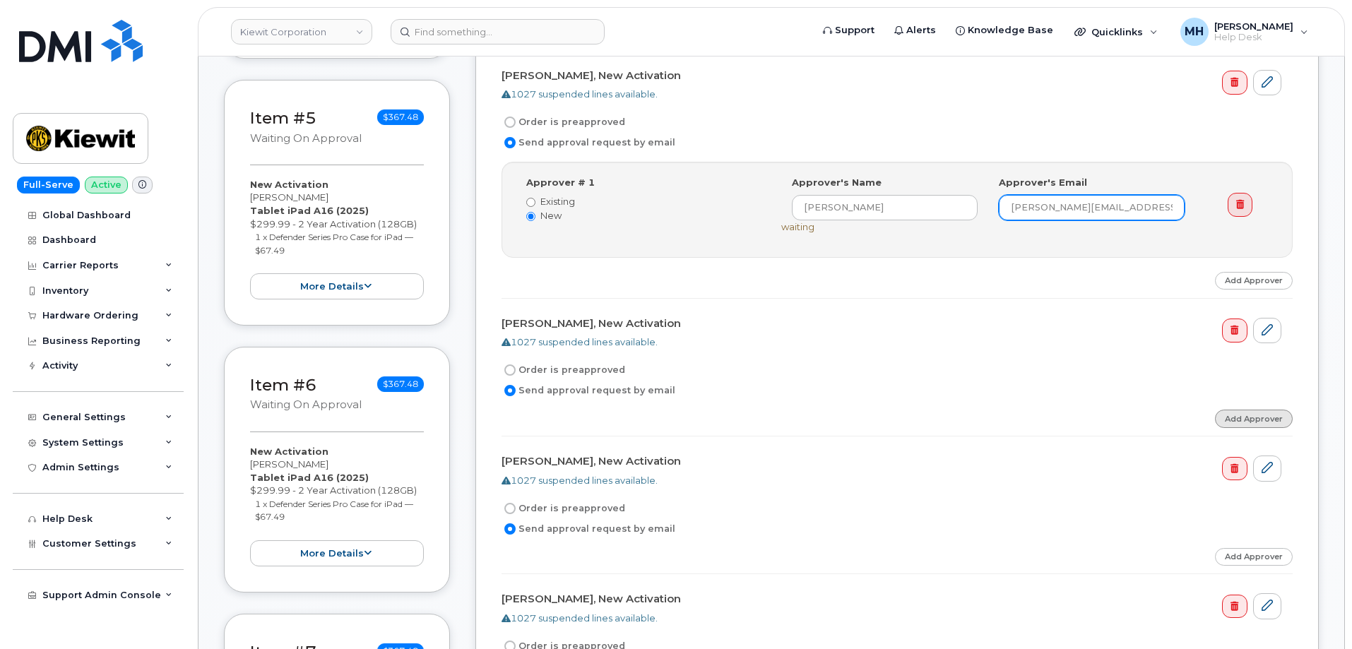
type input "Nick.Stephani@MassElec.com"
click at [1239, 425] on link "Add Approver" at bounding box center [1254, 419] width 78 height 18
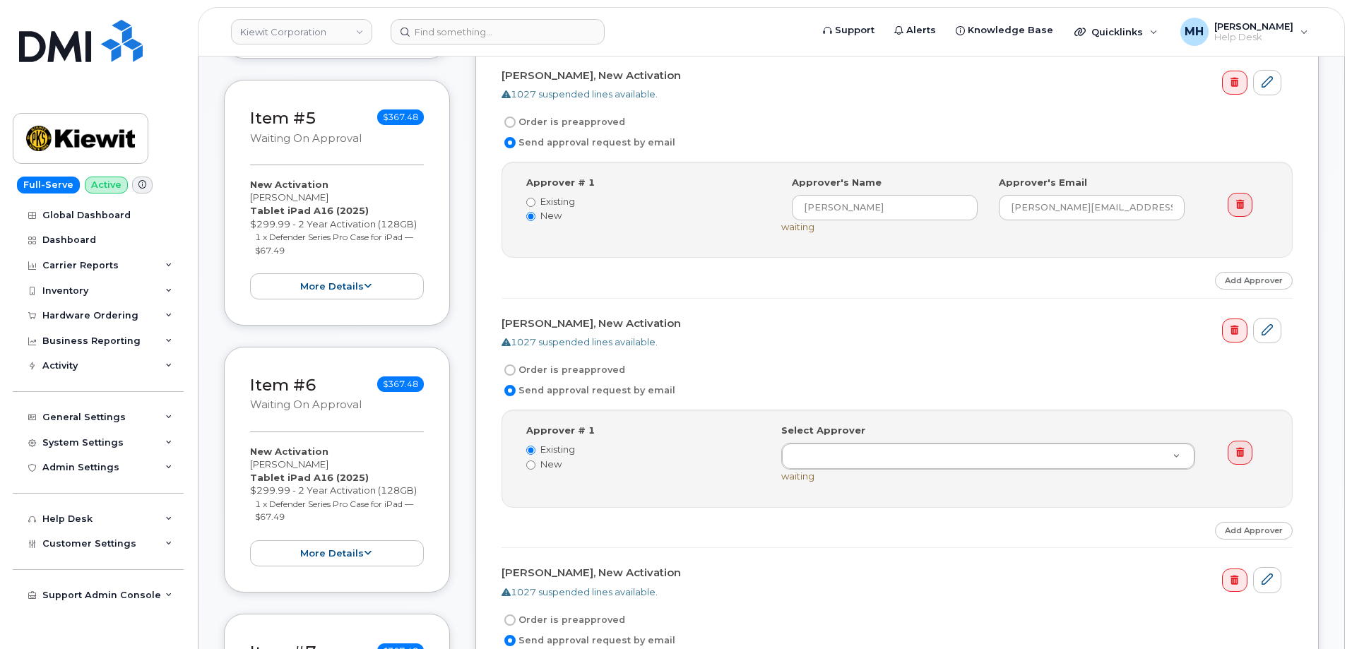
click at [545, 463] on label "New" at bounding box center [643, 464] width 234 height 13
click at [535, 463] on input "New" at bounding box center [530, 465] width 9 height 9
radio input "true"
radio input "false"
click at [886, 456] on input at bounding box center [885, 455] width 186 height 25
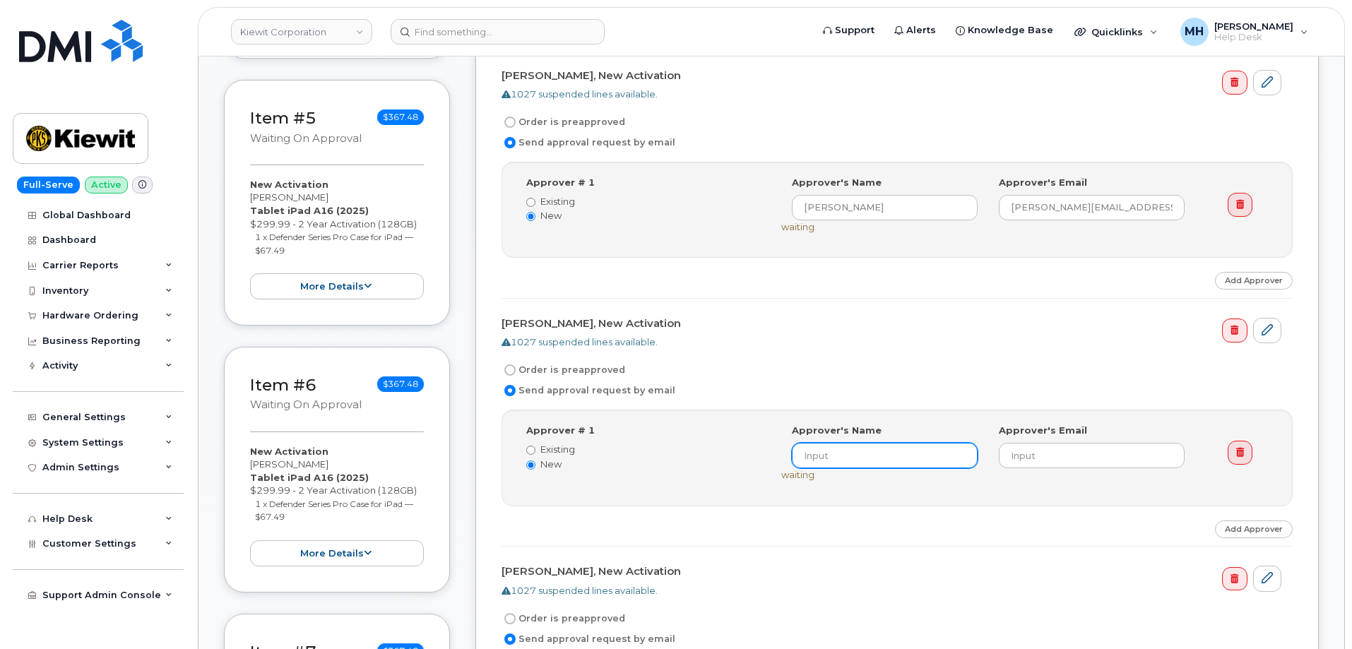
click at [861, 454] on input at bounding box center [885, 455] width 186 height 25
paste input "NICK STEPHANI"
type input "NICK STEPHANI"
click at [1069, 456] on input "email" at bounding box center [1092, 455] width 186 height 25
paste input "Nick.Stephani@MassElec.com"
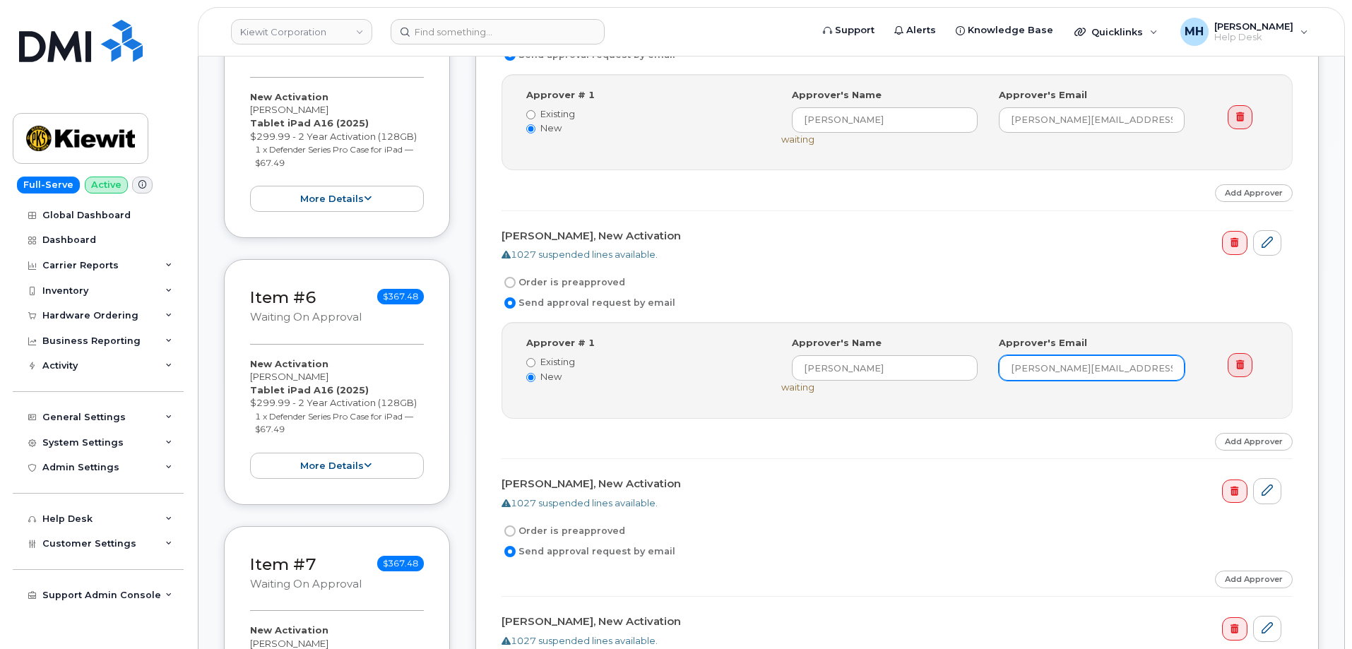
scroll to position [1483, 0]
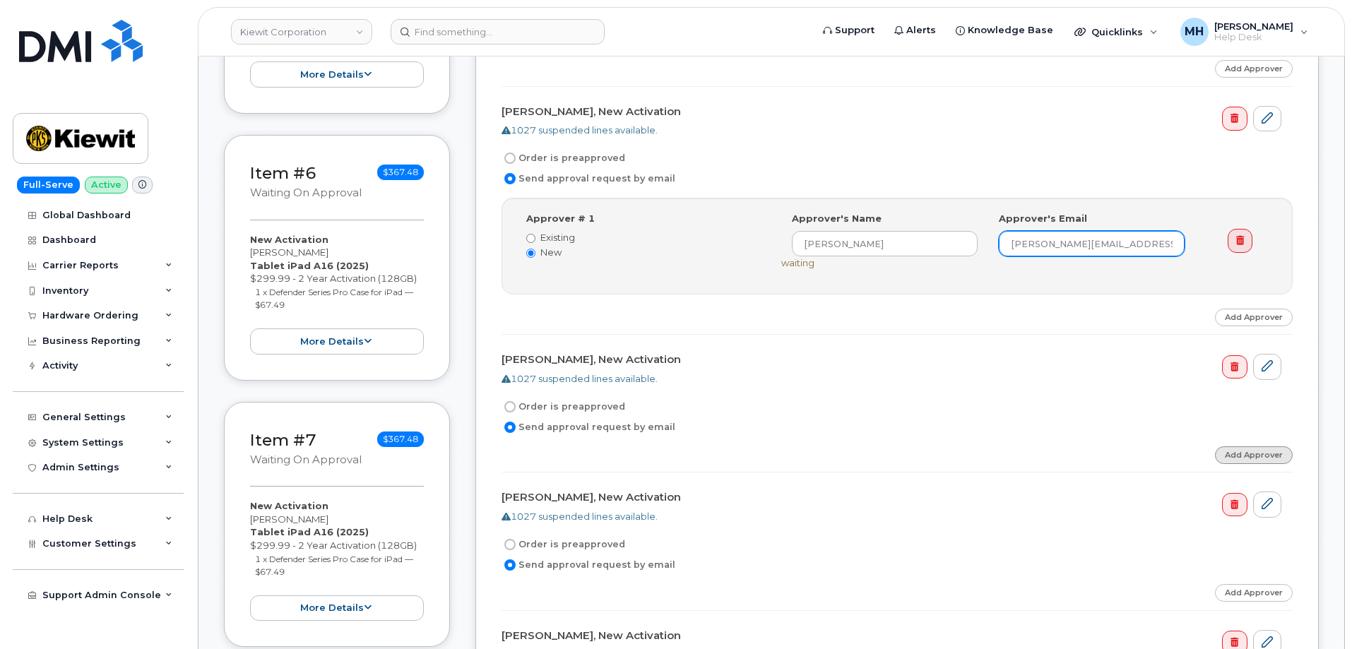
type input "Nick.Stephani@MassElec.com"
click at [1236, 459] on link "Add Approver" at bounding box center [1254, 455] width 78 height 18
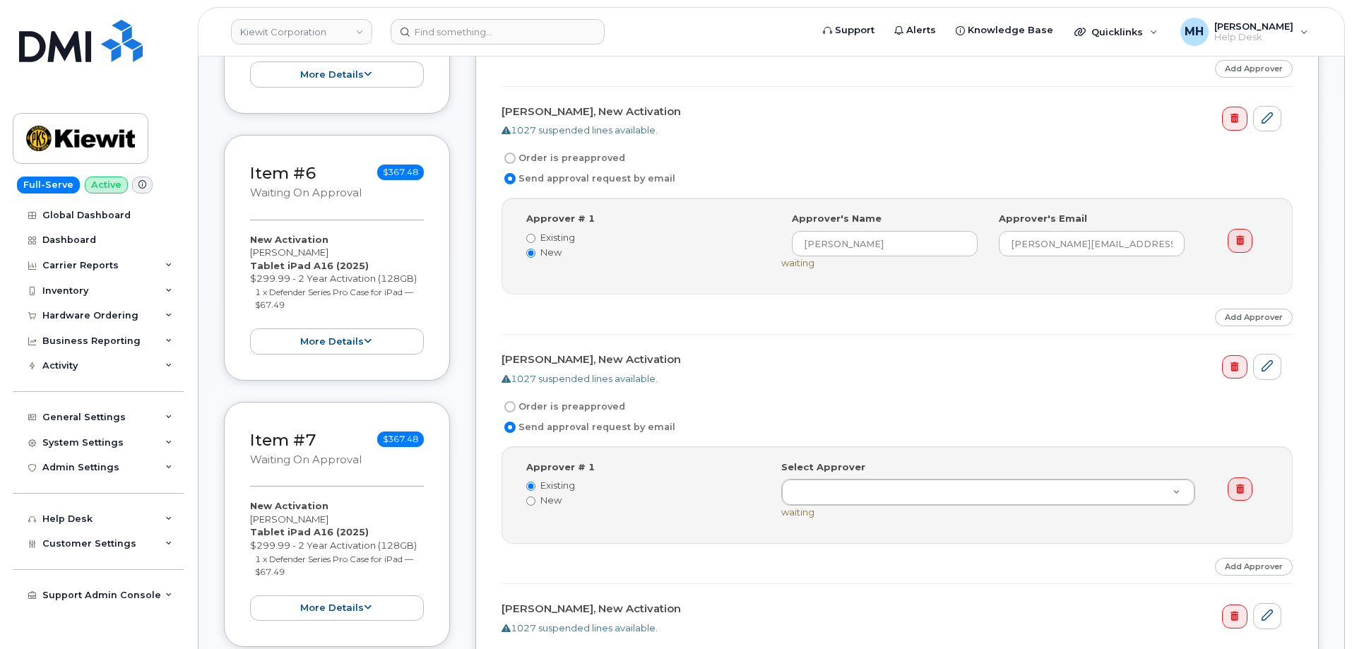
click at [562, 499] on label "New" at bounding box center [643, 500] width 234 height 13
click at [535, 499] on input "New" at bounding box center [530, 501] width 9 height 9
radio input "true"
radio input "false"
click at [869, 495] on input at bounding box center [885, 491] width 186 height 25
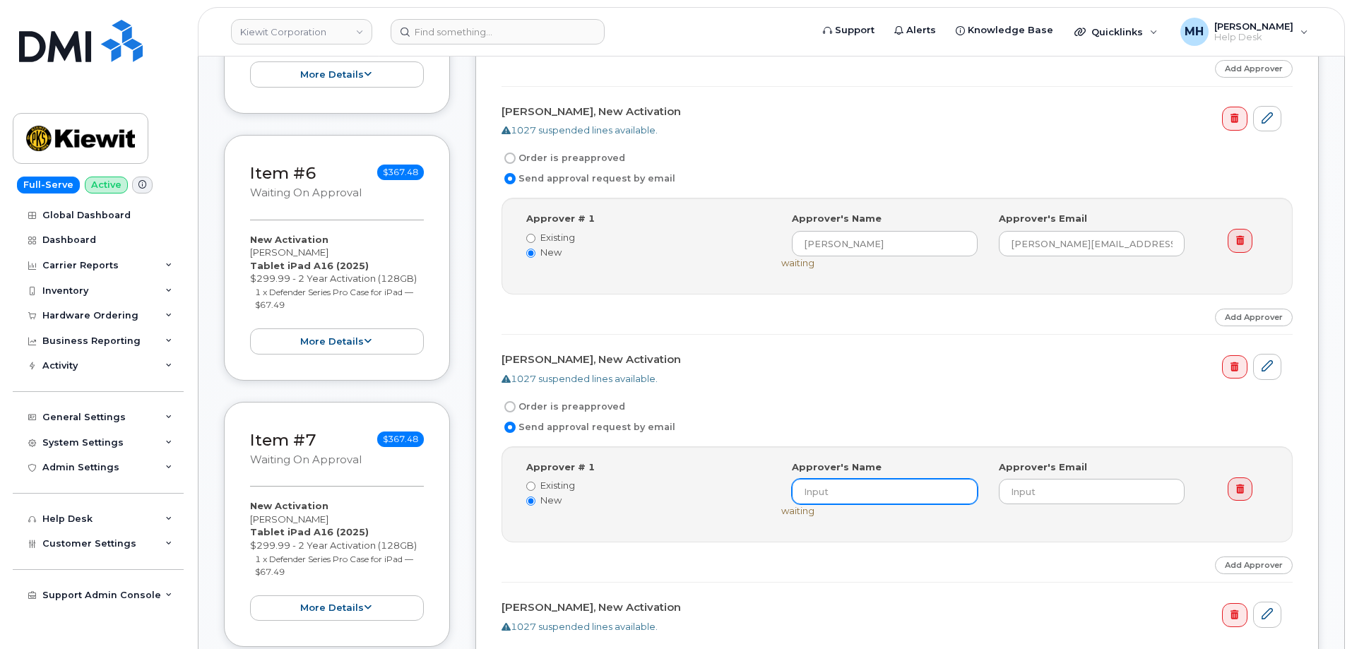
paste input "NICK STEPHANI"
type input "NICK STEPHANI"
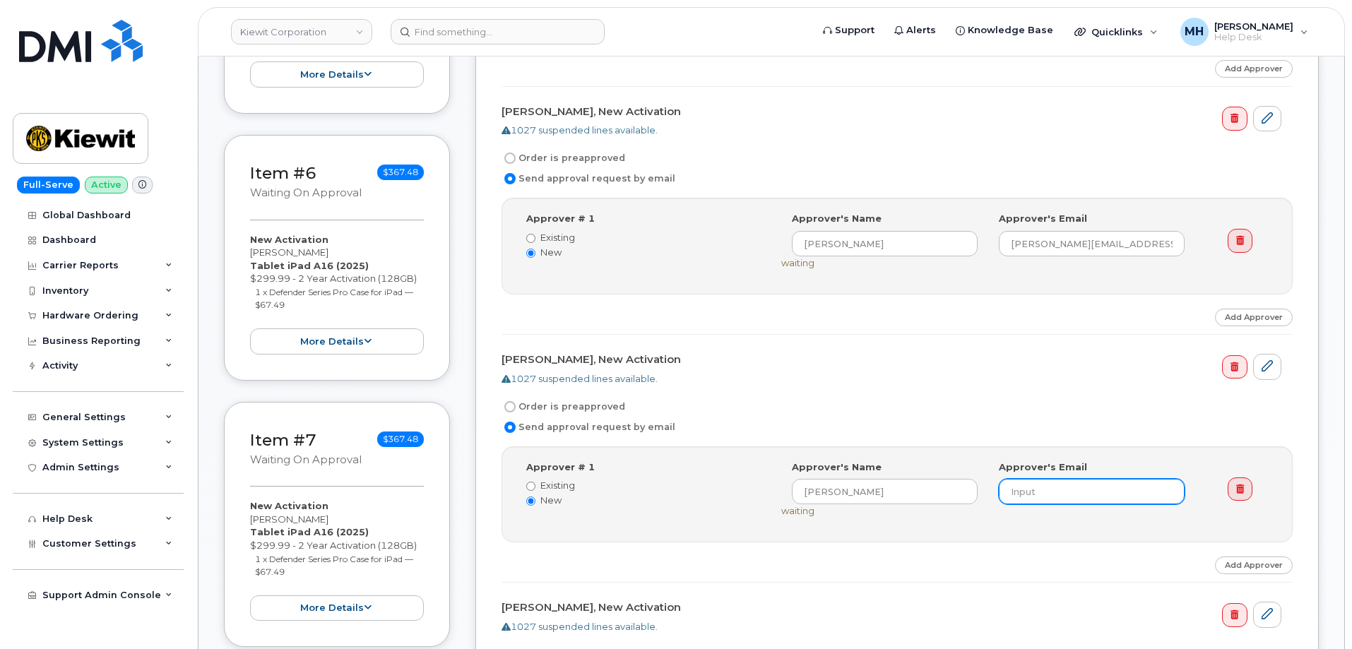
click at [1042, 499] on input "email" at bounding box center [1092, 491] width 186 height 25
paste input "Nick.Stephani@MassElec.com"
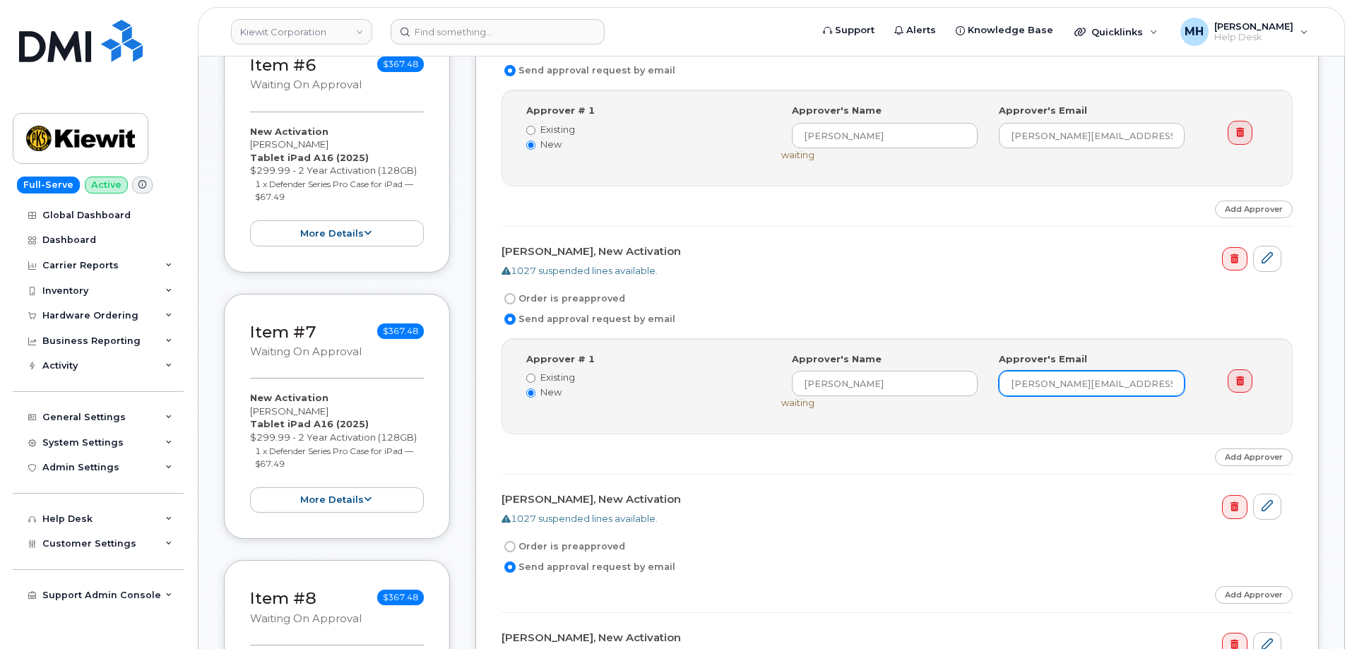
scroll to position [1695, 0]
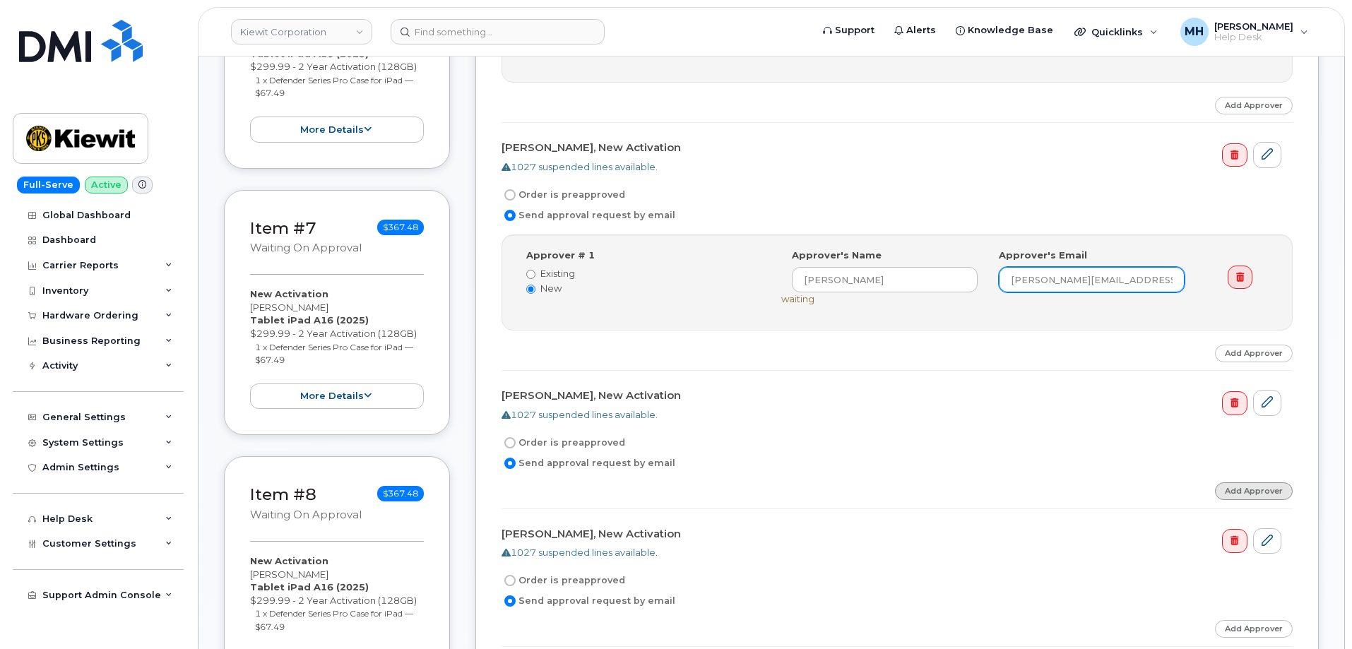
type input "Nick.Stephani@MassElec.com"
click at [1223, 493] on link "Add Approver" at bounding box center [1254, 491] width 78 height 18
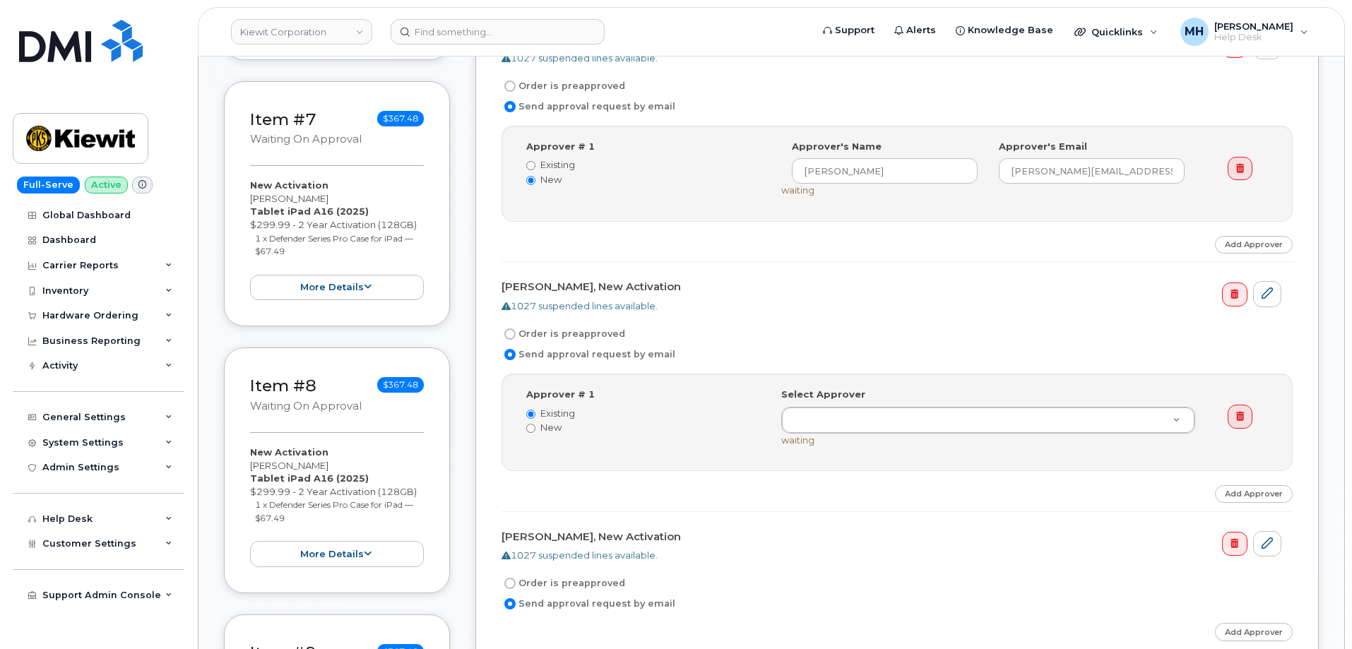
scroll to position [1907, 0]
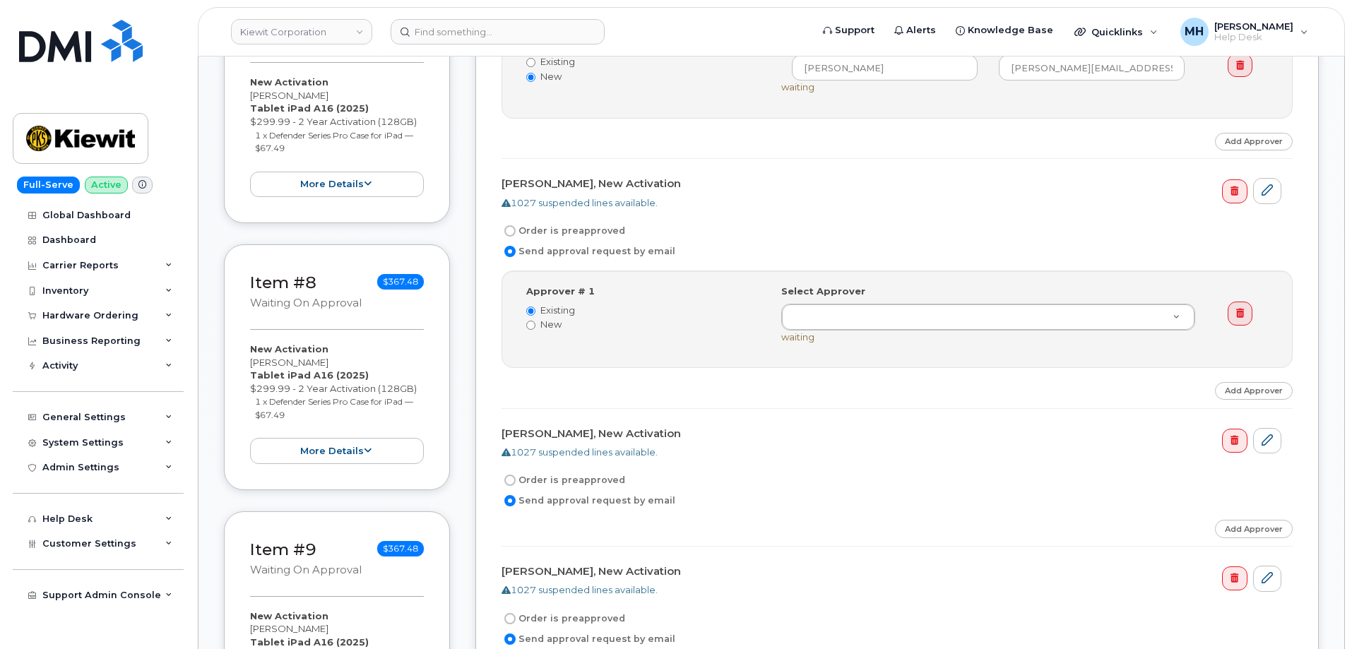
drag, startPoint x: 519, startPoint y: 312, endPoint x: 541, endPoint y: 328, distance: 26.8
click at [519, 313] on div "Approver # 1 Existing New" at bounding box center [643, 308] width 255 height 47
click at [542, 328] on label "New" at bounding box center [643, 324] width 234 height 13
click at [535, 328] on input "New" at bounding box center [530, 325] width 9 height 9
radio input "true"
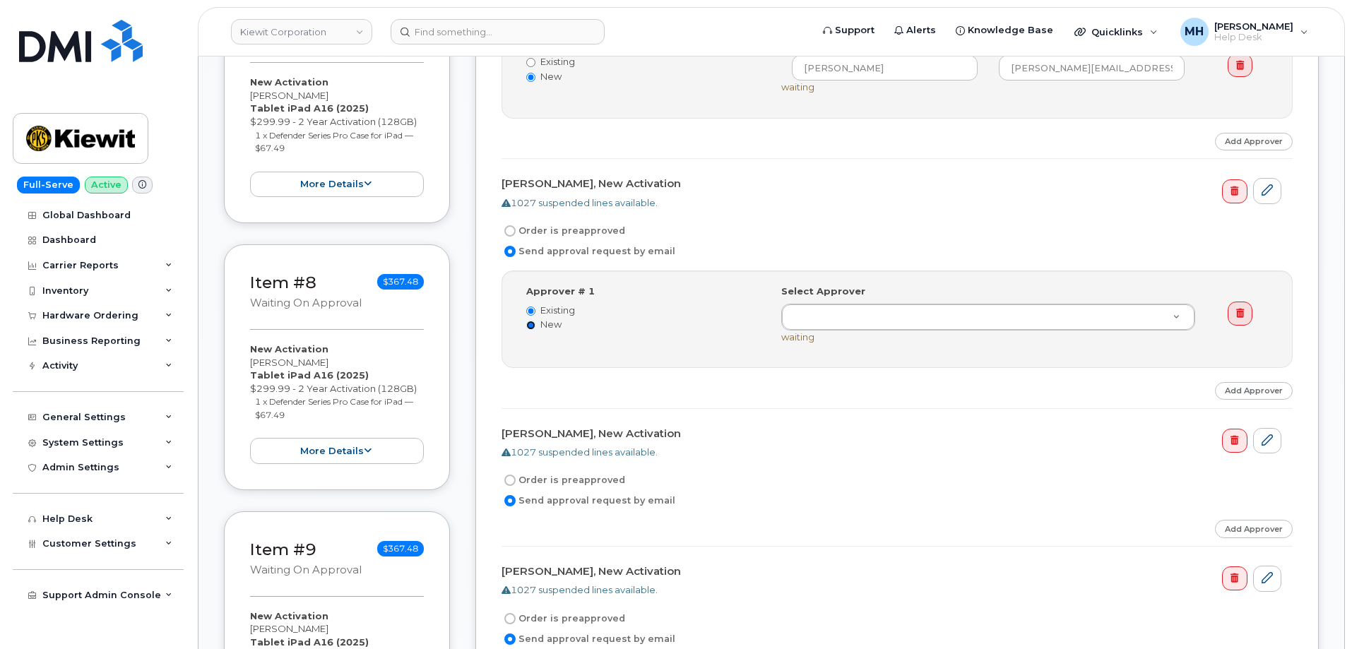
radio input "false"
click at [810, 324] on input at bounding box center [885, 316] width 186 height 25
paste input "NICK STEPHANI"
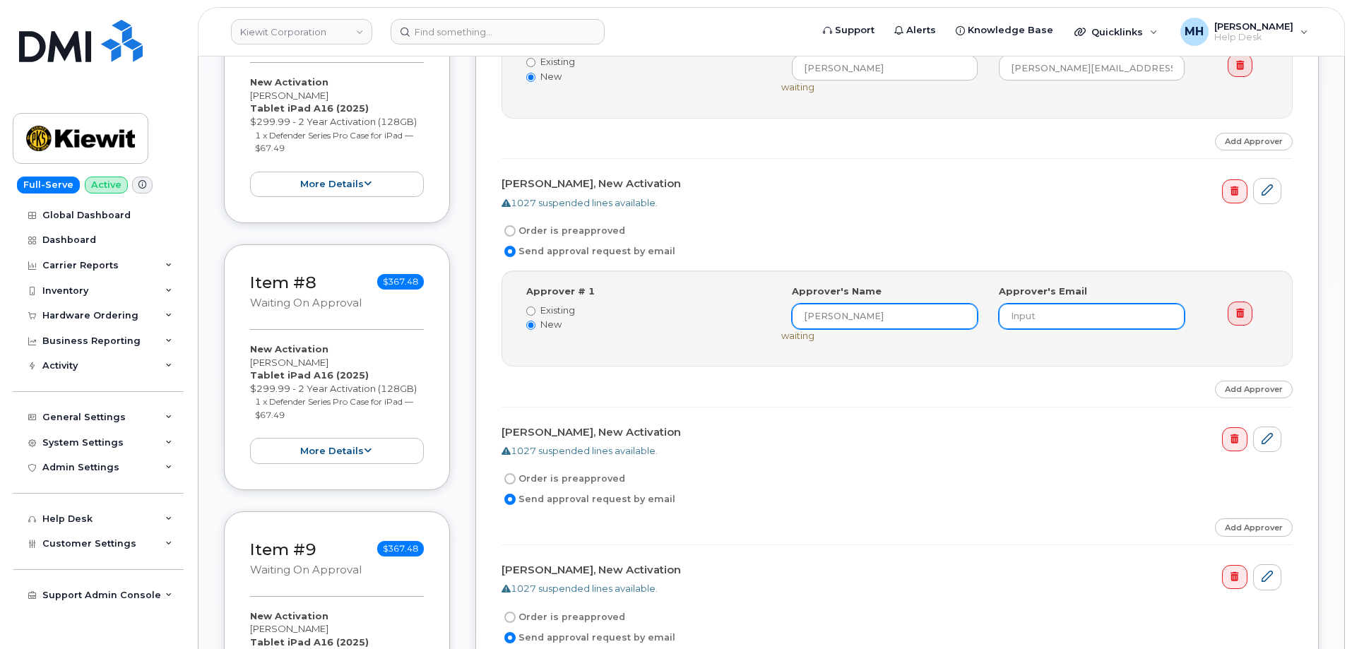
type input "NICK STEPHANI"
click at [1046, 312] on input "email" at bounding box center [1092, 316] width 186 height 25
paste input "Nick.Stephani@MassElec.com"
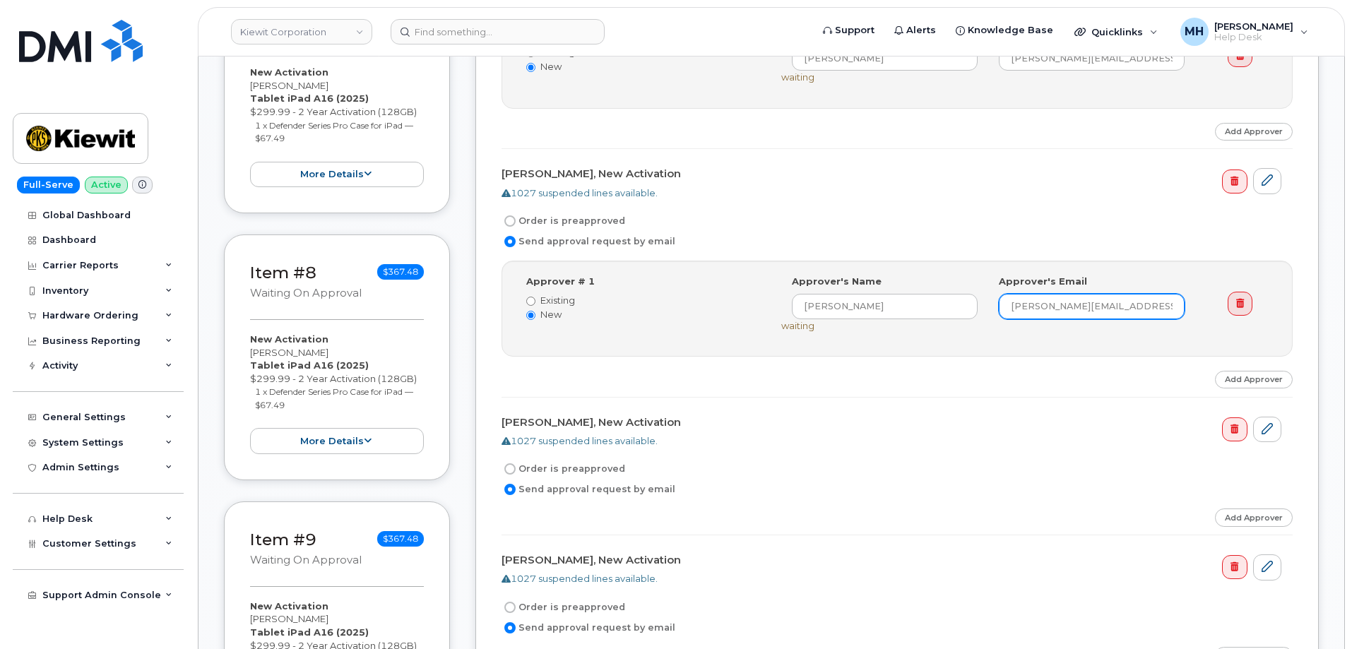
scroll to position [2048, 0]
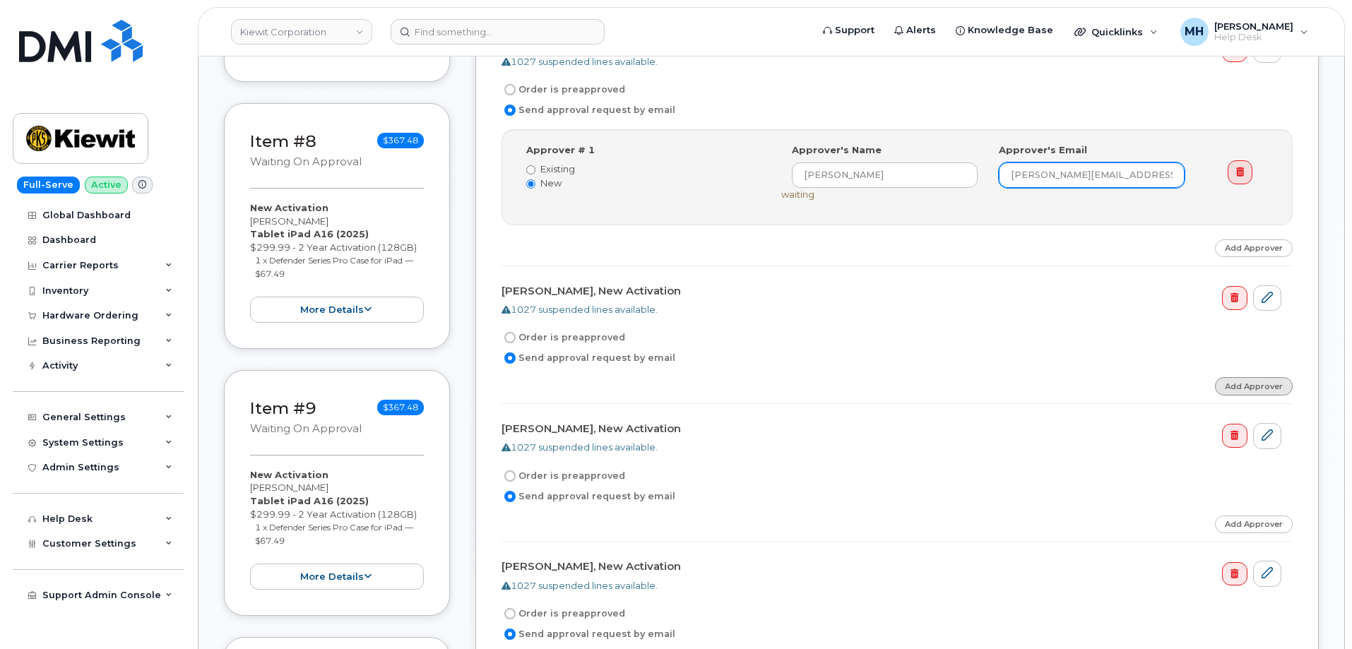
type input "Nick.Stephani@MassElec.com"
click at [1235, 382] on link "Add Approver" at bounding box center [1254, 386] width 78 height 18
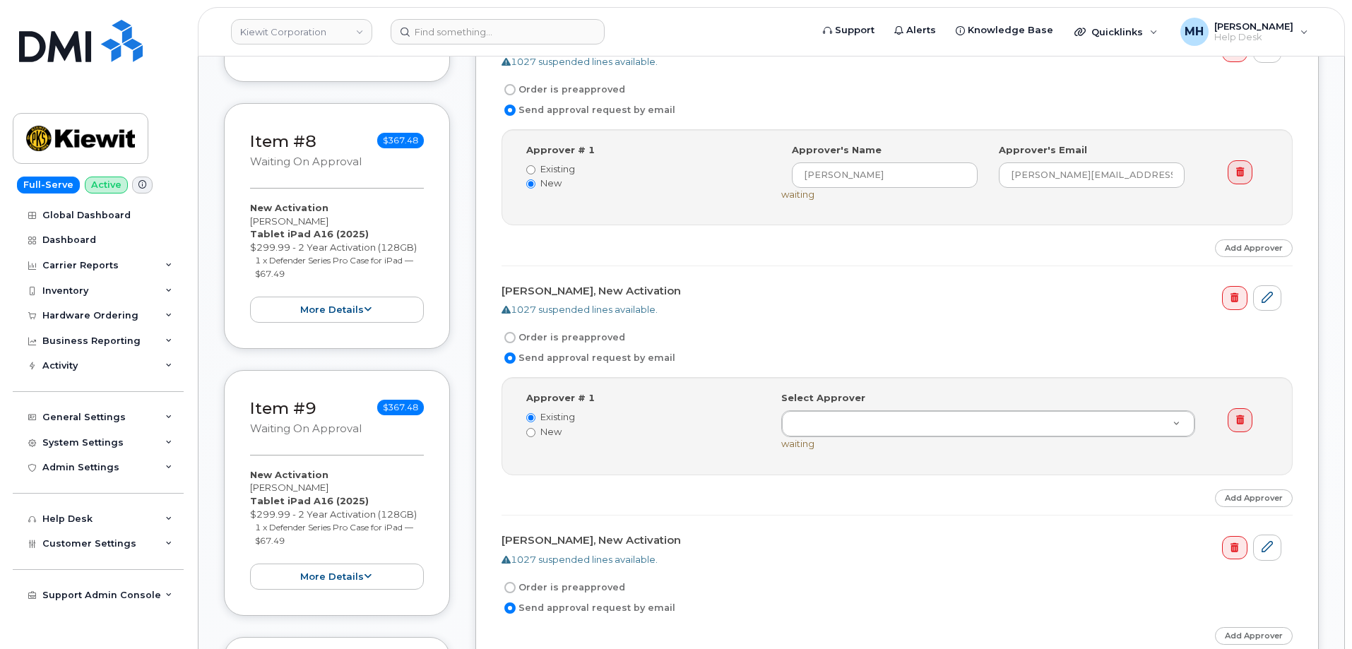
drag, startPoint x: 513, startPoint y: 427, endPoint x: 524, endPoint y: 427, distance: 10.6
click at [521, 427] on div "Approver # 1 Existing New Select Approver waiting" at bounding box center [896, 425] width 791 height 97
click at [534, 429] on input "New" at bounding box center [530, 432] width 9 height 9
radio input "true"
radio input "false"
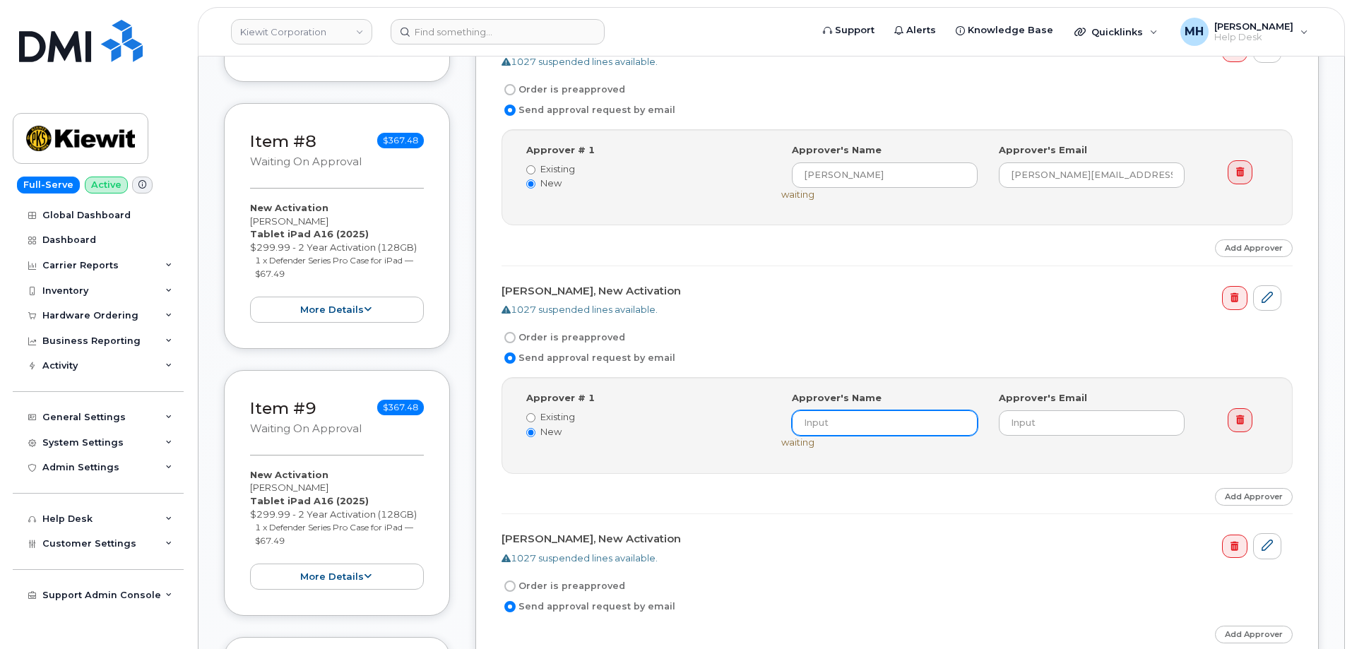
click at [855, 424] on input at bounding box center [885, 422] width 186 height 25
paste input "NICK STEPHANI"
type input "NICK STEPHANI"
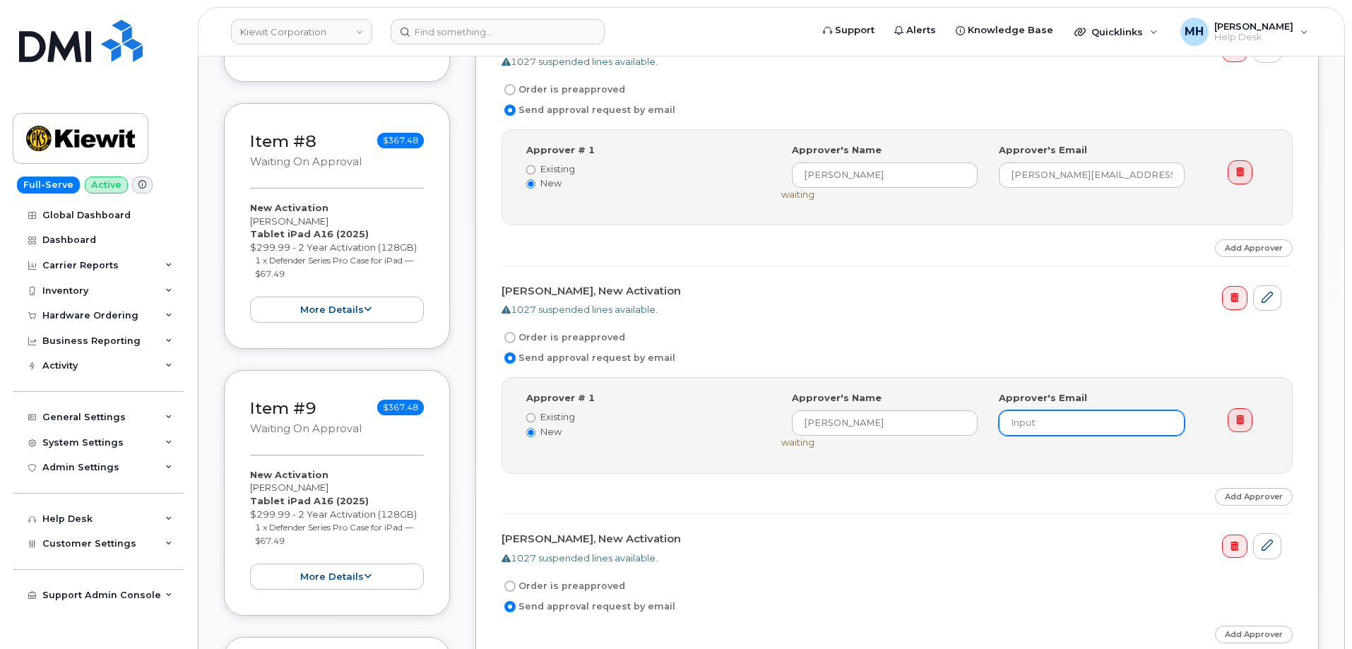
click at [1033, 429] on input "email" at bounding box center [1092, 422] width 186 height 25
paste input "Nick.Stephani@MassElec.com"
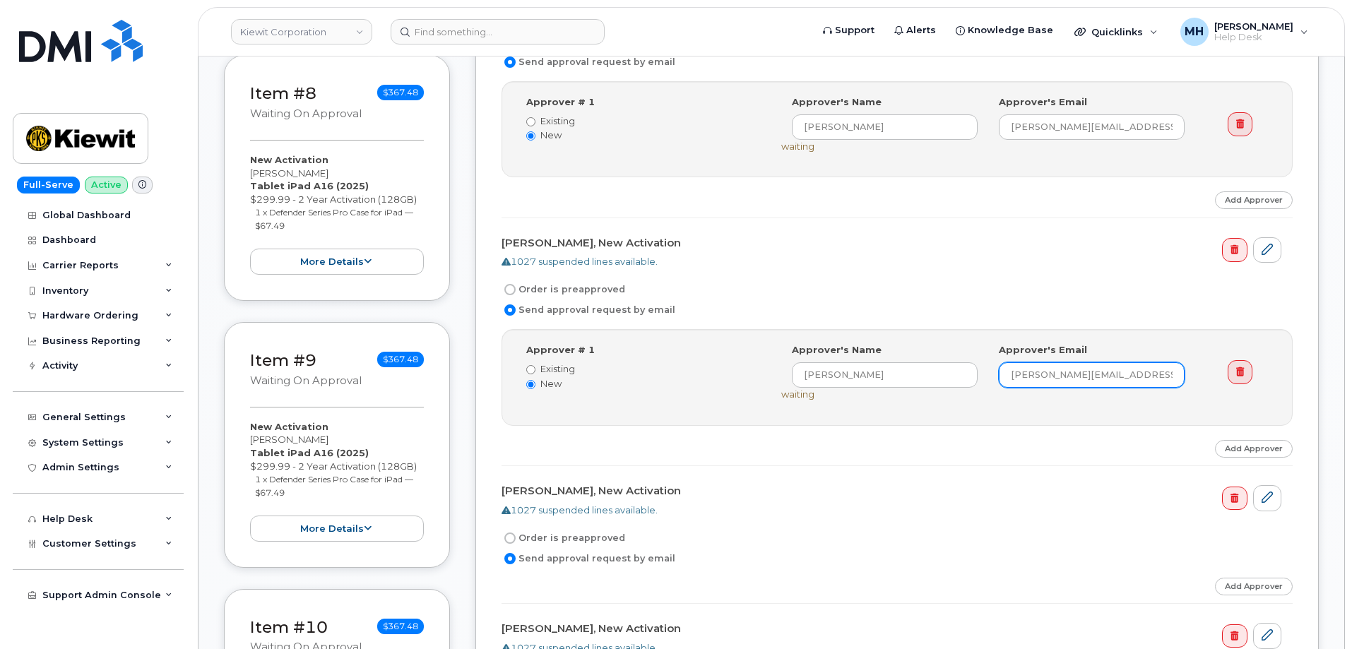
scroll to position [2190, 0]
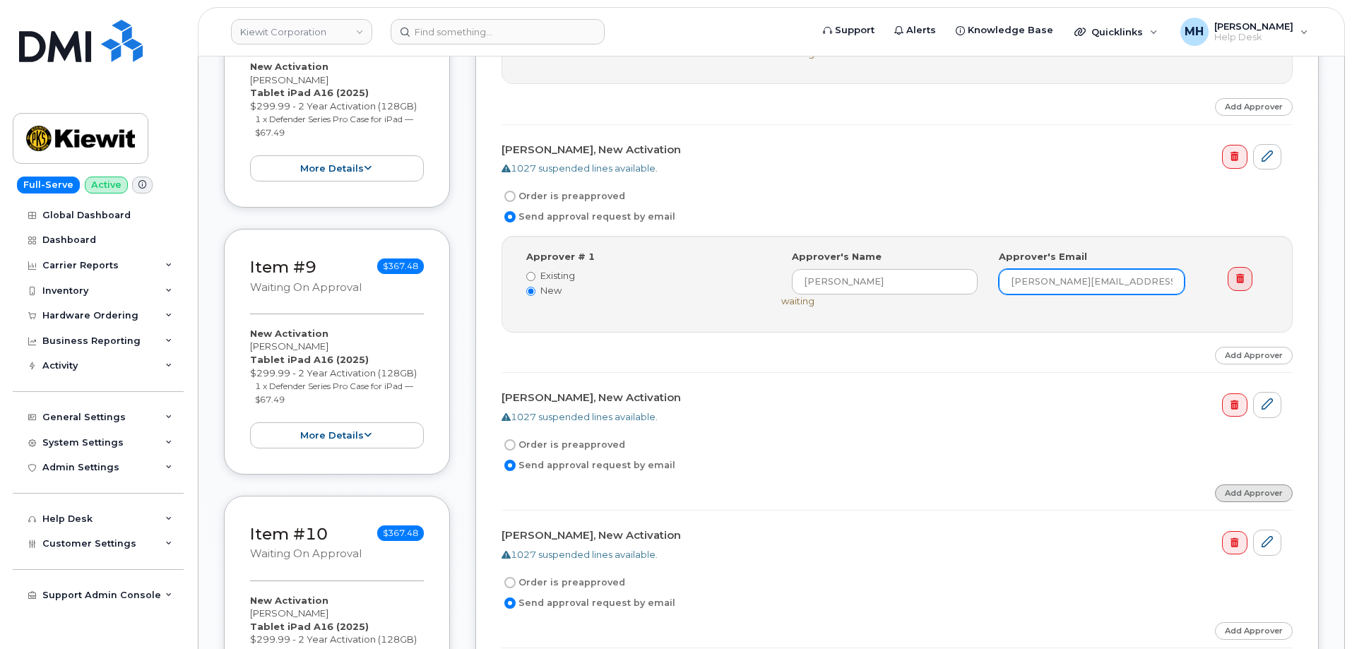
type input "Nick.Stephani@MassElec.com"
click at [1240, 485] on link "Add Approver" at bounding box center [1254, 494] width 78 height 18
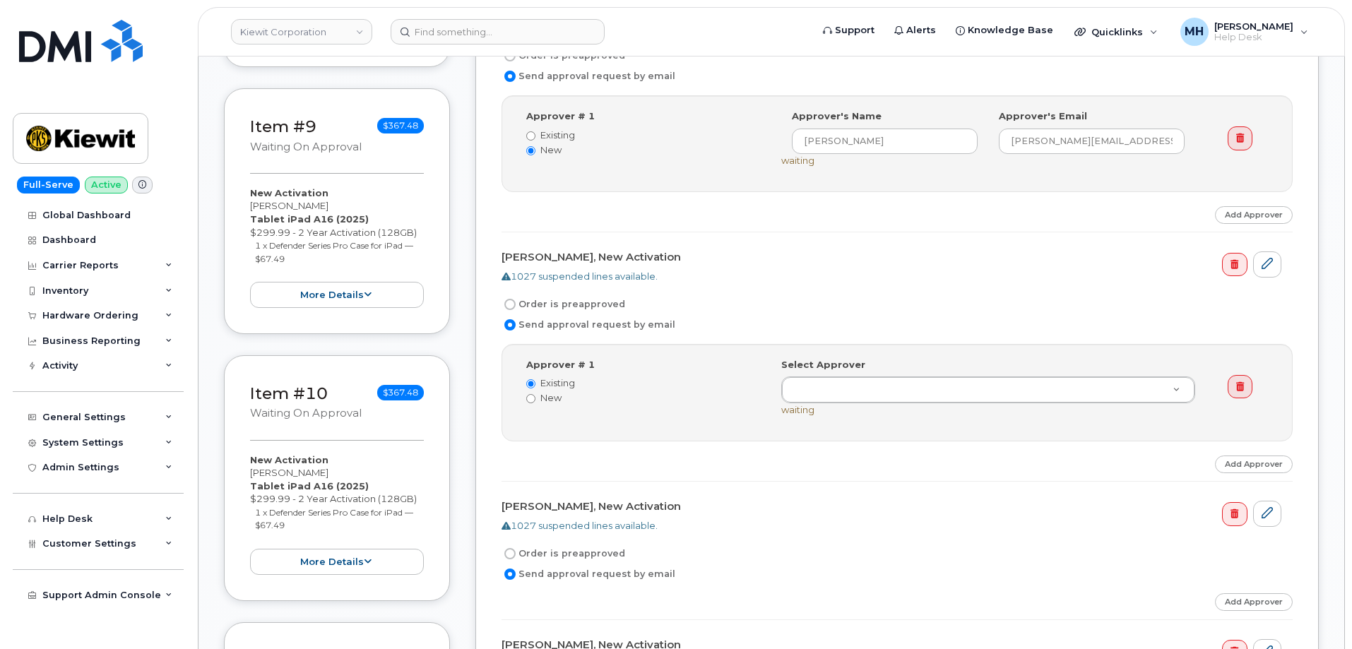
scroll to position [2331, 0]
click at [548, 401] on label "New" at bounding box center [643, 397] width 234 height 13
click at [535, 401] on input "New" at bounding box center [530, 397] width 9 height 9
radio input "true"
radio input "false"
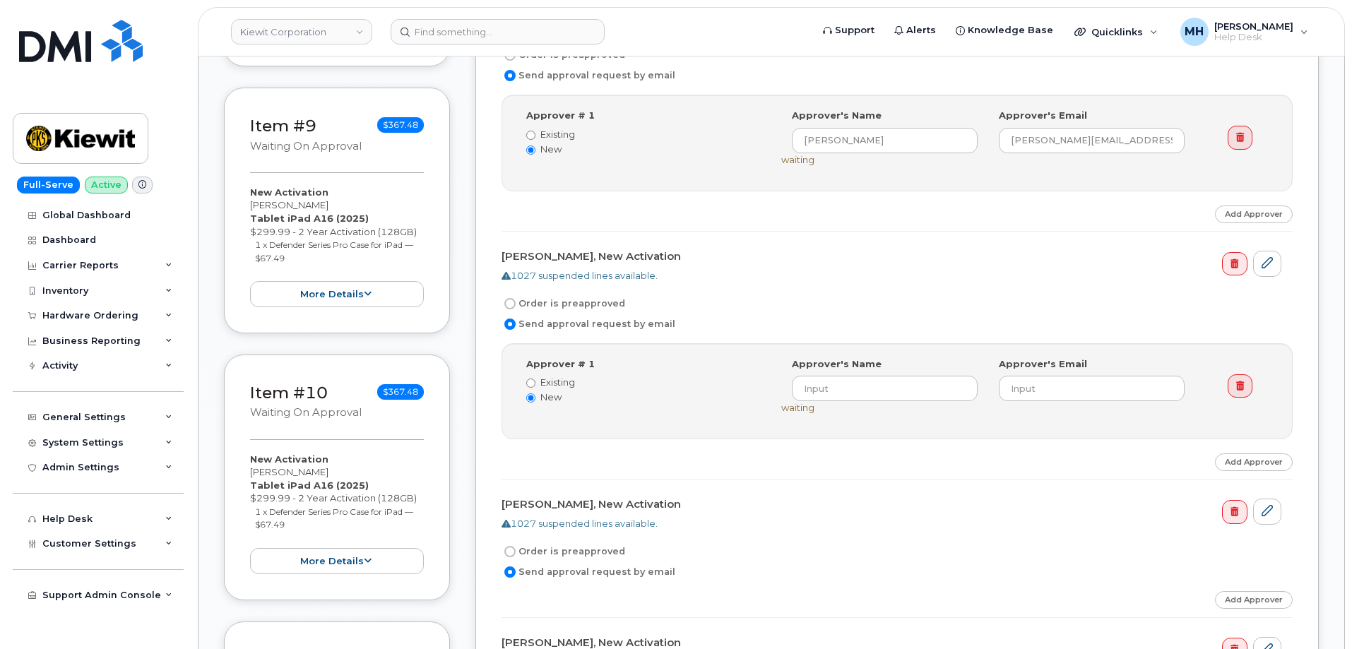
click at [905, 403] on div "Select Approver Approver's Name Approver's Email waiting" at bounding box center [993, 385] width 425 height 57
click at [903, 392] on input at bounding box center [885, 388] width 186 height 25
paste input "NICK STEPHANI"
type input "NICK STEPHANI"
click at [1058, 392] on input "email" at bounding box center [1092, 388] width 186 height 25
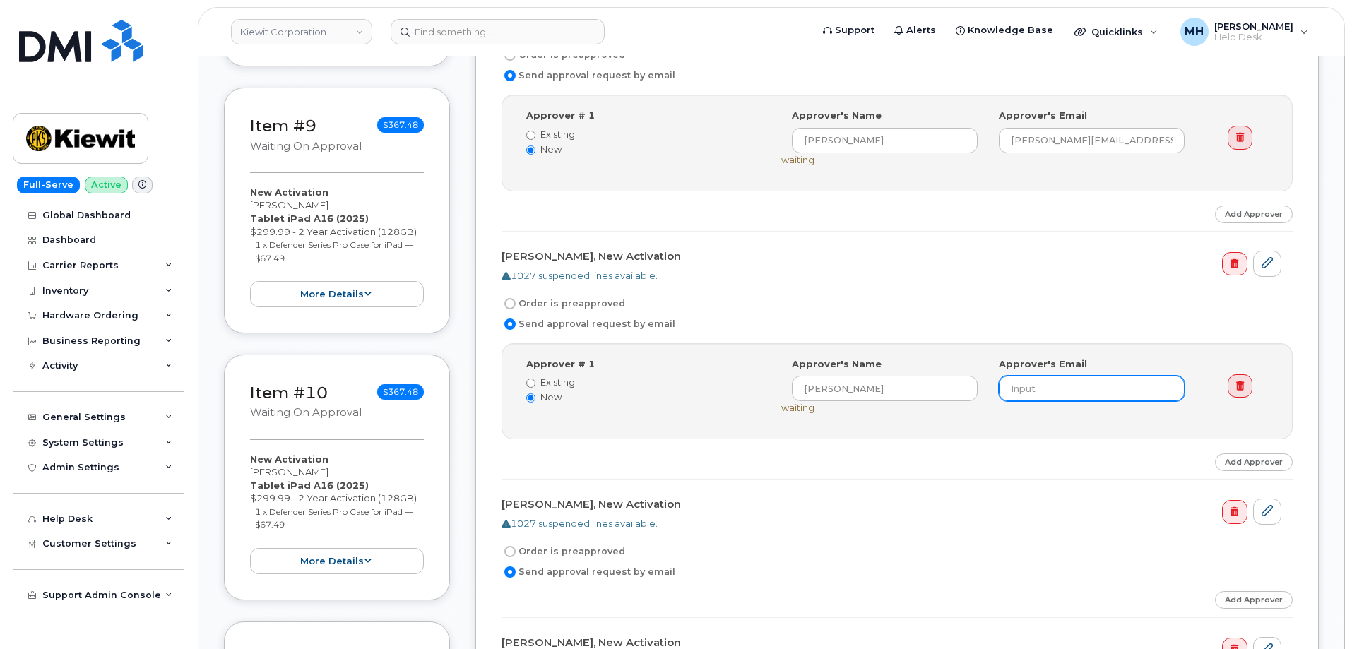
paste input "Nick.Stephani@MassElec.com"
type input "Nick.Stephani@MassElec.com"
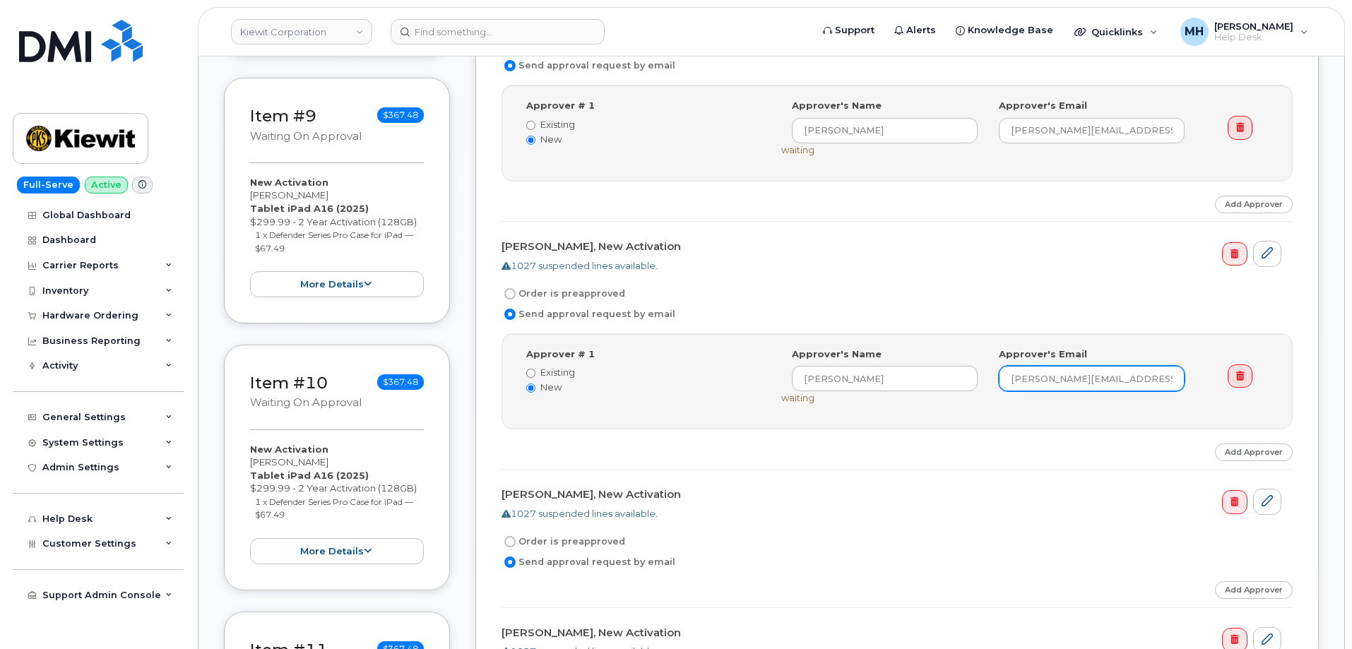
scroll to position [2472, 0]
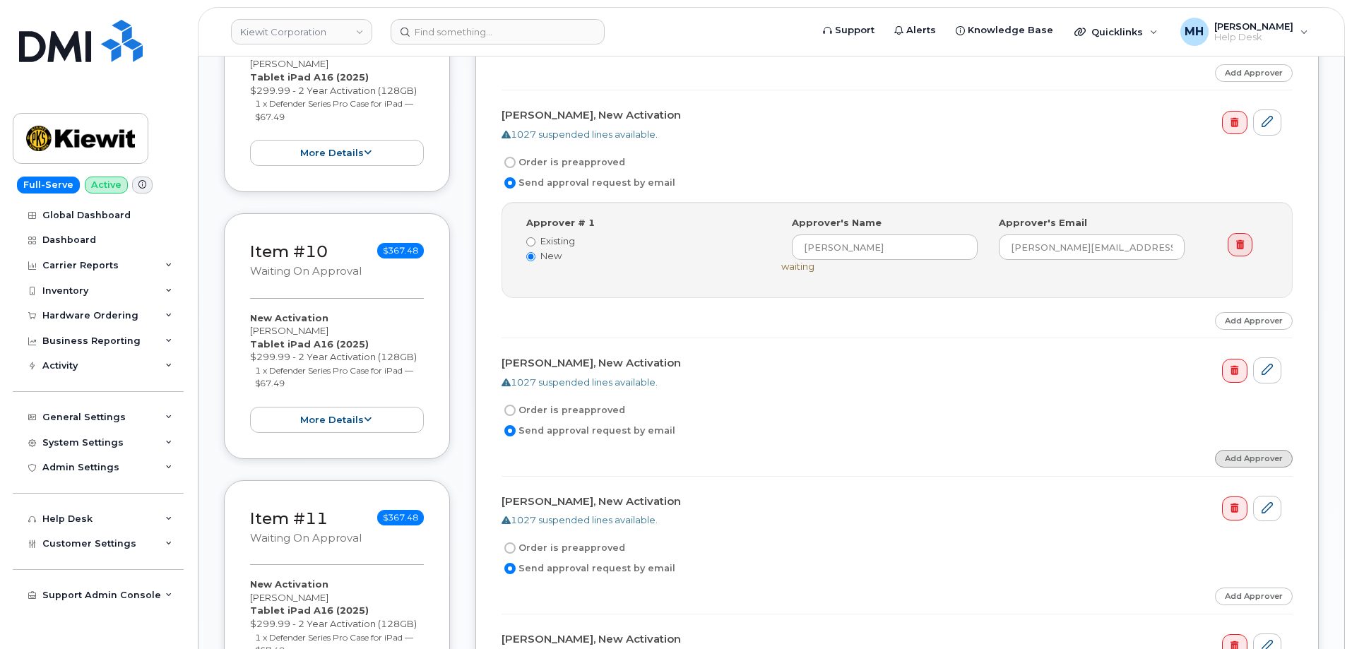
click at [1267, 454] on link "Add Approver" at bounding box center [1254, 459] width 78 height 18
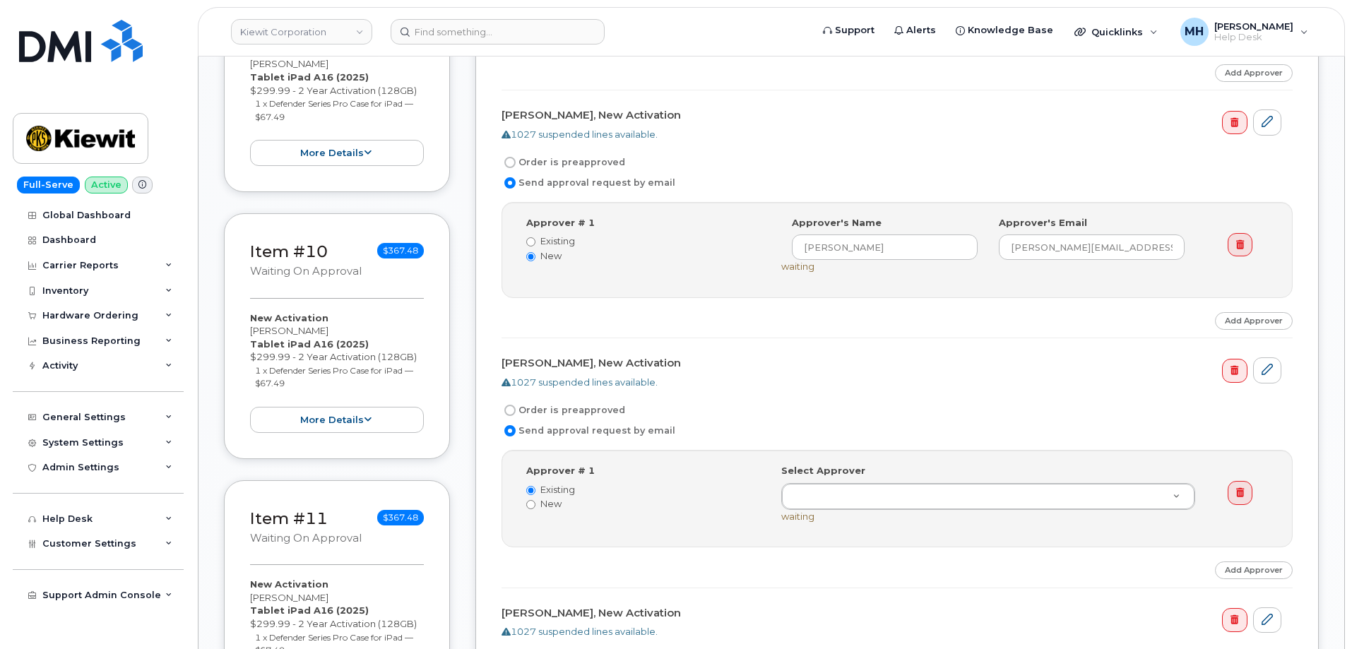
drag, startPoint x: 562, startPoint y: 502, endPoint x: 586, endPoint y: 502, distance: 24.0
click at [560, 502] on label "New" at bounding box center [643, 503] width 234 height 13
click at [535, 502] on input "New" at bounding box center [530, 504] width 9 height 9
radio input "true"
radio input "false"
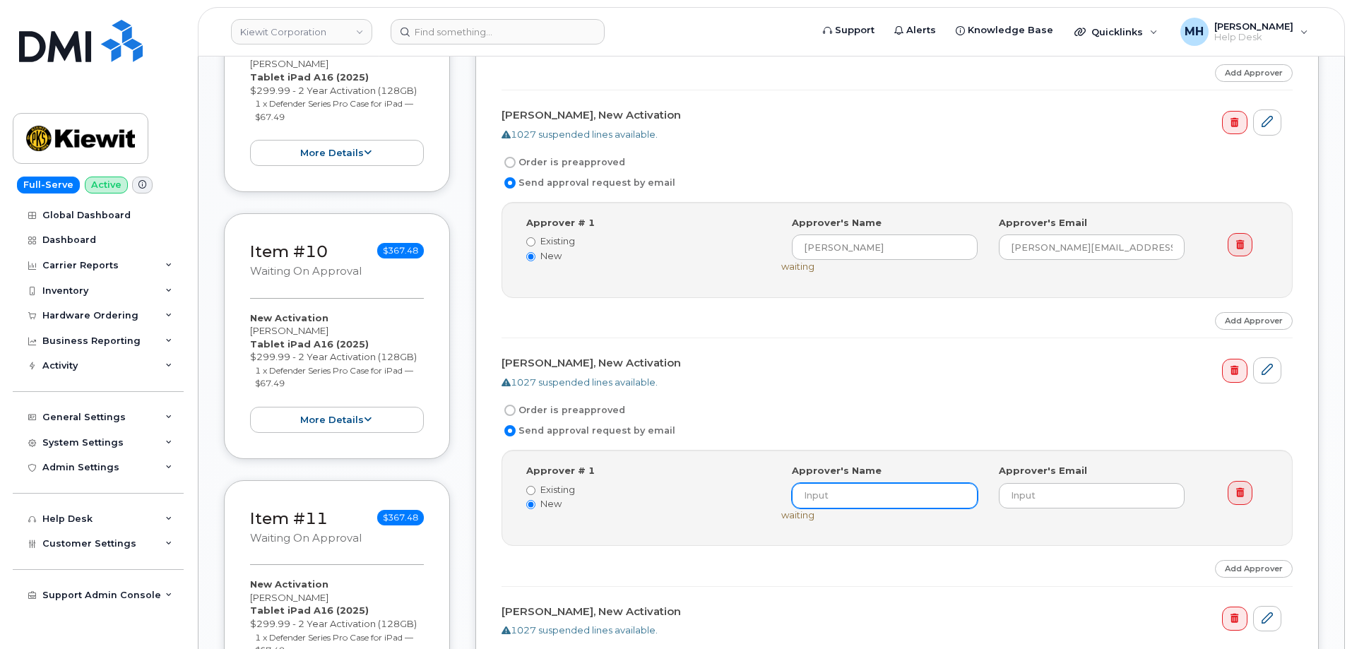
click at [891, 504] on input at bounding box center [885, 495] width 186 height 25
paste input "NICK STEPHANI"
type input "NICK STEPHANI"
click at [1063, 509] on div "Select Approver NICK STEPHANI (undefined) Approver's Name NICK STEPHANI Approve…" at bounding box center [993, 492] width 425 height 57
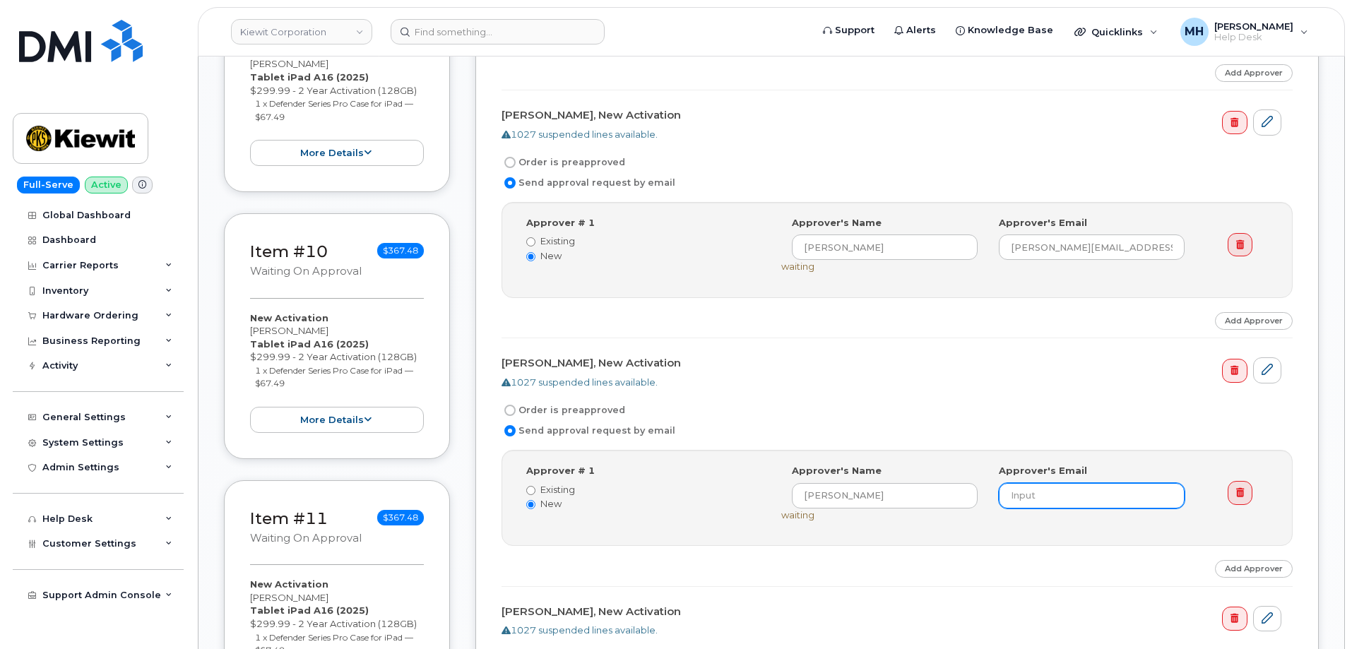
click at [1060, 497] on input "email" at bounding box center [1092, 495] width 186 height 25
paste input "Nick.Stephani@MassElec.com"
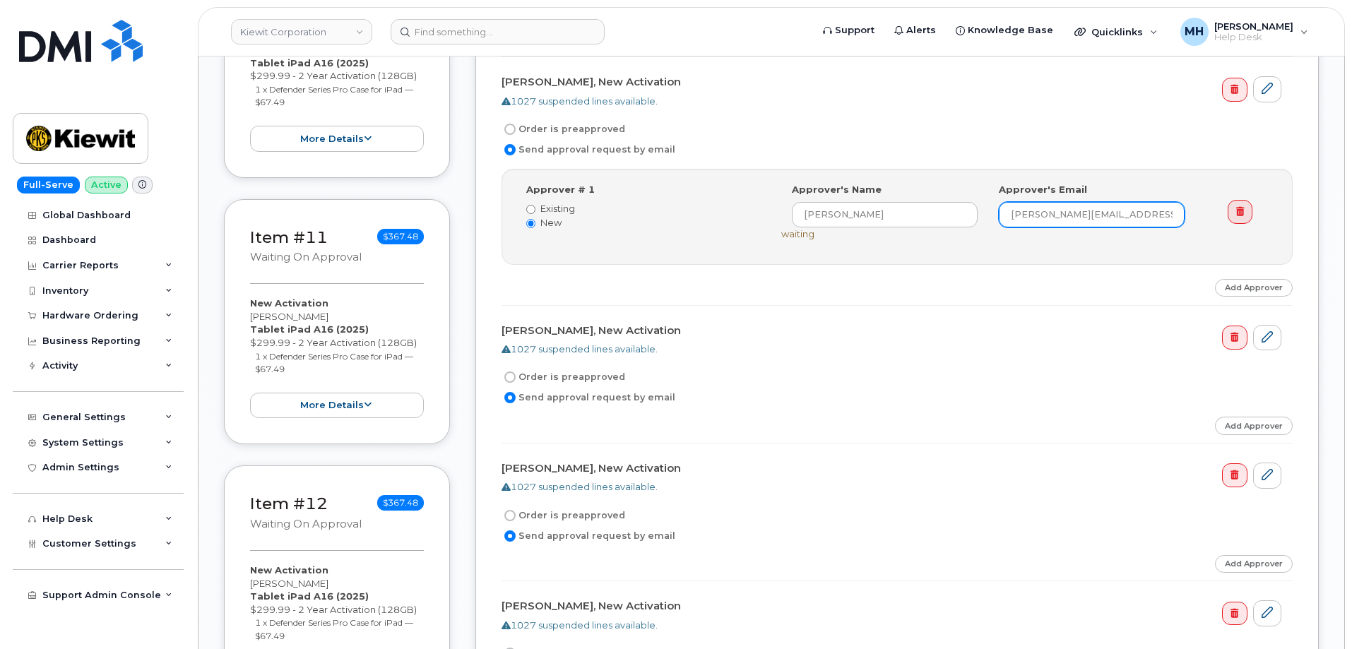
scroll to position [2755, 0]
type input "Nick.Stephani@MassElec.com"
click at [1226, 427] on link "Add Approver" at bounding box center [1254, 424] width 78 height 18
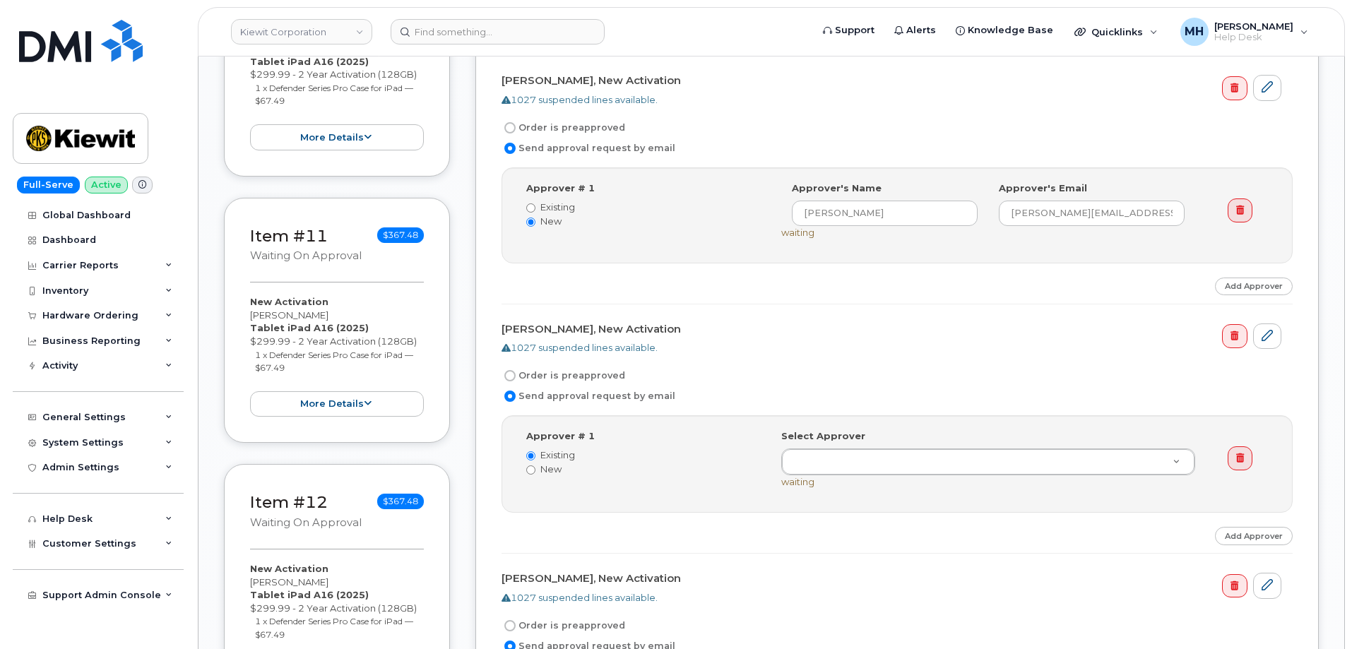
click at [547, 472] on label "New" at bounding box center [643, 469] width 234 height 13
click at [535, 472] on input "New" at bounding box center [530, 469] width 9 height 9
radio input "true"
radio input "false"
click at [848, 466] on input at bounding box center [885, 461] width 186 height 25
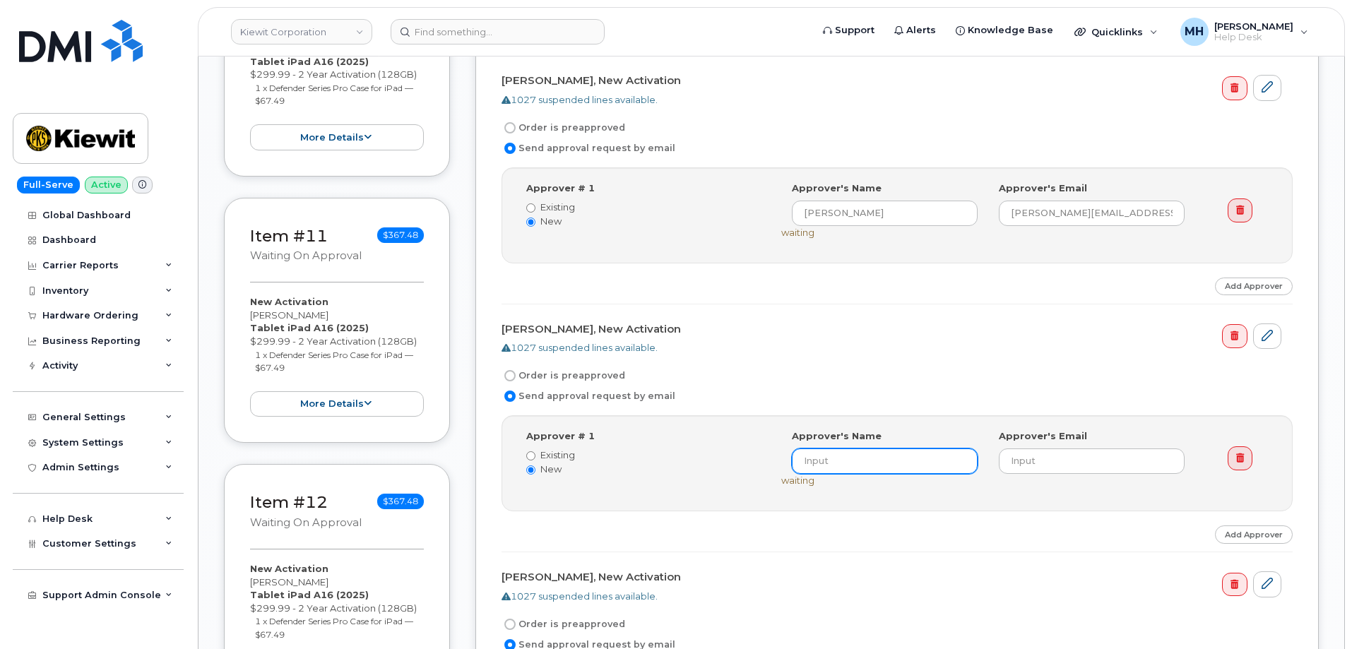
paste input "NICK STEPHANI"
type input "NICK STEPHANI"
click at [1039, 447] on div "Approver's Email" at bounding box center [1091, 451] width 207 height 44
click at [1036, 463] on input "email" at bounding box center [1092, 461] width 186 height 25
paste input "Nick.Stephani@MassElec.com"
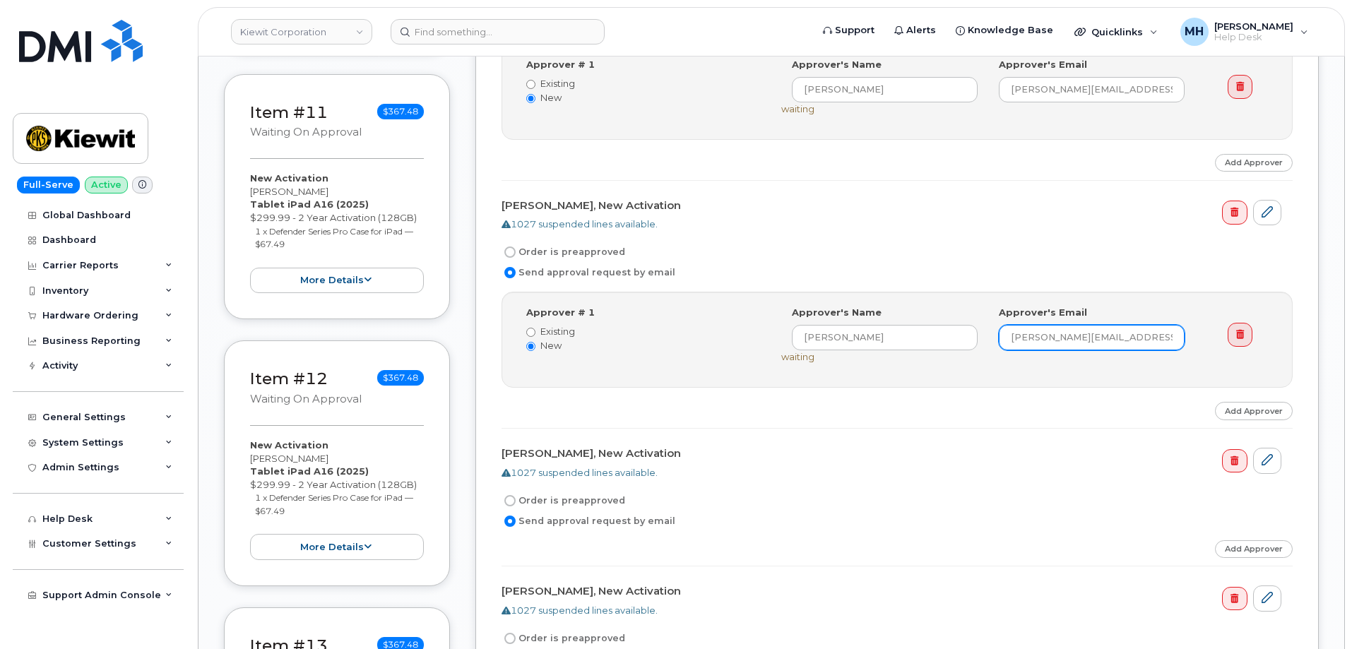
scroll to position [2967, 0]
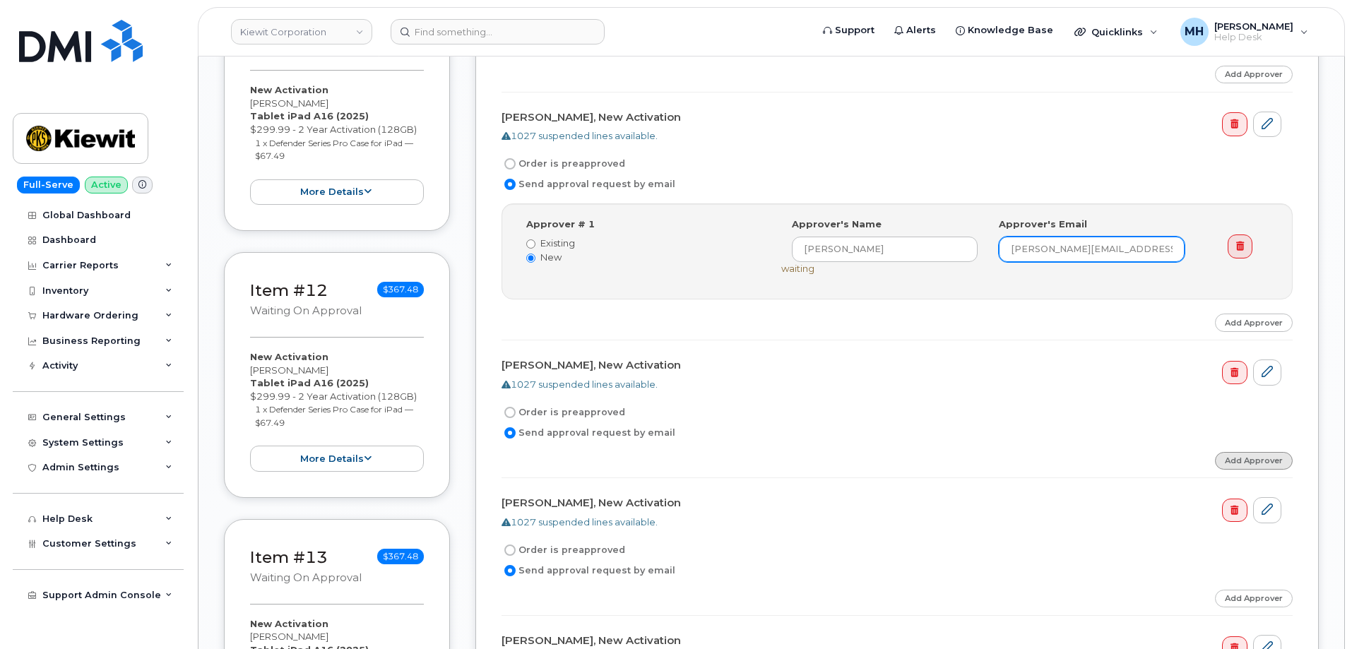
type input "Nick.Stephani@MassElec.com"
click at [1228, 462] on link "Add Approver" at bounding box center [1254, 461] width 78 height 18
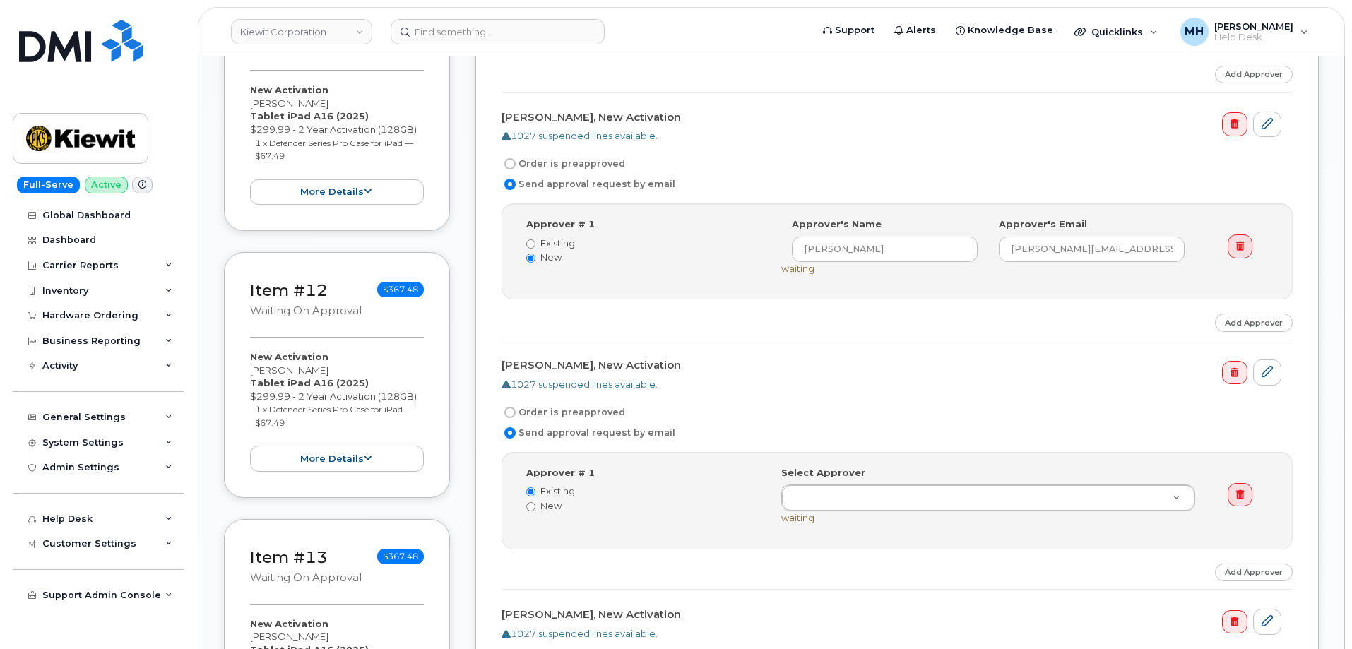
click at [547, 507] on label "New" at bounding box center [643, 505] width 234 height 13
click at [535, 507] on input "New" at bounding box center [530, 506] width 9 height 9
radio input "true"
radio input "false"
click at [850, 507] on input at bounding box center [885, 497] width 186 height 25
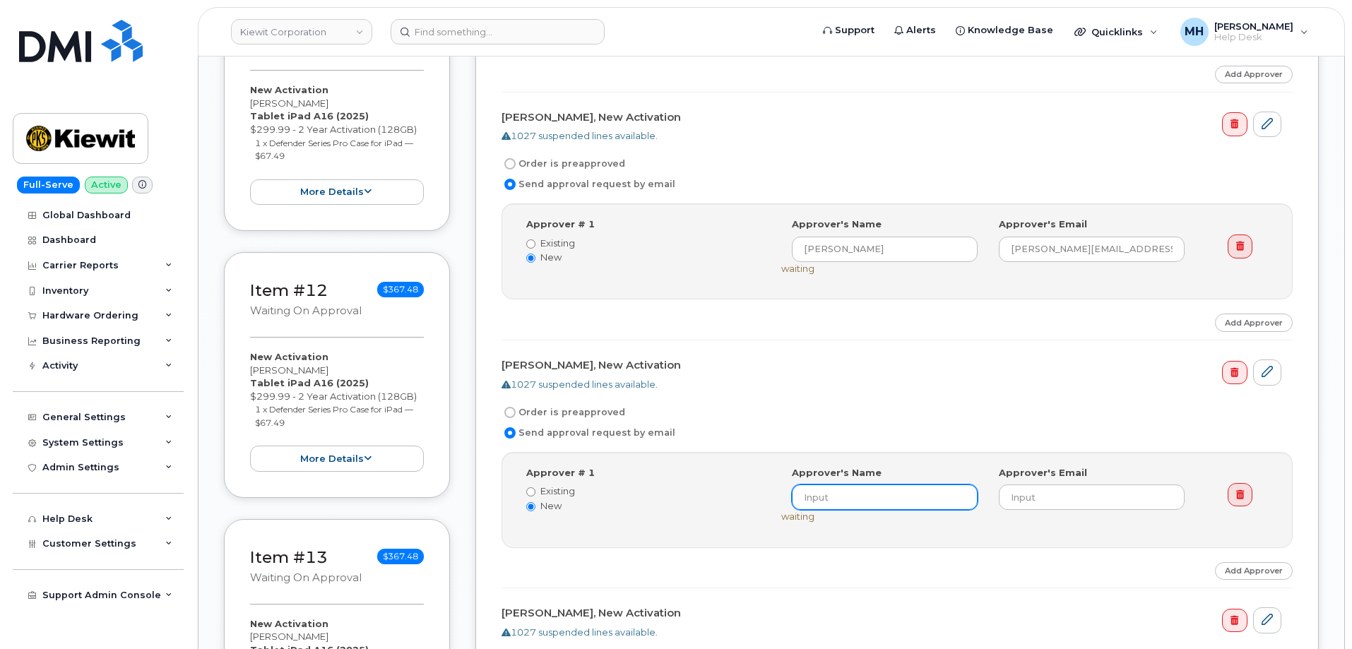
paste input "NICK STEPHANI"
type input "NICK STEPHANI"
click at [1033, 491] on input "email" at bounding box center [1092, 497] width 186 height 25
paste input "Nick.Stephani@MassElec.com"
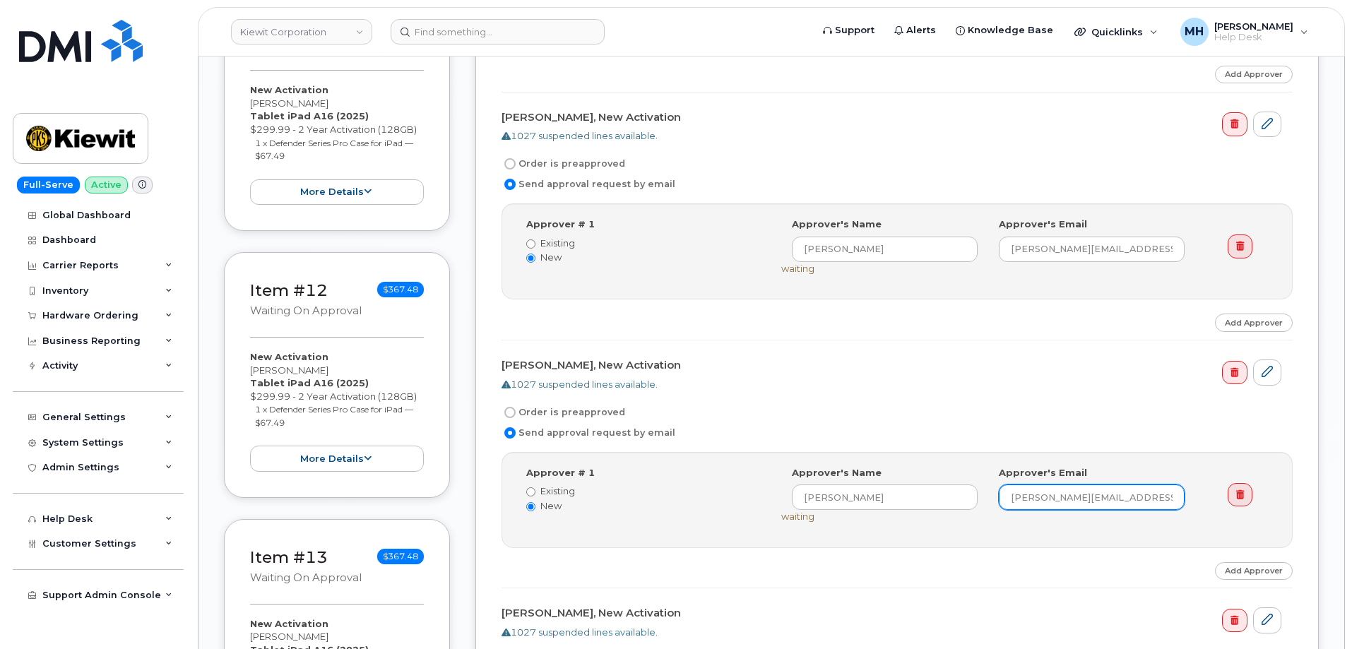
type input "Nick.Stephani@MassElec.com"
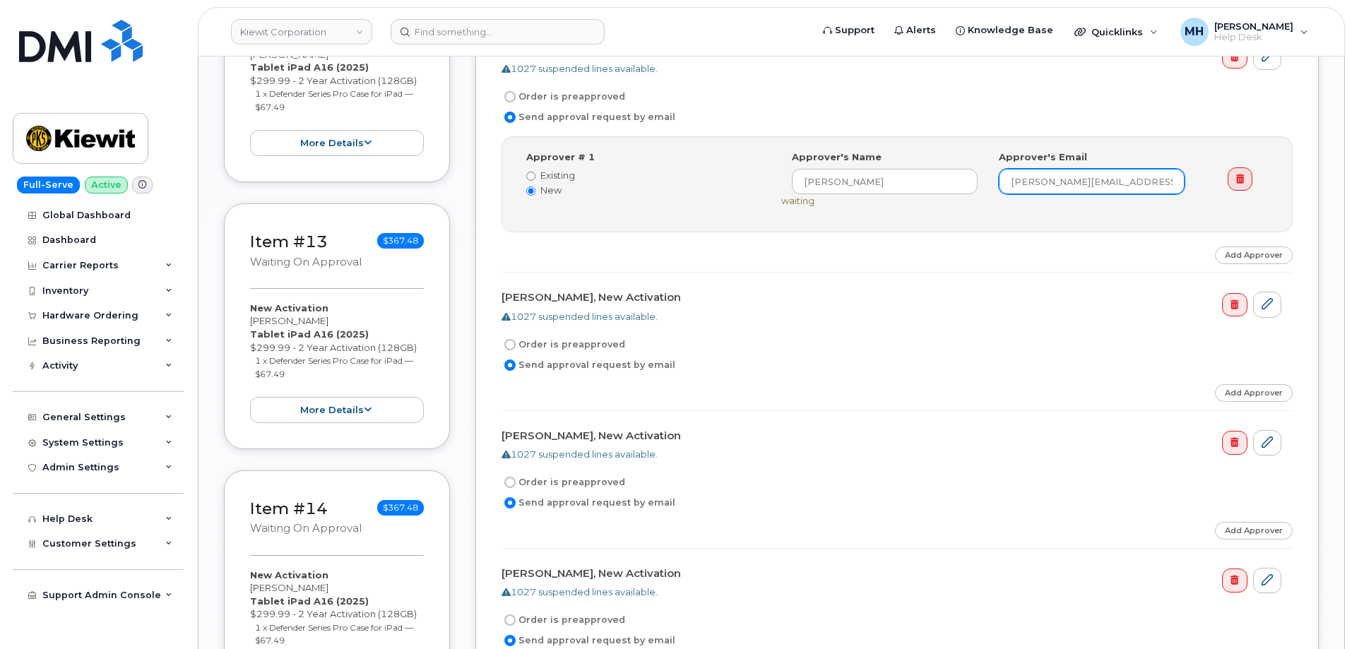
scroll to position [3390, 0]
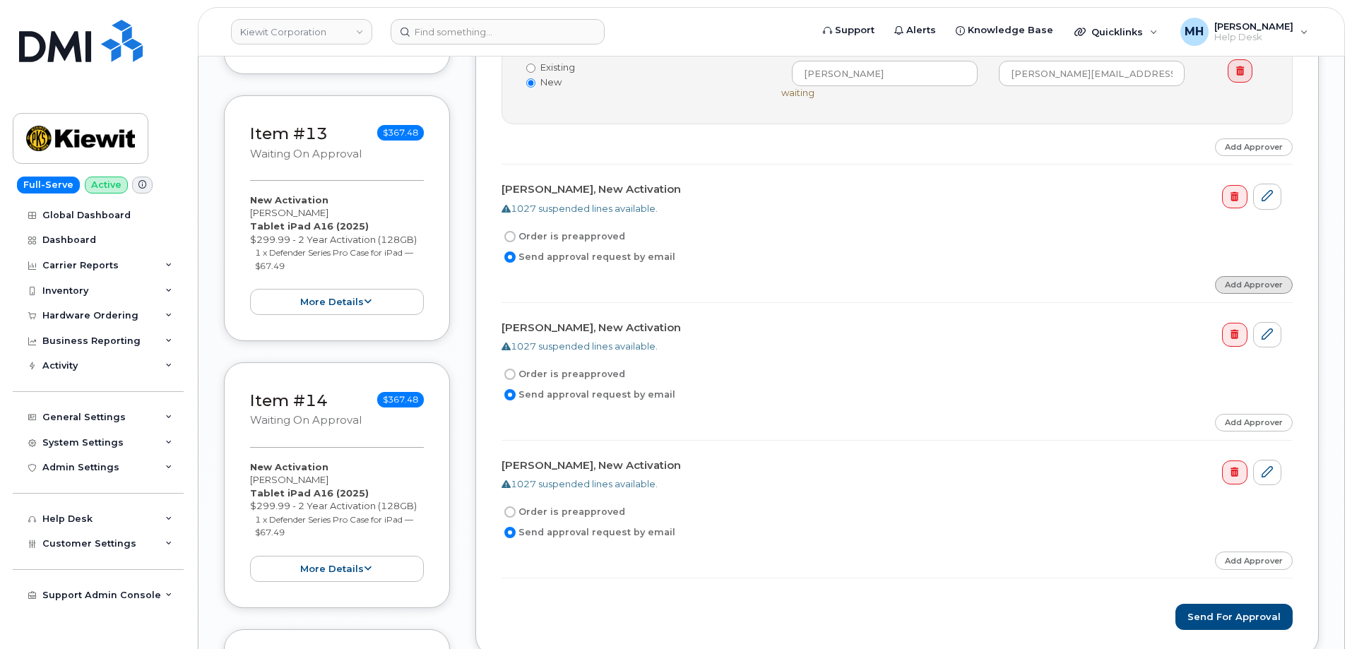
click at [1258, 287] on link "Add Approver" at bounding box center [1254, 285] width 78 height 18
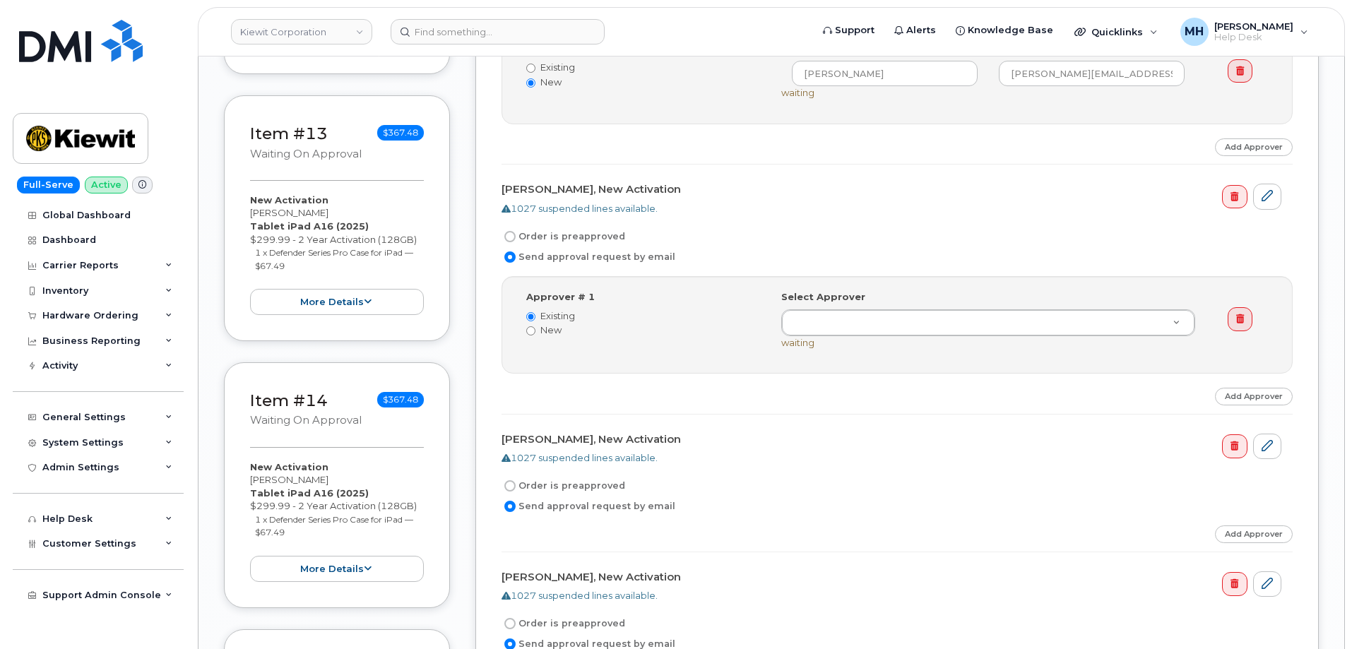
click at [560, 332] on label "New" at bounding box center [643, 329] width 234 height 13
click at [535, 332] on input "New" at bounding box center [530, 330] width 9 height 9
radio input "true"
radio input "false"
click at [845, 331] on input at bounding box center [885, 321] width 186 height 25
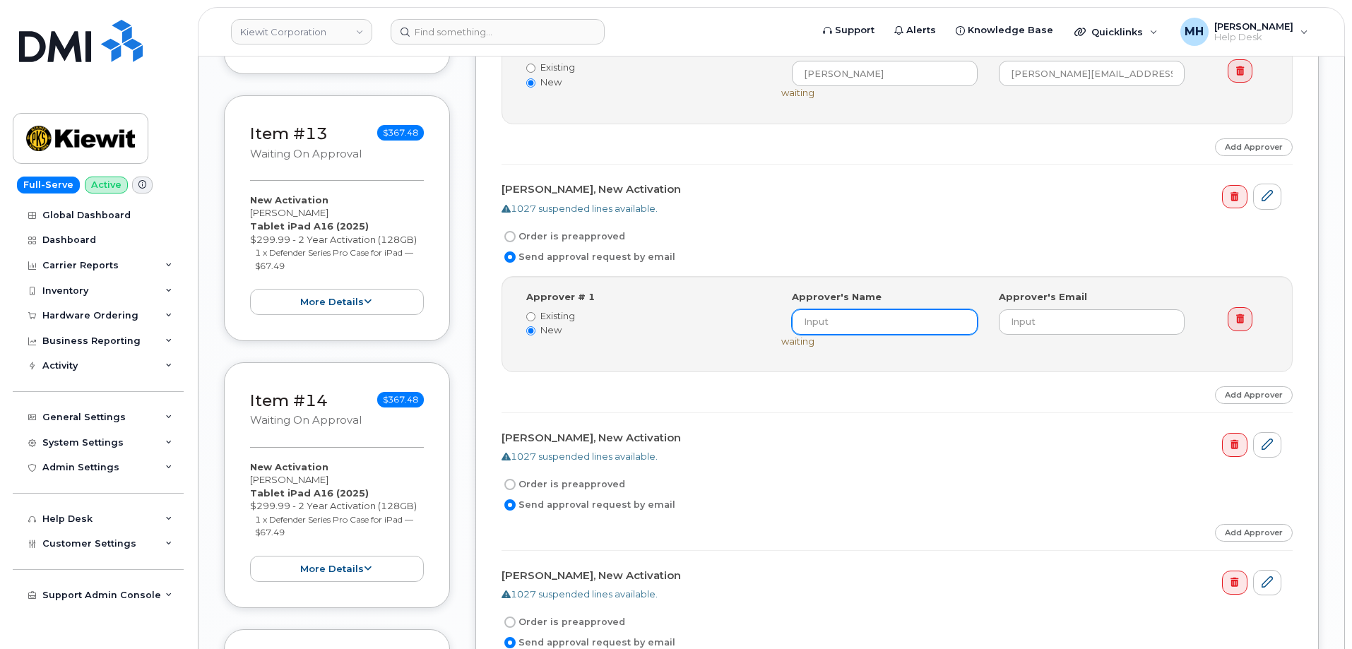
paste input "NICK STEPHANI"
type input "NICK STEPHANI"
click at [1055, 316] on input "email" at bounding box center [1092, 321] width 186 height 25
paste input "Nick.Stephani@MassElec.com"
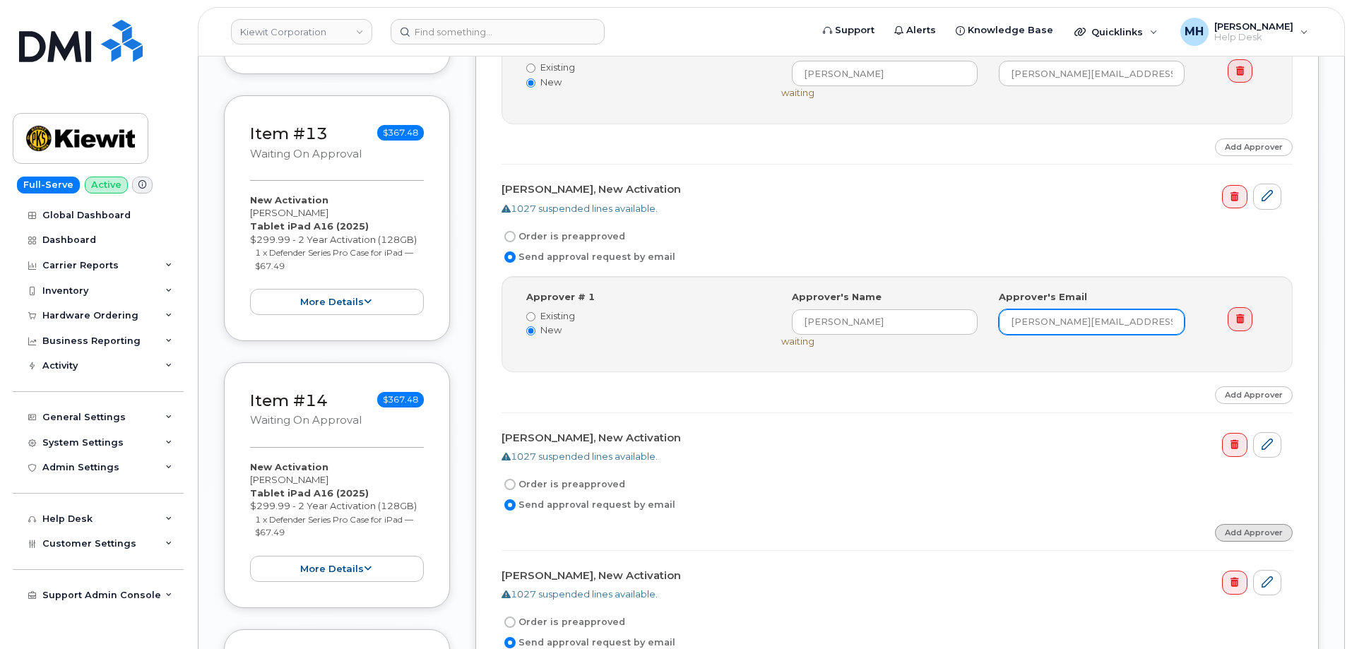
type input "Nick.Stephani@MassElec.com"
click at [1233, 528] on link "Add Approver" at bounding box center [1254, 533] width 78 height 18
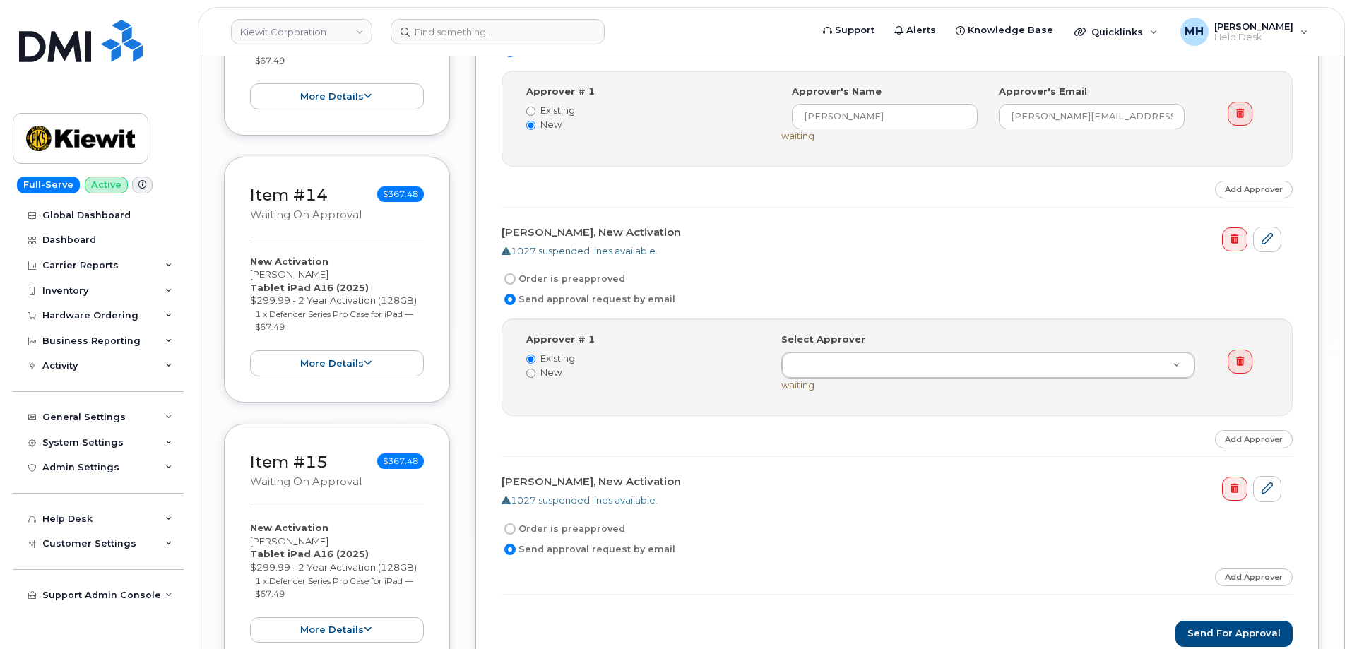
scroll to position [3602, 0]
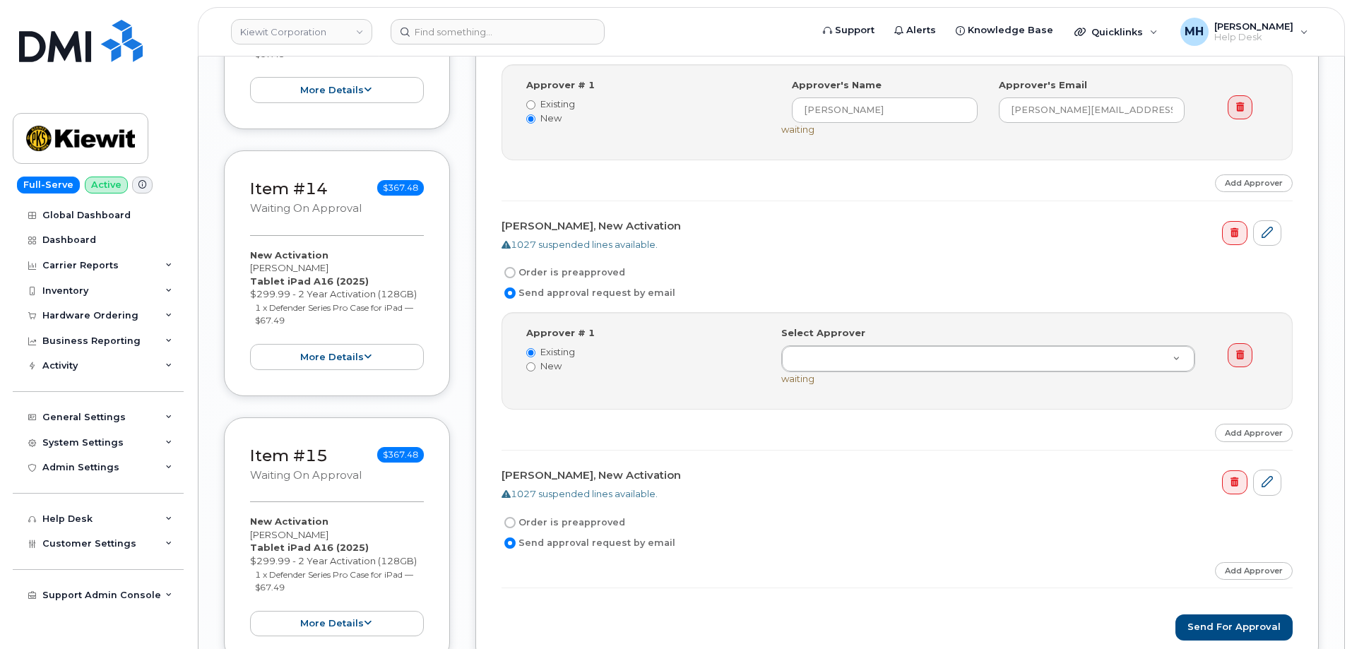
click at [554, 366] on label "New" at bounding box center [643, 366] width 234 height 13
click at [535, 366] on input "New" at bounding box center [530, 366] width 9 height 9
radio input "true"
radio input "false"
click at [843, 364] on input at bounding box center [885, 357] width 186 height 25
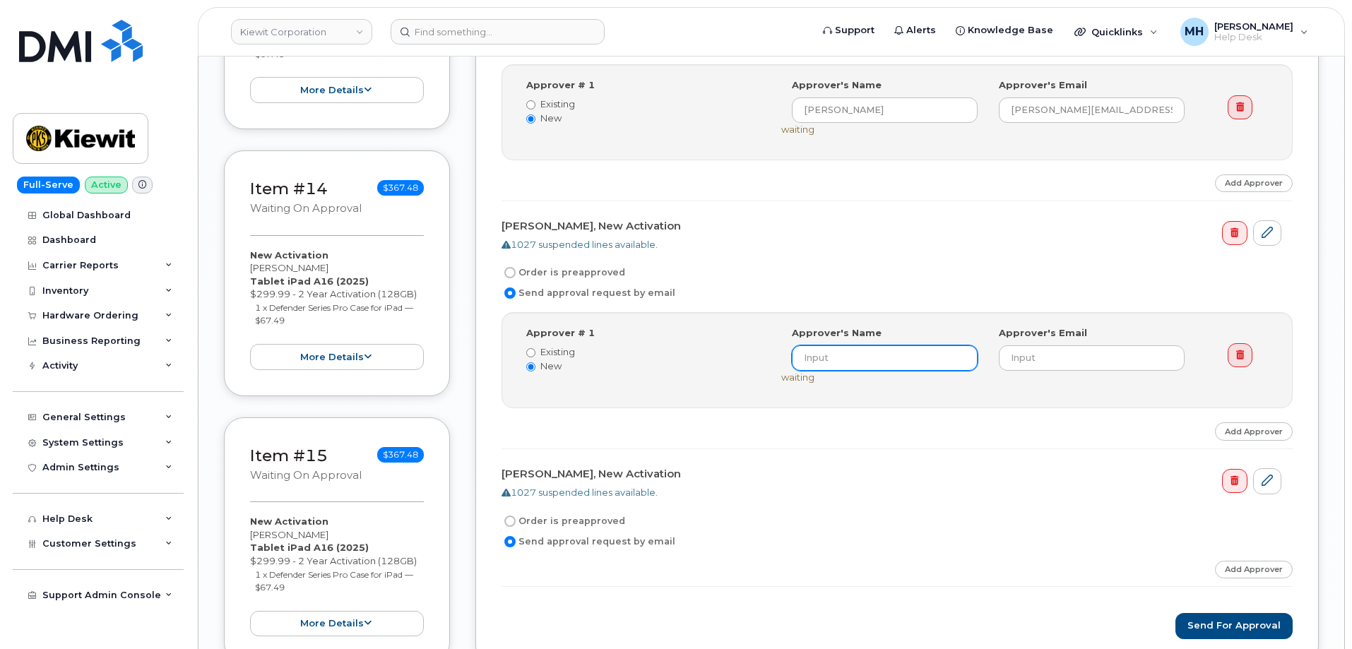
paste input "NICK STEPHANI"
type input "NICK STEPHANI"
click at [1025, 349] on input "email" at bounding box center [1092, 357] width 186 height 25
click at [1028, 359] on input "email" at bounding box center [1092, 357] width 186 height 25
paste input "Nick.Stephani@MassElec.com"
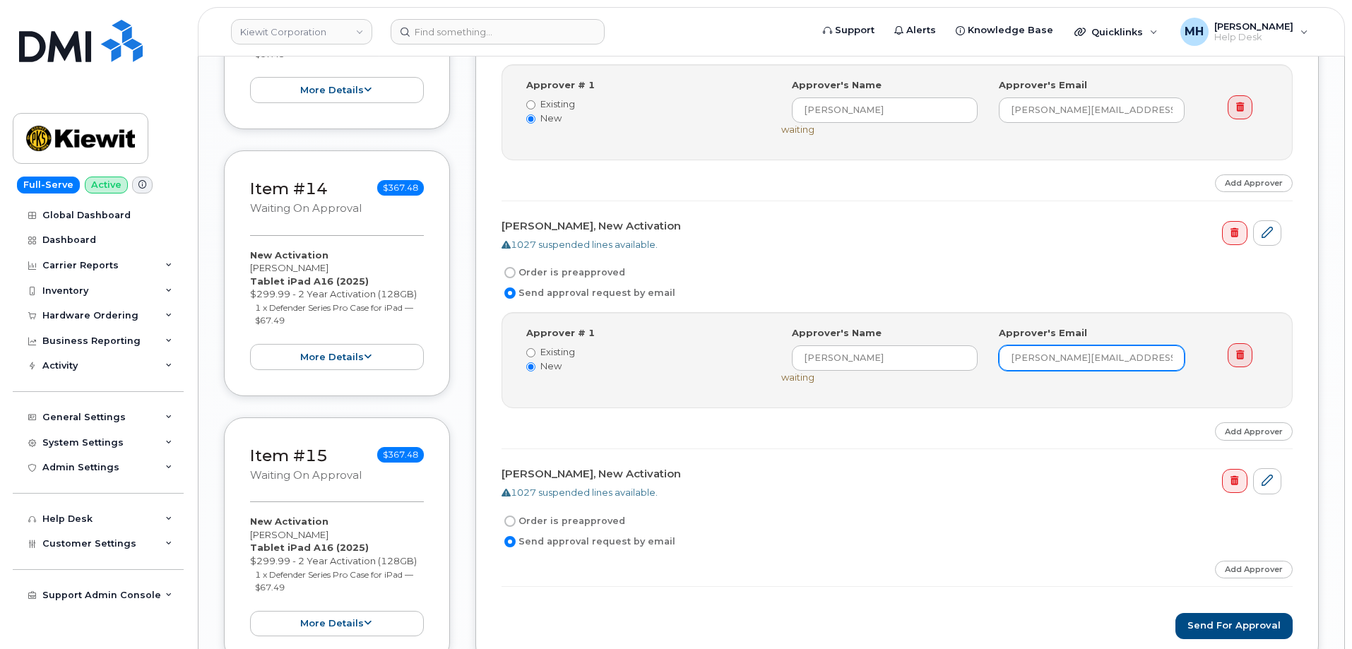
type input "Nick.Stephani@MassElec.com"
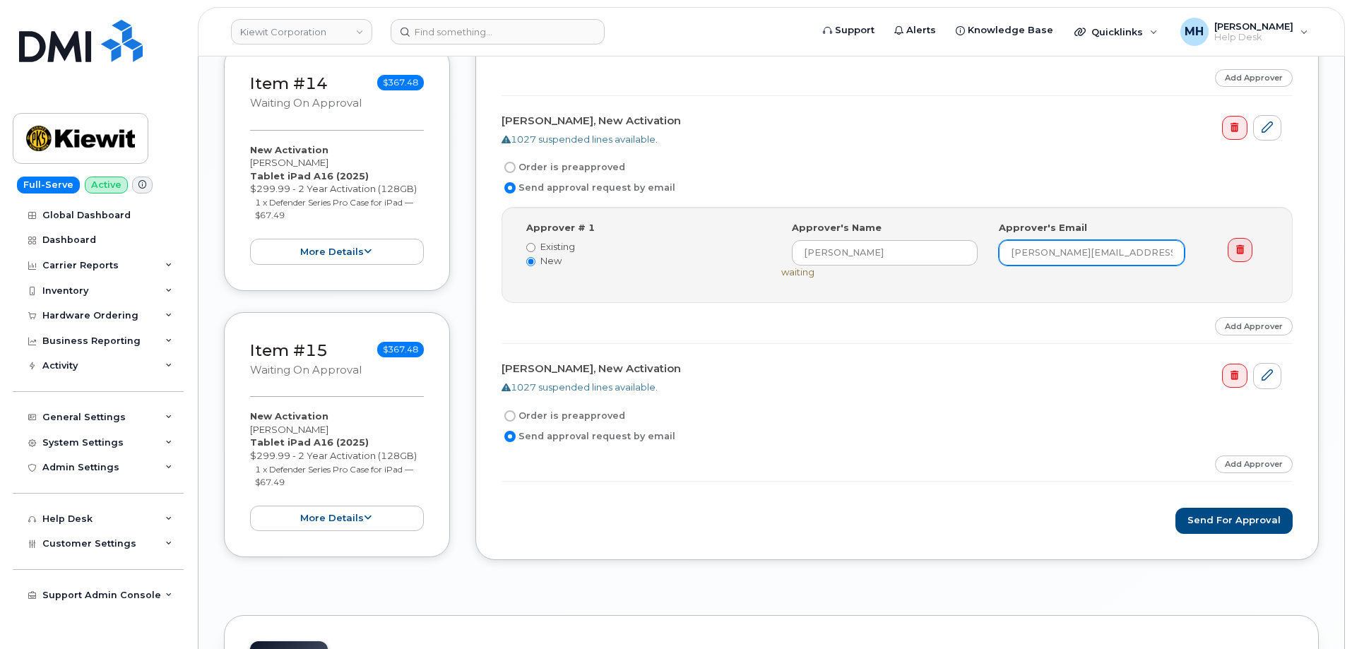
scroll to position [3885, 0]
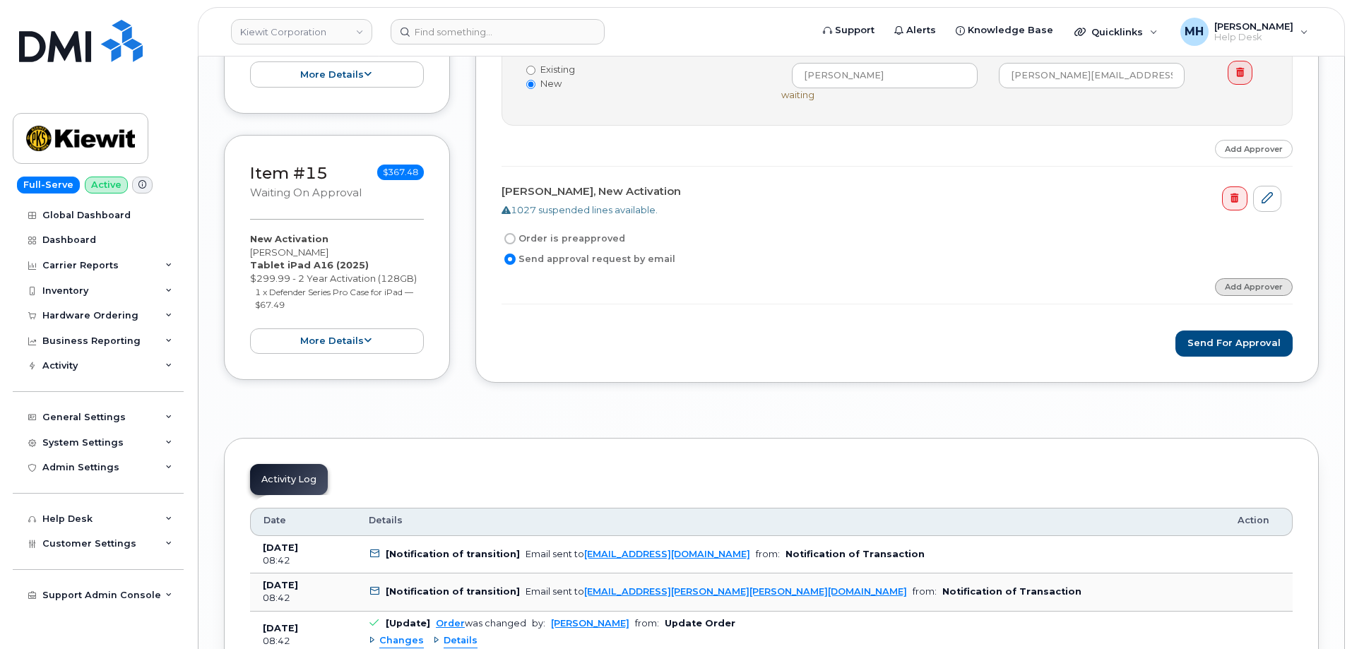
click at [1239, 290] on link "Add Approver" at bounding box center [1254, 287] width 78 height 18
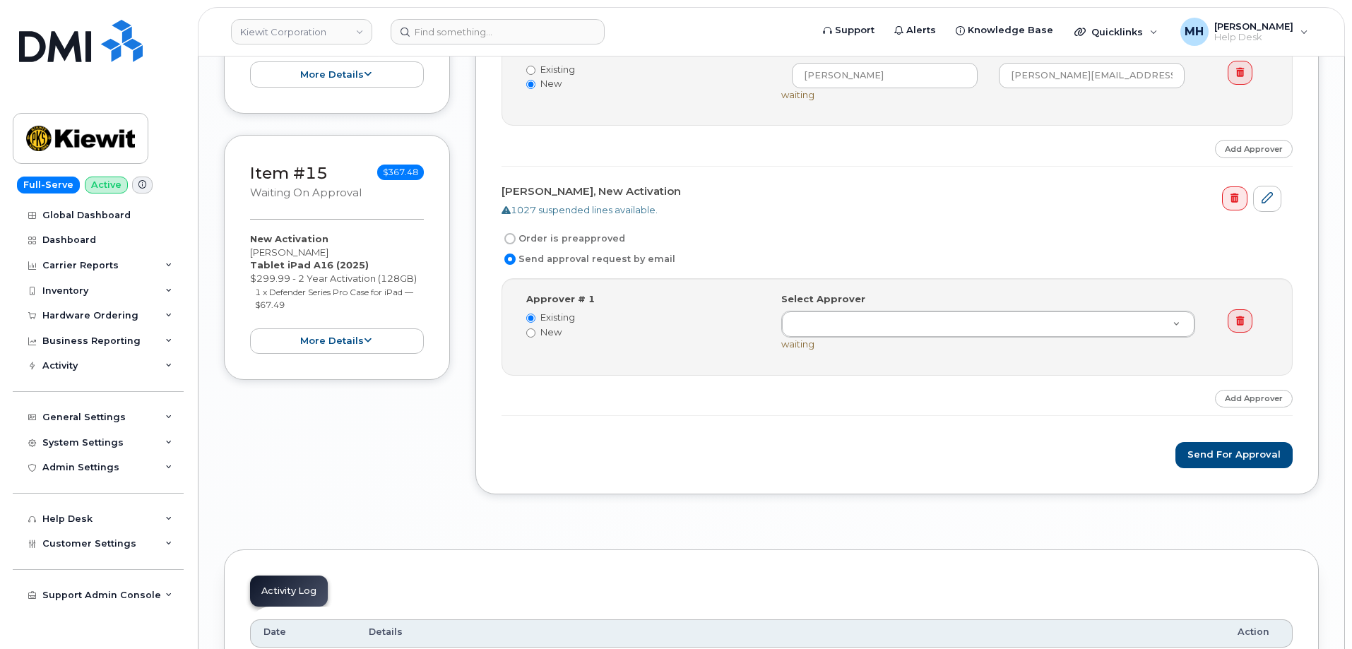
click at [575, 337] on label "New" at bounding box center [643, 332] width 234 height 13
click at [535, 337] on input "New" at bounding box center [530, 332] width 9 height 9
radio input "true"
radio input "false"
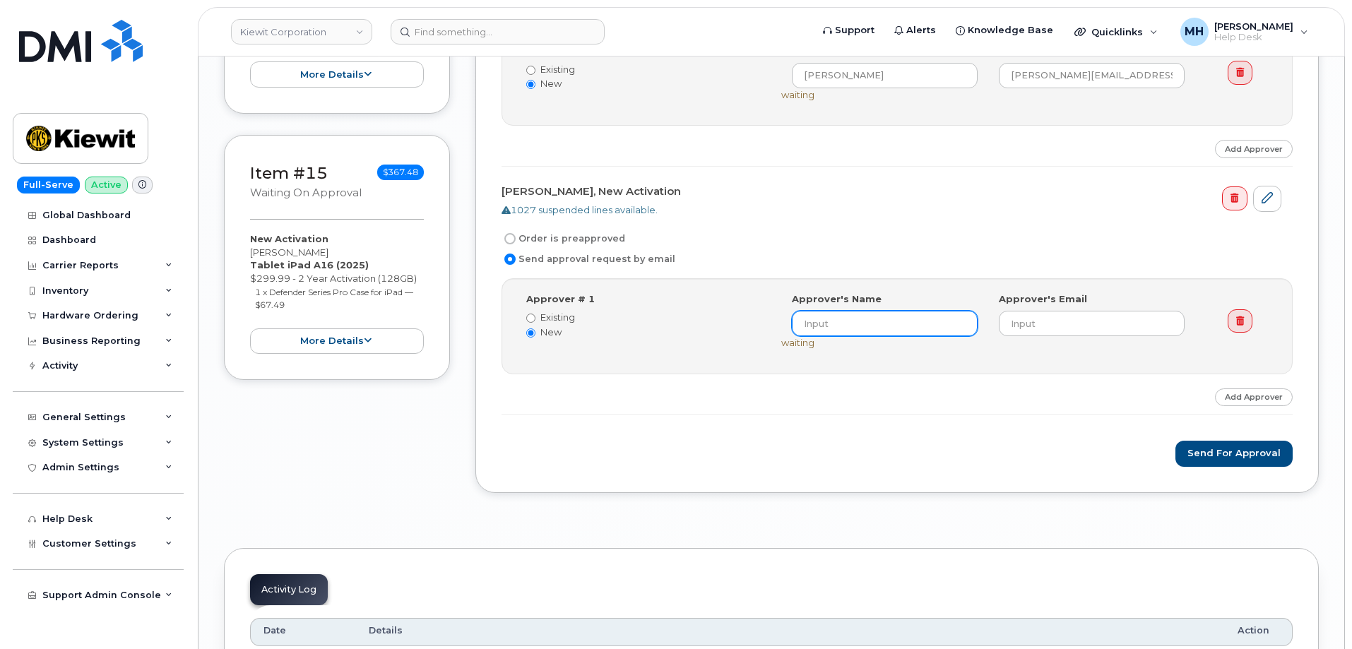
click at [843, 323] on input at bounding box center [885, 323] width 186 height 25
paste input "NICK STEPHANI"
type input "NICK STEPHANI"
click at [1040, 318] on input "email" at bounding box center [1092, 323] width 186 height 25
paste input "Nick.Stephani@MassElec.com"
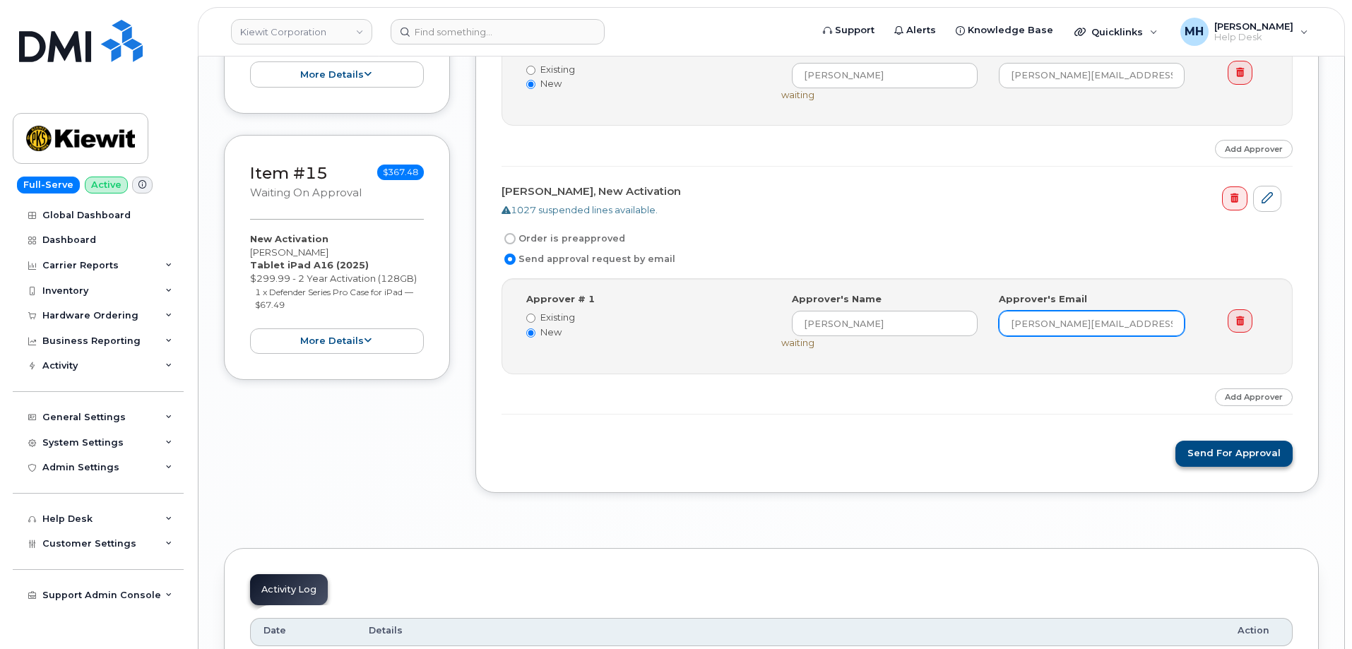
type input "Nick.Stephani@MassElec.com"
click at [1198, 462] on button "Send for Approval" at bounding box center [1233, 454] width 117 height 26
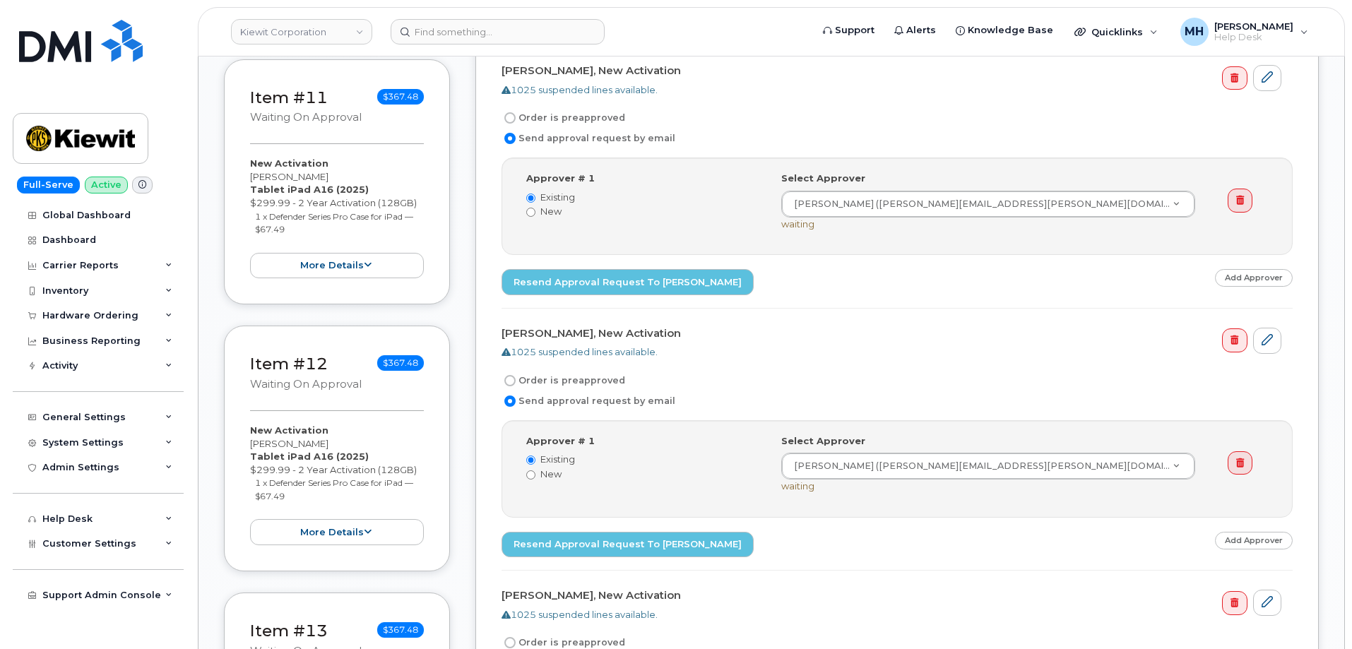
scroll to position [2755, 0]
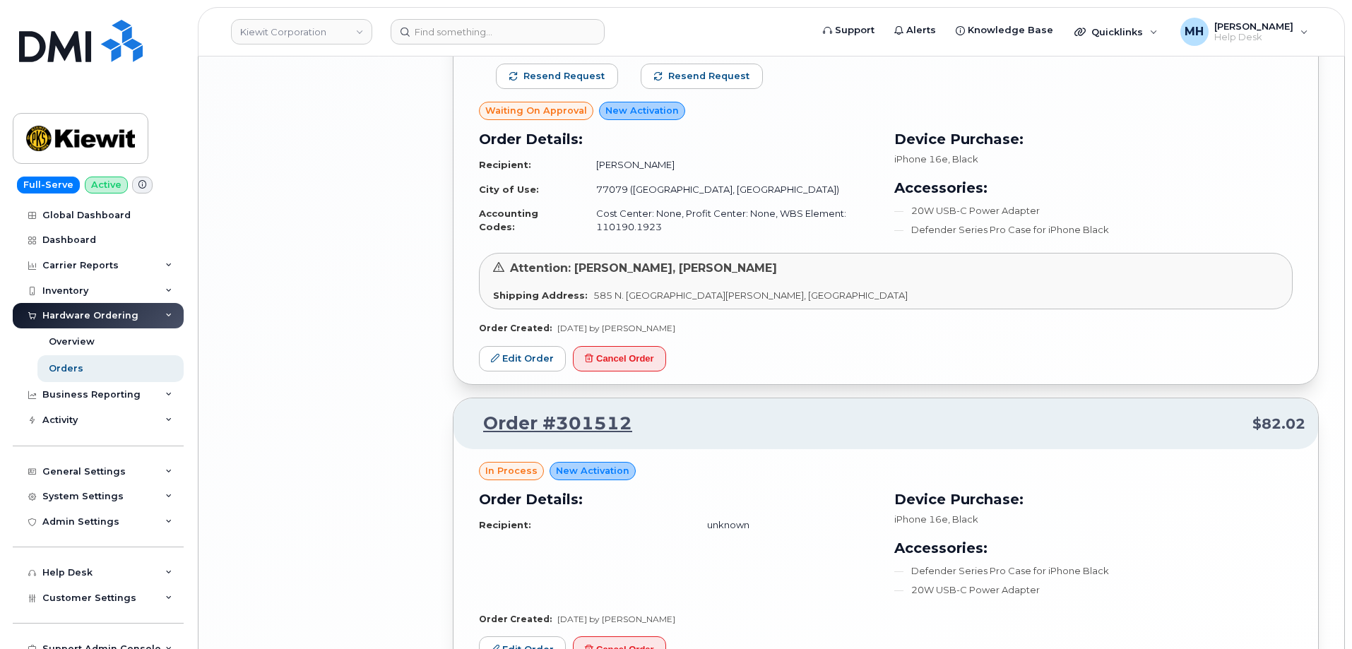
scroll to position [2792, 0]
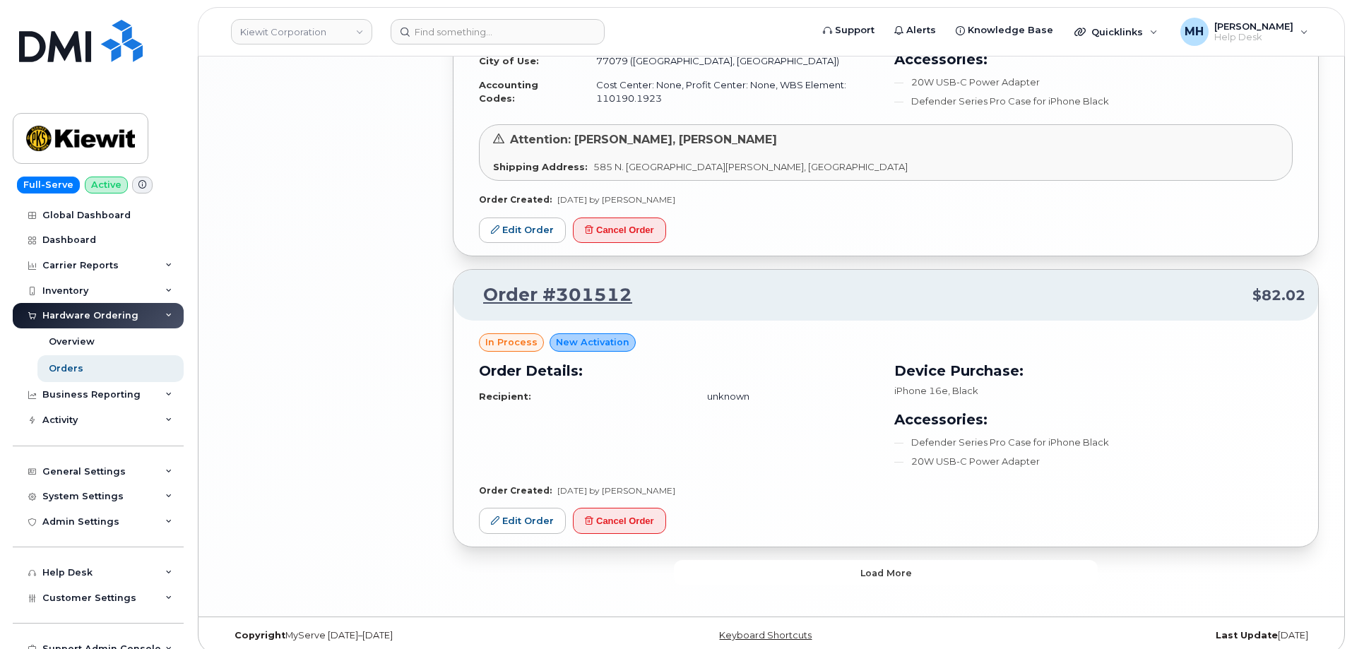
click at [845, 560] on button "Load more" at bounding box center [886, 572] width 424 height 25
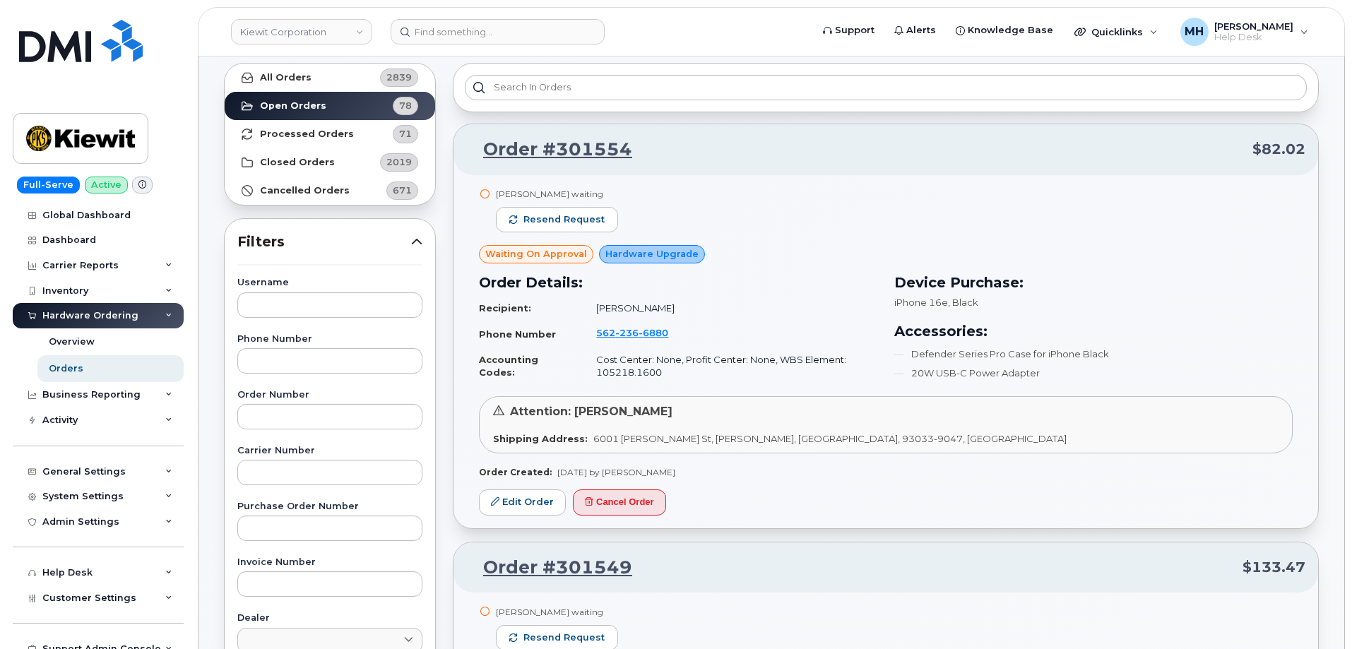
scroll to position [0, 0]
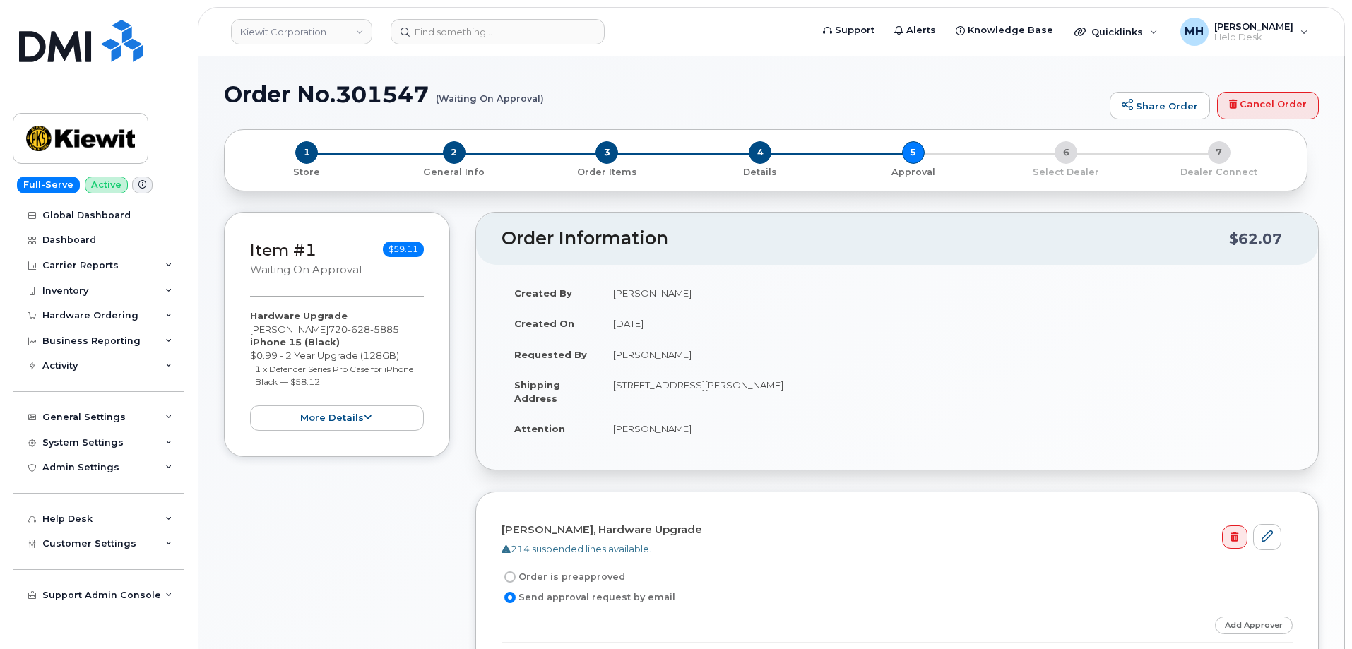
drag, startPoint x: 705, startPoint y: 296, endPoint x: 615, endPoint y: 295, distance: 90.4
click at [615, 295] on div "Order Information $62.07 Created By [PERSON_NAME] Created On [DATE] Requested B…" at bounding box center [896, 341] width 843 height 259
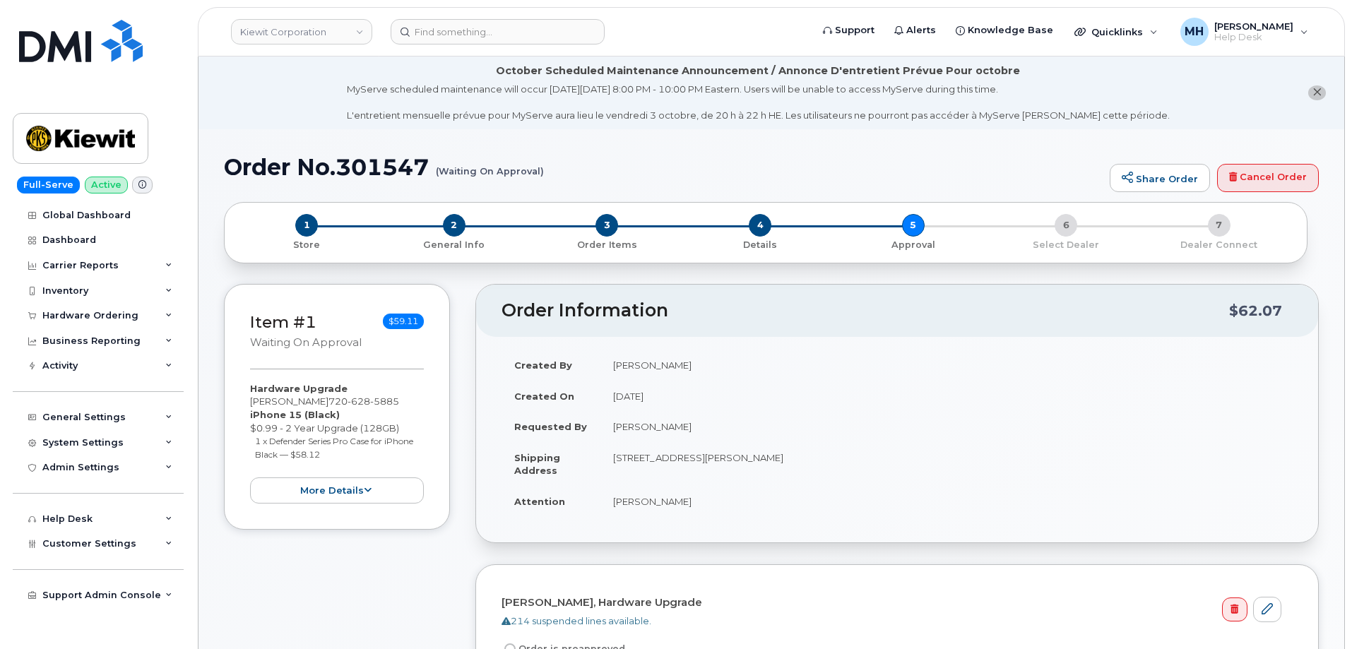
click at [713, 368] on td "[PERSON_NAME]" at bounding box center [946, 365] width 692 height 31
drag, startPoint x: 693, startPoint y: 367, endPoint x: 615, endPoint y: 367, distance: 77.7
click at [615, 367] on td "[PERSON_NAME]" at bounding box center [946, 365] width 692 height 31
copy td "[PERSON_NAME]"
drag, startPoint x: 232, startPoint y: 168, endPoint x: 541, endPoint y: 172, distance: 308.7
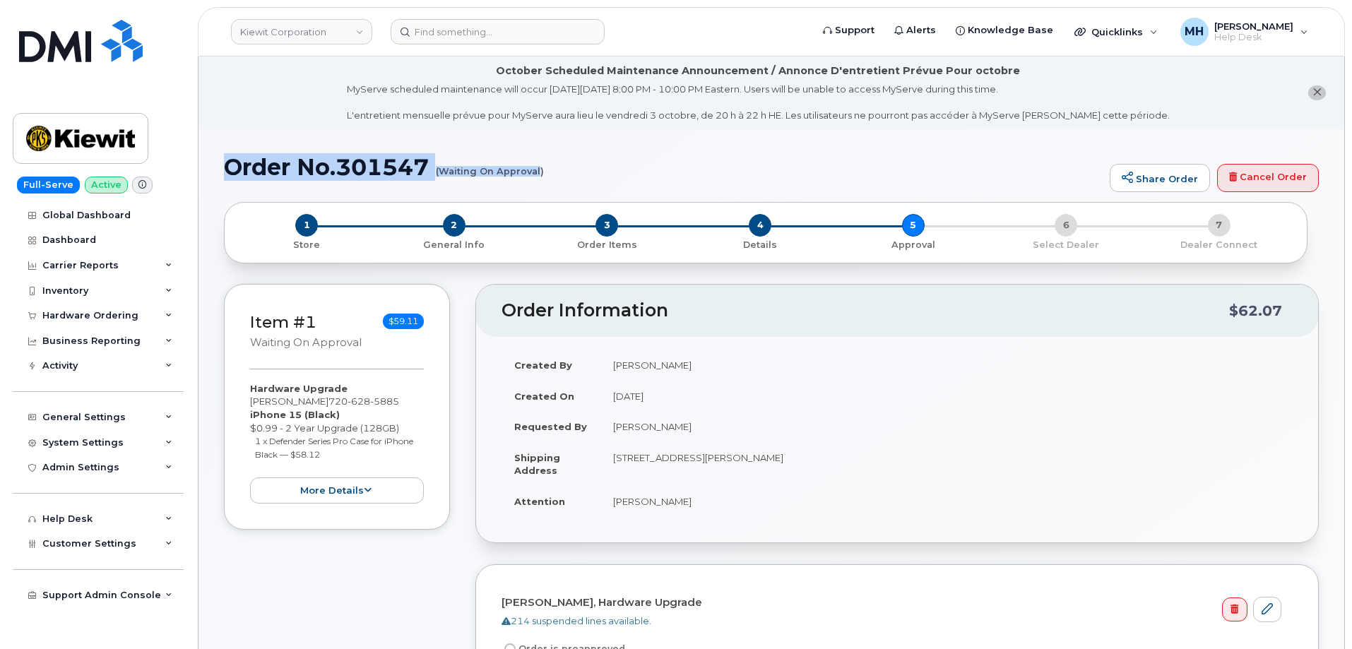
click at [541, 172] on h1 "Order No.301547 (Waiting On Approval)" at bounding box center [663, 167] width 879 height 25
copy h1 "Order No.301547 (Waiting On Approval"
